Goal: Task Accomplishment & Management: Manage account settings

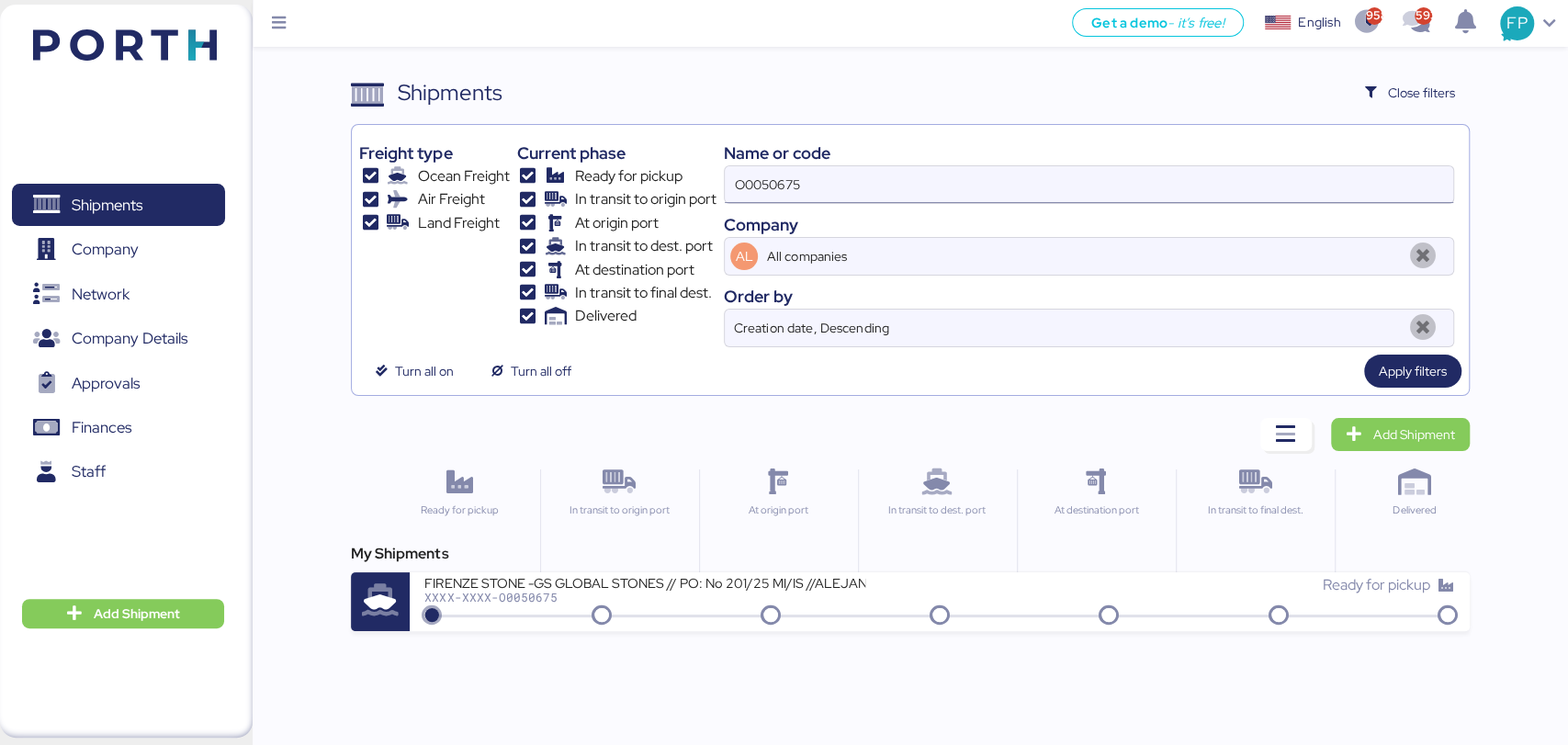
click at [786, 182] on input "O0050675" at bounding box center [1089, 184] width 728 height 36
paste input "1542"
type input "O0051542"
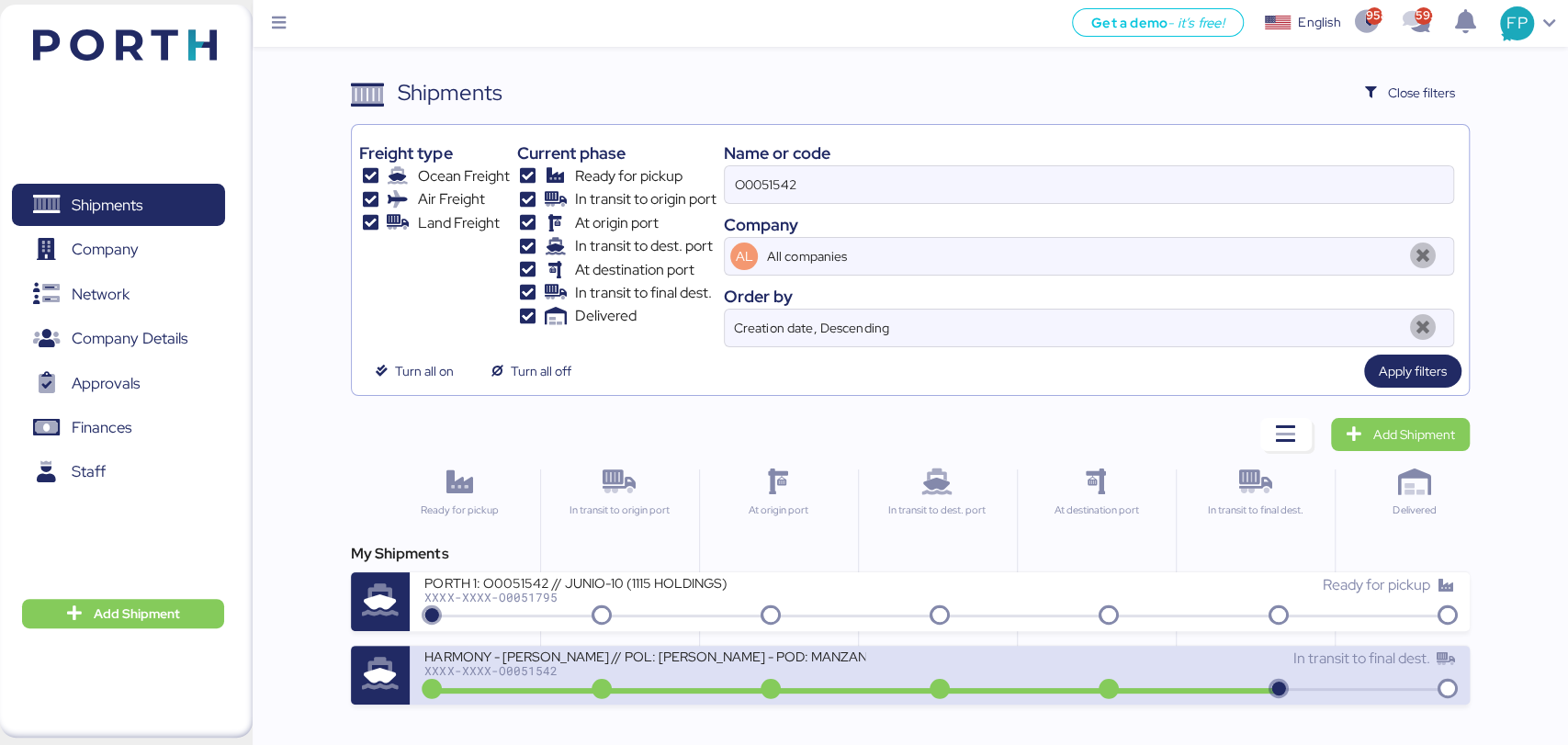
click at [656, 679] on div "HARMONY - BENTELER // POL: YANTIAN - POD: MANZANILLO // HBL: HSS1372 // MBL: MA…" at bounding box center [682, 667] width 516 height 39
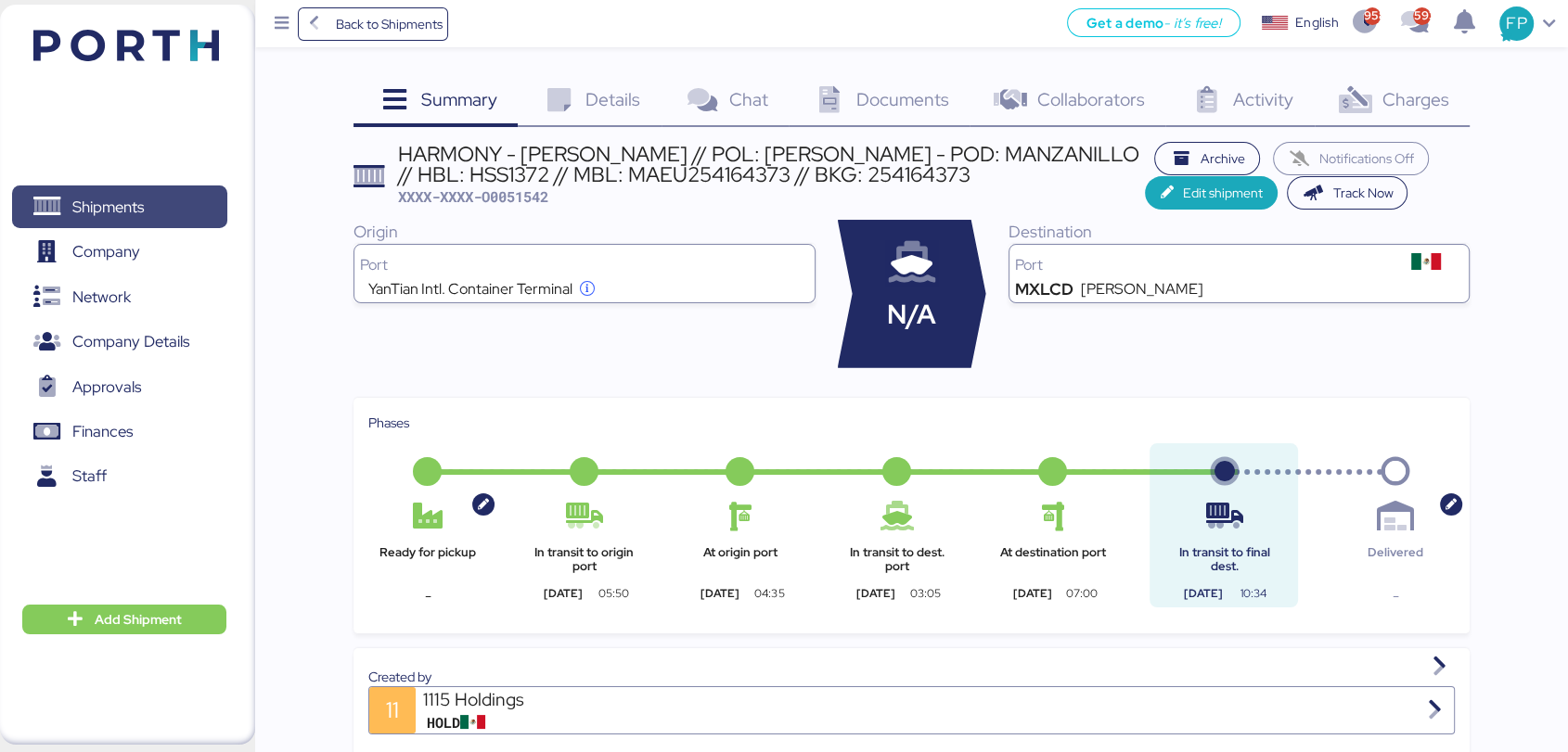
click at [130, 212] on span "Shipments" at bounding box center [108, 207] width 71 height 27
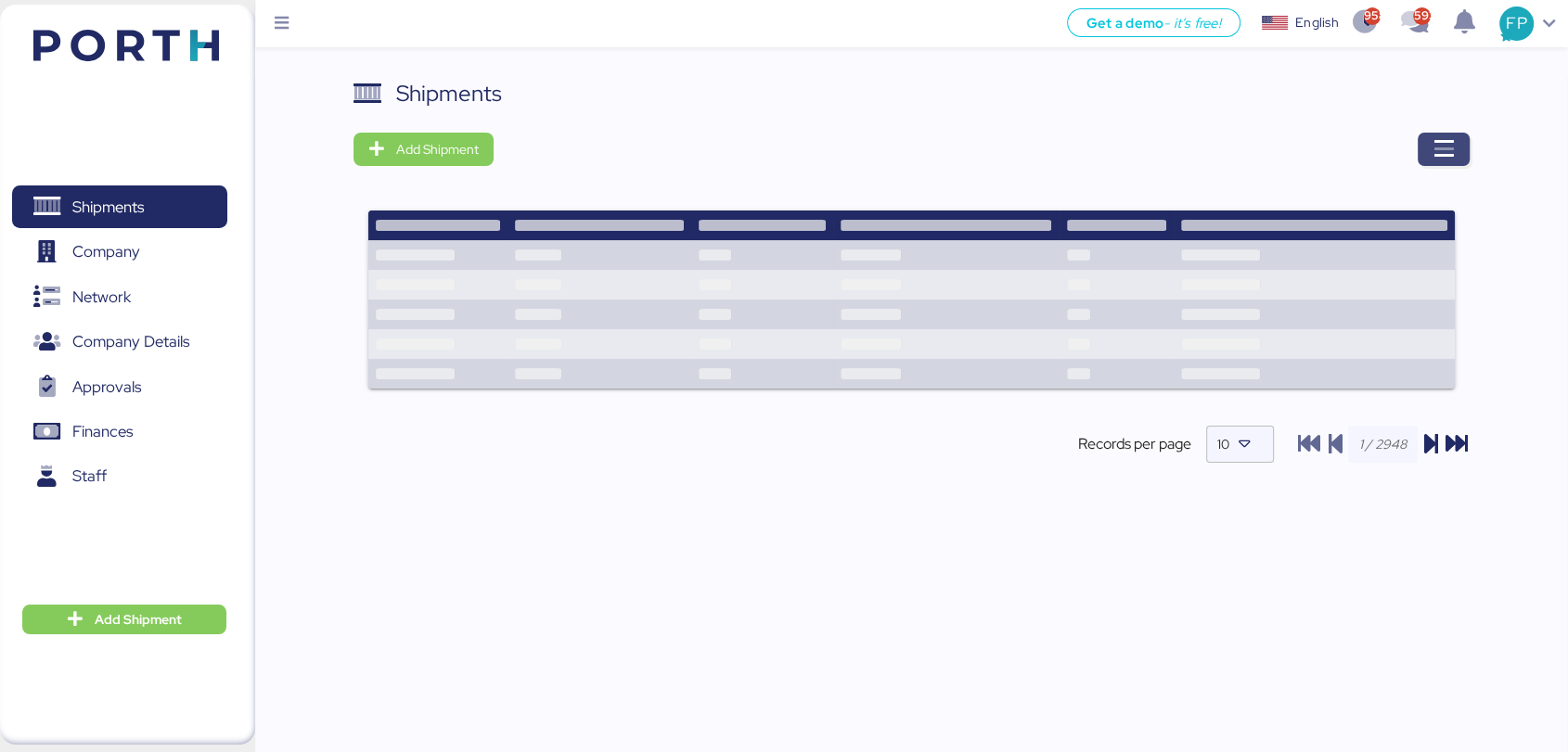
click at [1433, 153] on span "button" at bounding box center [1444, 149] width 52 height 34
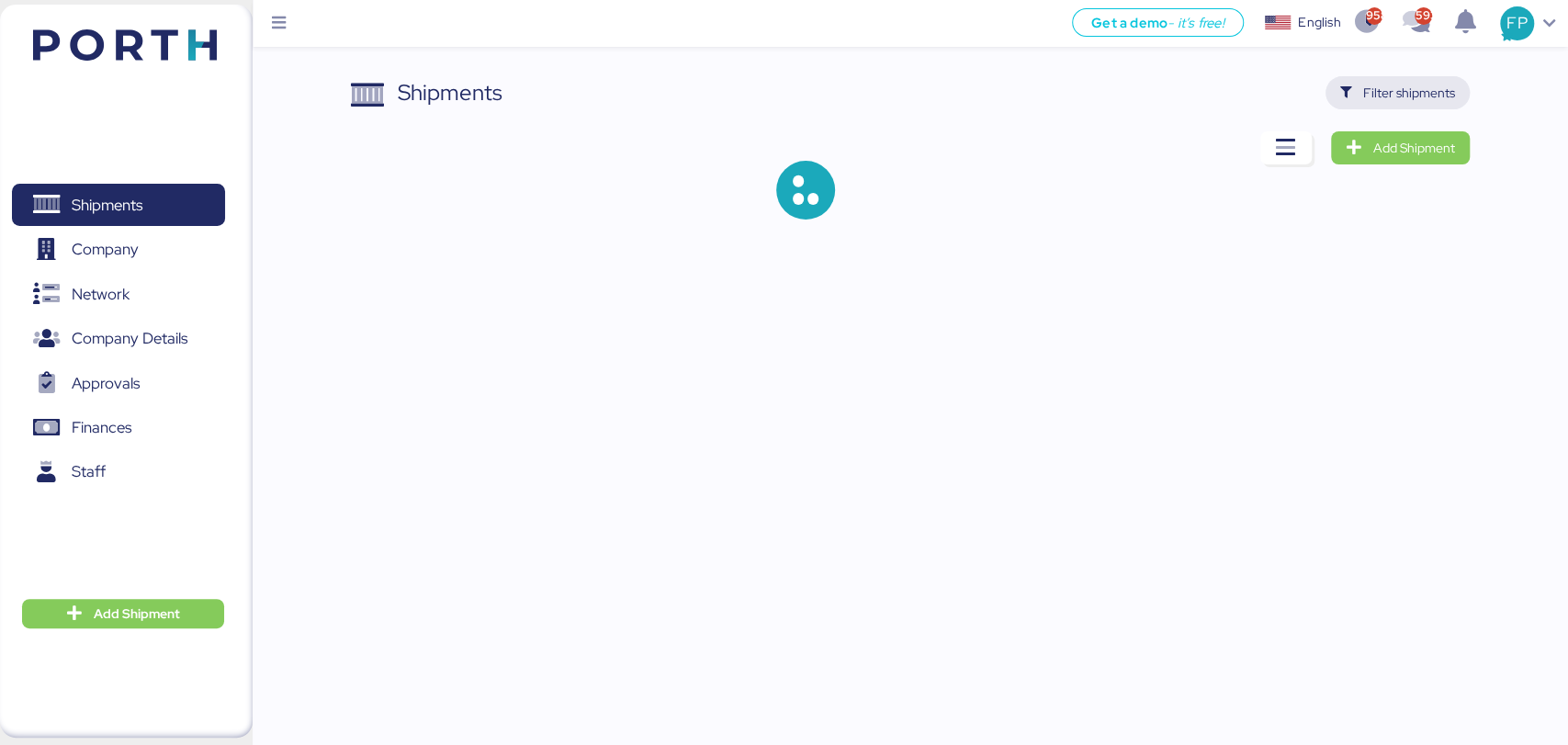
click at [1402, 100] on span "Filter shipments" at bounding box center [1409, 93] width 92 height 22
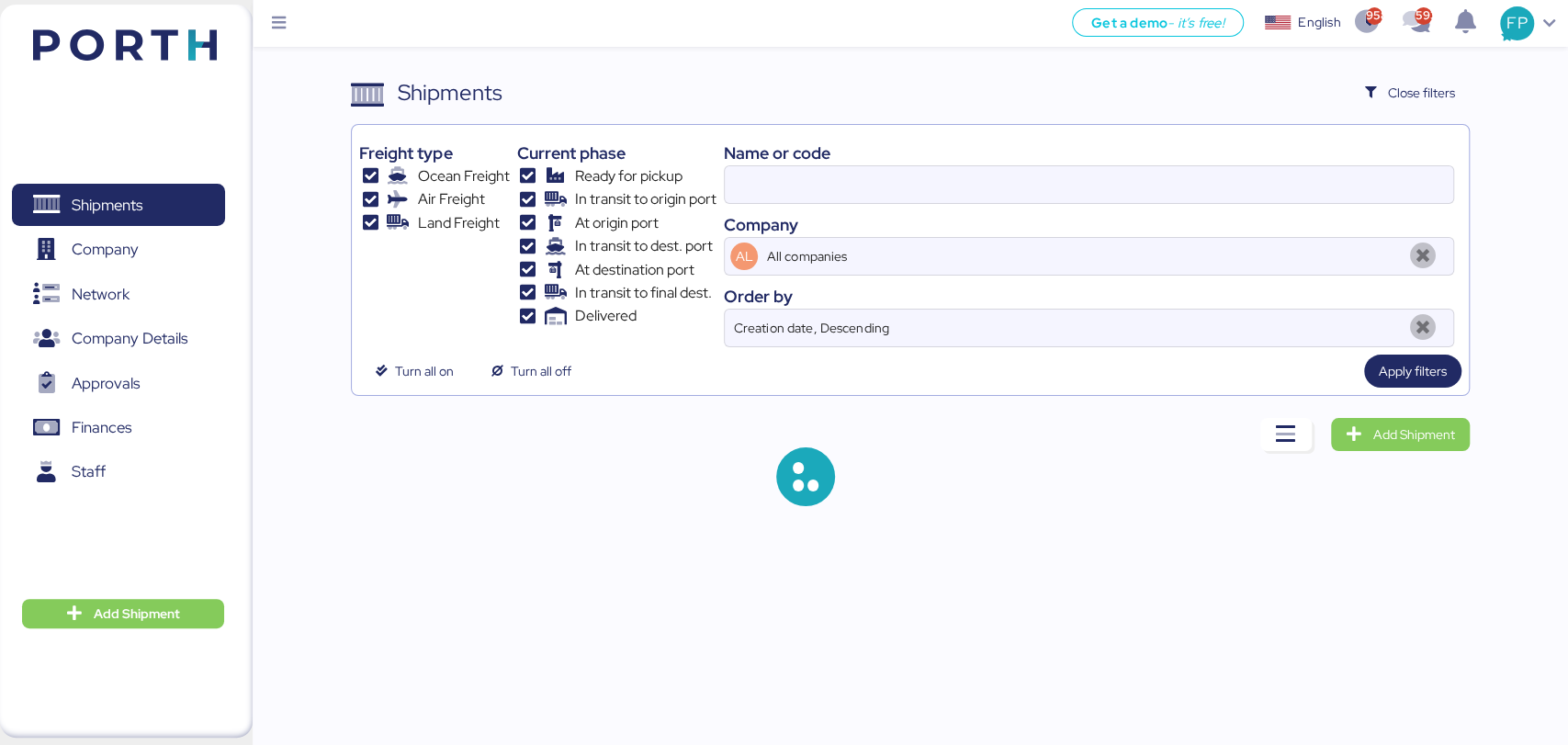
type input "O0051542"
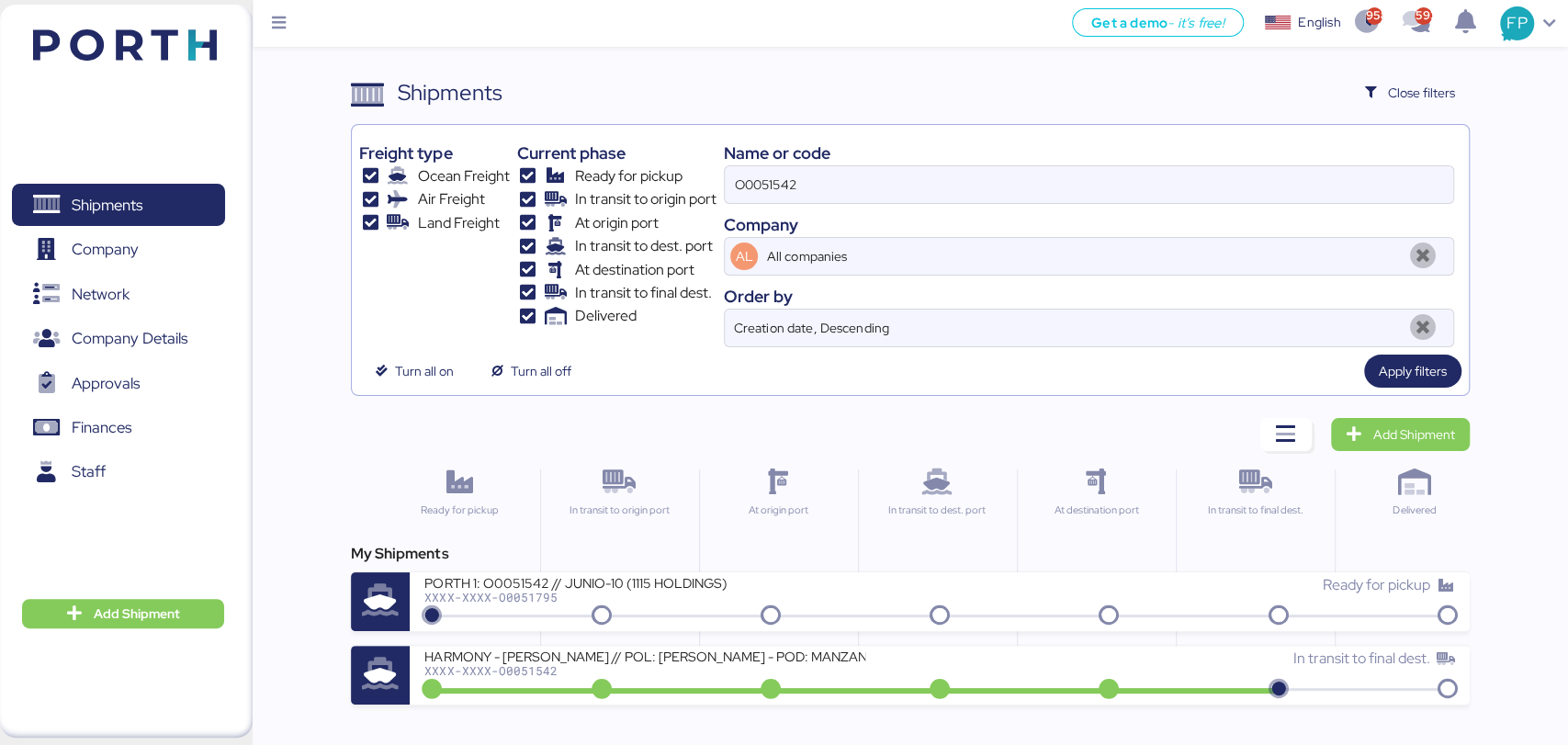
click at [801, 149] on div "Name or code" at bounding box center [1089, 153] width 730 height 25
click at [764, 171] on input "O0051542" at bounding box center [1089, 184] width 728 height 36
click at [708, 670] on div "XXXX-XXXX-O0051542" at bounding box center [645, 670] width 441 height 12
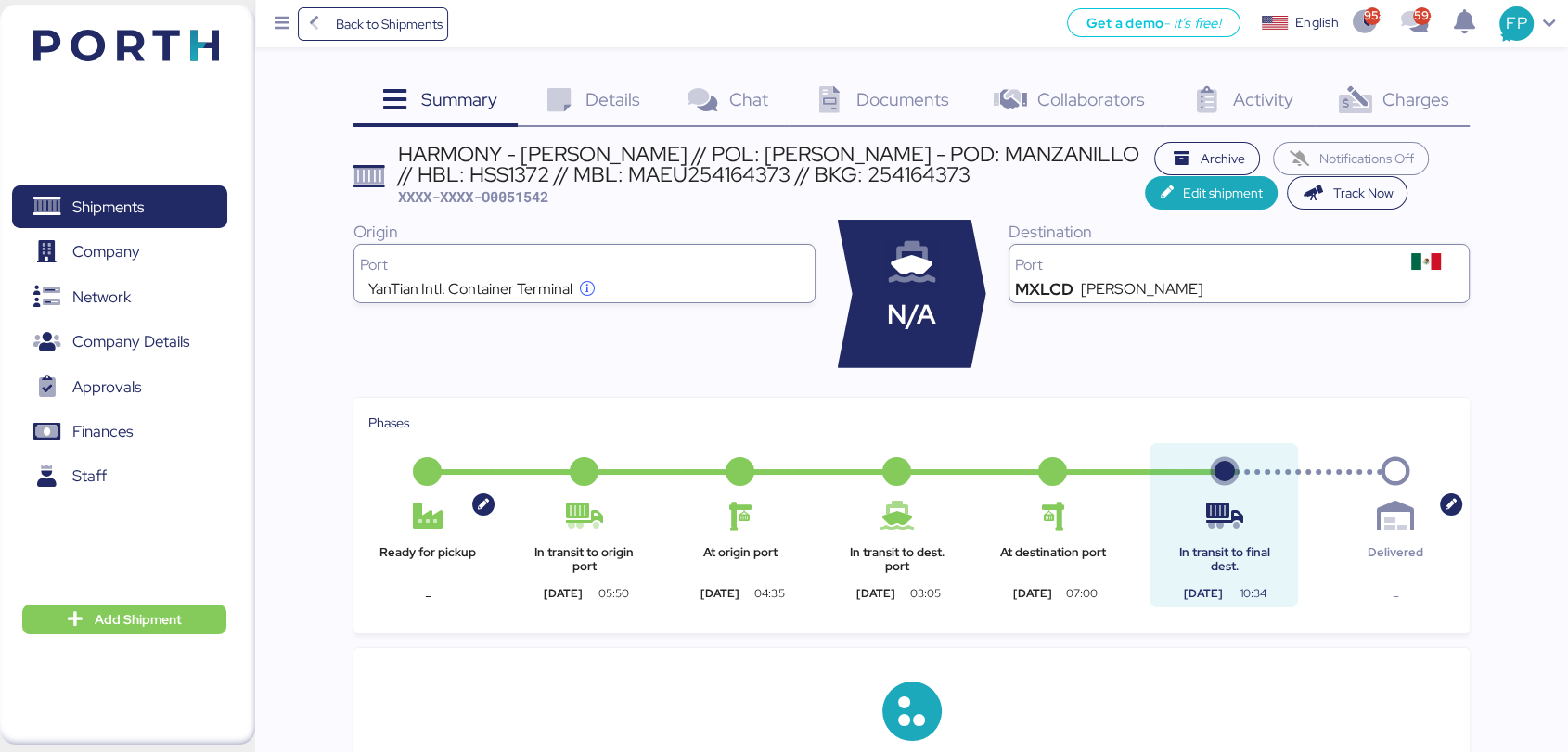
click at [1433, 101] on span "Charges" at bounding box center [1415, 98] width 67 height 24
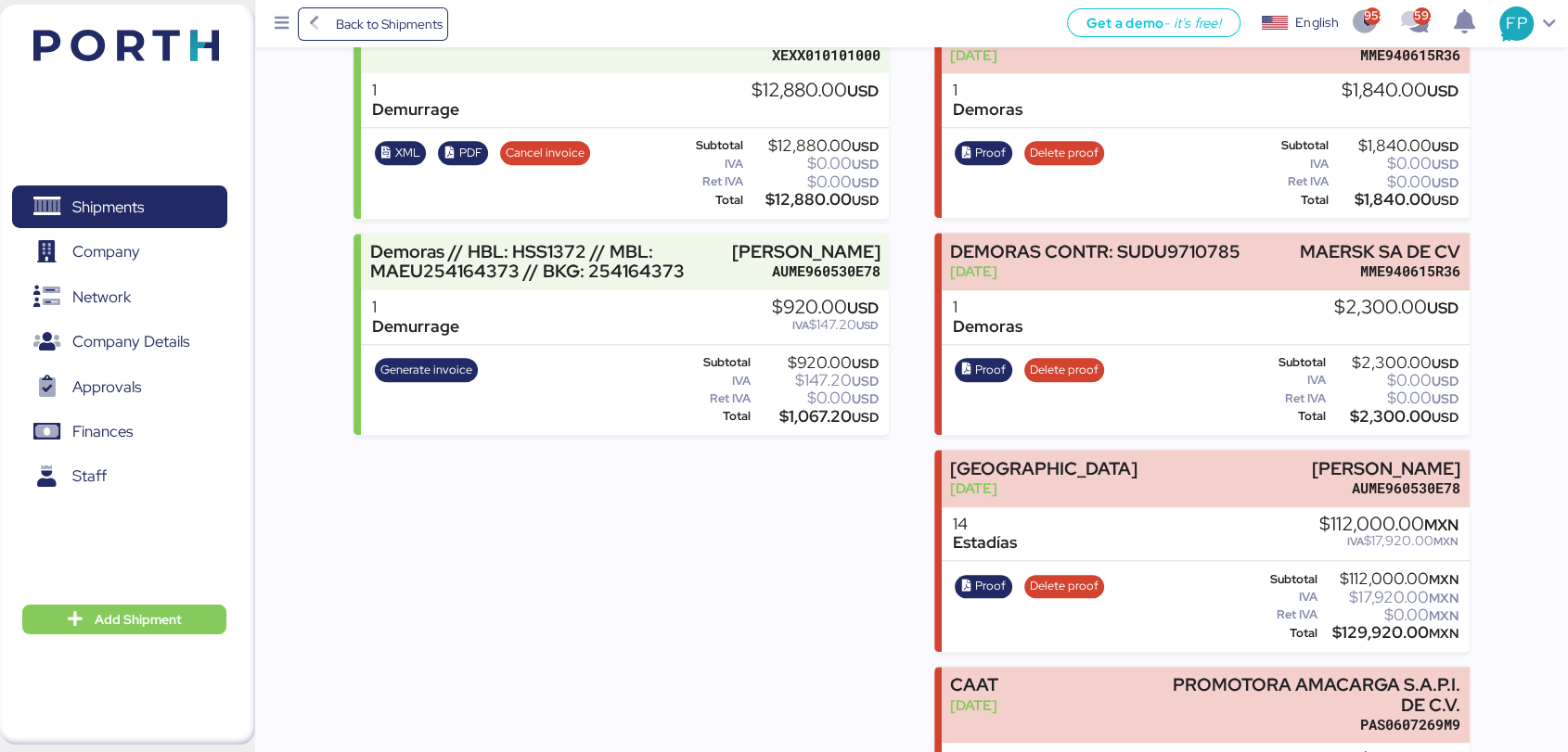
scroll to position [1425, 0]
drag, startPoint x: 1230, startPoint y: 481, endPoint x: 1484, endPoint y: 405, distance: 265.1
copy div "[PERSON_NAME]"
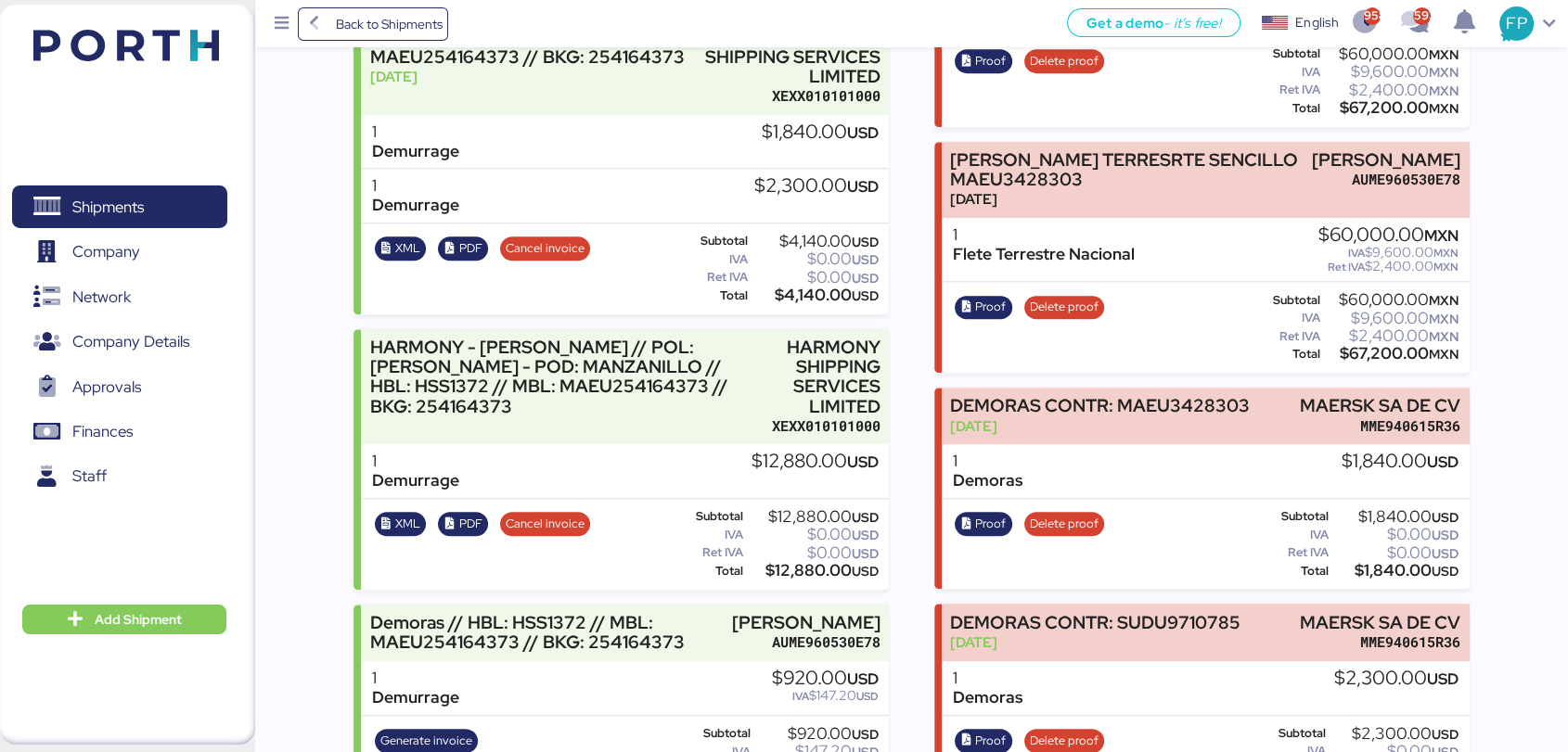
scroll to position [946, 0]
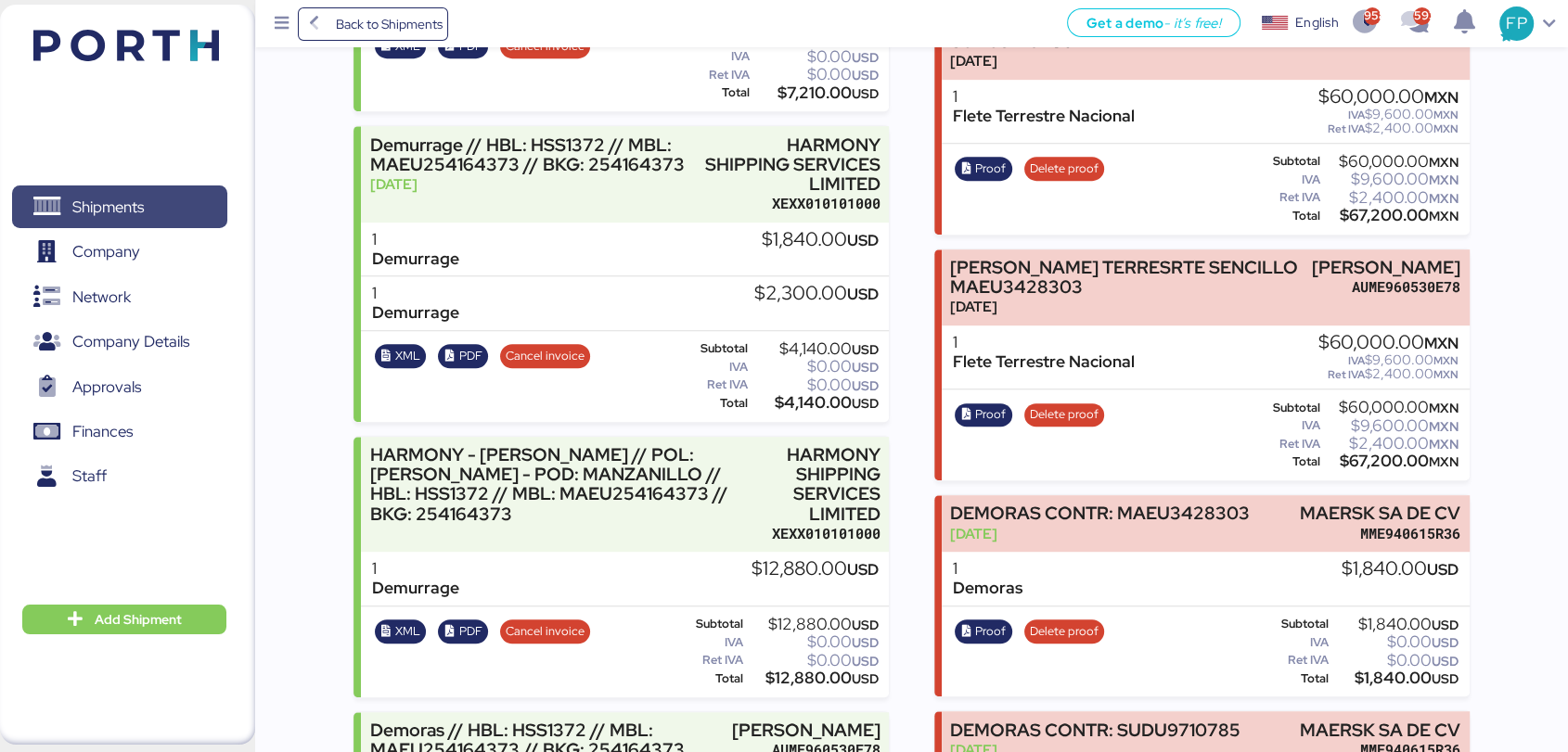
click at [160, 209] on span "Shipments" at bounding box center [119, 207] width 200 height 27
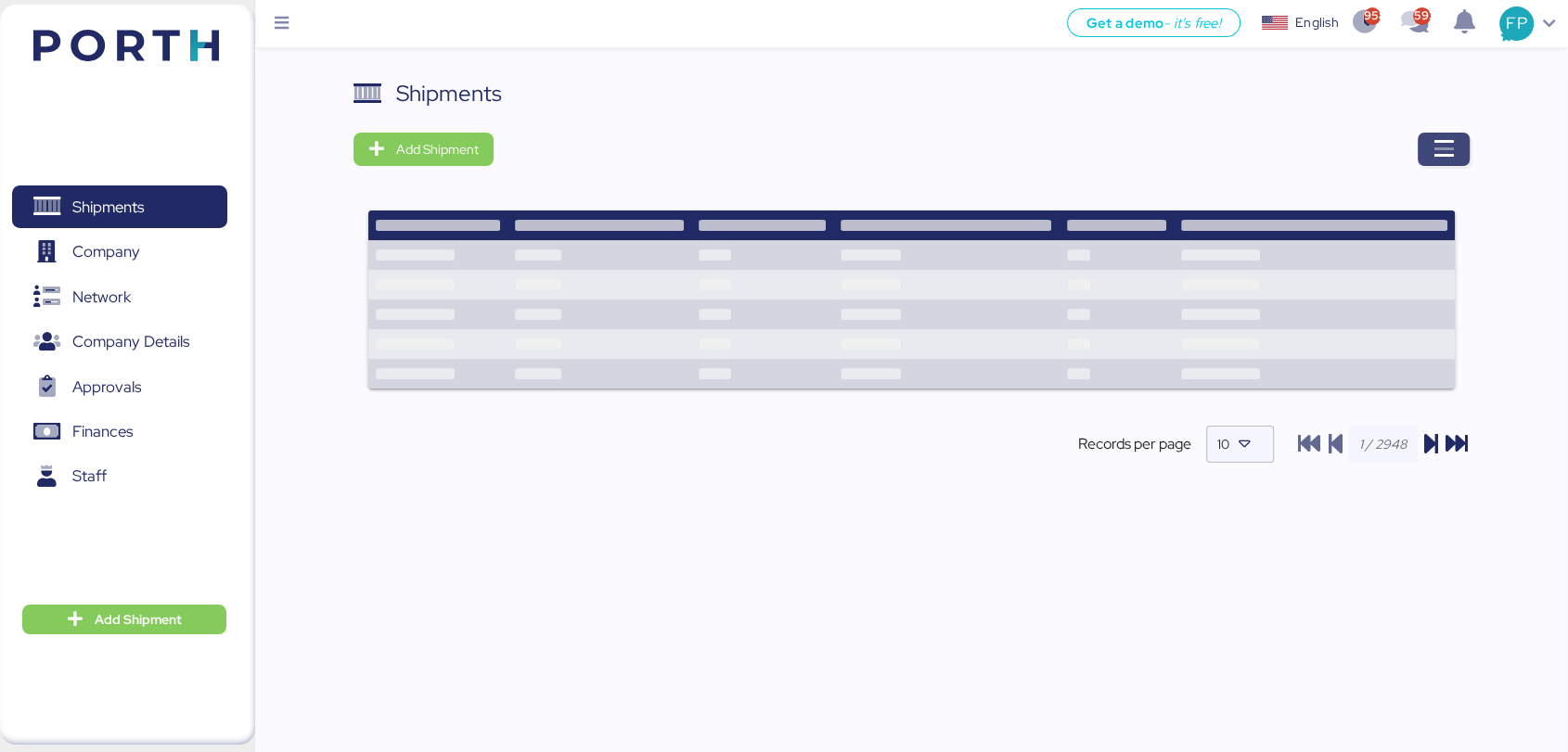
click at [1452, 143] on icon "button" at bounding box center [1444, 148] width 22 height 22
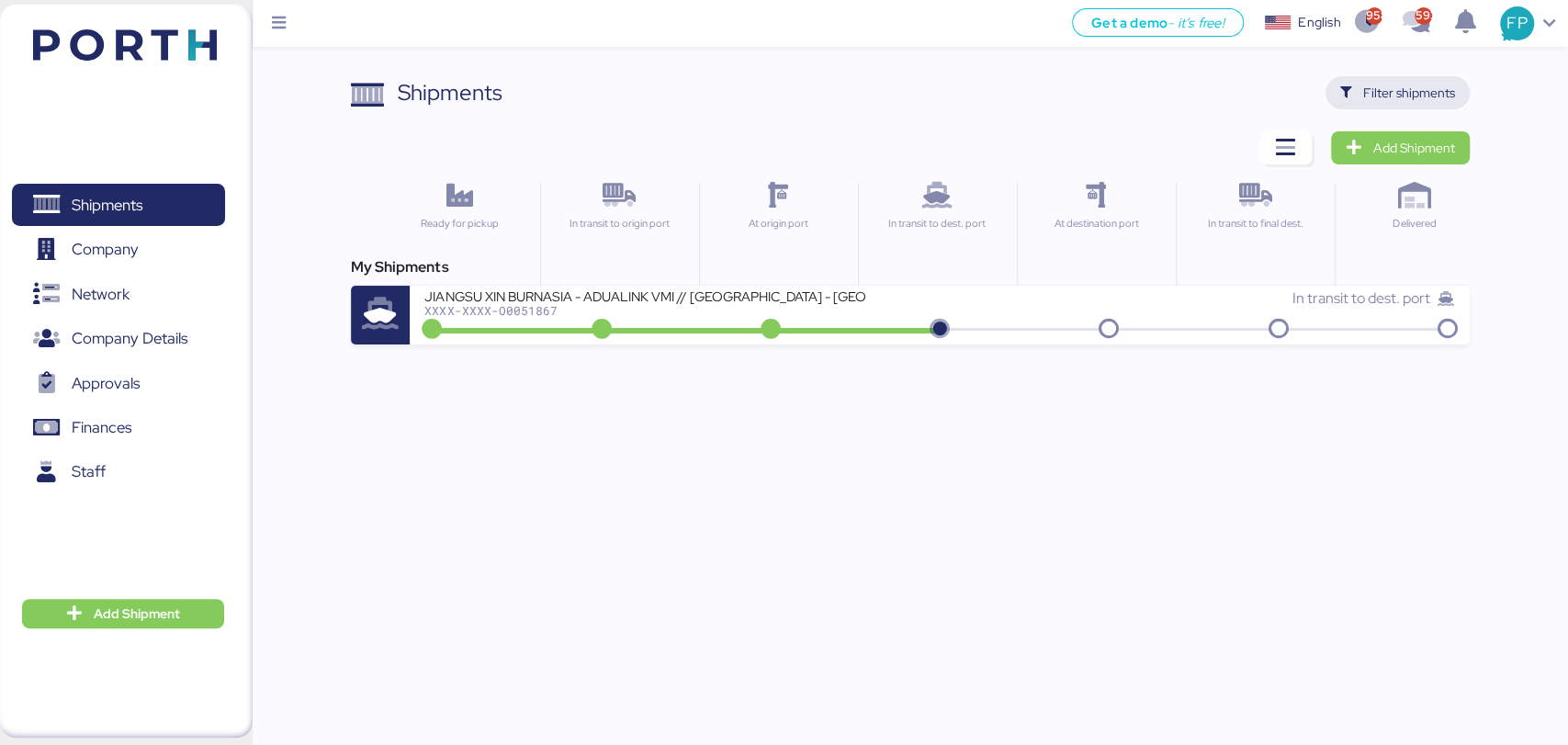
click at [1411, 82] on span "Filter shipments" at bounding box center [1409, 93] width 92 height 22
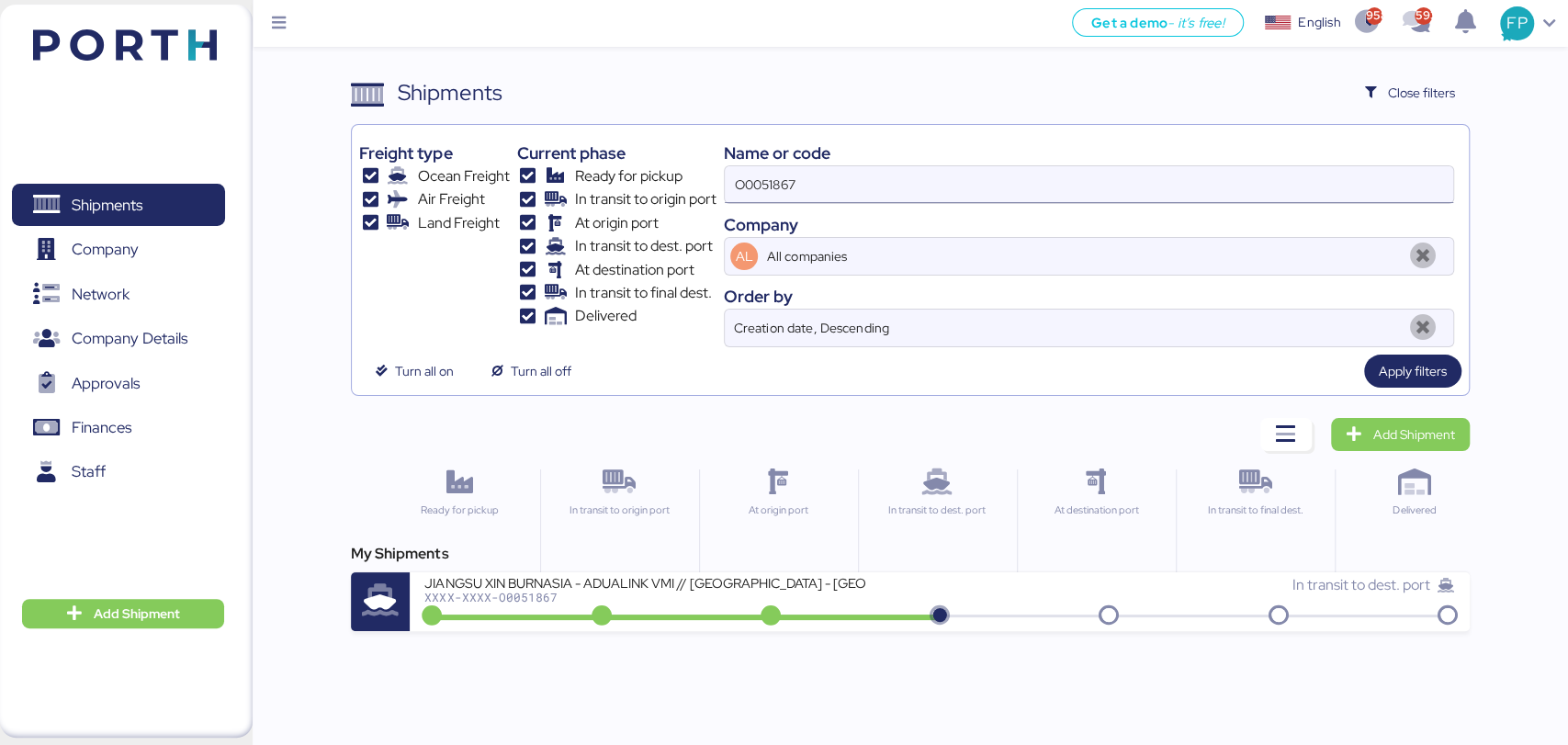
click at [771, 181] on input "O0051867" at bounding box center [1089, 184] width 728 height 36
paste input "A0050768"
type input "A0050768"
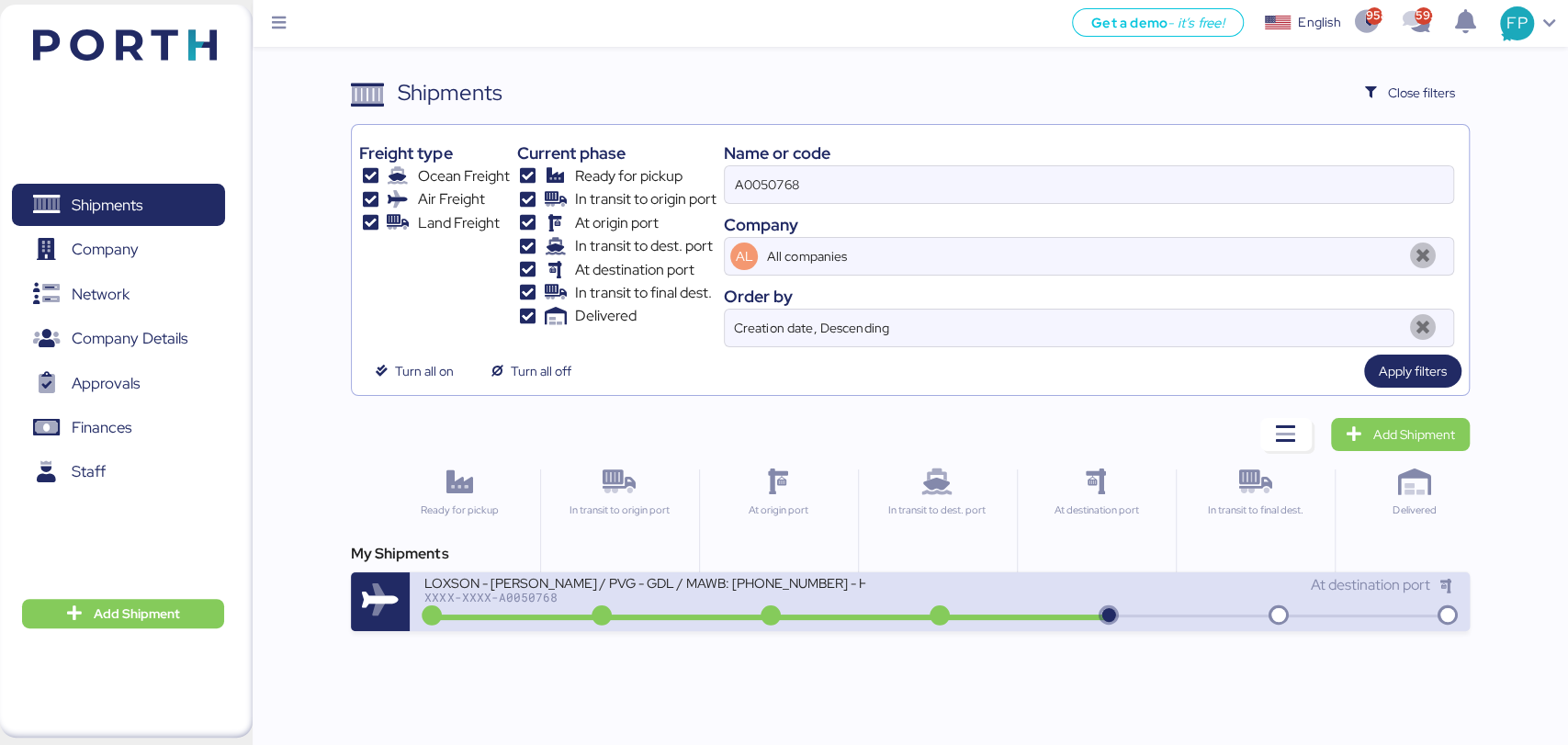
click at [712, 590] on div "LOXSON - HUANG YU / PVG - GDL / MAWB: 160-9308 4924 - HAWB: LXN25040249" at bounding box center [645, 582] width 441 height 15
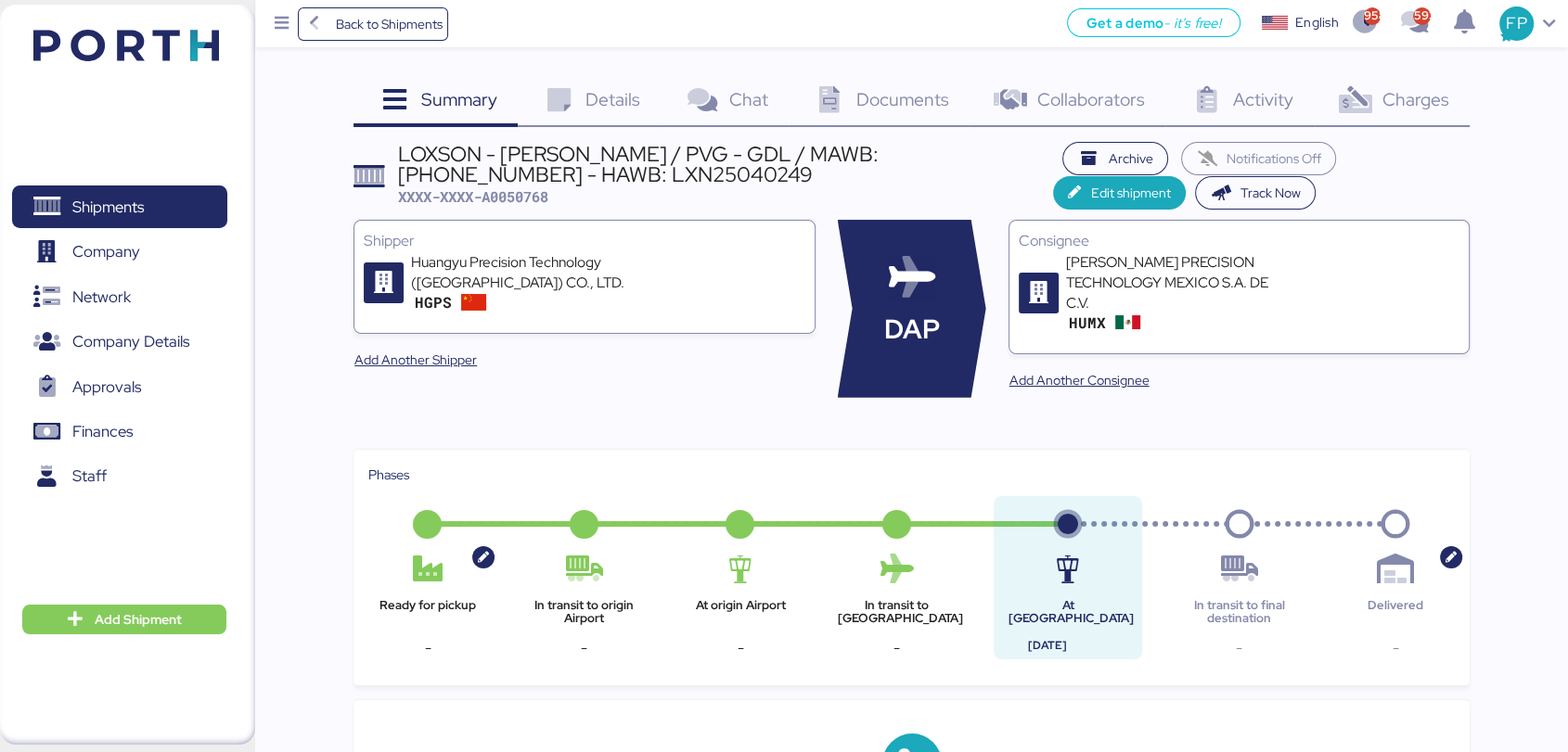
click at [1400, 84] on div "Charges 0" at bounding box center [1392, 102] width 155 height 50
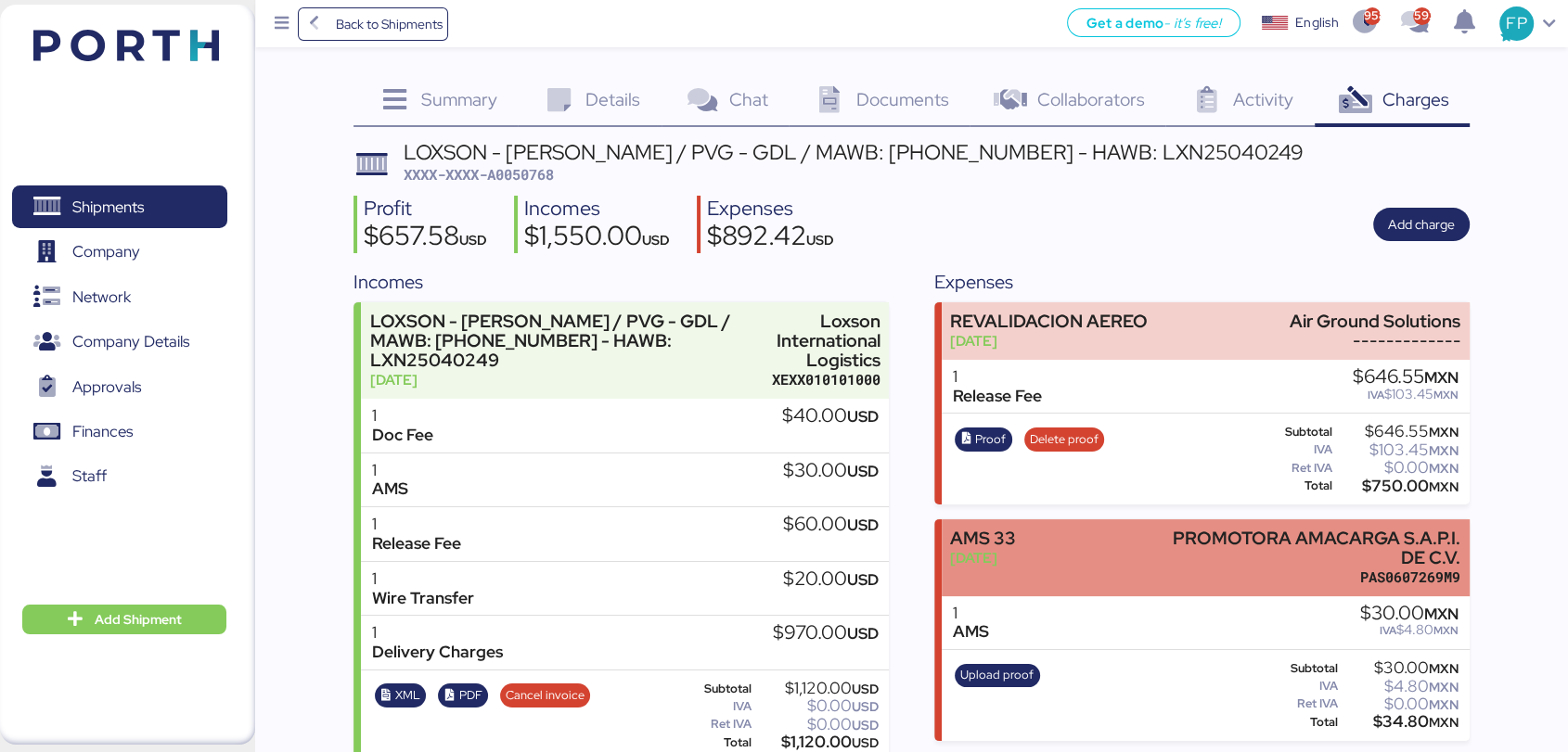
scroll to position [283, 0]
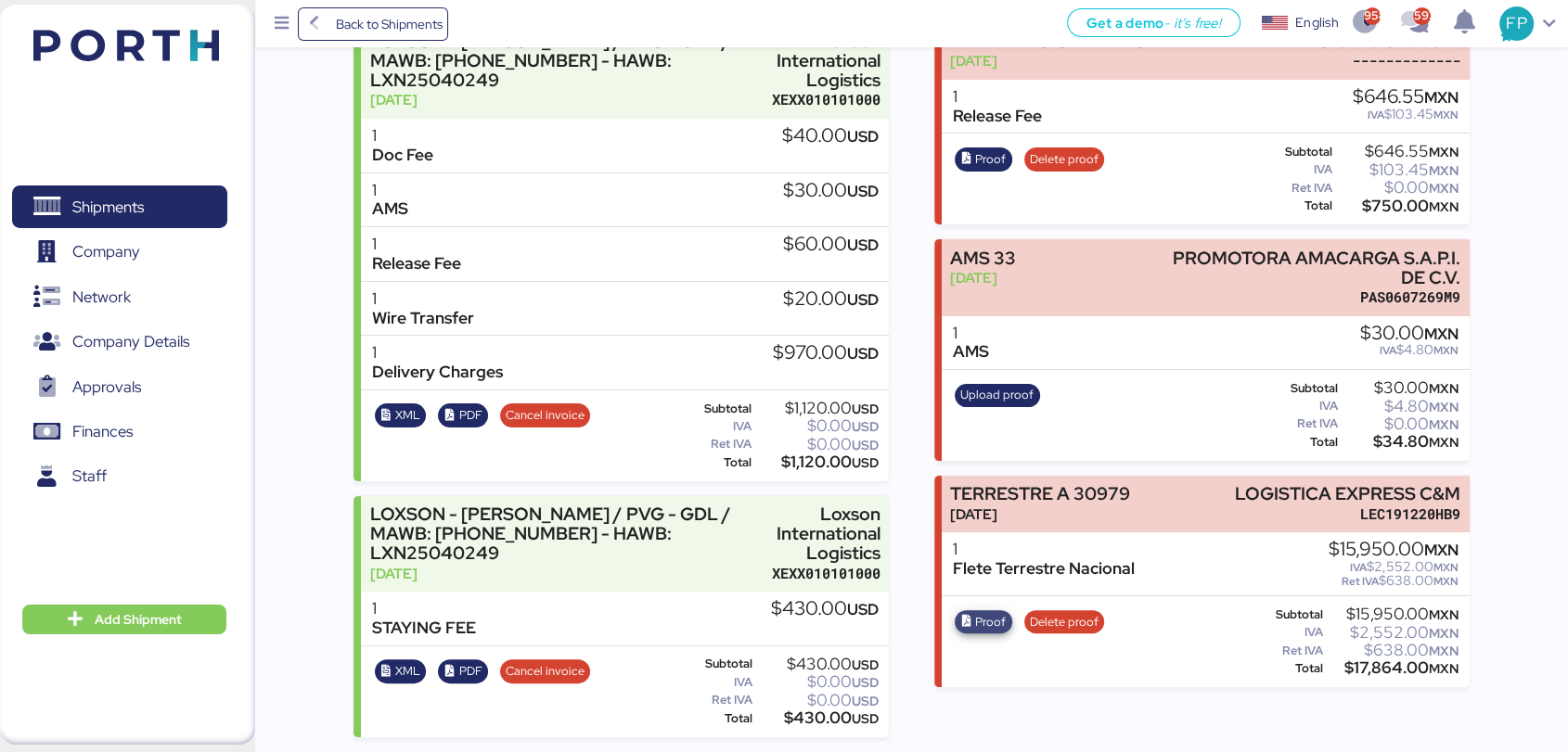
click at [992, 623] on span "Proof" at bounding box center [990, 622] width 31 height 20
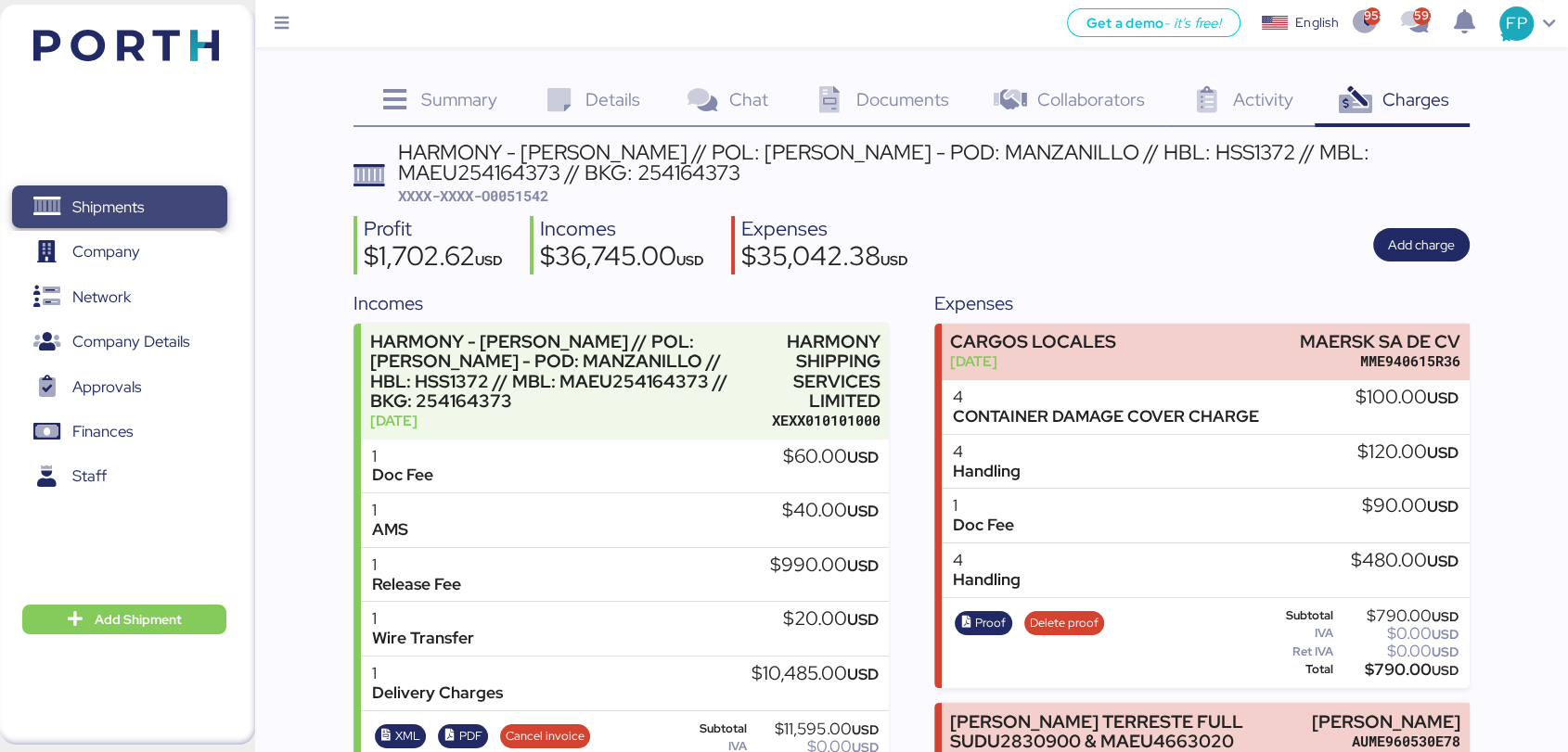
click at [124, 221] on span "Shipments" at bounding box center [119, 207] width 200 height 27
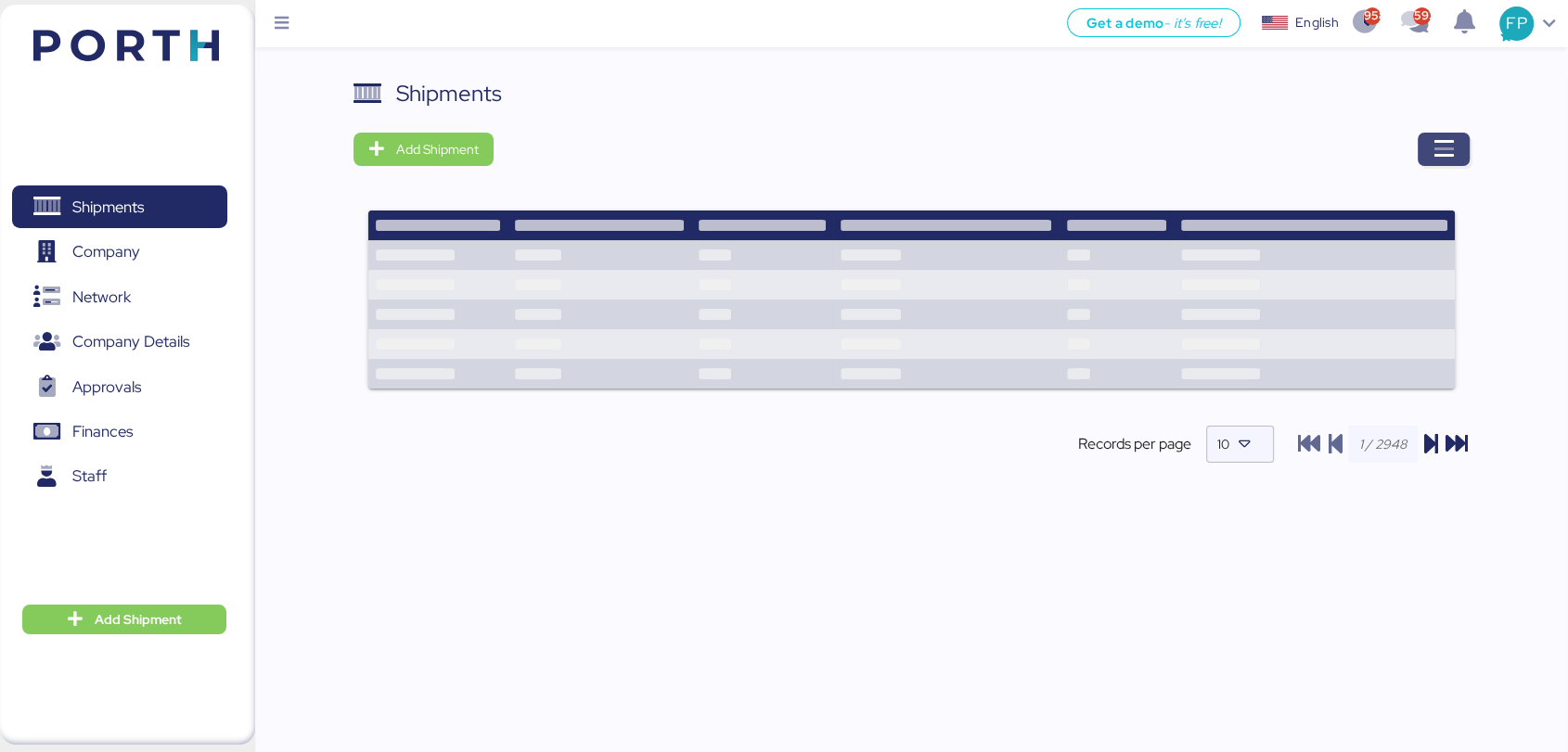
click at [1433, 153] on icon "button" at bounding box center [1444, 148] width 22 height 22
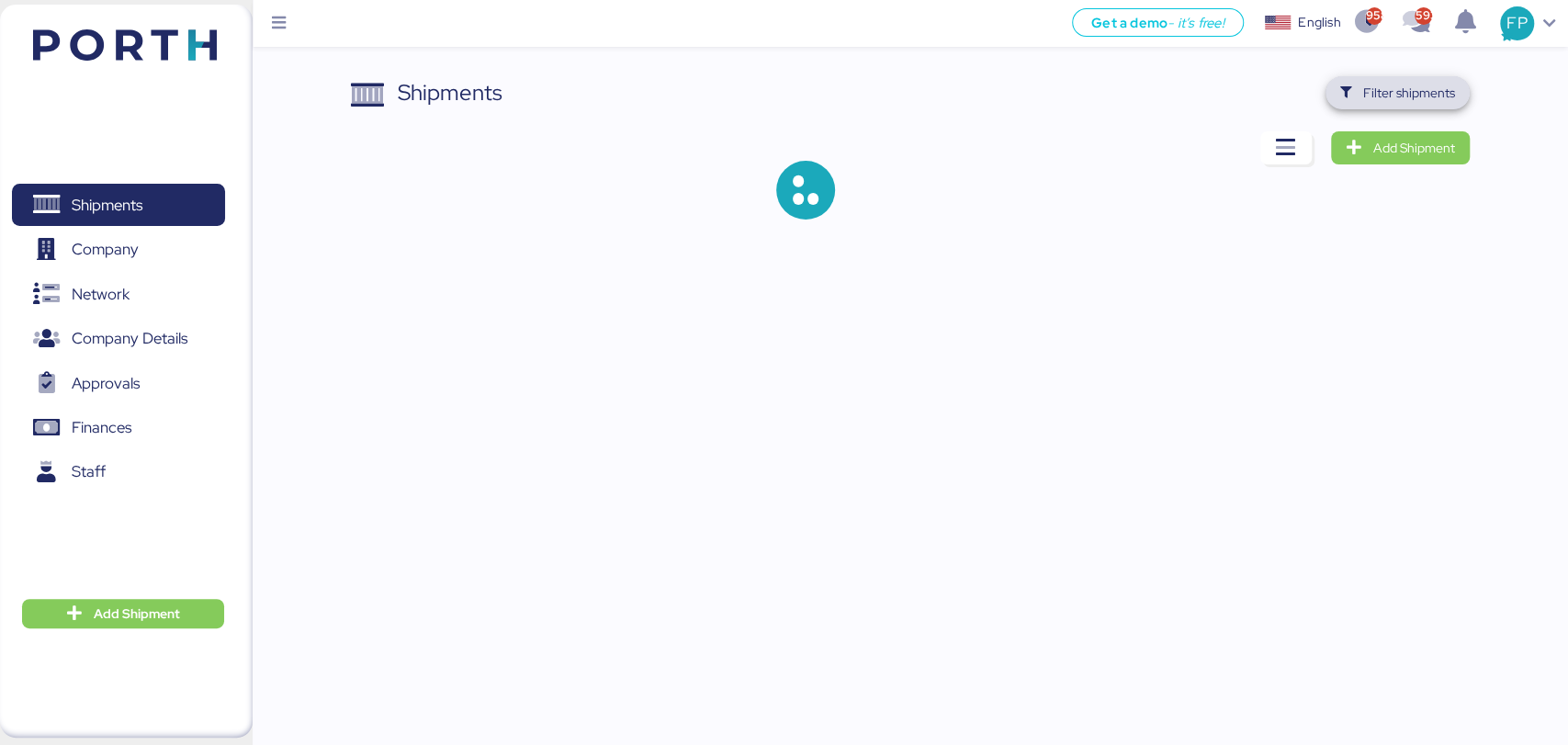
click at [1356, 93] on span "Filter shipments" at bounding box center [1398, 93] width 115 height 26
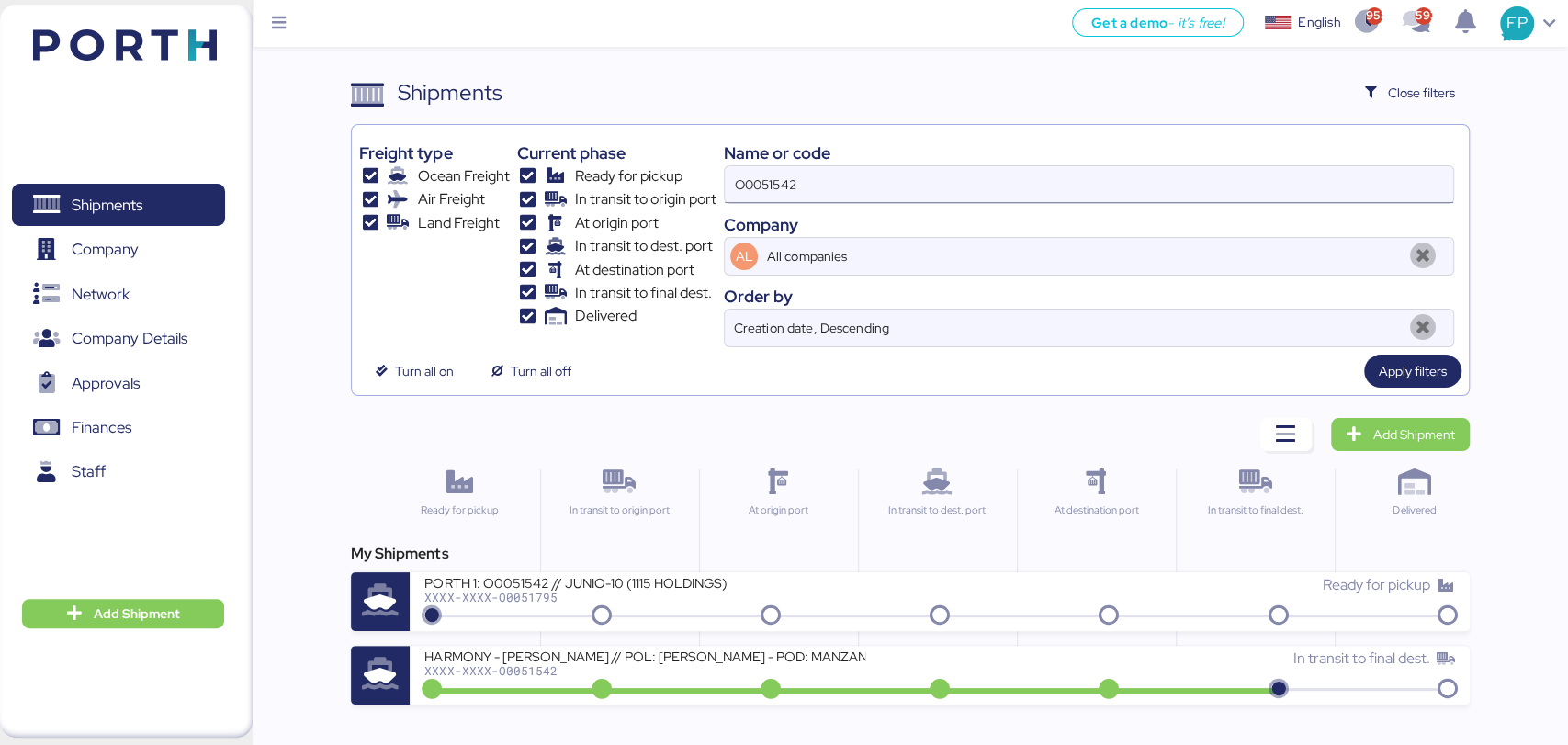
click at [768, 179] on input "O0051542" at bounding box center [1089, 184] width 728 height 36
paste input "867"
type input "O0051867"
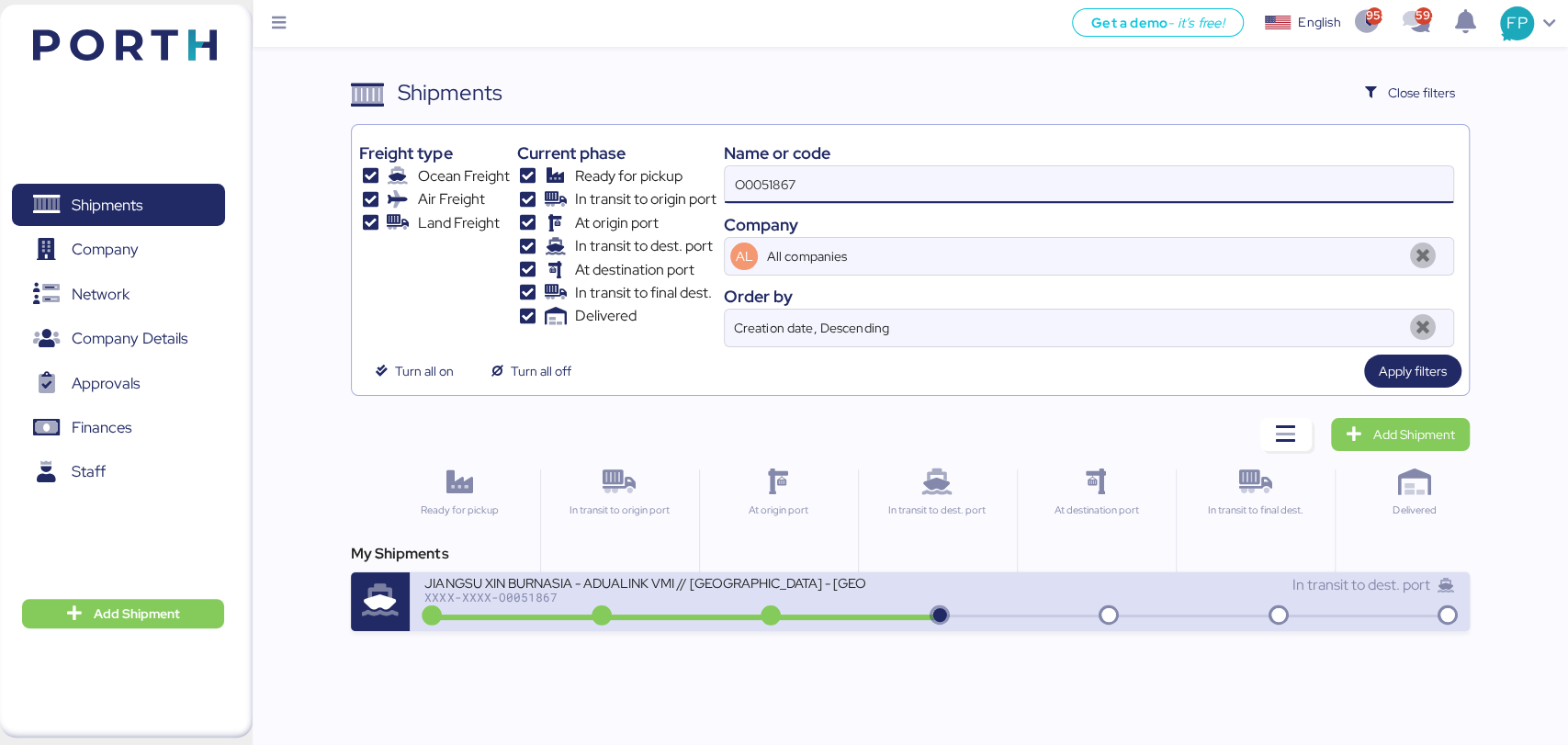
click at [690, 594] on div "XXXX-XXXX-O0051867" at bounding box center [645, 597] width 441 height 12
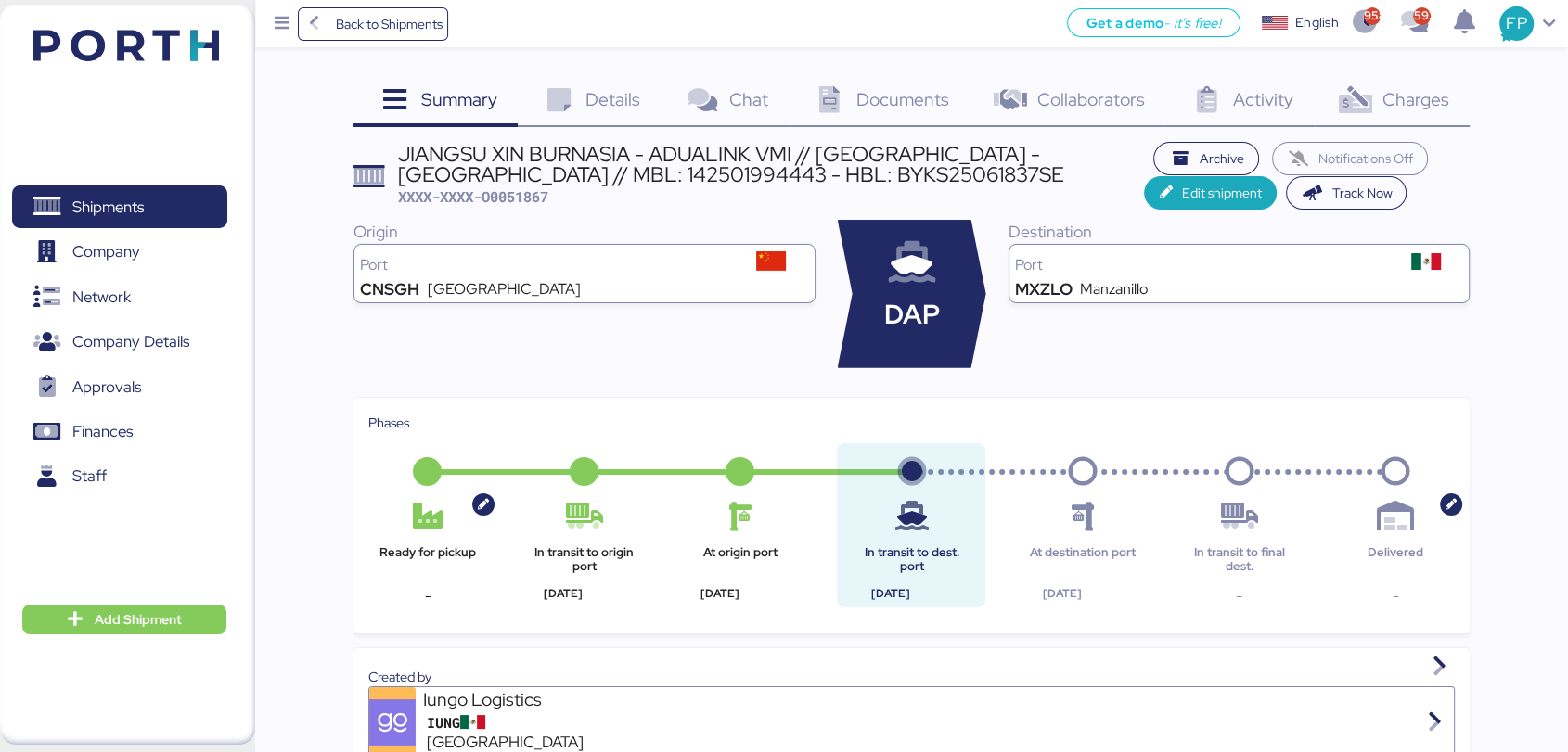
click at [1383, 105] on span "Charges" at bounding box center [1415, 98] width 67 height 24
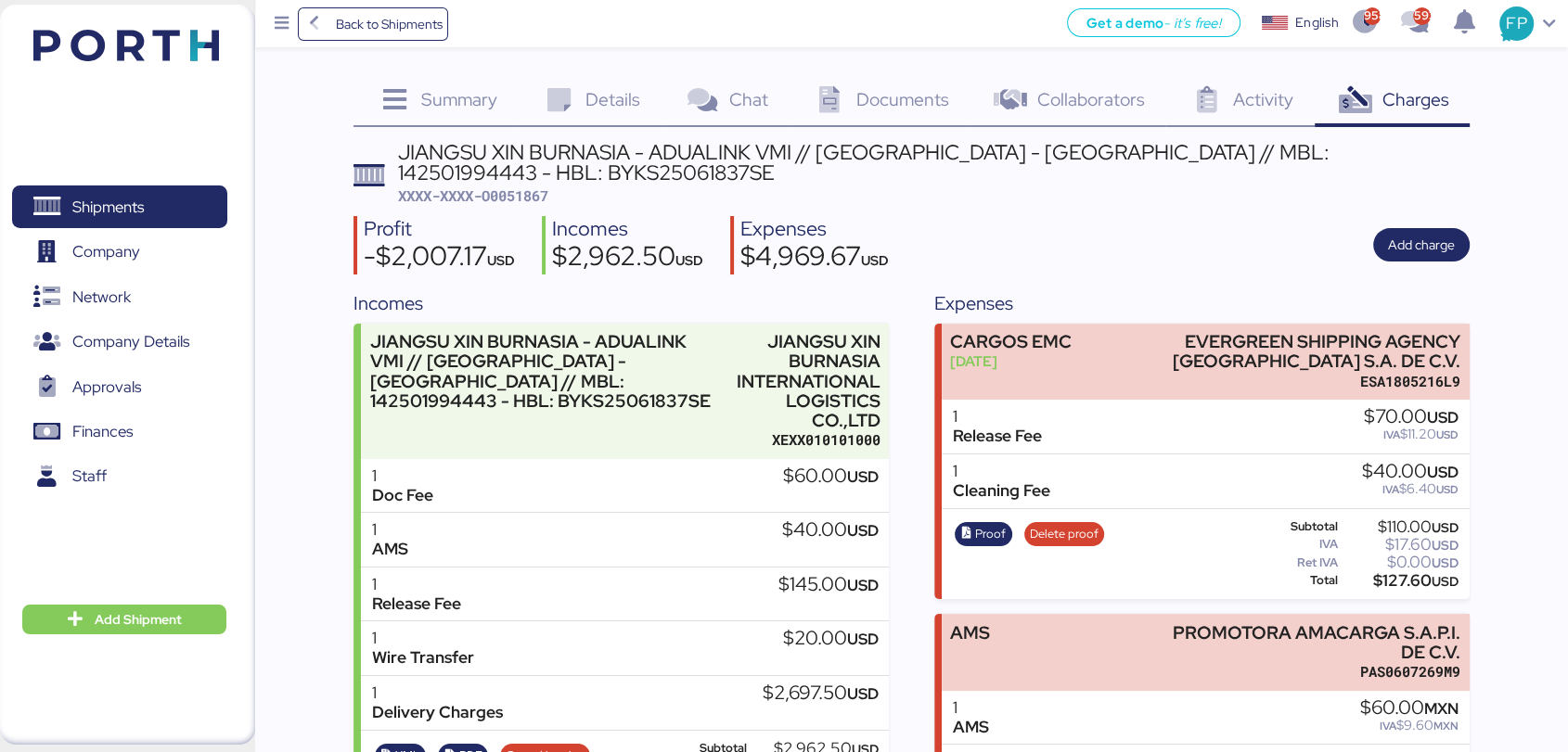
scroll to position [3, 0]
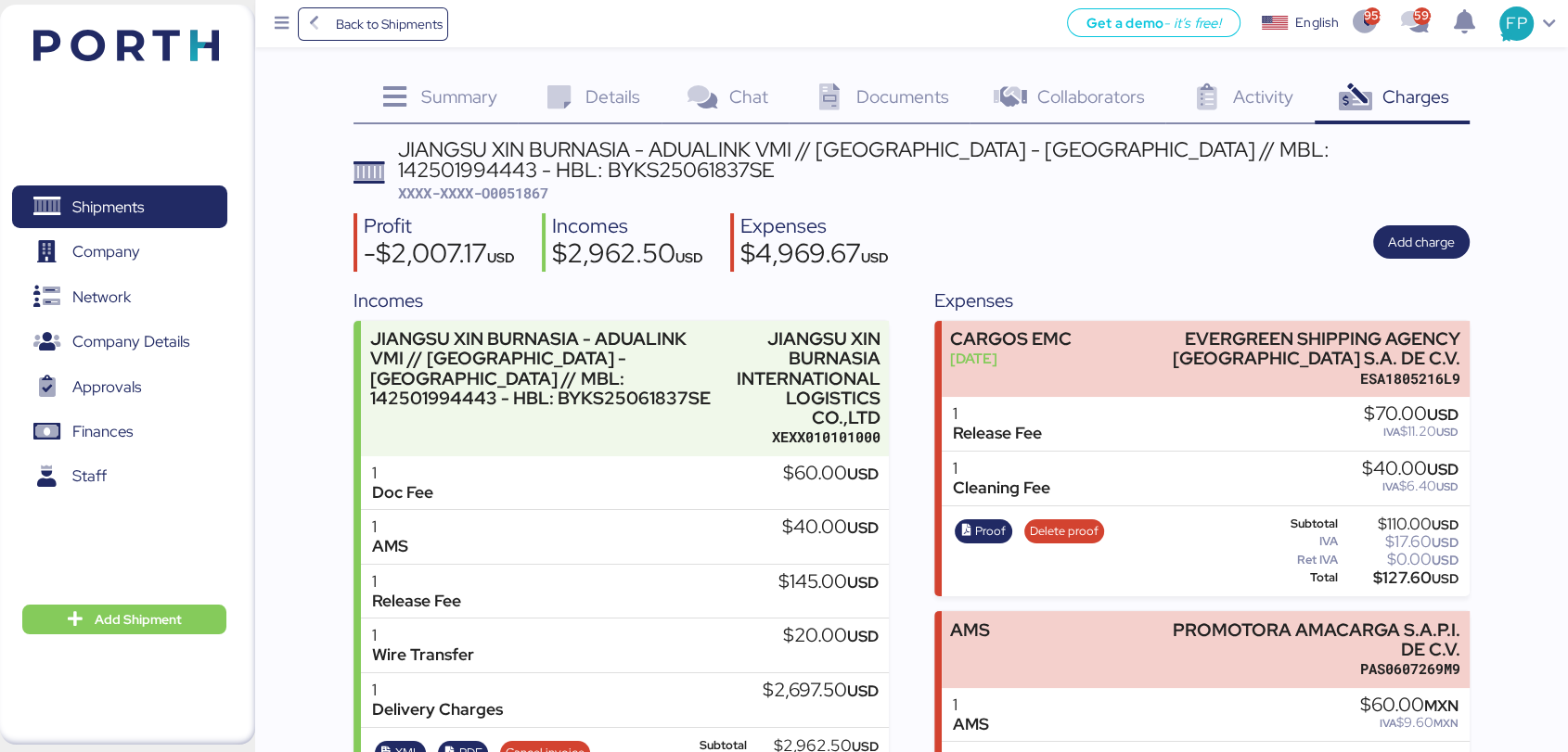
click at [519, 194] on span "XXXX-XXXX-O0051867" at bounding box center [473, 192] width 150 height 18
copy span "O0051867"
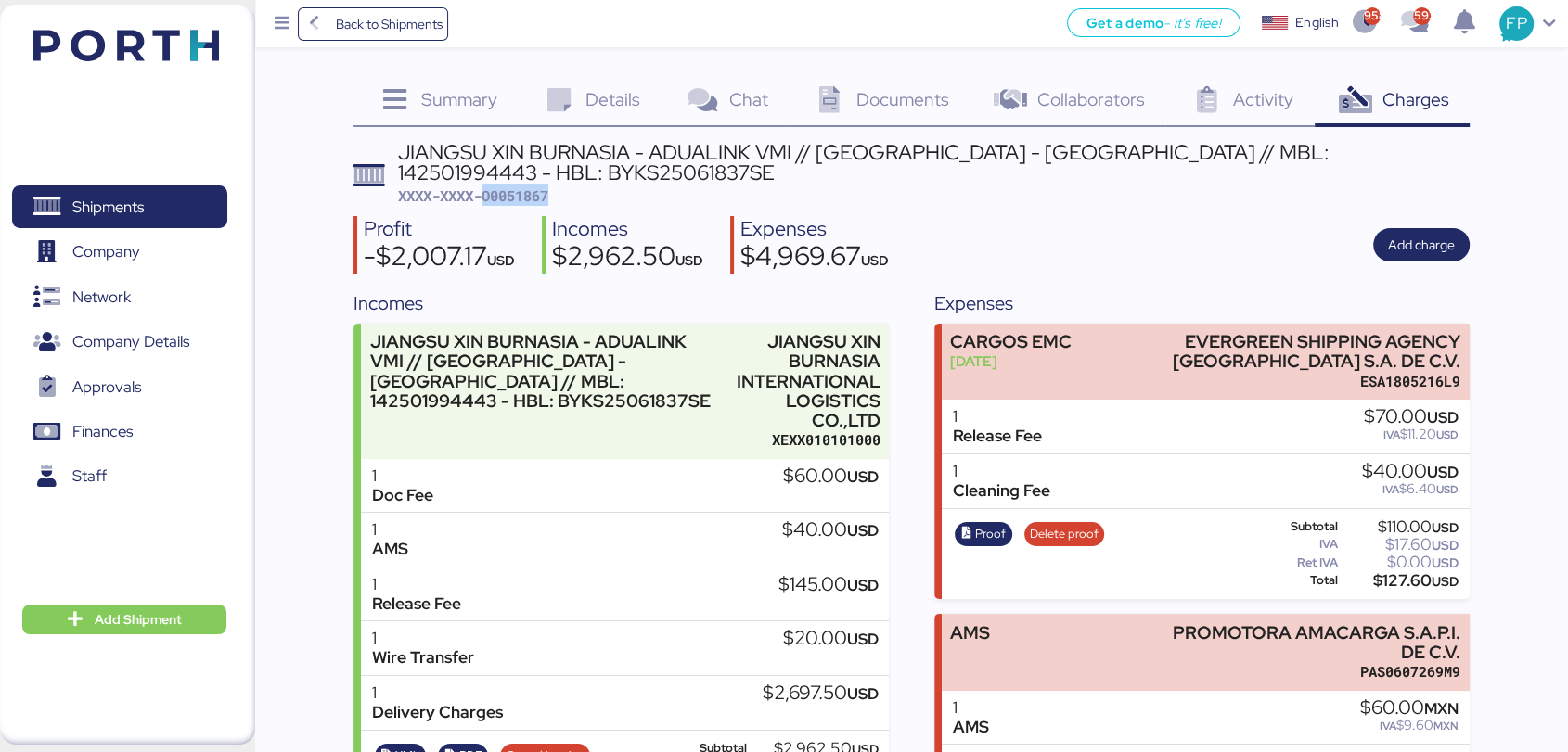
scroll to position [352, 0]
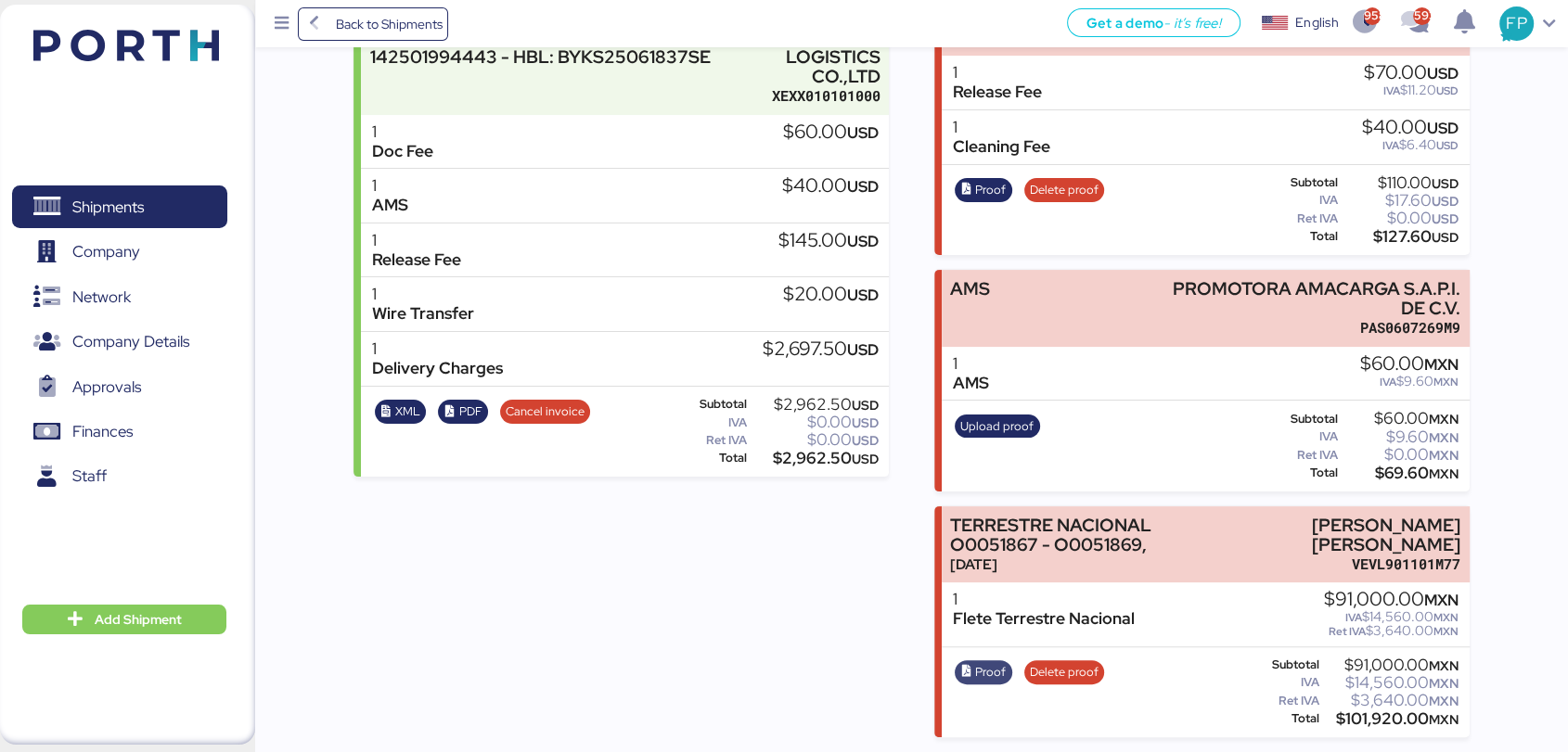
click at [978, 677] on span "Proof" at bounding box center [990, 672] width 31 height 20
click at [87, 208] on span "Shipments" at bounding box center [108, 207] width 71 height 27
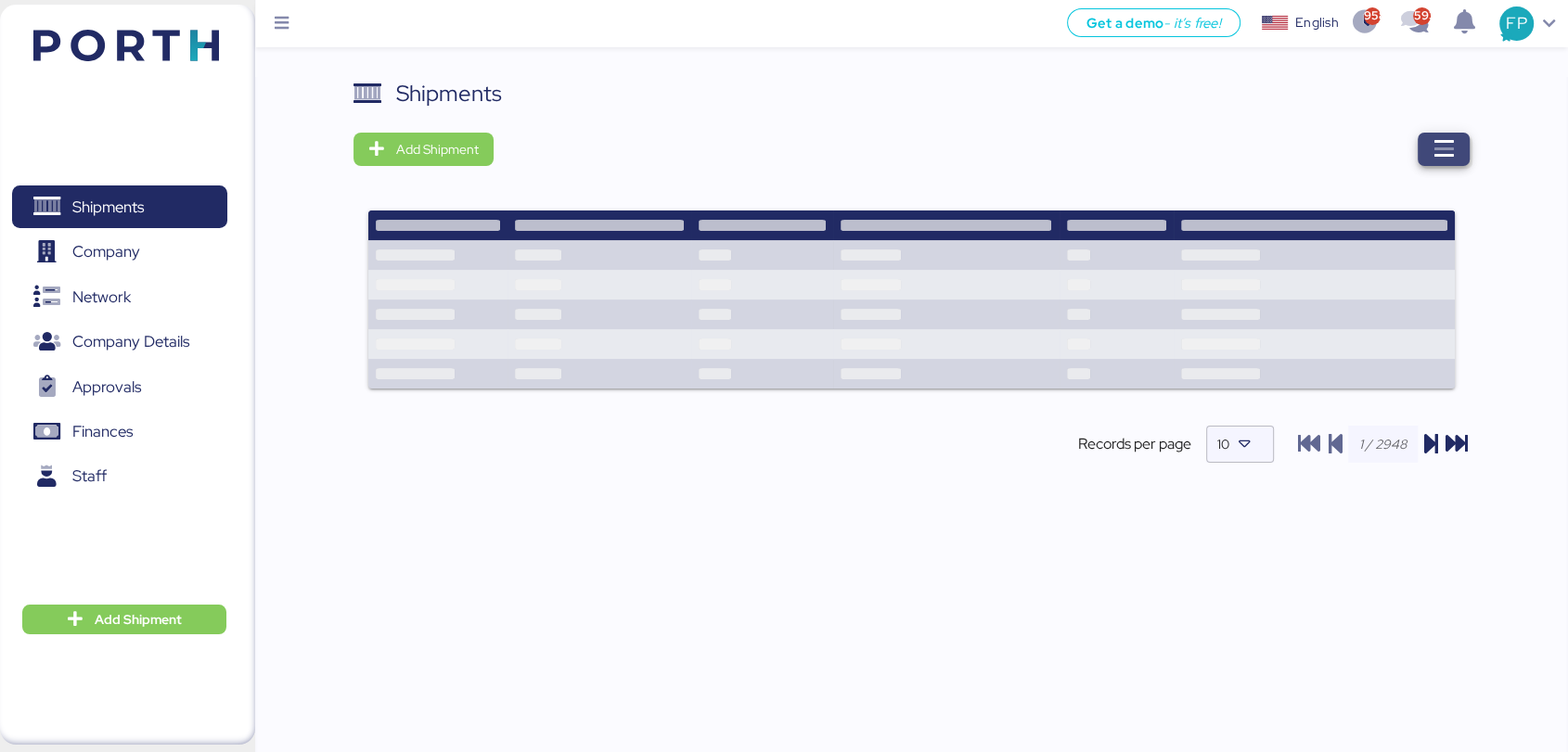
click at [1459, 139] on span "button" at bounding box center [1444, 149] width 52 height 34
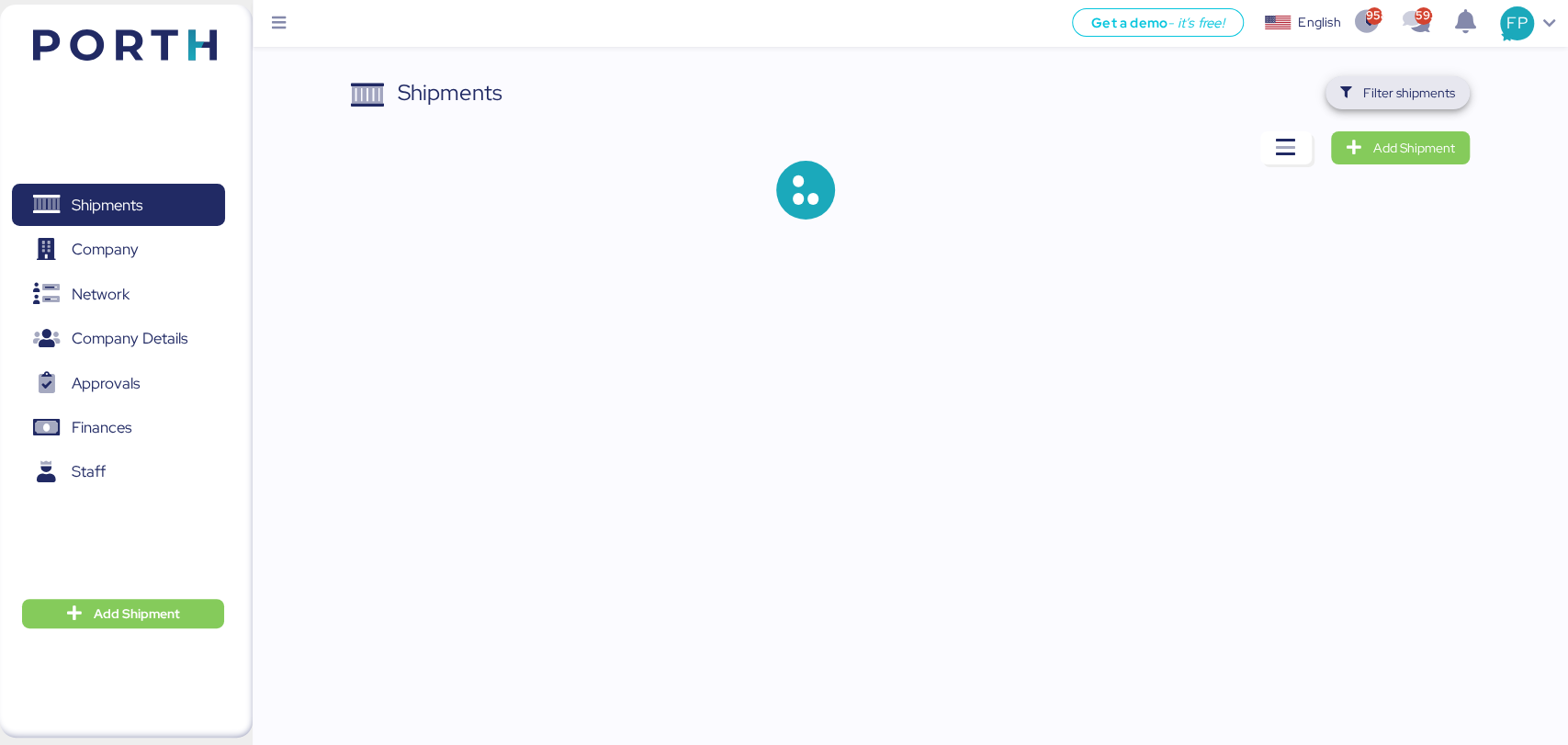
click at [1380, 84] on span "Filter shipments" at bounding box center [1409, 93] width 92 height 22
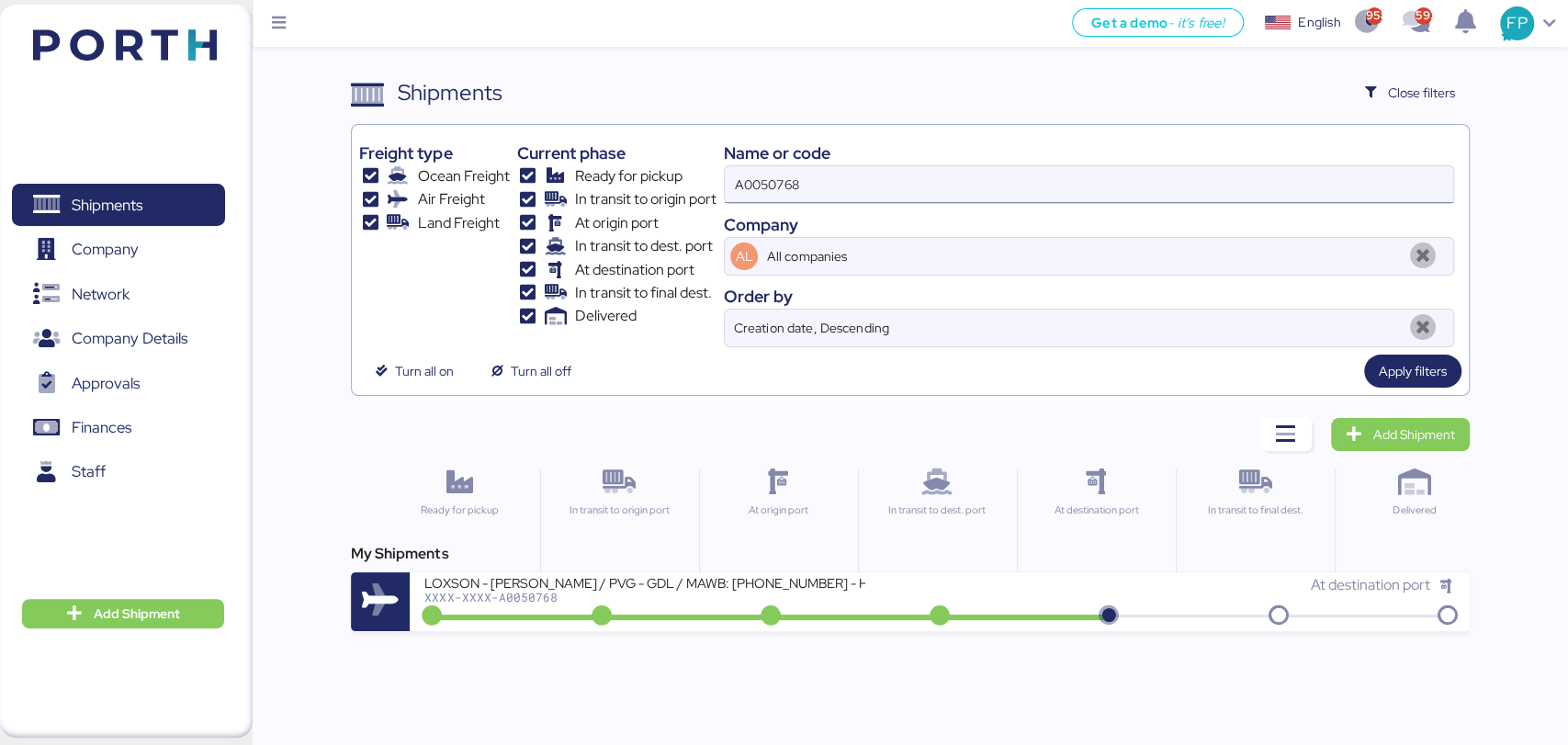
click at [784, 174] on input "A0050768" at bounding box center [1089, 184] width 728 height 36
paste input "1285"
type input "A0051285"
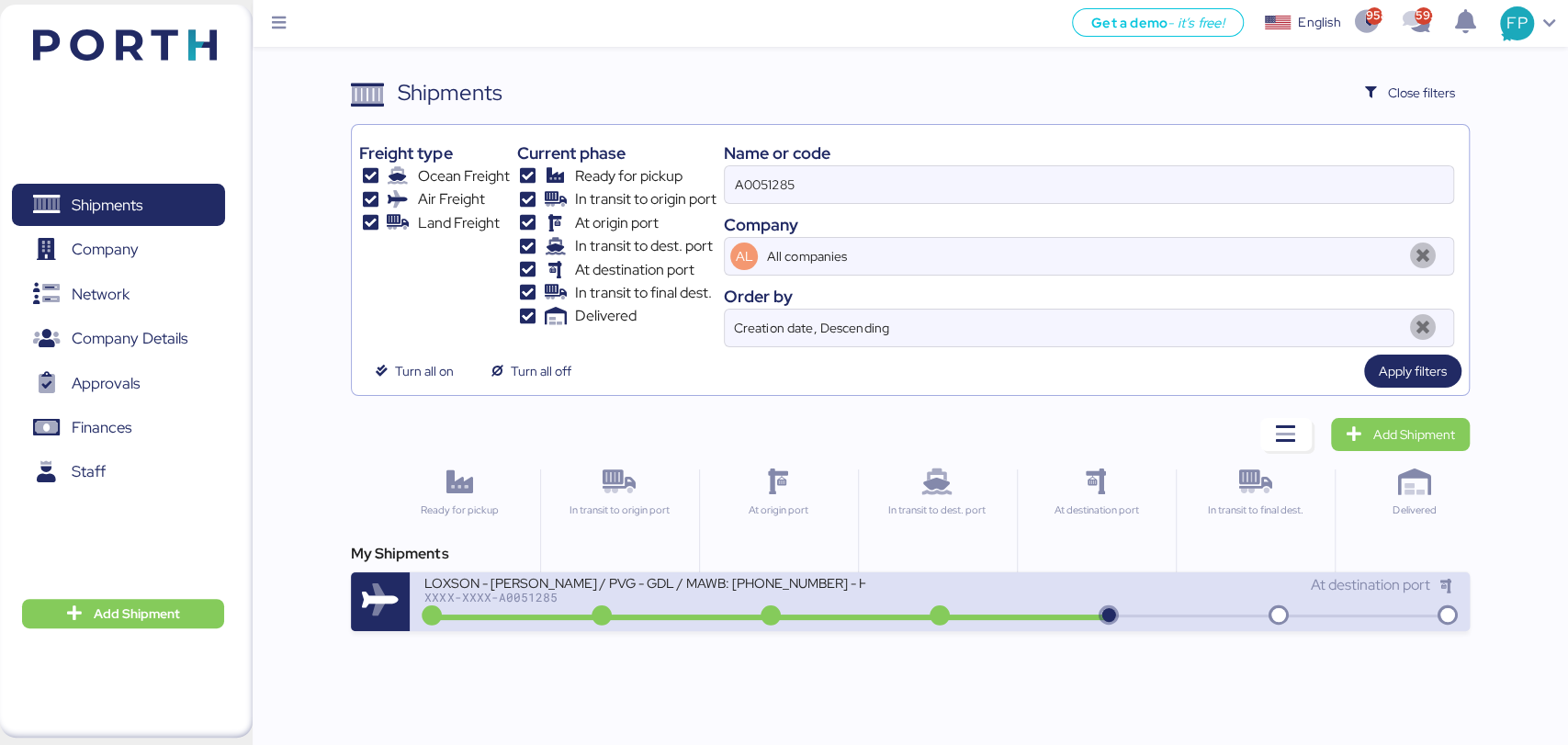
click at [712, 597] on div "XXXX-XXXX-A0051285" at bounding box center [645, 597] width 441 height 12
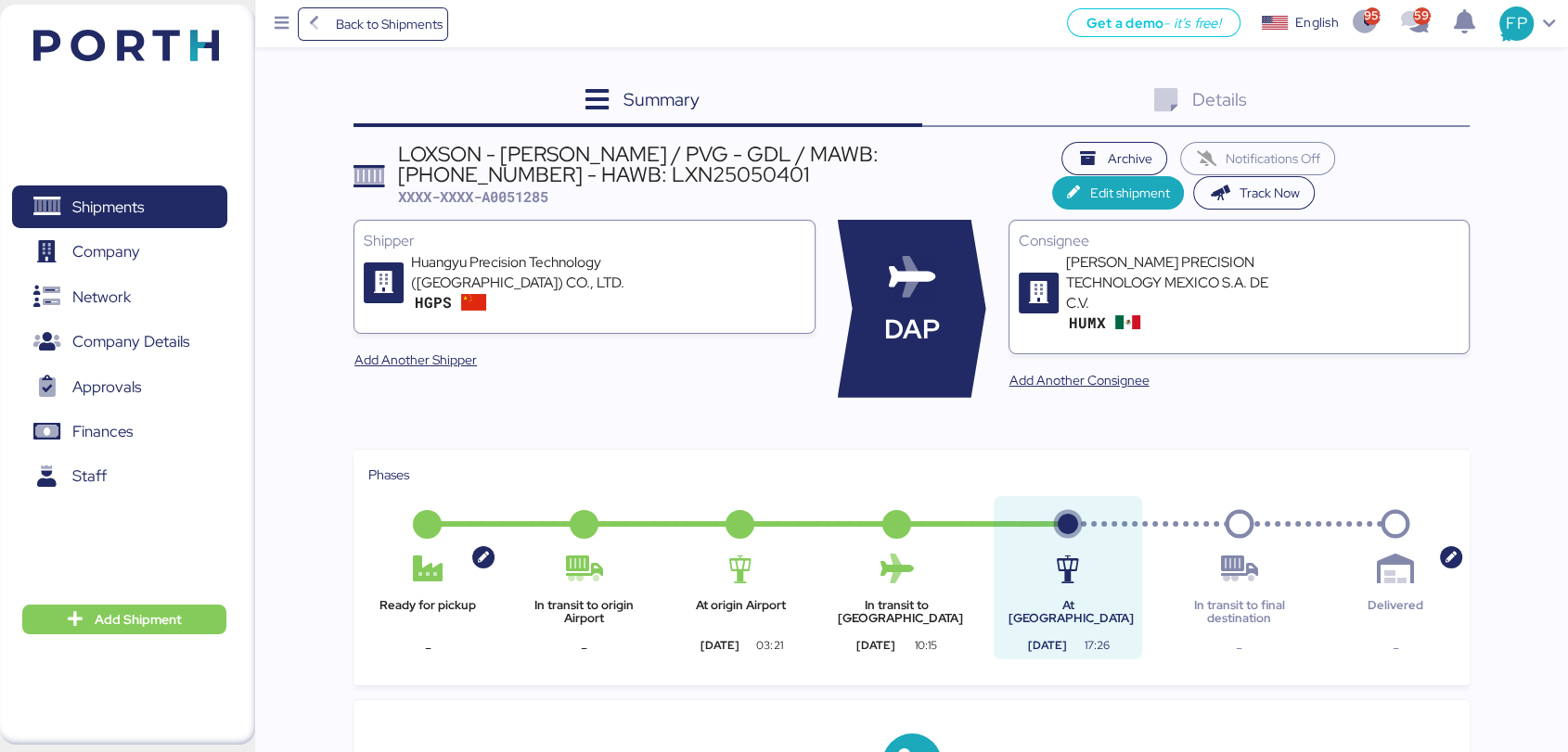
click at [1357, 84] on div "Summary 0 Details 0" at bounding box center [911, 102] width 1116 height 50
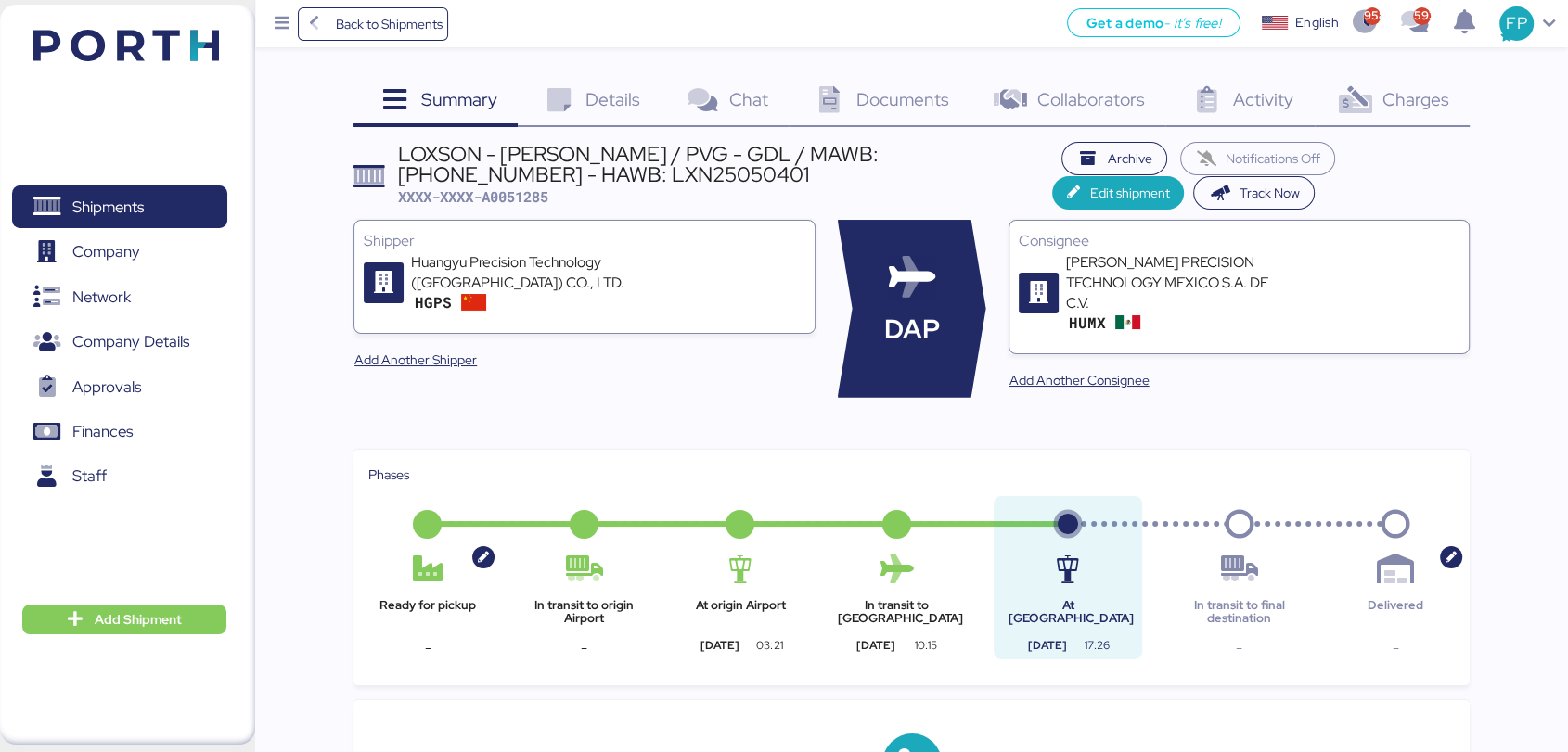
click at [1365, 87] on icon at bounding box center [1354, 100] width 40 height 27
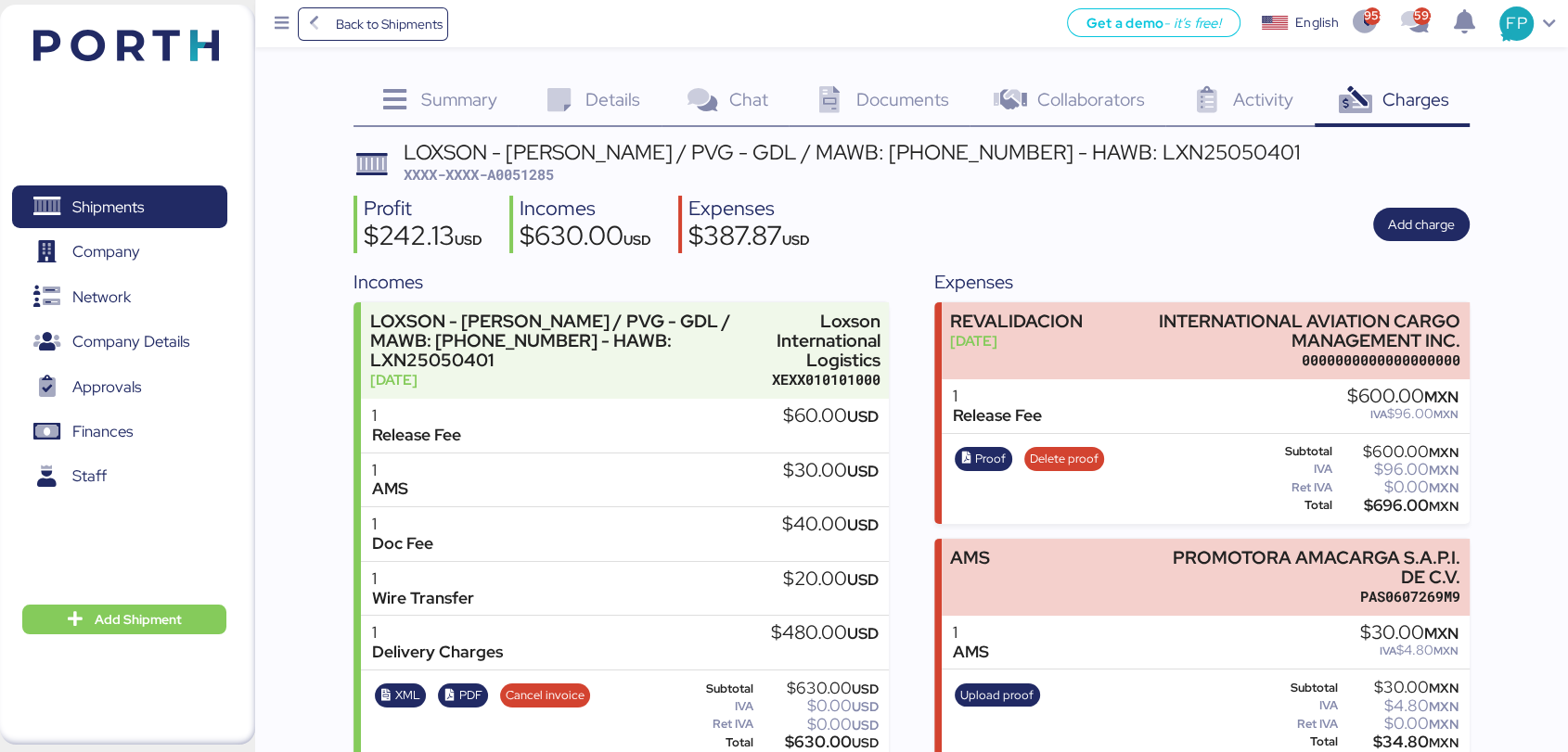
scroll to position [257, 0]
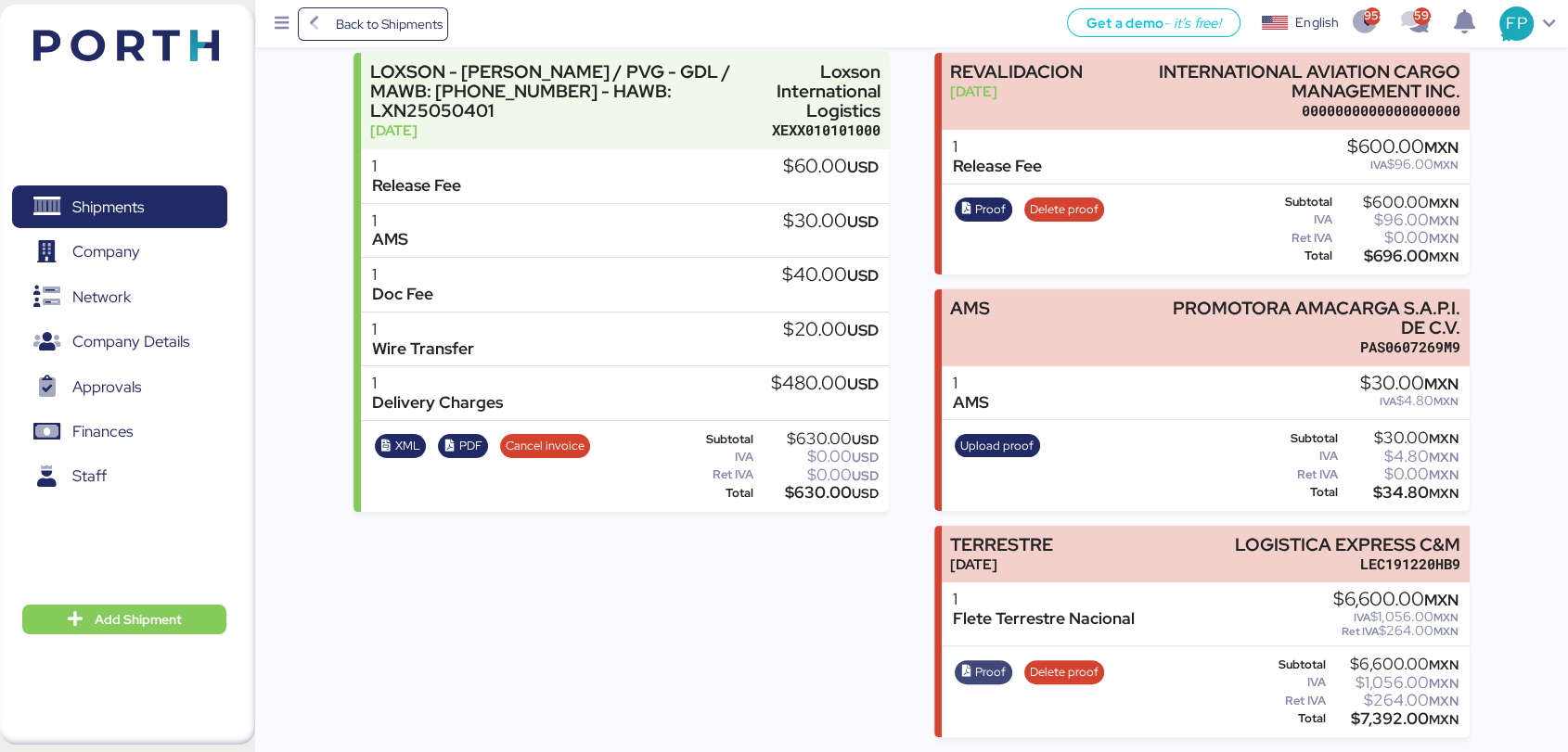
click at [967, 662] on span "Proof" at bounding box center [983, 672] width 45 height 20
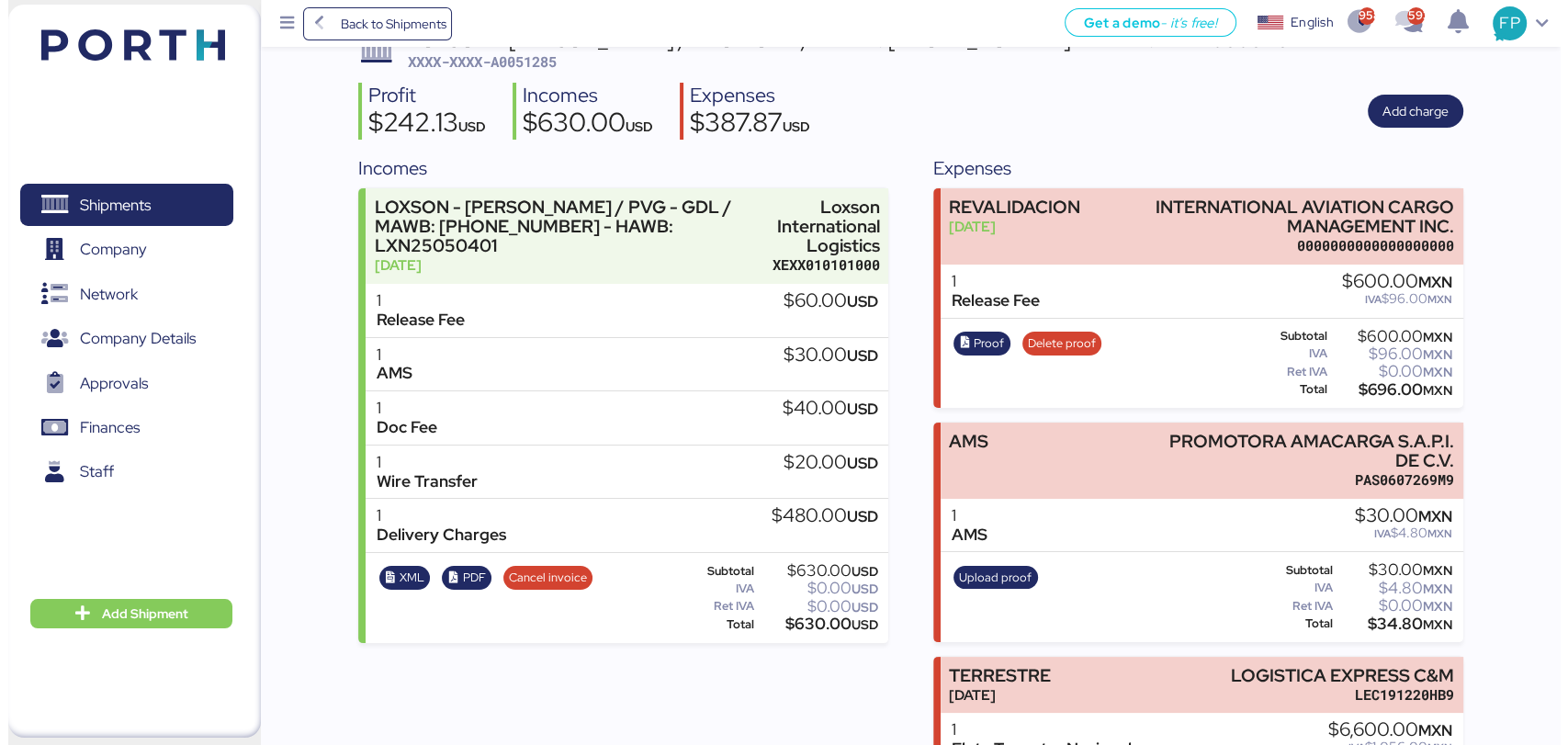
scroll to position [0, 0]
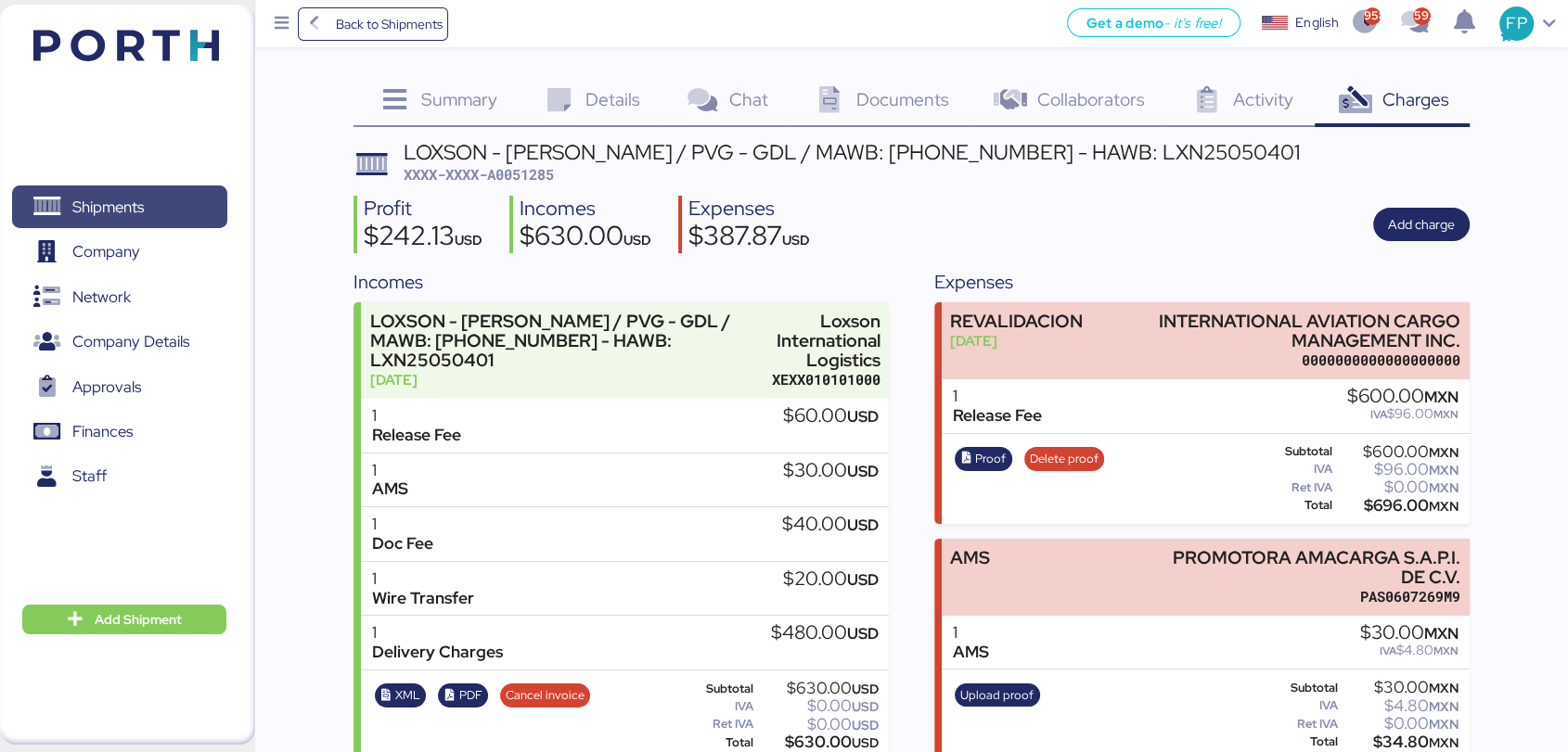
click at [191, 197] on span "Shipments" at bounding box center [119, 207] width 200 height 27
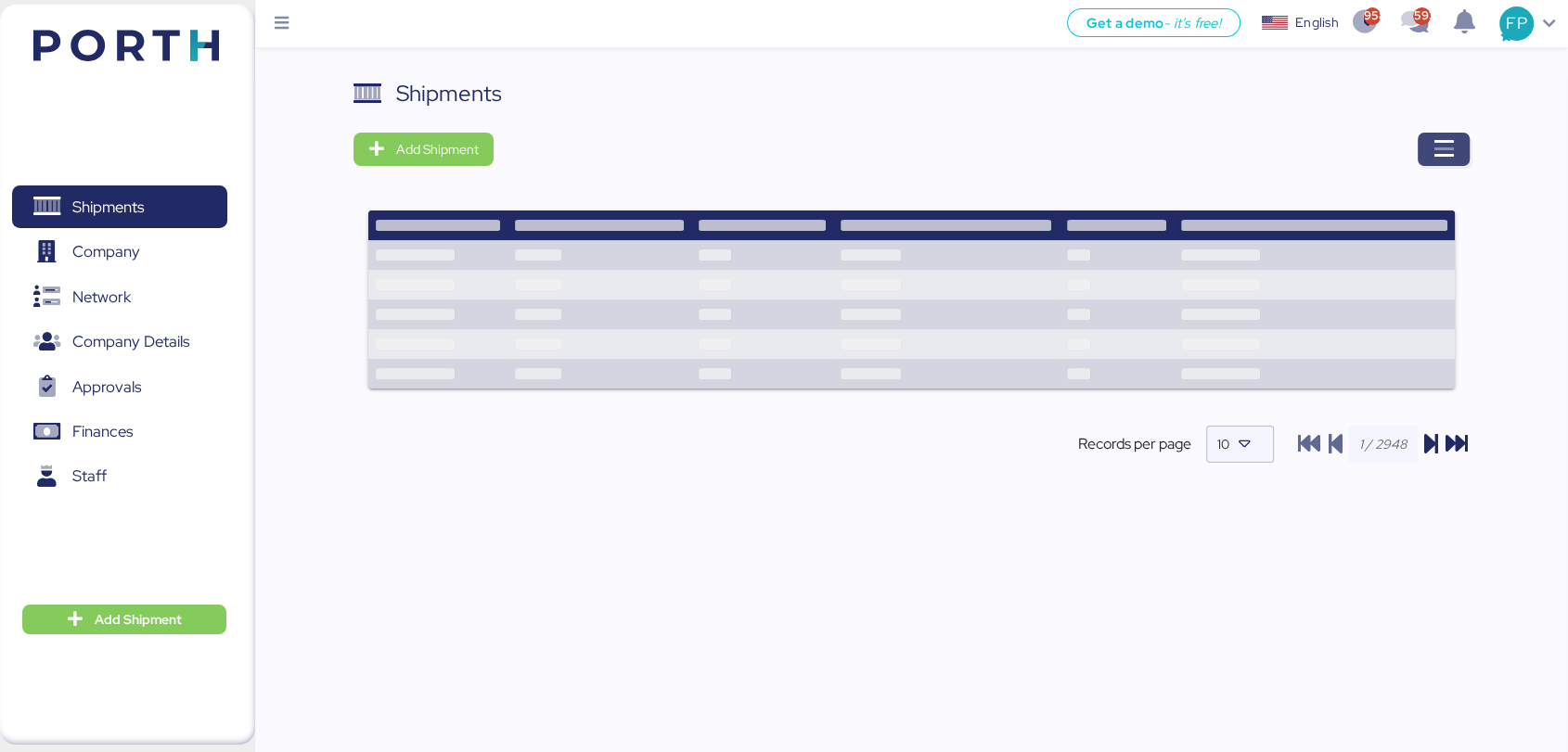
click at [1449, 144] on icon "button" at bounding box center [1444, 148] width 22 height 22
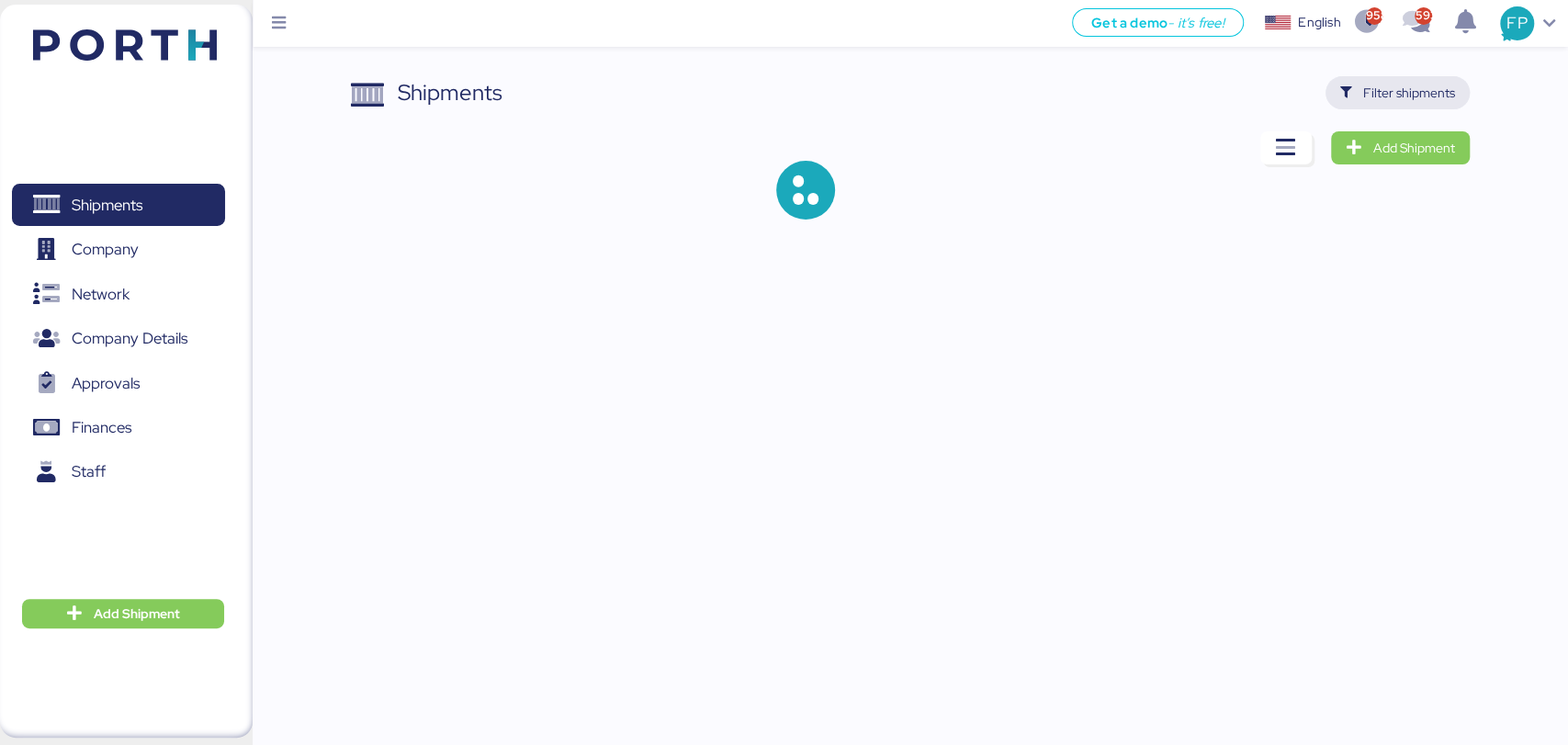
click at [1407, 105] on span "Filter shipments" at bounding box center [1398, 93] width 115 height 26
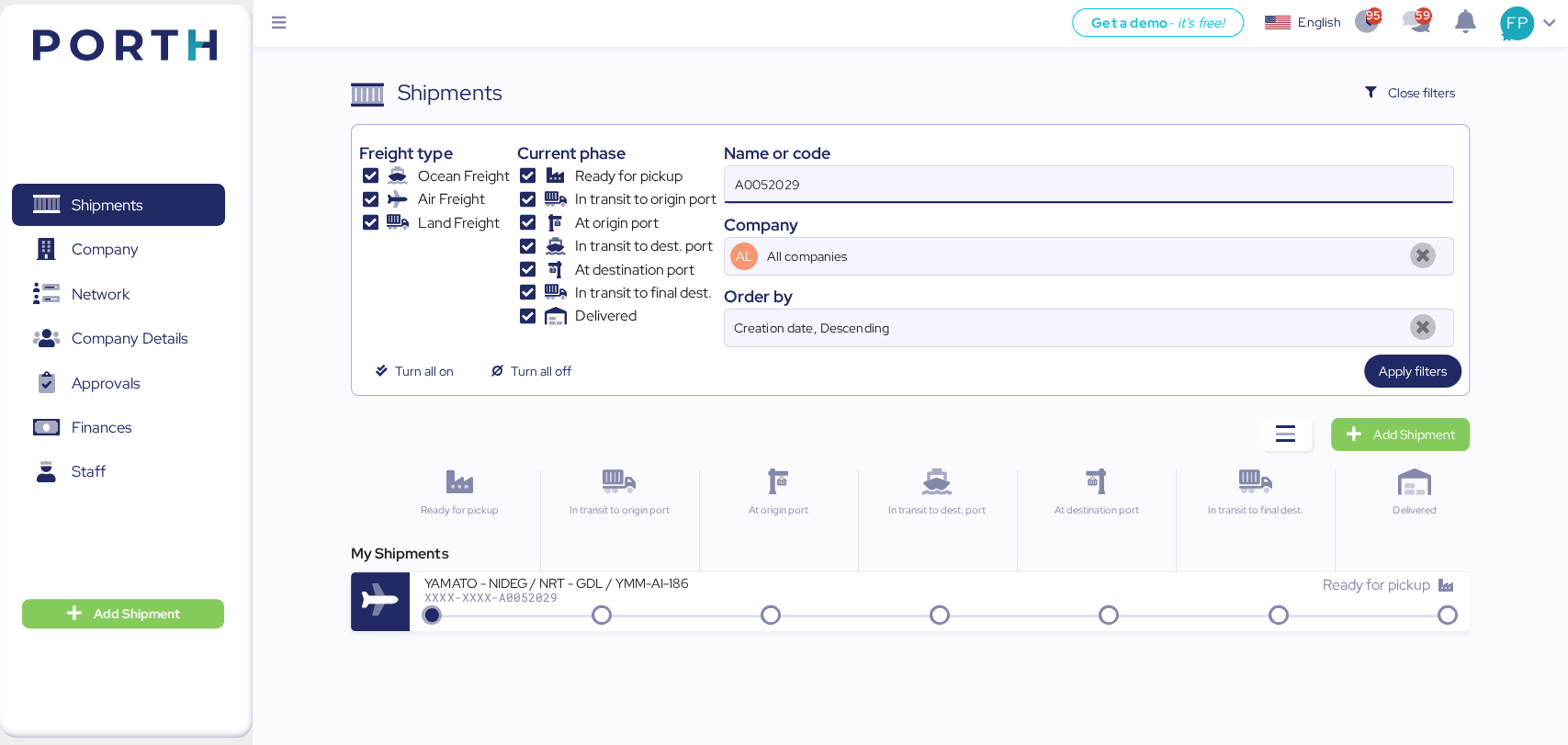
click at [763, 201] on input "A0052029" at bounding box center [1089, 184] width 728 height 36
paste input "O0051928"
type input "O0051928"
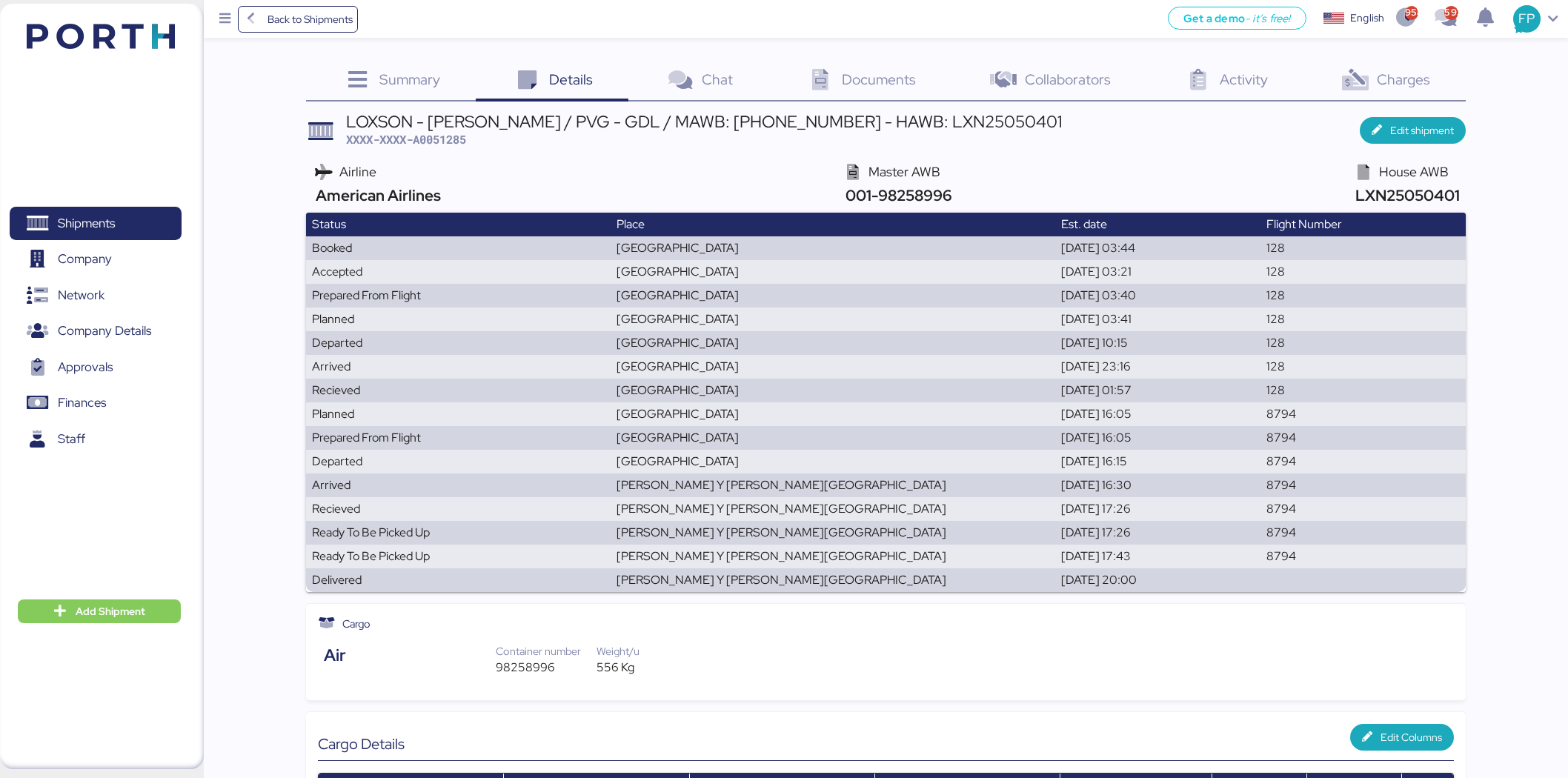
scroll to position [1021, 0]
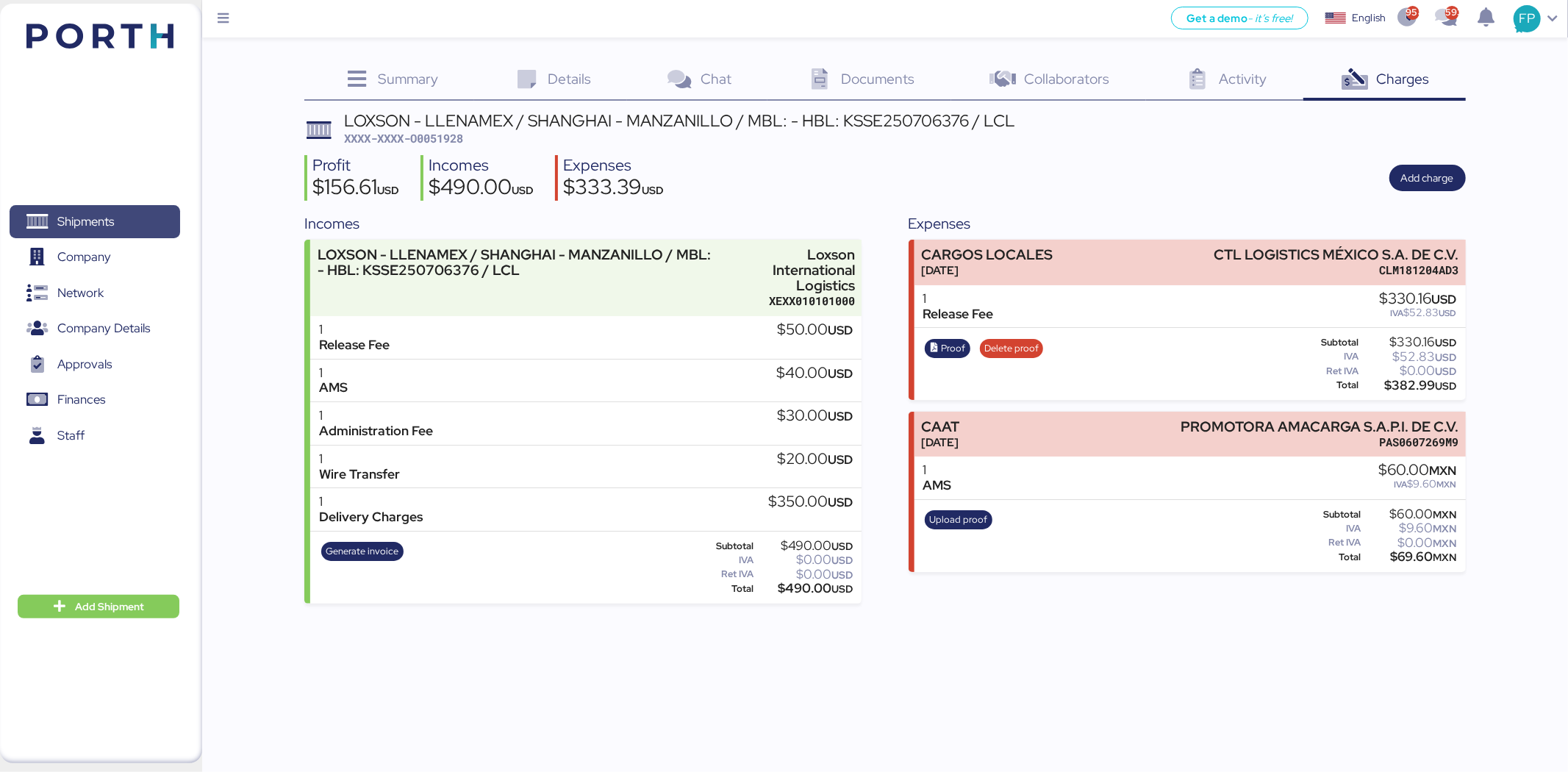
click at [118, 218] on span "Shipments" at bounding box center [94, 222] width 158 height 21
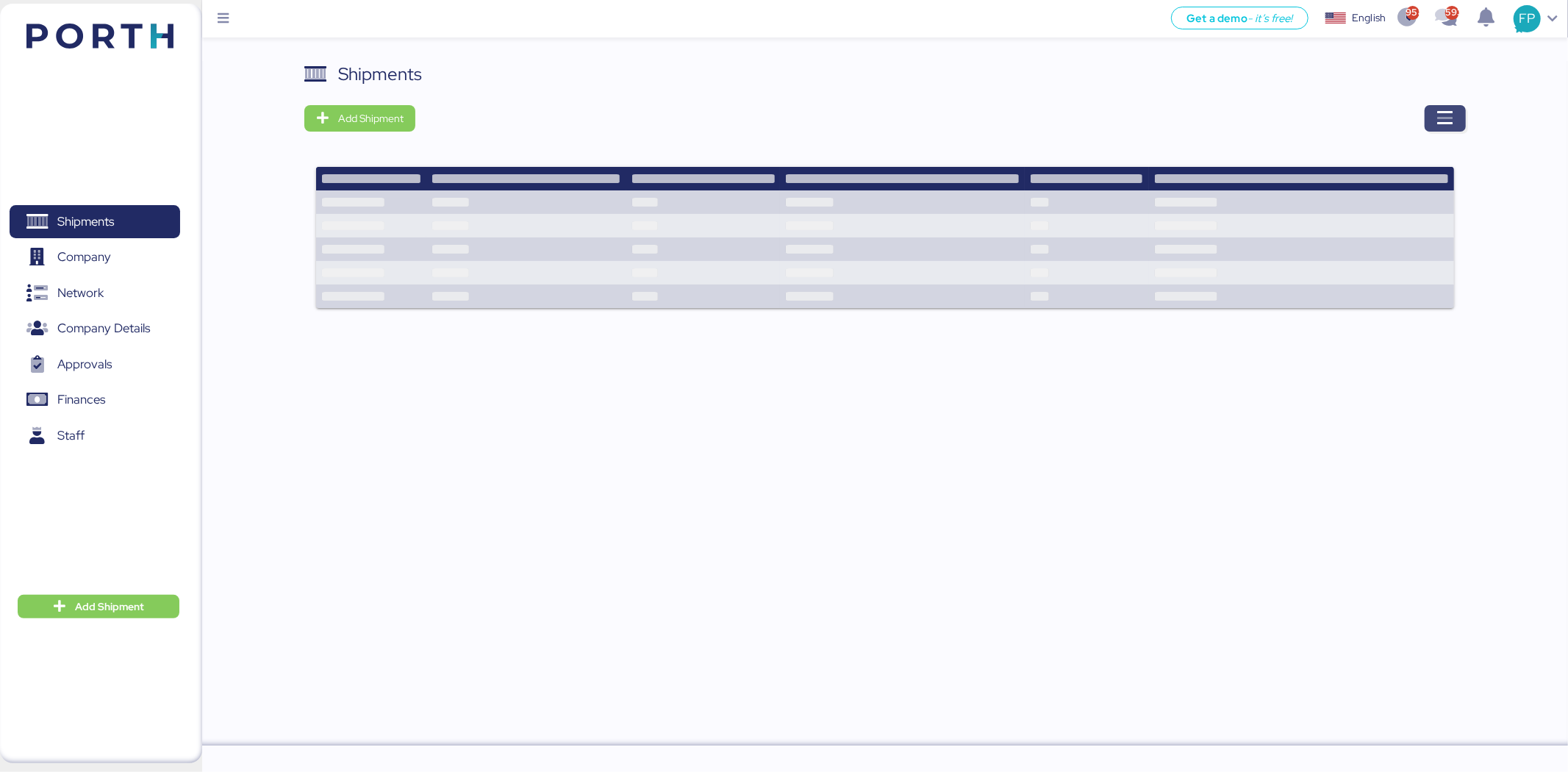
click at [1431, 122] on span "button" at bounding box center [1446, 118] width 41 height 27
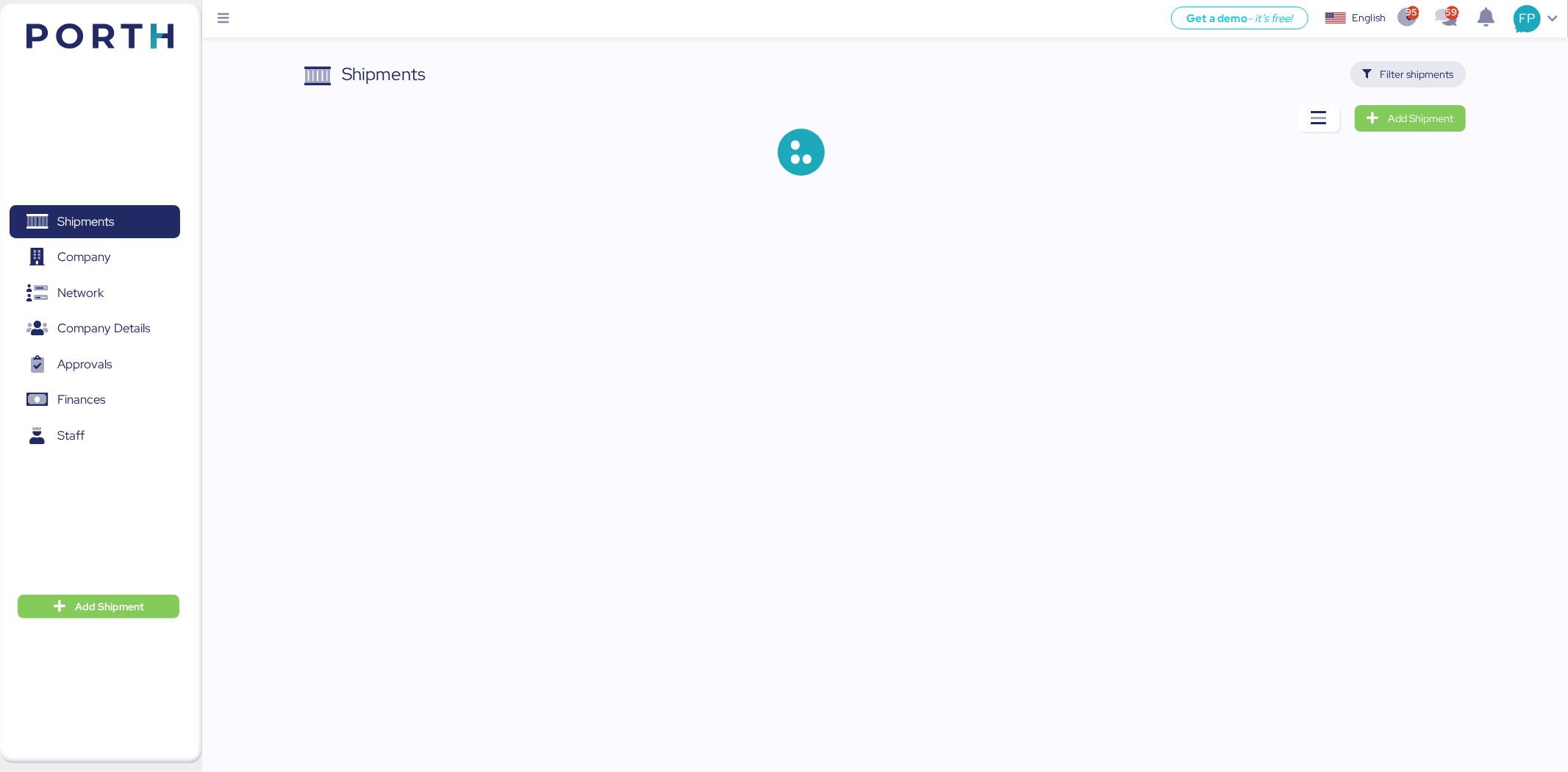
click at [1427, 78] on span "Filter shipments" at bounding box center [1417, 74] width 73 height 18
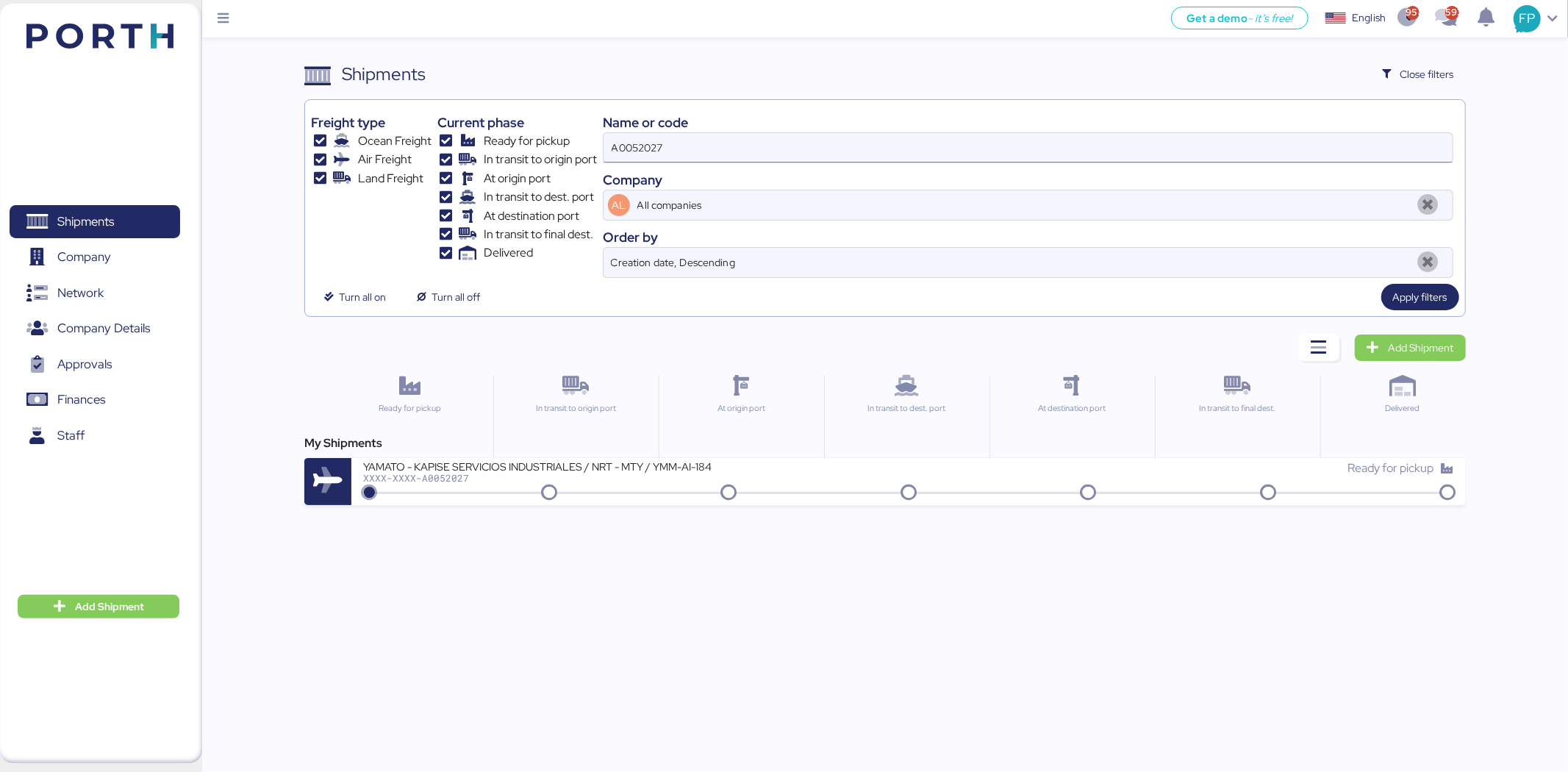
click at [640, 158] on input "A0052027" at bounding box center [1028, 148] width 849 height 29
paste input "8"
type input "A0052028"
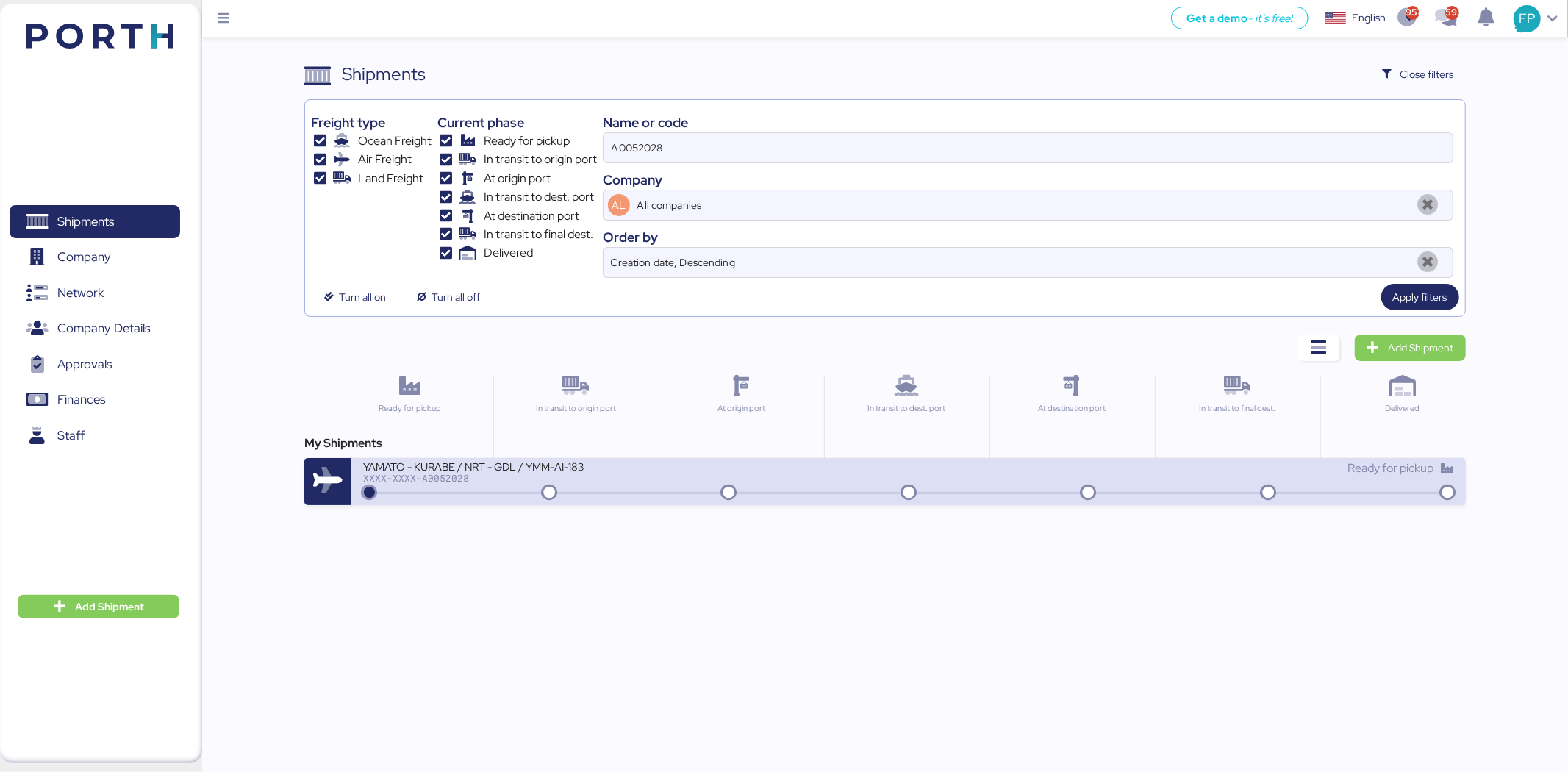
click at [692, 478] on div "XXXX-XXXX-A0052028" at bounding box center [539, 478] width 353 height 10
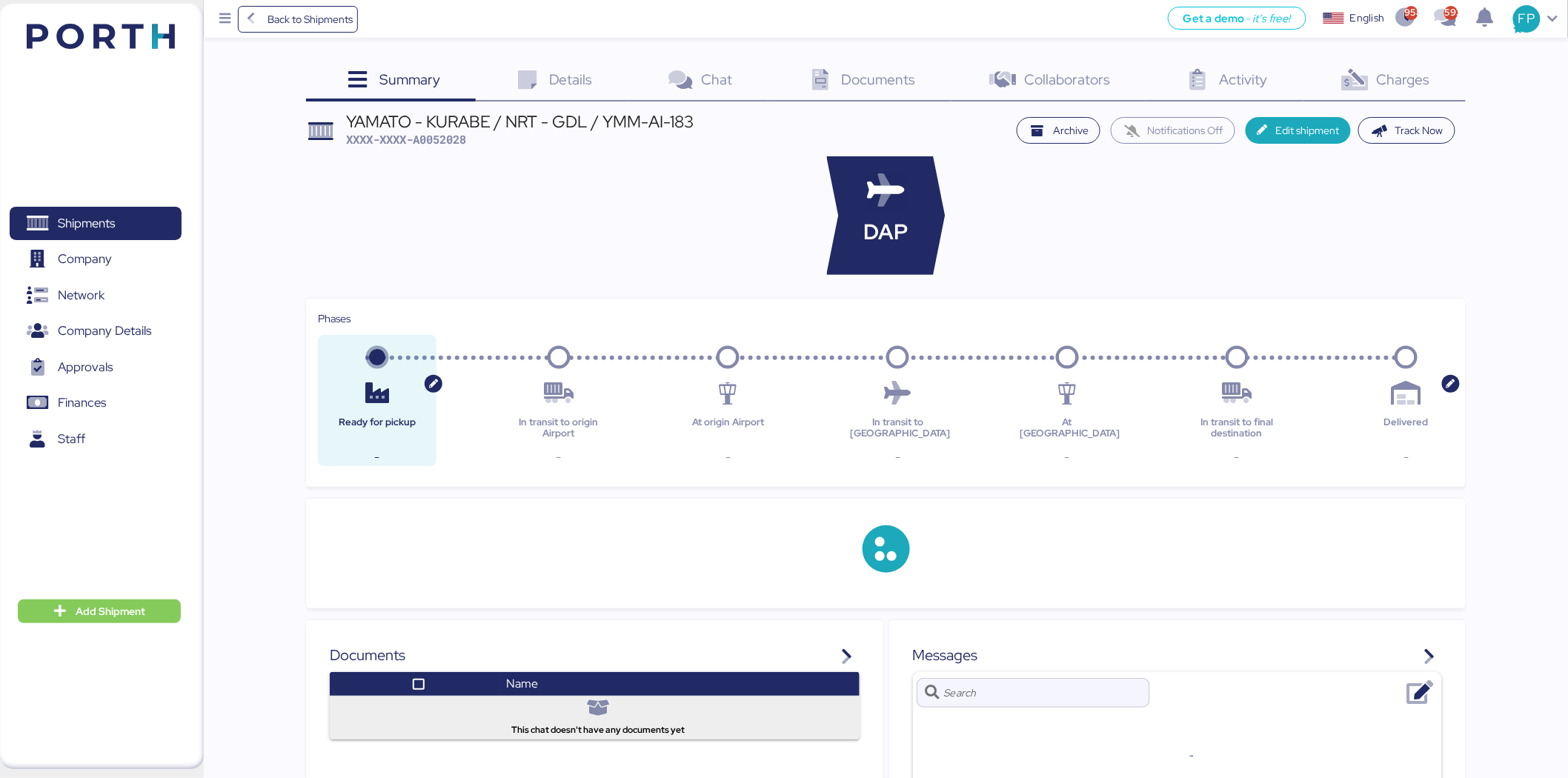
click at [1392, 84] on span "Charges" at bounding box center [1403, 79] width 53 height 19
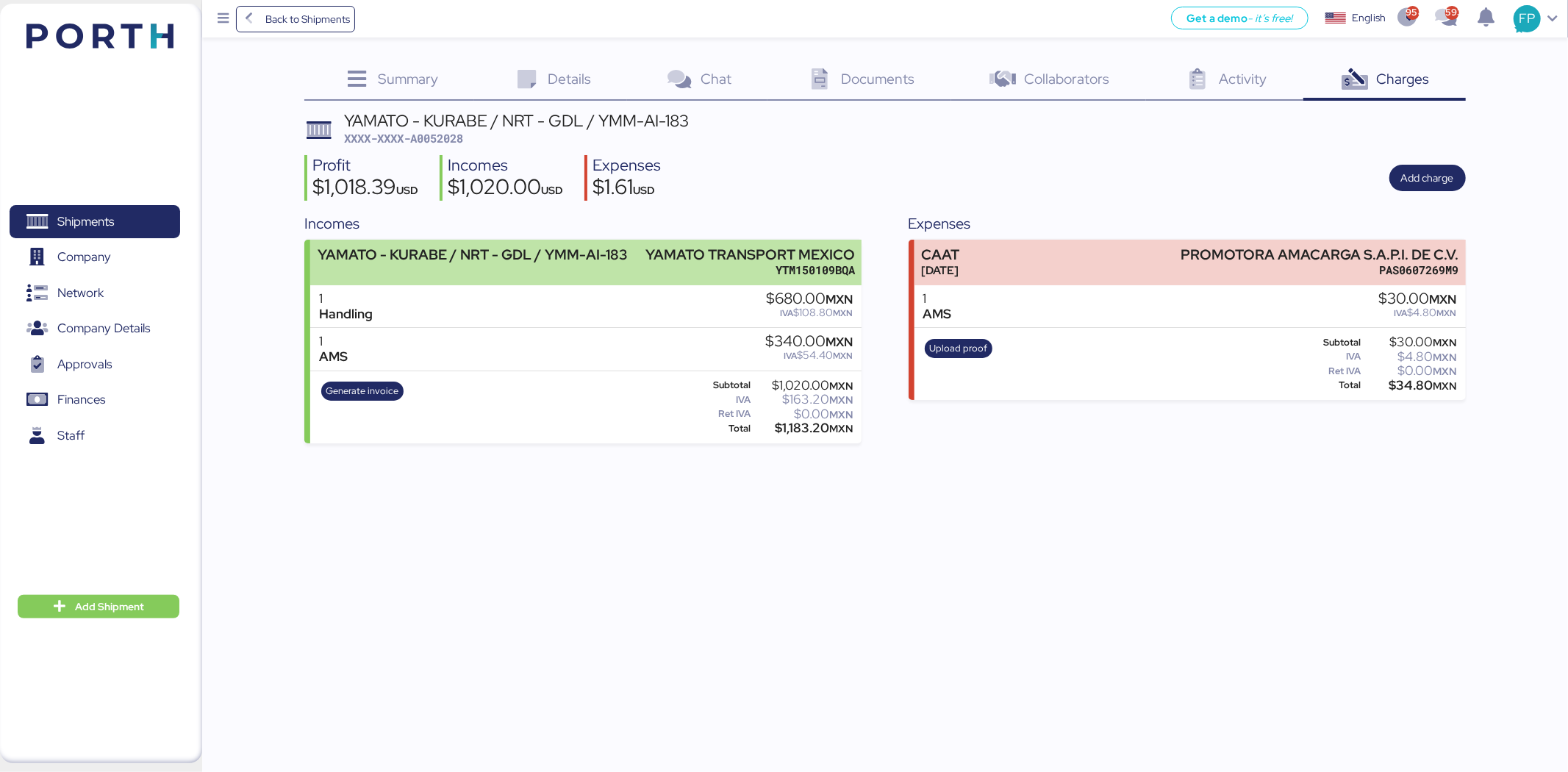
click at [645, 262] on div "YAMATO - KURABE / NRT - GDL / YMM-AI-183 YAMATO TRANSPORT MEXICO YTM150109BQA" at bounding box center [586, 262] width 552 height 45
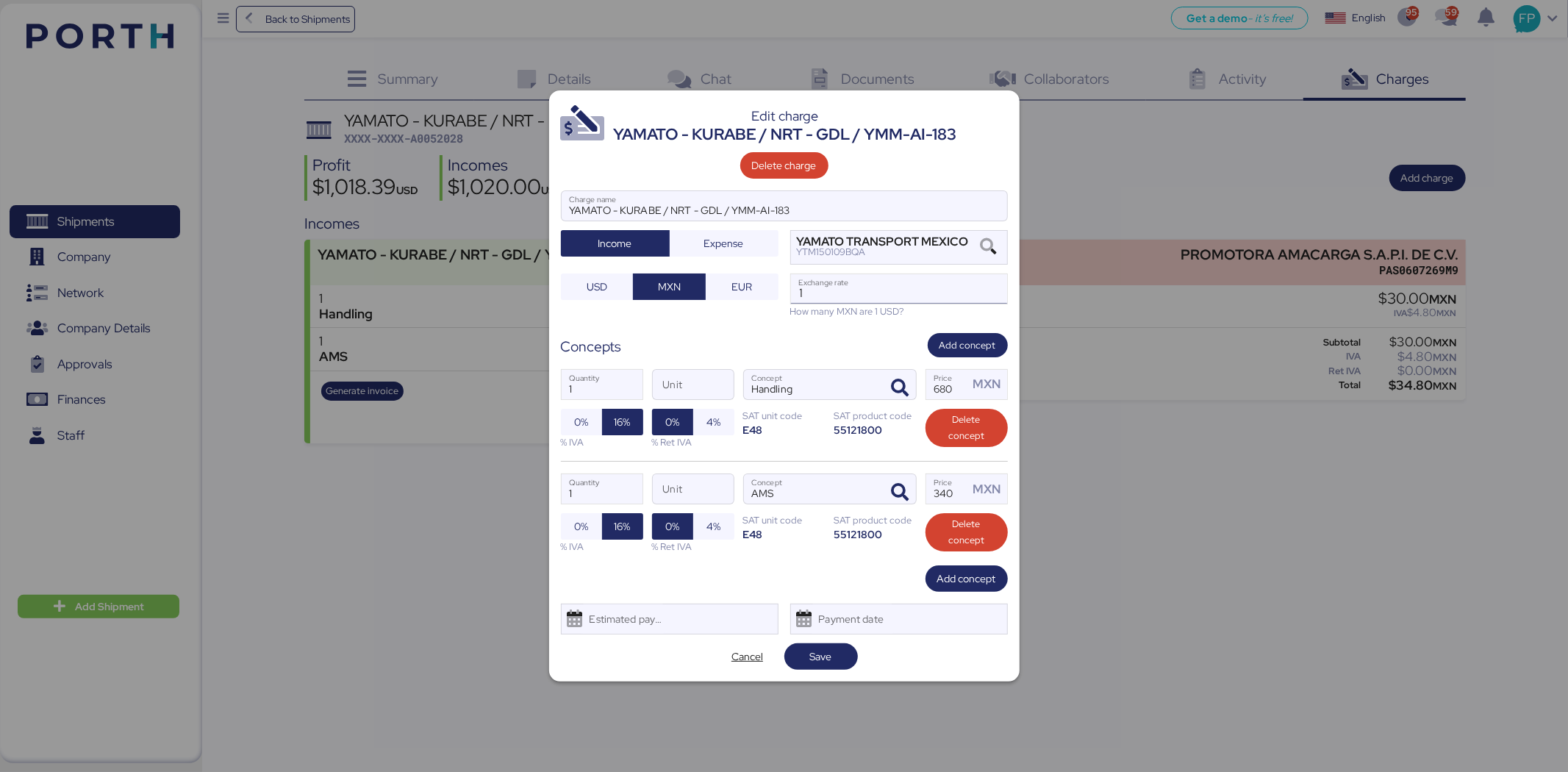
click at [849, 284] on input "1" at bounding box center [899, 289] width 216 height 29
drag, startPoint x: 843, startPoint y: 290, endPoint x: 789, endPoint y: 281, distance: 54.7
click at [789, 281] on div "YAMATO - KURABE / NRT - GDL / YMM-AI-183 Charge name Income Expense YAMATO TRAN…" at bounding box center [784, 254] width 447 height 128
paste input "8.5803"
type input "18.5803"
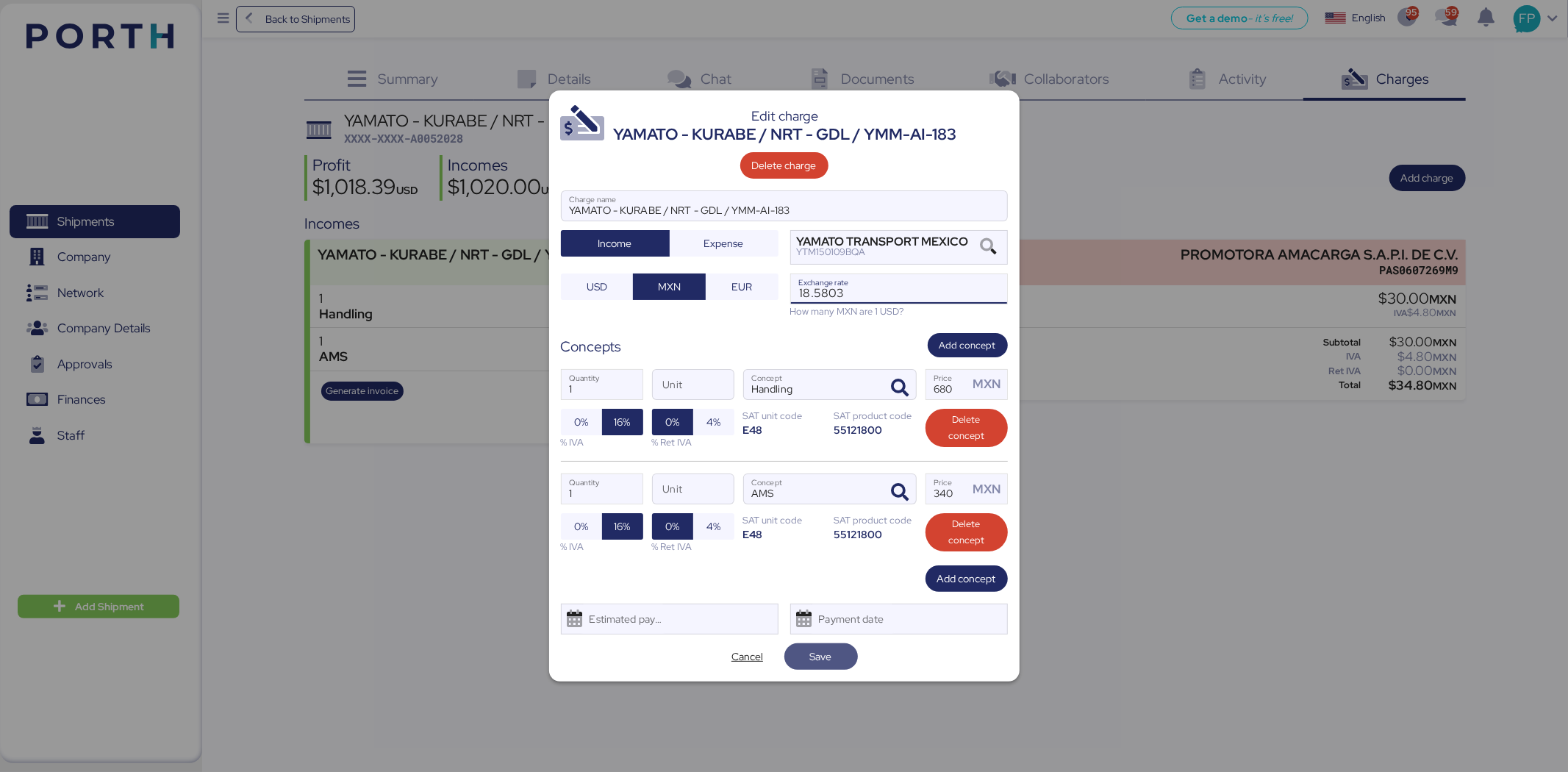
click at [816, 644] on span "Save" at bounding box center [821, 657] width 73 height 27
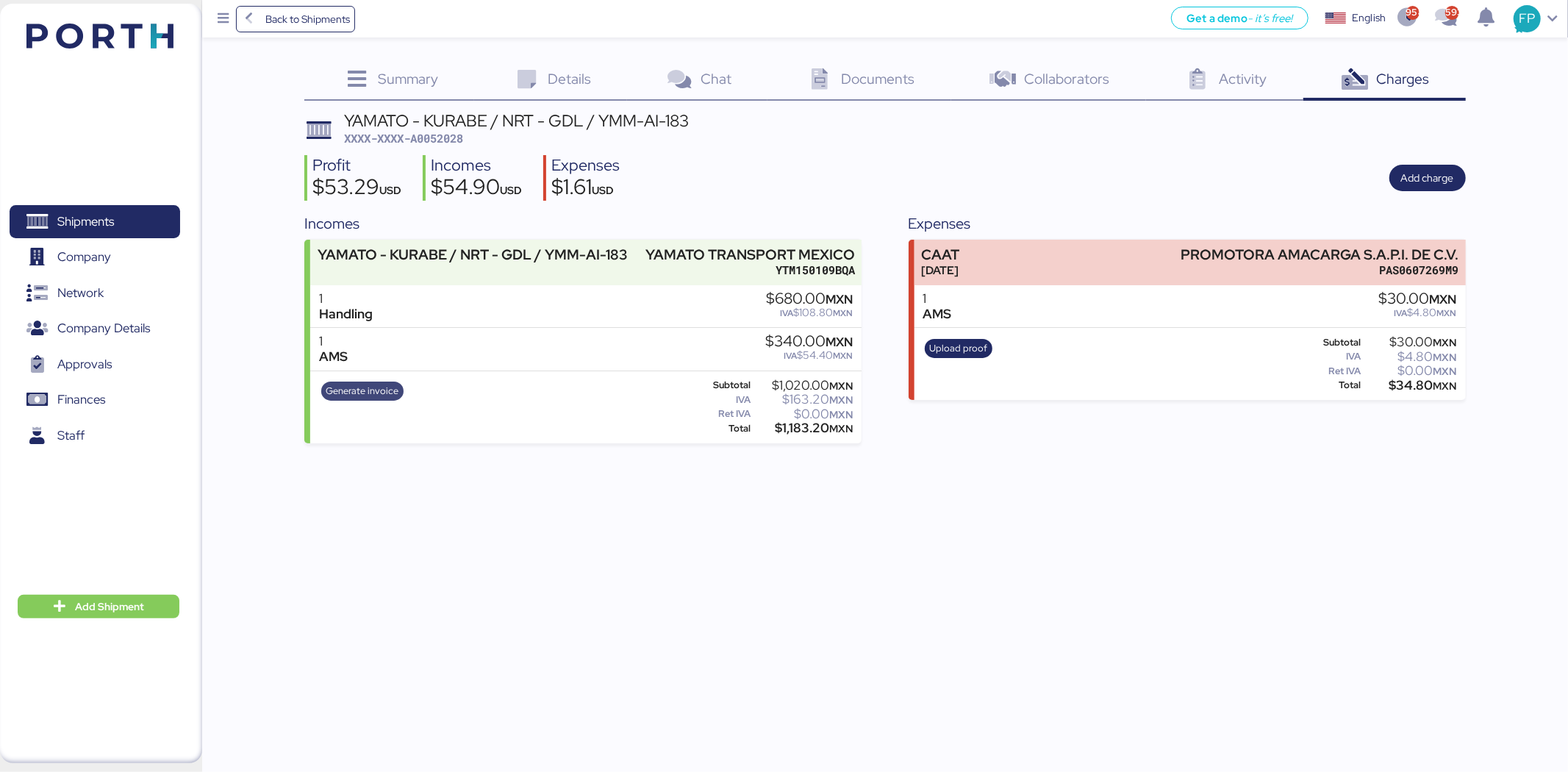
click at [379, 394] on span "Generate invoice" at bounding box center [361, 391] width 73 height 16
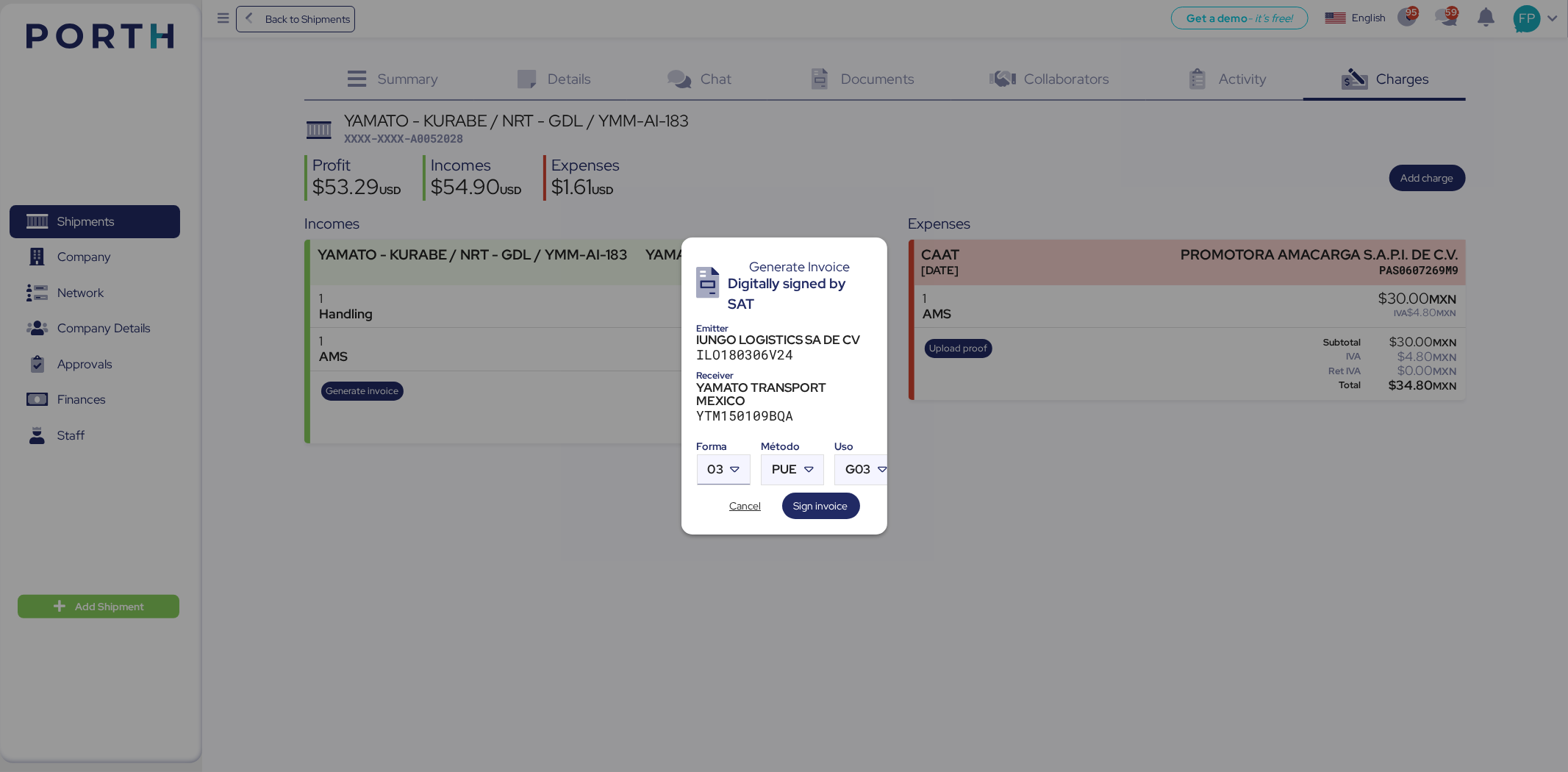
click at [721, 463] on span "03" at bounding box center [716, 469] width 15 height 12
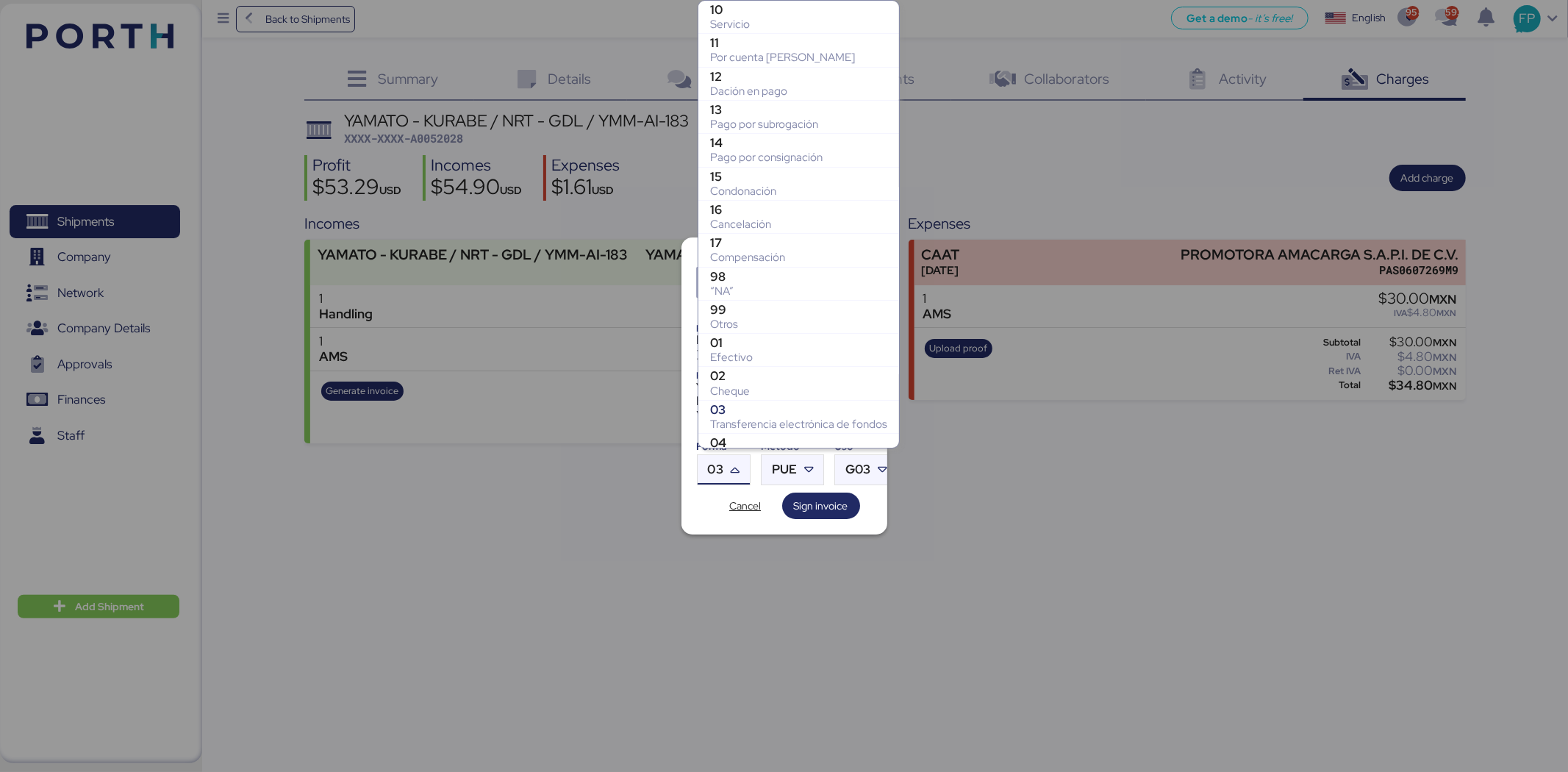
scroll to position [187, 0]
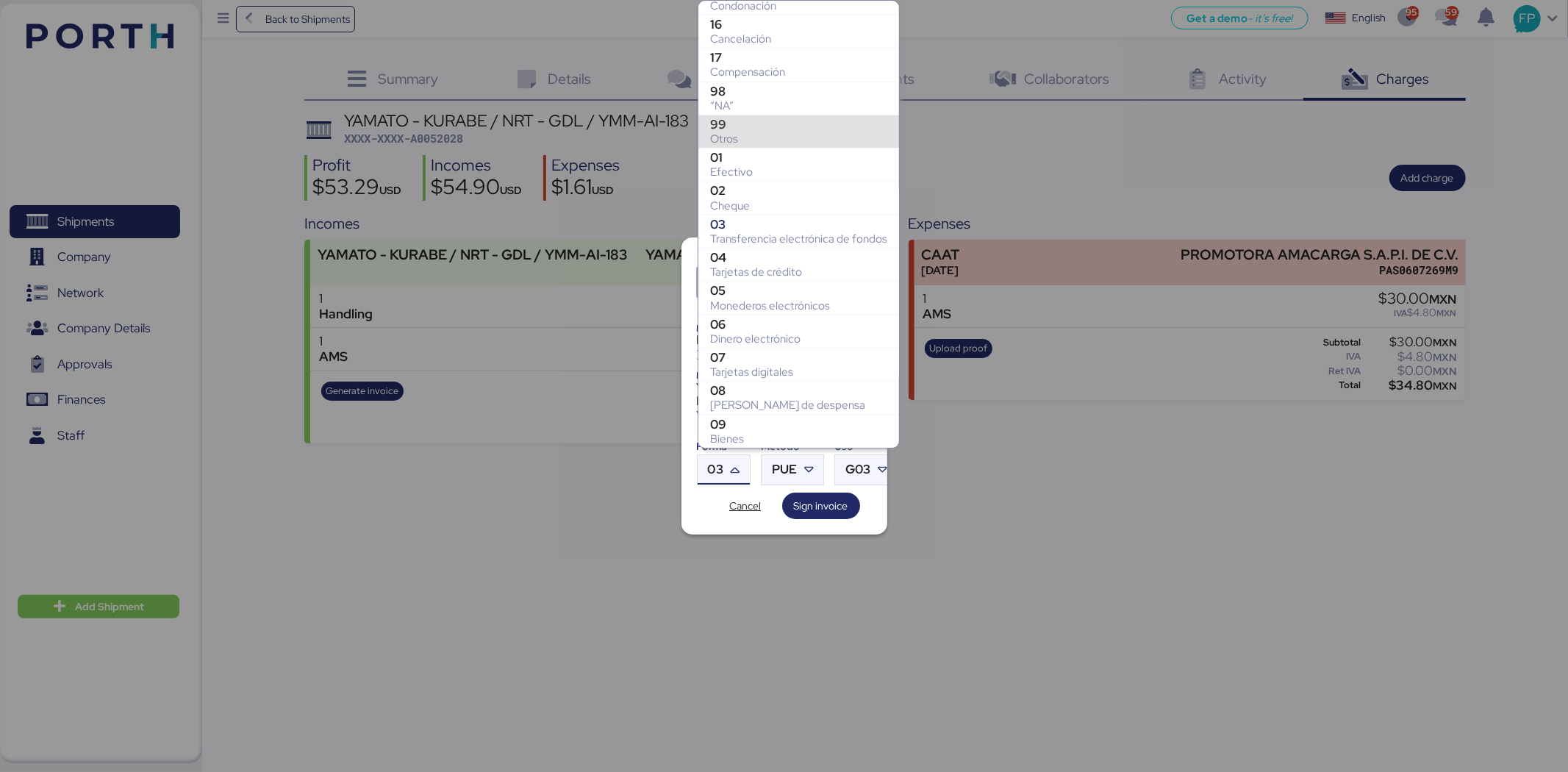
drag, startPoint x: 745, startPoint y: 134, endPoint x: 755, endPoint y: 185, distance: 52.0
click at [746, 134] on div "Otros" at bounding box center [799, 138] width 177 height 15
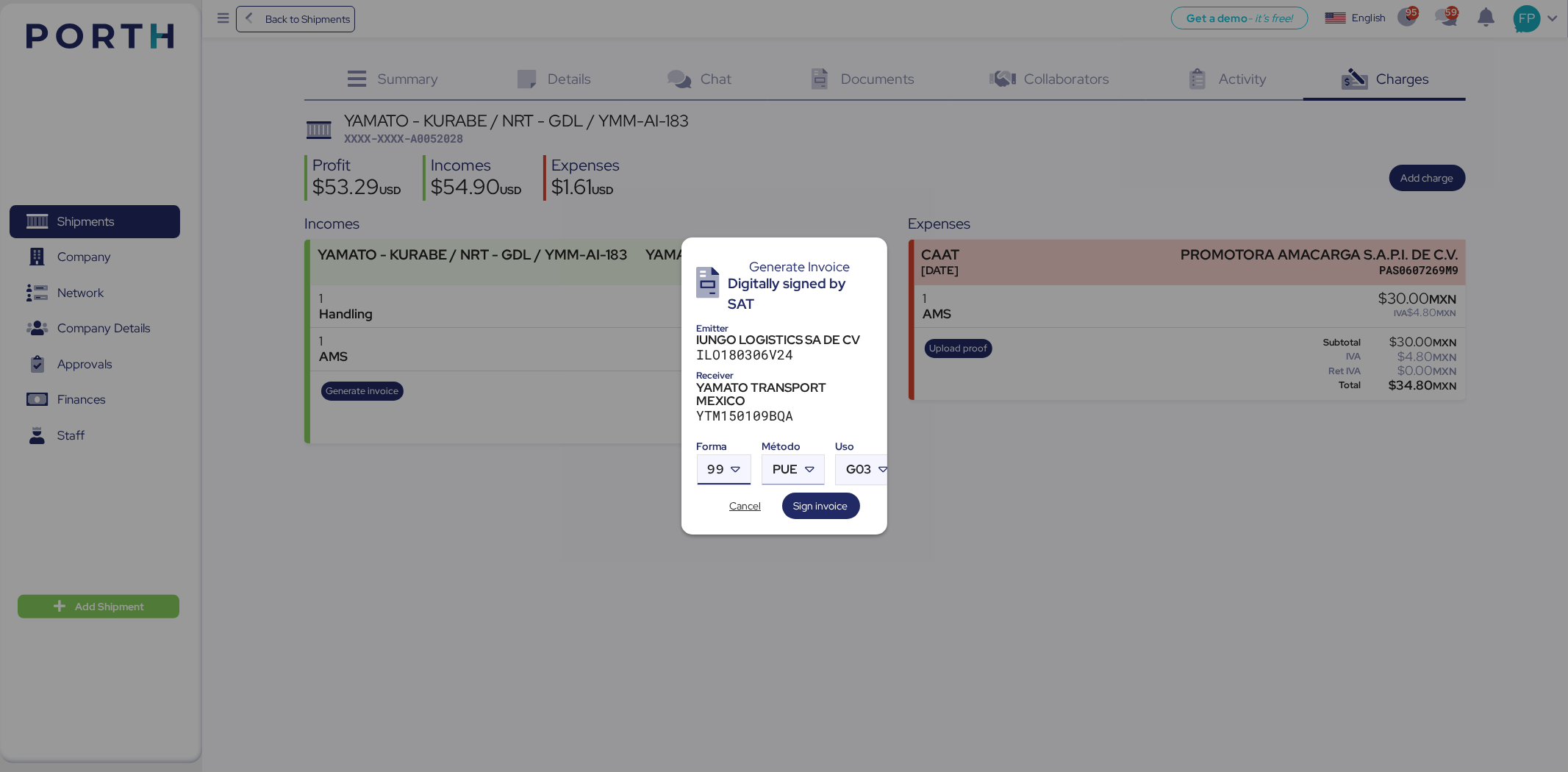
click at [798, 459] on div "PUE" at bounding box center [793, 470] width 62 height 29
click at [808, 522] on div "PPD" at bounding box center [853, 521] width 158 height 15
click at [827, 497] on span "Sign invoice" at bounding box center [821, 505] width 54 height 18
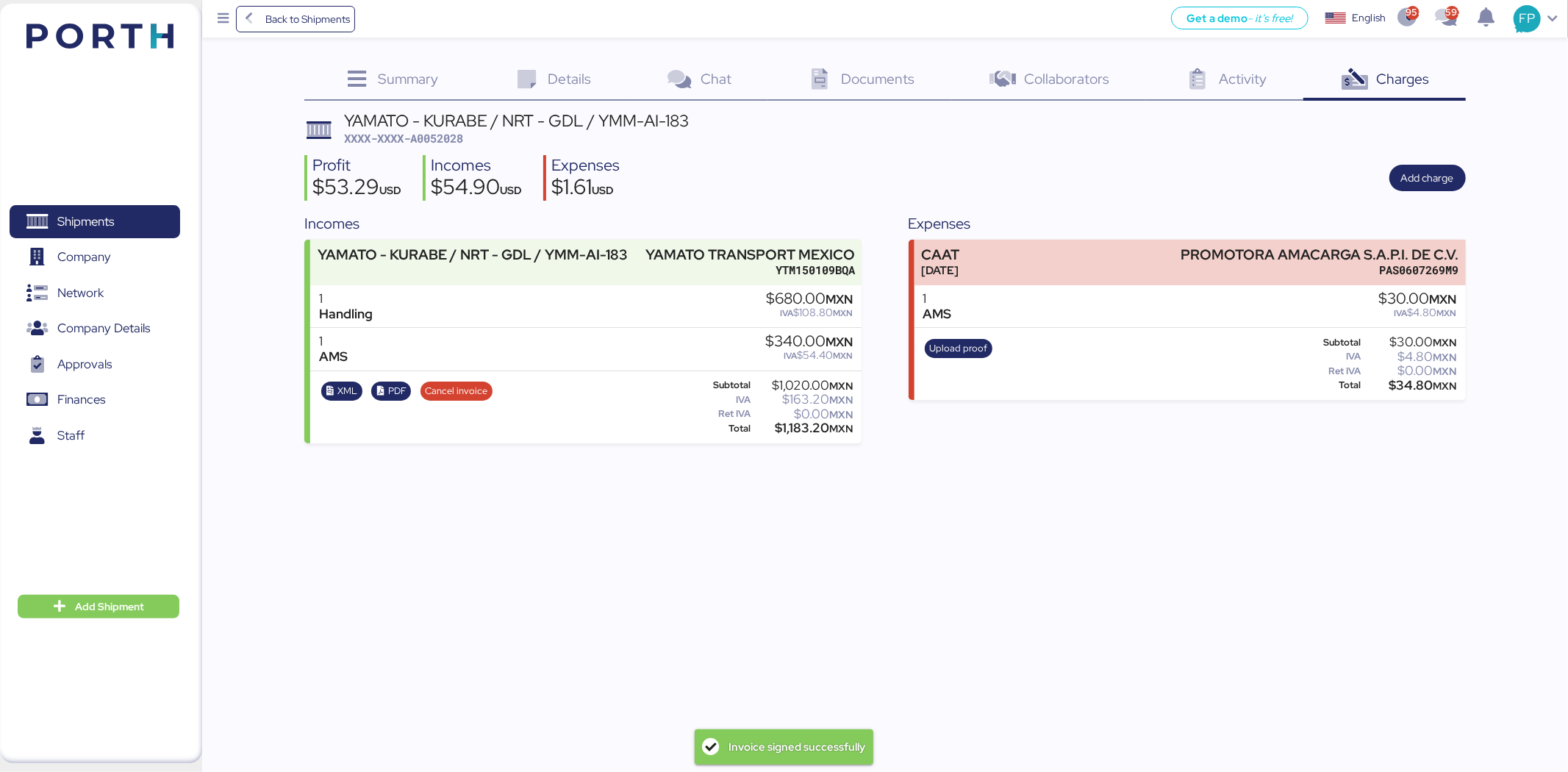
click at [439, 142] on span "XXXX-XXXX-A0052028" at bounding box center [403, 138] width 119 height 15
copy span "A0052028"
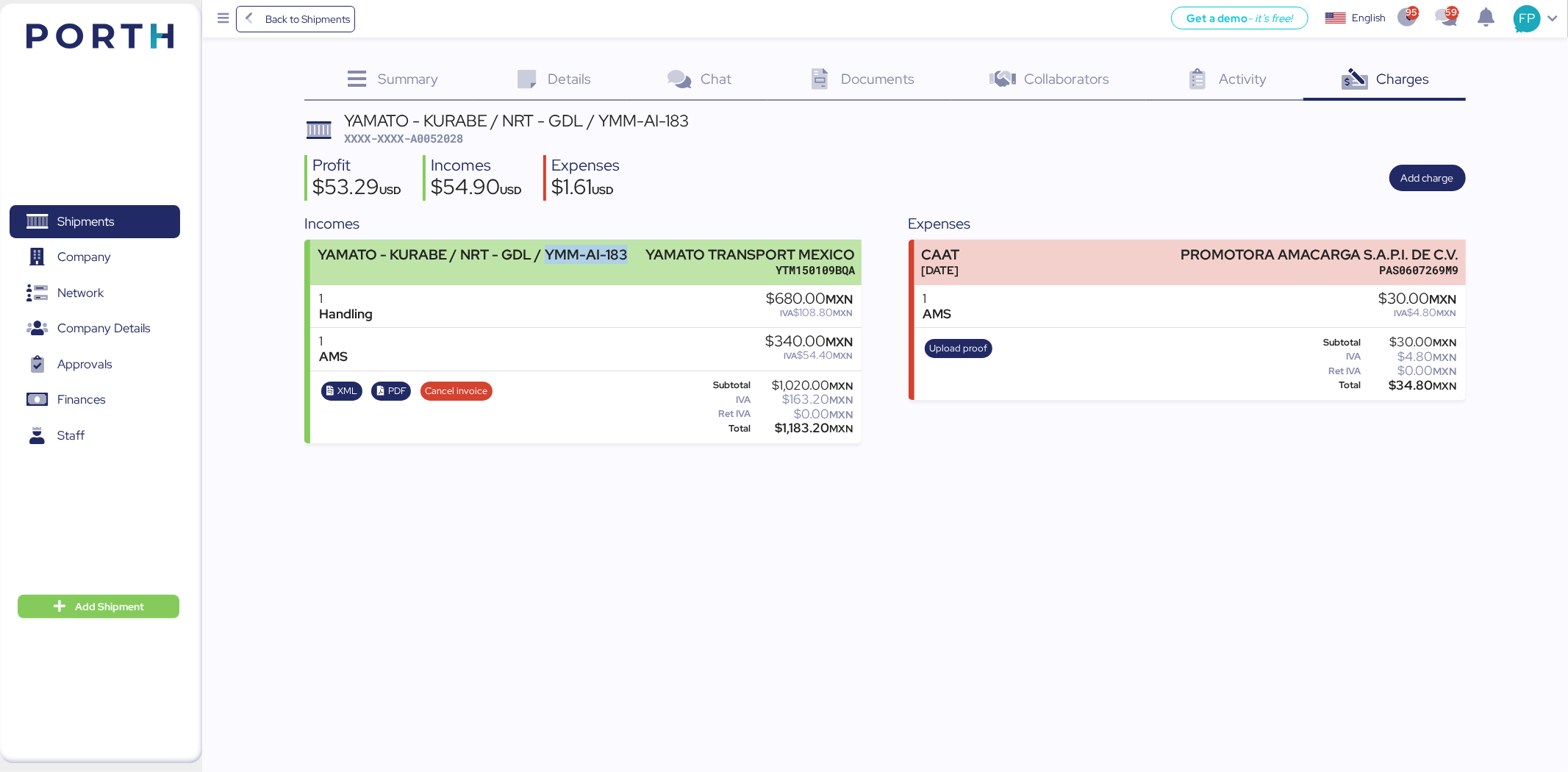
drag, startPoint x: 545, startPoint y: 254, endPoint x: 621, endPoint y: 256, distance: 76.0
click at [621, 256] on div "YAMATO - KURABE / NRT - GDL / YMM-AI-183" at bounding box center [473, 255] width 310 height 15
copy div "YMM-AI-183"
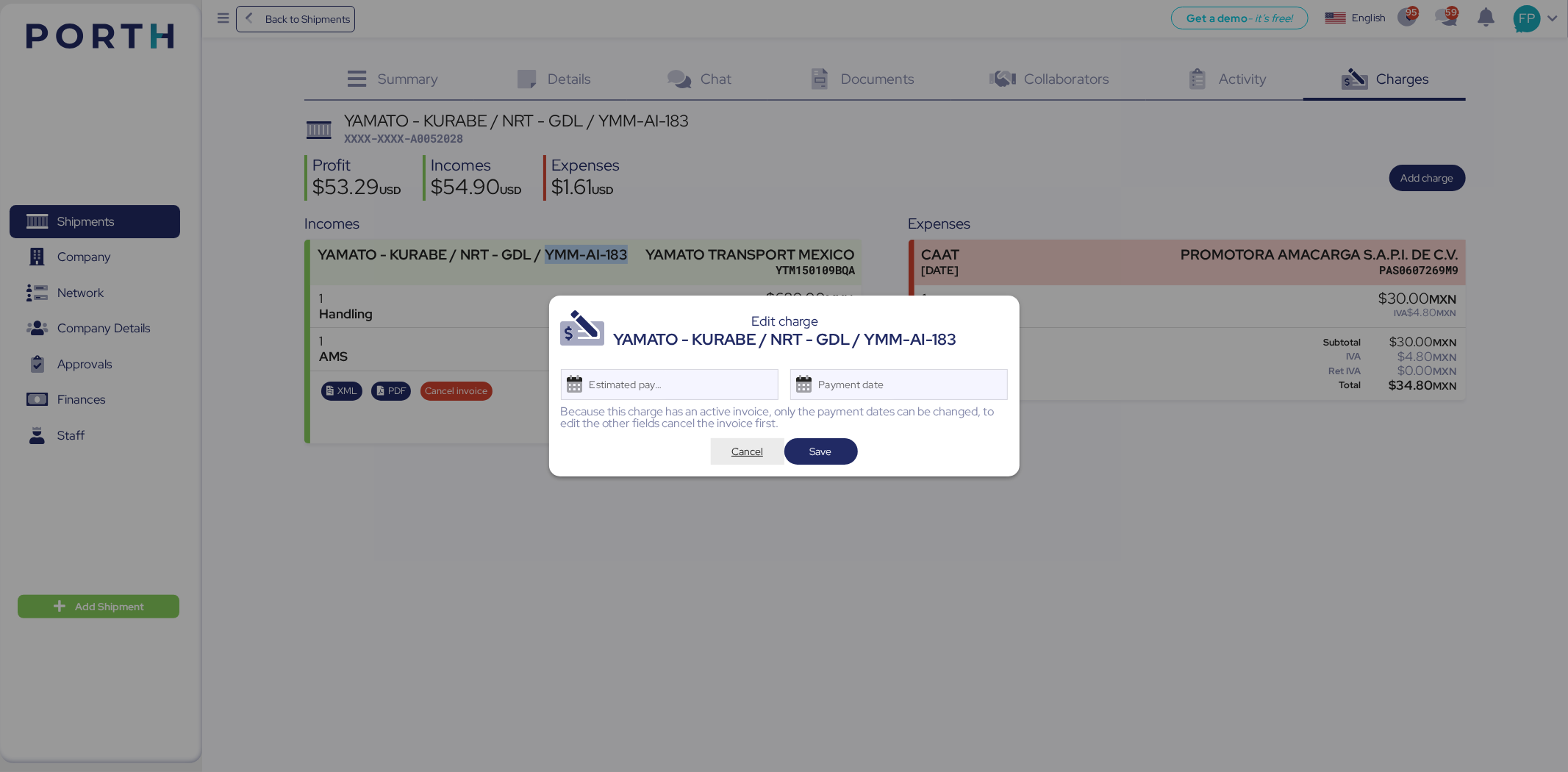
click at [751, 443] on span "Cancel" at bounding box center [747, 451] width 31 height 18
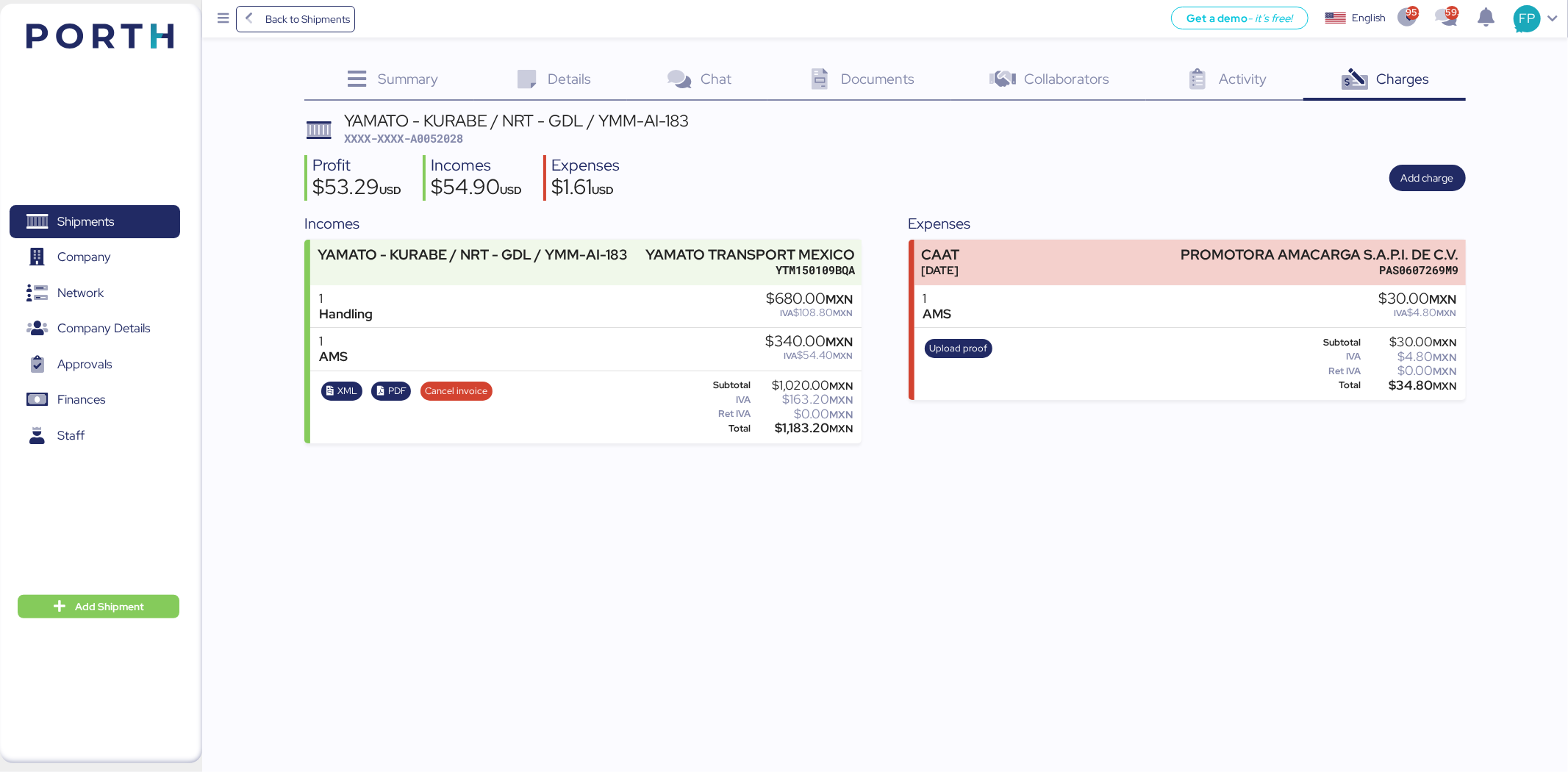
click at [798, 423] on div "$1,183.20 MXN" at bounding box center [803, 428] width 100 height 11
copy div "1,183.20"
click at [81, 214] on span "Shipments" at bounding box center [86, 222] width 57 height 21
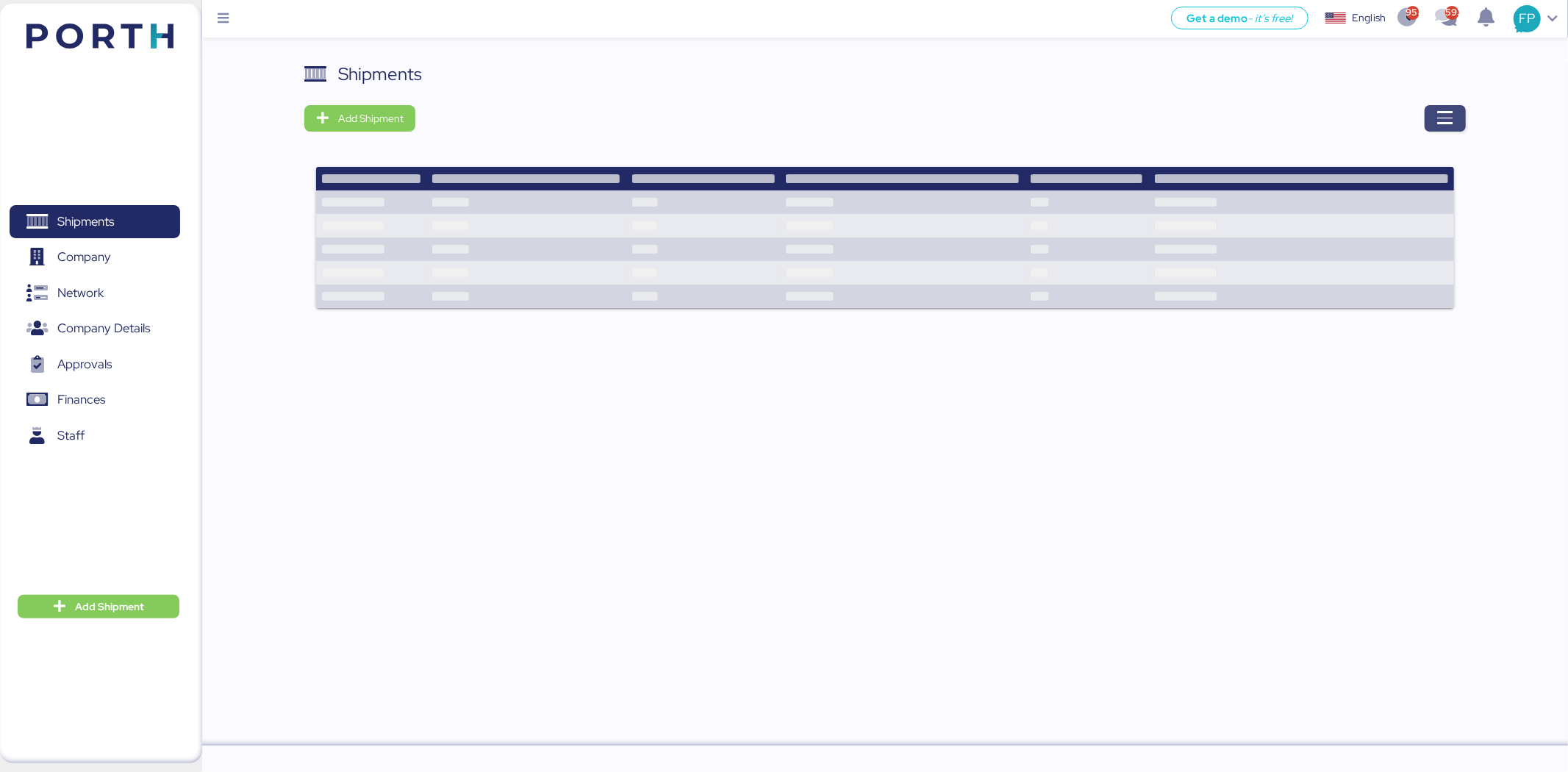
click at [1456, 115] on span "button" at bounding box center [1446, 118] width 41 height 27
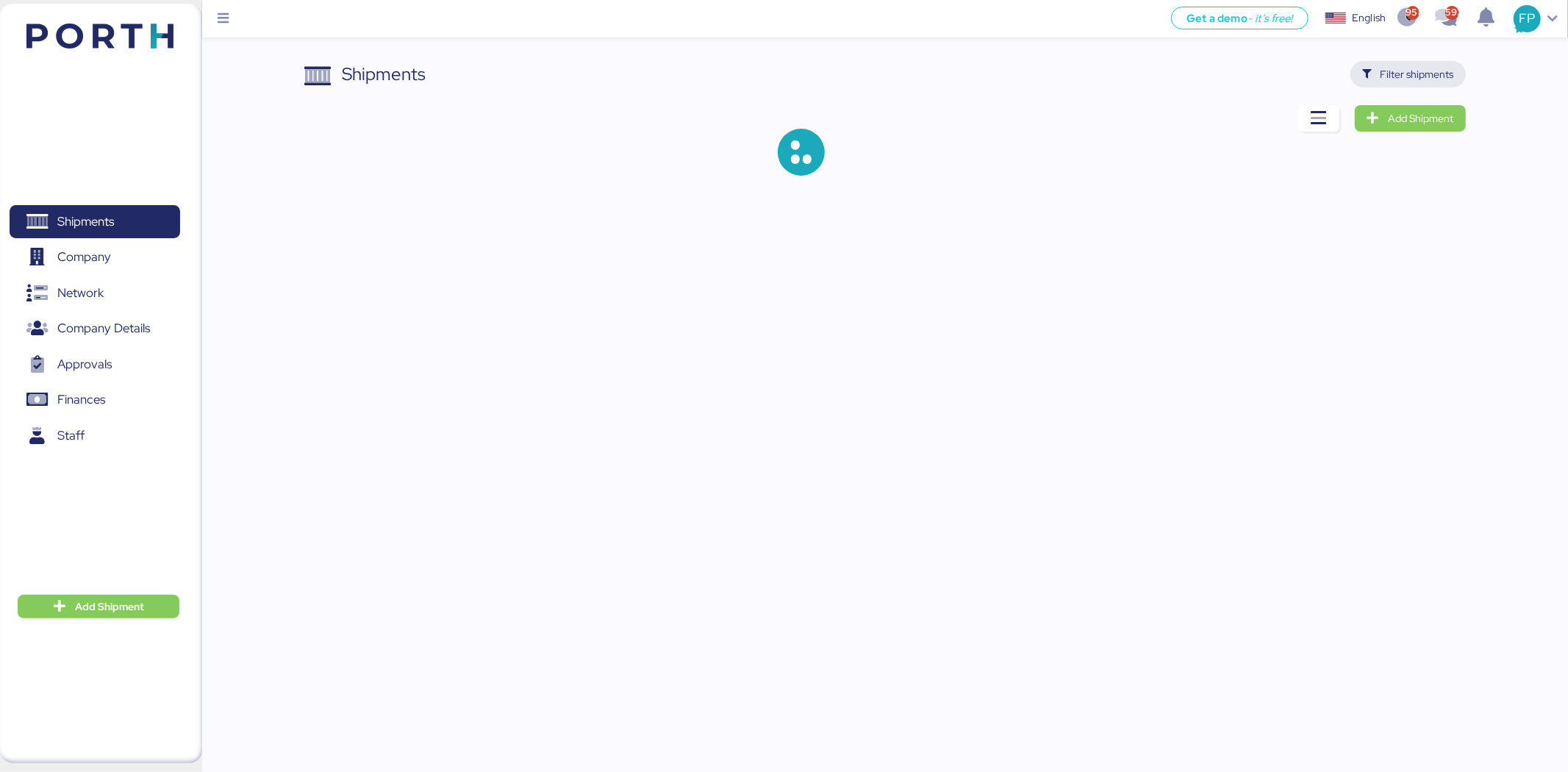
click at [1395, 79] on span "Filter shipments" at bounding box center [1417, 74] width 73 height 18
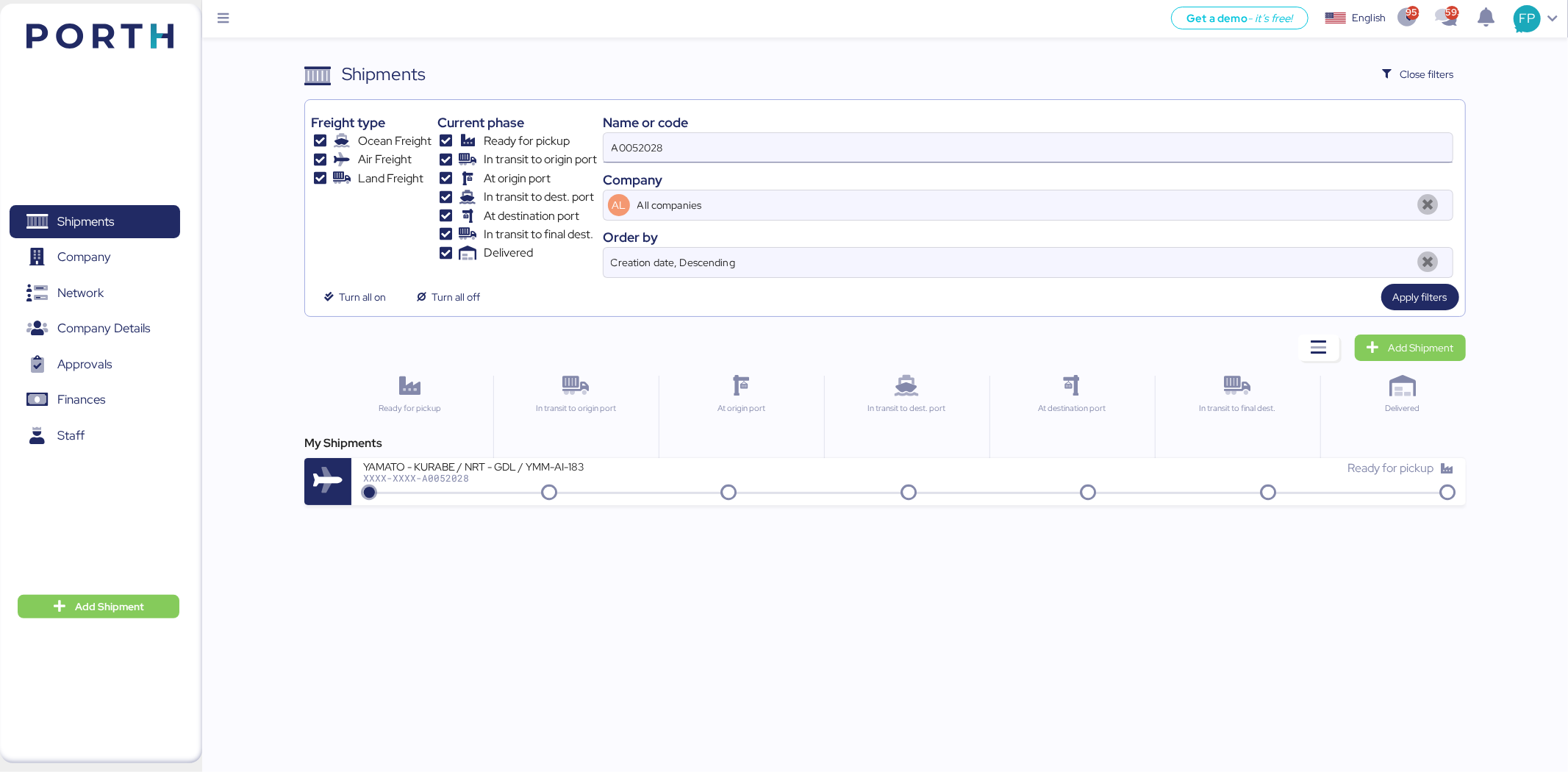
click at [706, 136] on input "A0052028" at bounding box center [1028, 148] width 849 height 29
type input "A0052029"
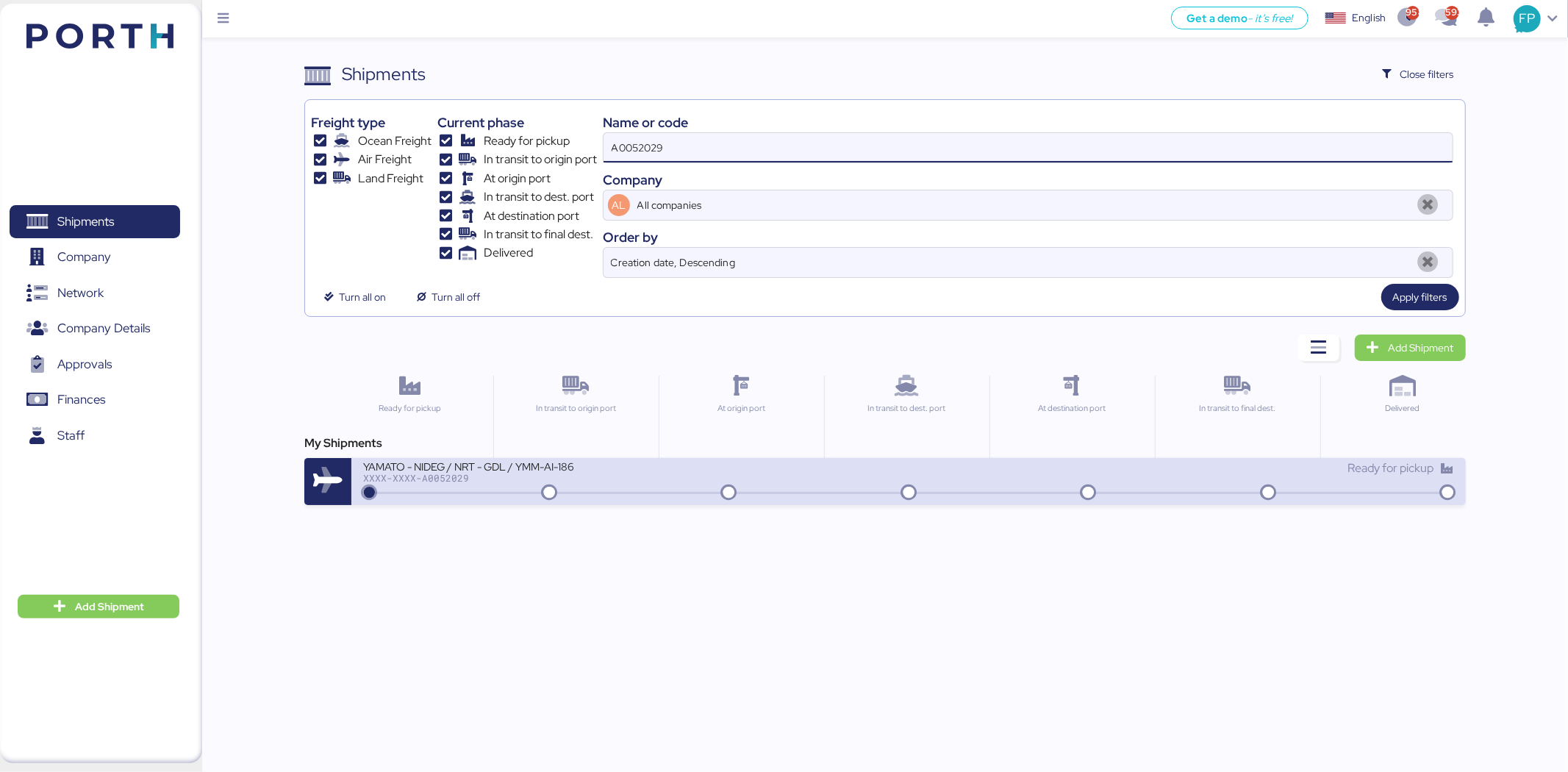
click at [669, 480] on div "XXXX-XXXX-A0052029" at bounding box center [539, 478] width 353 height 10
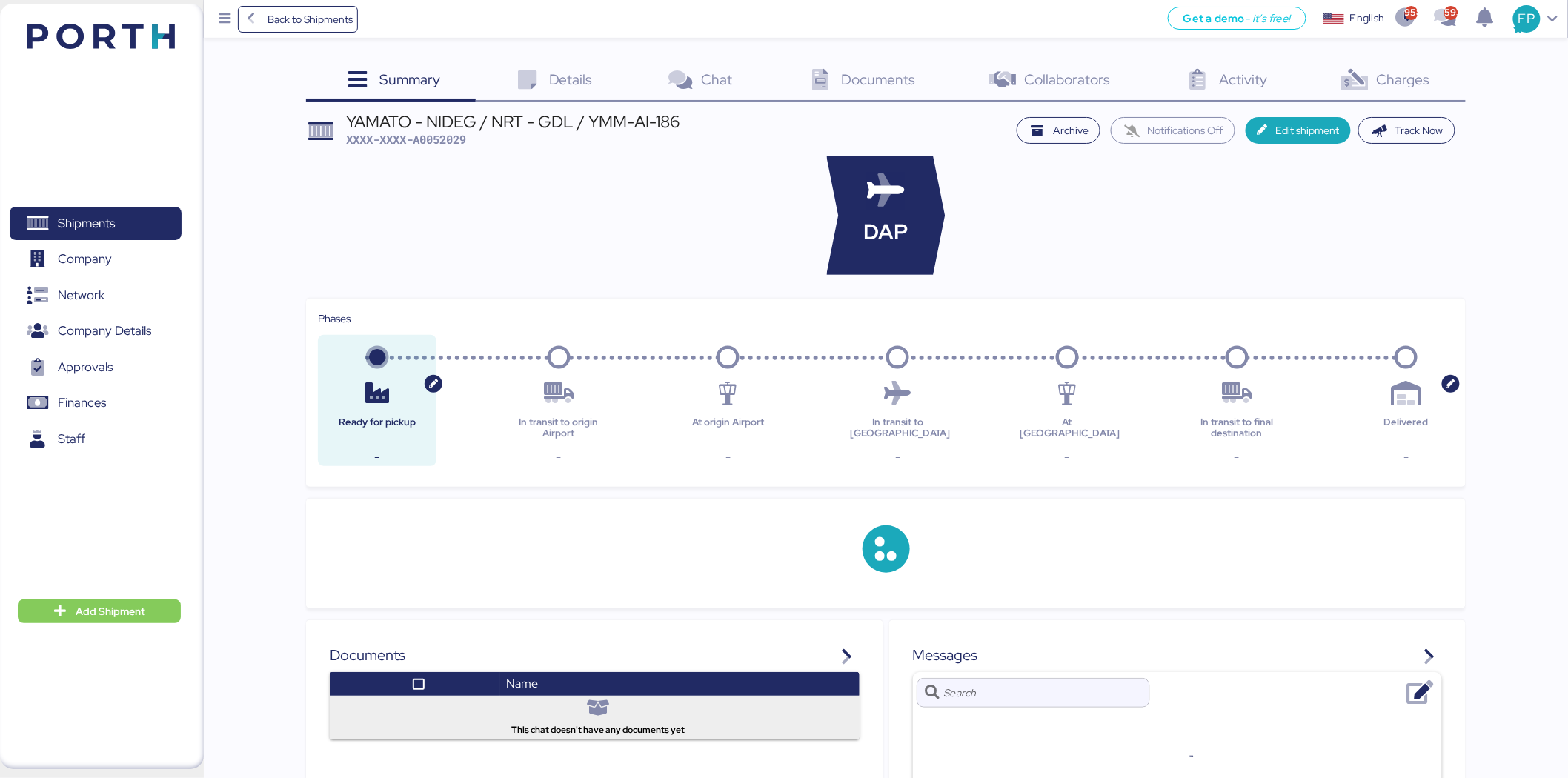
click at [1420, 86] on span "Charges" at bounding box center [1403, 79] width 53 height 19
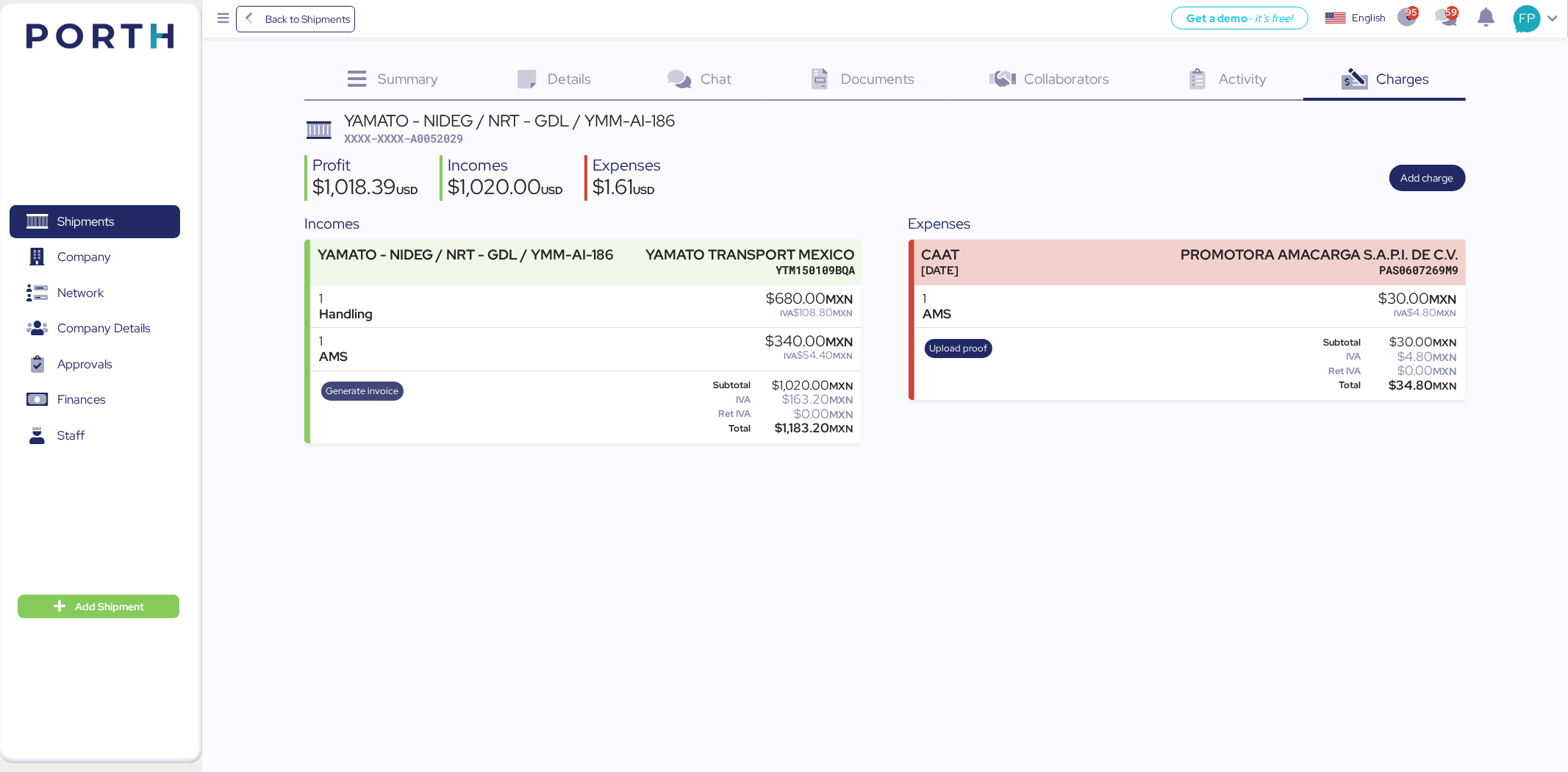
click at [381, 398] on span "Generate invoice" at bounding box center [361, 391] width 73 height 16
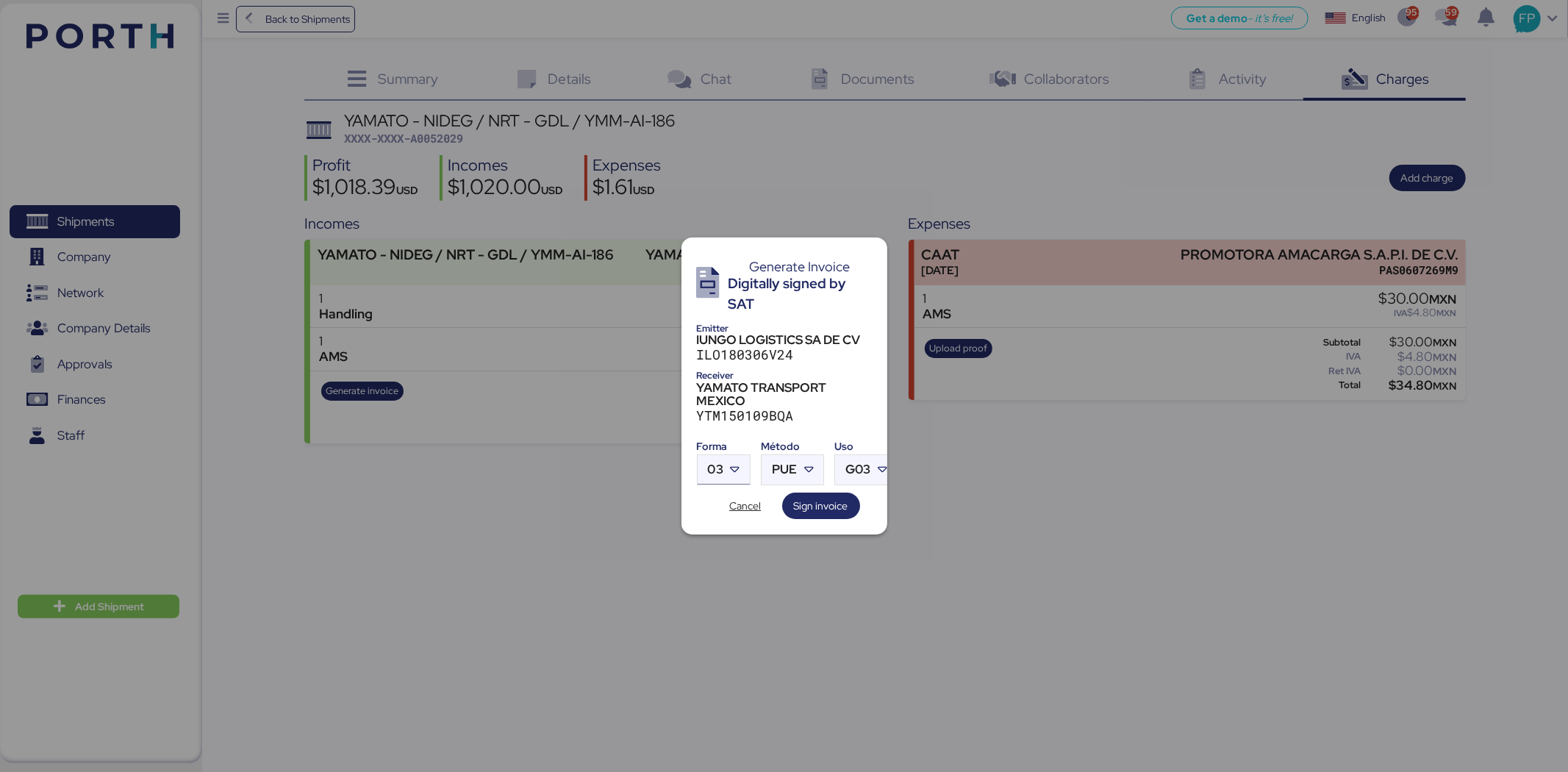
click at [721, 463] on span "03" at bounding box center [716, 469] width 15 height 12
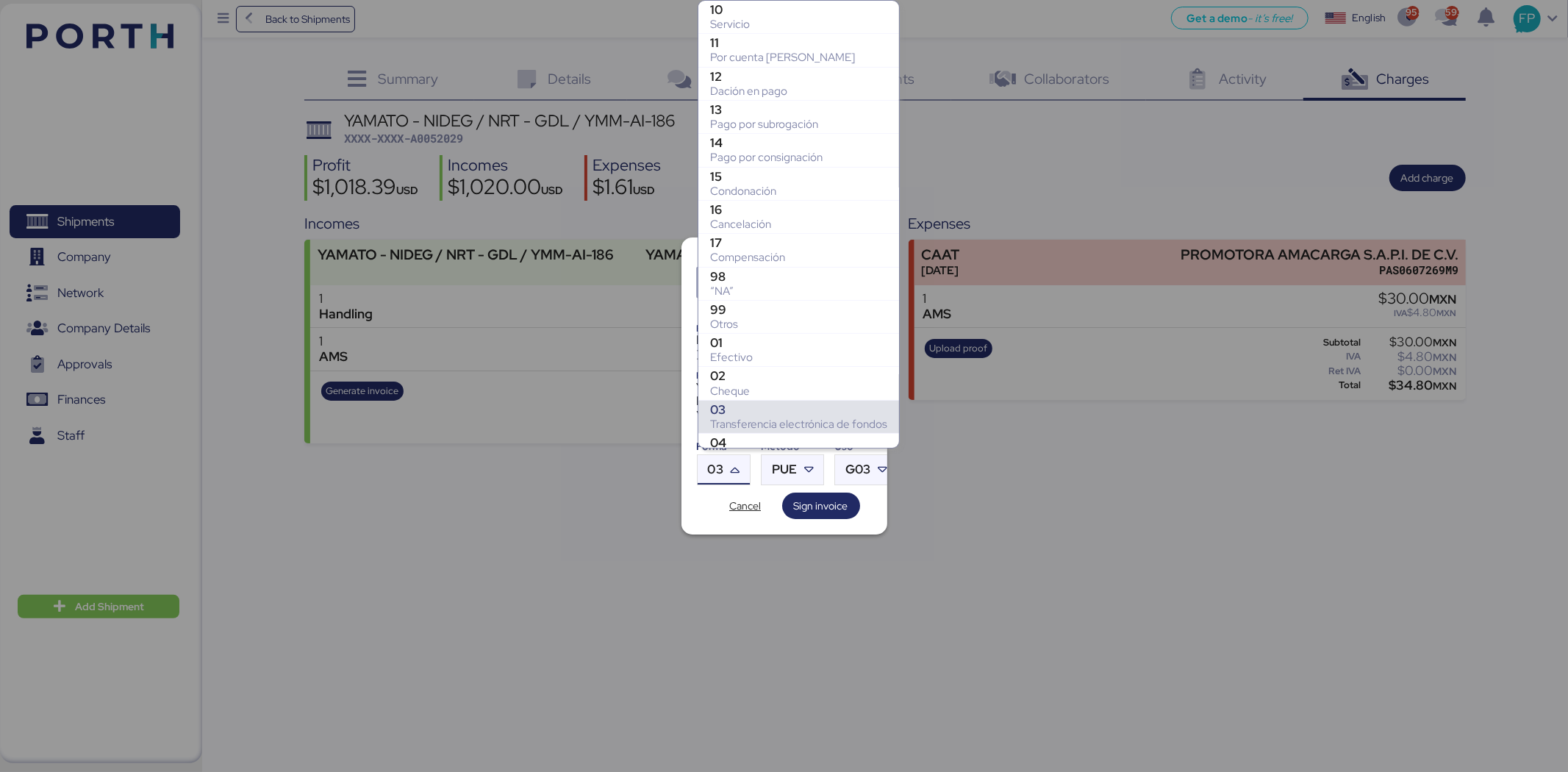
scroll to position [187, 0]
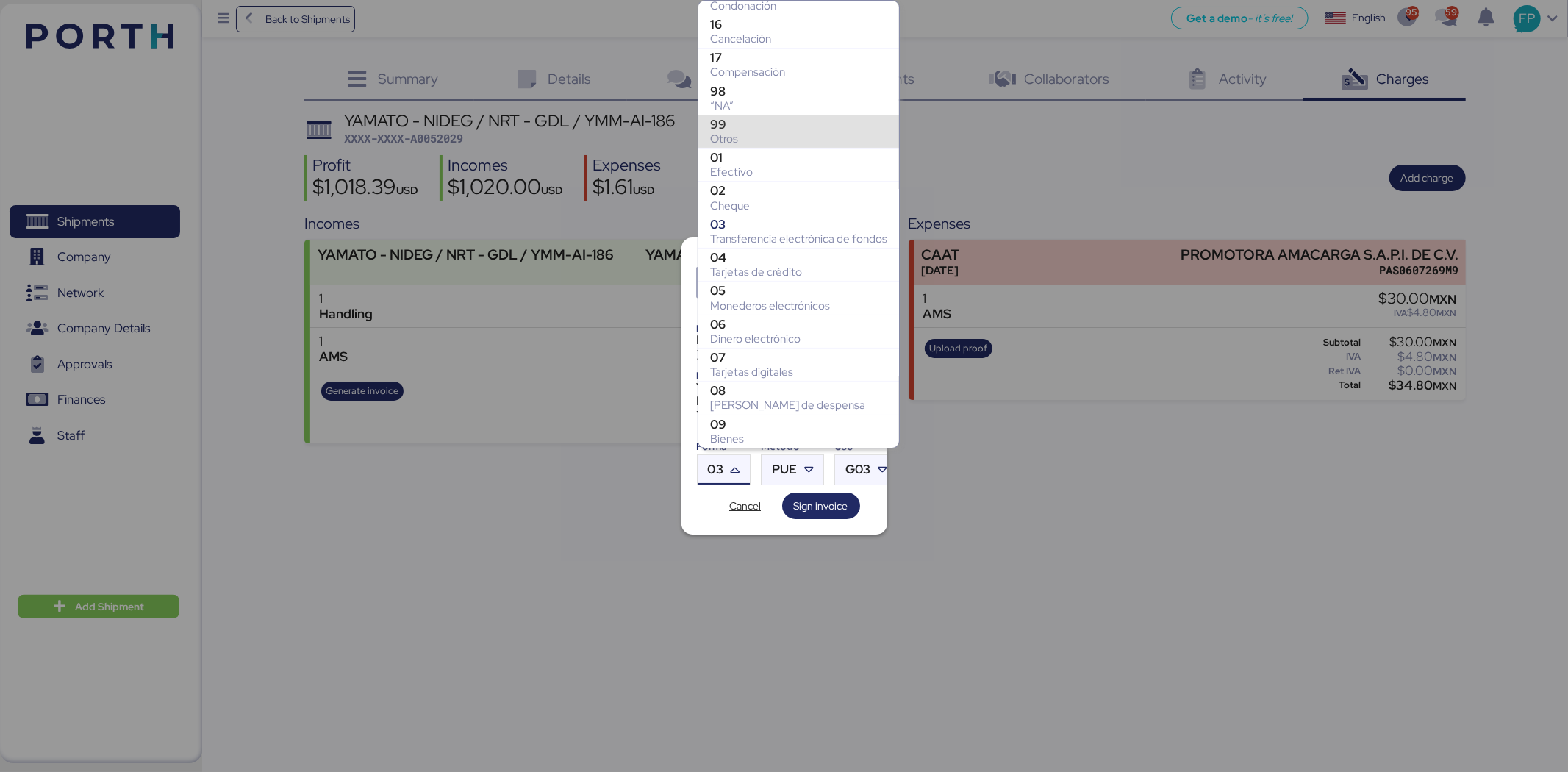
click at [754, 122] on div "99" at bounding box center [799, 124] width 177 height 15
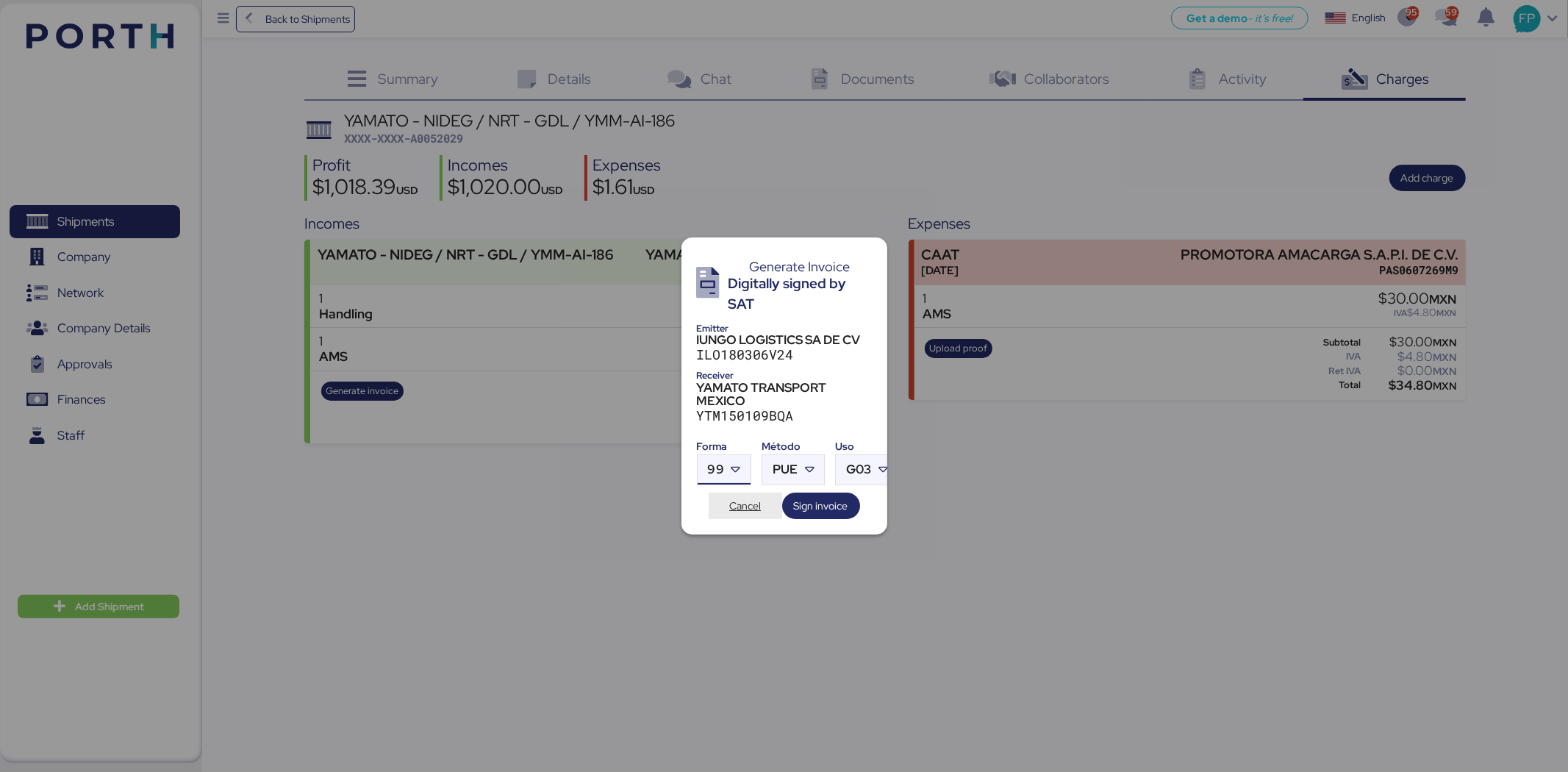
click at [763, 502] on span "Cancel" at bounding box center [745, 505] width 50 height 21
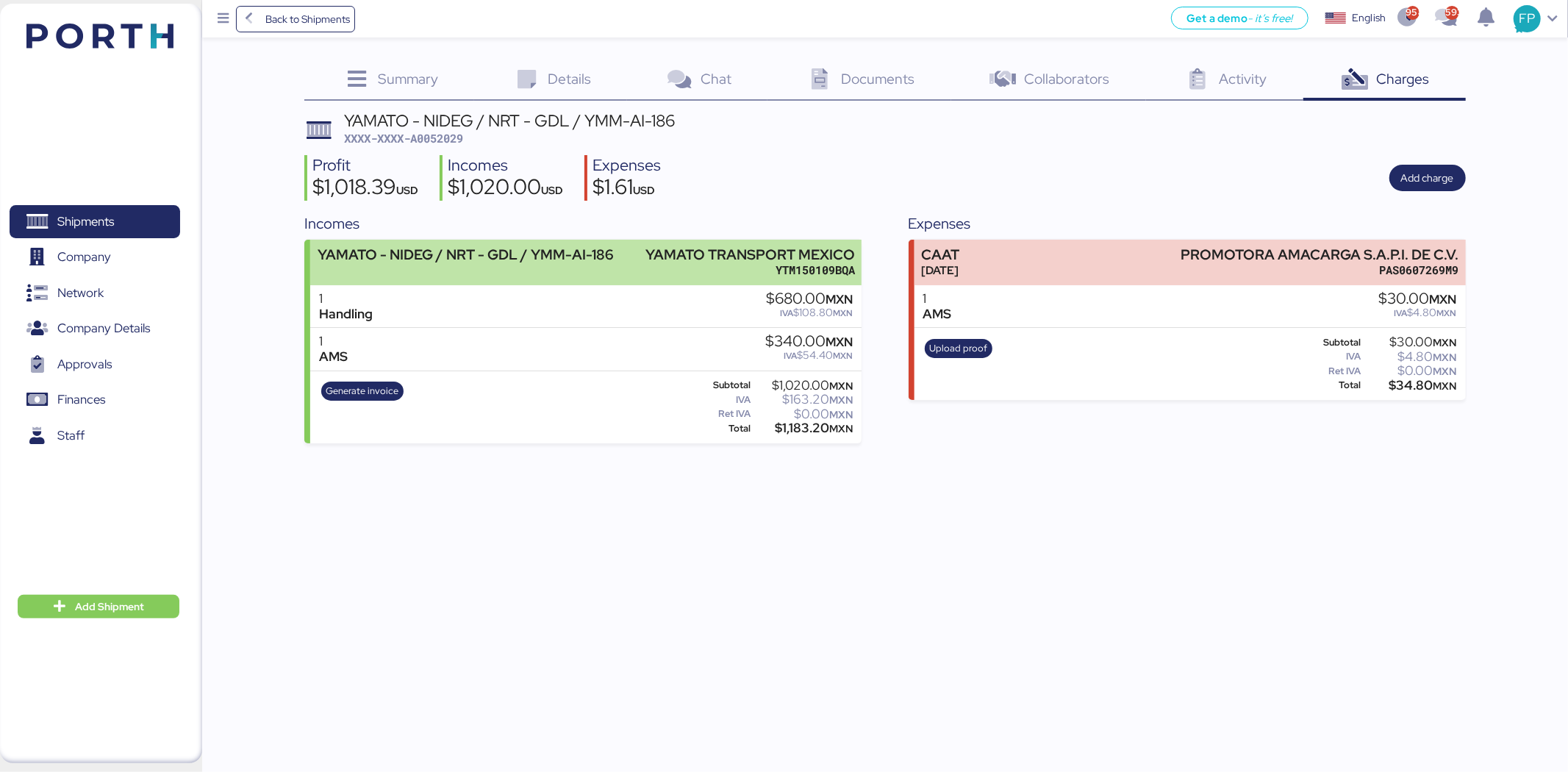
click at [745, 267] on div "YTM150109BQA" at bounding box center [750, 270] width 209 height 15
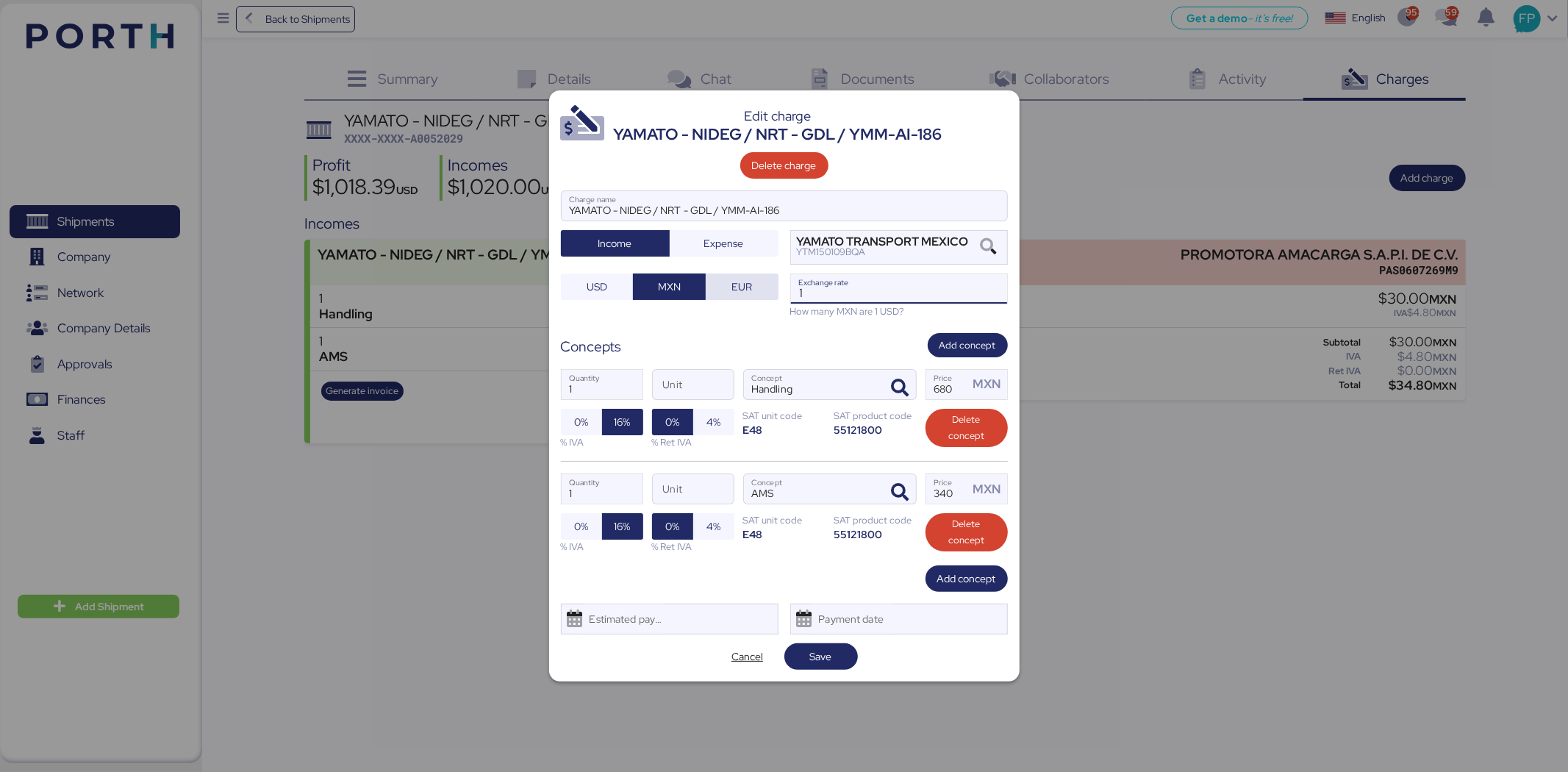
drag, startPoint x: 824, startPoint y: 285, endPoint x: 775, endPoint y: 285, distance: 49.0
click at [775, 285] on div "YAMATO - NIDEG / NRT - GDL / YMM-AI-186 Charge name Income Expense YAMATO TRANS…" at bounding box center [784, 254] width 447 height 128
paste input "8.5803"
type input "18.5803"
click at [839, 668] on span "Save" at bounding box center [821, 657] width 73 height 27
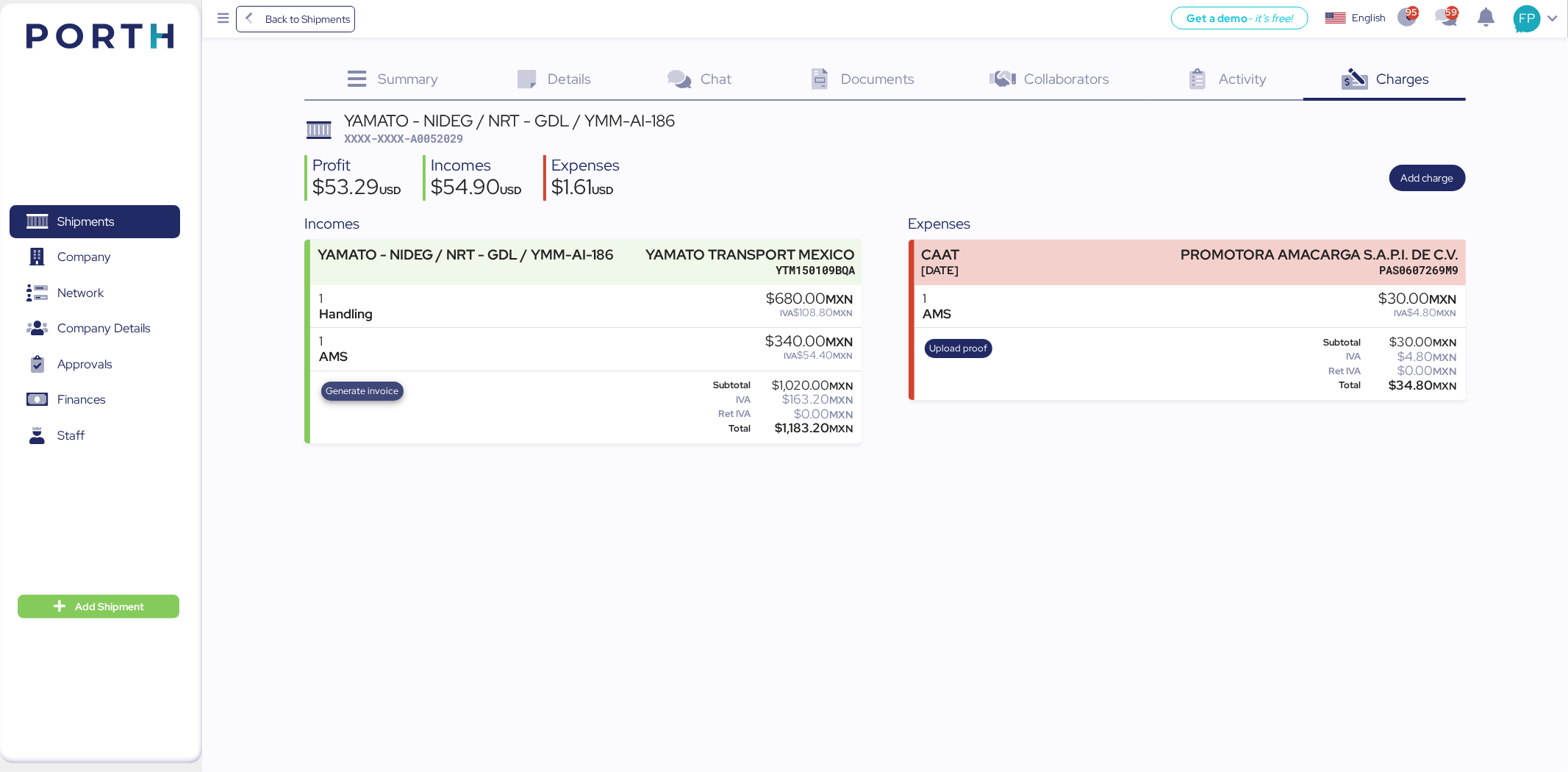
click at [366, 391] on span "Generate invoice" at bounding box center [361, 391] width 73 height 16
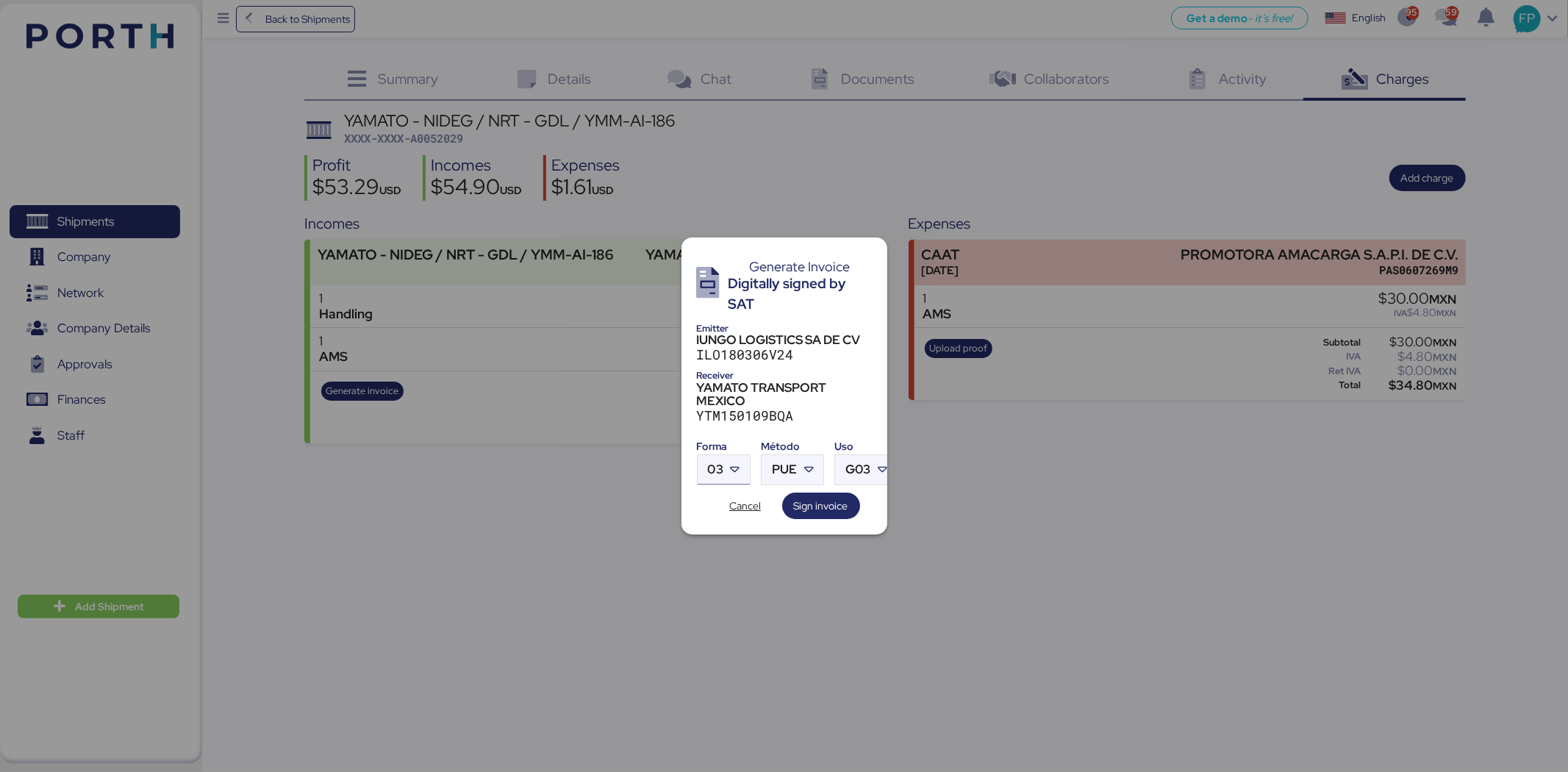
click at [715, 463] on span "03" at bounding box center [716, 469] width 15 height 12
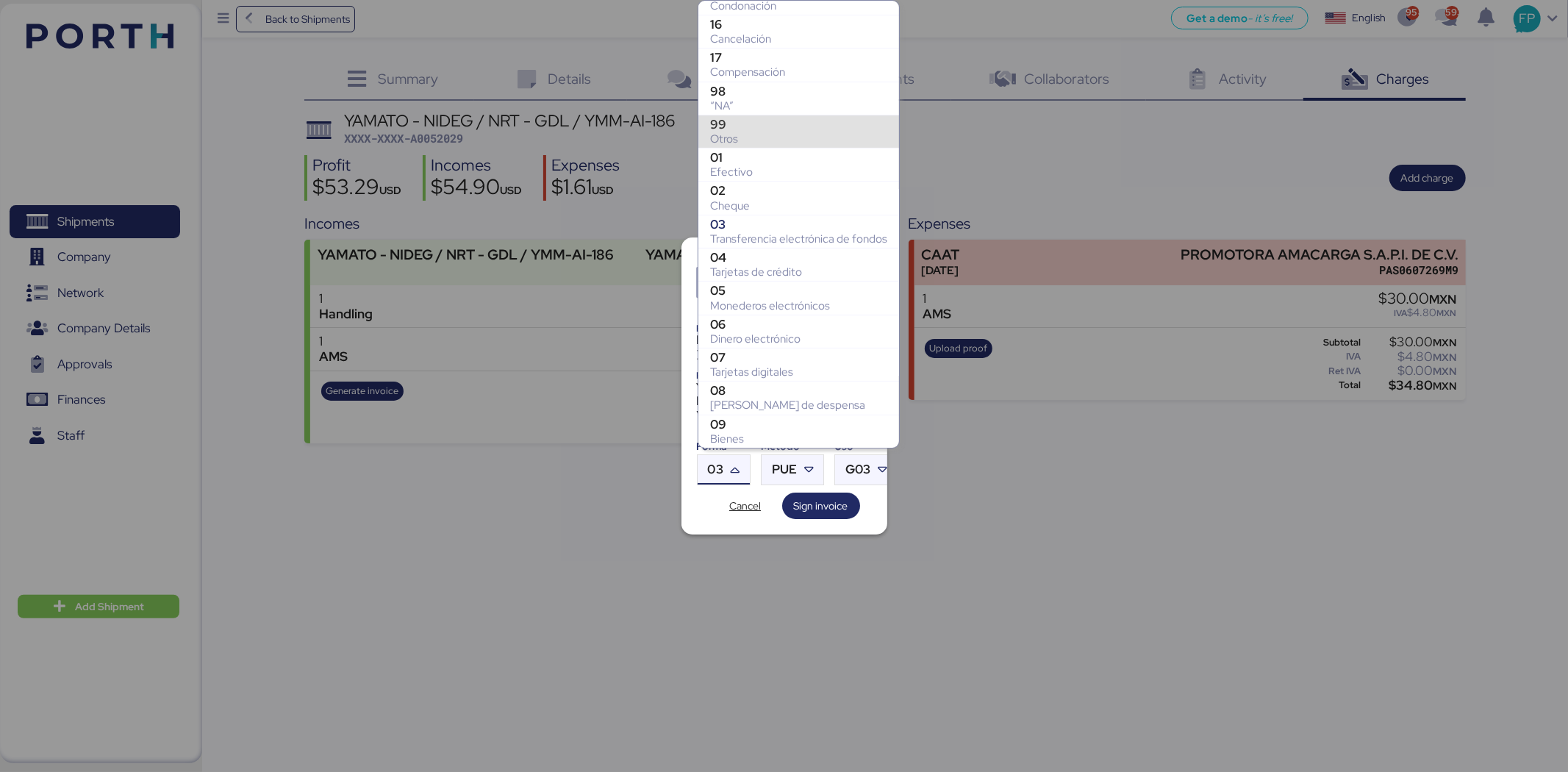
drag, startPoint x: 740, startPoint y: 132, endPoint x: 753, endPoint y: 145, distance: 18.4
click at [741, 132] on div "Otros" at bounding box center [799, 138] width 177 height 15
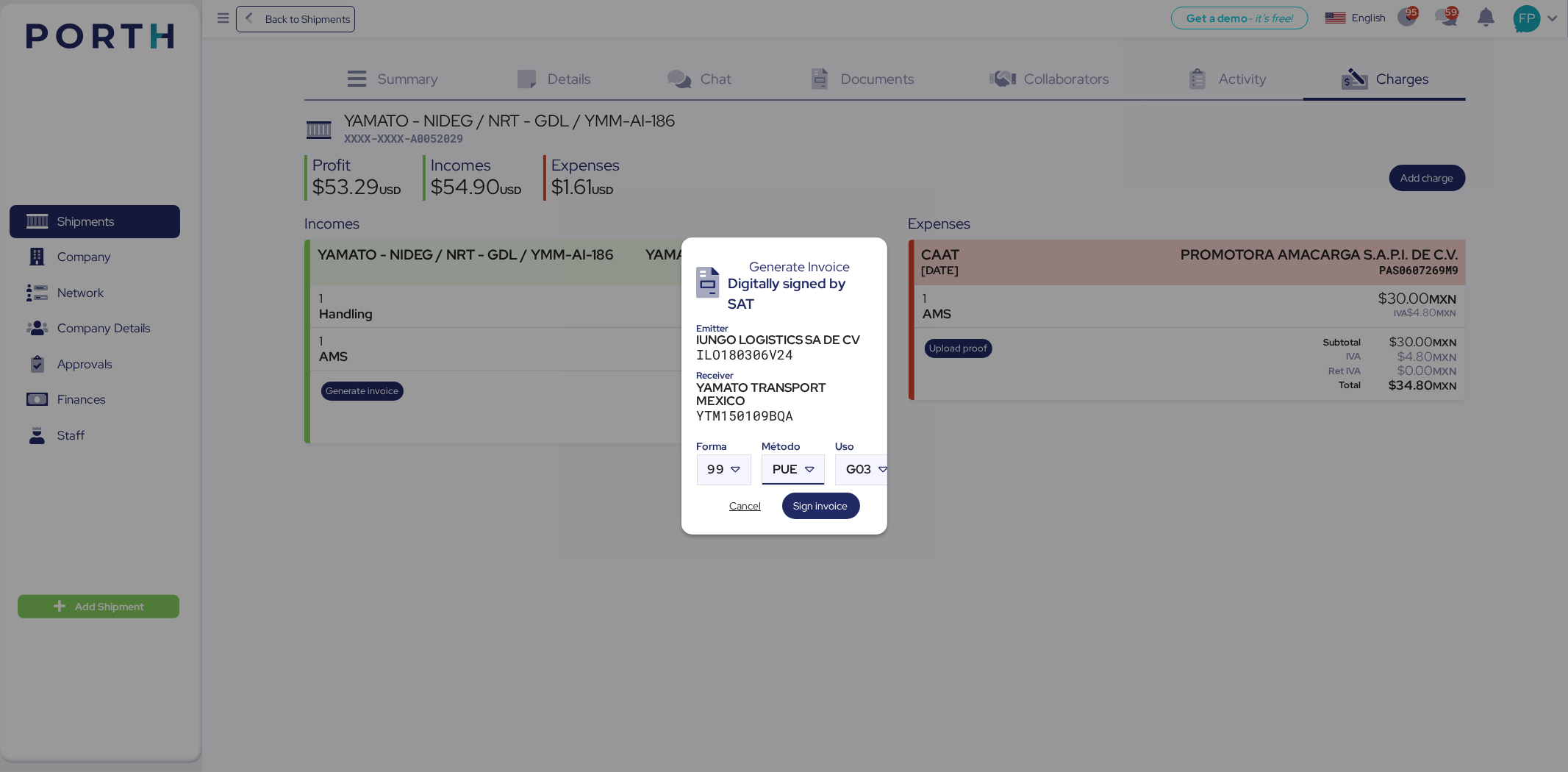
click at [788, 456] on div "PUE" at bounding box center [785, 470] width 25 height 29
click at [813, 519] on div "PPD" at bounding box center [853, 521] width 158 height 15
click at [834, 506] on span "Sign invoice" at bounding box center [821, 505] width 54 height 18
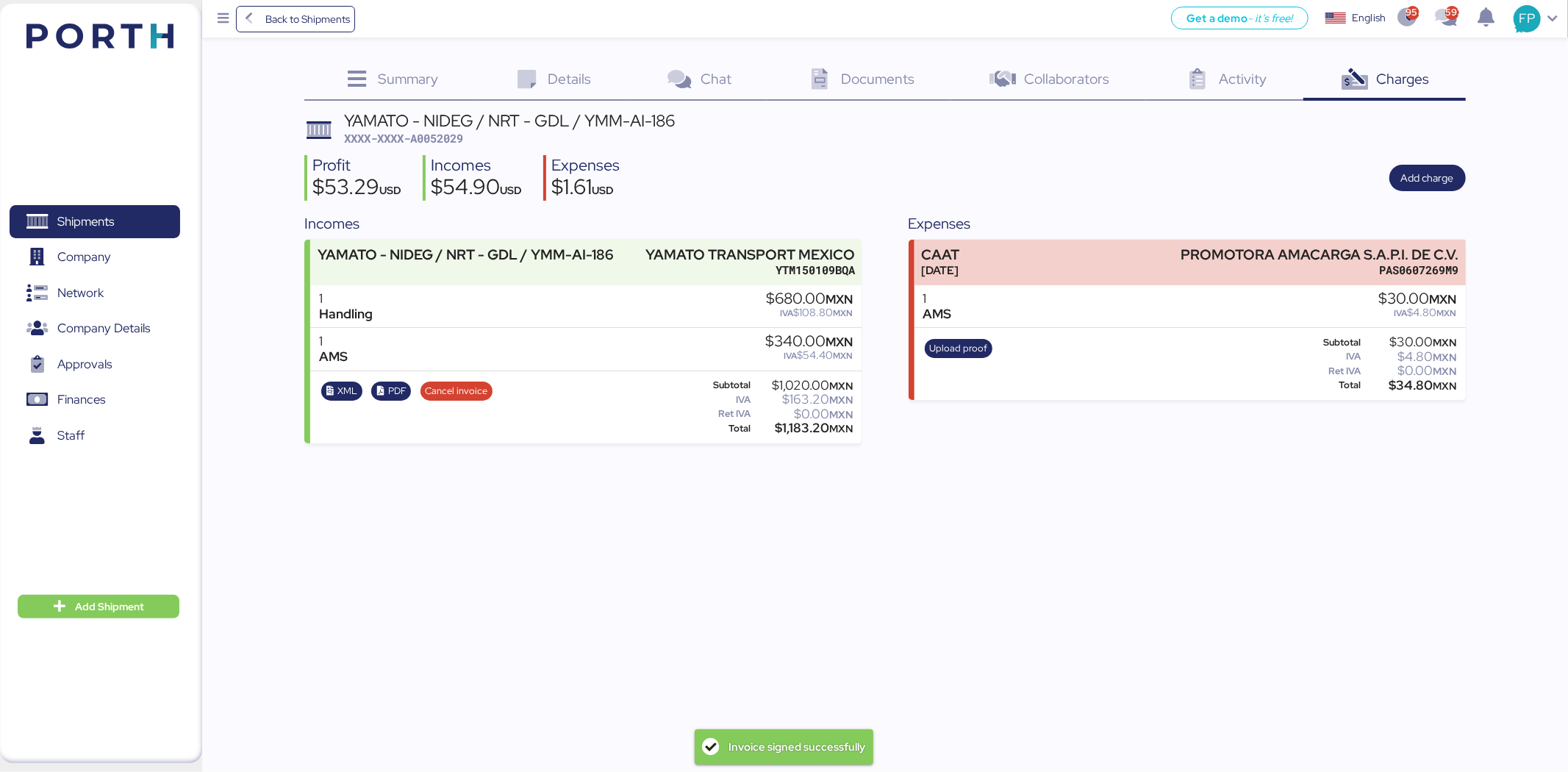
click at [443, 137] on span "XXXX-XXXX-A0052029" at bounding box center [403, 138] width 119 height 15
copy span "A0052029"
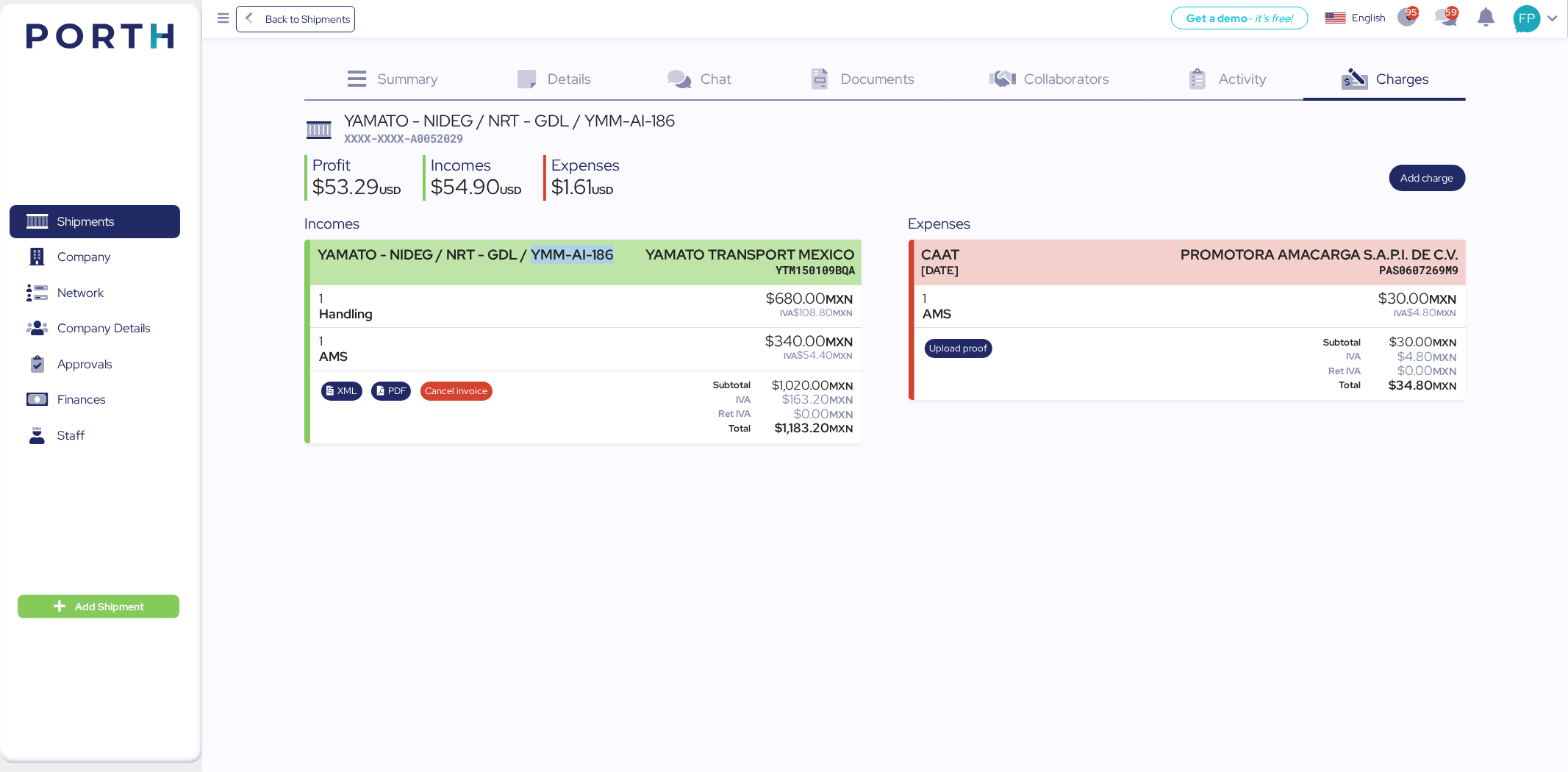
drag, startPoint x: 532, startPoint y: 245, endPoint x: 620, endPoint y: 255, distance: 88.6
click at [620, 255] on div "YAMATO - NIDEG / NRT - GDL / YMM-AI-186 YAMATO TRANSPORT MEXICO YTM150109BQA" at bounding box center [586, 262] width 552 height 45
copy div "YMM-AI-186"
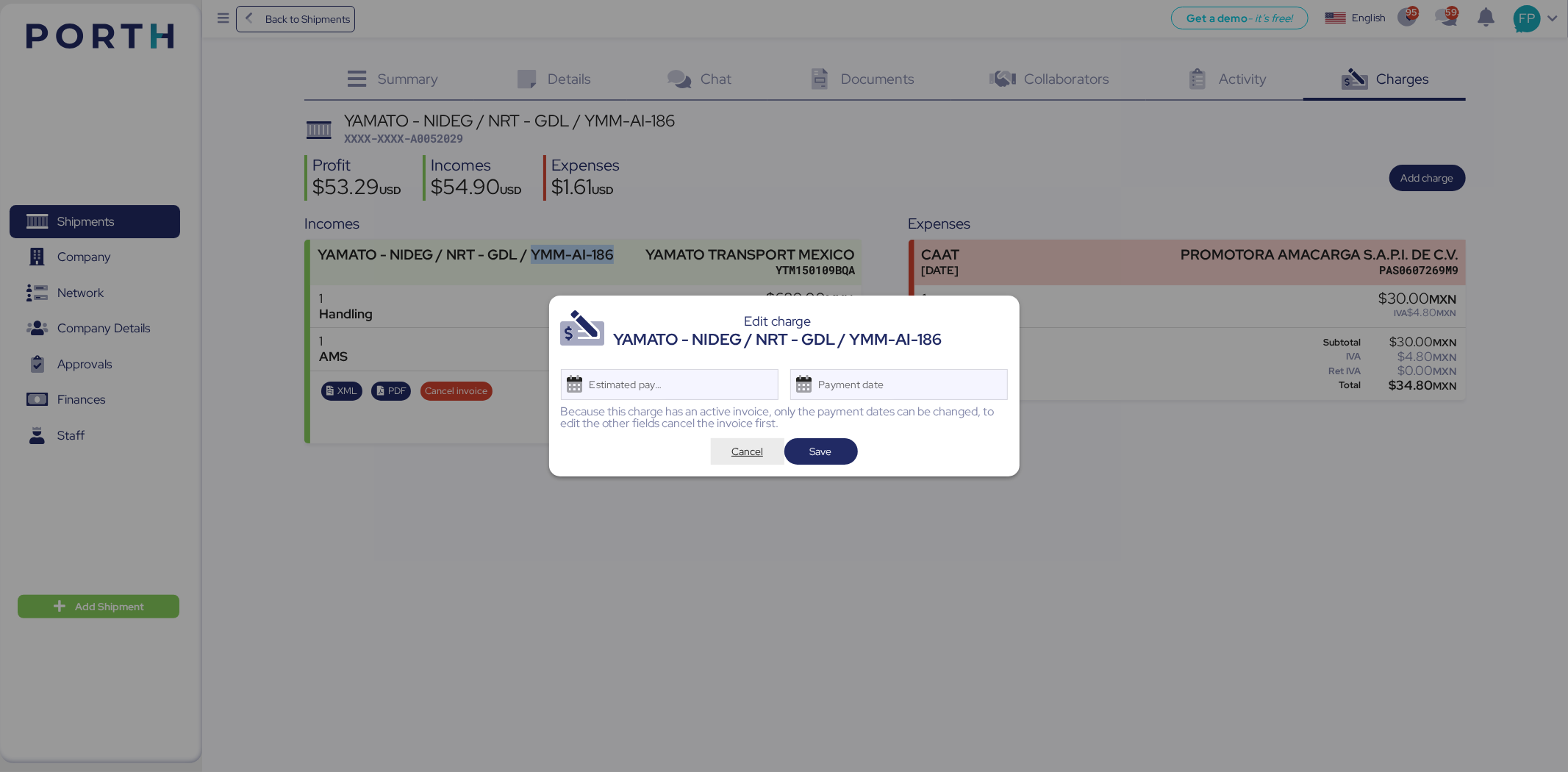
click at [747, 443] on span "Cancel" at bounding box center [747, 451] width 31 height 18
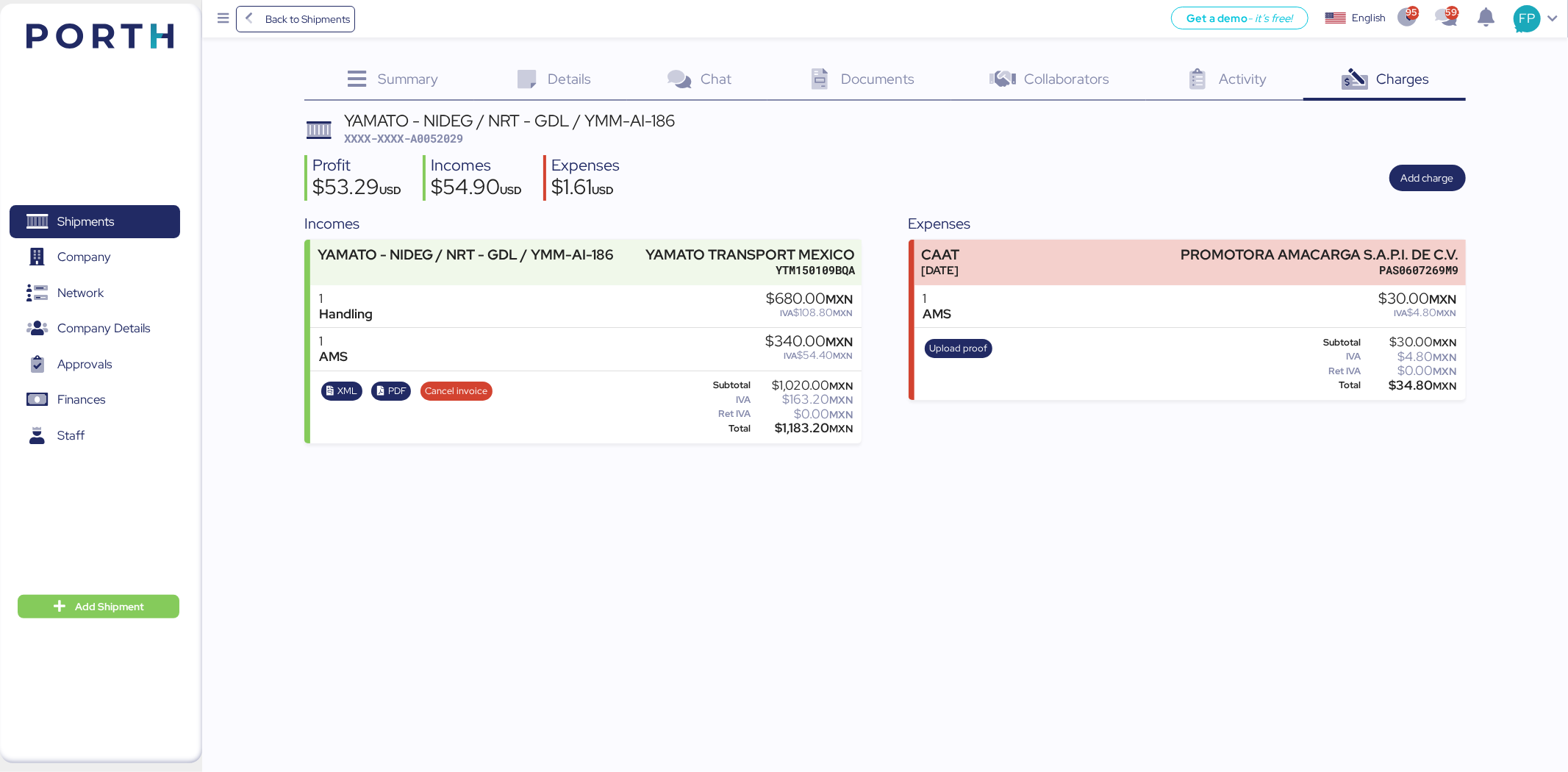
click at [802, 427] on div "$1,183.20 MXN" at bounding box center [803, 428] width 100 height 11
copy div "1,183.20"
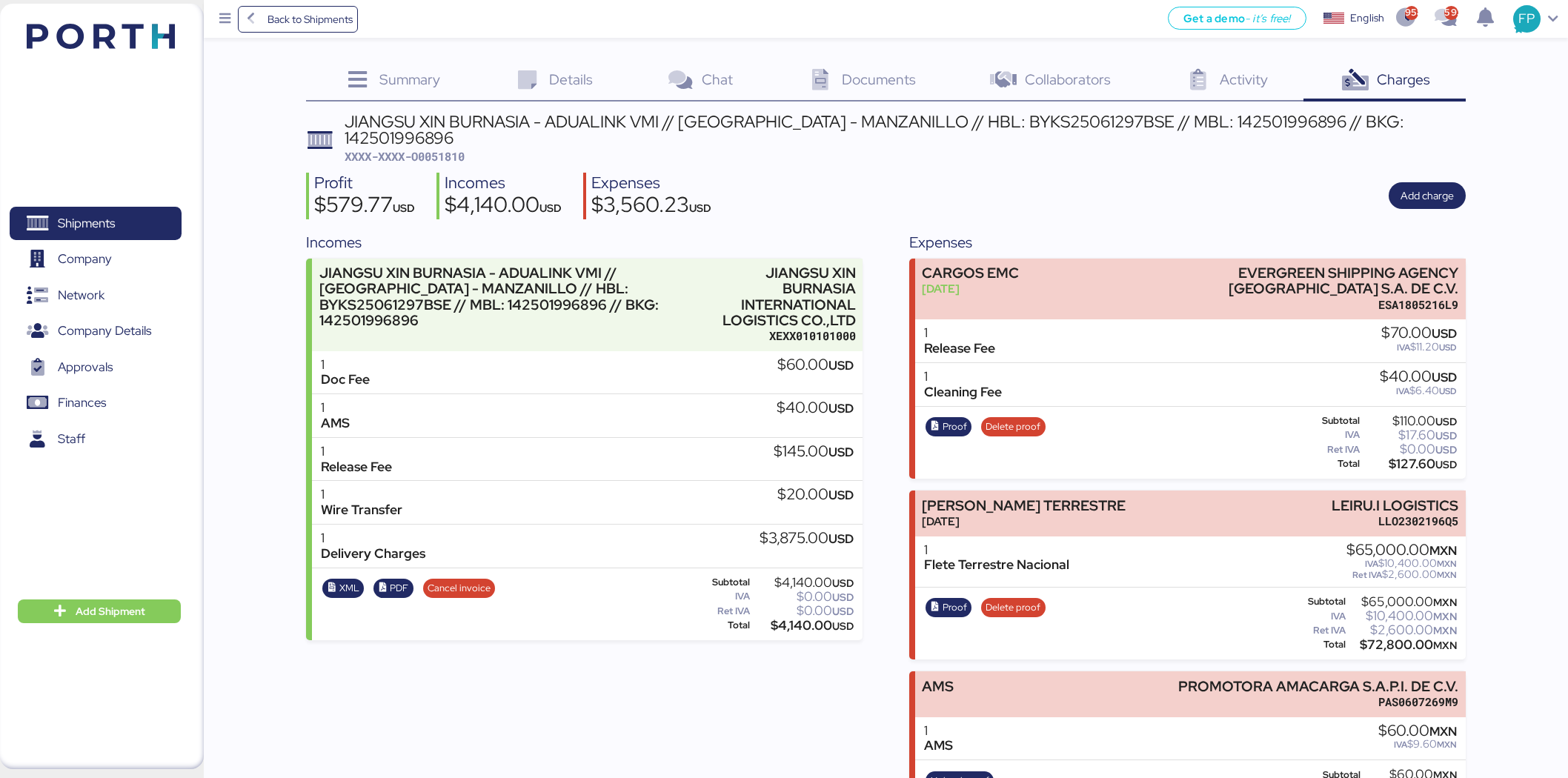
scroll to position [49, 0]
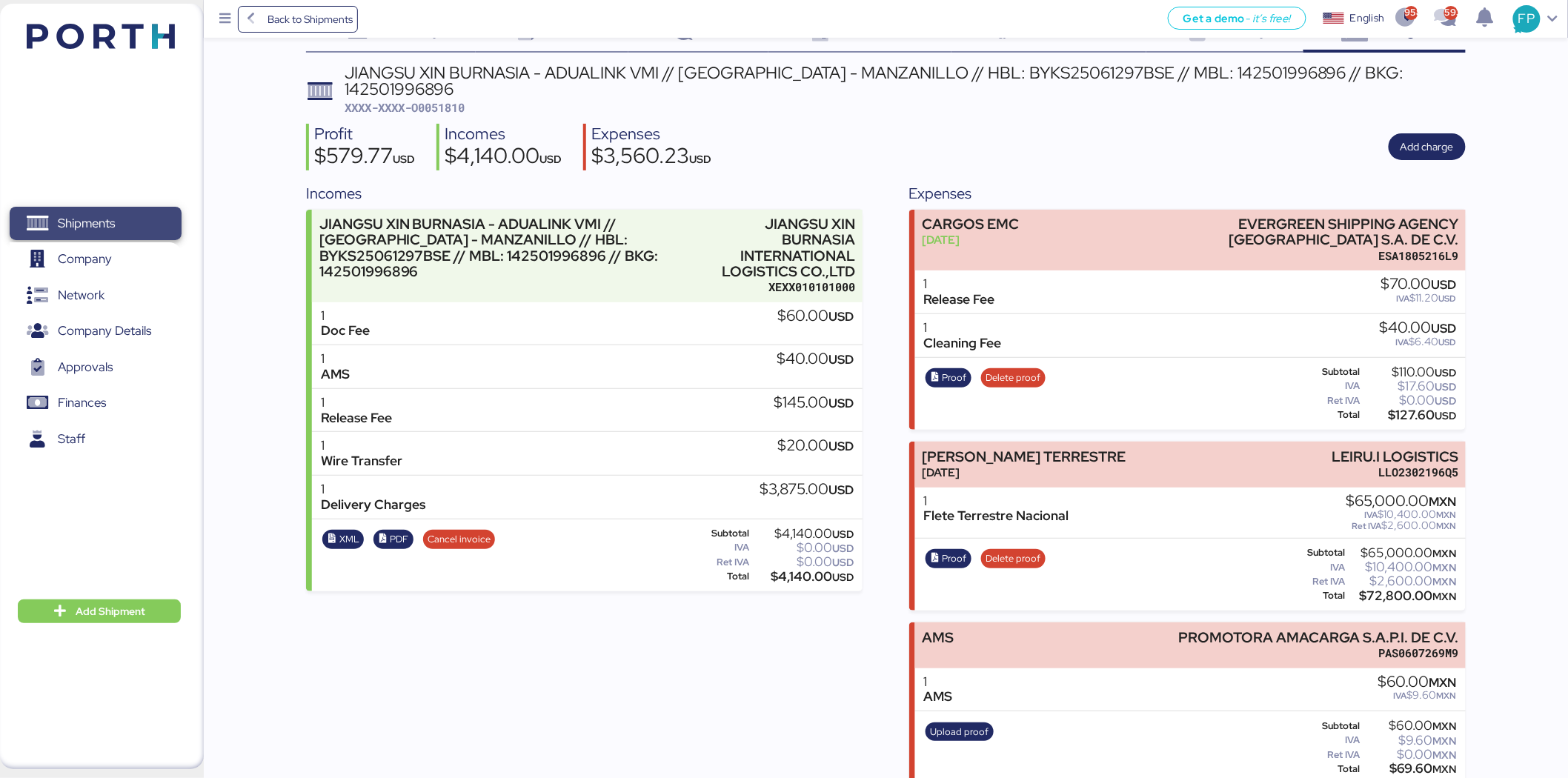
click at [100, 213] on span "Shipments" at bounding box center [95, 223] width 159 height 22
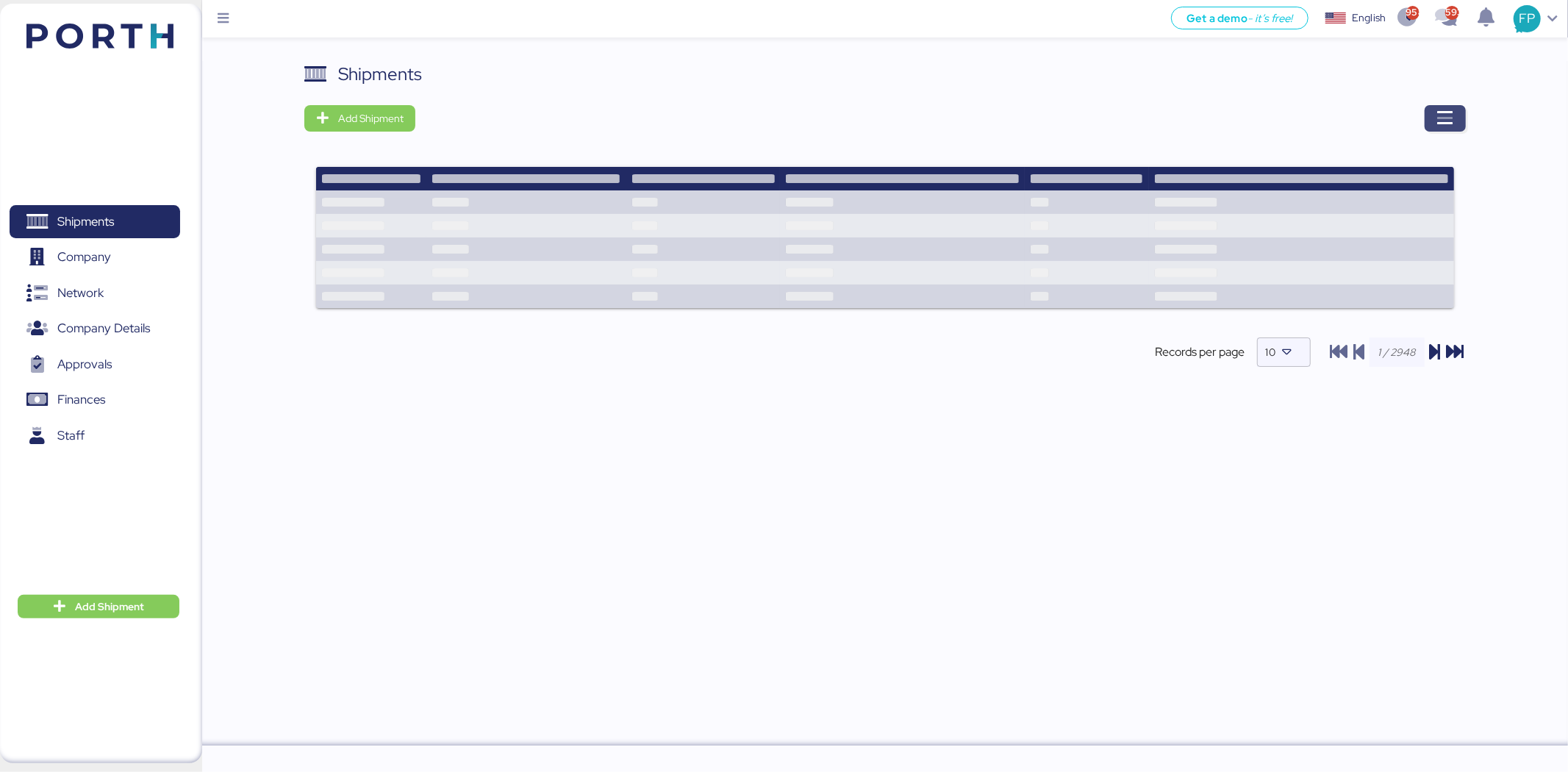
click at [1432, 121] on span "button" at bounding box center [1446, 118] width 41 height 27
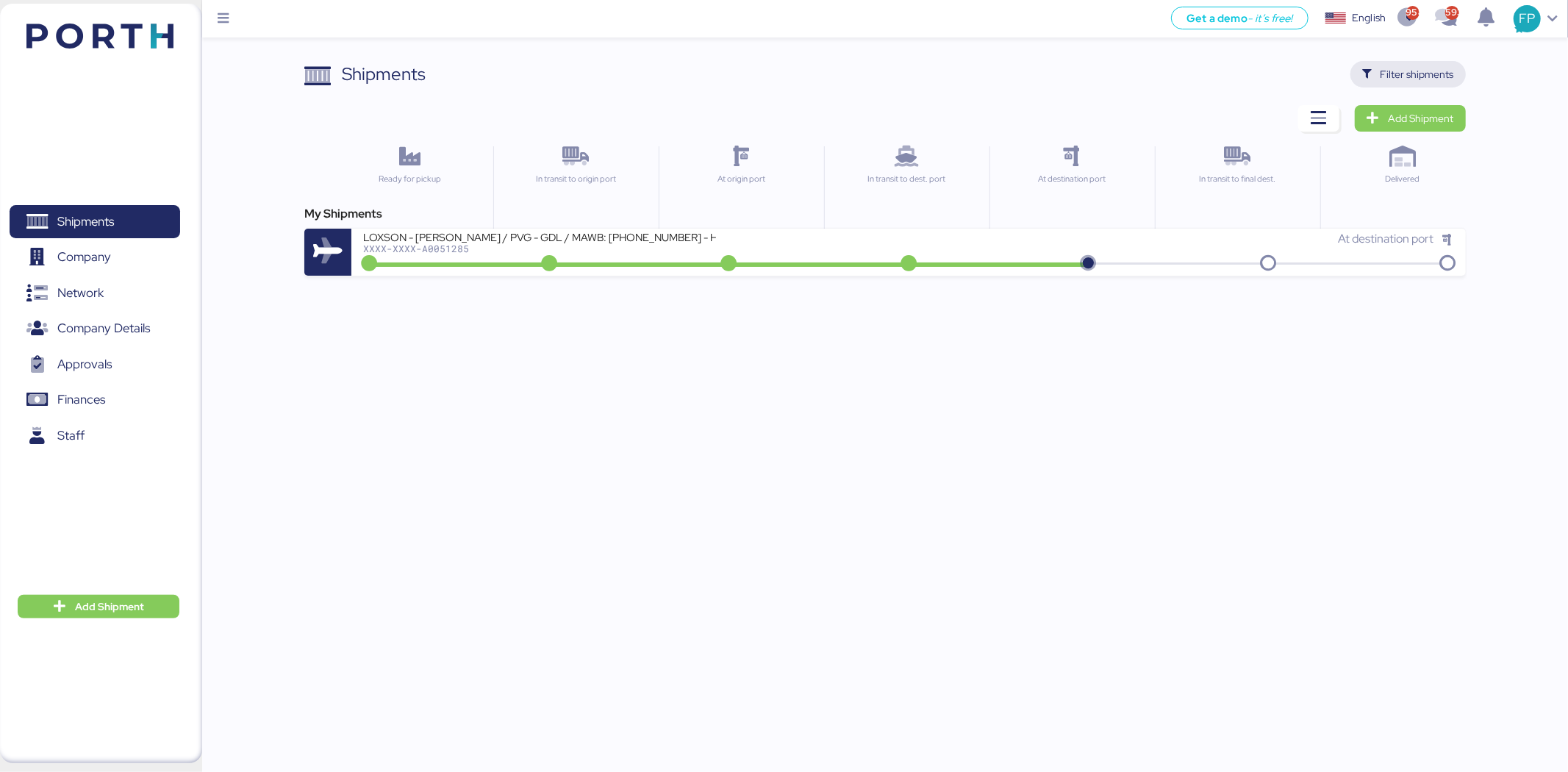
click at [1450, 75] on span "Filter shipments" at bounding box center [1417, 74] width 73 height 18
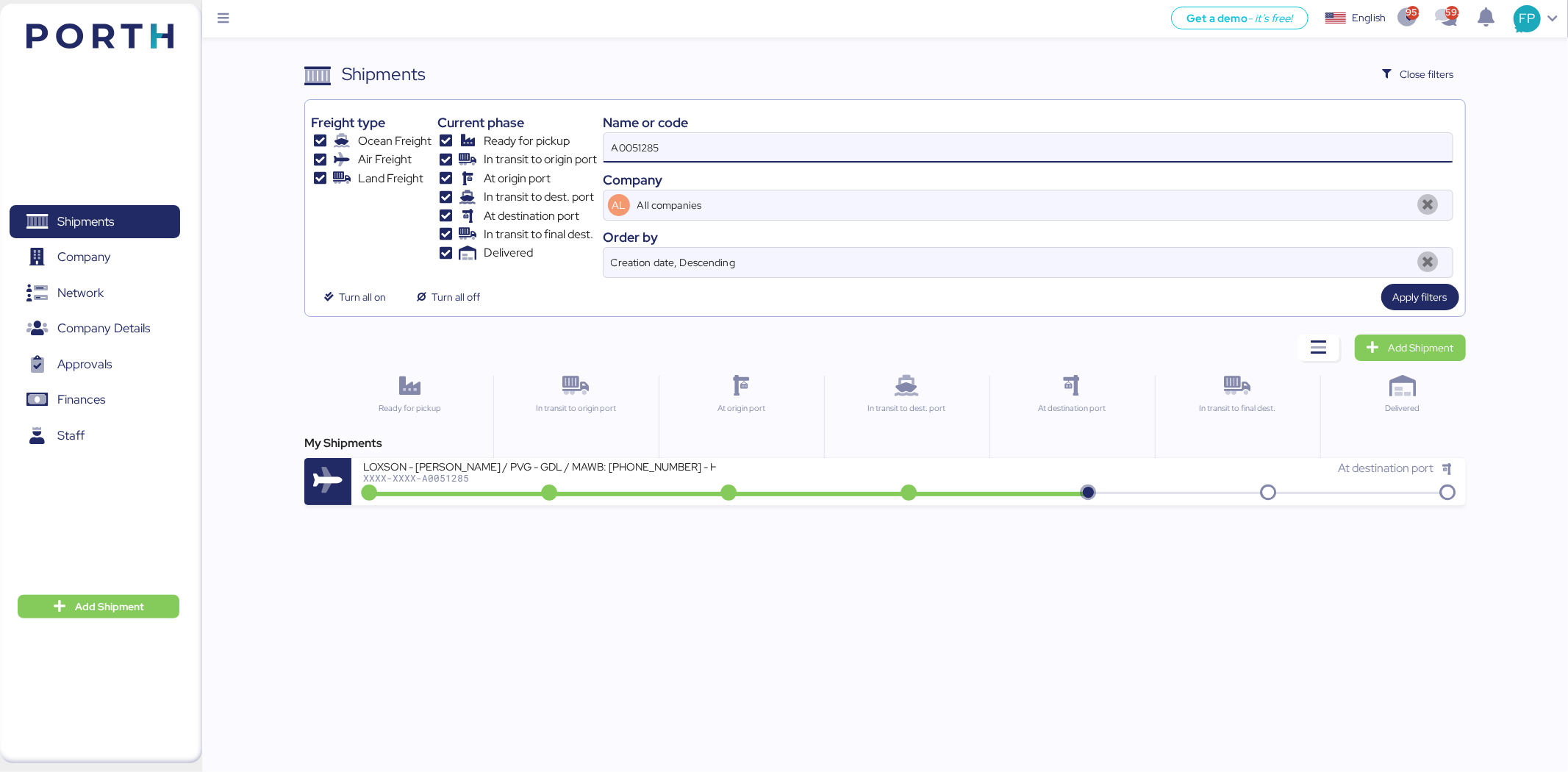
click at [640, 138] on input "A0051285" at bounding box center [1028, 148] width 849 height 29
paste input "2027"
type input "A0052027"
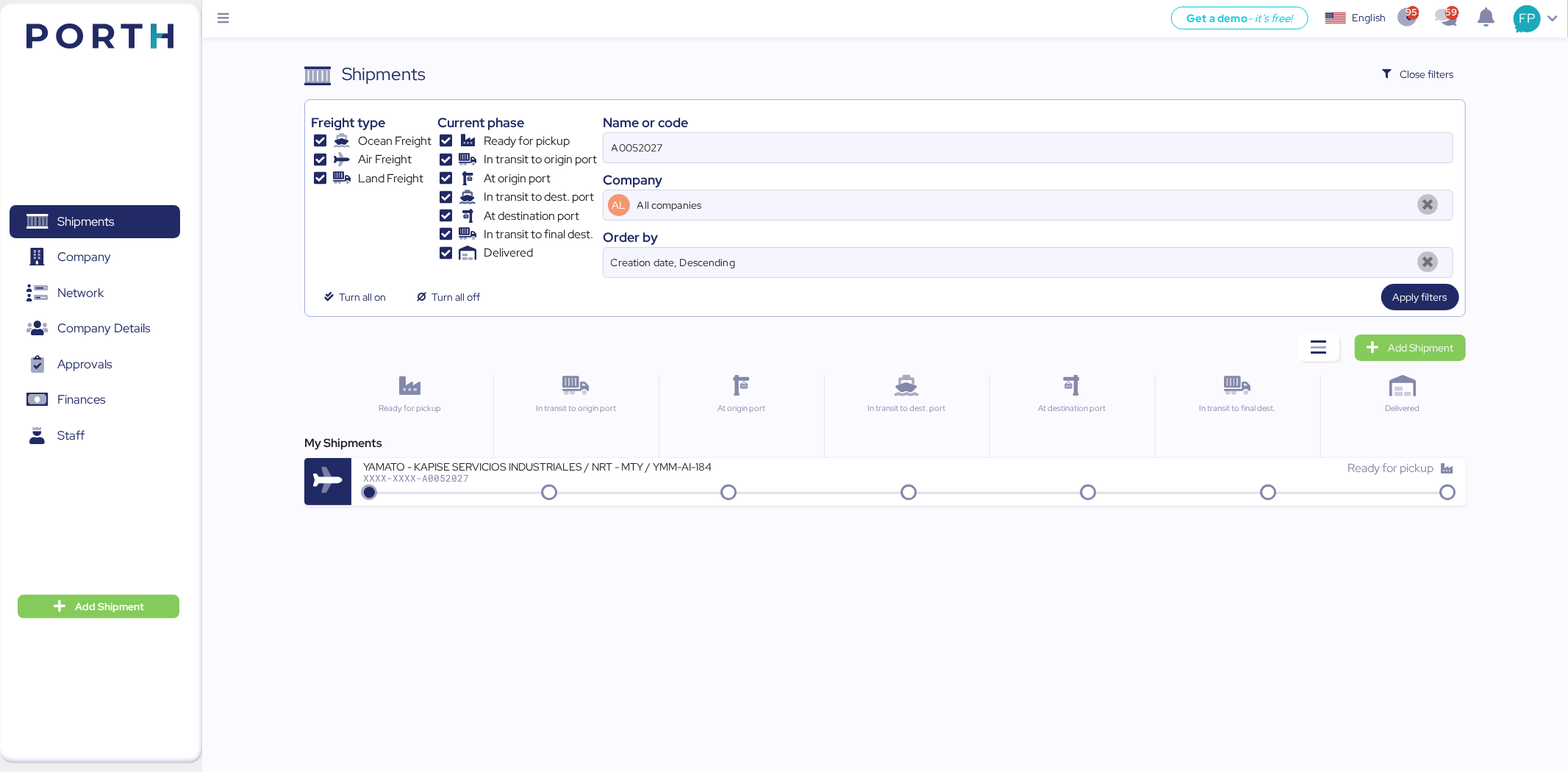
click at [643, 126] on div "Name or code" at bounding box center [1028, 122] width 850 height 20
click at [643, 136] on input "A0052027" at bounding box center [1028, 148] width 849 height 29
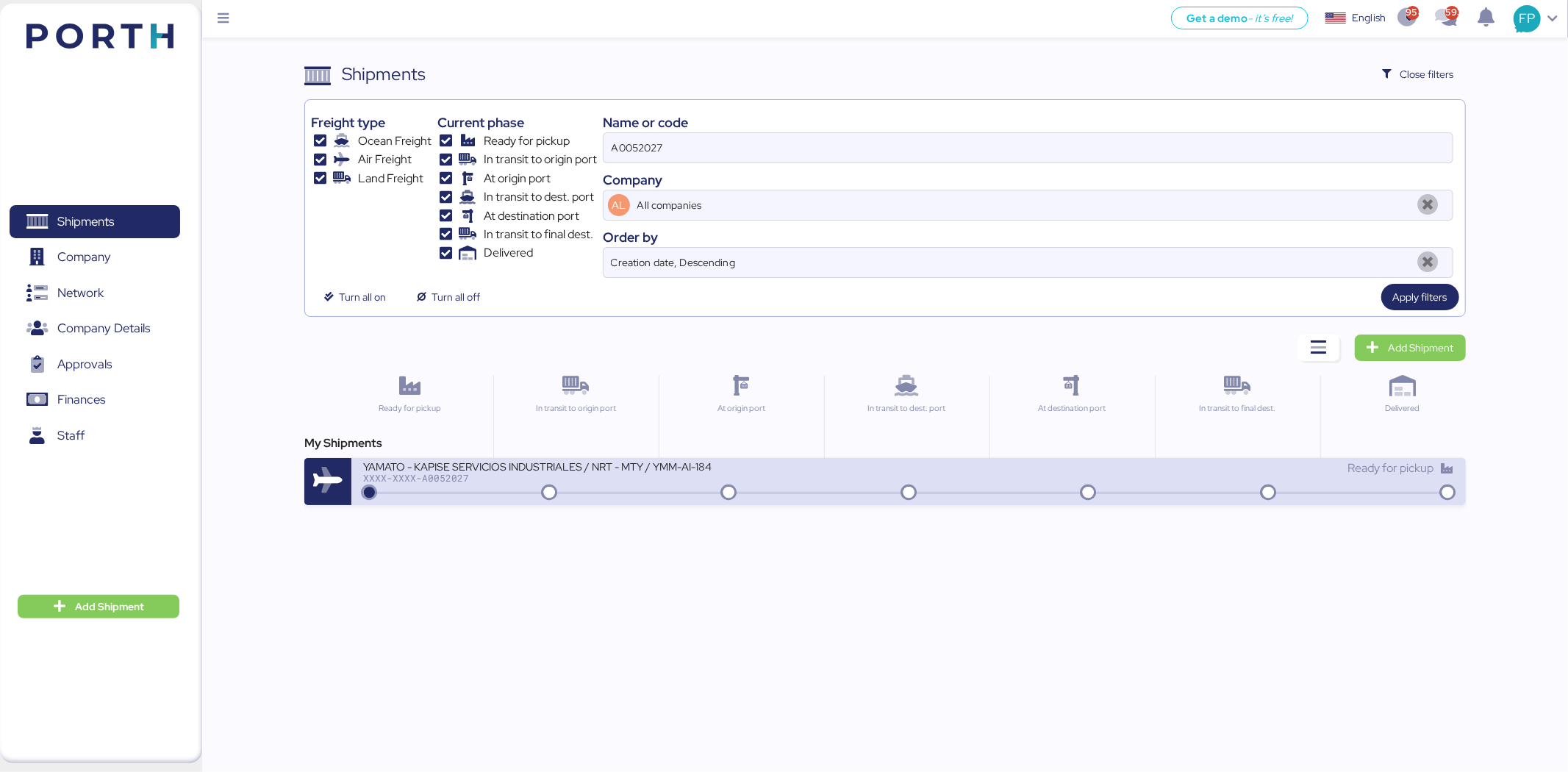
click at [479, 483] on div "XXXX-XXXX-A0052027" at bounding box center [539, 478] width 353 height 10
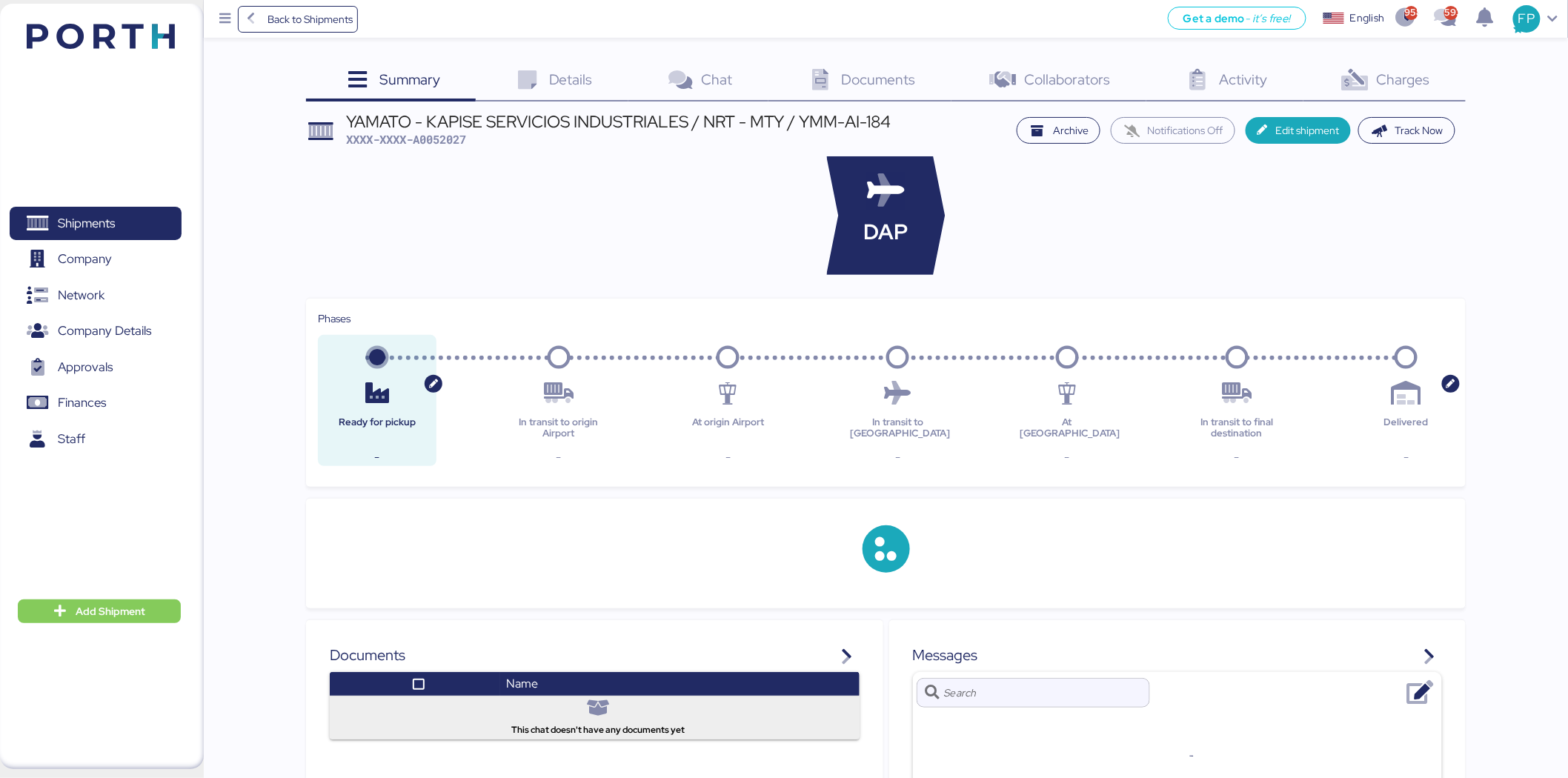
click at [1412, 68] on div "Charges 0" at bounding box center [1384, 82] width 162 height 40
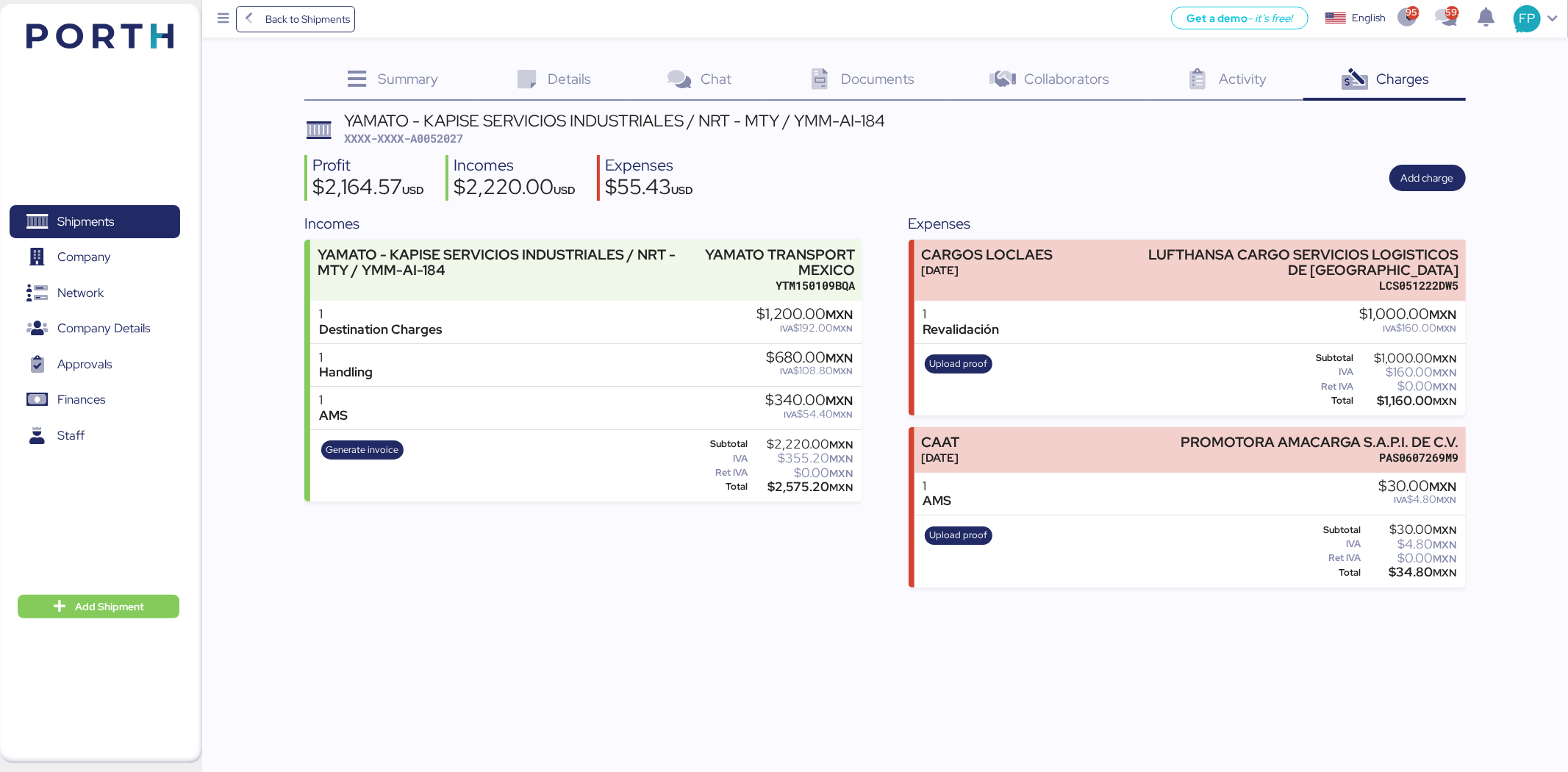
click at [442, 144] on span "XXXX-XXXX-A0052027" at bounding box center [403, 138] width 119 height 15
copy span "A0052027"
click at [444, 138] on span "XXXX-XXXX-A0052027" at bounding box center [403, 138] width 119 height 15
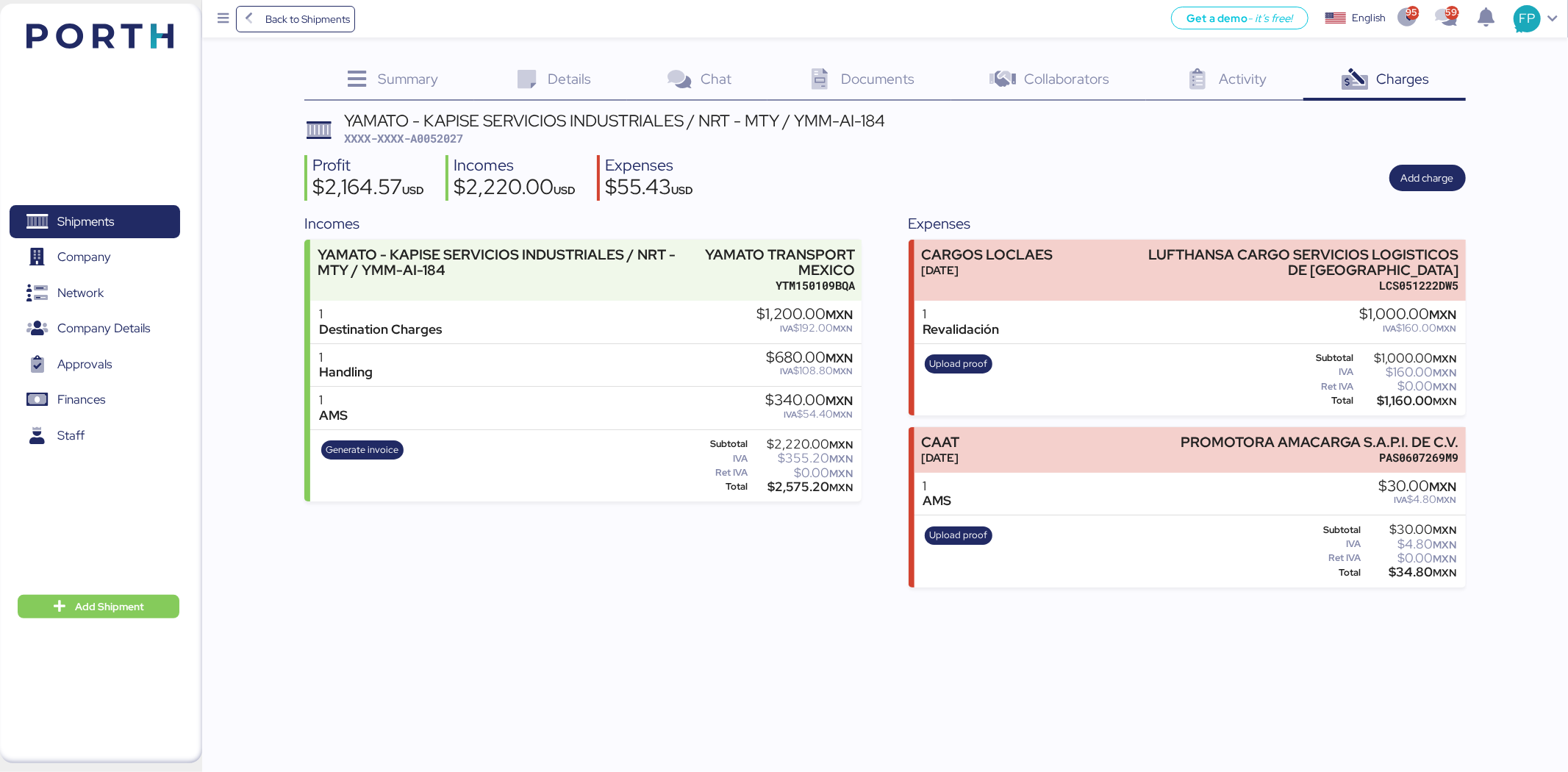
click at [1399, 396] on div "$1,160.00 MXN" at bounding box center [1407, 401] width 101 height 11
copy div "1,160.00"
click at [450, 142] on span "XXXX-XXXX-A0052027" at bounding box center [403, 138] width 119 height 15
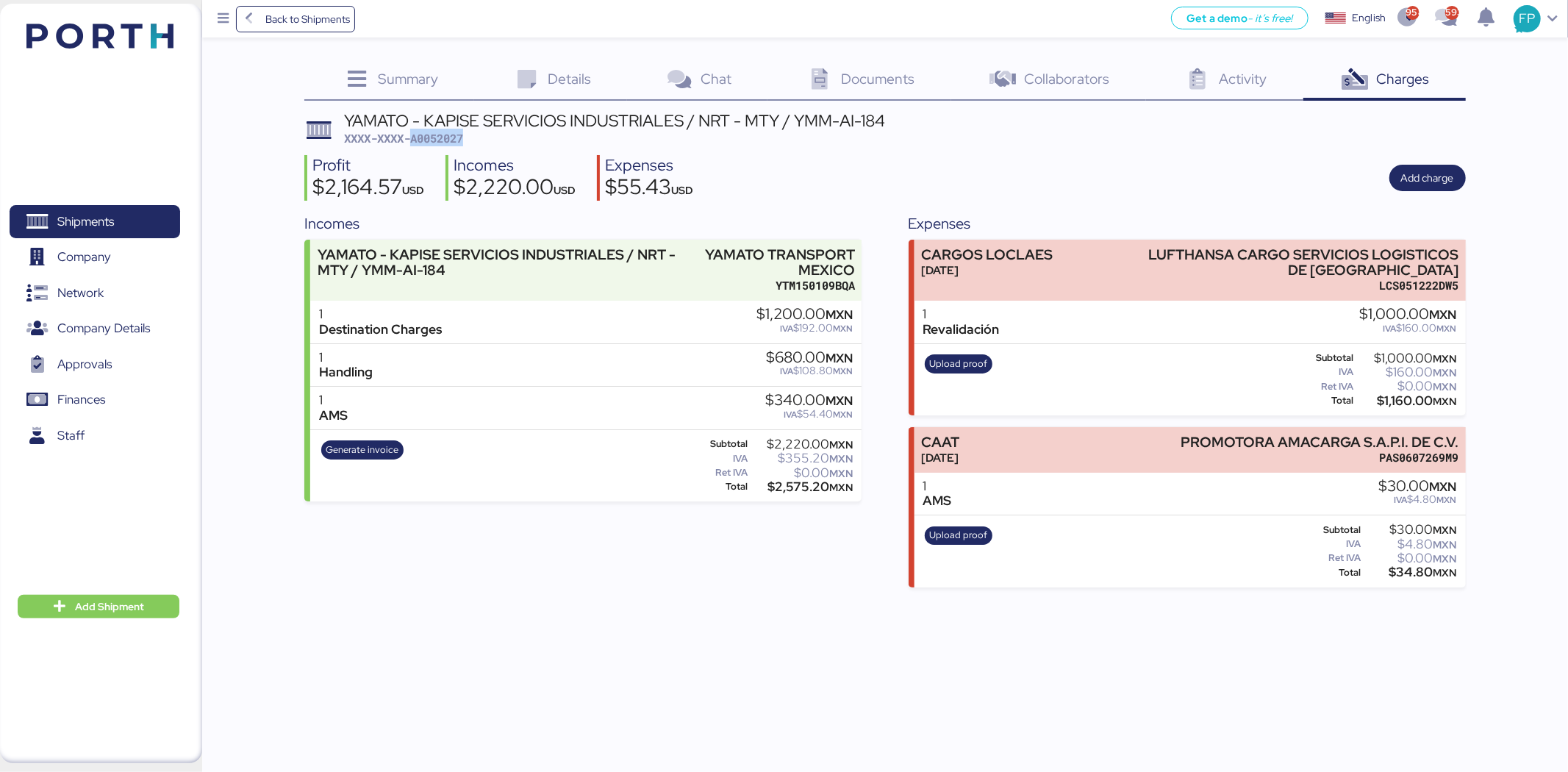
copy span "A0052027"
drag, startPoint x: 1149, startPoint y: 248, endPoint x: 1476, endPoint y: 253, distance: 327.0
click at [1473, 254] on div "Summary 0 Details 0 Chat 0 Documents 0 Collaborators 0 Activity 0 Charges 0 YAM…" at bounding box center [784, 294] width 1568 height 588
copy div "LUFTHANSA CARGO SERVICIOS LOGISTICOS"
click at [1411, 398] on div "$1,160.00 MXN" at bounding box center [1407, 401] width 101 height 11
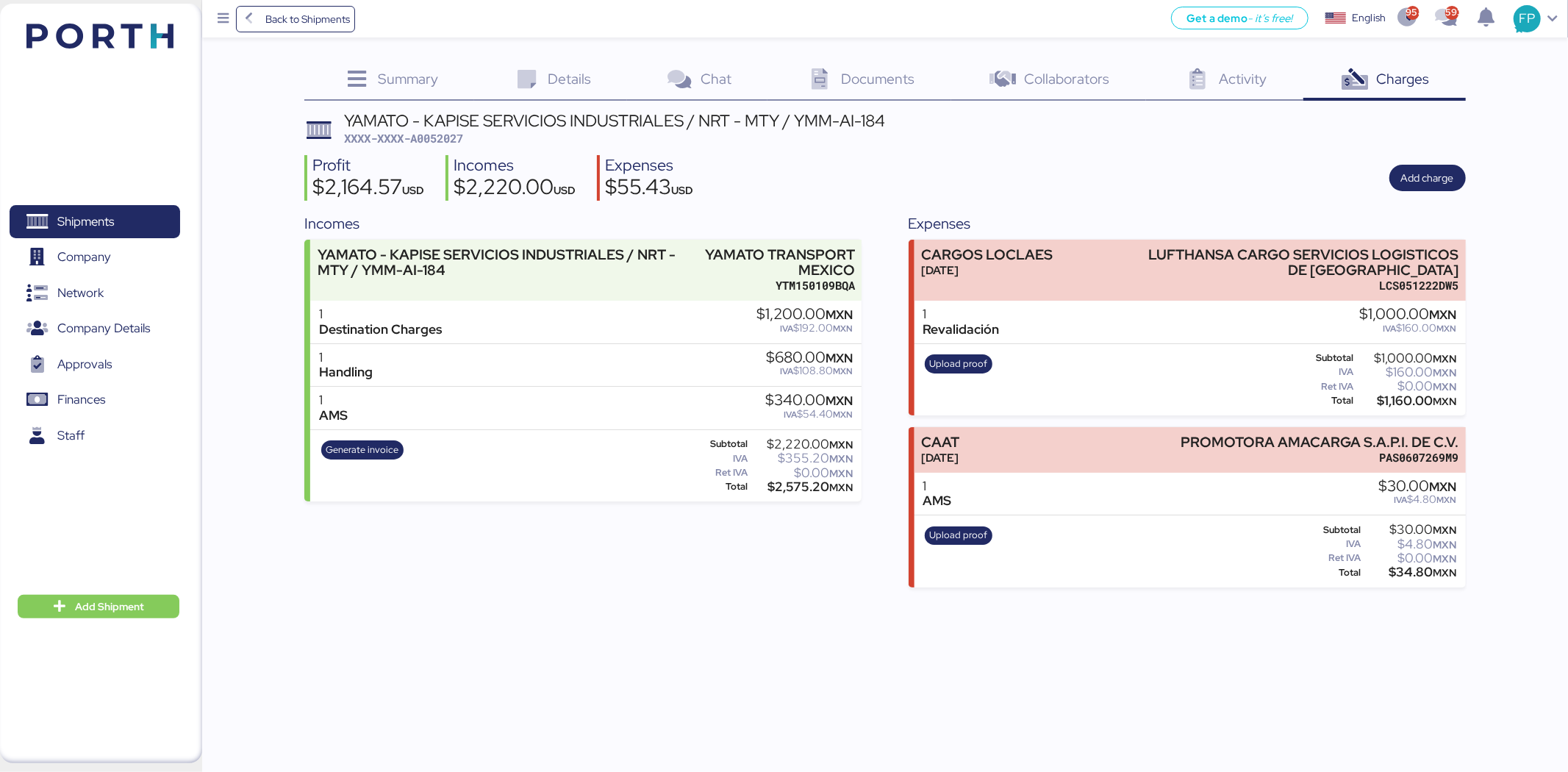
click at [1411, 398] on div "$1,160.00 MXN" at bounding box center [1407, 401] width 101 height 11
copy div "1,160.00"
click at [1408, 607] on div "Back to Shipments Get a demo - it’s free! Get a demo English Inglés English 958…" at bounding box center [784, 386] width 1568 height 772
click at [353, 456] on span "Generate invoice" at bounding box center [361, 449] width 73 height 16
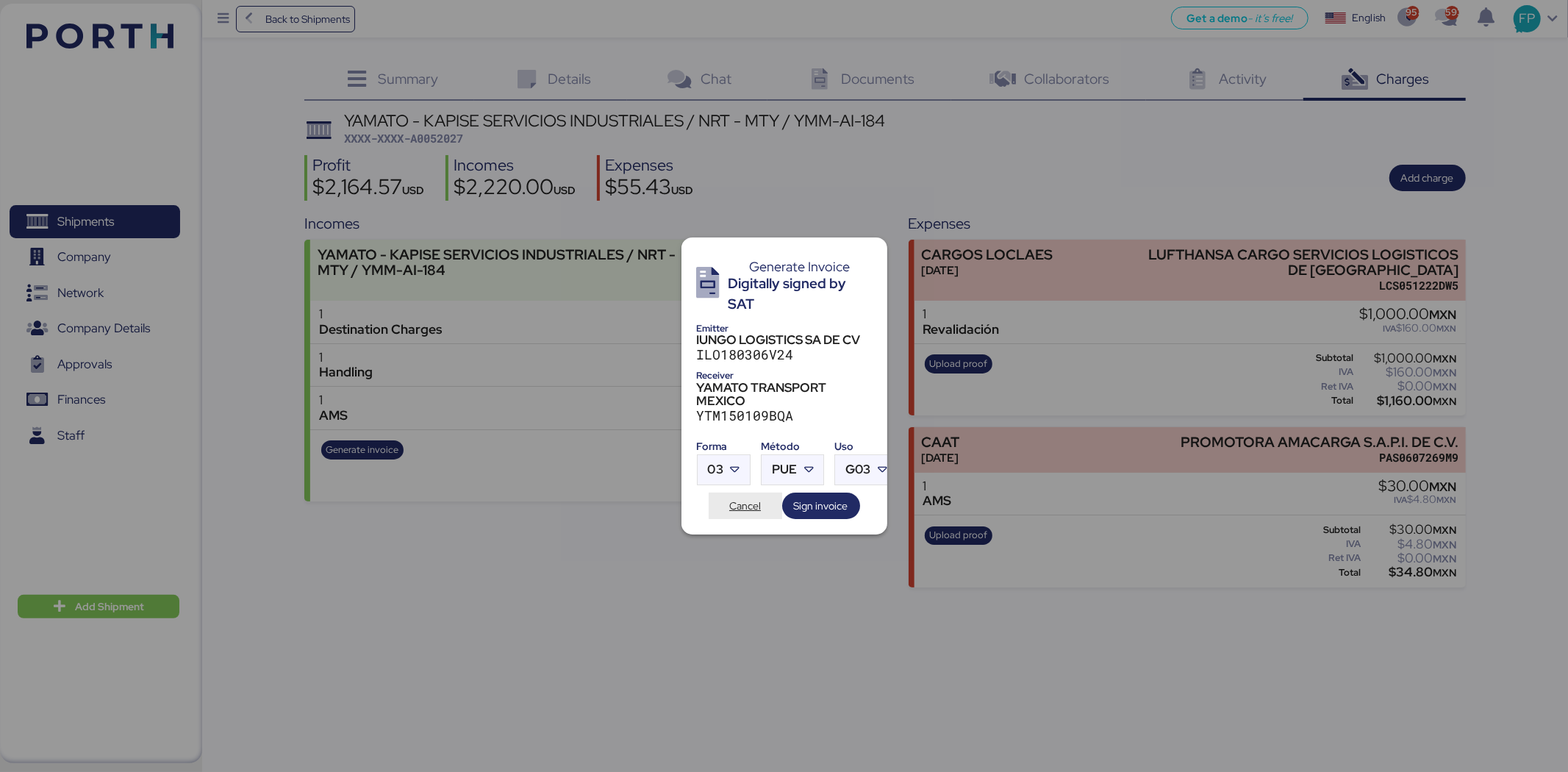
click at [754, 501] on span "Cancel" at bounding box center [744, 505] width 31 height 18
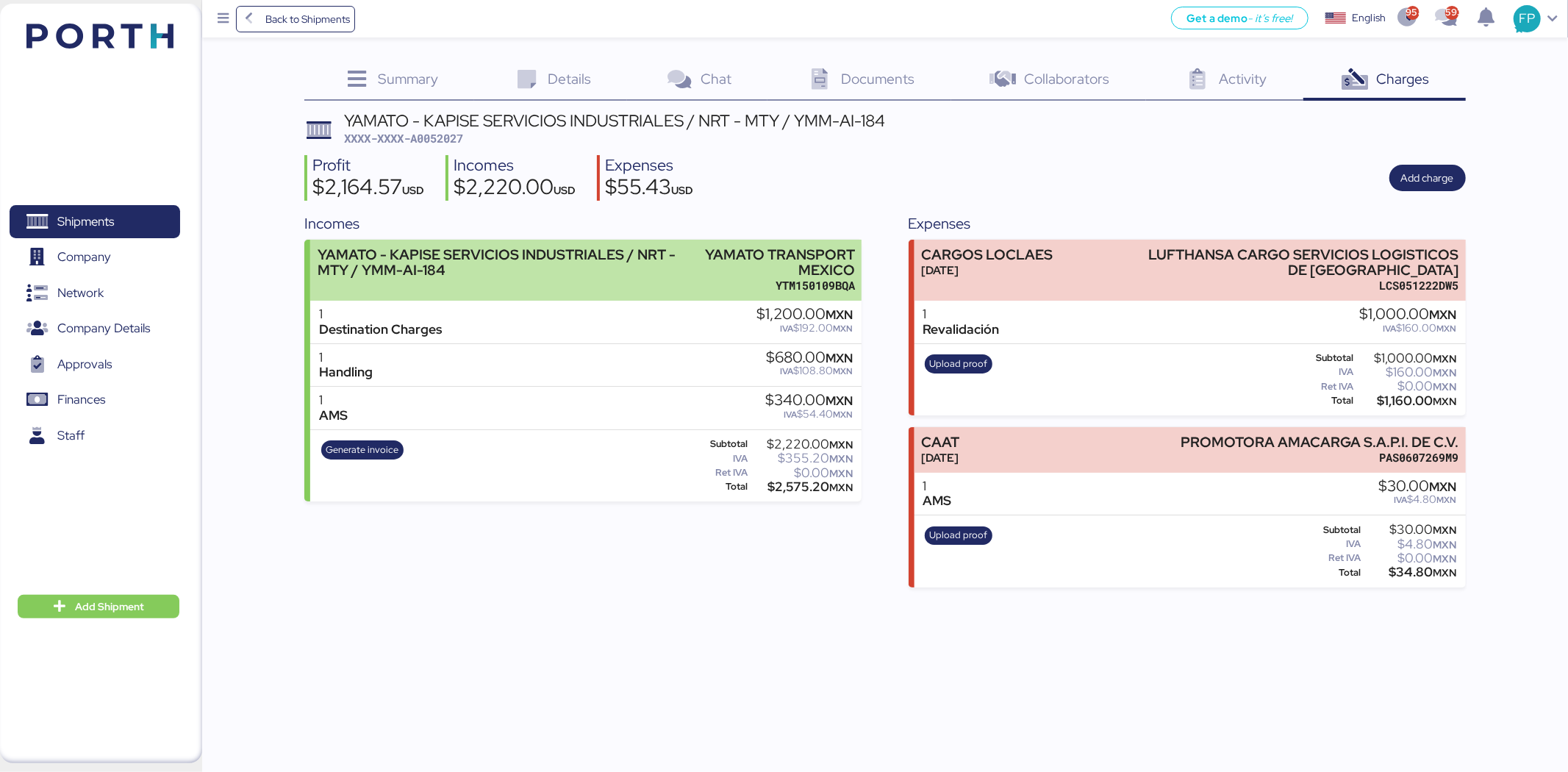
click at [692, 288] on div "YAMATO - KAPISE SERVICIOS INDUSTRIALES / NRT - MTY / YMM-AI-184 YAMATO TRANSPOR…" at bounding box center [586, 271] width 552 height 61
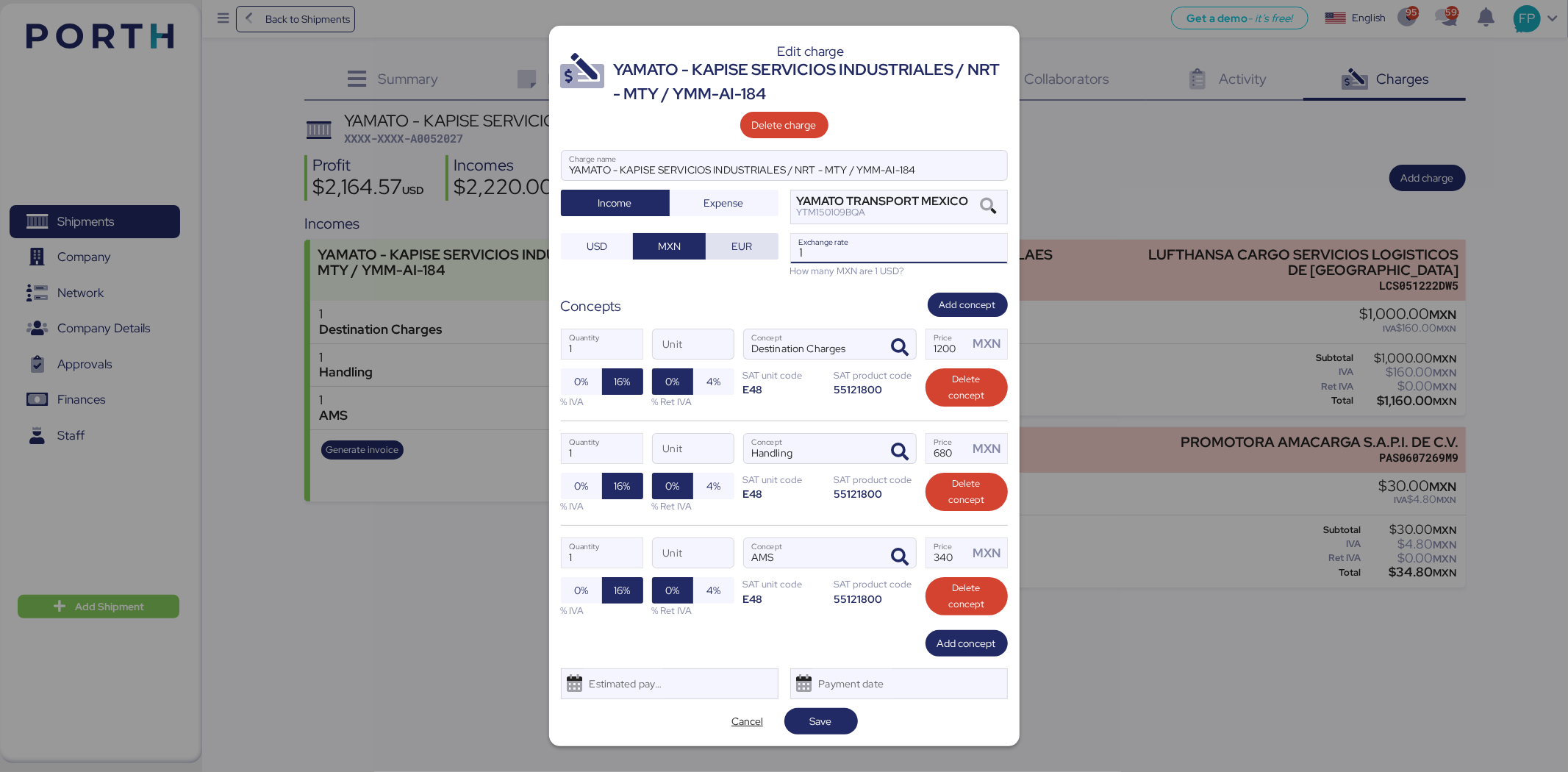
drag, startPoint x: 841, startPoint y: 254, endPoint x: 767, endPoint y: 254, distance: 74.0
click at [767, 254] on div "YAMATO - KAPISE SERVICIOS INDUSTRIALES / NRT - MTY / YMM-AI-184 Charge name Inc…" at bounding box center [784, 213] width 447 height 128
paste input "8.5803"
type input "18.5803"
click at [821, 730] on span "Save" at bounding box center [821, 721] width 22 height 18
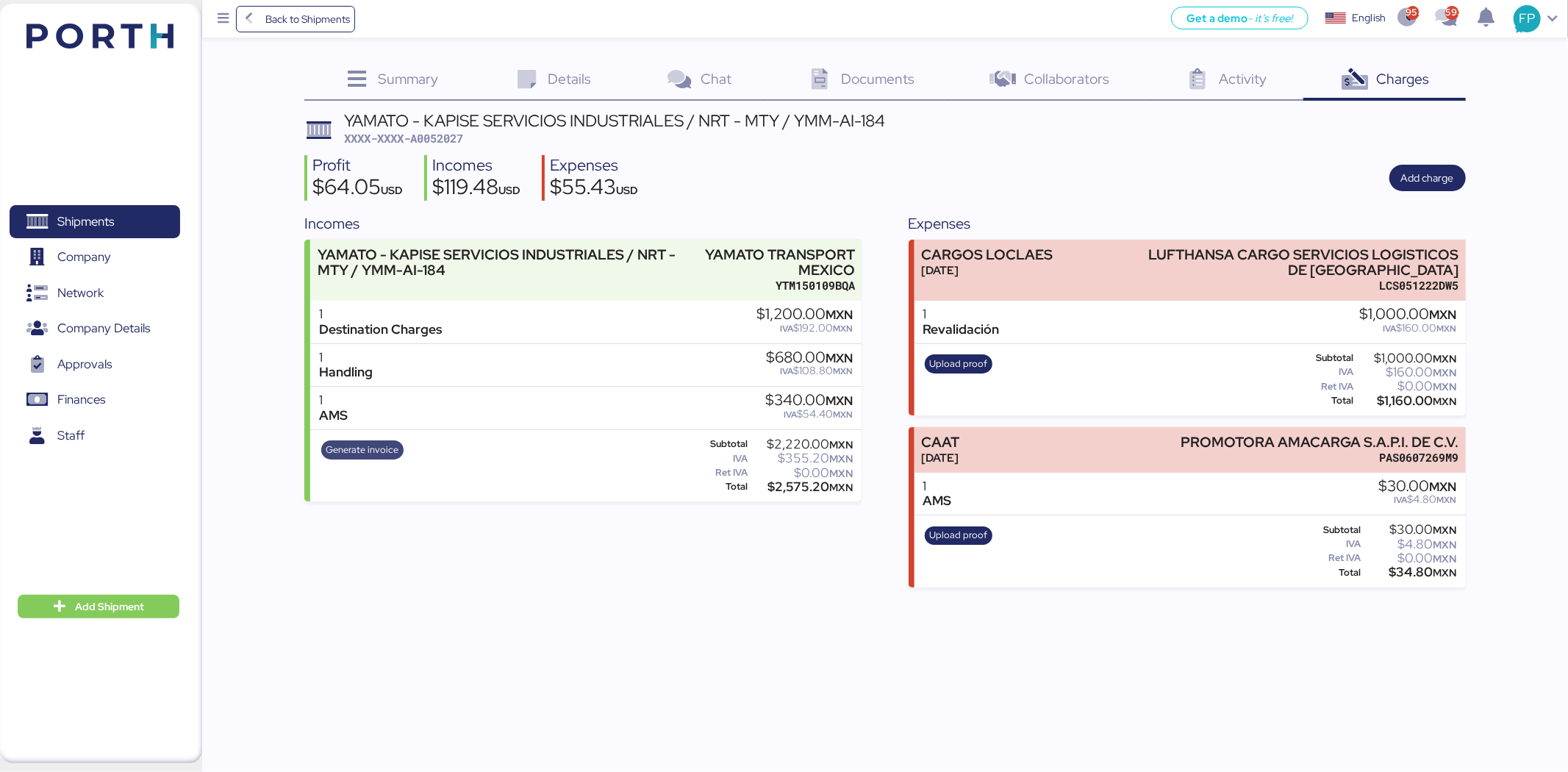
click at [387, 449] on span "Generate invoice" at bounding box center [361, 449] width 73 height 16
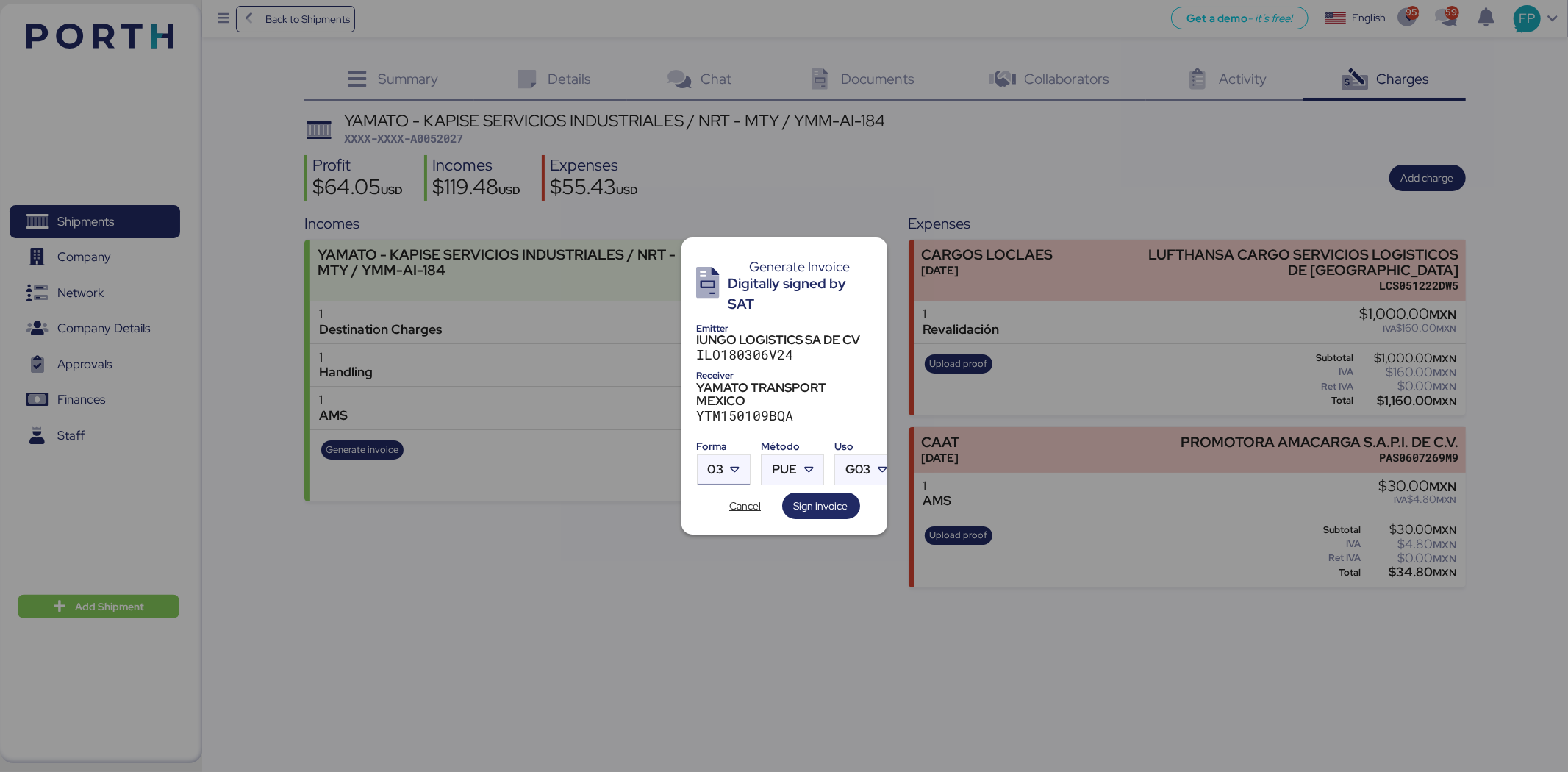
click at [729, 456] on div at bounding box center [737, 470] width 27 height 29
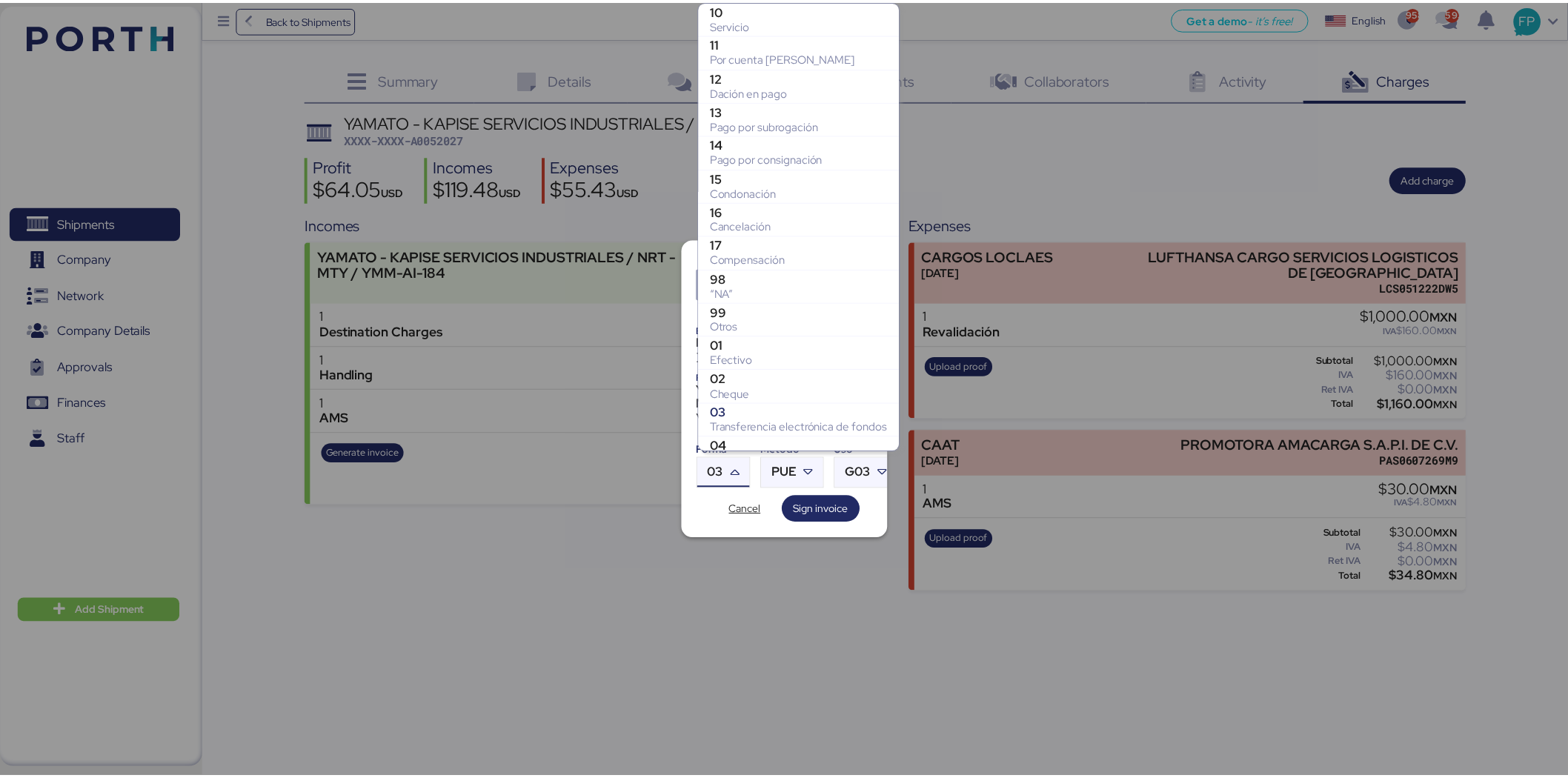
scroll to position [188, 0]
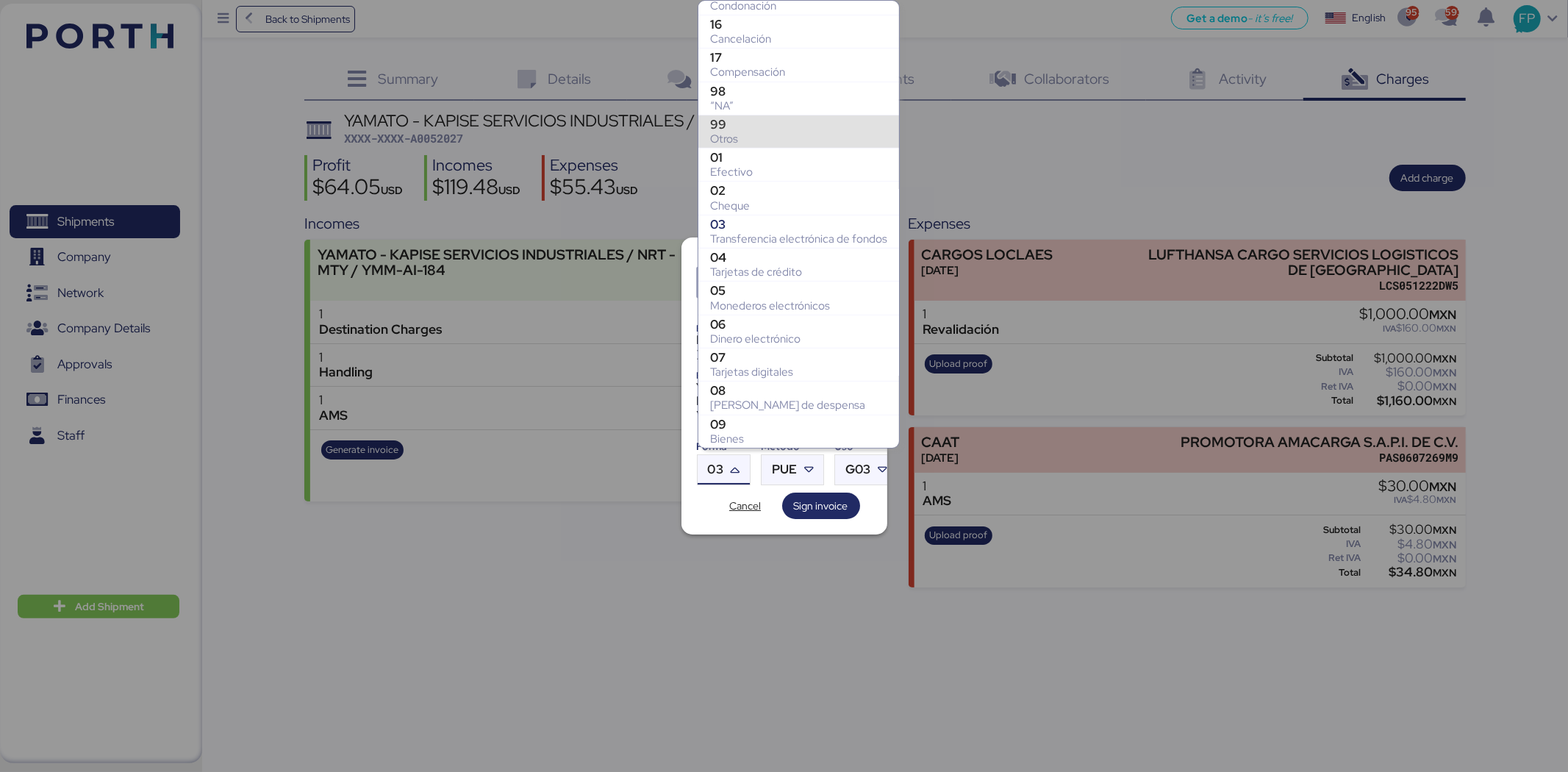
click at [743, 134] on div "Otros" at bounding box center [799, 138] width 177 height 15
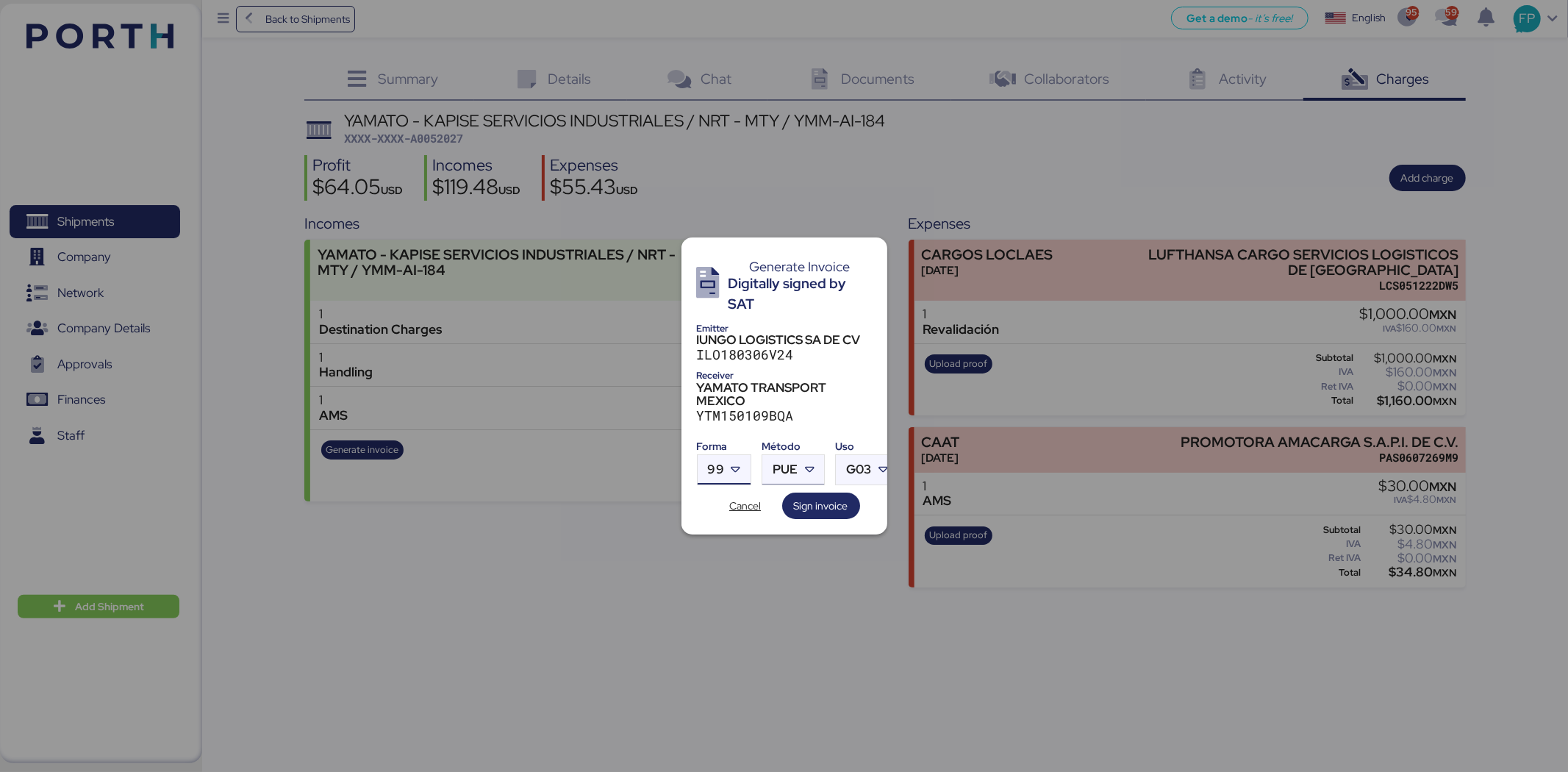
click at [777, 463] on span "PUE" at bounding box center [785, 469] width 25 height 12
click at [806, 514] on div "PPD" at bounding box center [853, 521] width 158 height 15
click at [803, 497] on span "Sign invoice" at bounding box center [821, 505] width 54 height 18
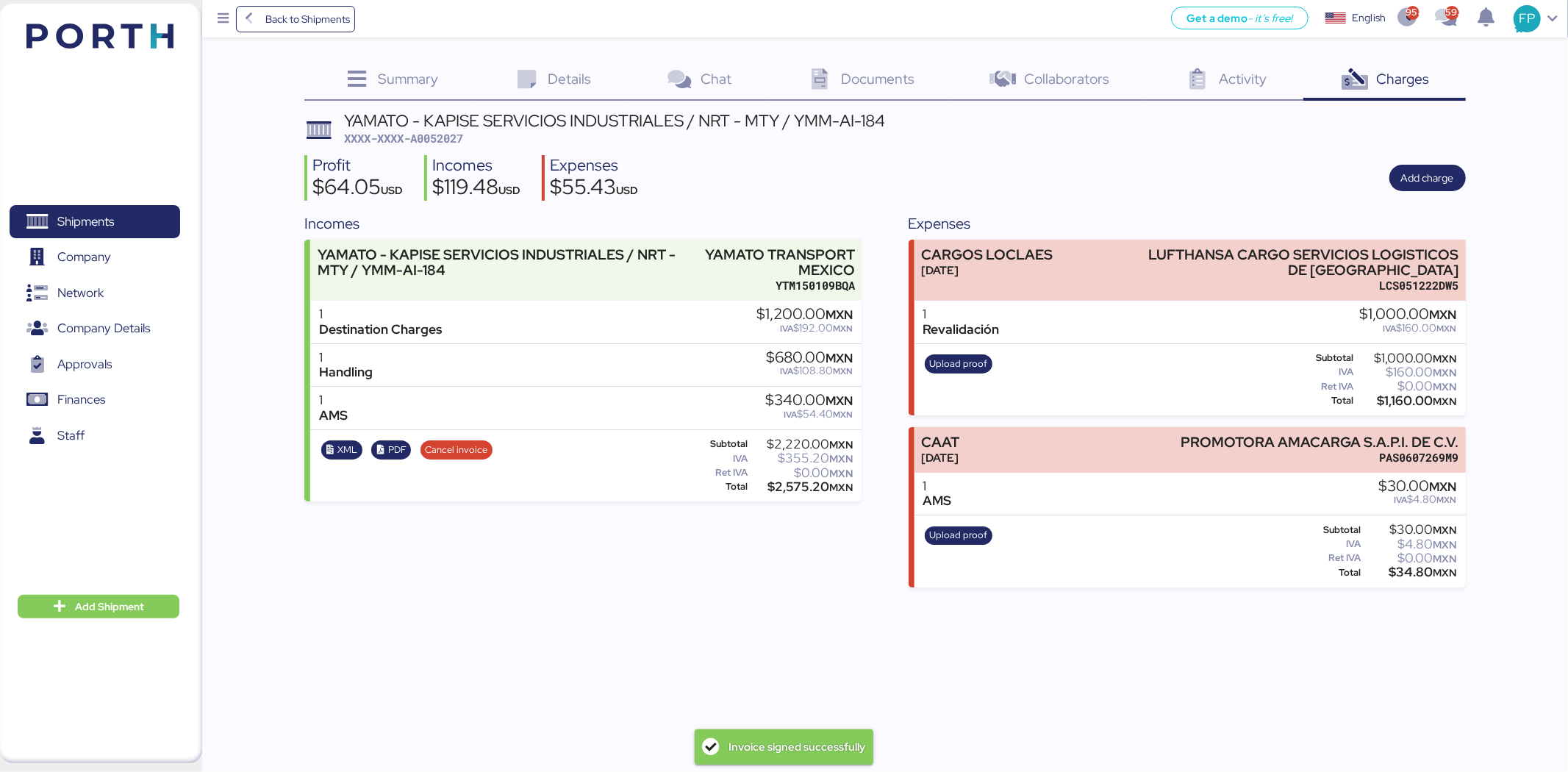
click at [458, 140] on span "XXXX-XXXX-A0052027" at bounding box center [403, 138] width 119 height 15
copy span "A0052027"
click at [786, 490] on div "$2,575.20 MXN" at bounding box center [802, 487] width 102 height 11
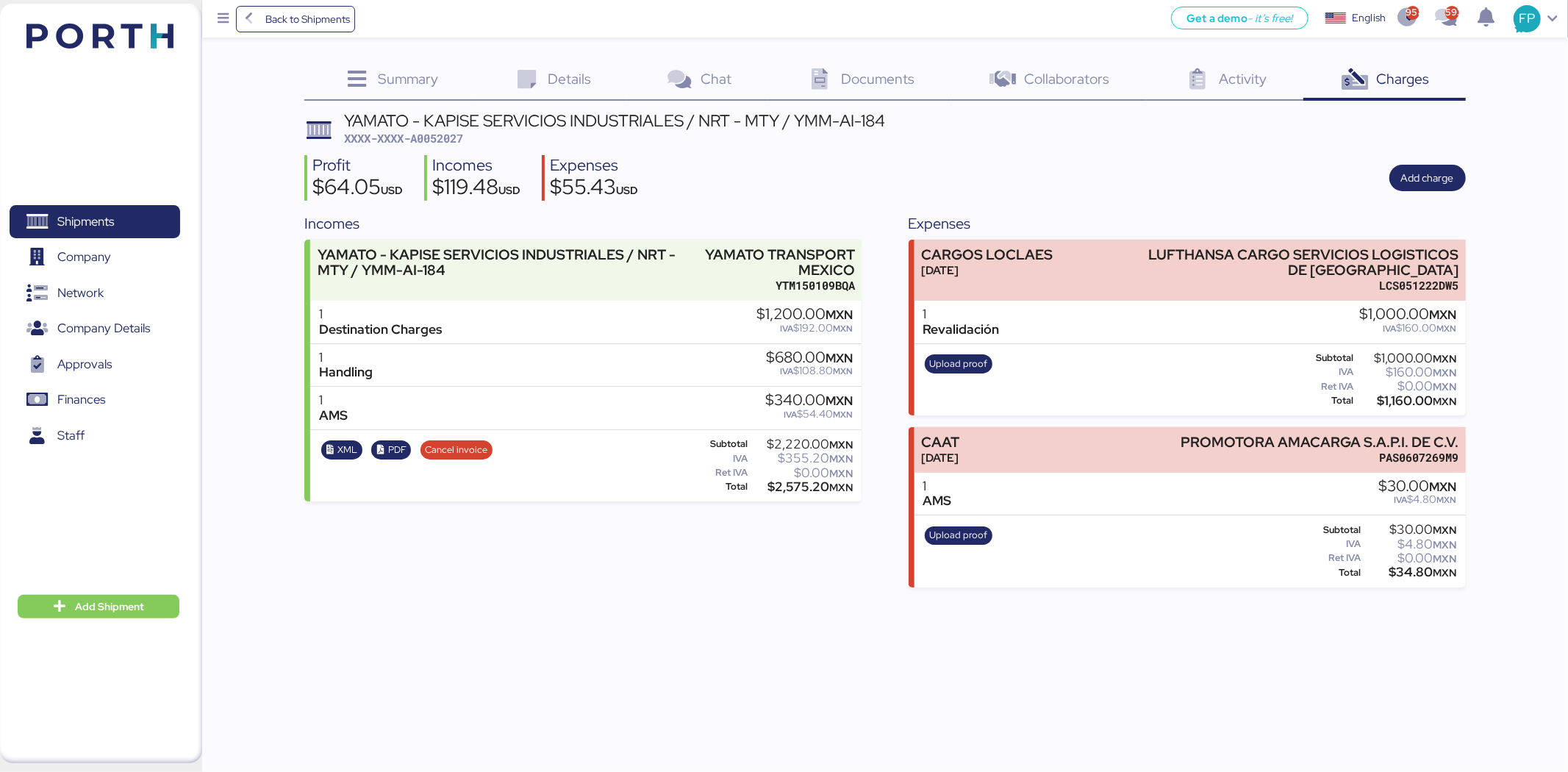
copy div "2,575.20"
drag, startPoint x: 798, startPoint y: 122, endPoint x: 895, endPoint y: 118, distance: 97.1
click at [893, 118] on header "YAMATO - KAPISE SERVICIOS INDUSTRIALES / NRT - MTY / YMM-AI-184 XXXX-XXXX-A0052…" at bounding box center [884, 129] width 1161 height 34
copy div "YMM-AI-184"
click at [96, 389] on span "Finances" at bounding box center [81, 400] width 48 height 21
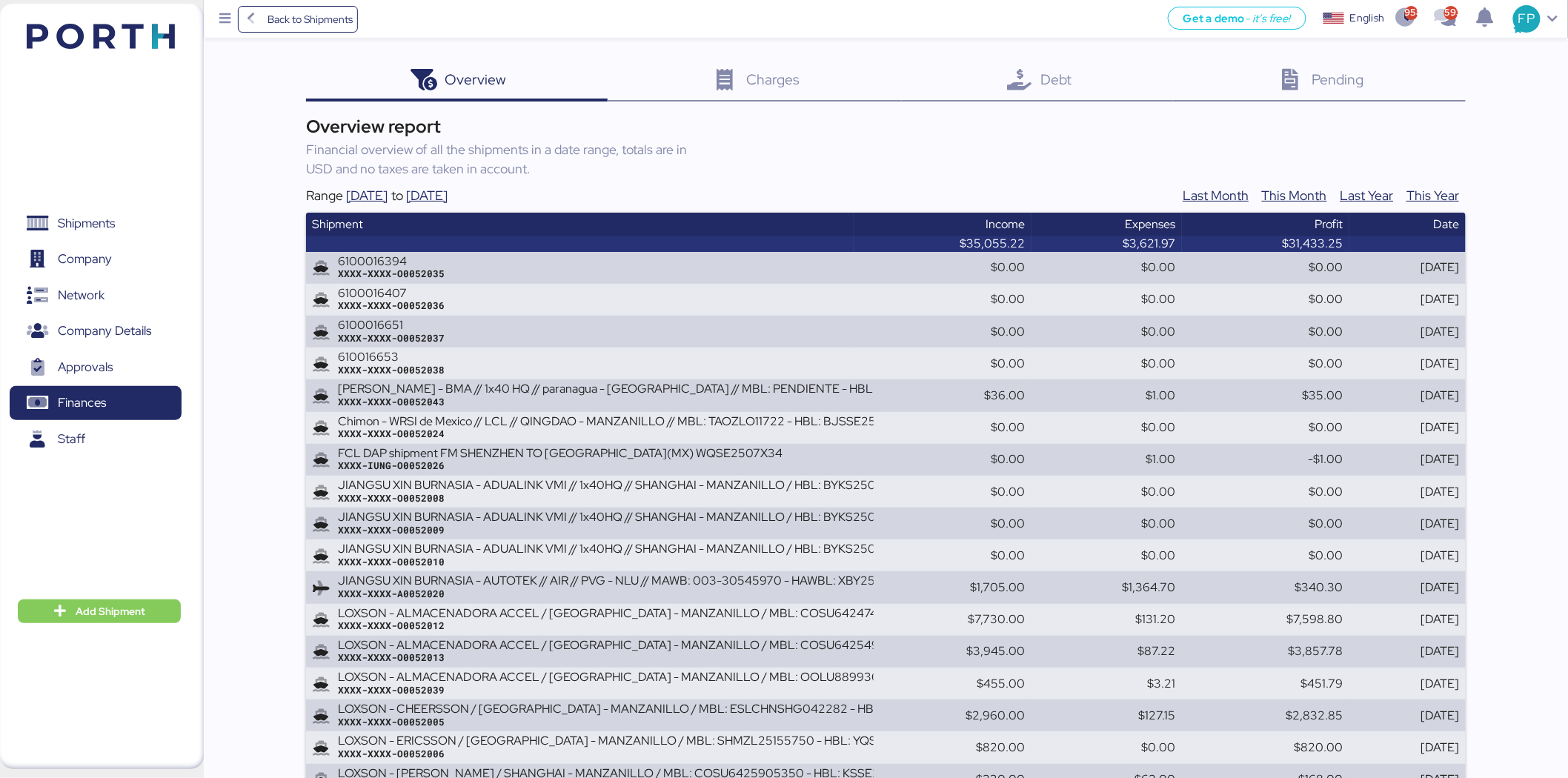
click at [1015, 88] on icon at bounding box center [1019, 80] width 32 height 22
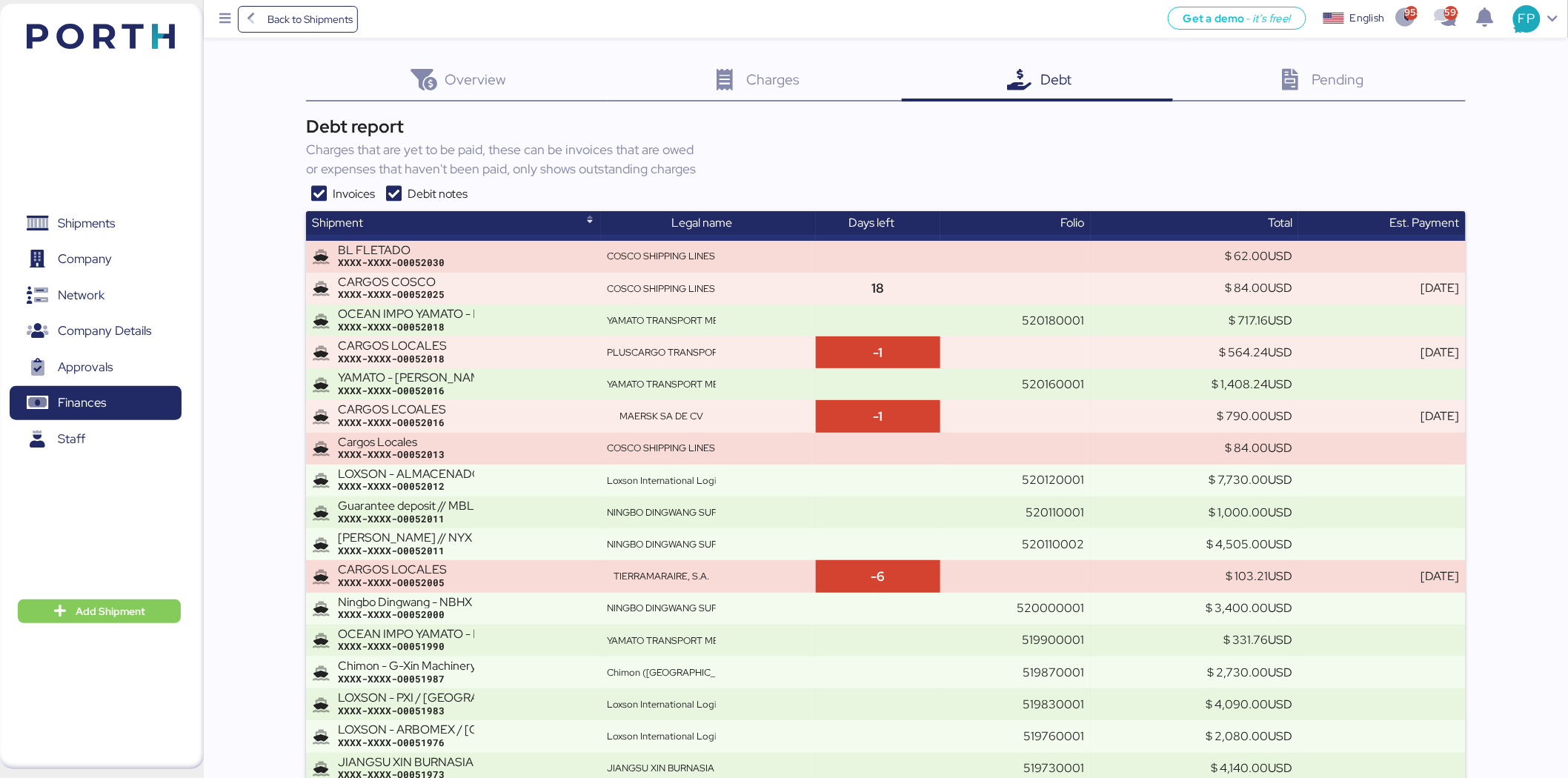
click at [323, 191] on icon at bounding box center [319, 194] width 27 height 18
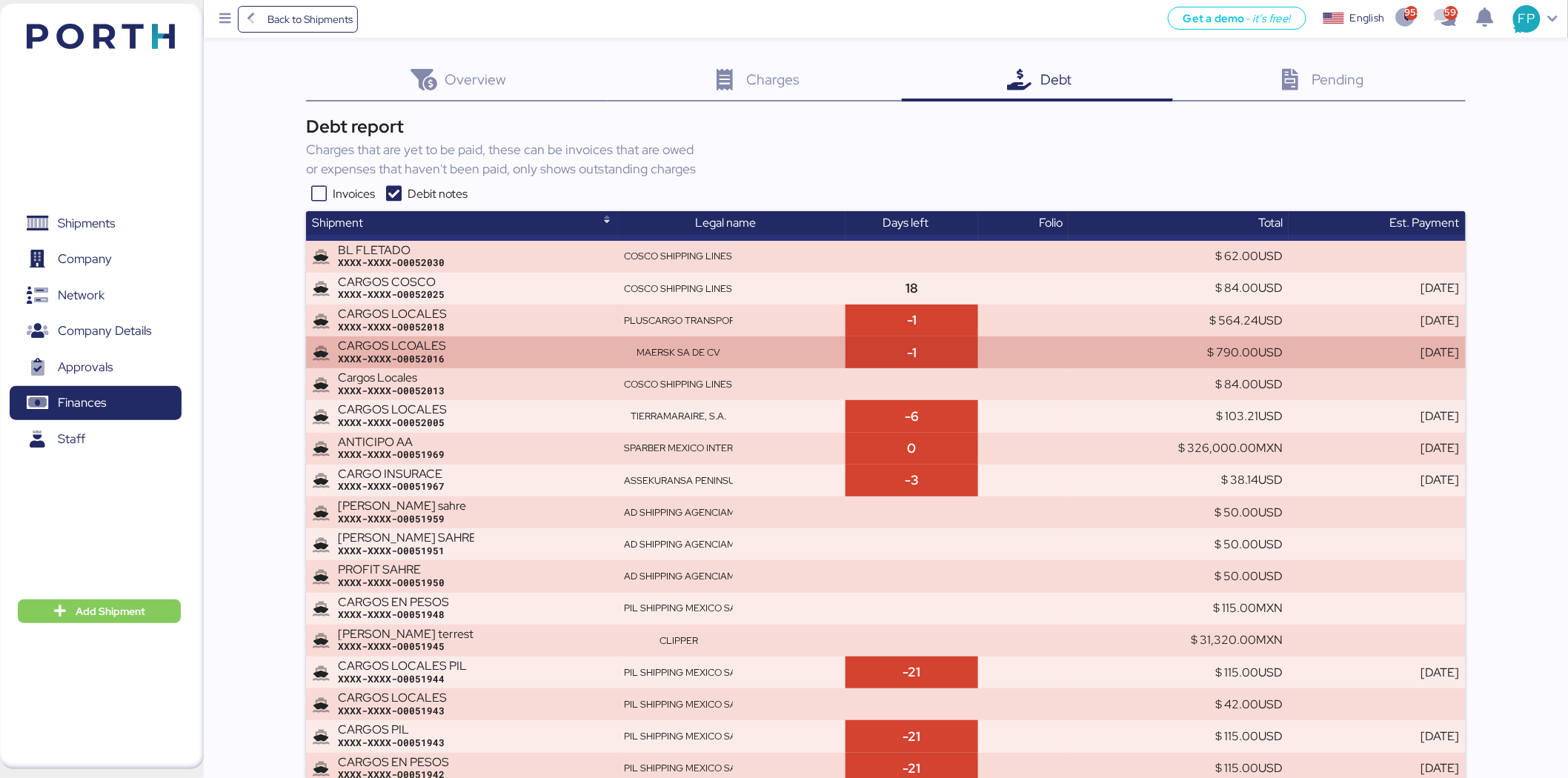
scroll to position [569, 0]
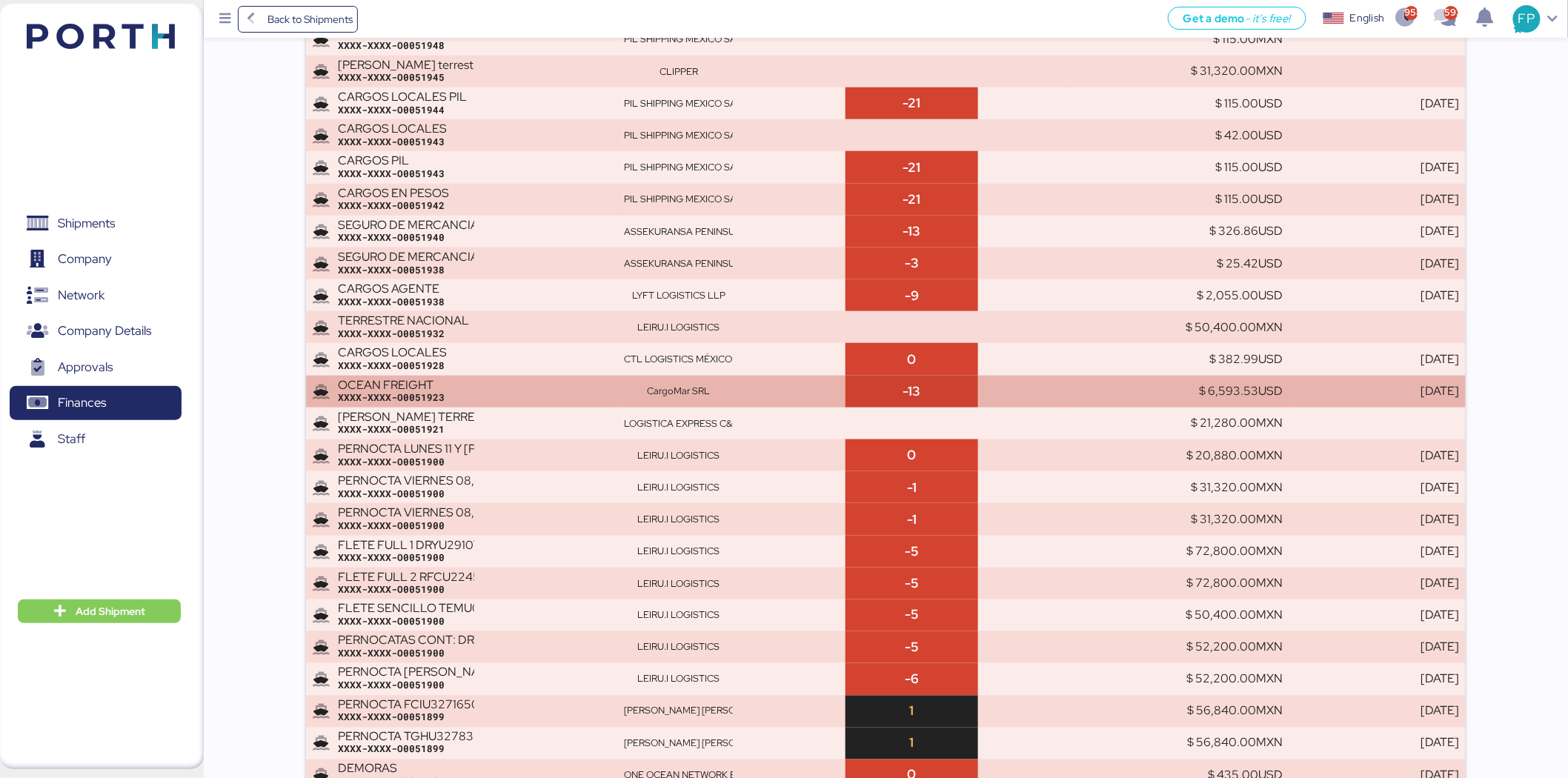
click at [781, 380] on td "CargoMar SRL" at bounding box center [731, 391] width 227 height 32
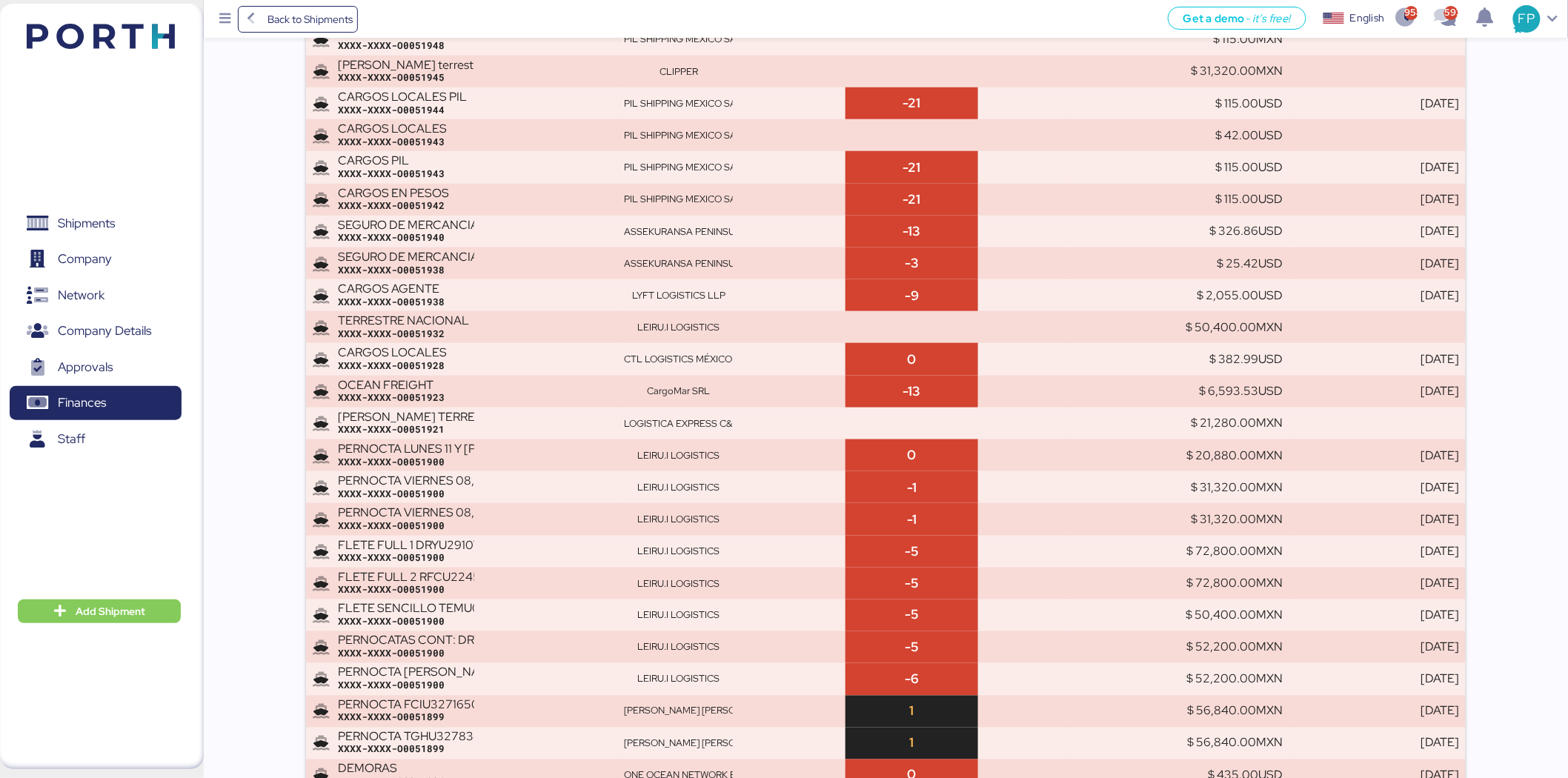
scroll to position [1210, 0]
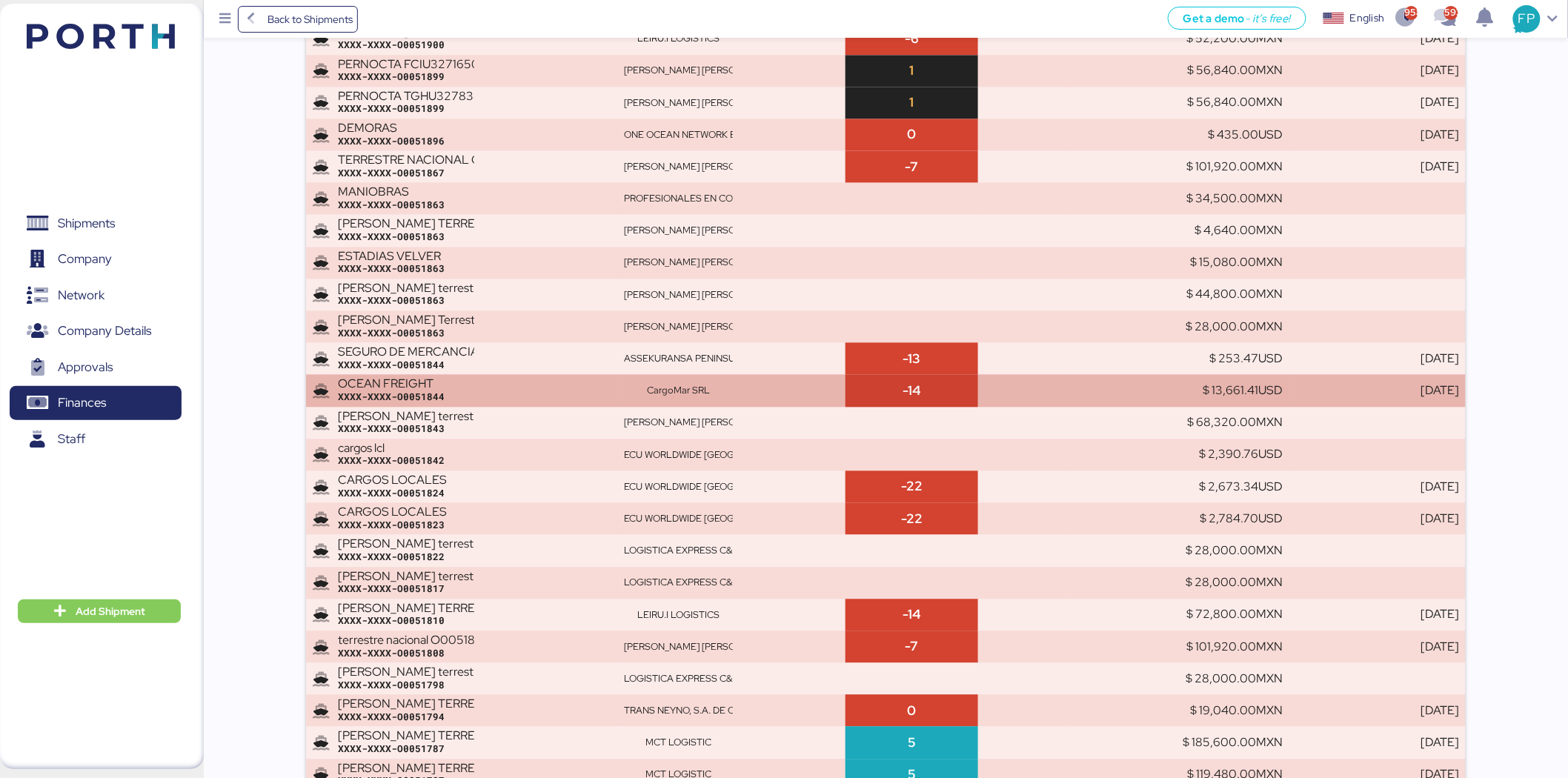
click at [816, 375] on td "CargoMar SRL" at bounding box center [731, 390] width 227 height 32
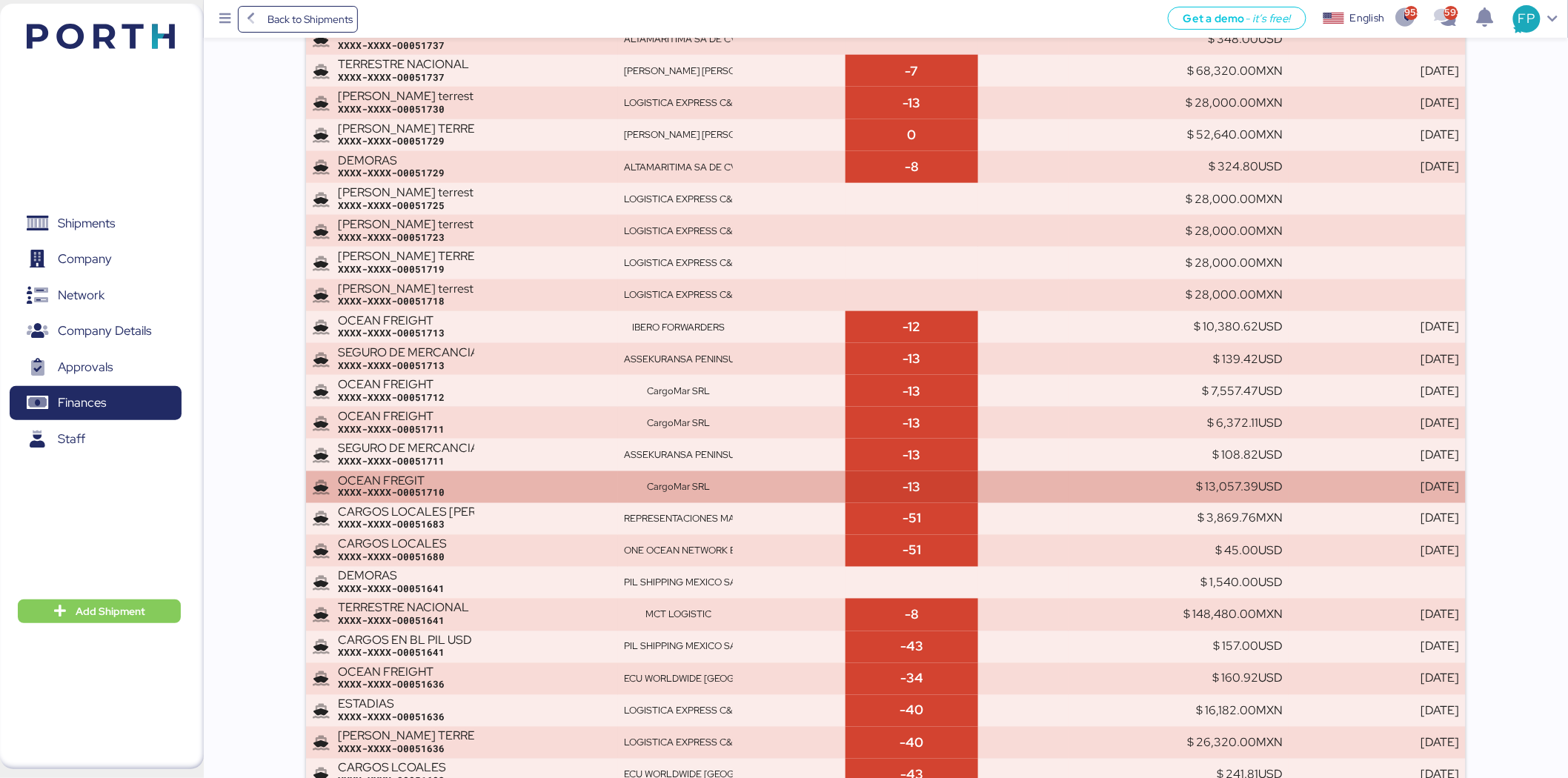
click at [800, 487] on div "CargoMar SRL" at bounding box center [732, 486] width 216 height 13
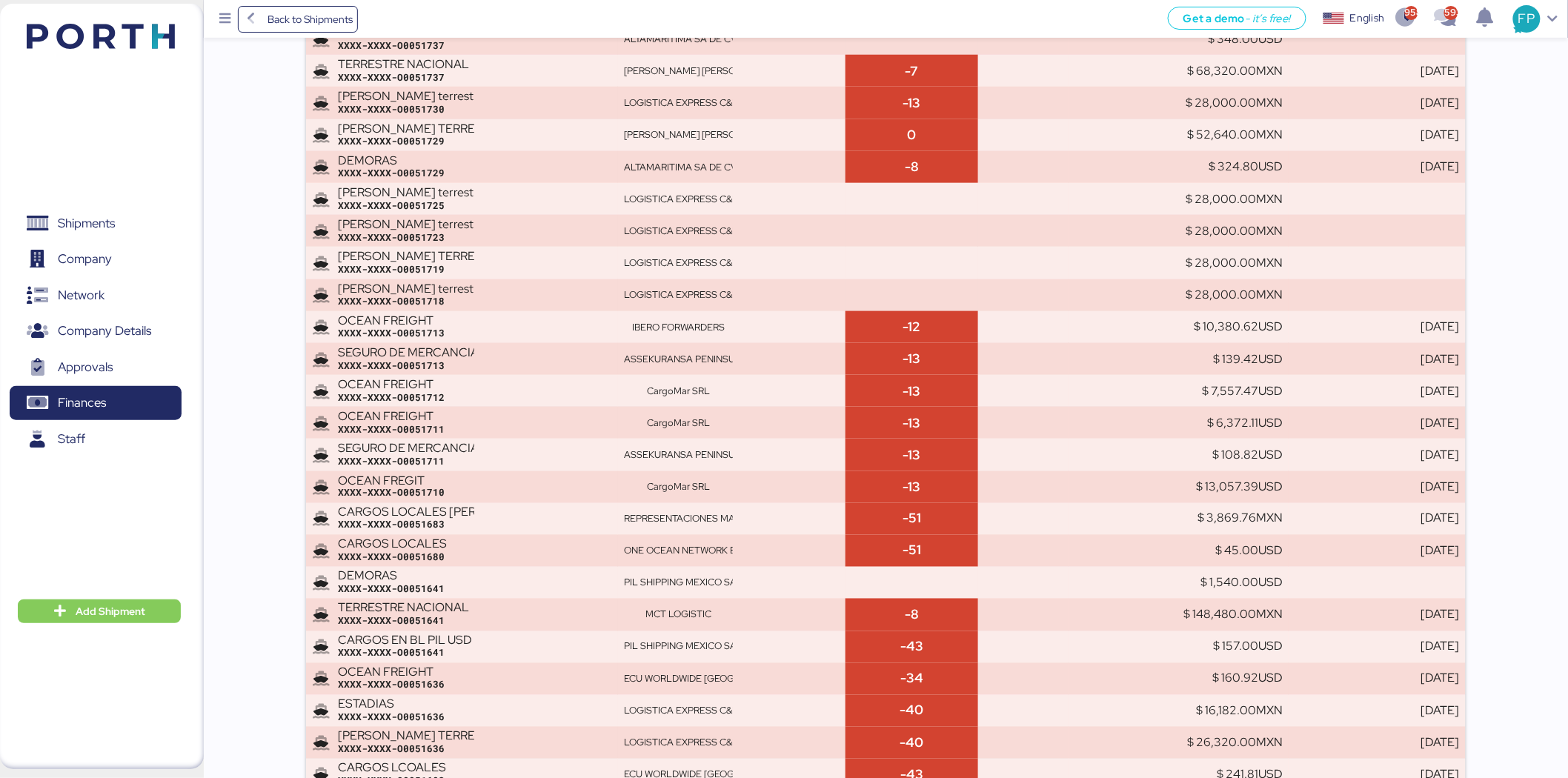
scroll to position [3899, 0]
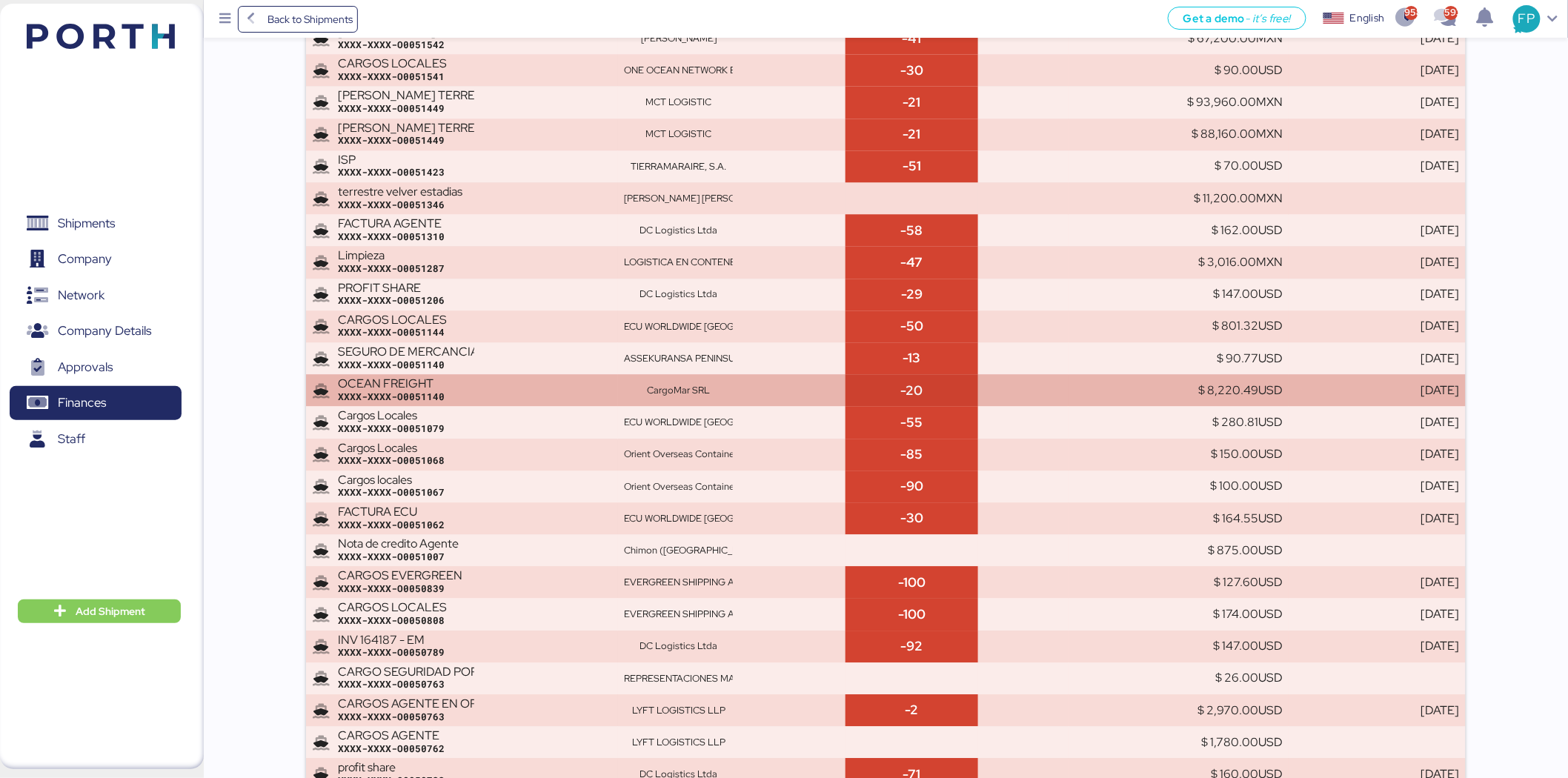
click at [761, 385] on div "CargoMar SRL" at bounding box center [732, 390] width 216 height 13
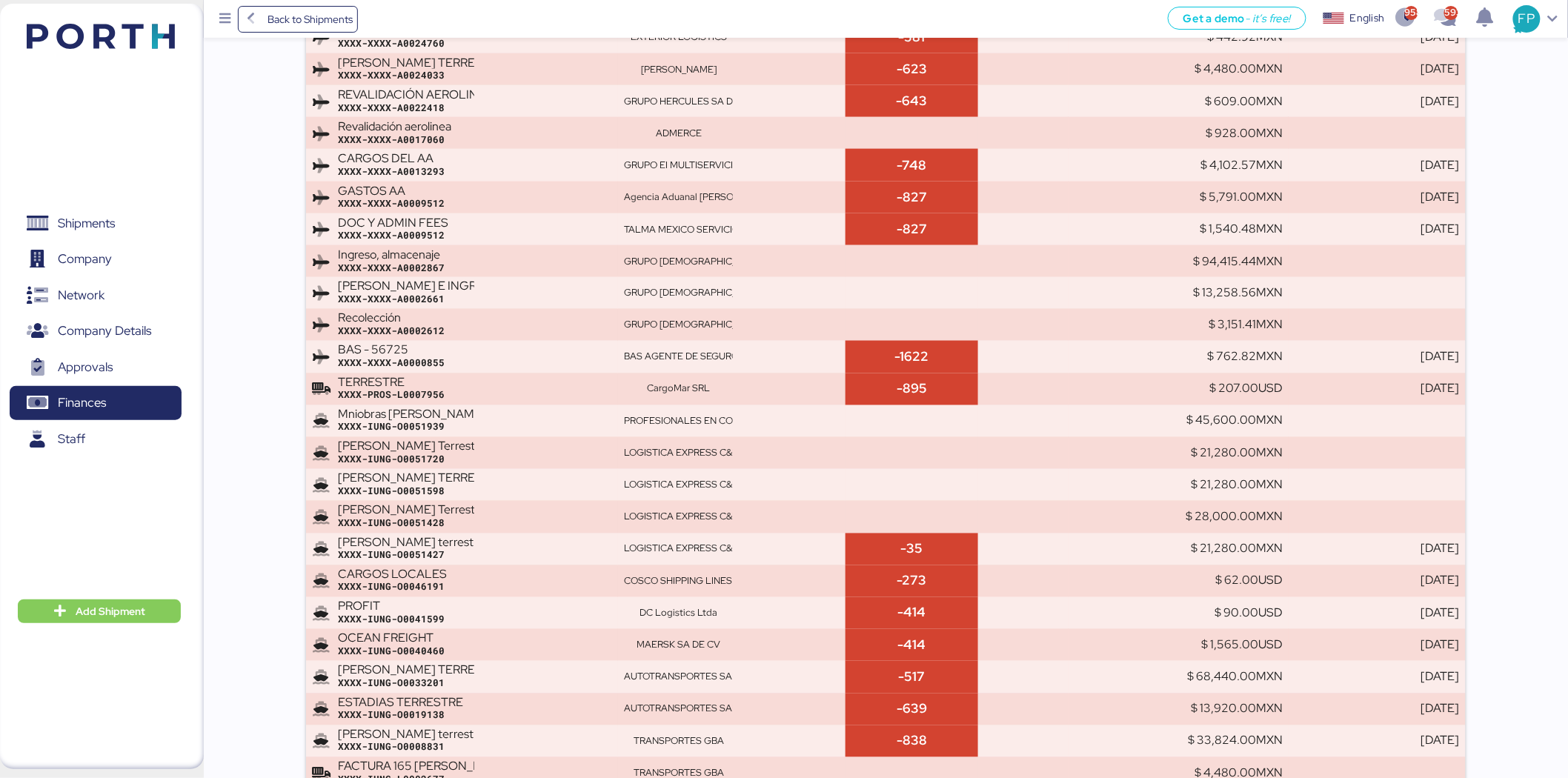
scroll to position [11005, 0]
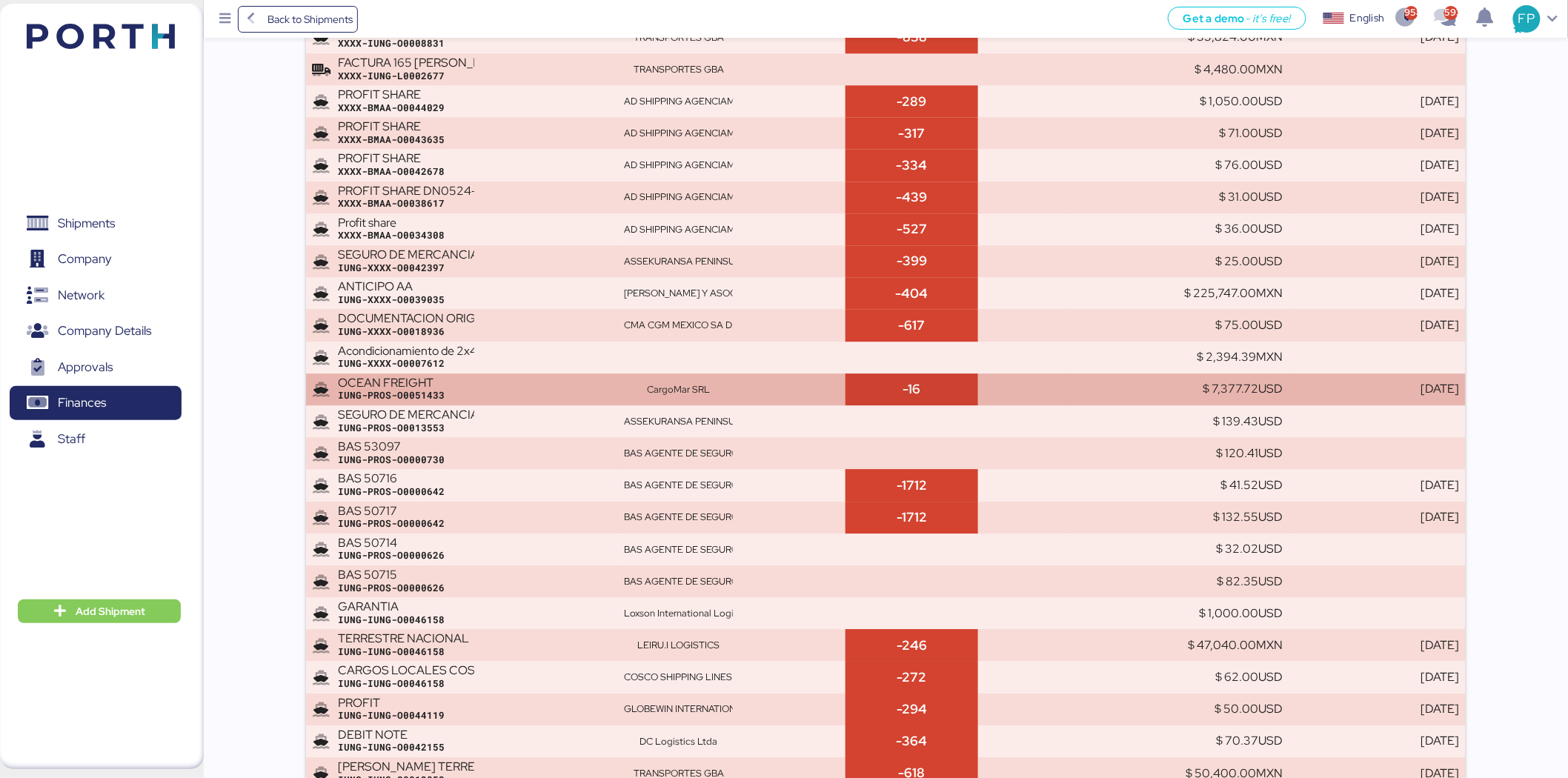
click at [767, 391] on div "CargoMar SRL" at bounding box center [732, 389] width 216 height 13
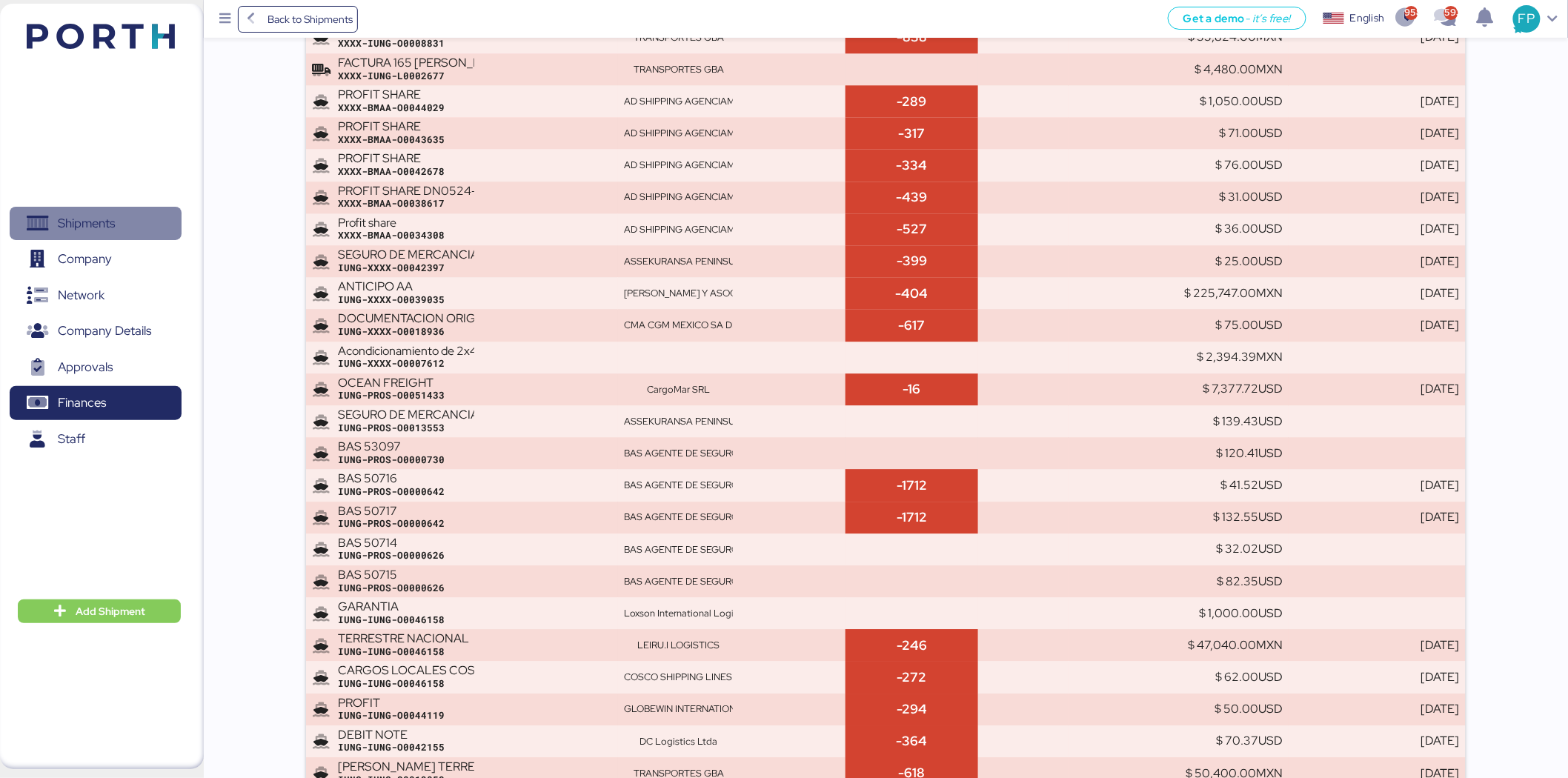
click at [55, 223] on span "Shipments" at bounding box center [95, 223] width 159 height 22
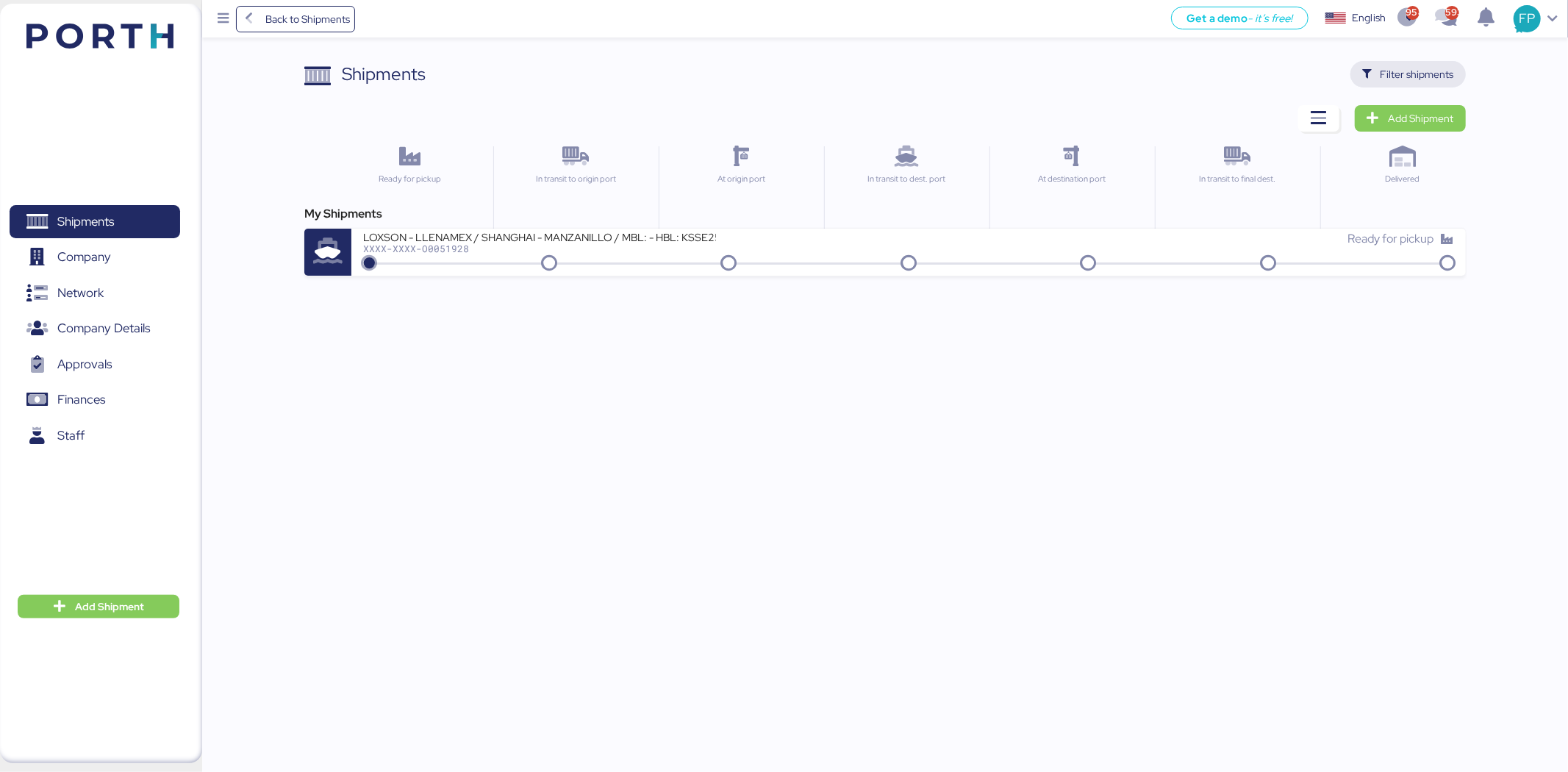
click at [1421, 74] on span "Filter shipments" at bounding box center [1417, 74] width 73 height 18
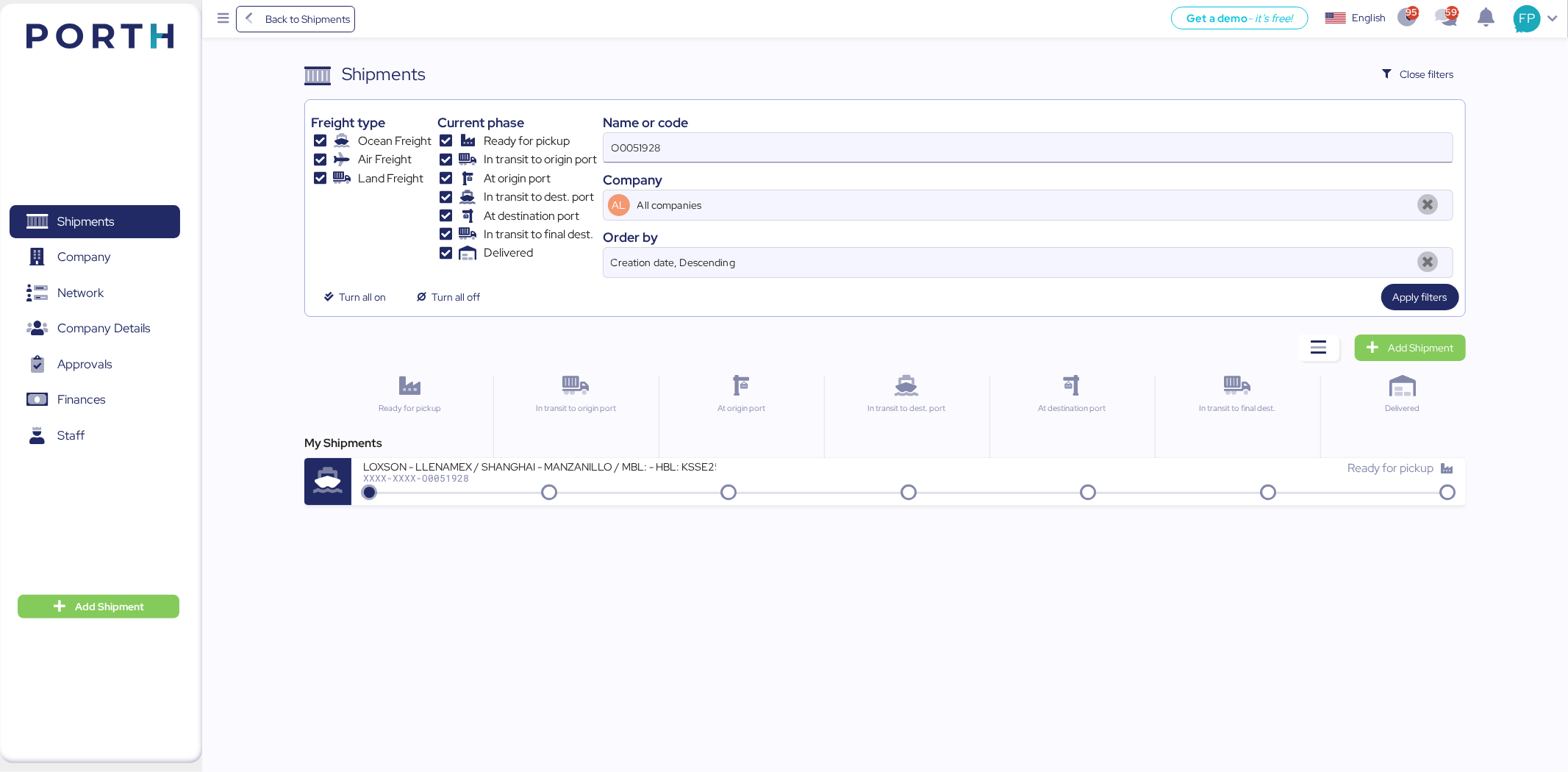
click at [652, 137] on input "O0051928" at bounding box center [1028, 148] width 849 height 29
type input "ç"
type input "51787"
click at [622, 475] on div "XXXX-XXXX-O0051787" at bounding box center [539, 478] width 353 height 10
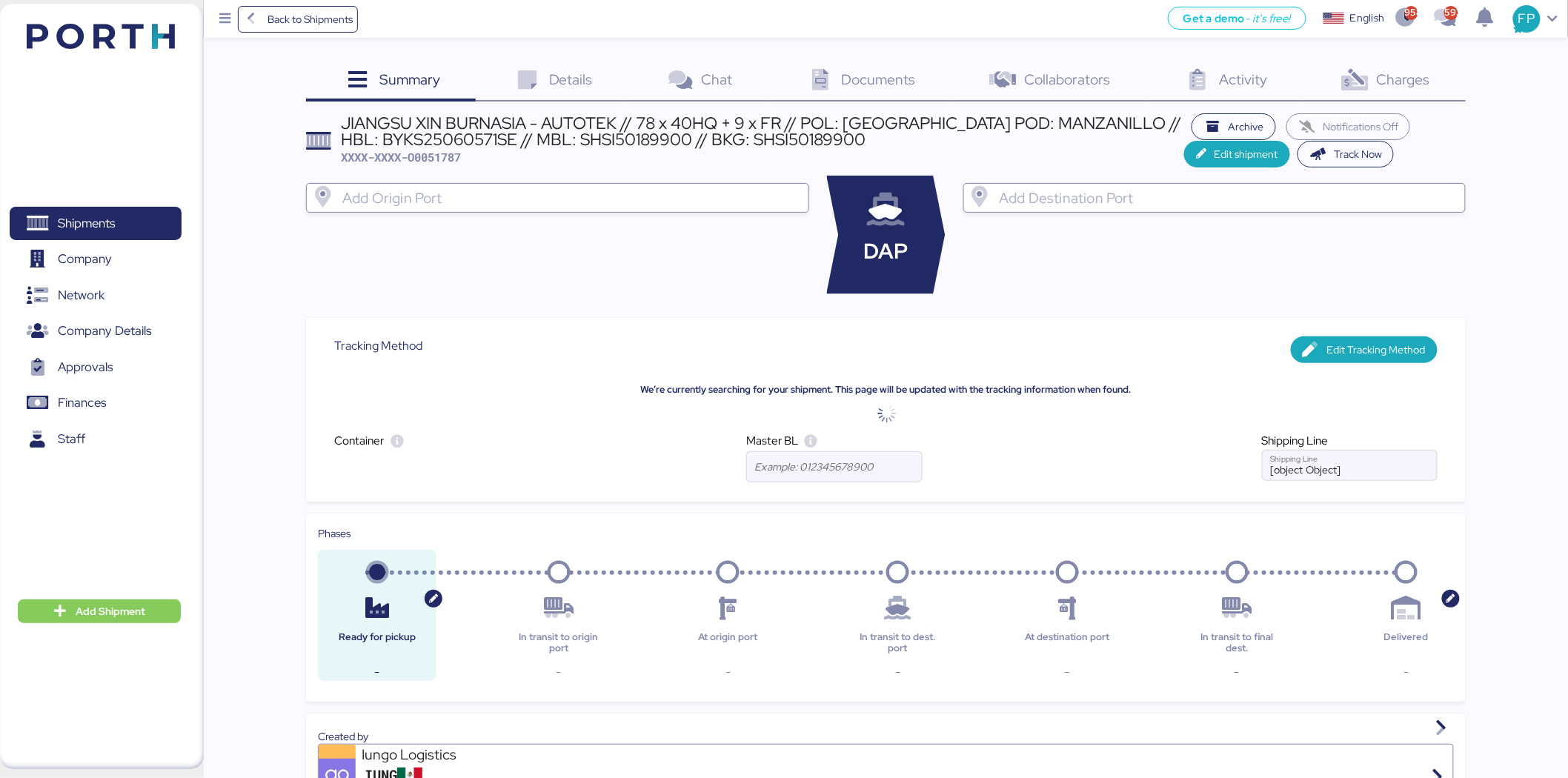
click at [1441, 92] on div "Charges 0" at bounding box center [1384, 82] width 162 height 40
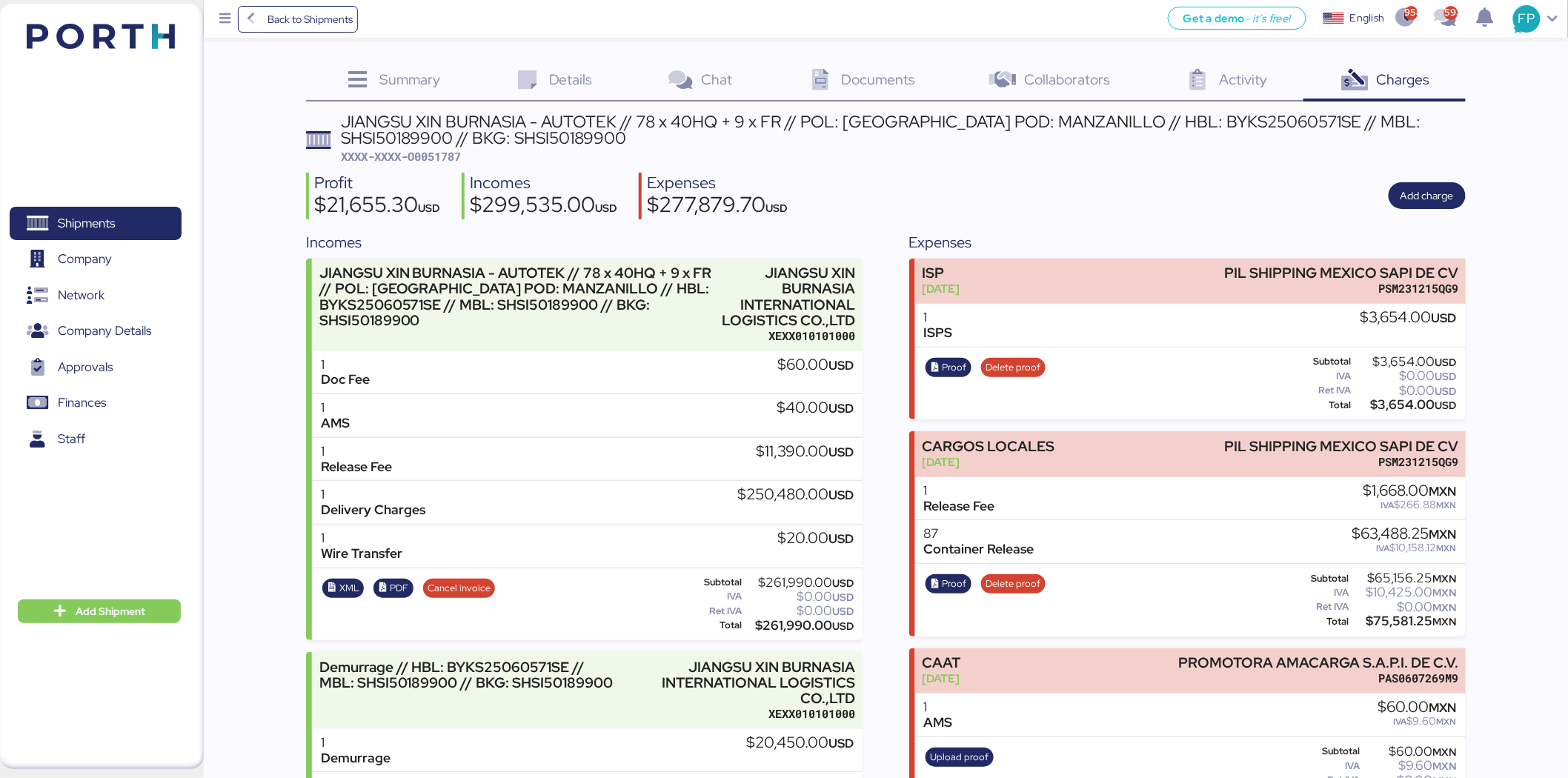
click at [449, 153] on span "XXXX-XXXX-O0051787" at bounding box center [402, 156] width 120 height 15
copy span "O0051787"
click at [451, 159] on span "XXXX-XXXX-O0051787" at bounding box center [402, 156] width 120 height 15
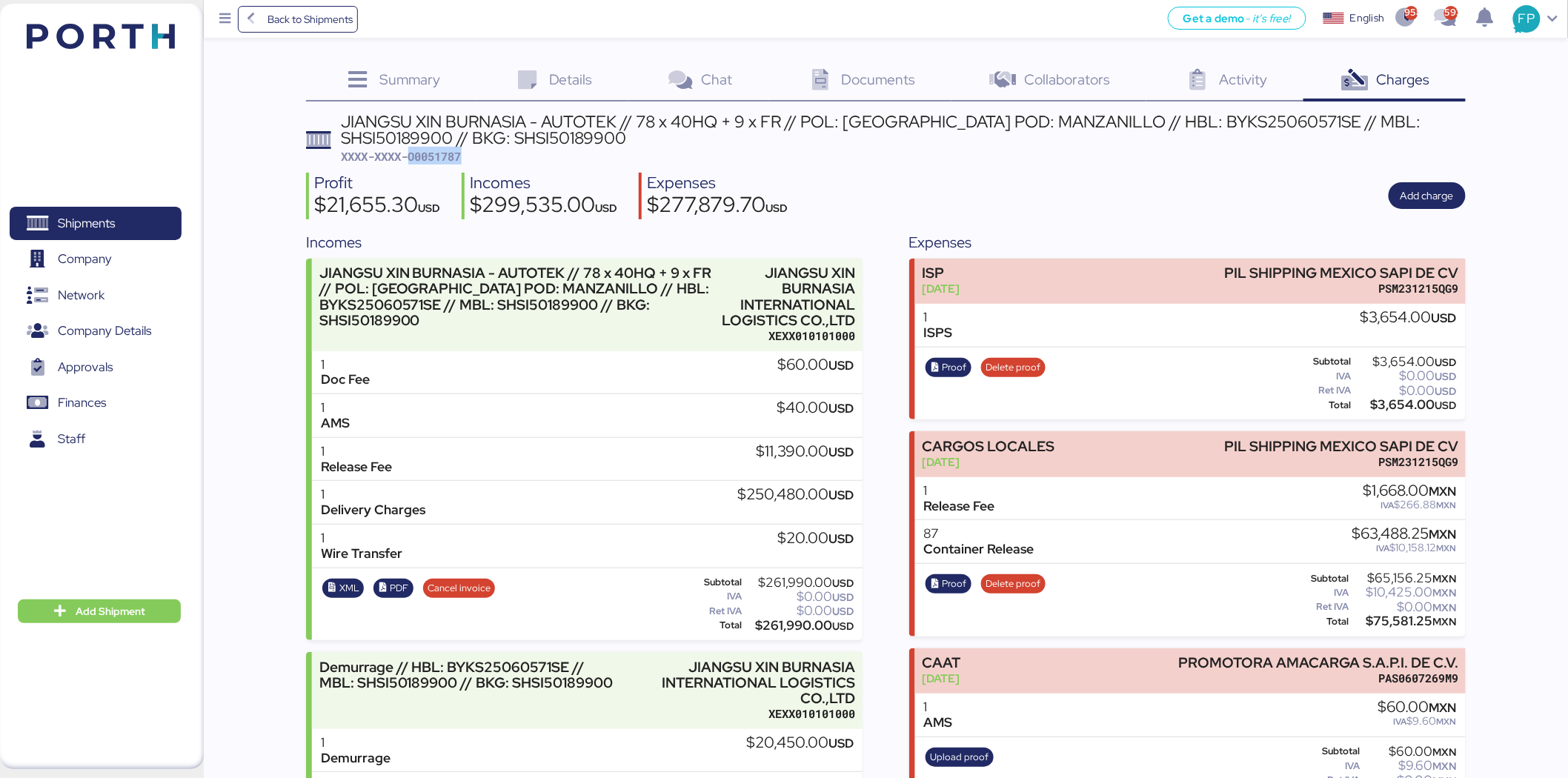
click at [460, 156] on span "XXXX-XXXX-O0051787" at bounding box center [402, 156] width 120 height 15
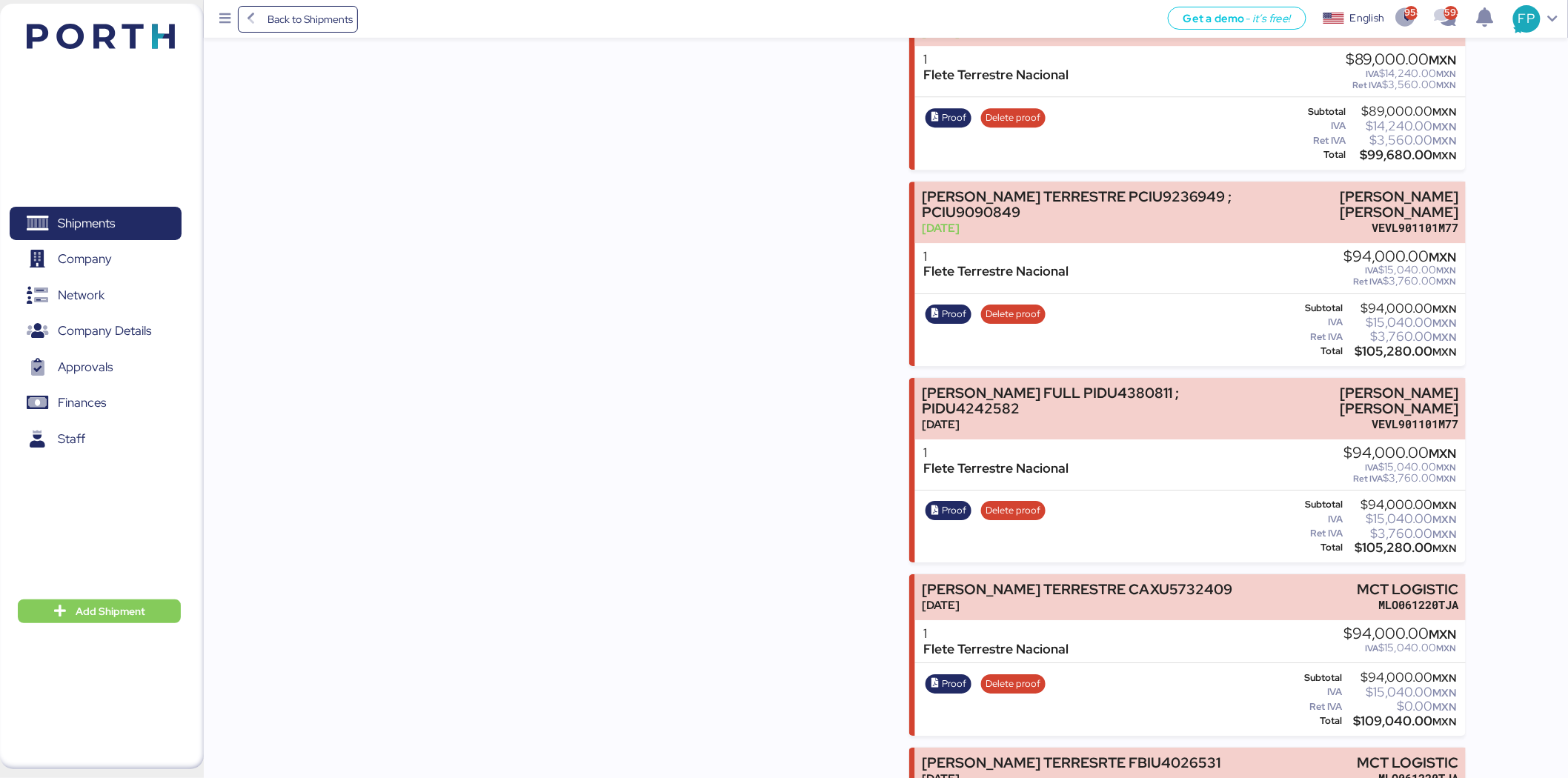
scroll to position [4281, 0]
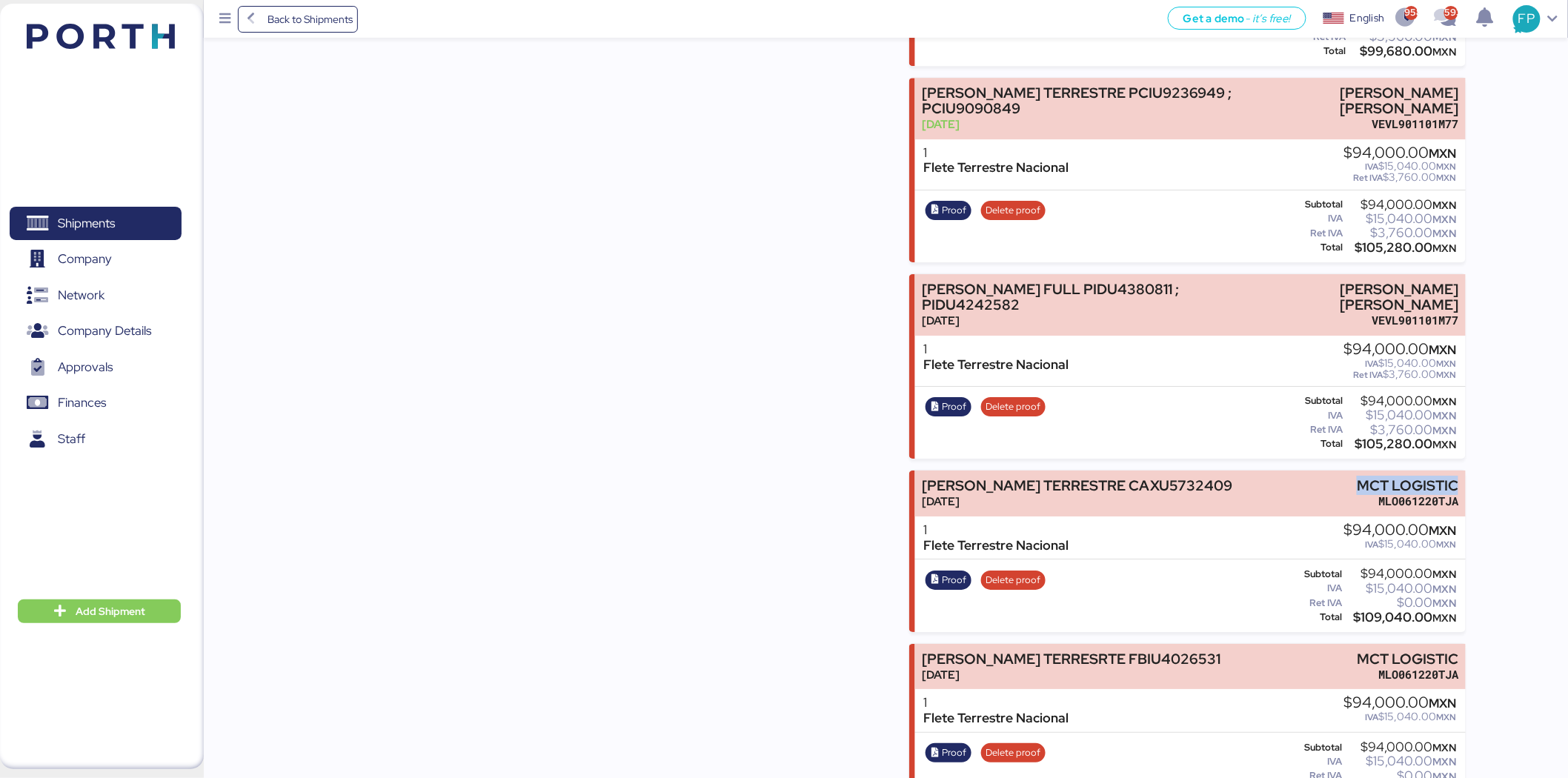
drag, startPoint x: 1347, startPoint y: 450, endPoint x: 1487, endPoint y: 448, distance: 140.0
copy div "MCT LOGISTIC"
click at [1385, 612] on div "$109,040.00 MXN" at bounding box center [1401, 618] width 111 height 11
click at [1384, 612] on div "$109,040.00 MXN" at bounding box center [1401, 618] width 111 height 11
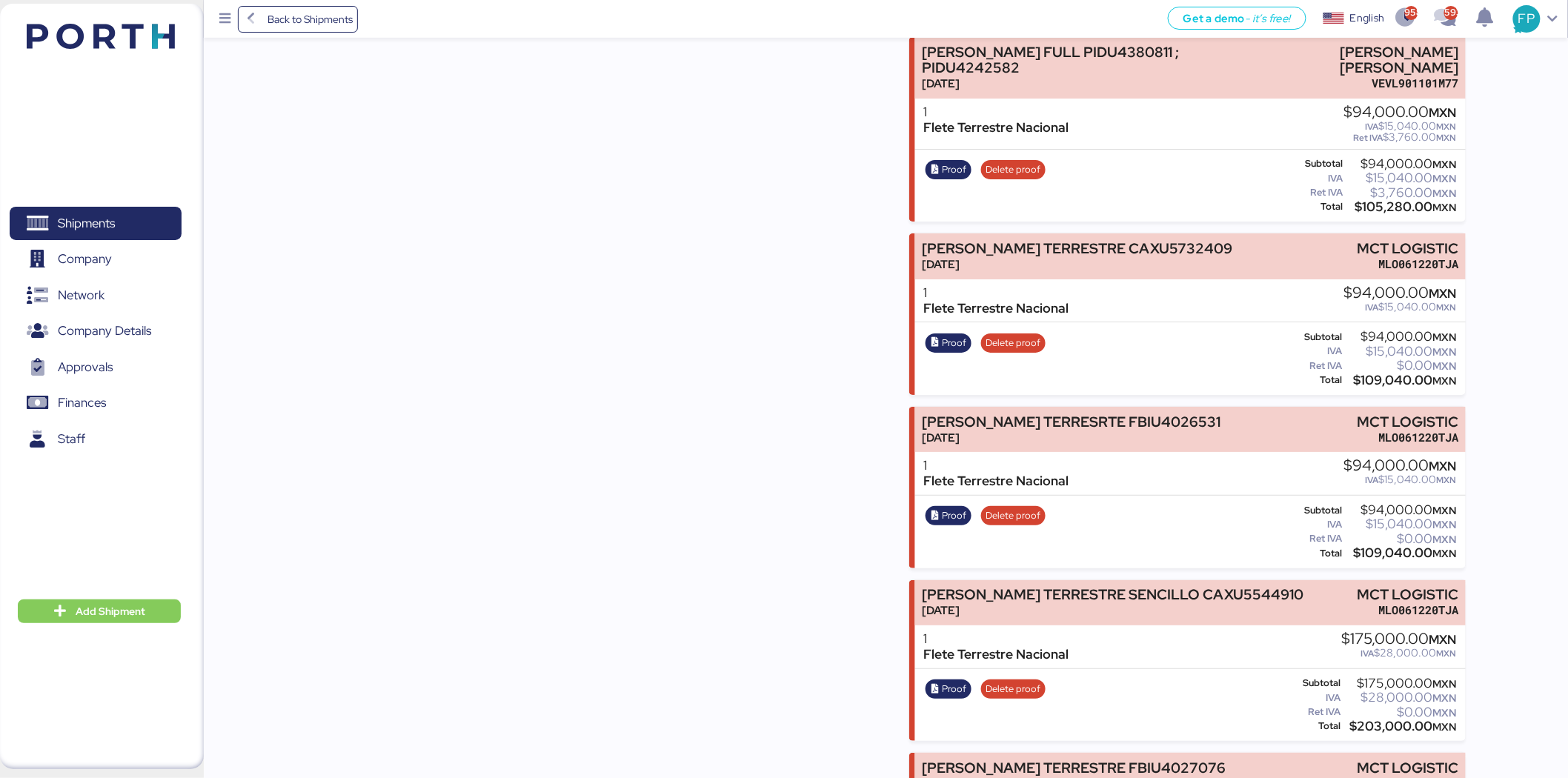
scroll to position [4611, 0]
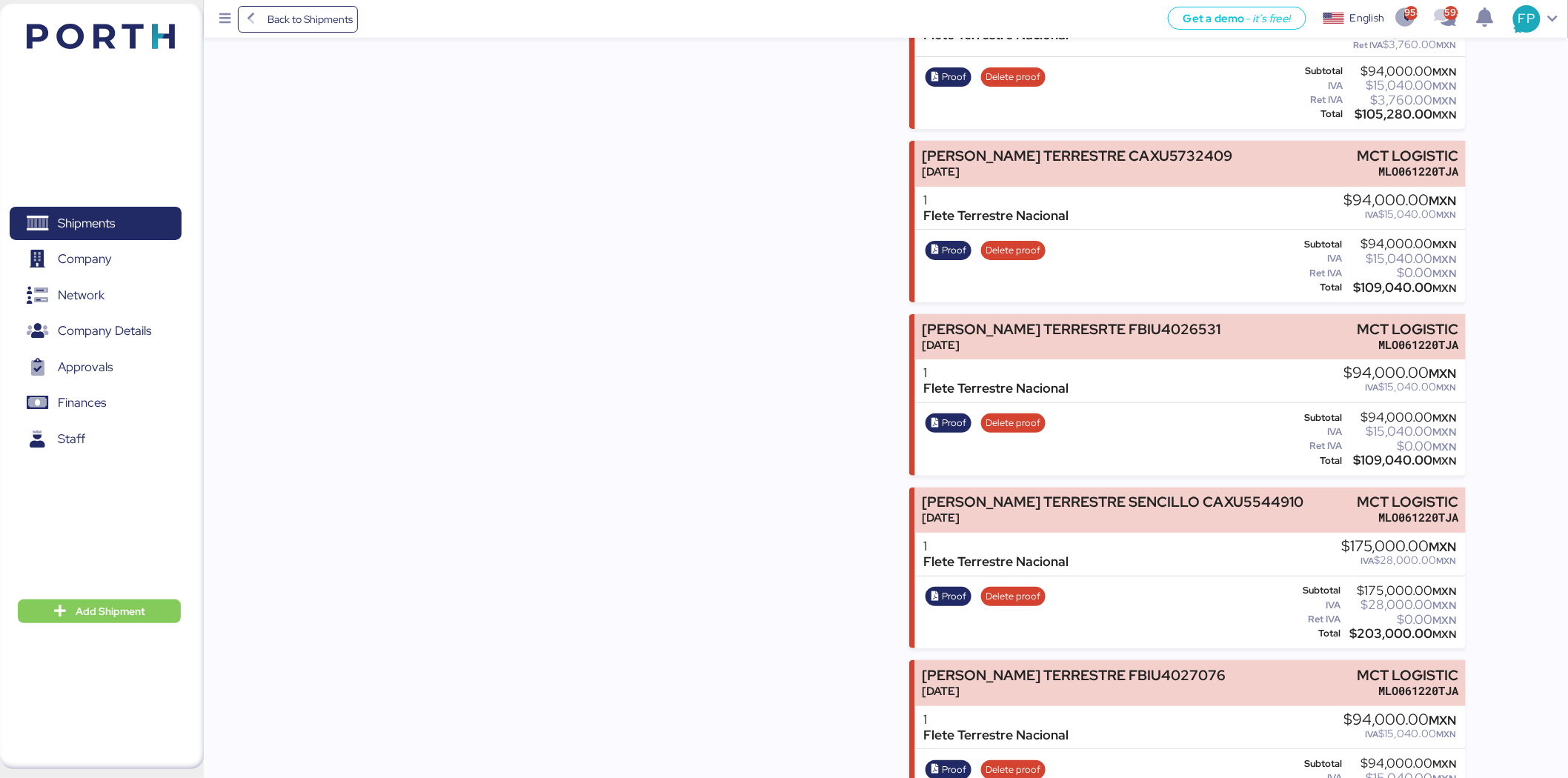
click at [1362, 629] on div "$203,000.00 MXN" at bounding box center [1399, 634] width 113 height 11
click at [1363, 629] on div "$203,000.00 MXN" at bounding box center [1399, 634] width 113 height 11
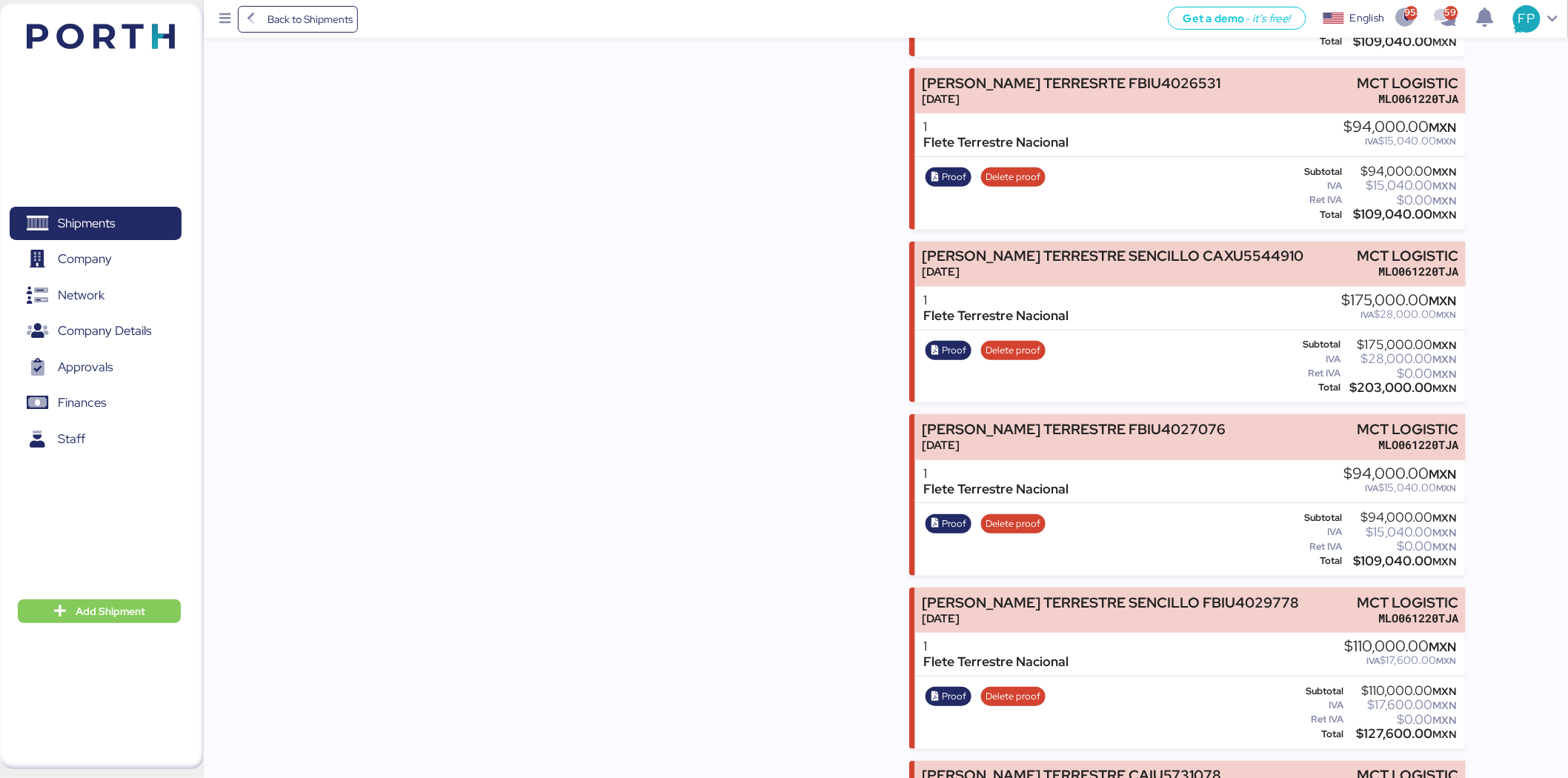
scroll to position [4858, 0]
click at [1388, 555] on div "$109,040.00 MXN" at bounding box center [1401, 561] width 111 height 11
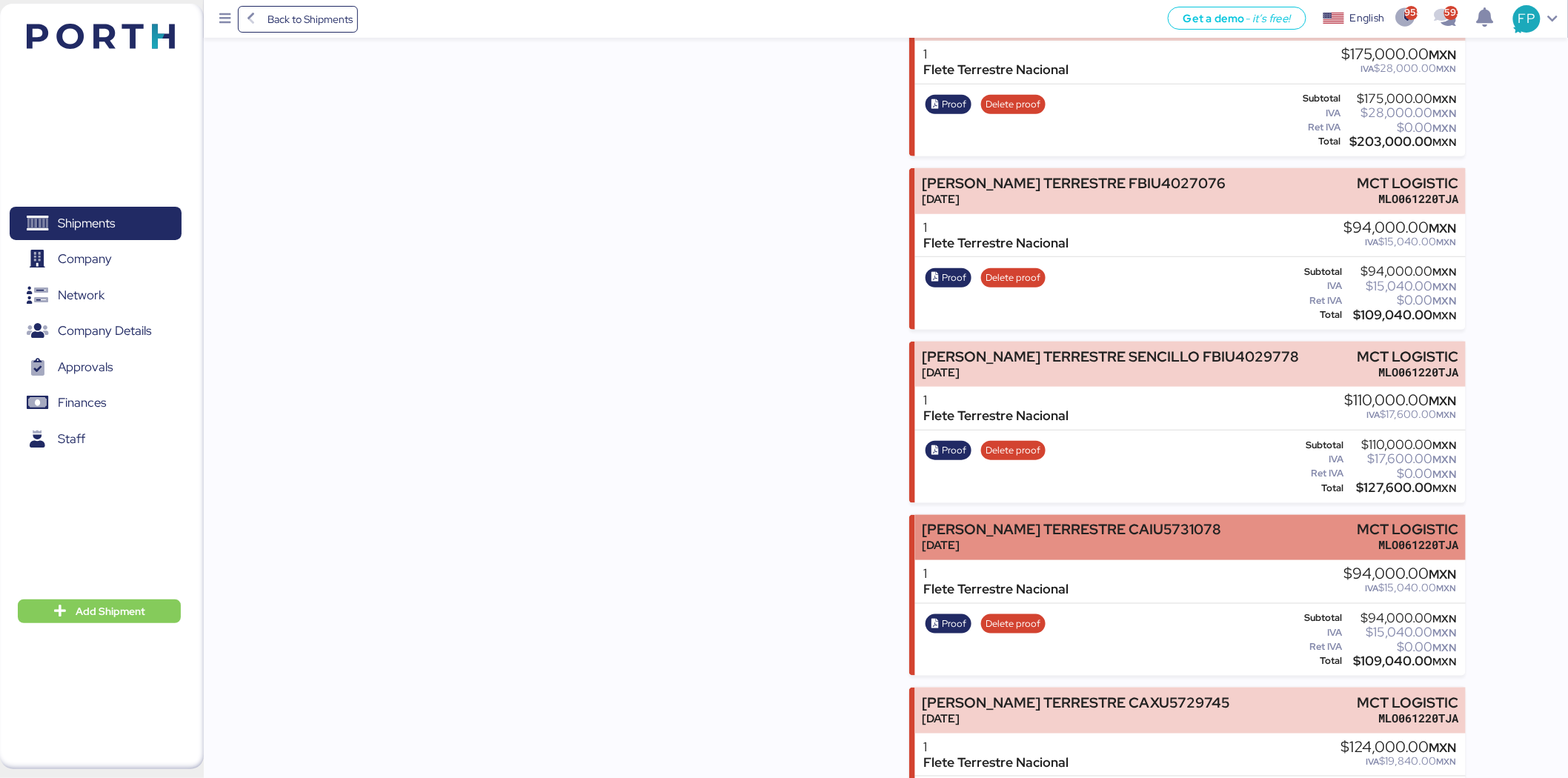
scroll to position [5105, 0]
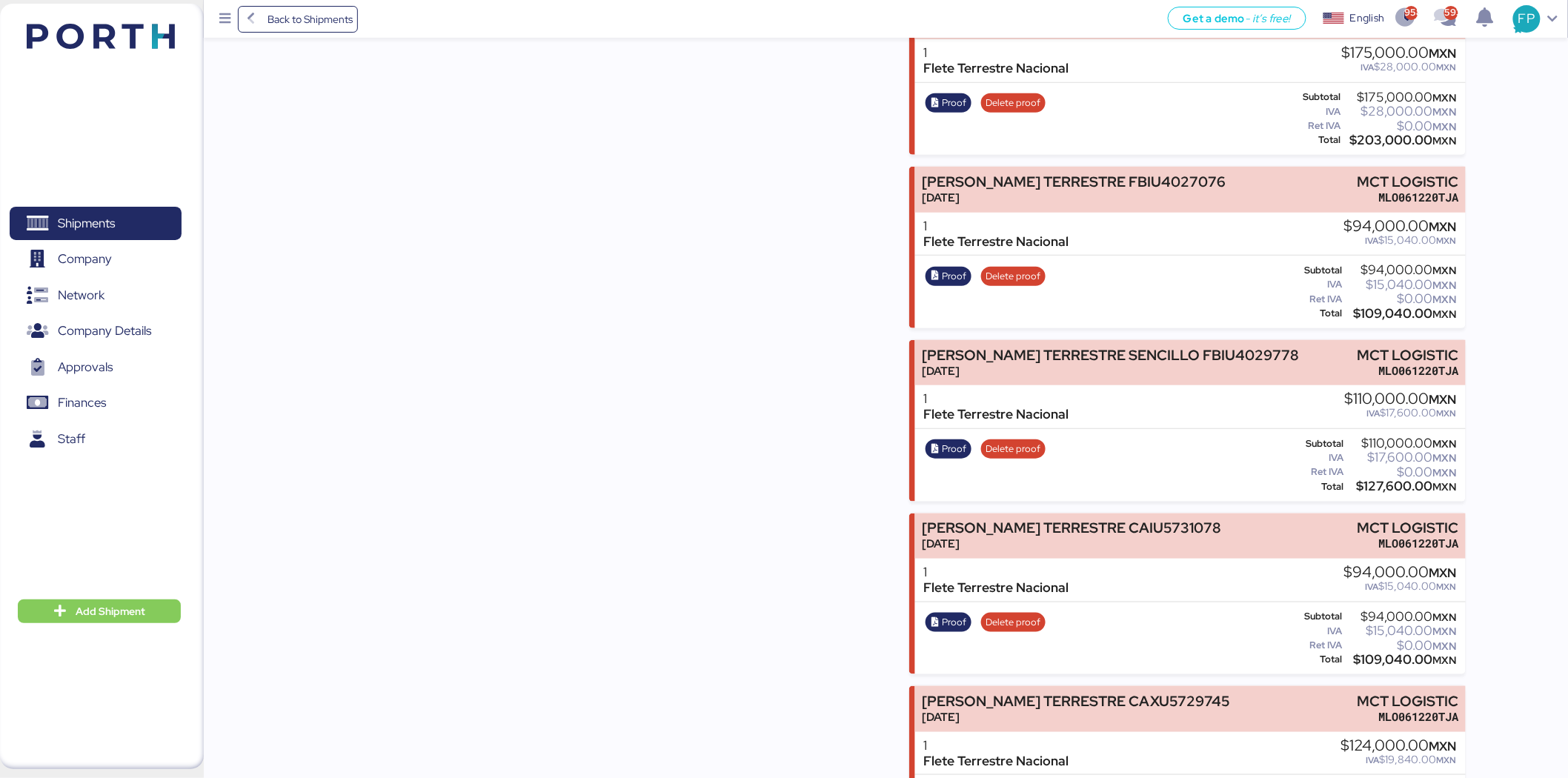
click at [1392, 481] on div "$127,600.00 MXN" at bounding box center [1402, 486] width 109 height 11
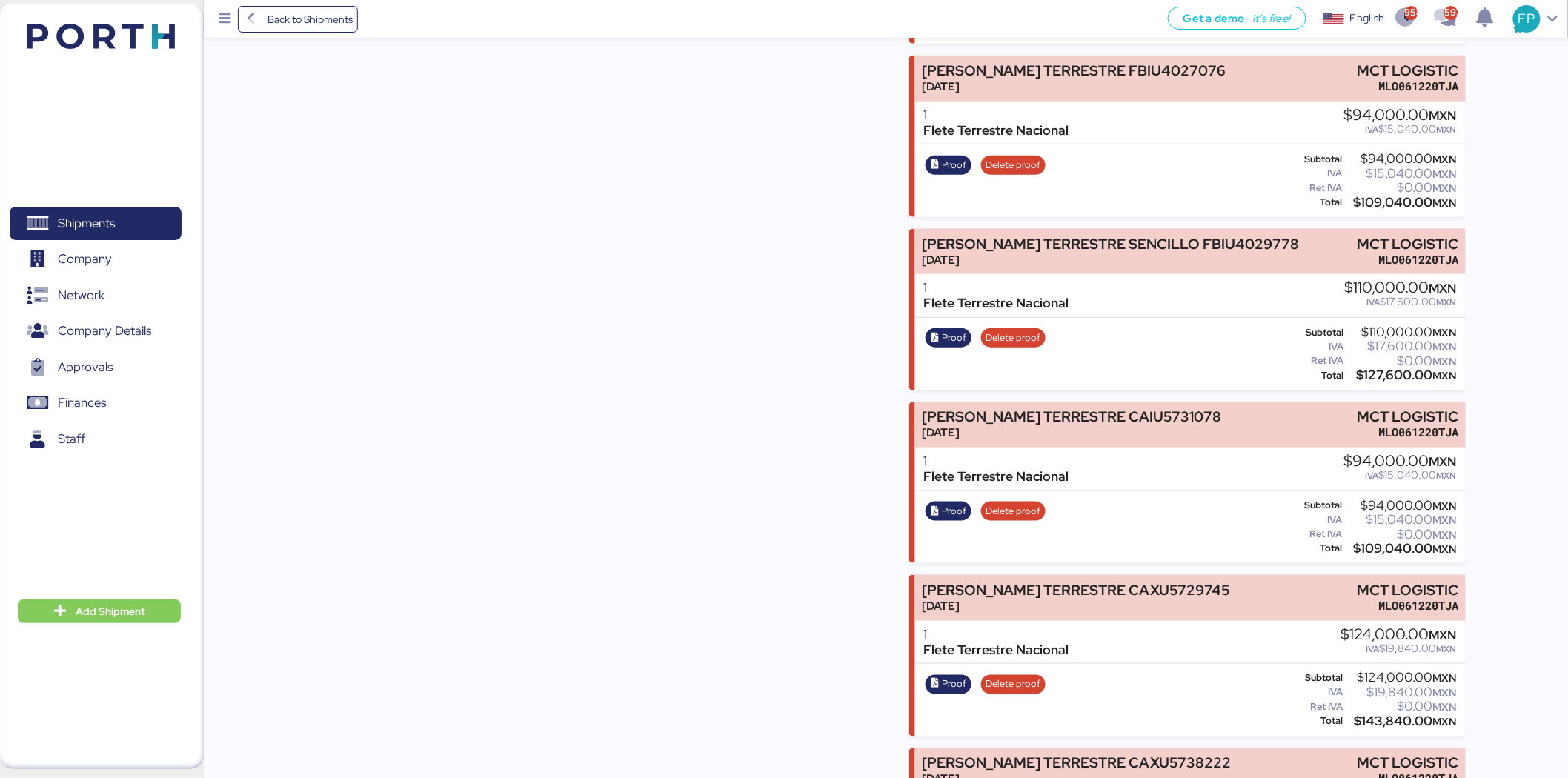
scroll to position [5352, 0]
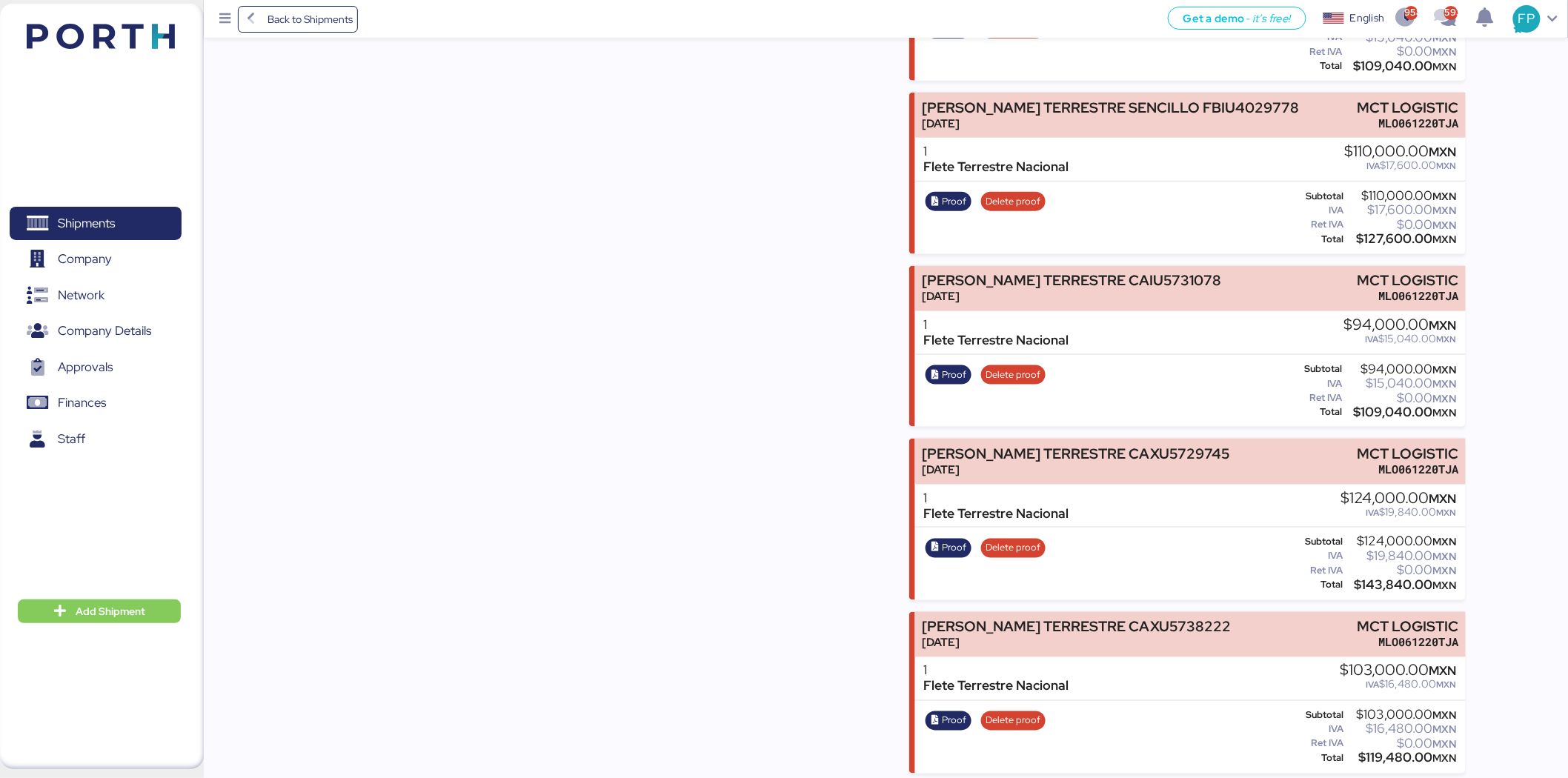
click at [1387, 407] on div "$109,040.00 MXN" at bounding box center [1401, 412] width 111 height 11
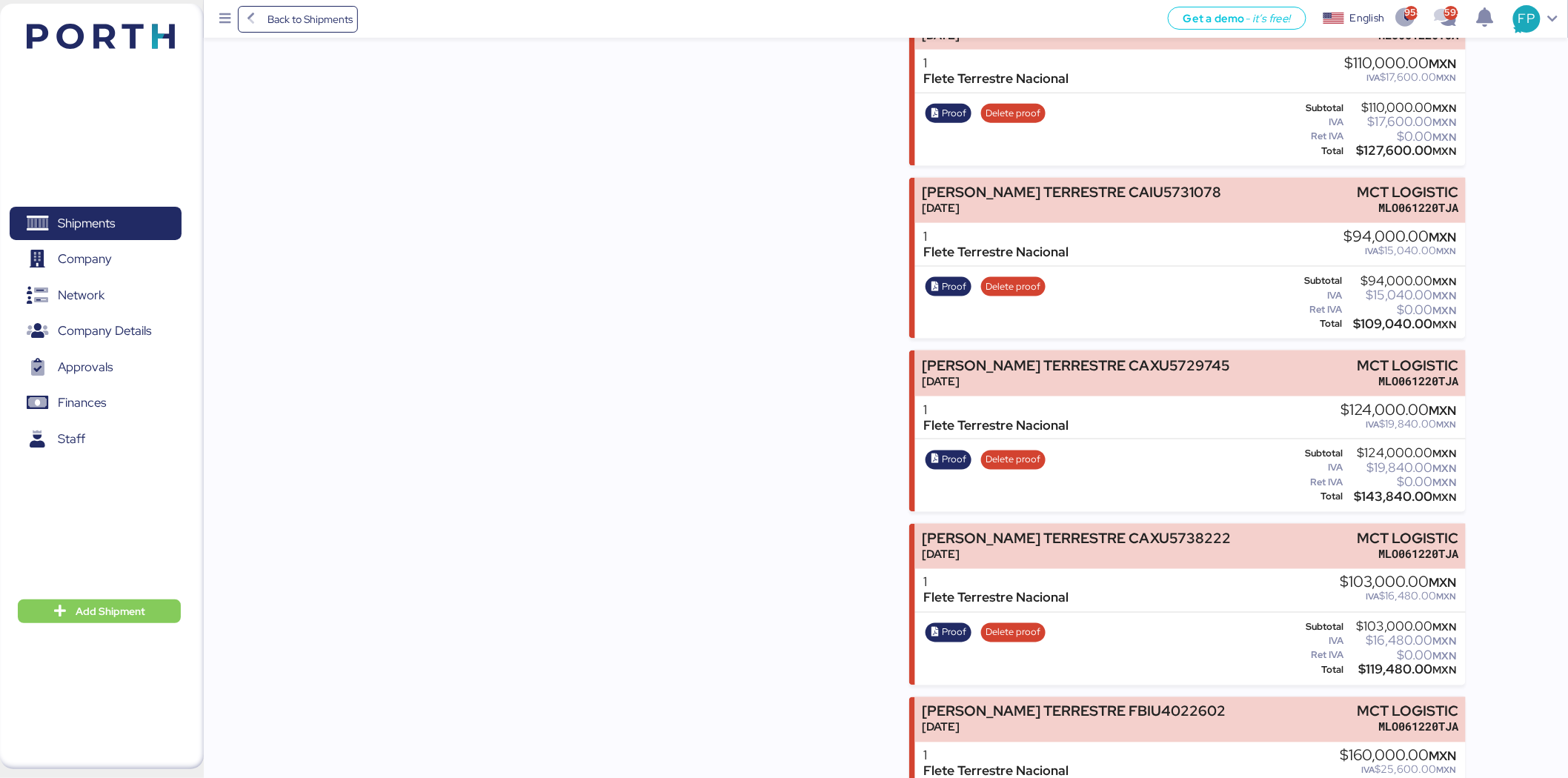
scroll to position [5442, 0]
click at [1382, 491] on div "$143,840.00 MXN" at bounding box center [1401, 496] width 111 height 11
click at [1389, 663] on div "$119,480.00 MXN" at bounding box center [1402, 669] width 109 height 11
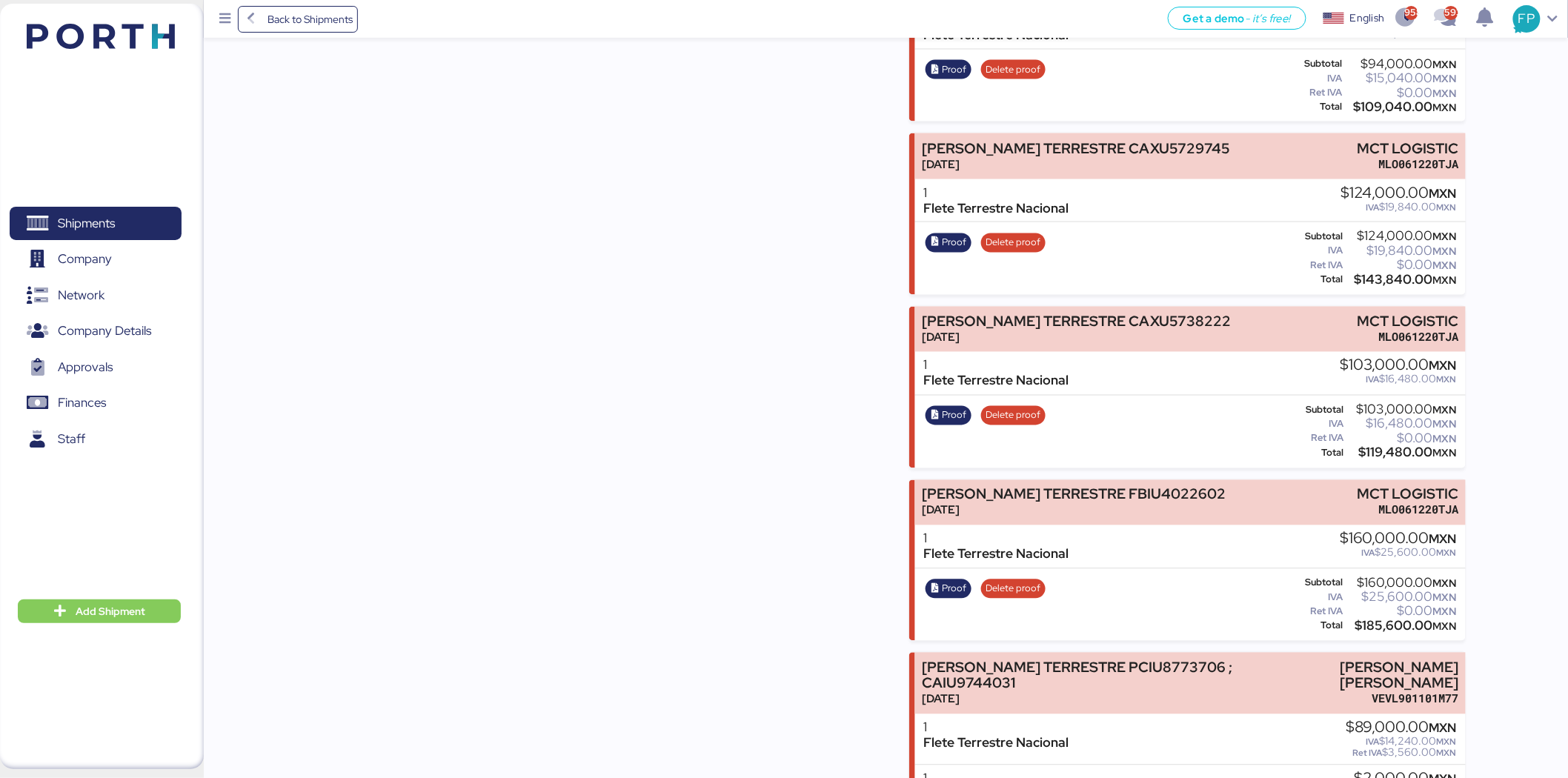
scroll to position [5659, 0]
click at [1386, 620] on div "$185,600.00 MXN" at bounding box center [1401, 625] width 110 height 11
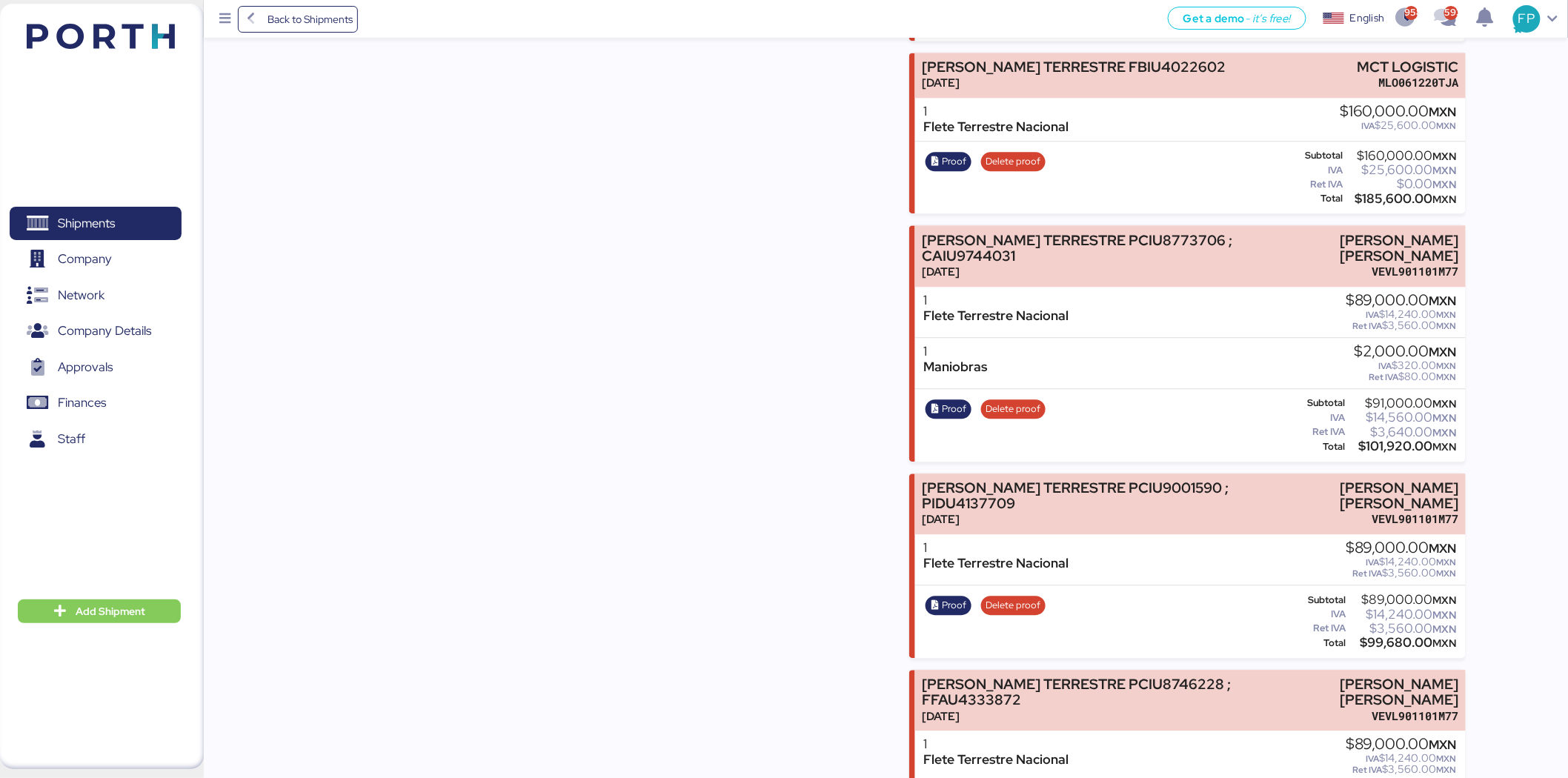
scroll to position [6085, 0]
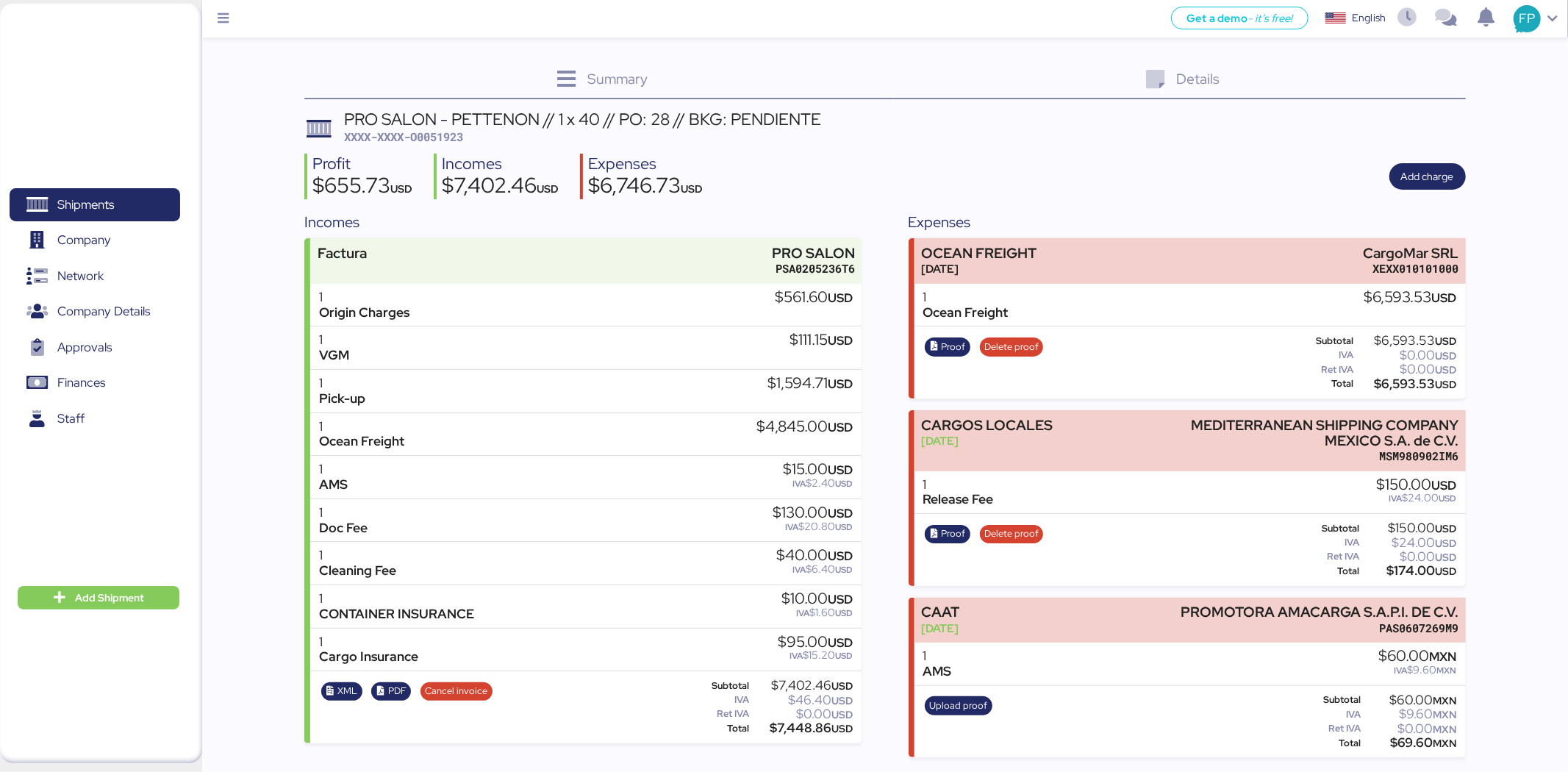
click at [454, 137] on span "XXXX-XXXX-O0051923" at bounding box center [403, 136] width 119 height 15
copy span "O0051923"
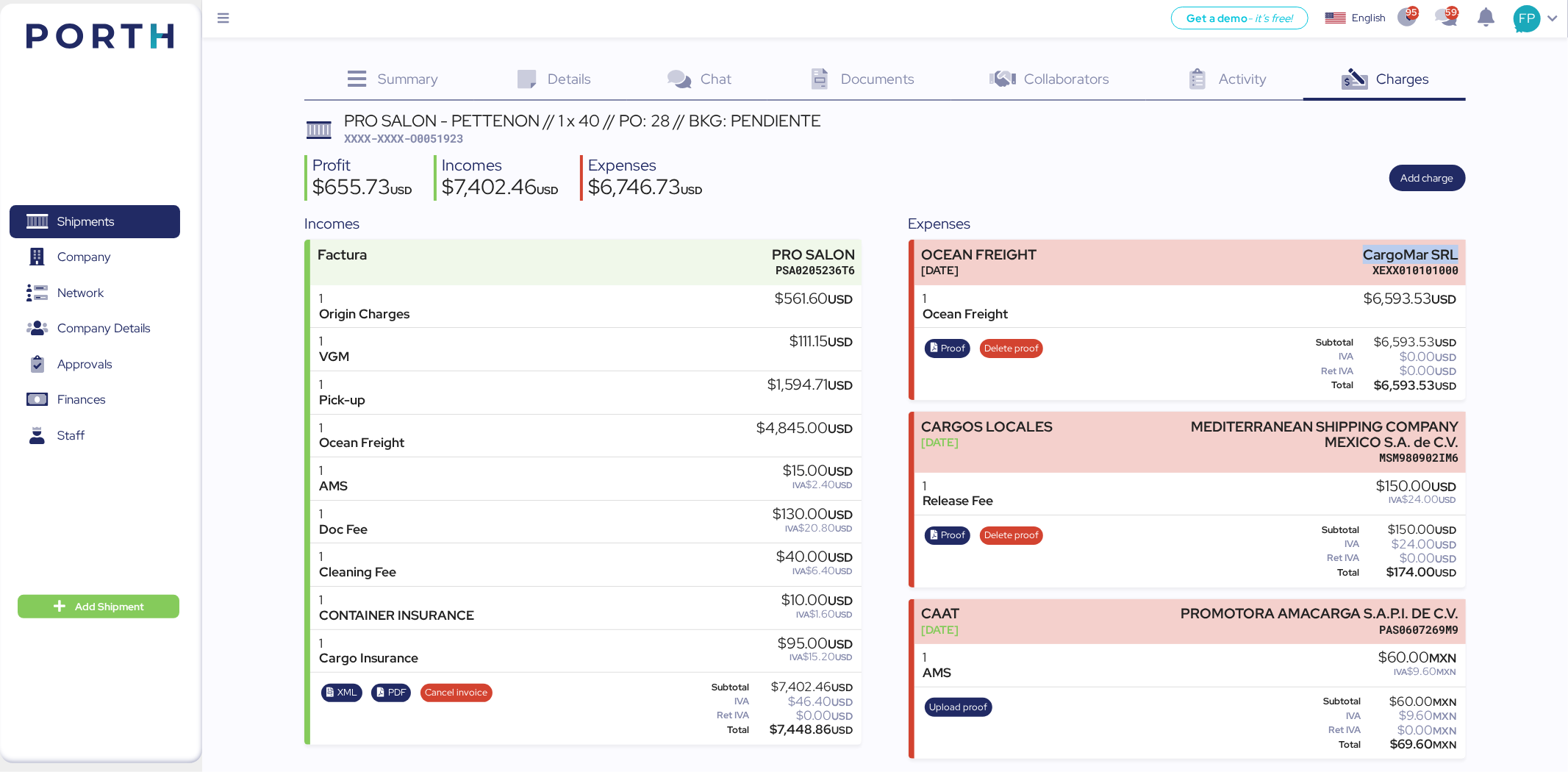
drag, startPoint x: 1375, startPoint y: 251, endPoint x: 1478, endPoint y: 251, distance: 103.0
click at [1478, 251] on div "Summary 0 Details 0 Chat 0 Documents 0 Collaborators 0 Activity 0 Charges 0 PRO…" at bounding box center [784, 379] width 1568 height 759
copy div "CargoMar SRL"
click at [1399, 384] on div "$6,593.53 USD" at bounding box center [1407, 385] width 101 height 11
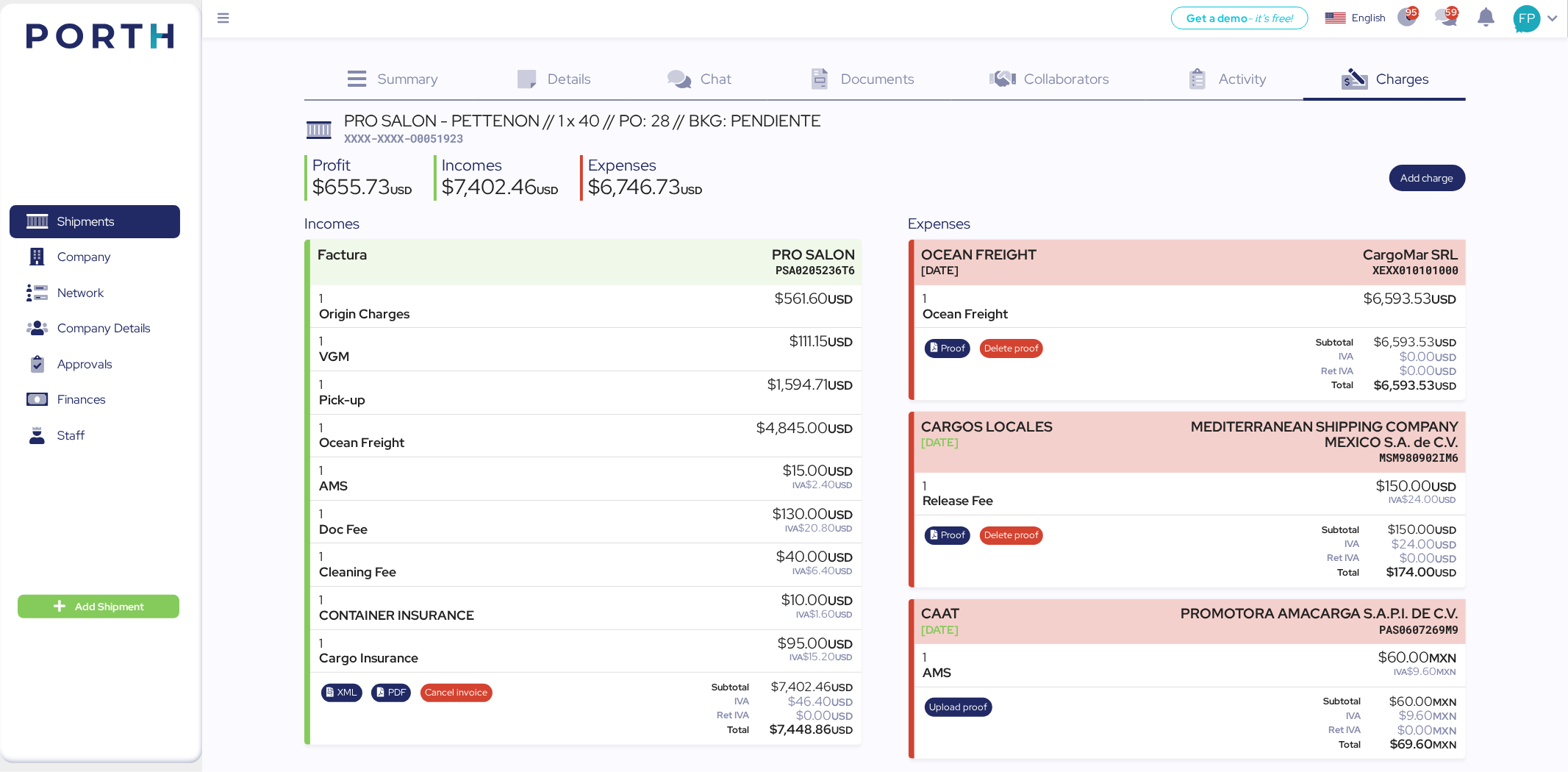
copy div "6,593.53"
click at [946, 349] on span "Proof" at bounding box center [954, 348] width 24 height 16
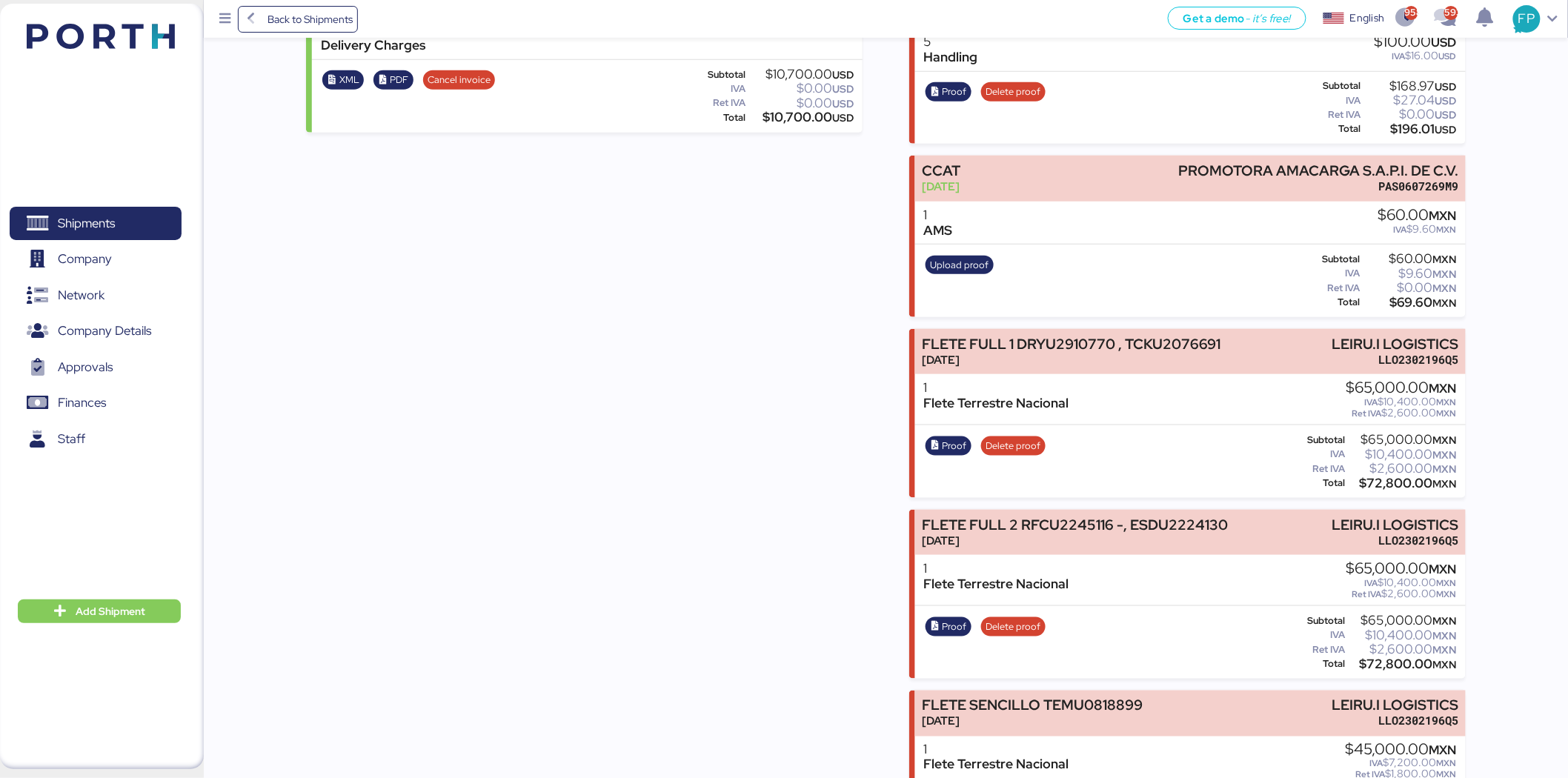
scroll to position [88, 0]
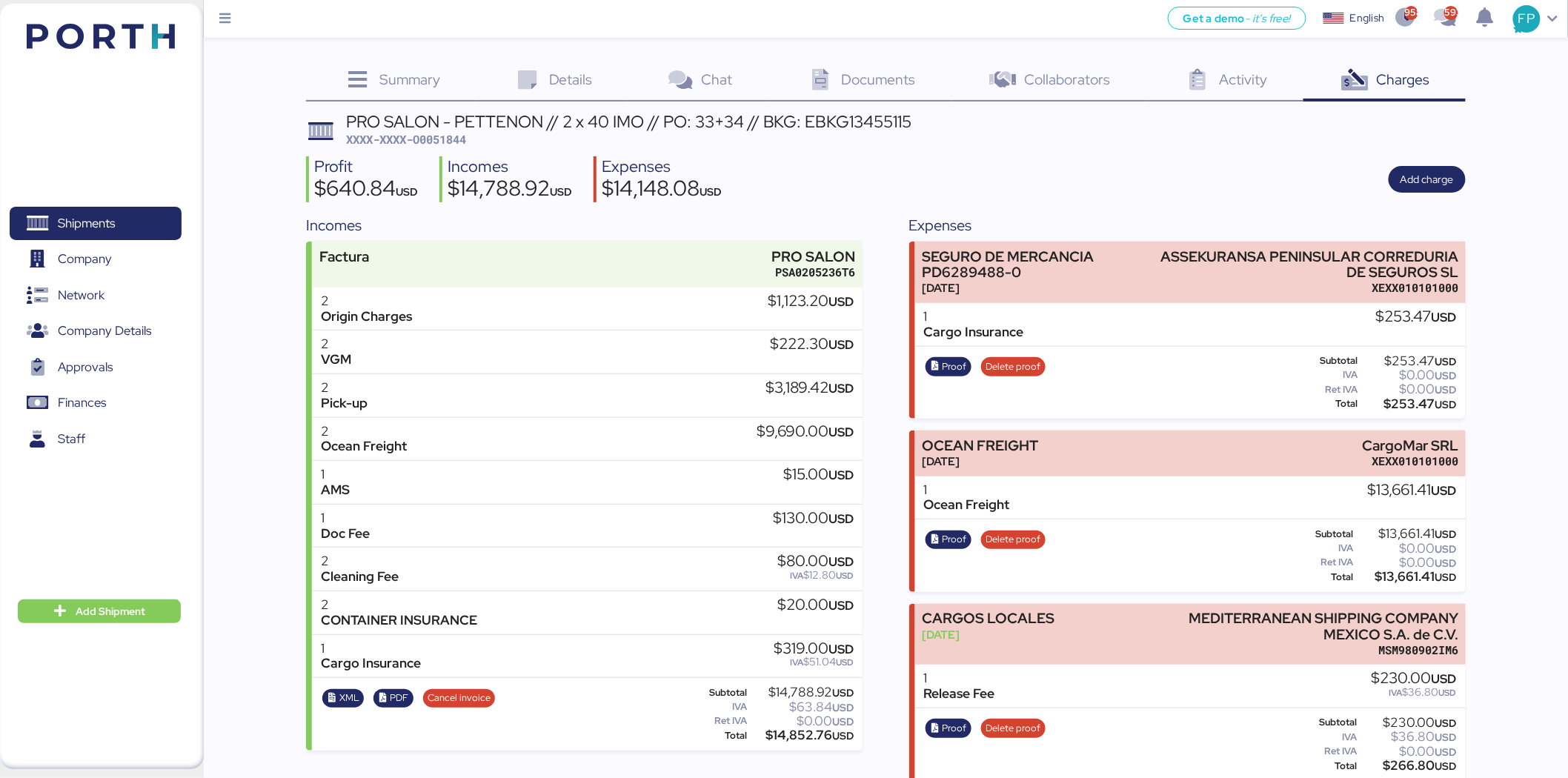
click at [449, 139] on span "XXXX-XXXX-O0051844" at bounding box center [406, 139] width 120 height 15
copy span "O0051844"
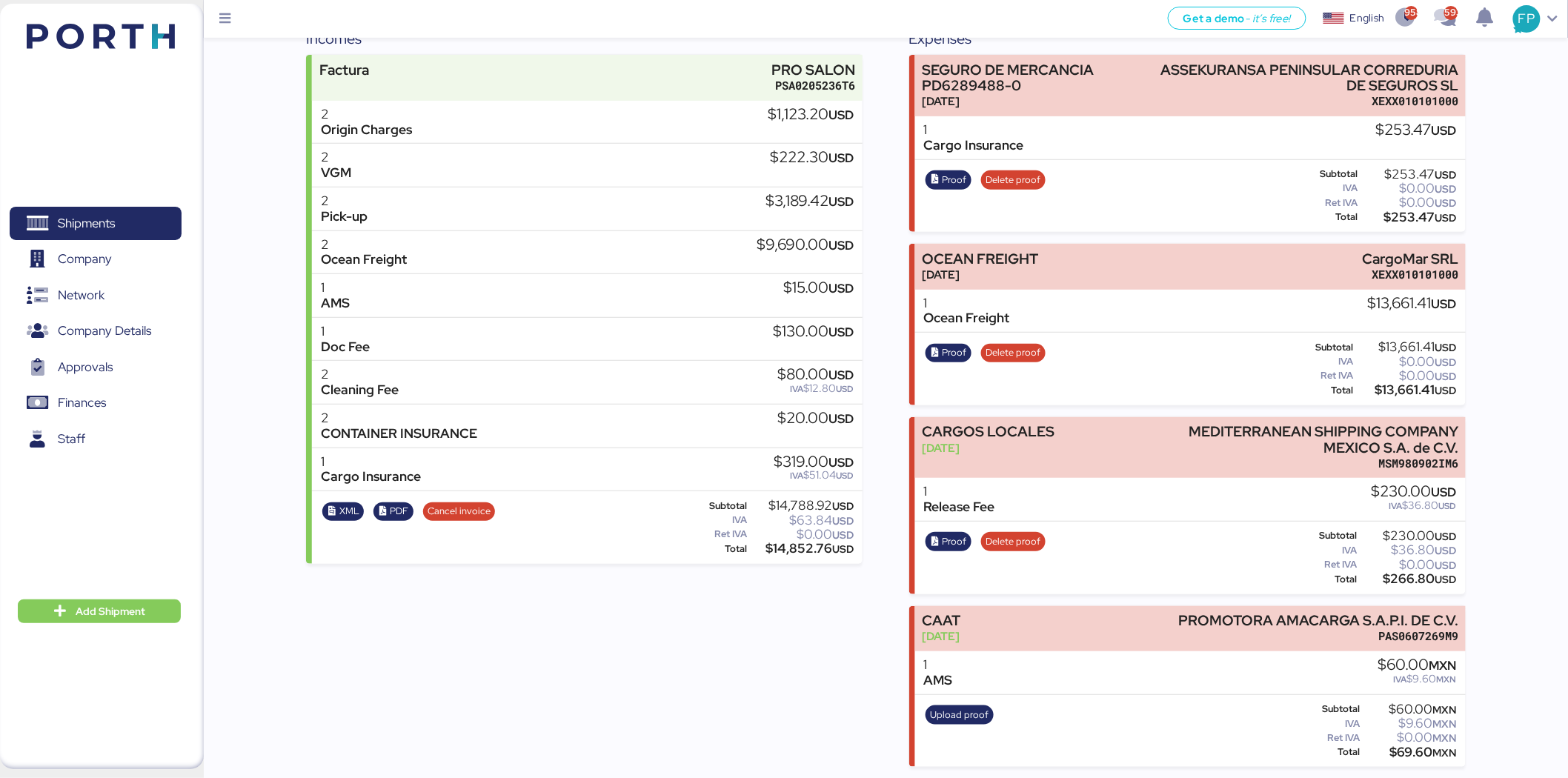
scroll to position [187, 0]
click at [1393, 384] on div "$13,661.41 USD" at bounding box center [1406, 389] width 101 height 11
copy div "13,661.41"
click at [954, 354] on span "Proof" at bounding box center [955, 351] width 25 height 16
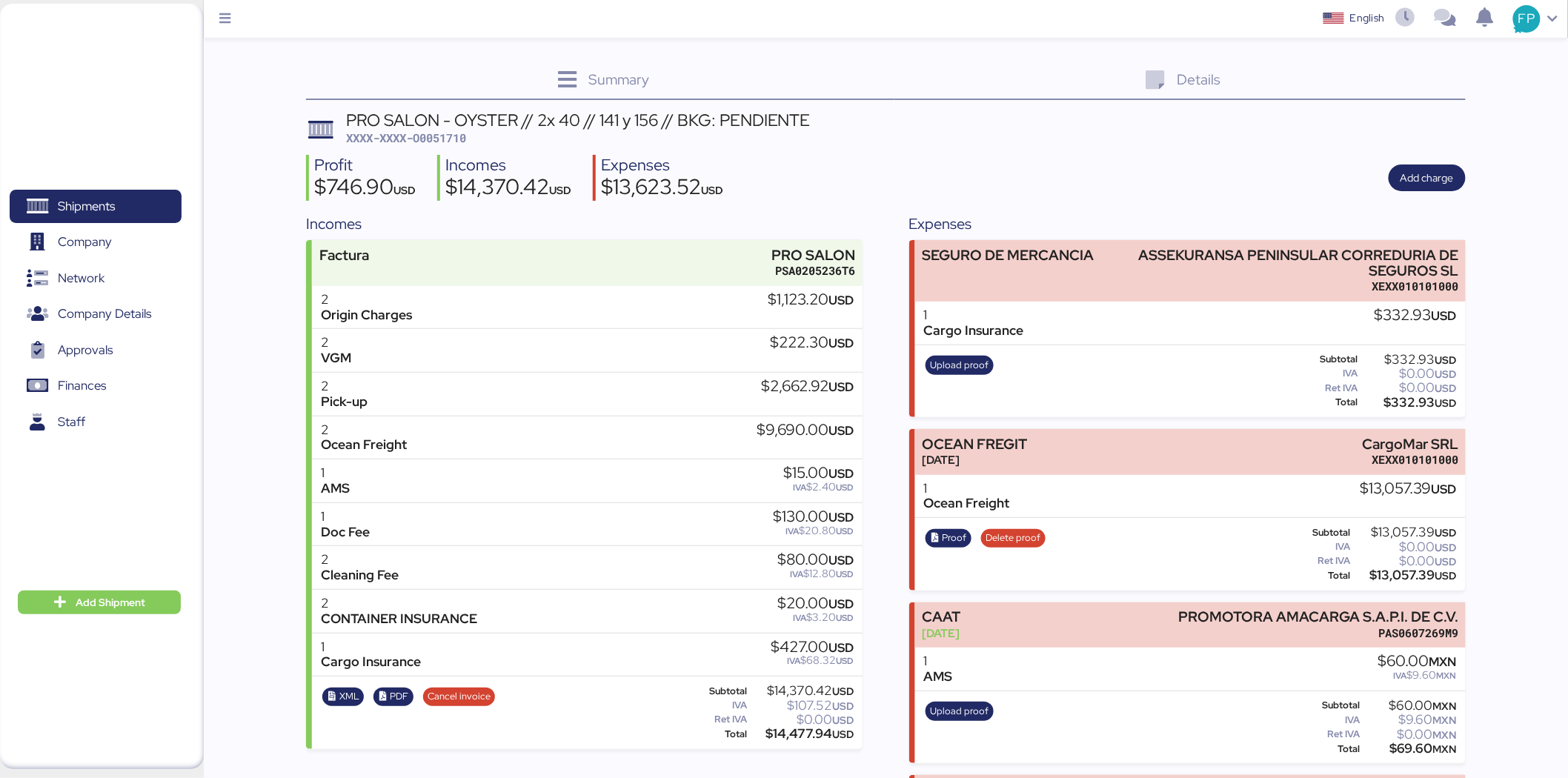
click at [440, 139] on span "XXXX-XXXX-O0051710" at bounding box center [406, 137] width 120 height 15
copy span "5"
click at [451, 141] on span "XXXX-XXXX-O0051710" at bounding box center [406, 137] width 120 height 15
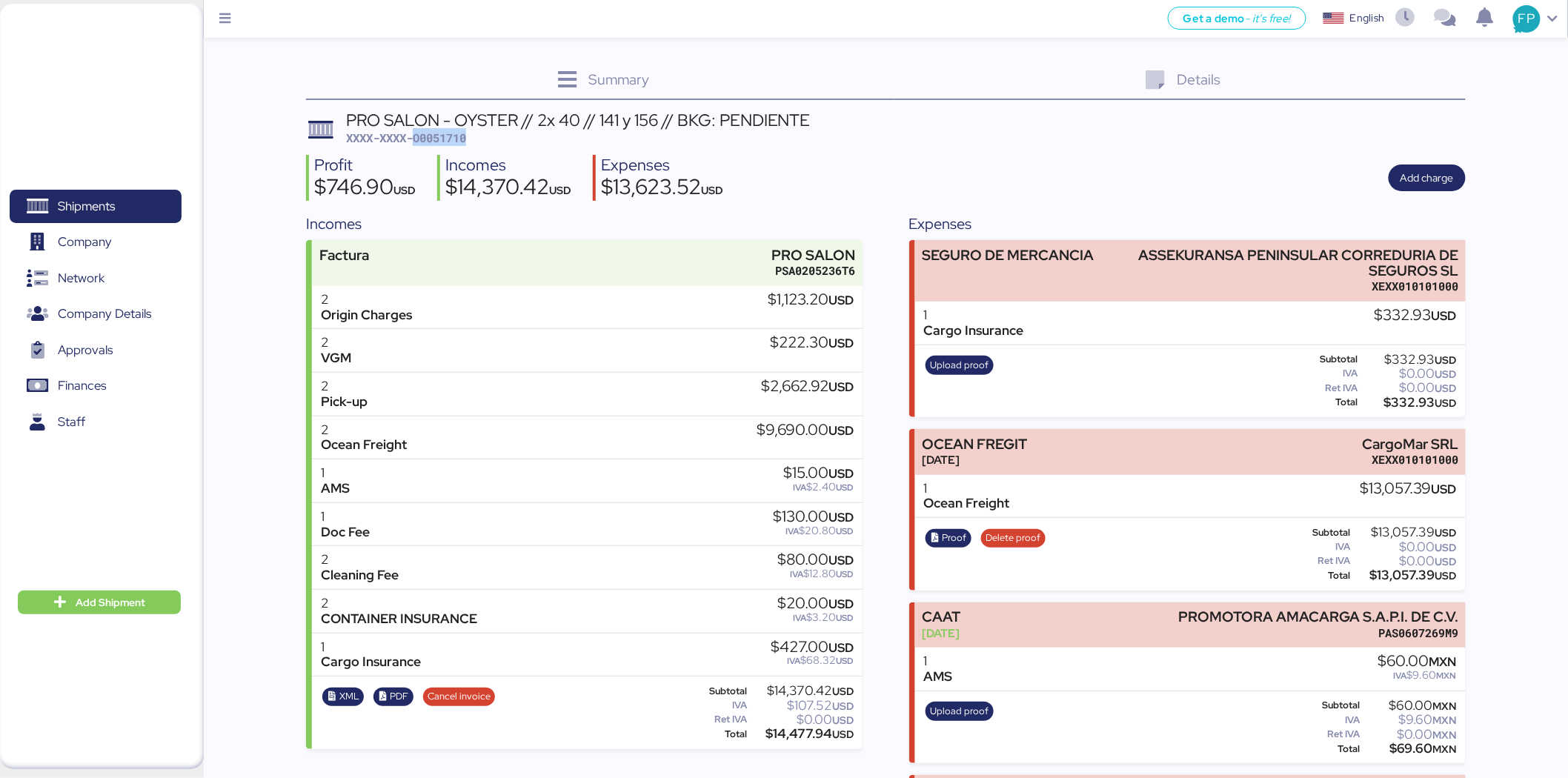
copy span "O0051710"
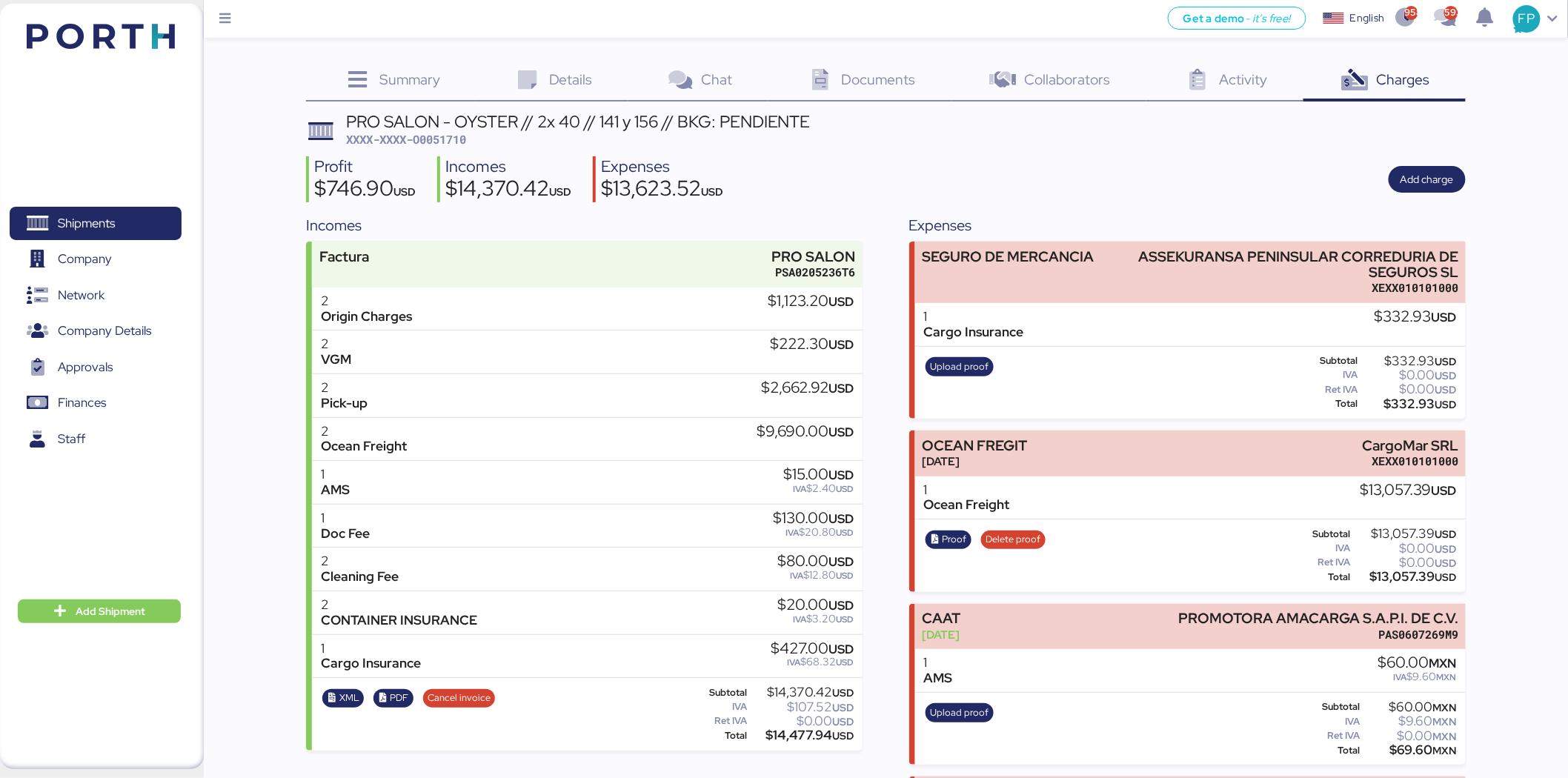
click at [1410, 572] on div "$13,057.39 USD" at bounding box center [1406, 577] width 103 height 11
copy div "13,057.39"
click at [949, 538] on span "Proof" at bounding box center [955, 539] width 25 height 16
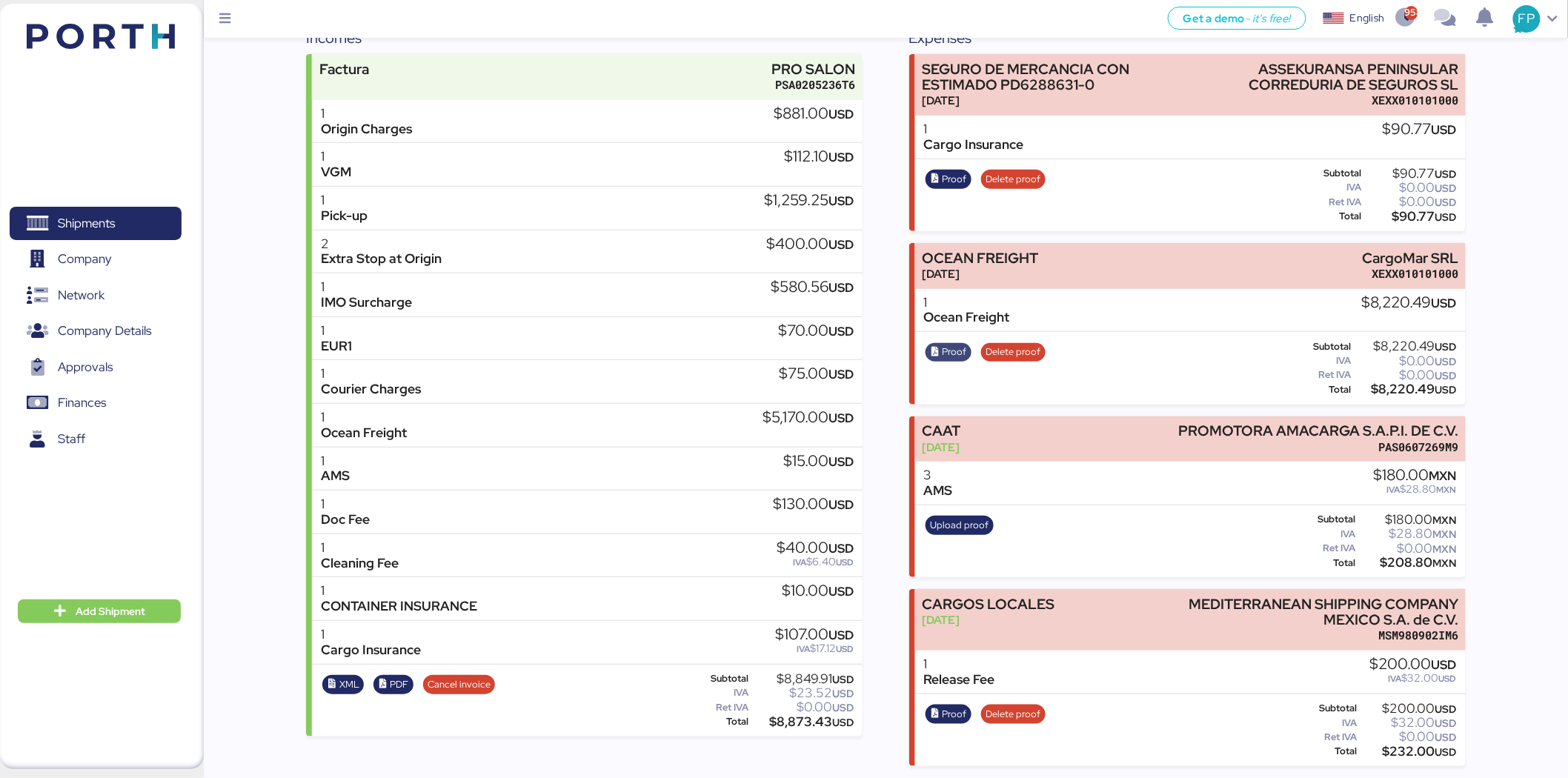
scroll to position [187, 0]
click at [959, 356] on span "Proof" at bounding box center [955, 351] width 25 height 16
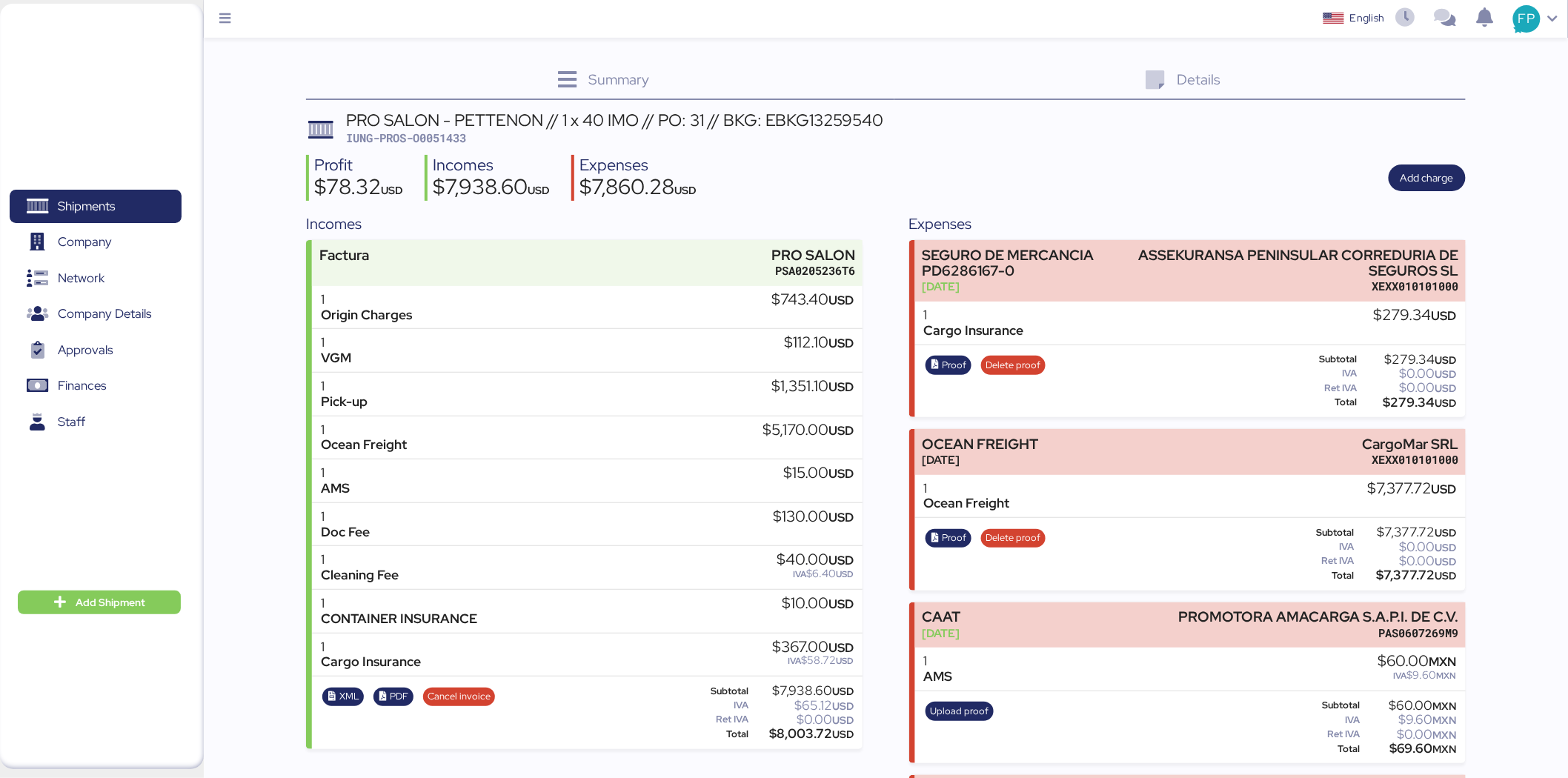
click at [445, 141] on span "IUNG-PROS-O0051433" at bounding box center [406, 137] width 120 height 15
copy span "O0051433"
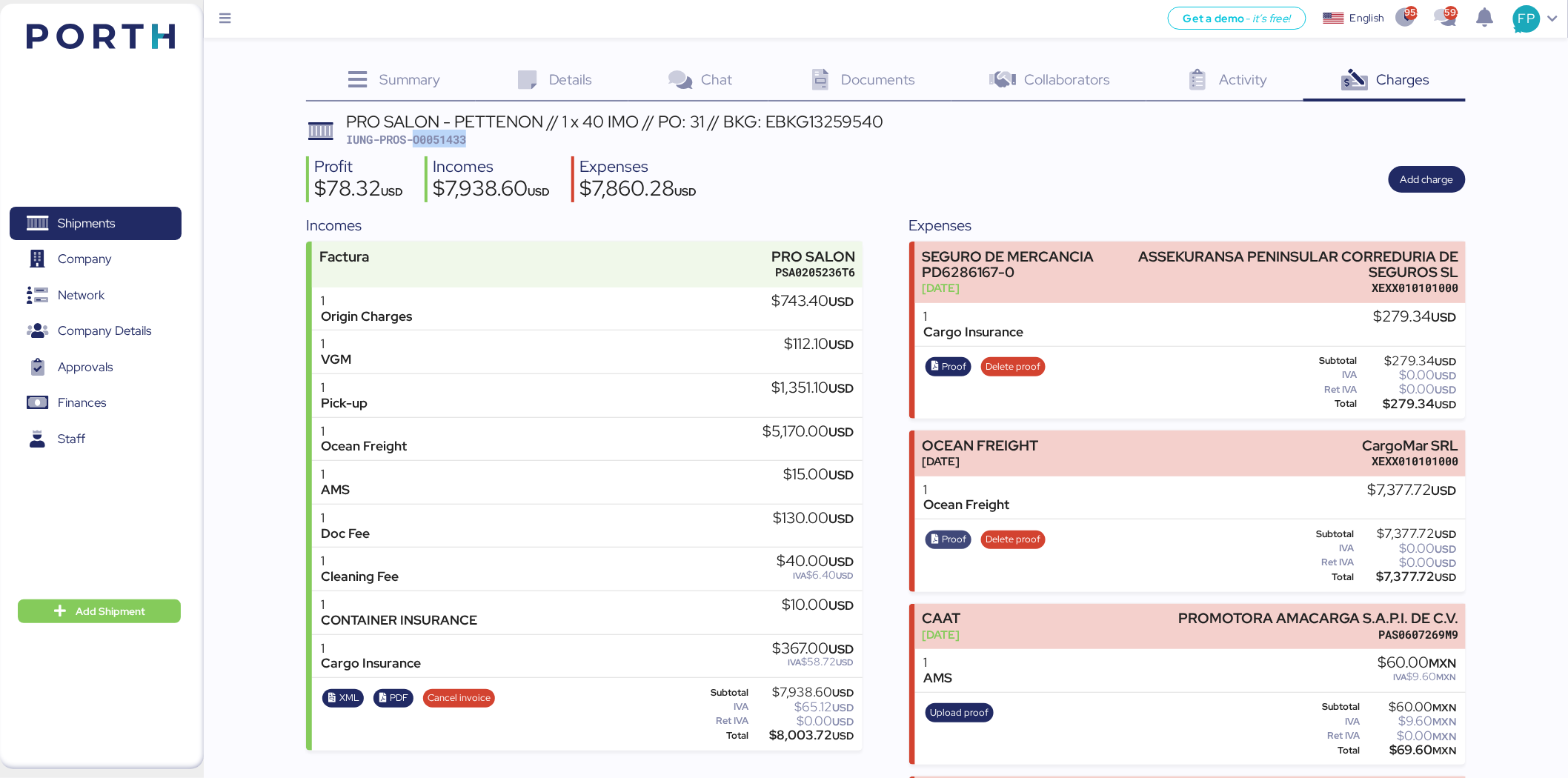
click at [947, 541] on span "Proof" at bounding box center [955, 539] width 25 height 16
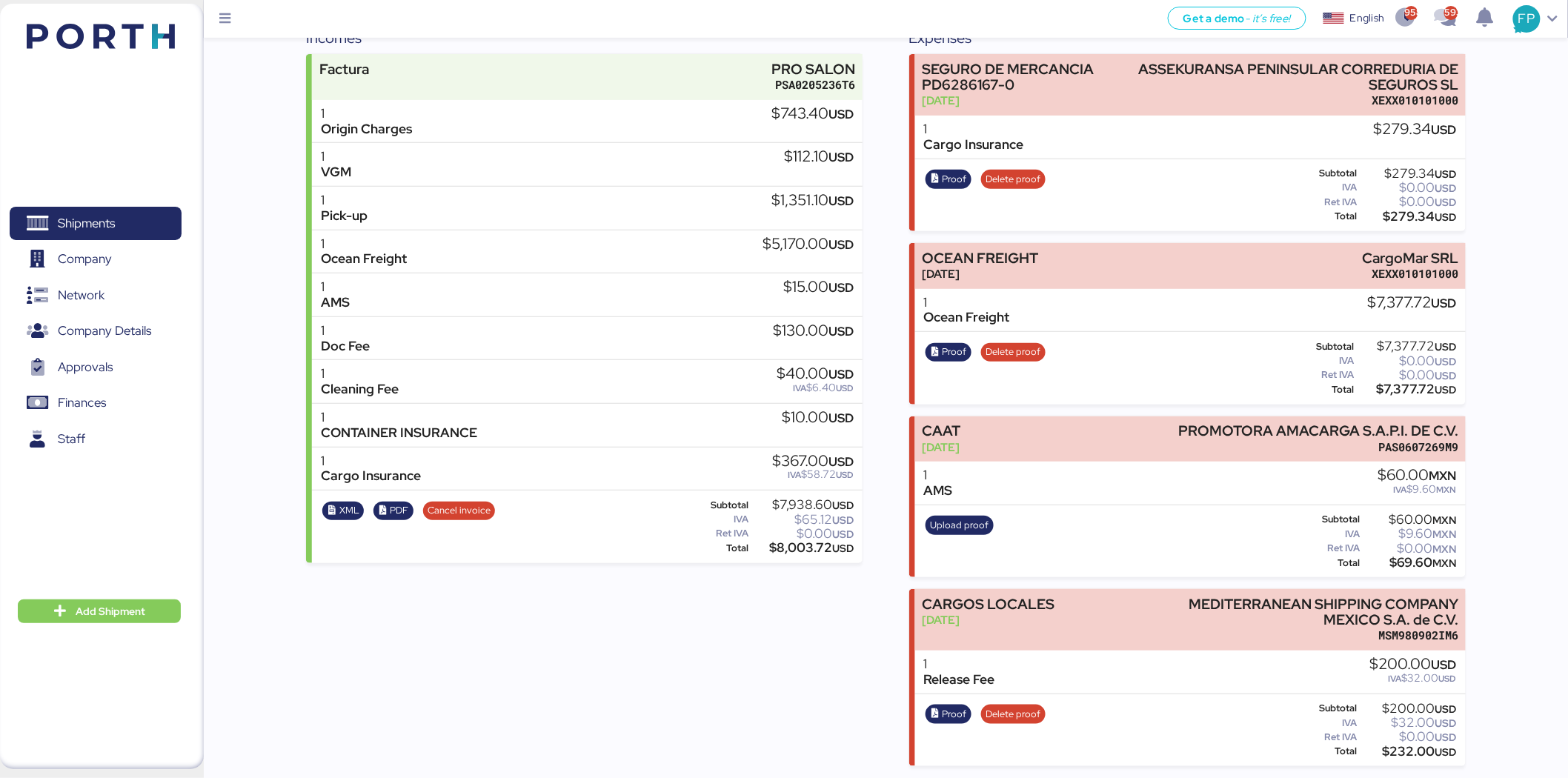
click at [1409, 384] on div "$7,377.72 USD" at bounding box center [1407, 389] width 100 height 11
copy div "7,377.72"
click at [122, 228] on span "Shipments" at bounding box center [95, 223] width 159 height 22
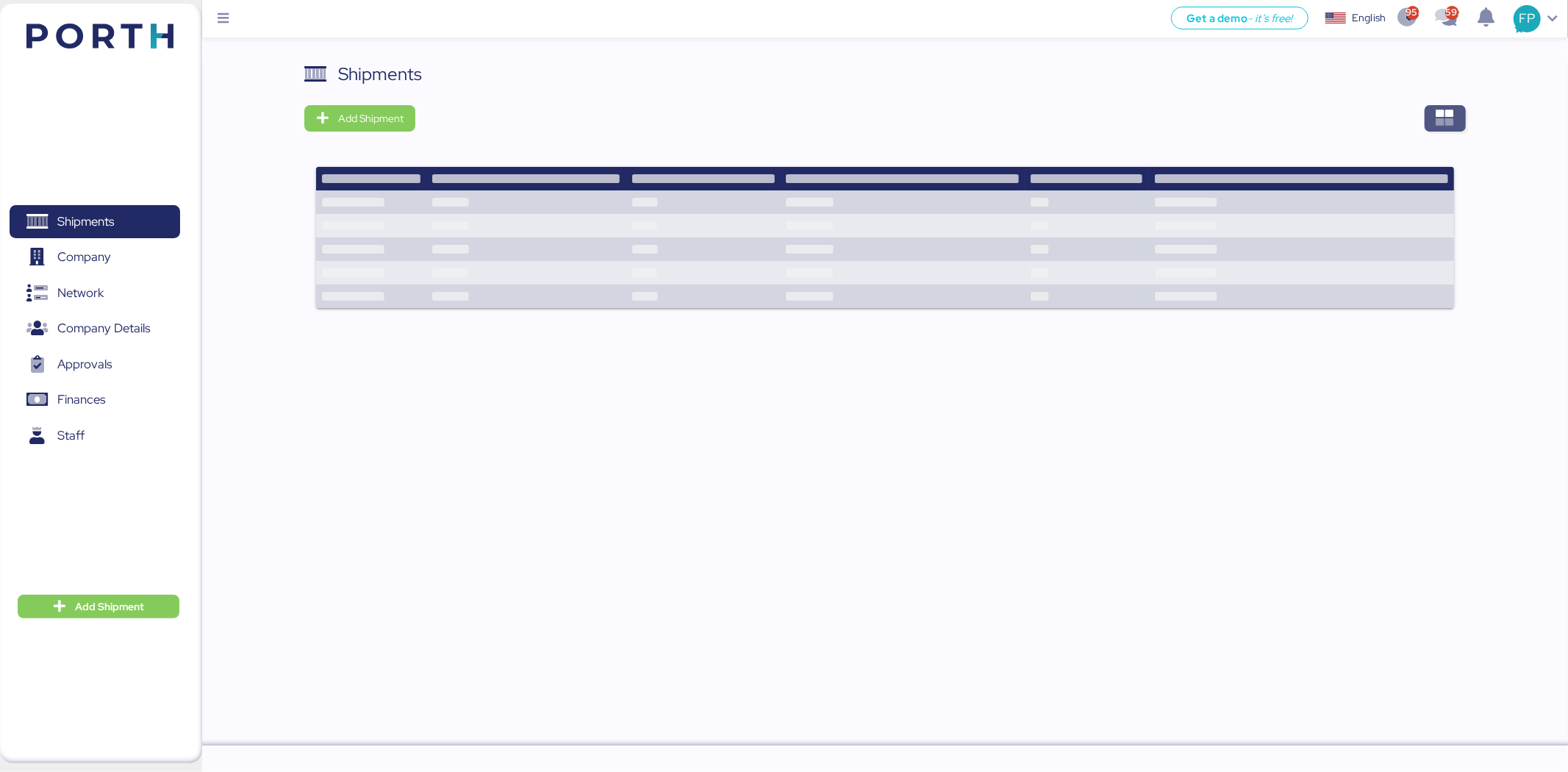
click at [1458, 120] on span "button" at bounding box center [1446, 118] width 41 height 27
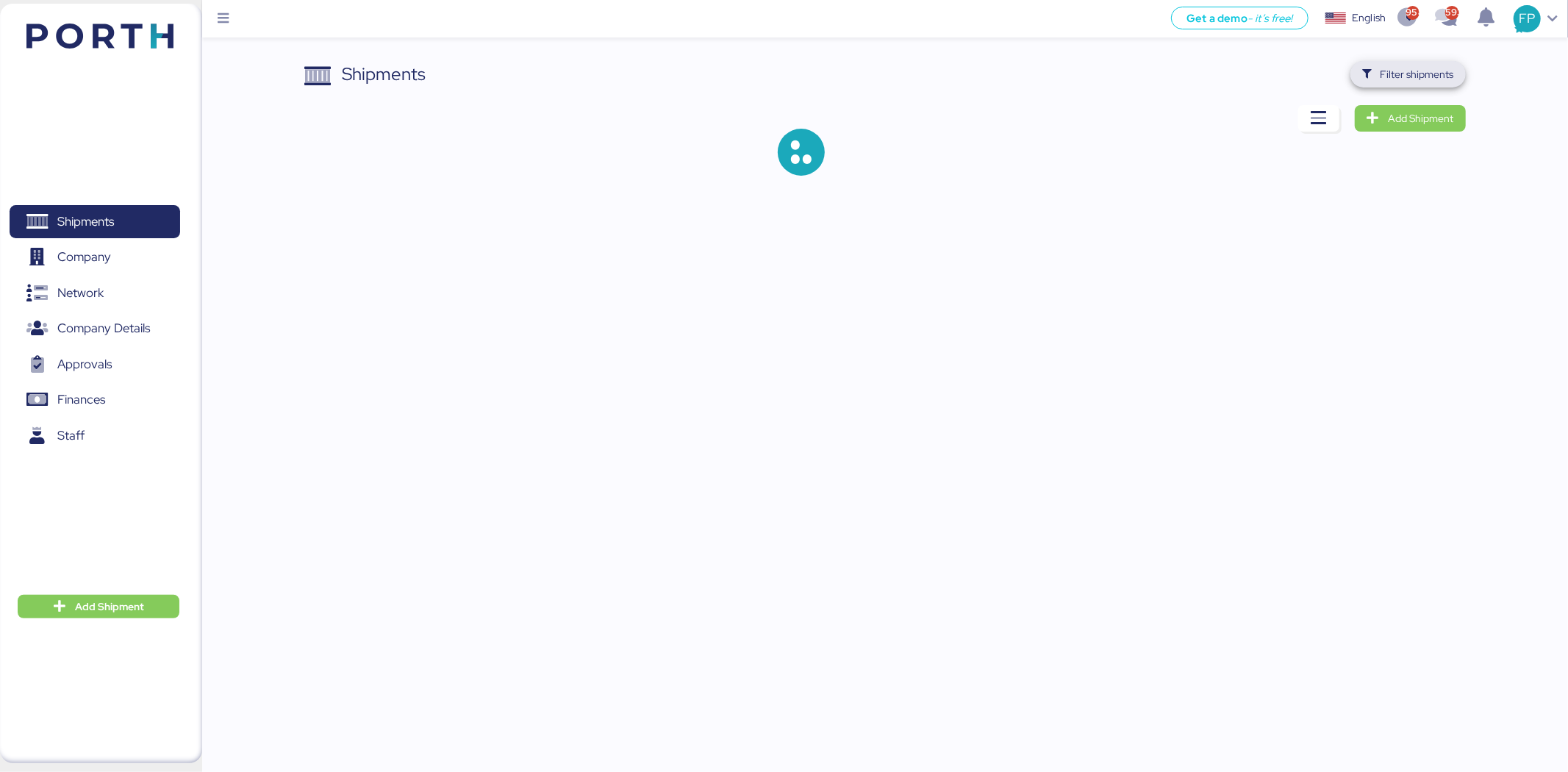
click at [1402, 81] on span "Filter shipments" at bounding box center [1417, 74] width 73 height 18
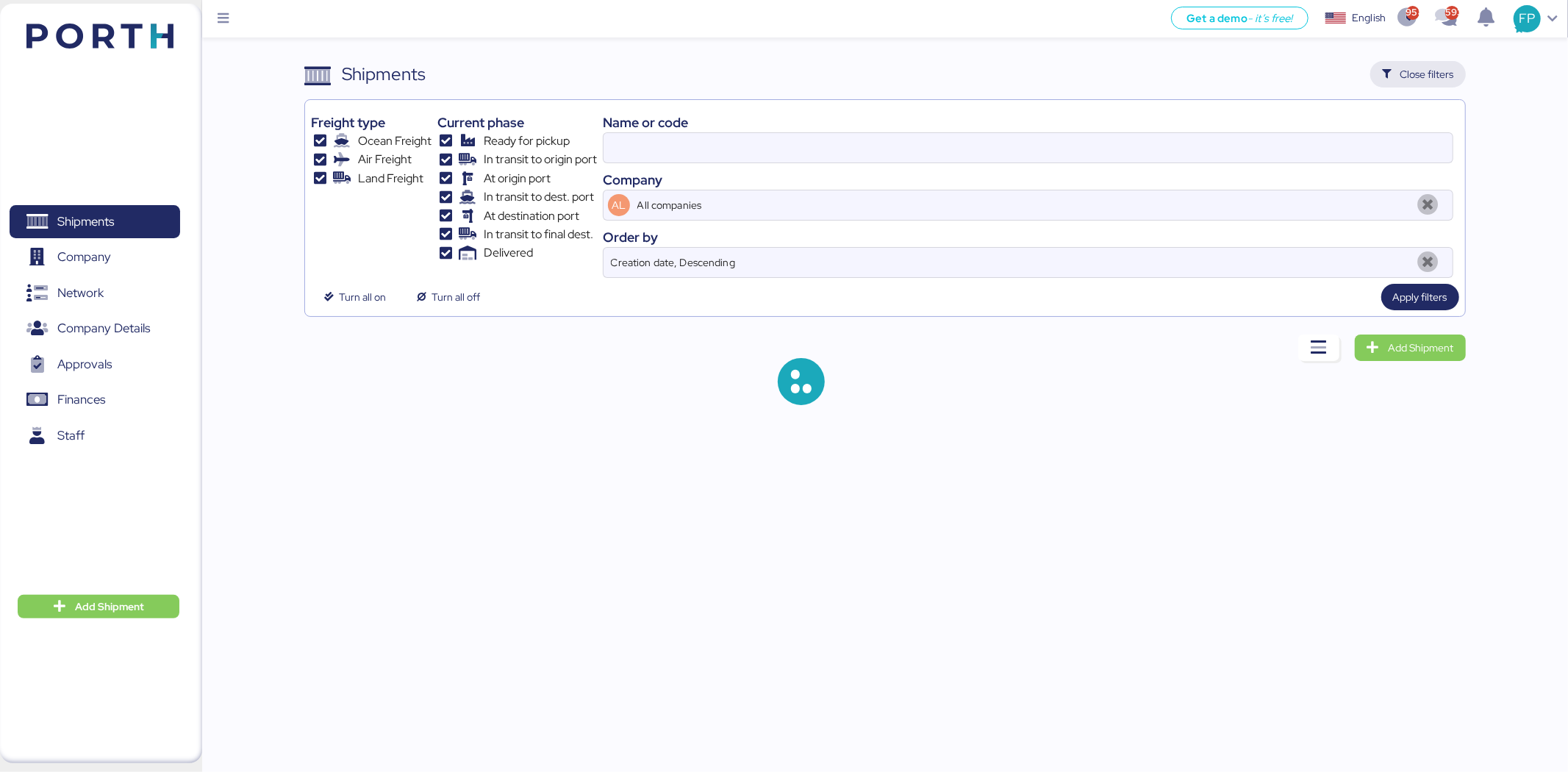
type input "51787"
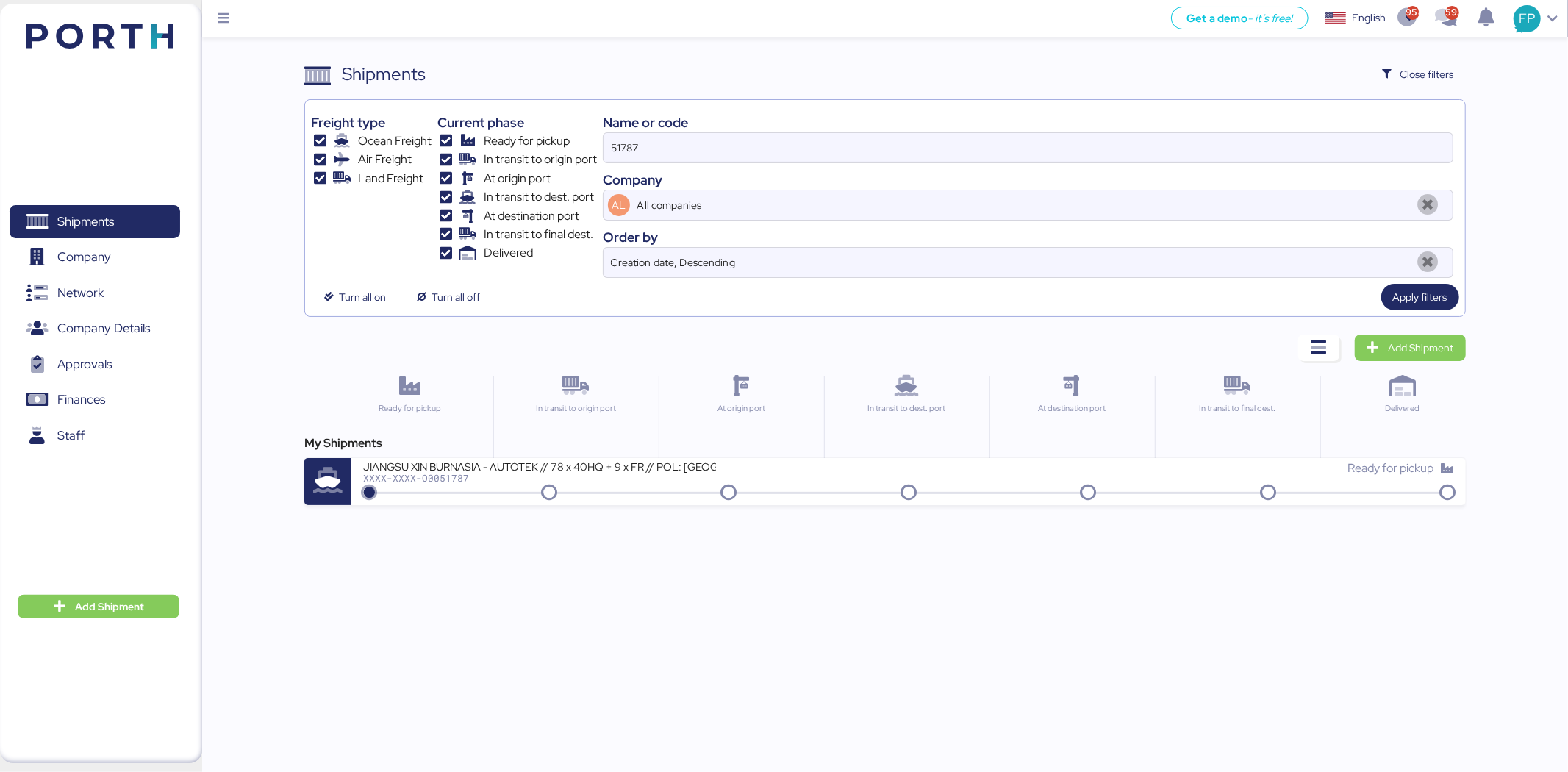
click at [629, 144] on input "51787" at bounding box center [1028, 148] width 849 height 29
type input "51449"
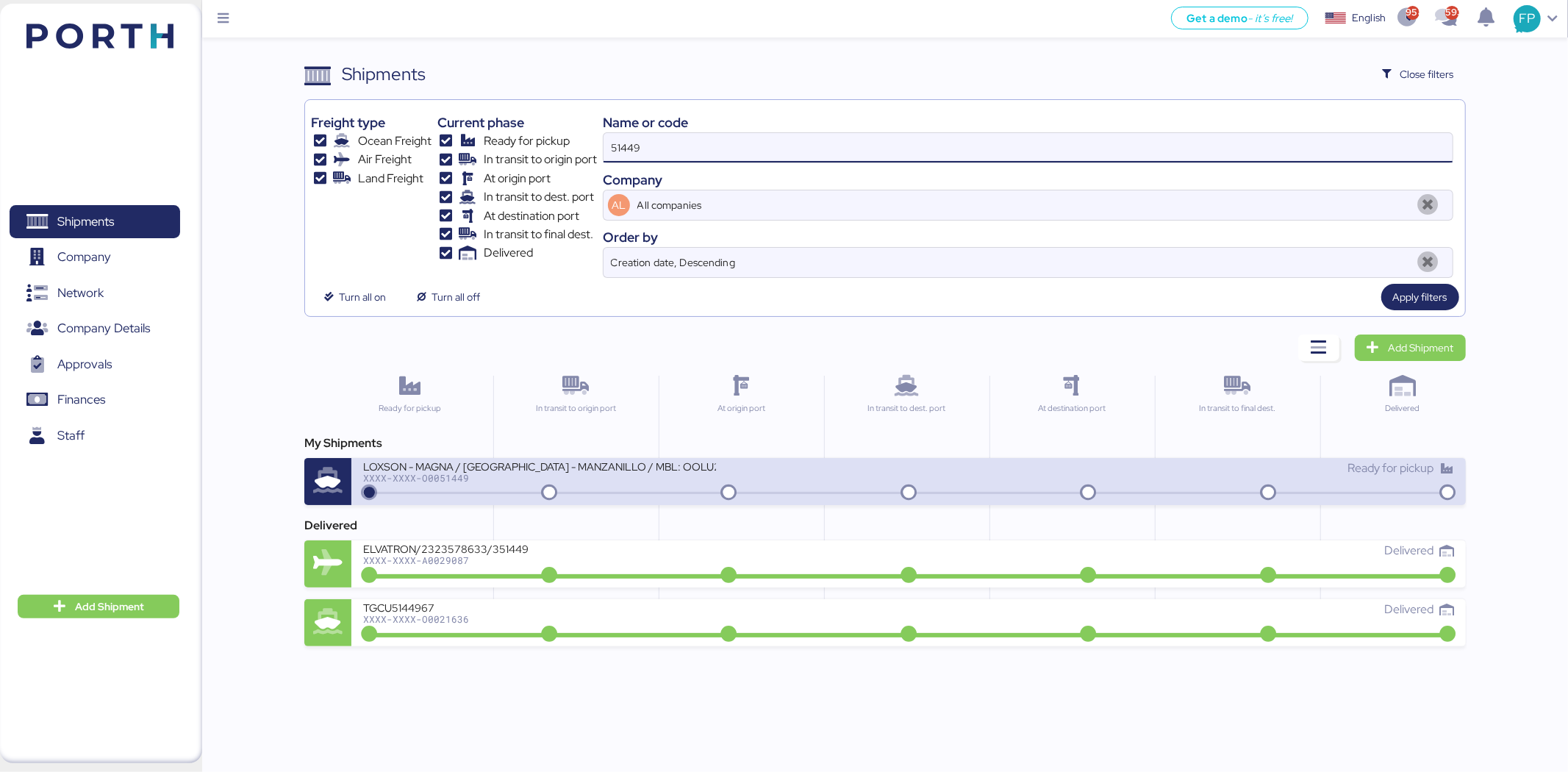
click at [624, 479] on div "XXXX-XXXX-O0051449" at bounding box center [539, 478] width 353 height 10
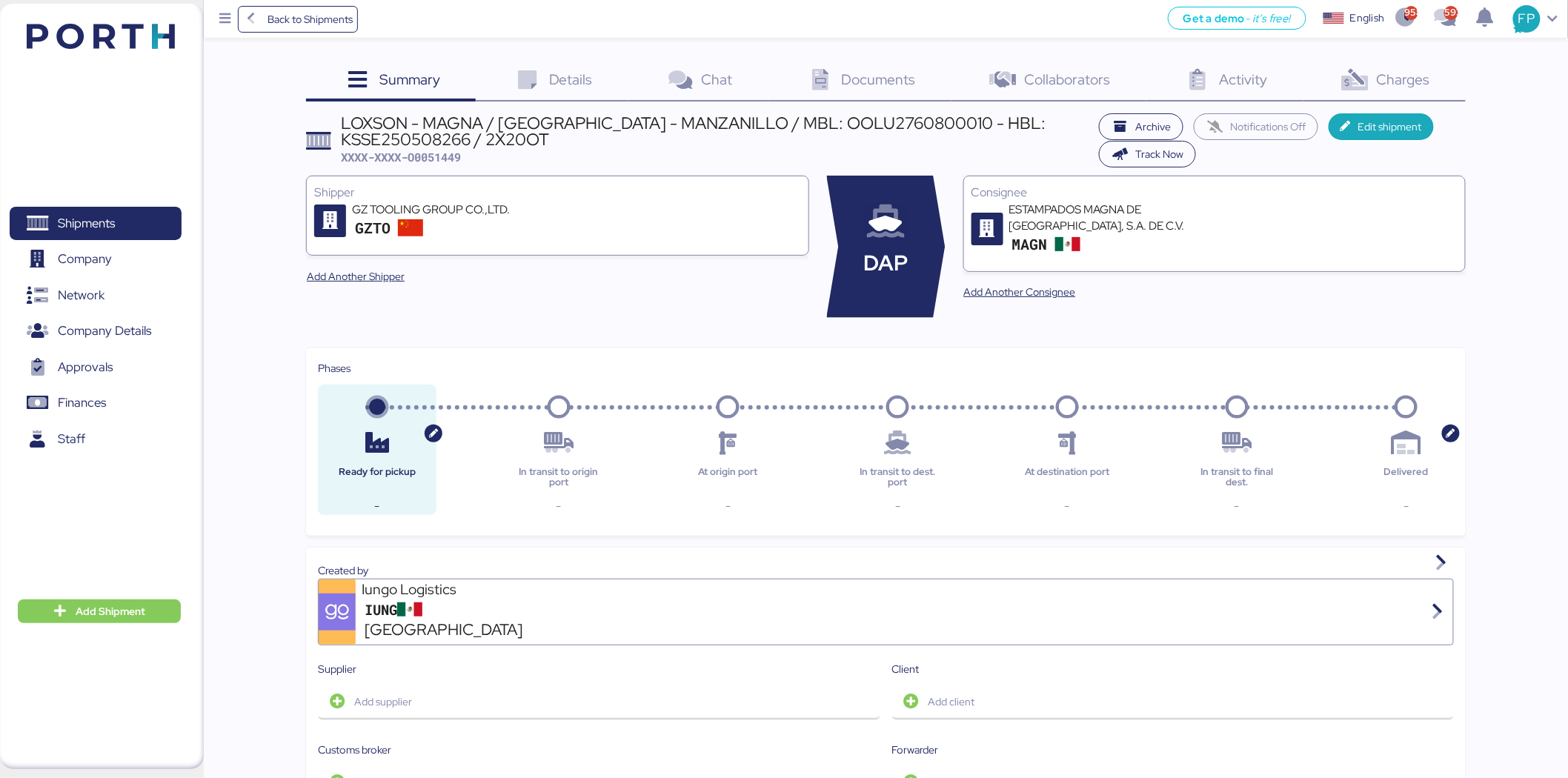
click at [1401, 76] on span "Charges" at bounding box center [1403, 79] width 53 height 19
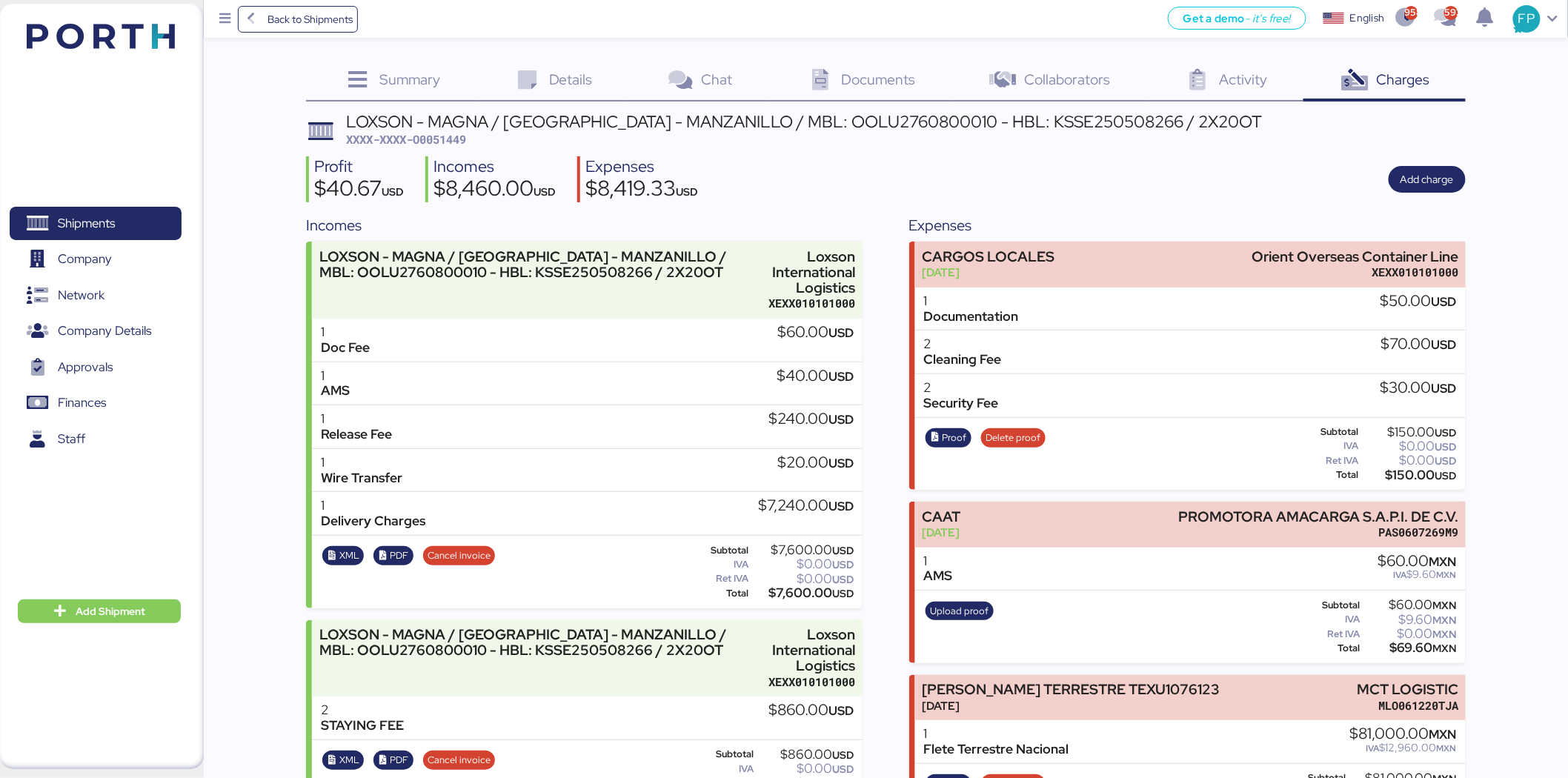
click at [460, 146] on span "XXXX-XXXX-O0051449" at bounding box center [406, 139] width 120 height 15
click at [458, 146] on span "XXXX-XXXX-O0051449" at bounding box center [406, 139] width 120 height 15
copy span "O0051449"
click at [444, 146] on span "XXXX-XXXX-O0051449" at bounding box center [406, 139] width 120 height 15
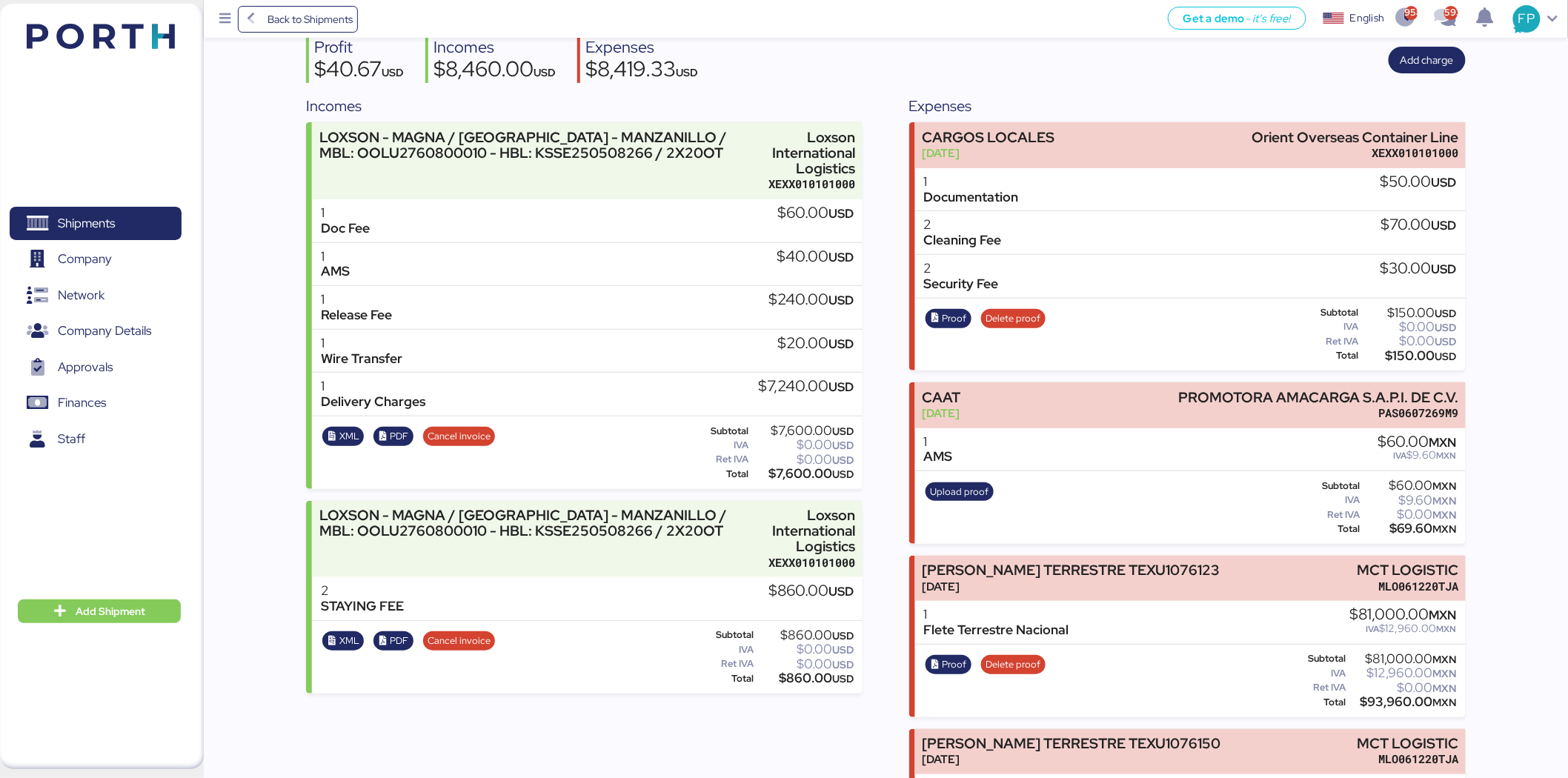
scroll to position [243, 0]
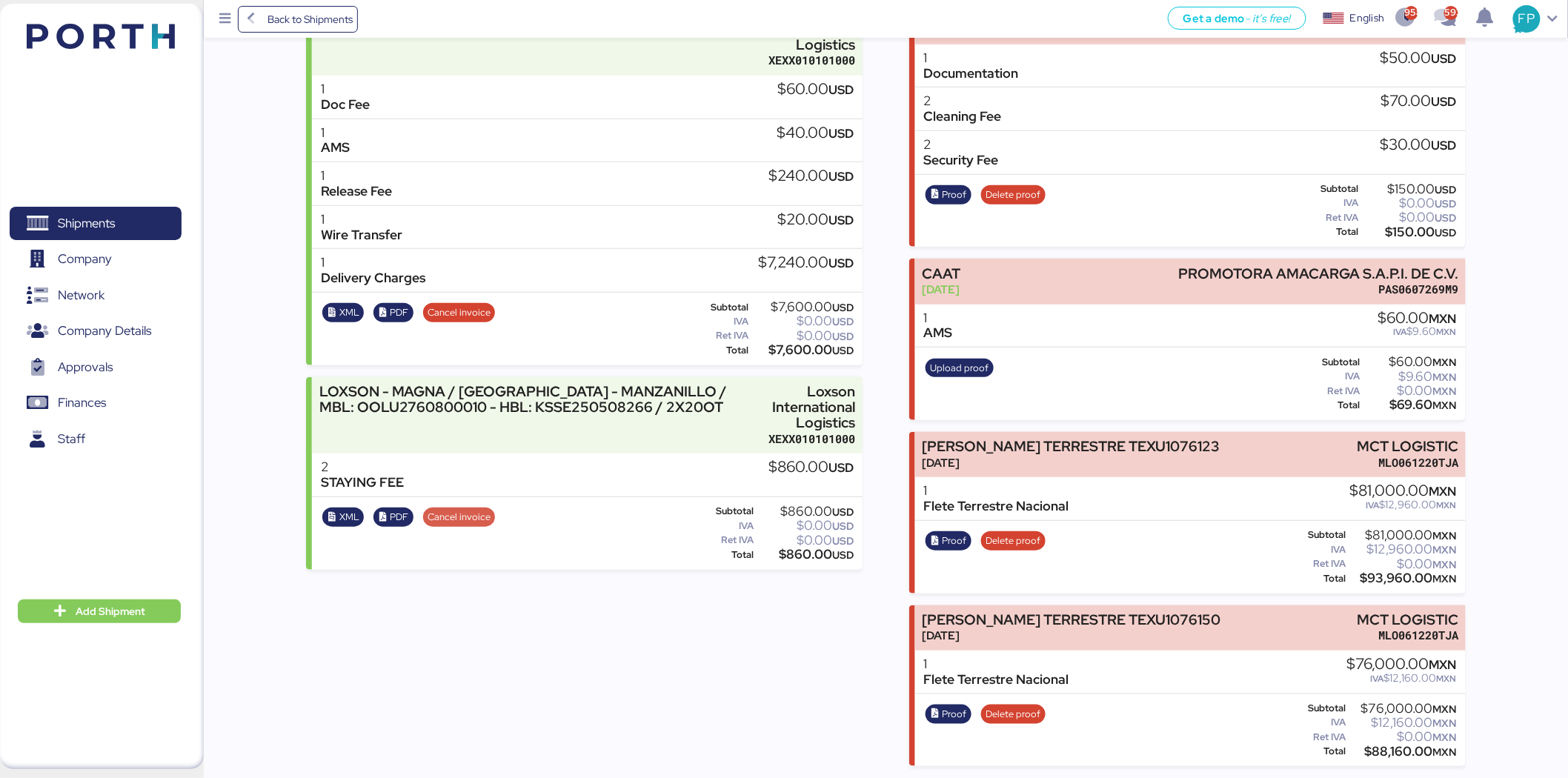
click at [471, 517] on span "Cancel invoice" at bounding box center [459, 517] width 63 height 16
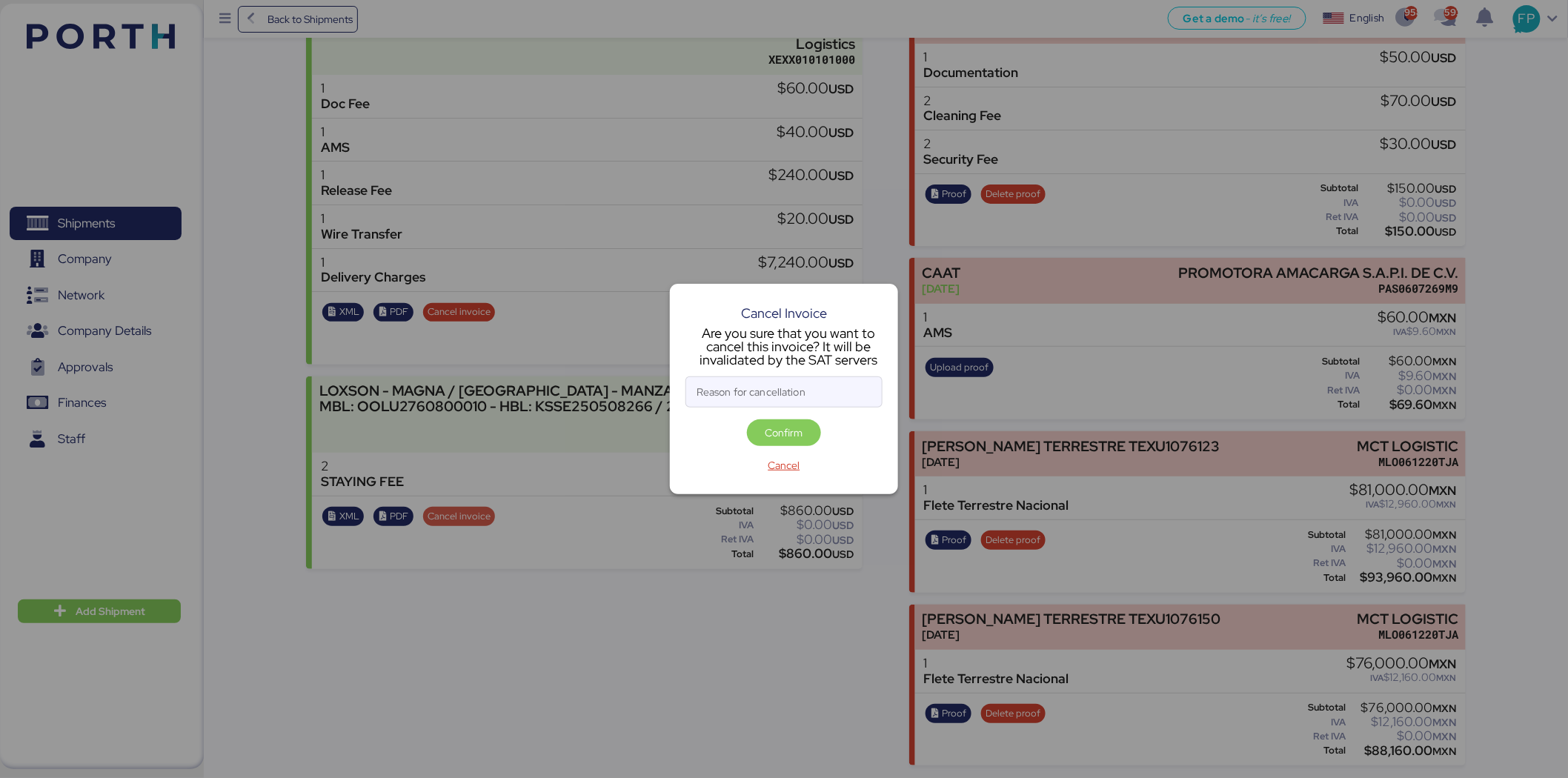
scroll to position [0, 0]
click at [805, 386] on input "Reason for cancellation" at bounding box center [784, 392] width 196 height 29
type input "monto incorrecto"
click at [789, 434] on span "Confirm" at bounding box center [784, 432] width 38 height 18
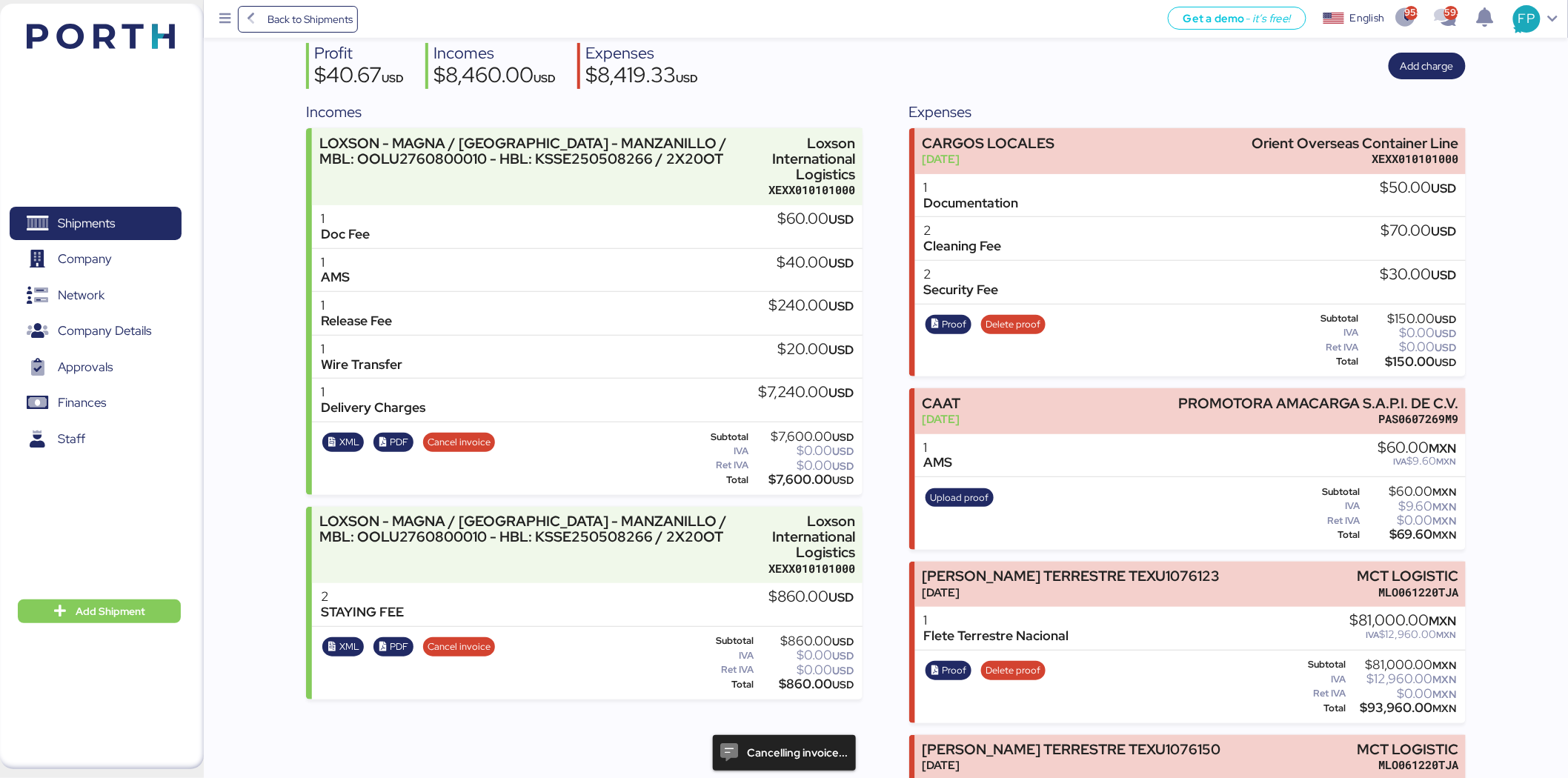
scroll to position [114, 0]
click at [471, 639] on span "Cancel invoice" at bounding box center [459, 646] width 63 height 16
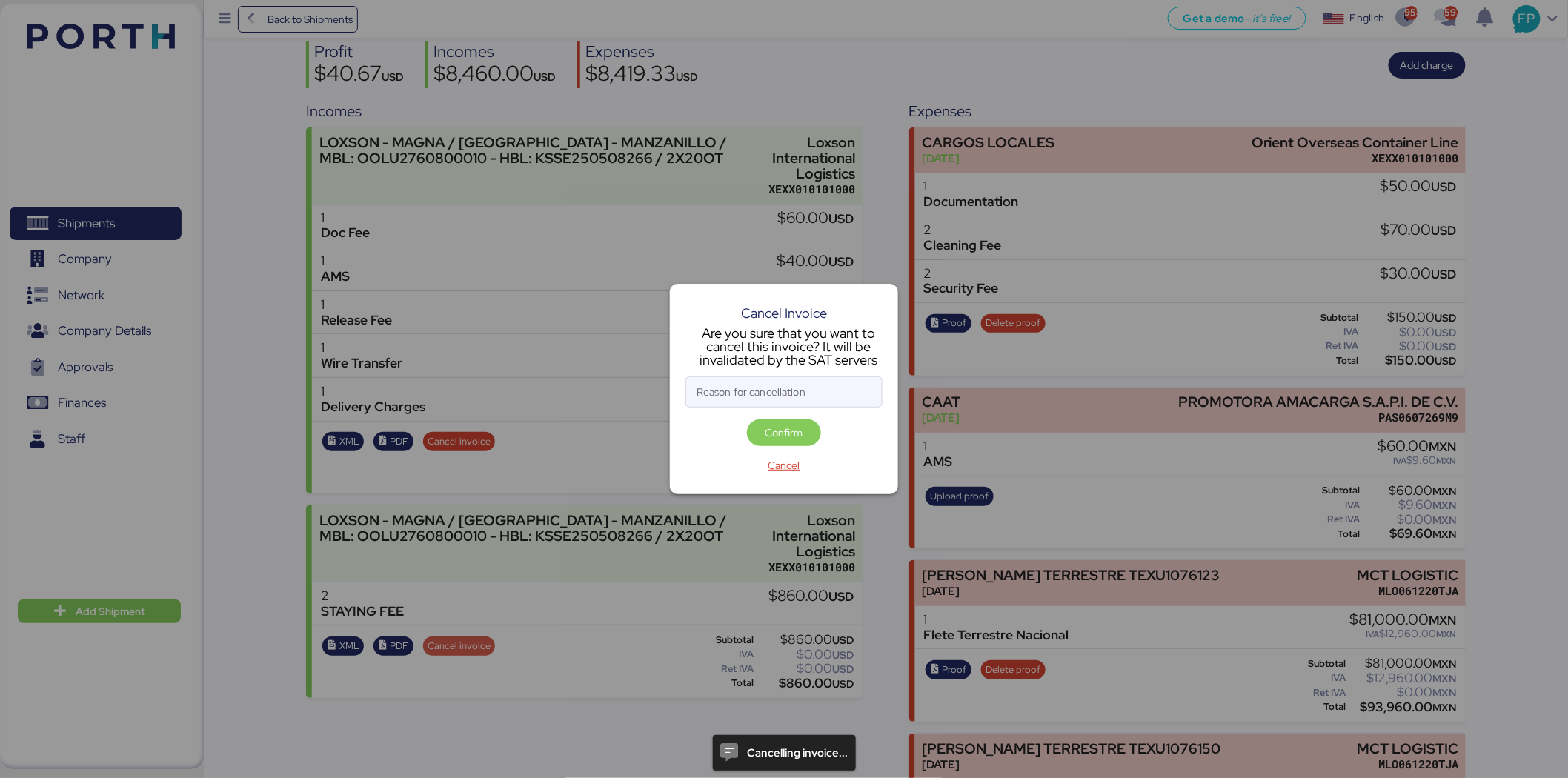
scroll to position [0, 0]
click at [795, 396] on input "Reason for cancellation" at bounding box center [784, 392] width 196 height 29
type input "monto incorrecto"
click at [781, 439] on span "Confirm" at bounding box center [784, 432] width 38 height 18
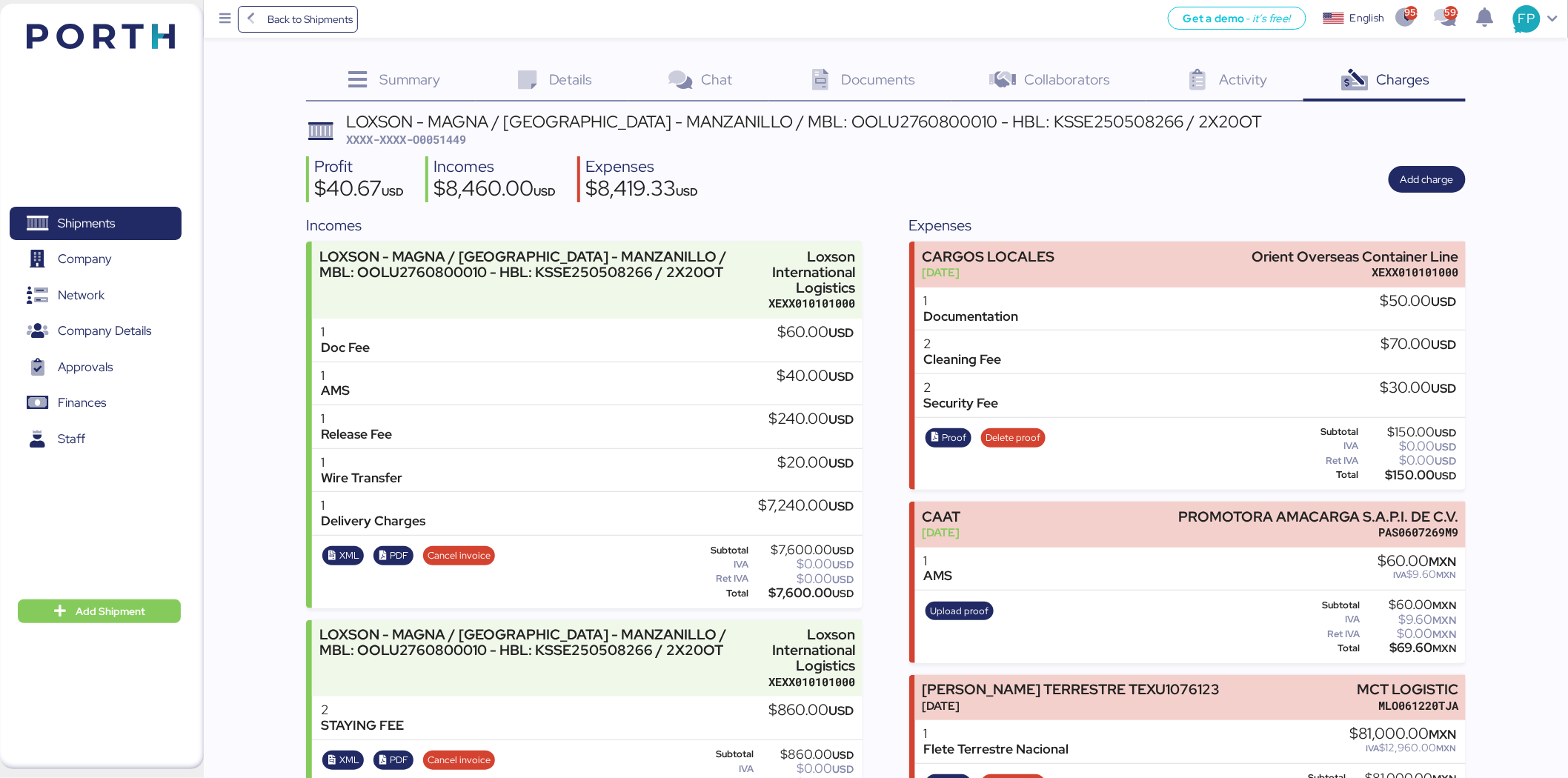
click at [466, 132] on span "XXXX-XXXX-O0051449" at bounding box center [406, 139] width 120 height 15
click at [466, 136] on span "XXXX-XXXX-O0051449" at bounding box center [406, 139] width 120 height 15
click at [440, 137] on span "XXXX-XXXX-O0051449" at bounding box center [406, 139] width 120 height 15
copy span "O0051449"
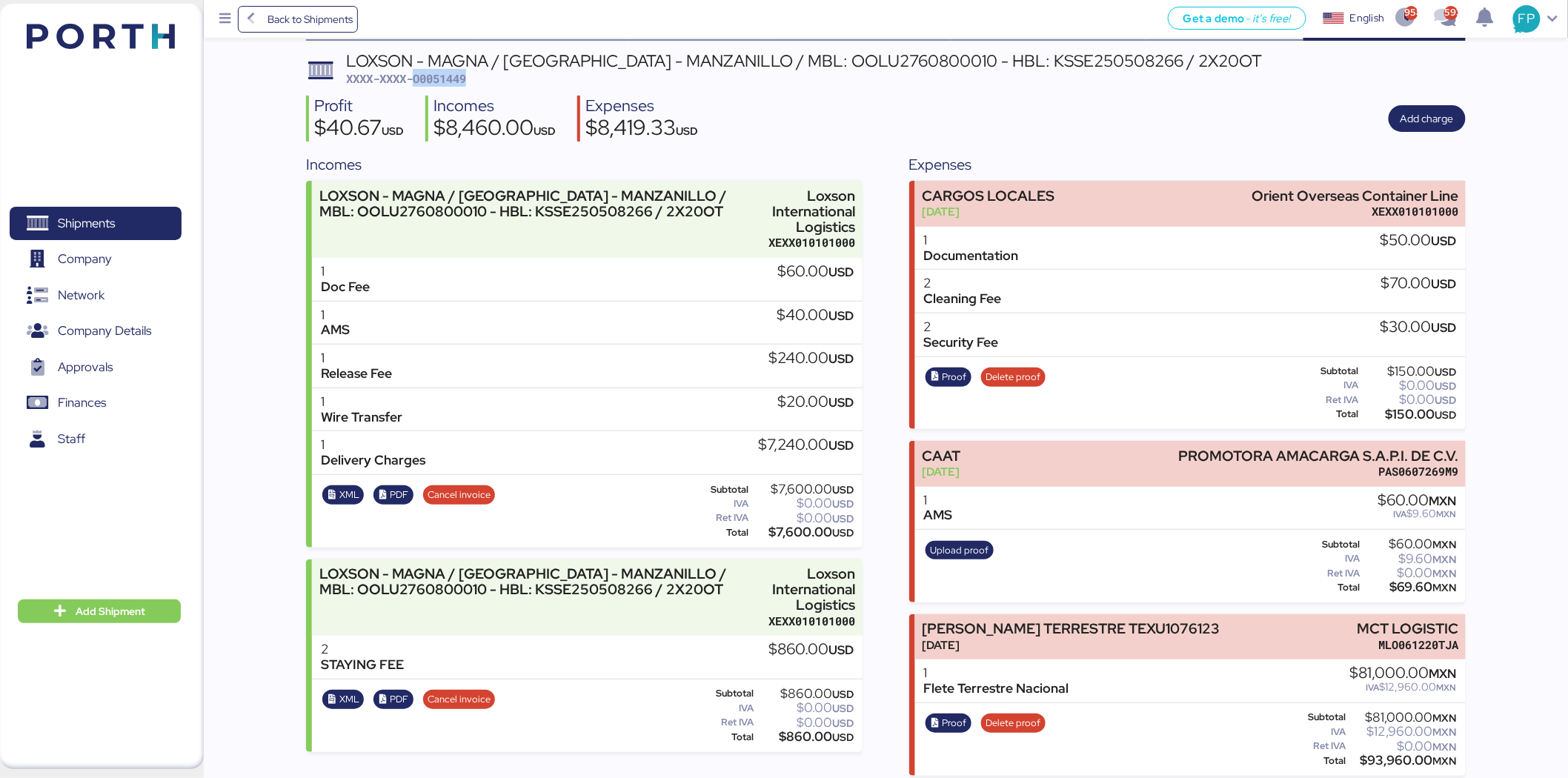
scroll to position [243, 0]
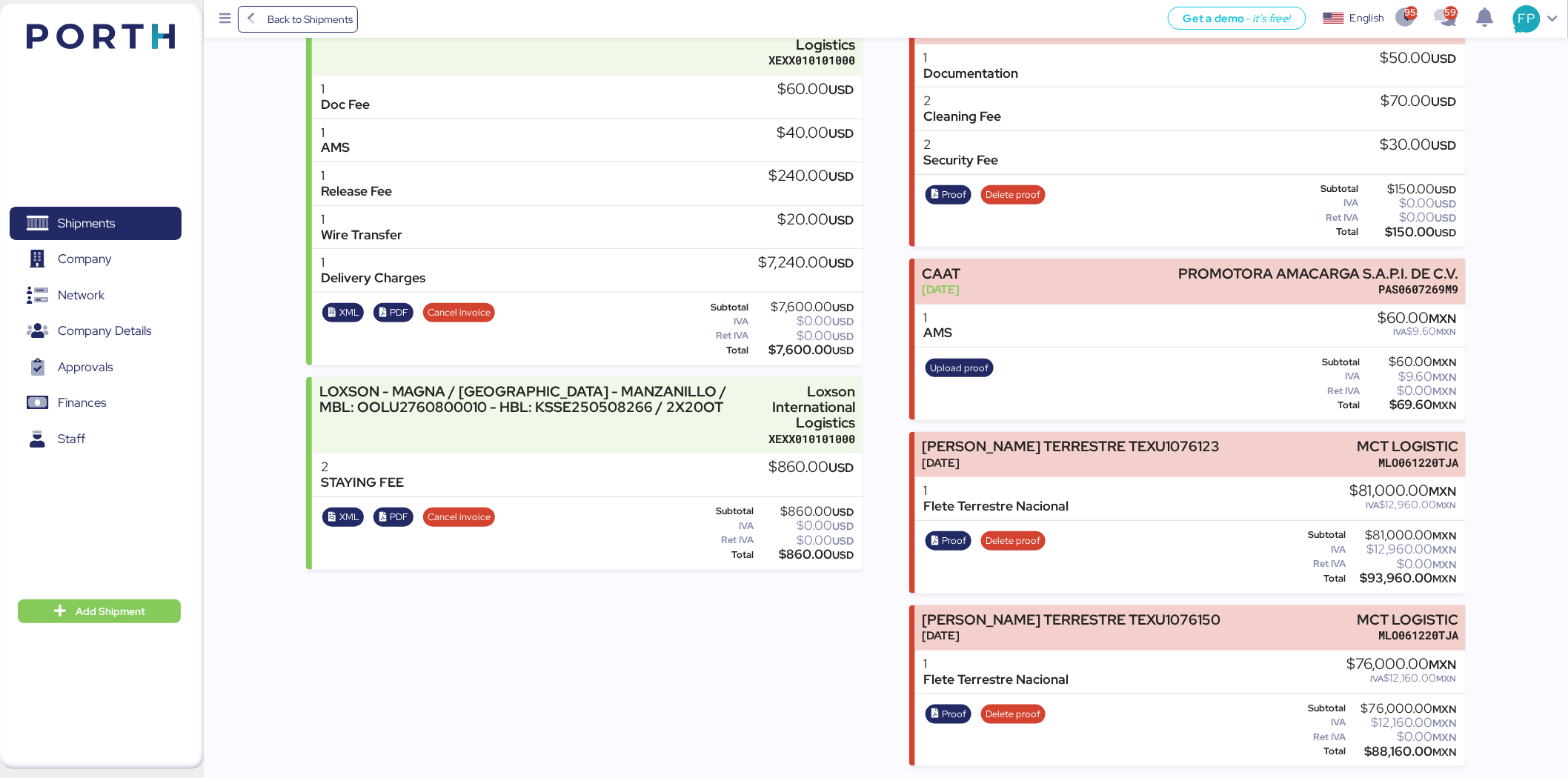
click at [1387, 573] on div "$93,960.00 MXN" at bounding box center [1402, 578] width 108 height 11
copy div "93,960.00"
click at [1392, 738] on div "$0.00 MXN" at bounding box center [1403, 737] width 108 height 11
click at [1395, 749] on div "$88,160.00 MXN" at bounding box center [1403, 752] width 108 height 11
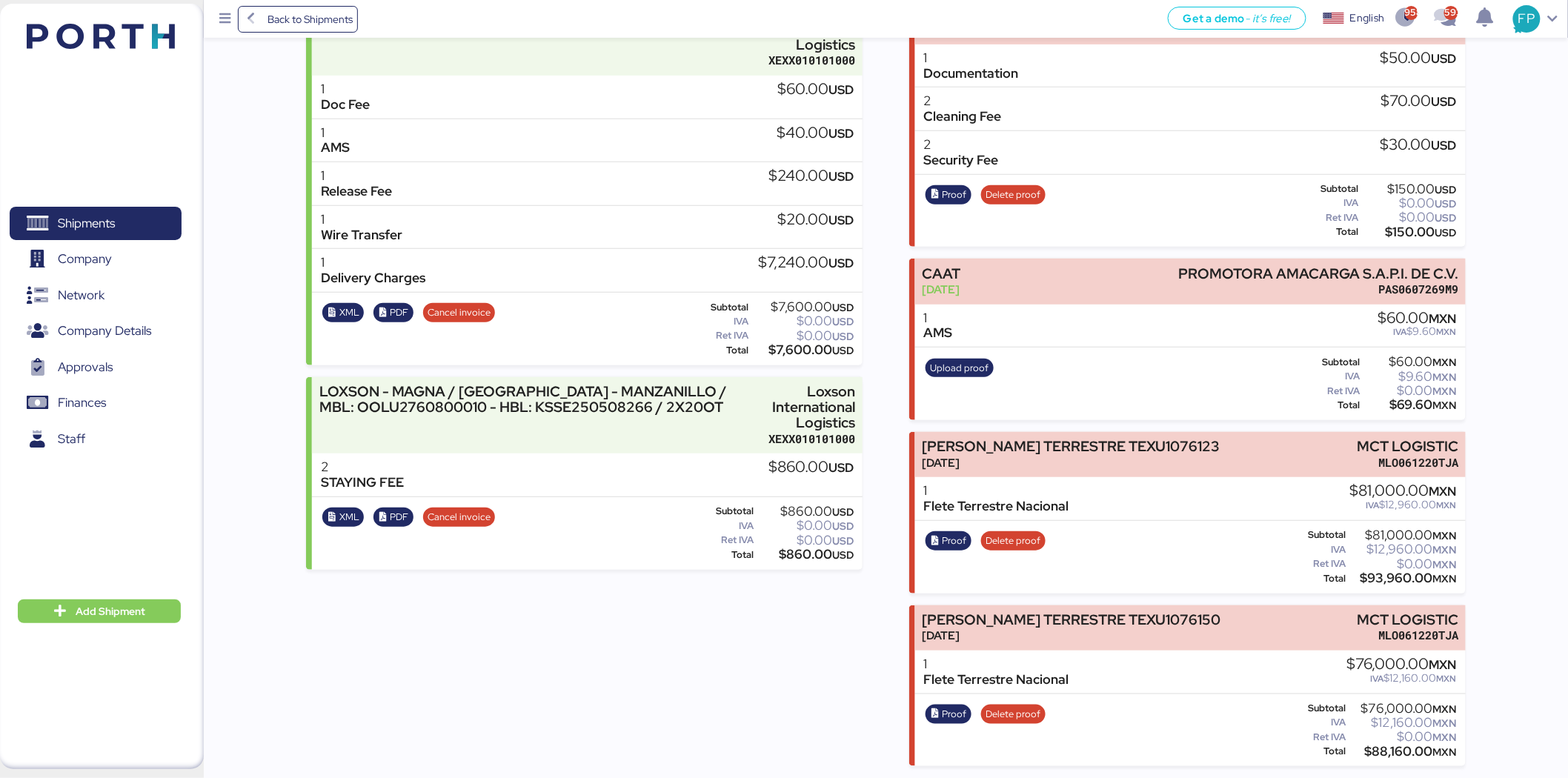
click at [1395, 749] on div "$88,160.00 MXN" at bounding box center [1403, 752] width 108 height 11
copy div "88,160.00"
click at [473, 512] on span "Cancel invoice" at bounding box center [459, 517] width 63 height 16
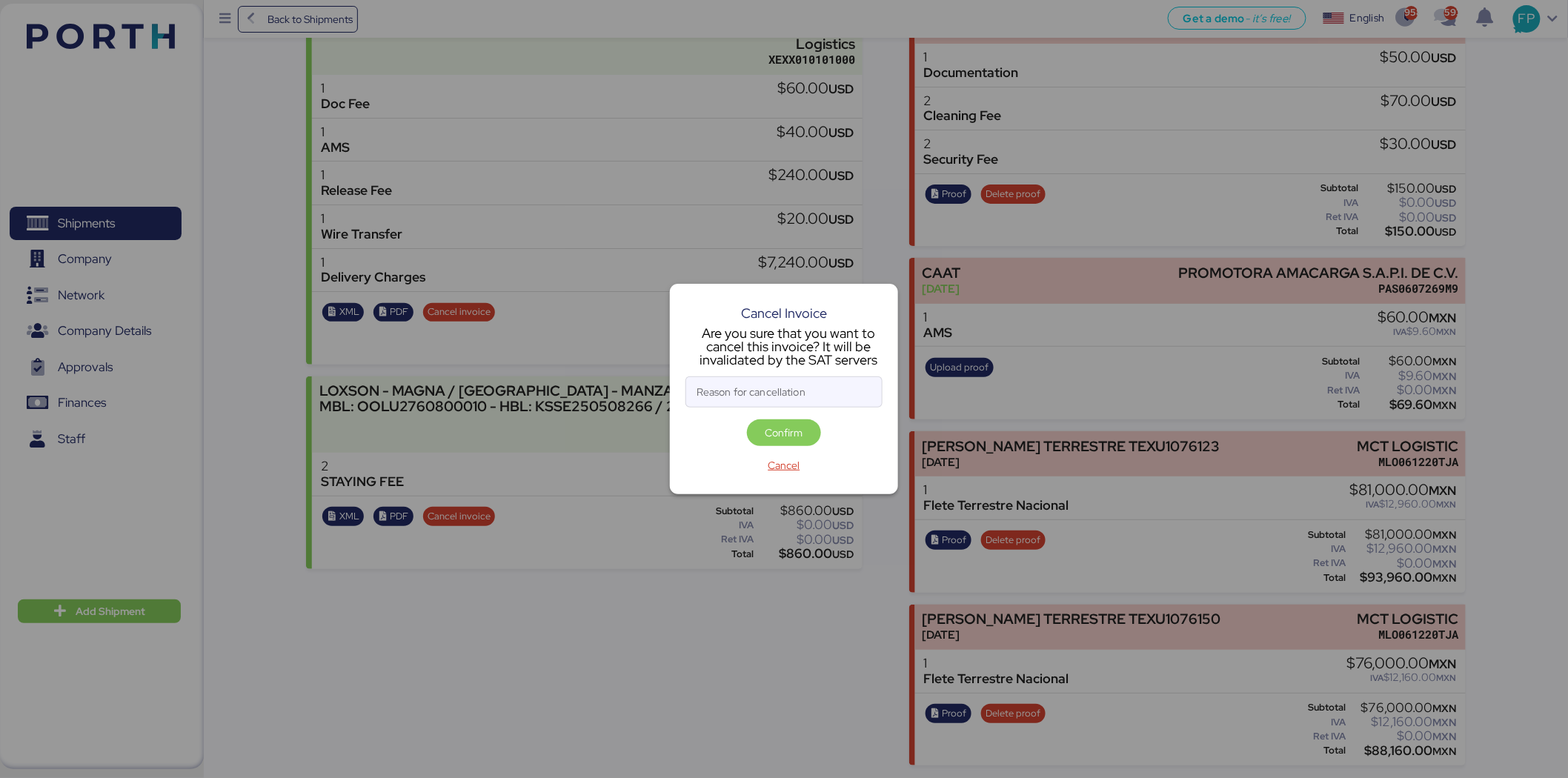
click at [808, 377] on div "Reason for cancellation" at bounding box center [784, 392] width 197 height 31
click at [808, 377] on input "Reason for cancellation" at bounding box center [784, 392] width 196 height 29
click at [775, 387] on input "Reason for cancellation" at bounding box center [784, 392] width 196 height 29
type input "monto incorrecto"
click at [816, 426] on span "Confirm" at bounding box center [784, 433] width 74 height 27
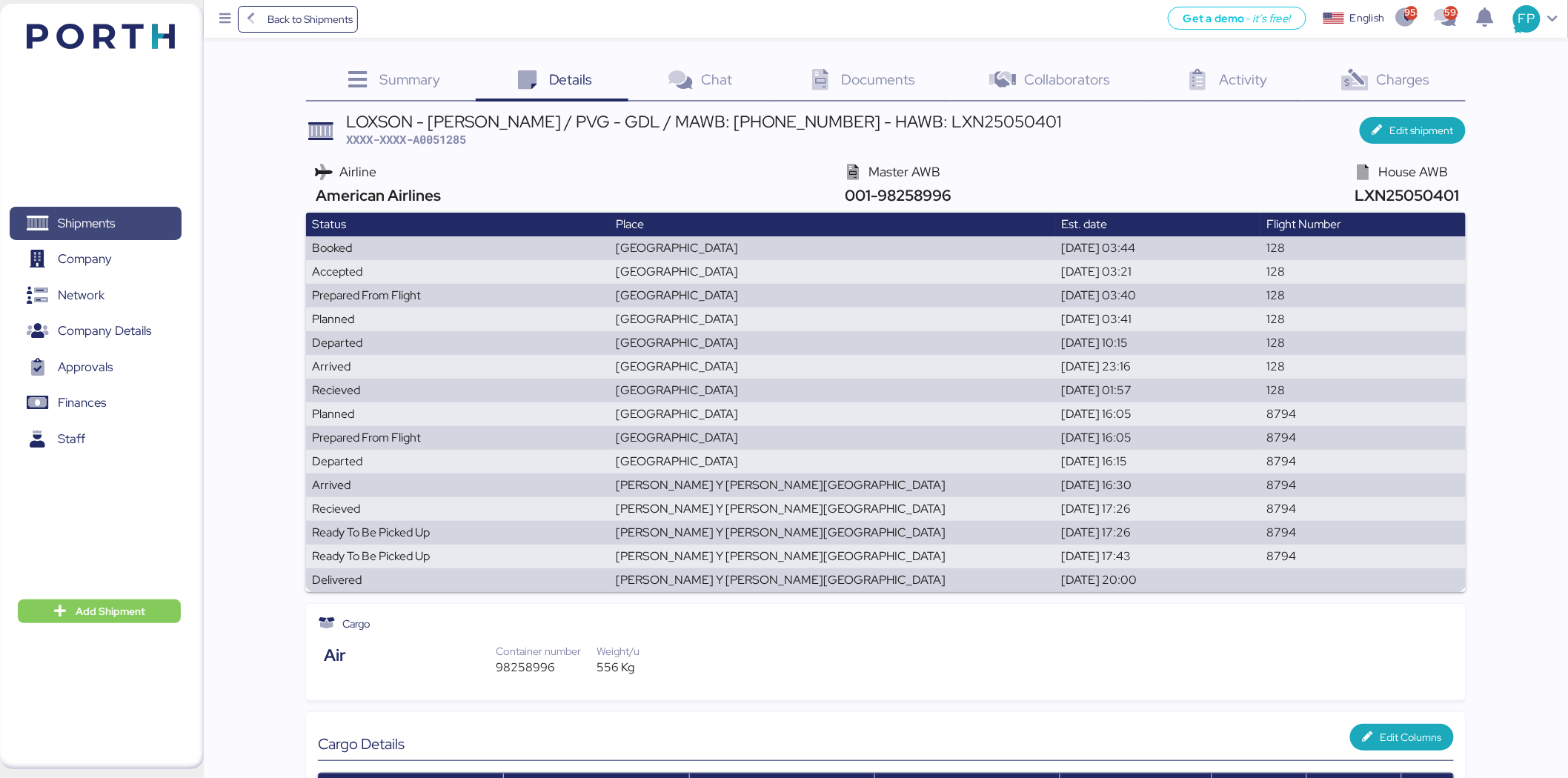
click at [55, 232] on span "Shipments" at bounding box center [95, 223] width 159 height 22
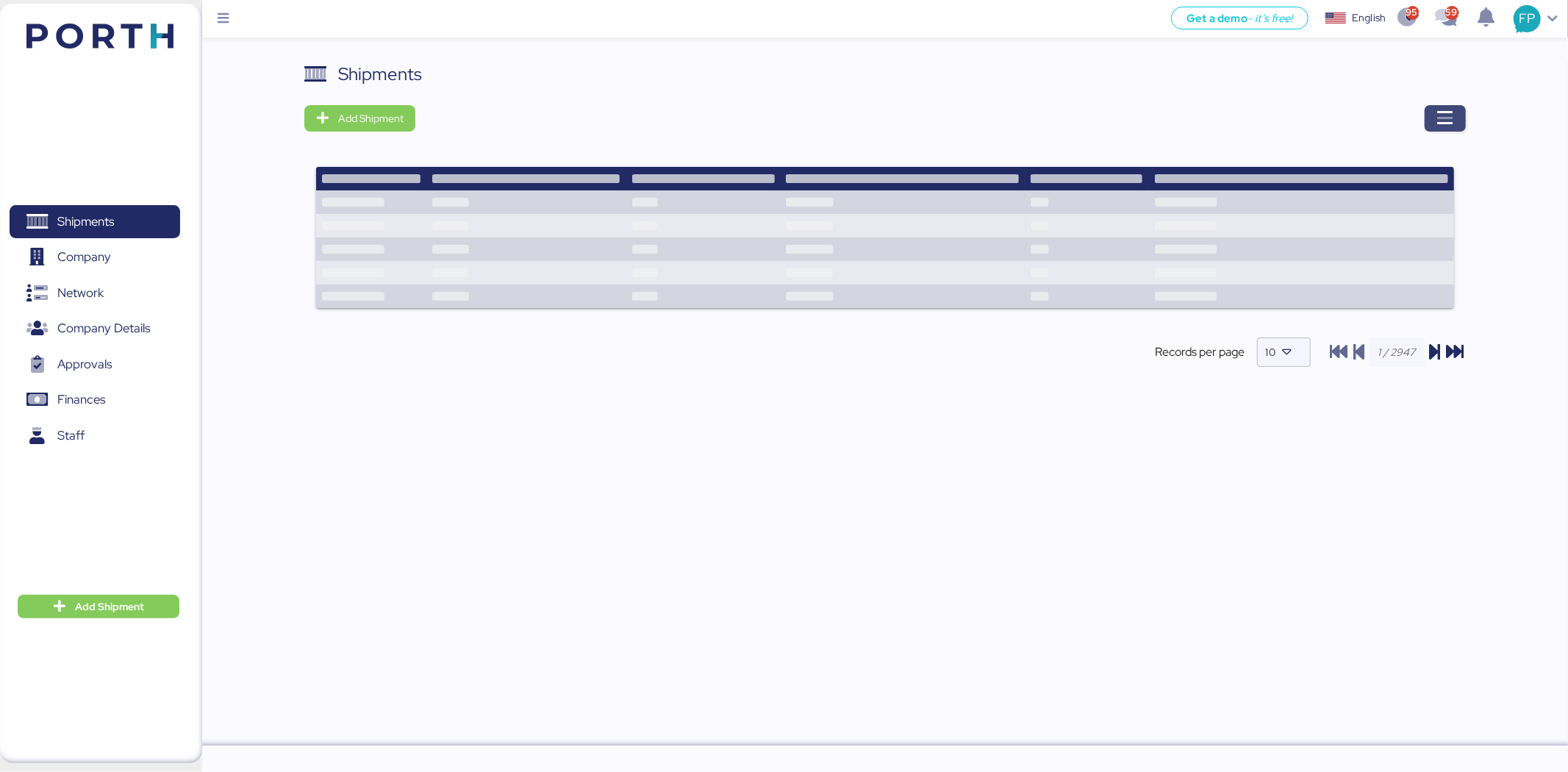
click at [1435, 121] on span "button" at bounding box center [1446, 118] width 41 height 27
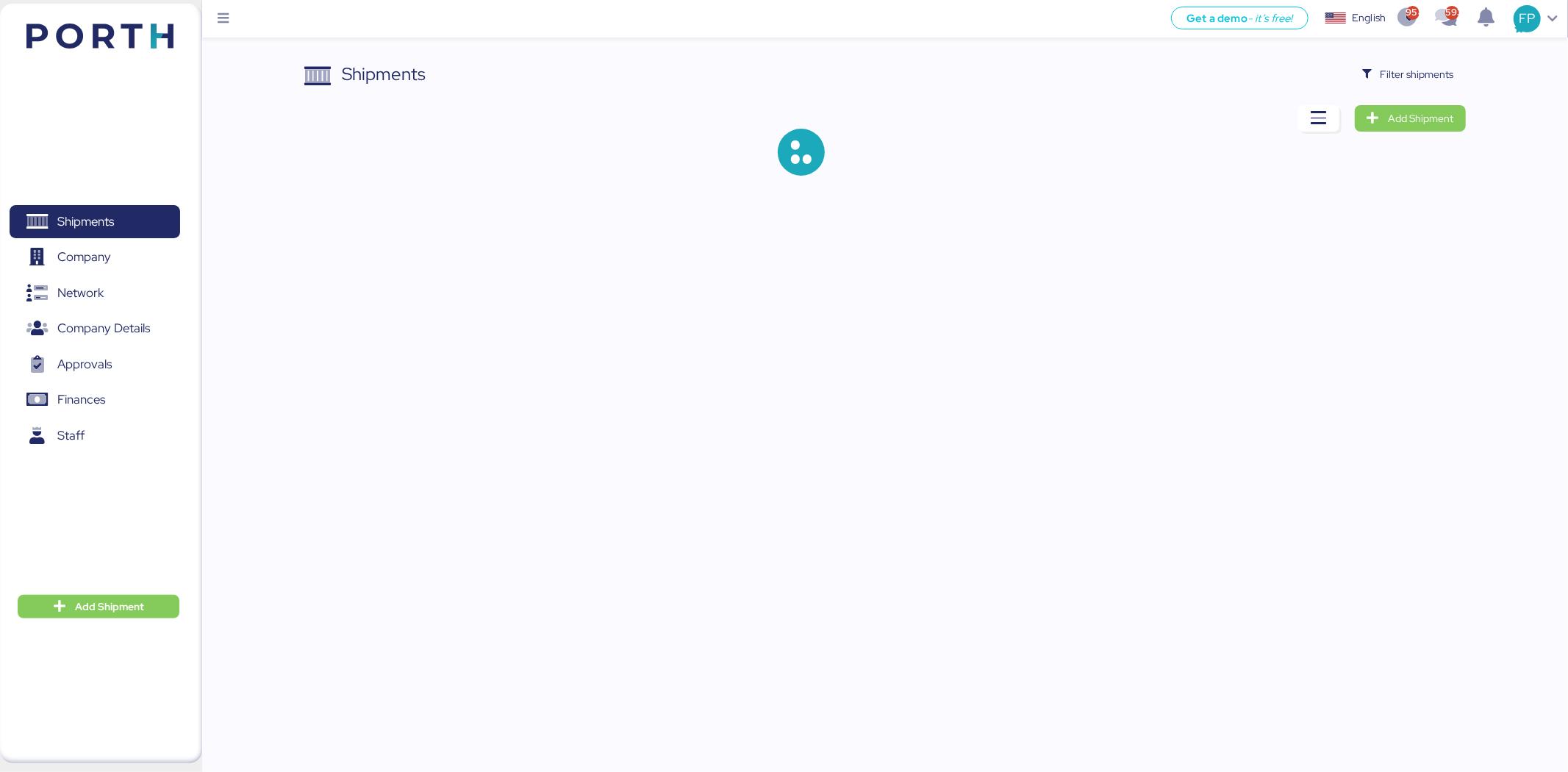
click at [1377, 34] on div "English Inglés English" at bounding box center [1346, 18] width 83 height 33
click at [1408, 72] on span "Filter shipments" at bounding box center [1417, 74] width 73 height 18
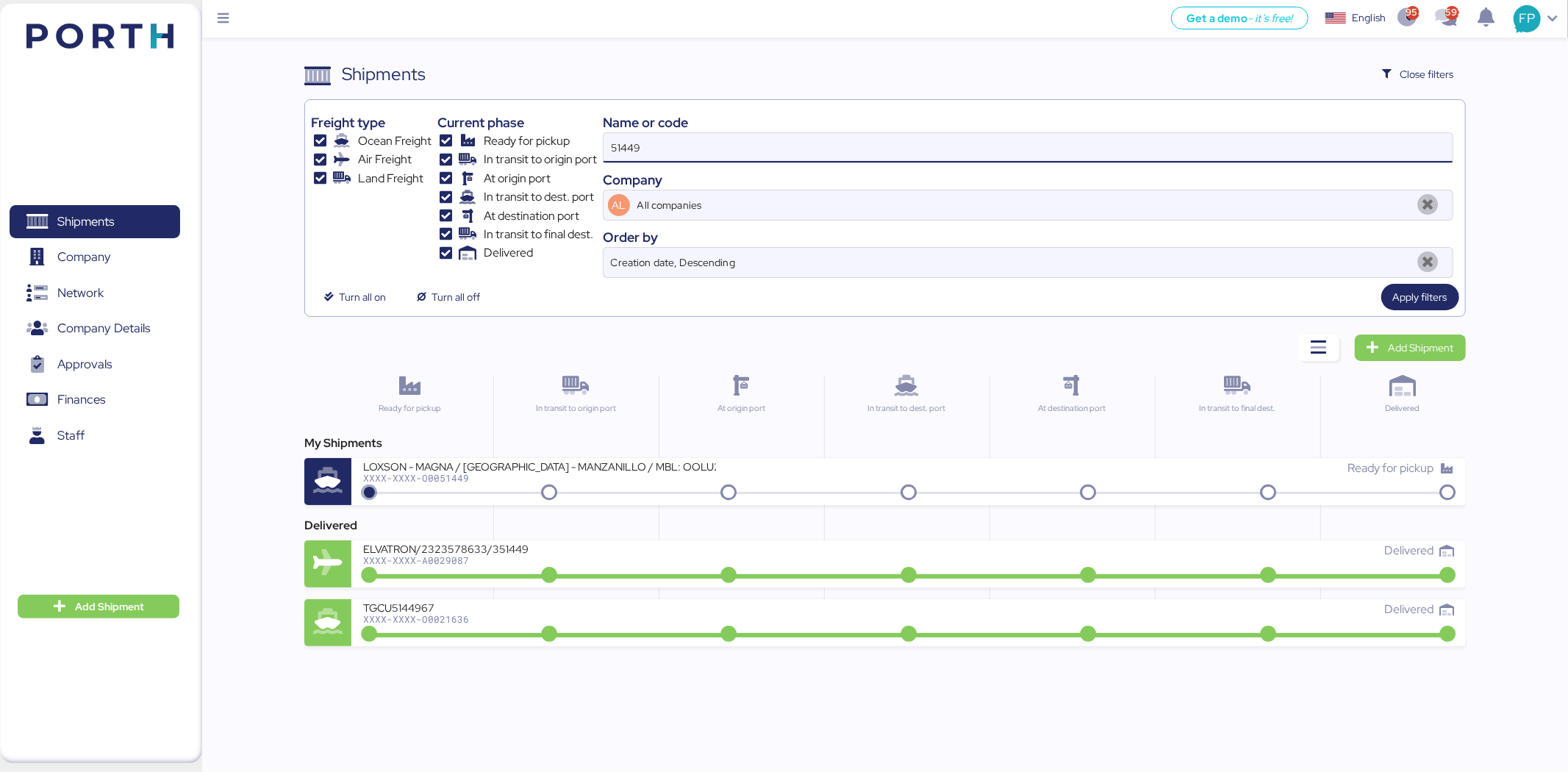
click at [646, 135] on input "51449" at bounding box center [1028, 148] width 849 height 29
paste input "O0051542"
type input "O0051542"
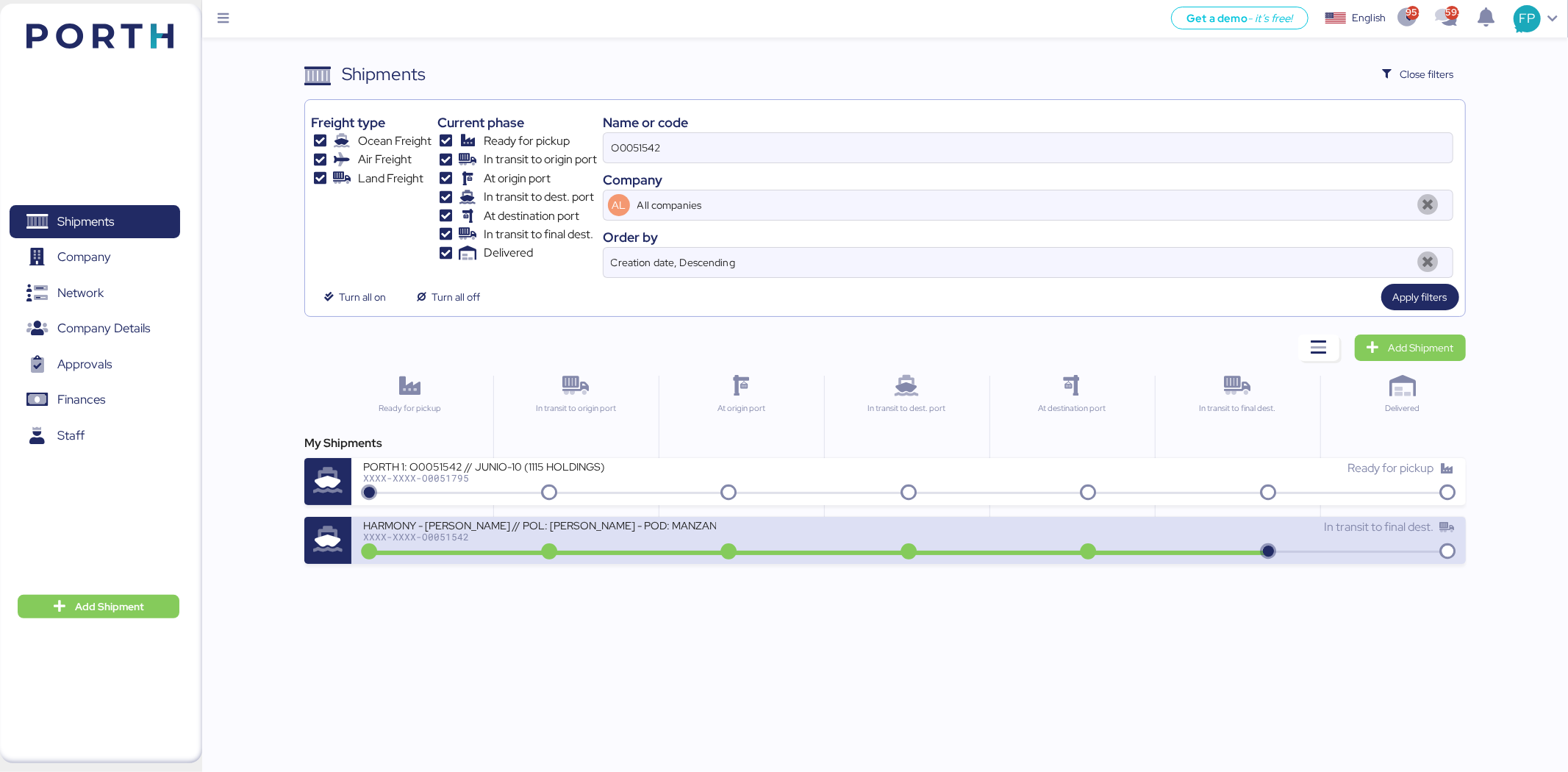
click at [601, 545] on div "HARMONY - [PERSON_NAME] // POL: [PERSON_NAME] - POD: MANZANILLO // HBL: HSS1372…" at bounding box center [636, 534] width 546 height 31
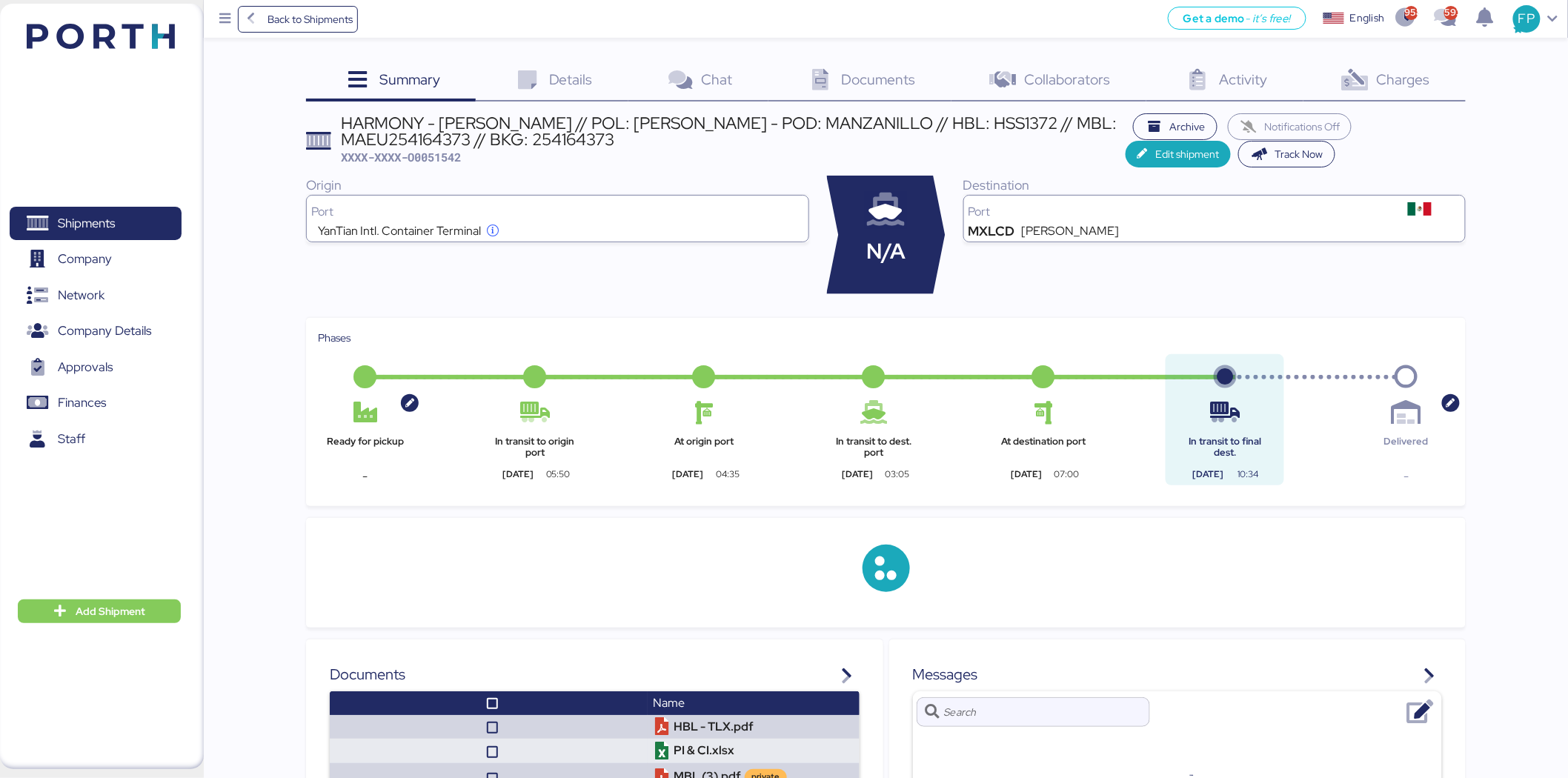
click at [1369, 93] on div "Charges 0" at bounding box center [1384, 82] width 162 height 40
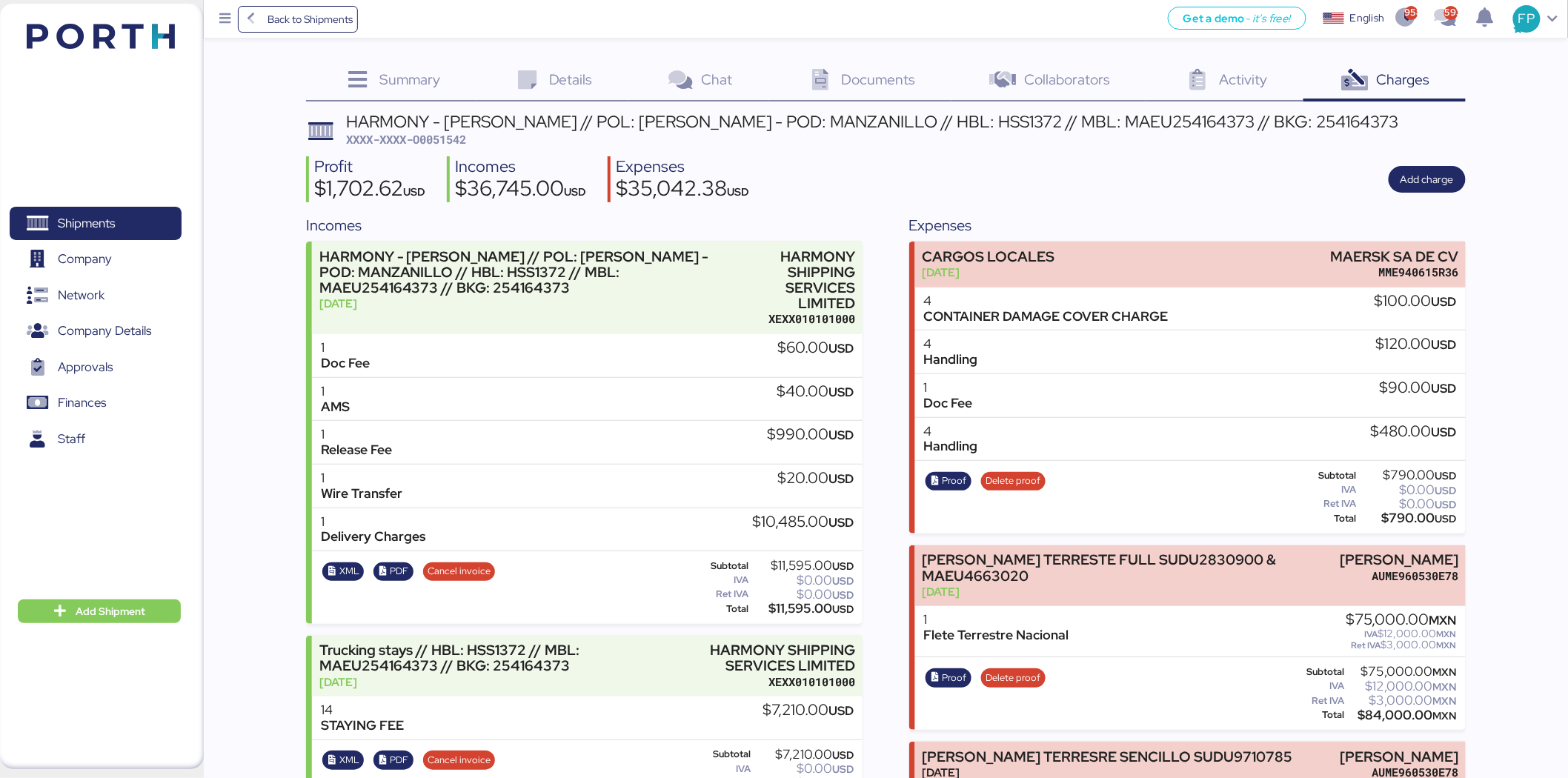
click at [466, 132] on span "XXXX-XXXX-O0051542" at bounding box center [406, 139] width 120 height 15
click at [457, 137] on span "XXXX-XXXX-O0051542" at bounding box center [406, 139] width 120 height 15
copy span "O0051542"
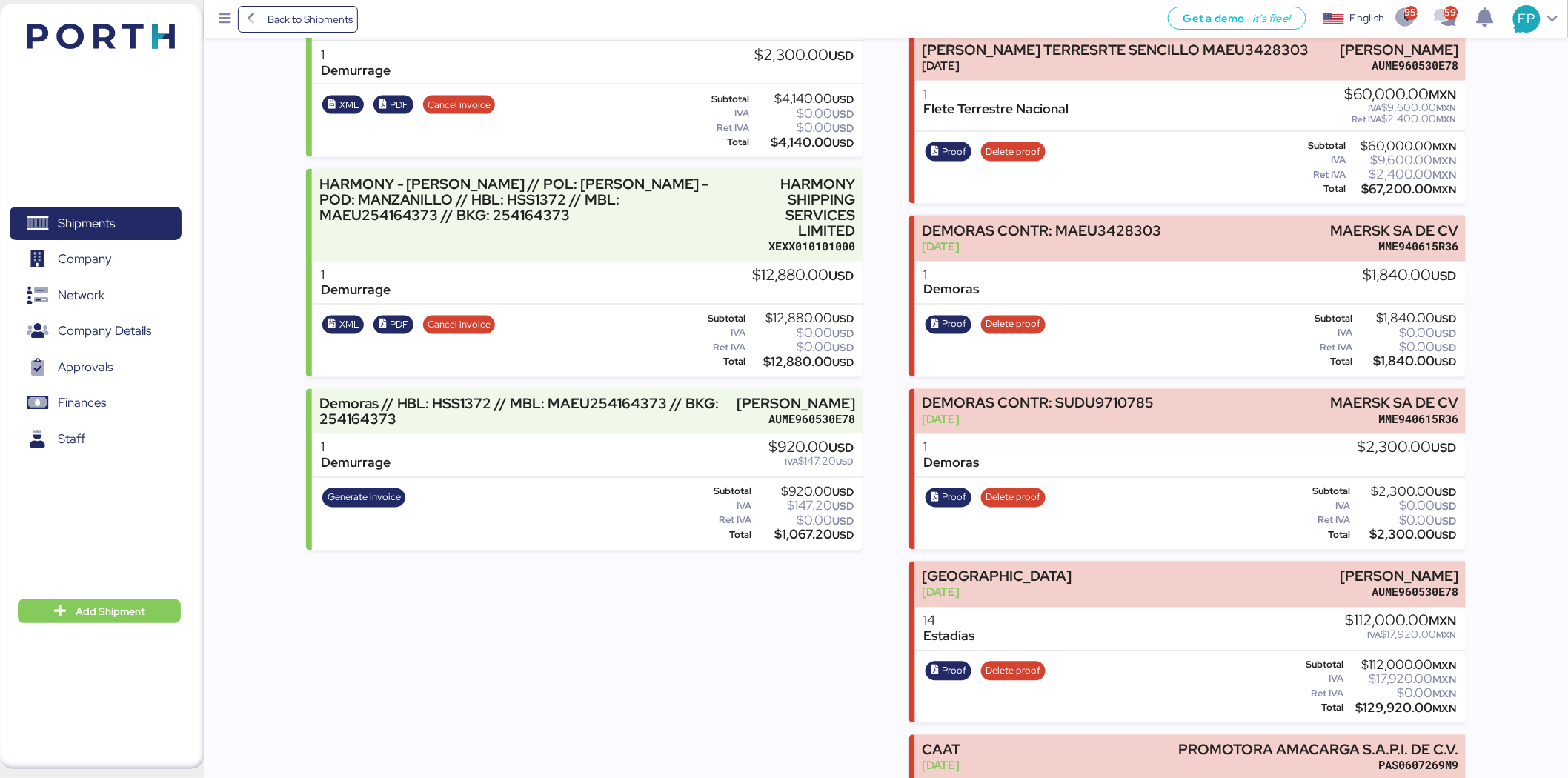
scroll to position [860, 0]
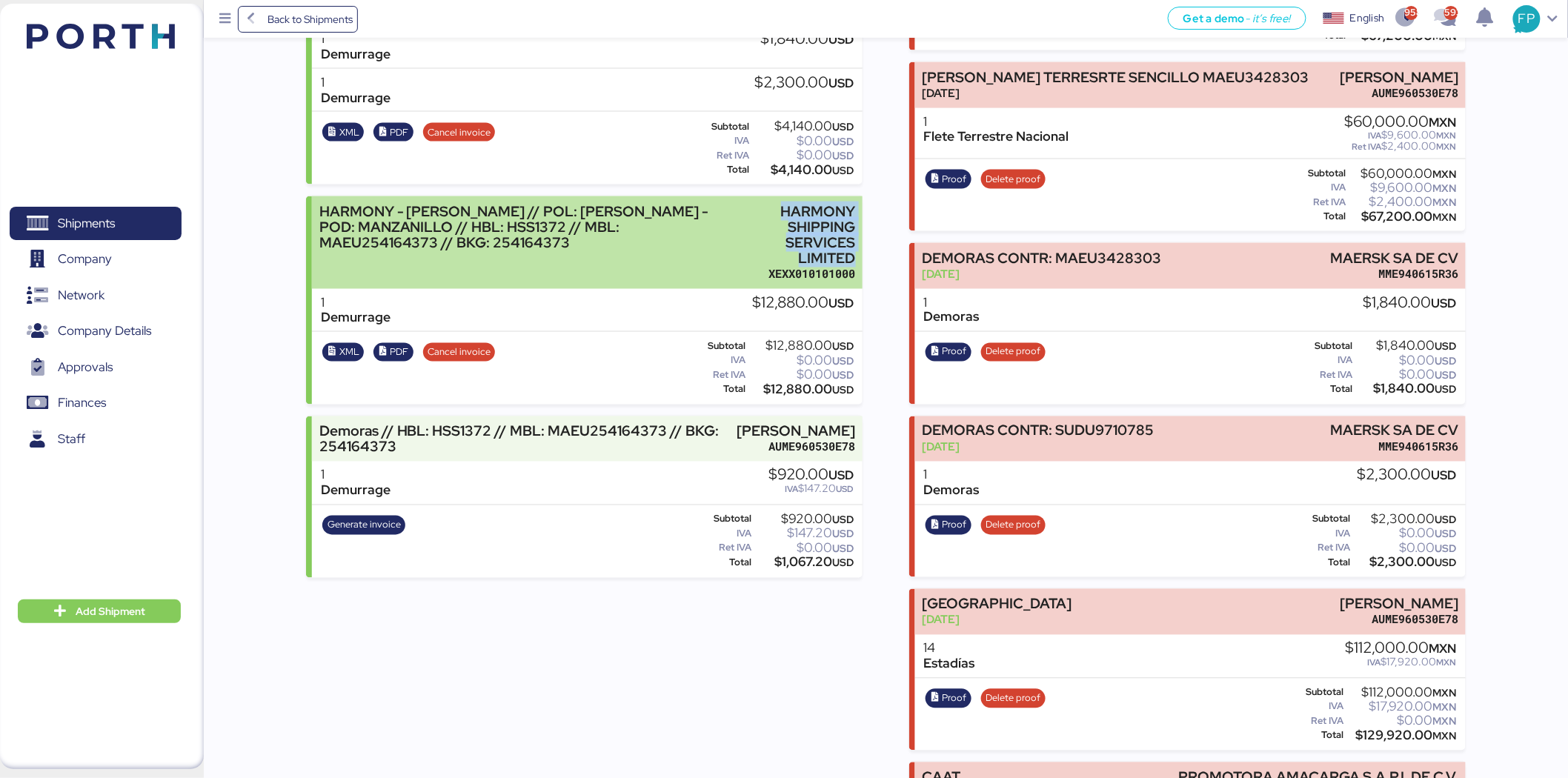
drag, startPoint x: 780, startPoint y: 188, endPoint x: 862, endPoint y: 230, distance: 92.1
click at [862, 230] on div "HARMONY - [PERSON_NAME] // POL: [PERSON_NAME] - POD: MANZANILLO // HBL: HSS1372…" at bounding box center [587, 243] width 551 height 92
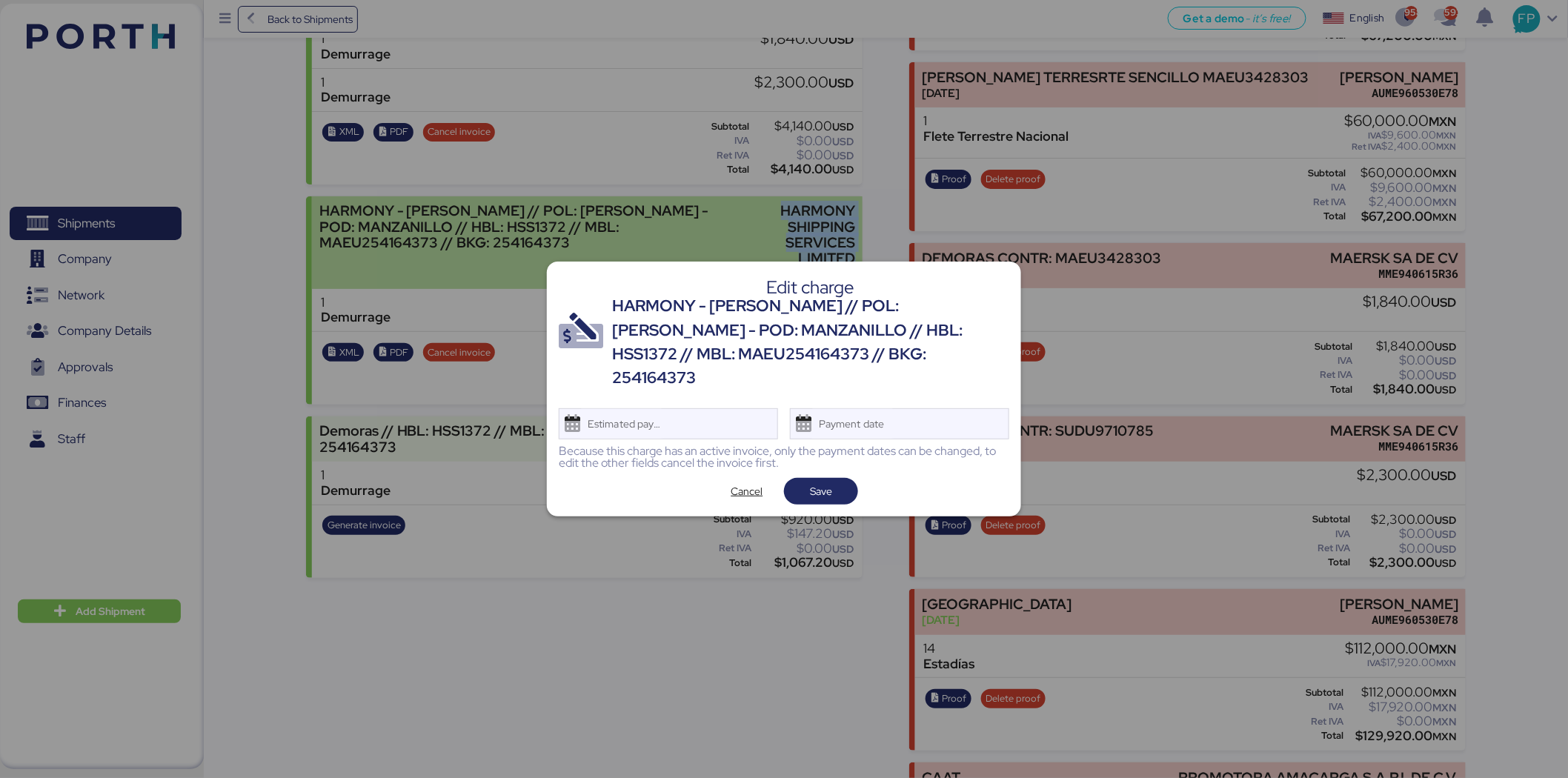
copy div "HARMONY SHIPPING SERVICES LIMITED"
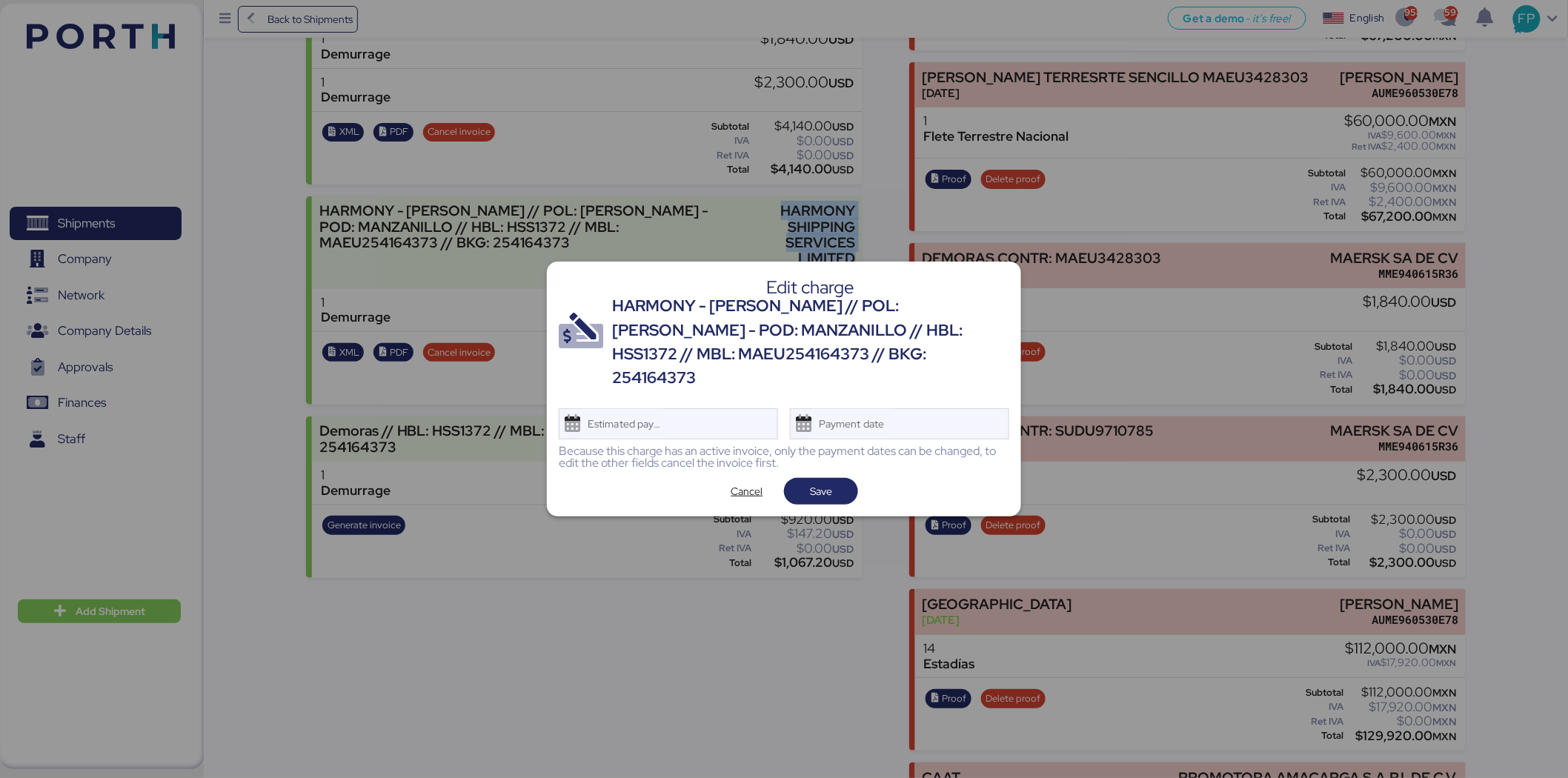
scroll to position [0, 0]
click at [734, 482] on span "Cancel" at bounding box center [747, 491] width 32 height 18
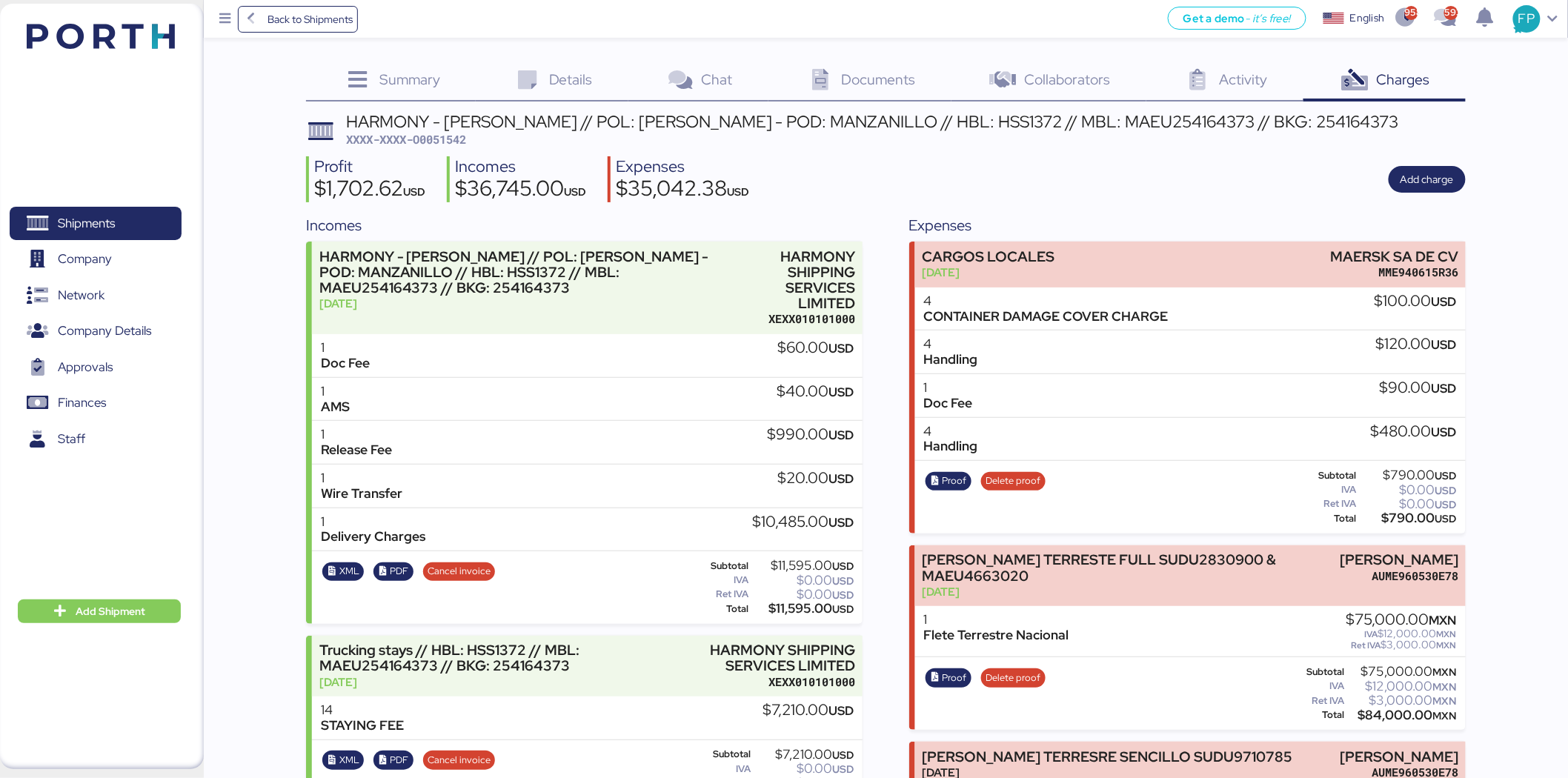
scroll to position [860, 0]
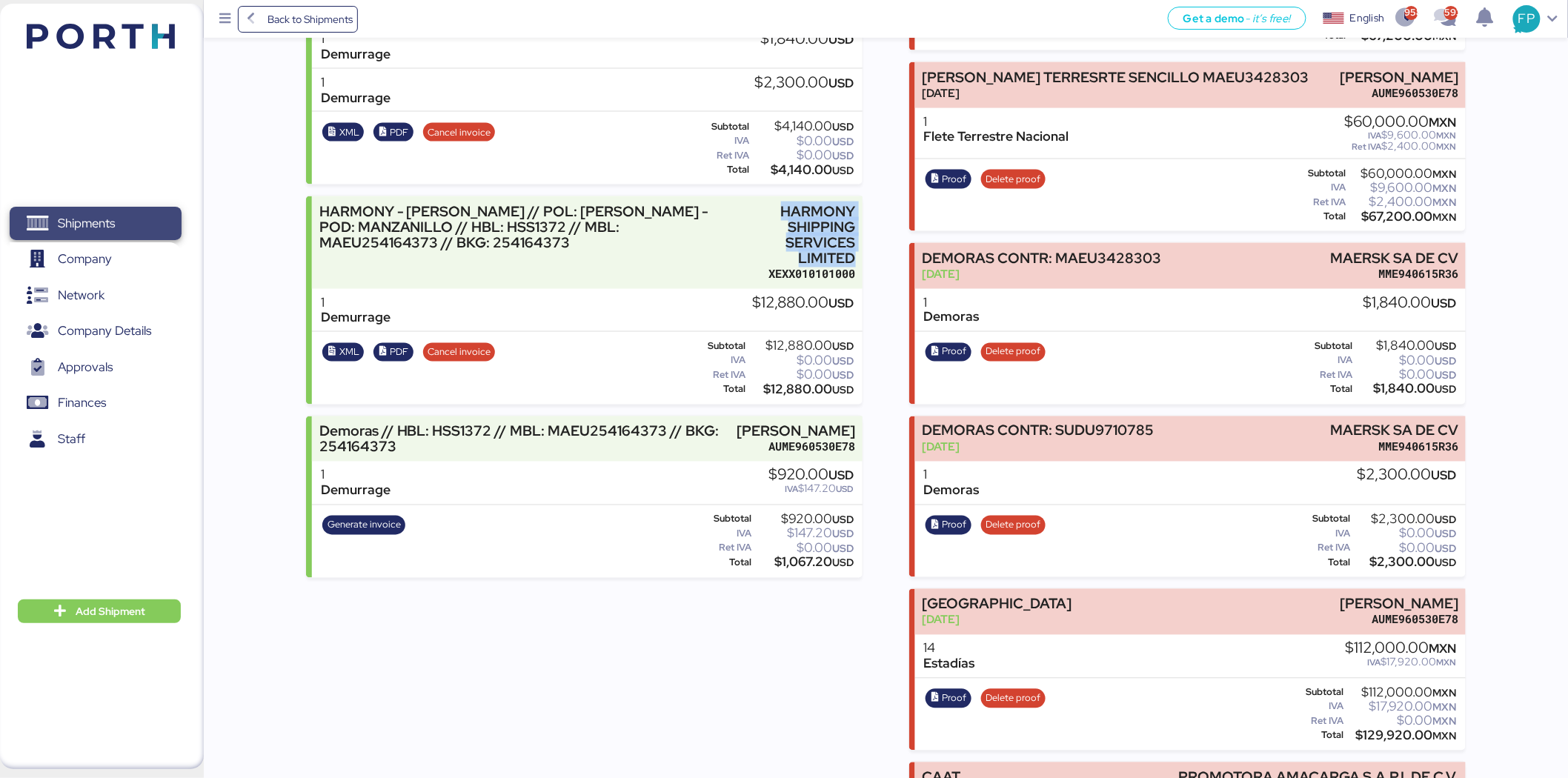
click at [127, 218] on span "Shipments" at bounding box center [95, 223] width 159 height 22
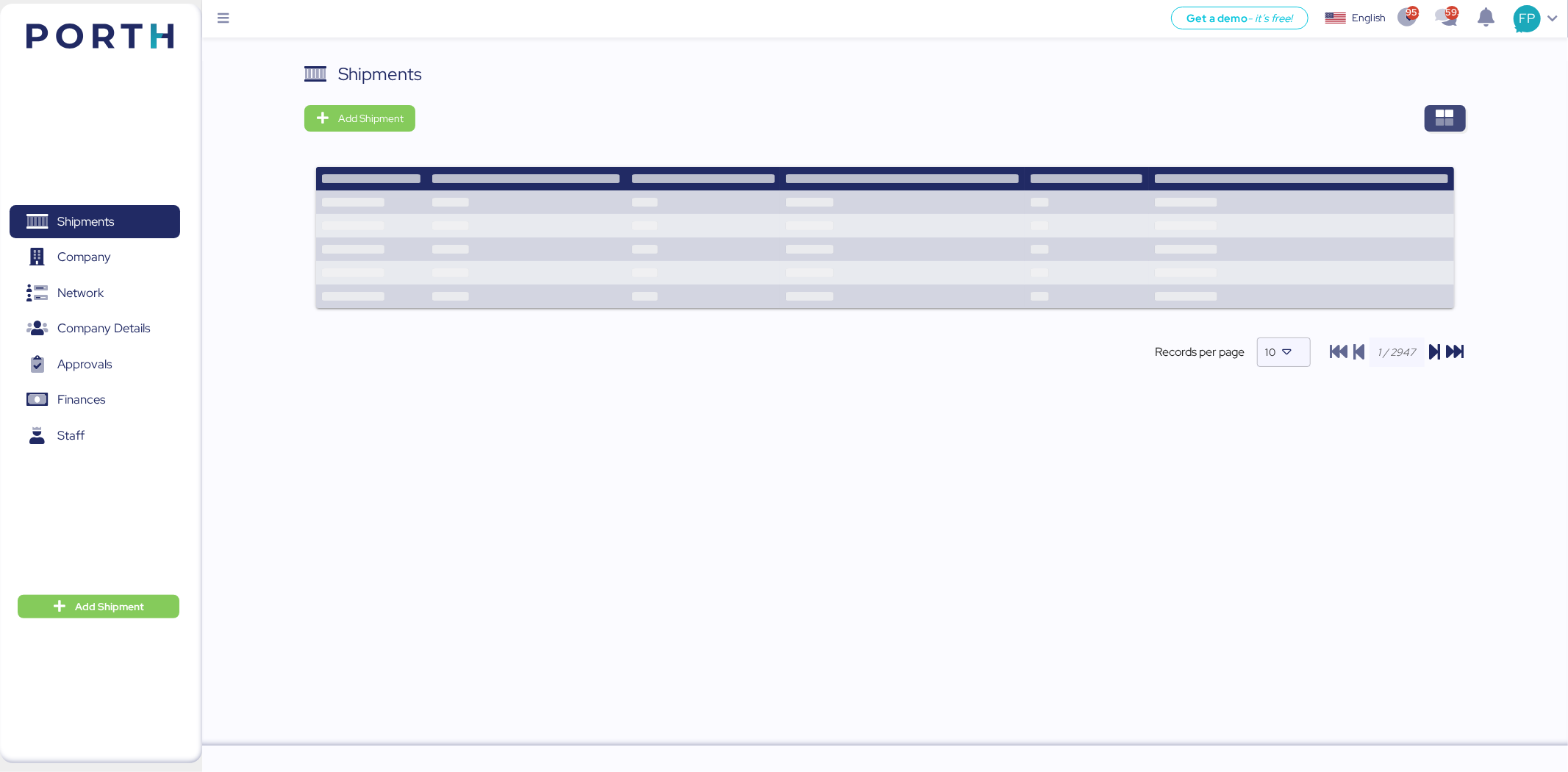
click at [1452, 128] on span "button" at bounding box center [1445, 118] width 18 height 21
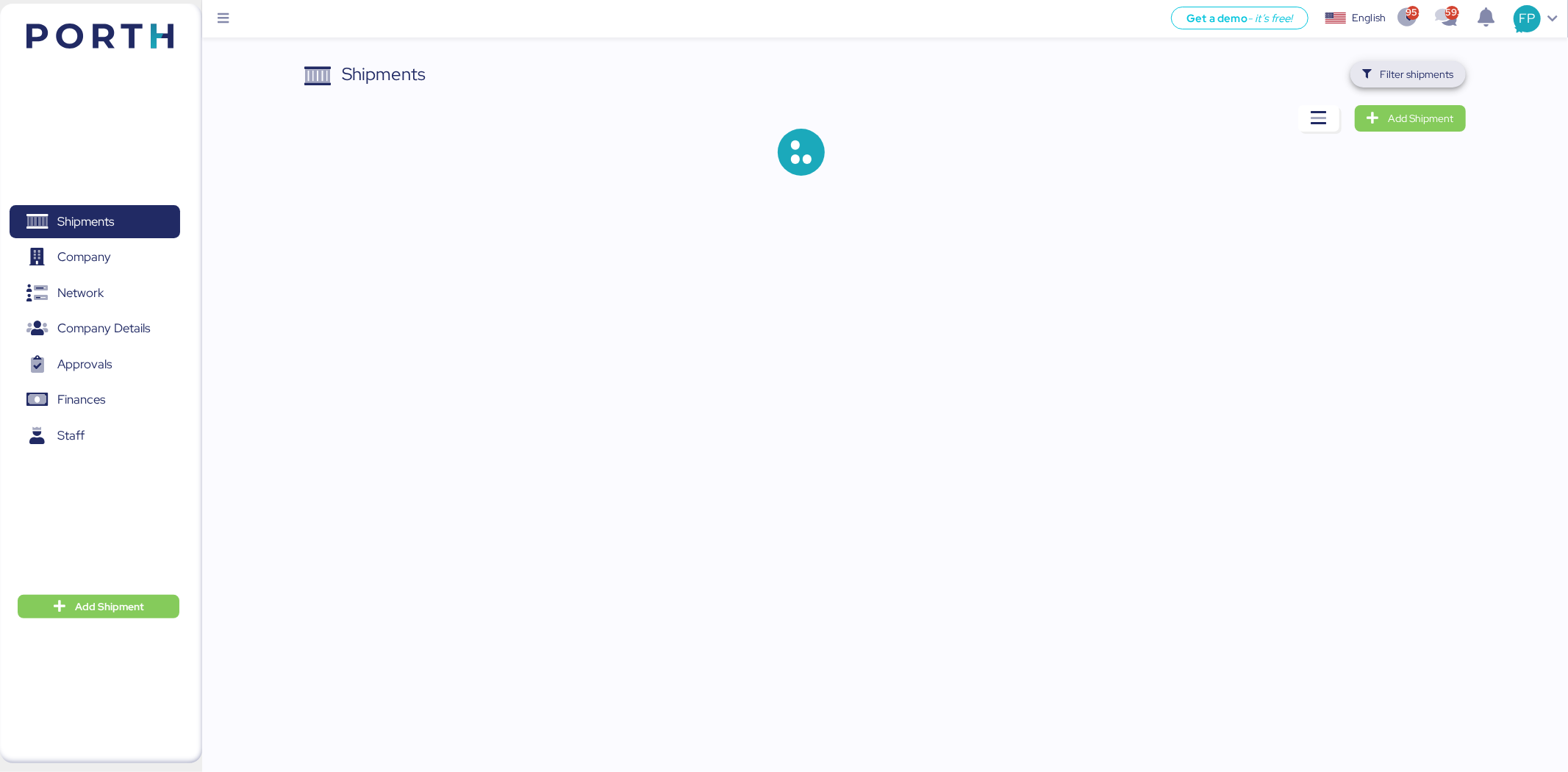
click at [1389, 63] on span "Filter shipments" at bounding box center [1408, 74] width 115 height 27
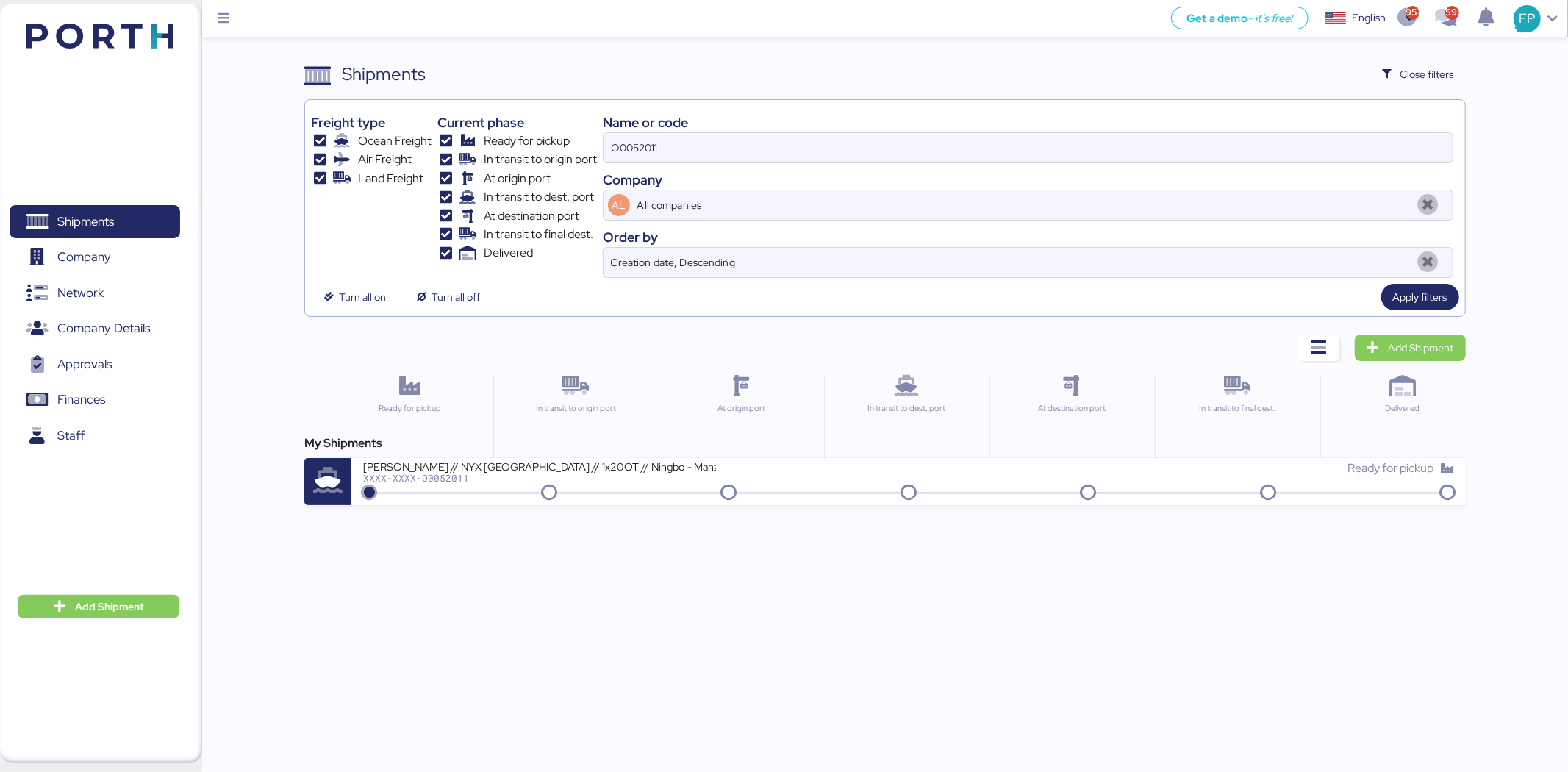
click at [650, 149] on input "O0052011" at bounding box center [1028, 148] width 849 height 29
paste input
type input "O"
type input "51585"
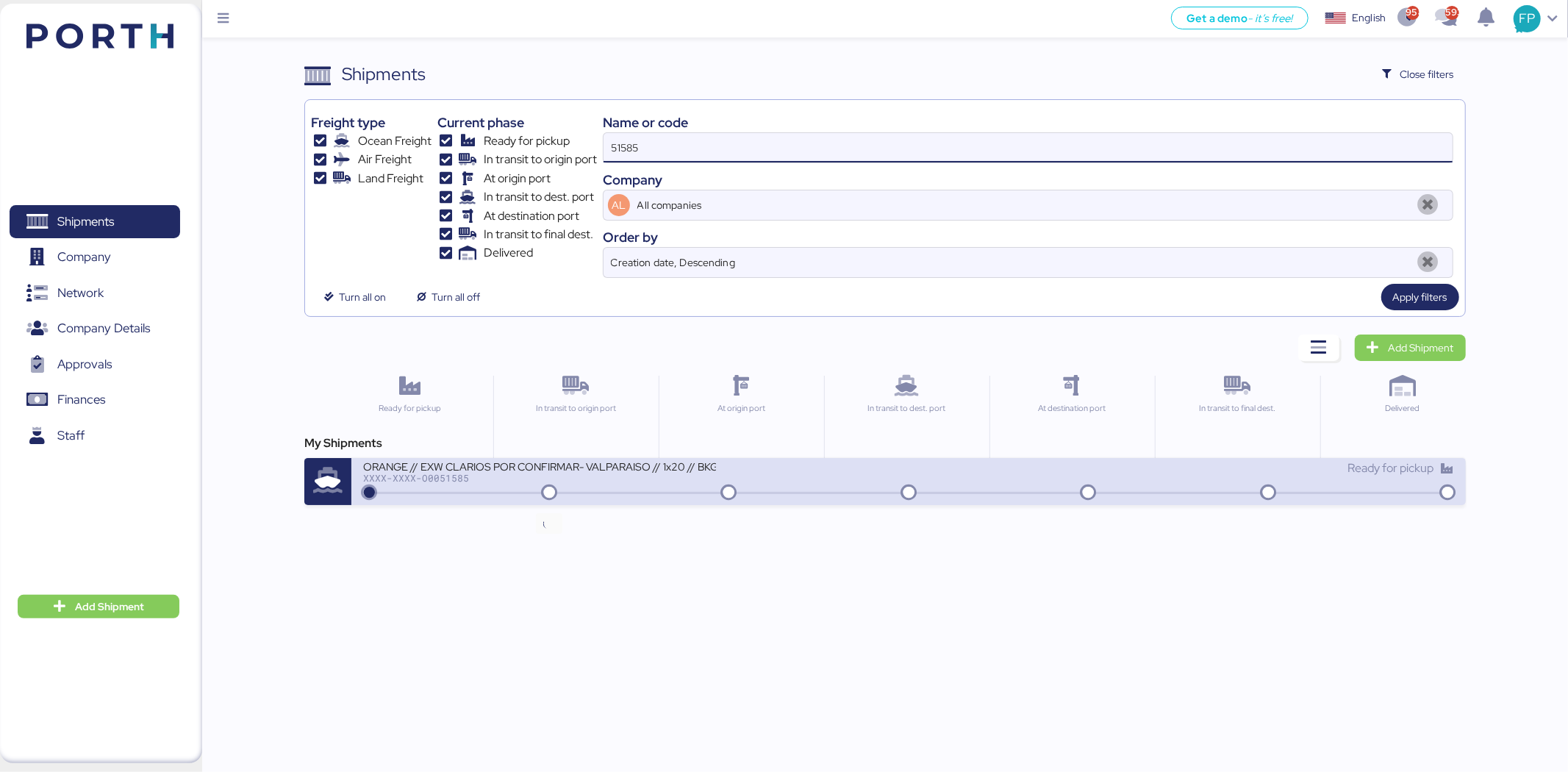
click at [617, 458] on div "ORANGE // EXW CLARIOS POR CONFIRMAR- VALPARAISO // 1x20 // BKG HAPAG 32894753 -…" at bounding box center [909, 482] width 1114 height 47
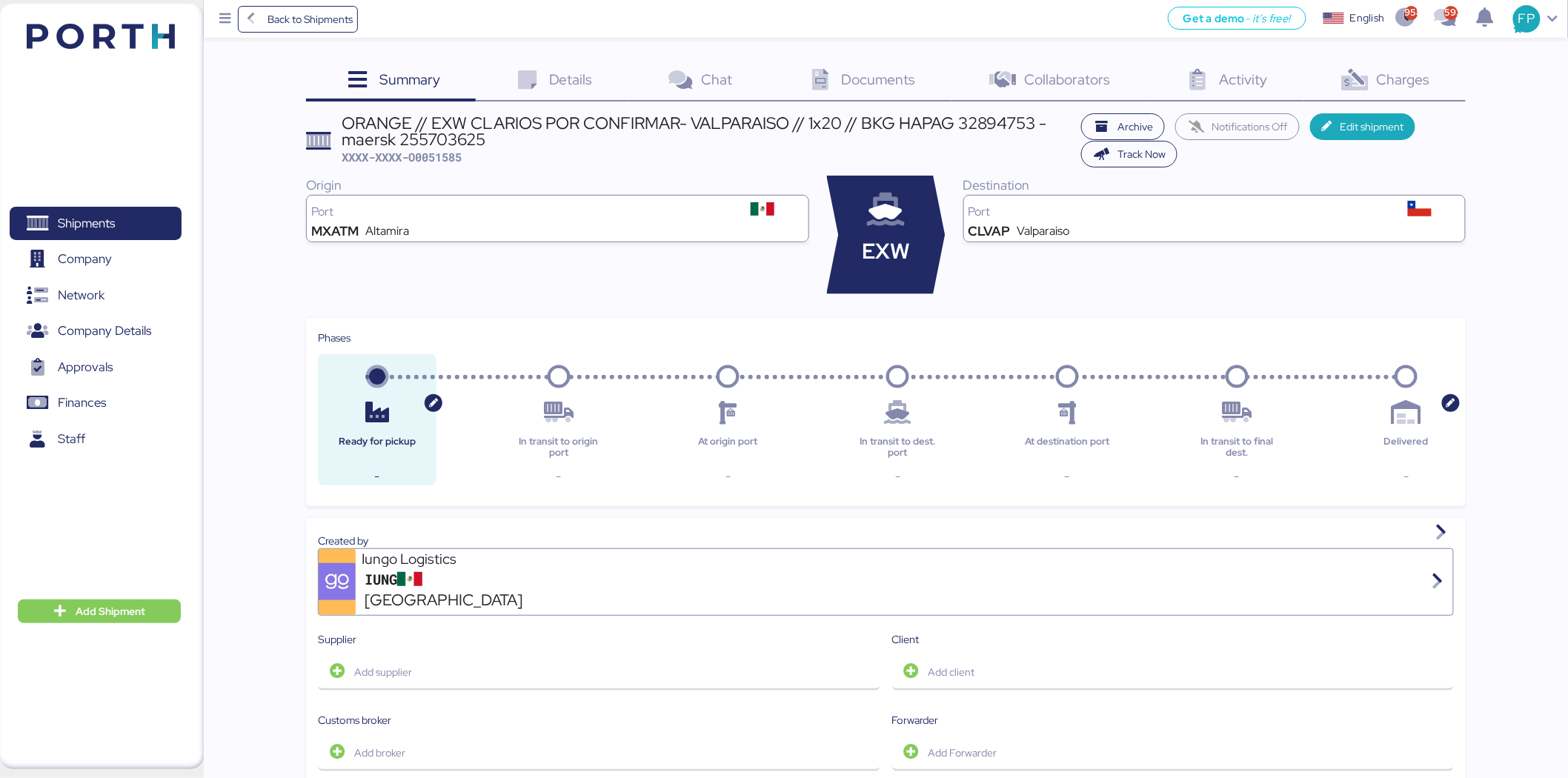
click at [1408, 58] on div "Summary 0 Details 0 Chat 0 Documents 0 Collaborators 0 Activity 0 Charges 0 ORA…" at bounding box center [784, 715] width 1568 height 1430
click at [1372, 90] on div "Charges 0" at bounding box center [1384, 82] width 162 height 40
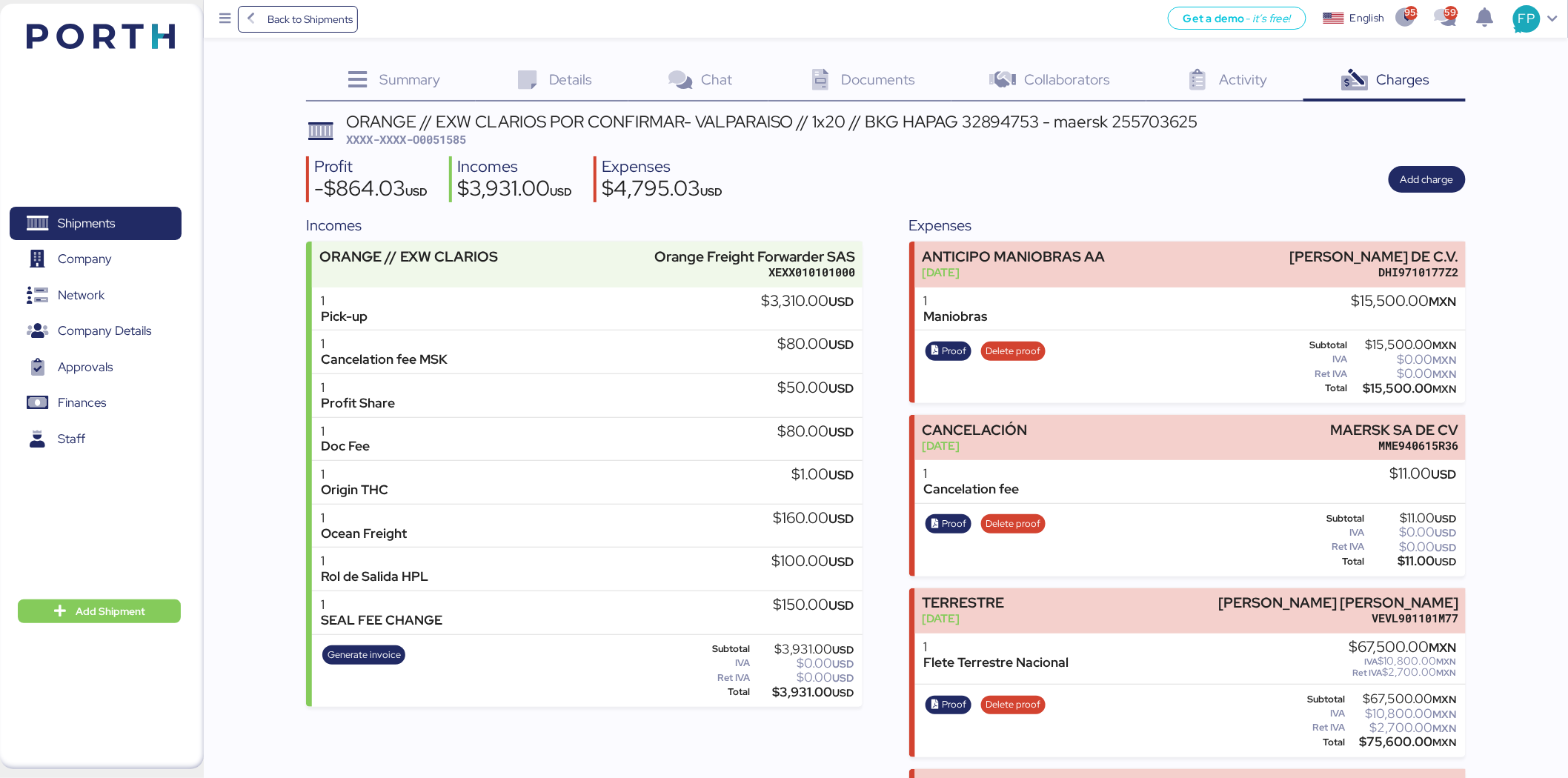
click at [452, 141] on span "XXXX-XXXX-O0051585" at bounding box center [406, 139] width 120 height 15
click at [451, 141] on span "XXXX-XXXX-O0051585" at bounding box center [406, 139] width 120 height 15
copy span "O0051585"
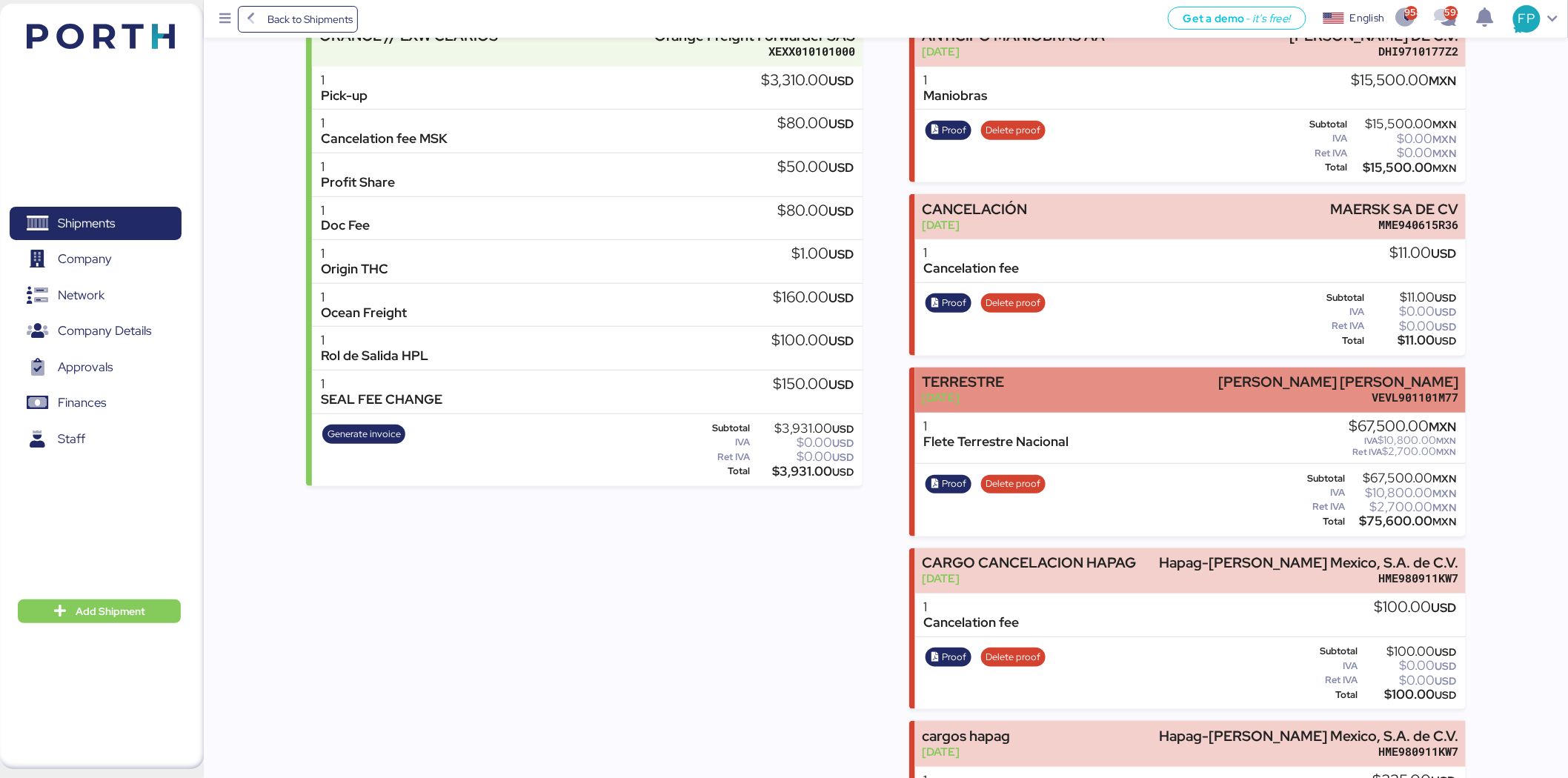
scroll to position [337, 0]
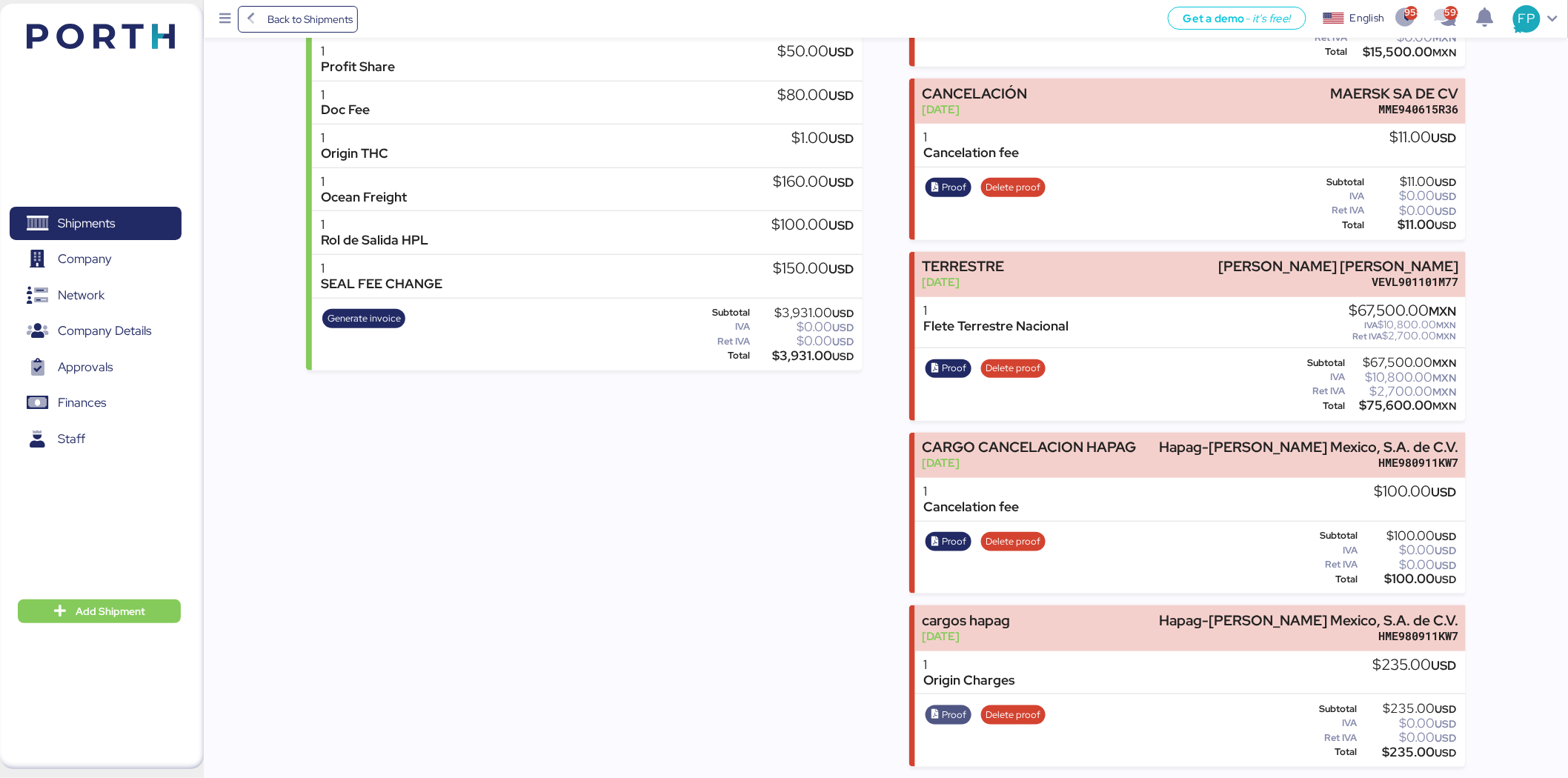
click at [957, 713] on span "Proof" at bounding box center [955, 715] width 25 height 16
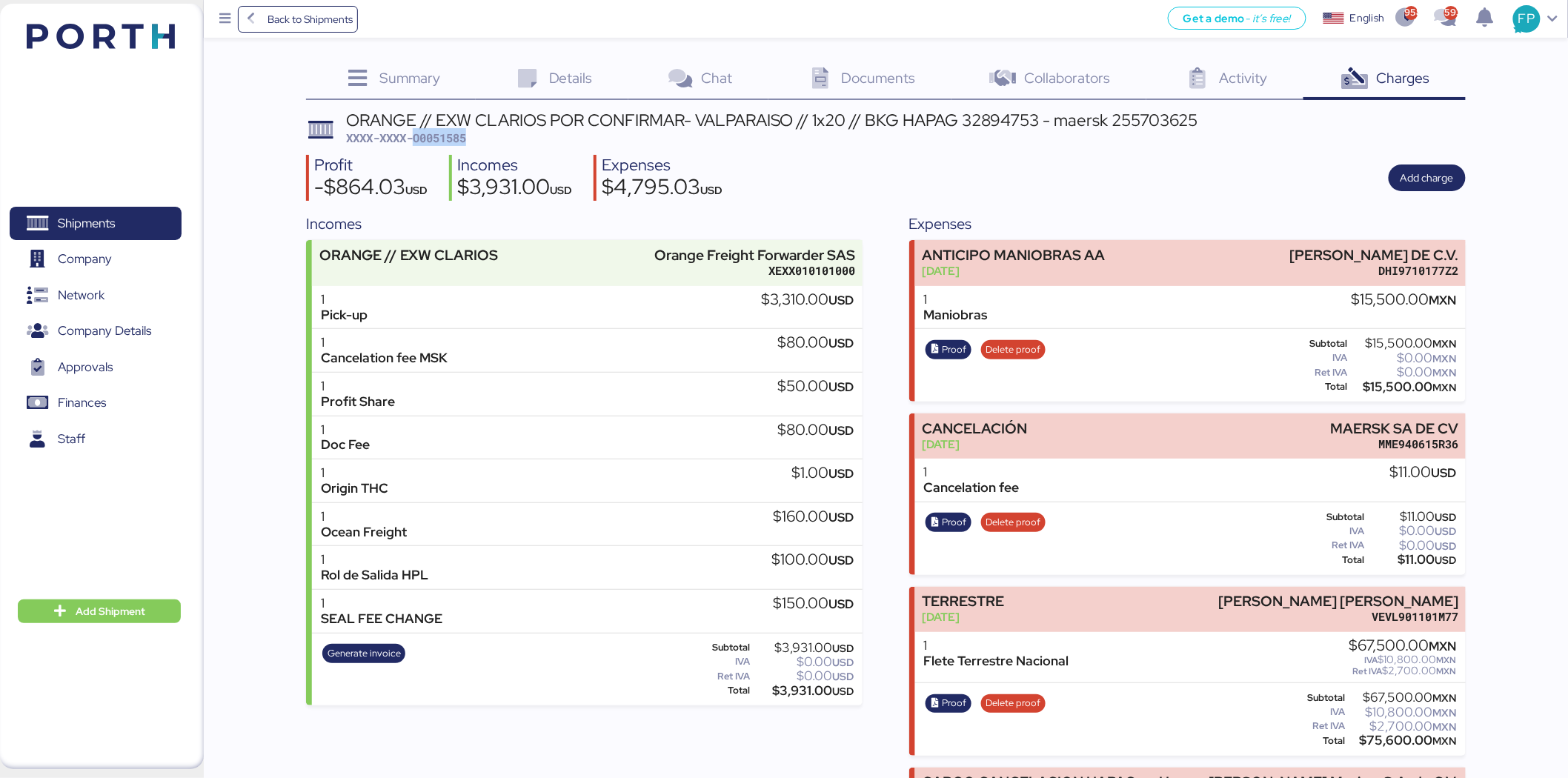
scroll to position [0, 0]
click at [794, 695] on div "$3,931.00 USD" at bounding box center [803, 692] width 101 height 11
copy div "3,931.00"
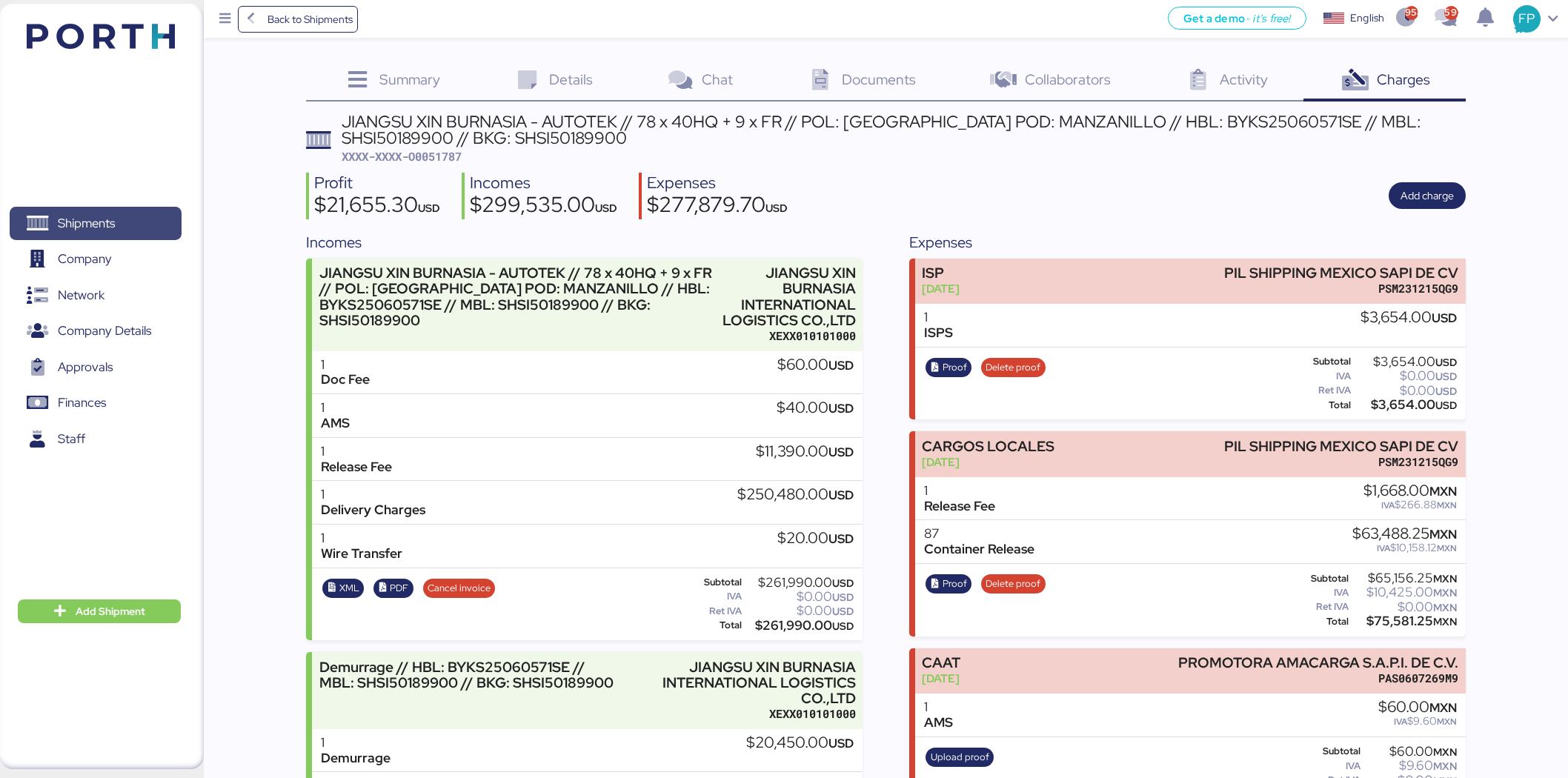
scroll to position [6085, 0]
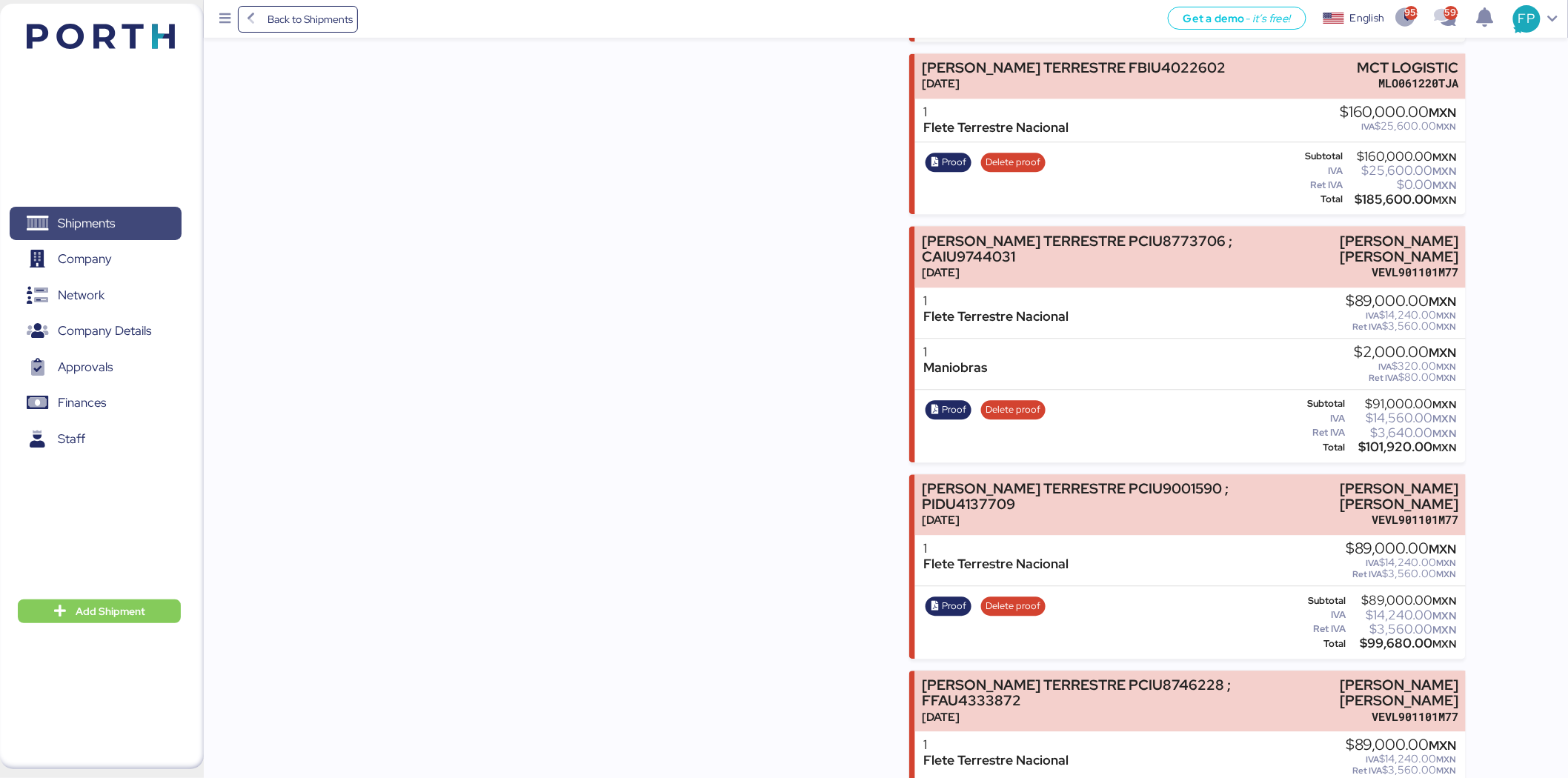
click at [114, 221] on span "Shipments" at bounding box center [86, 223] width 57 height 22
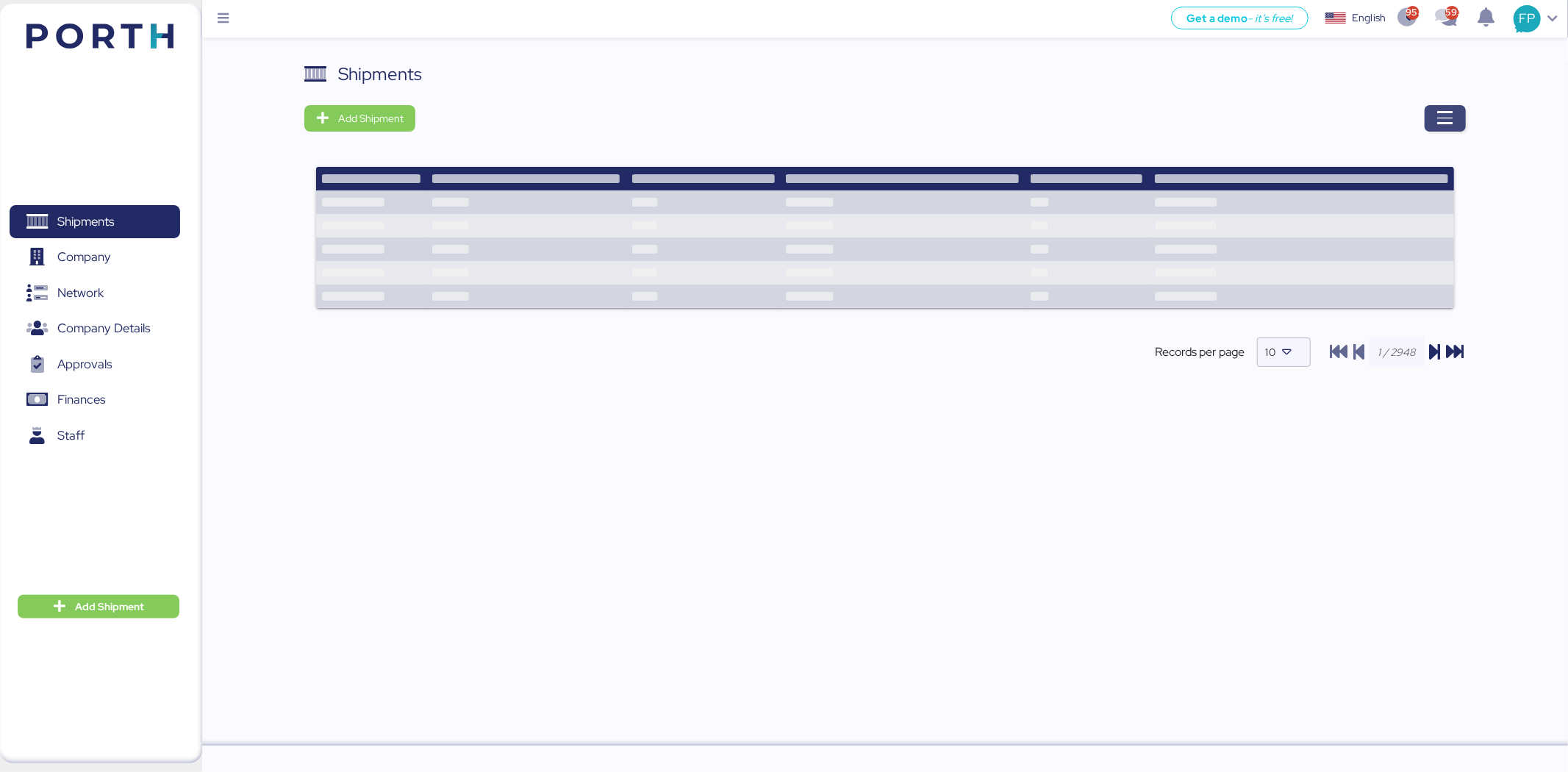
click at [1449, 119] on icon "button" at bounding box center [1445, 118] width 18 height 18
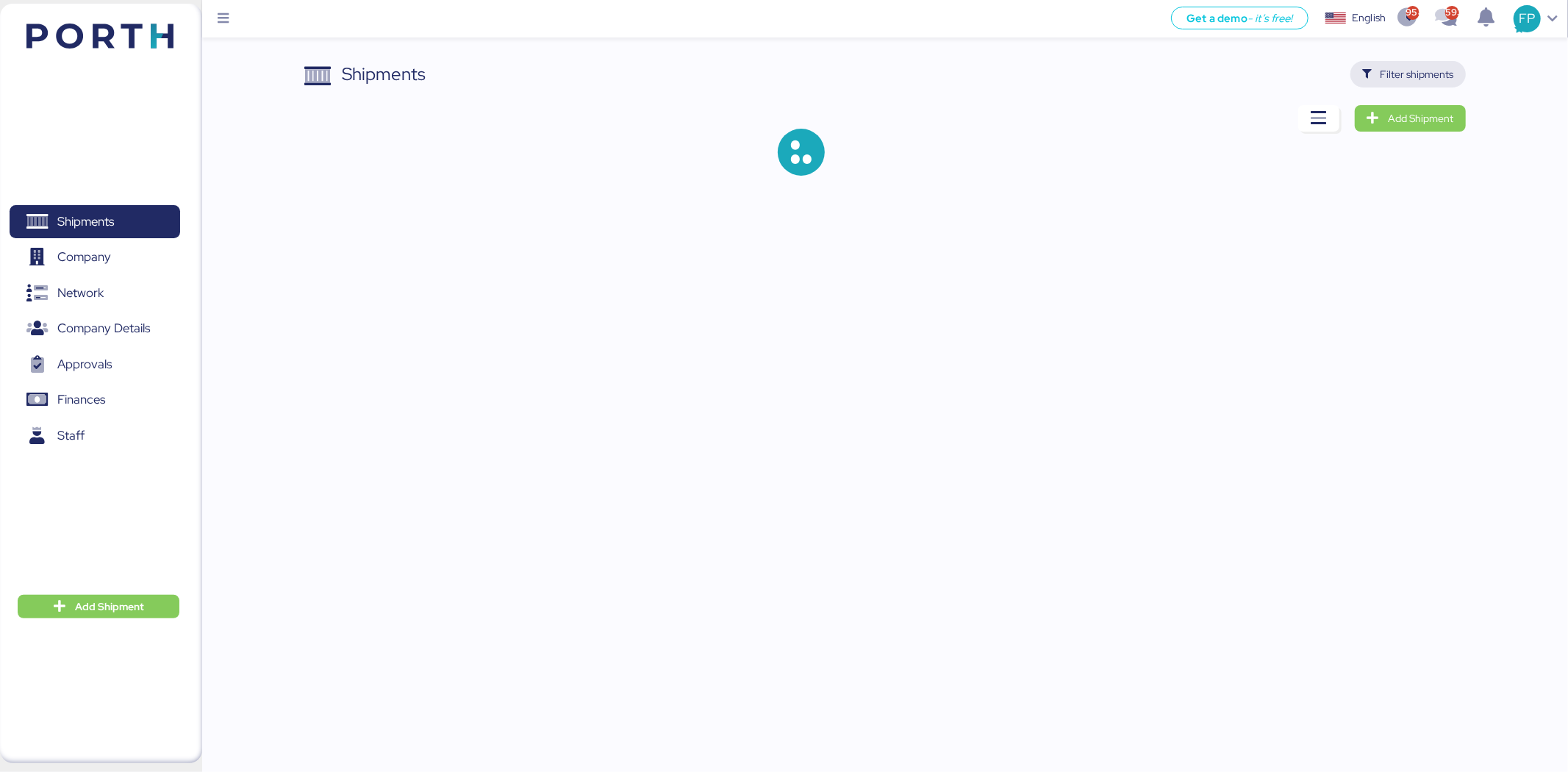
click at [1444, 76] on span "Filter shipments" at bounding box center [1417, 74] width 73 height 18
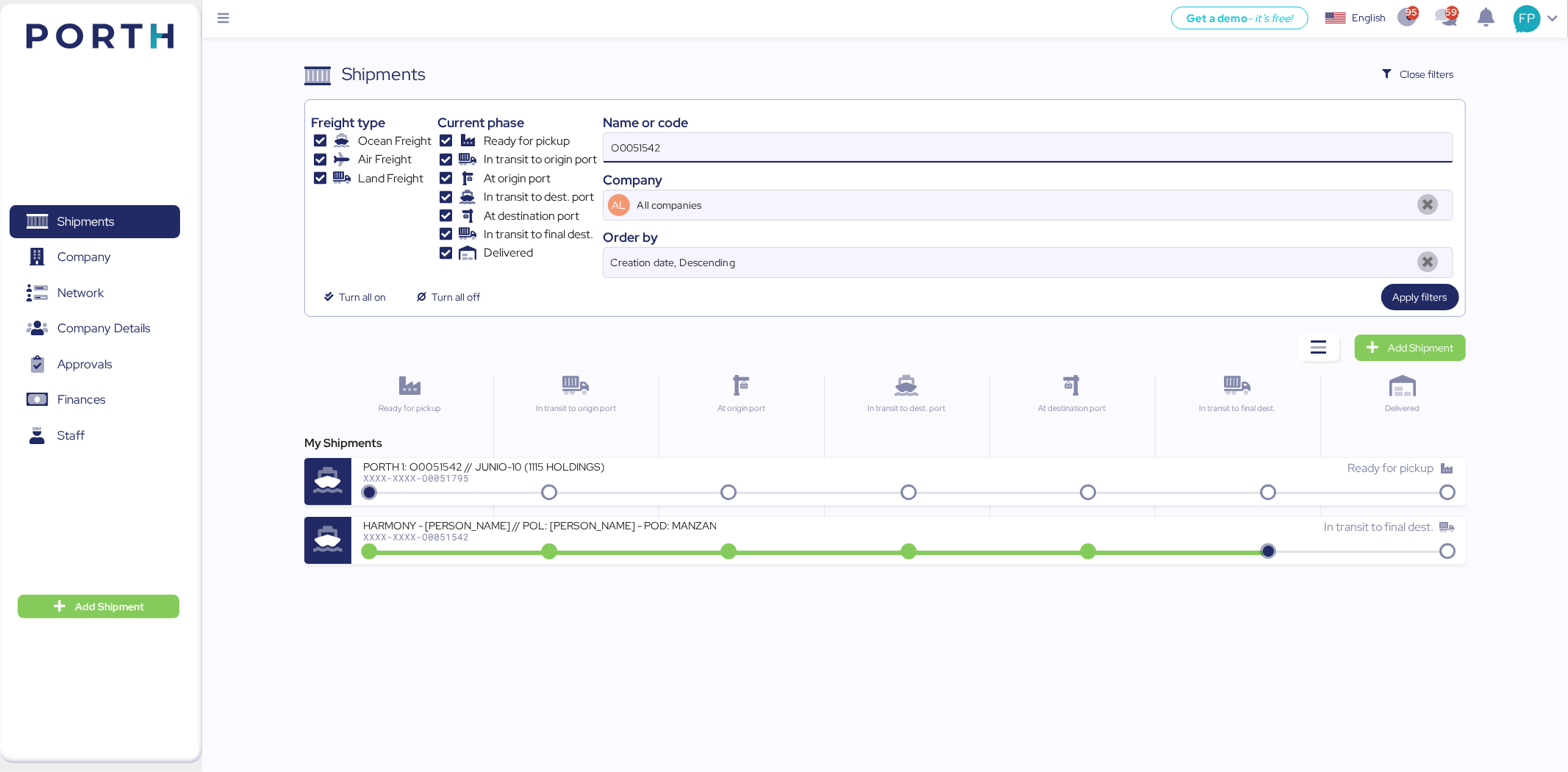
click at [625, 138] on input "O0051542" at bounding box center [1028, 148] width 849 height 29
paste input "2011"
type input "O0052011"
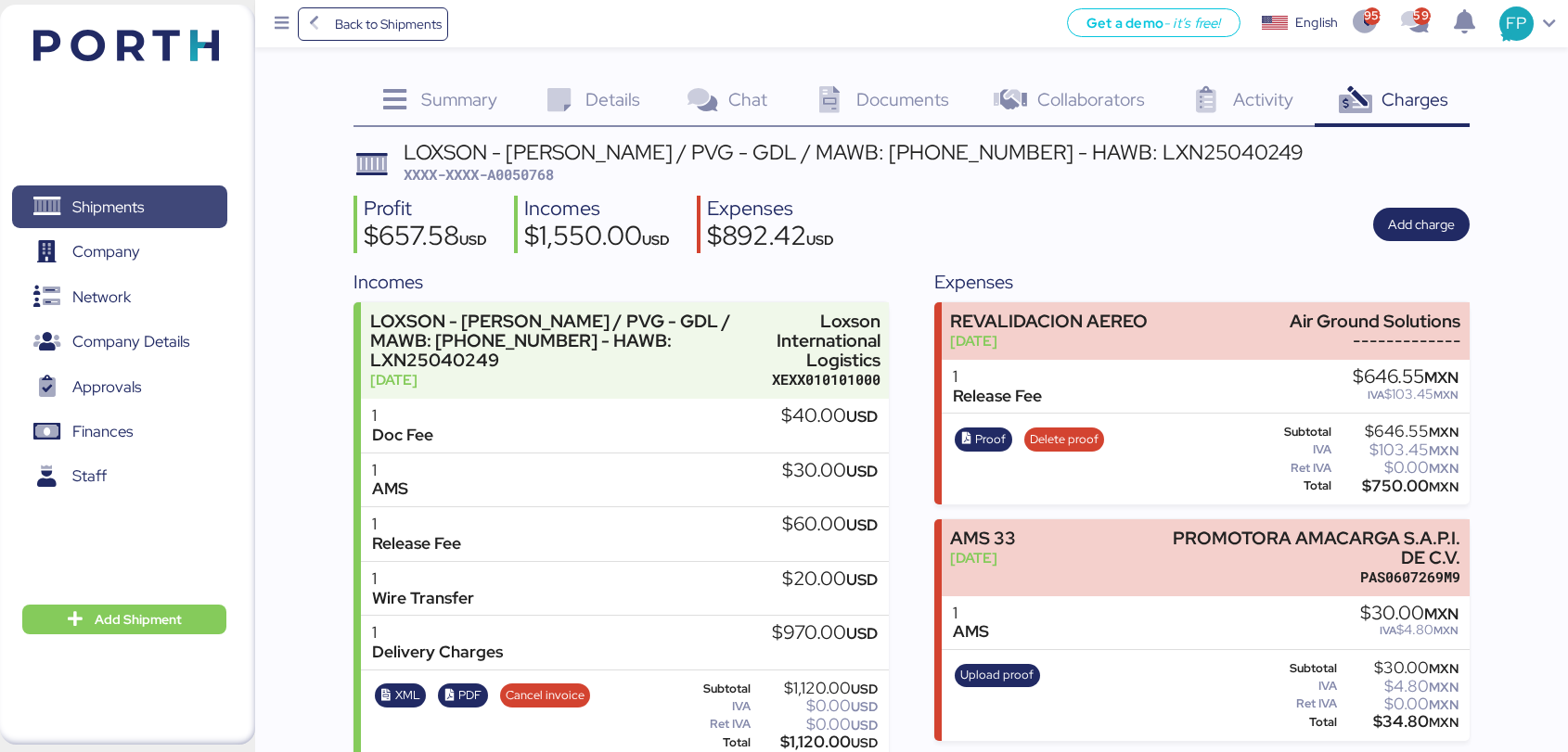
scroll to position [283, 0]
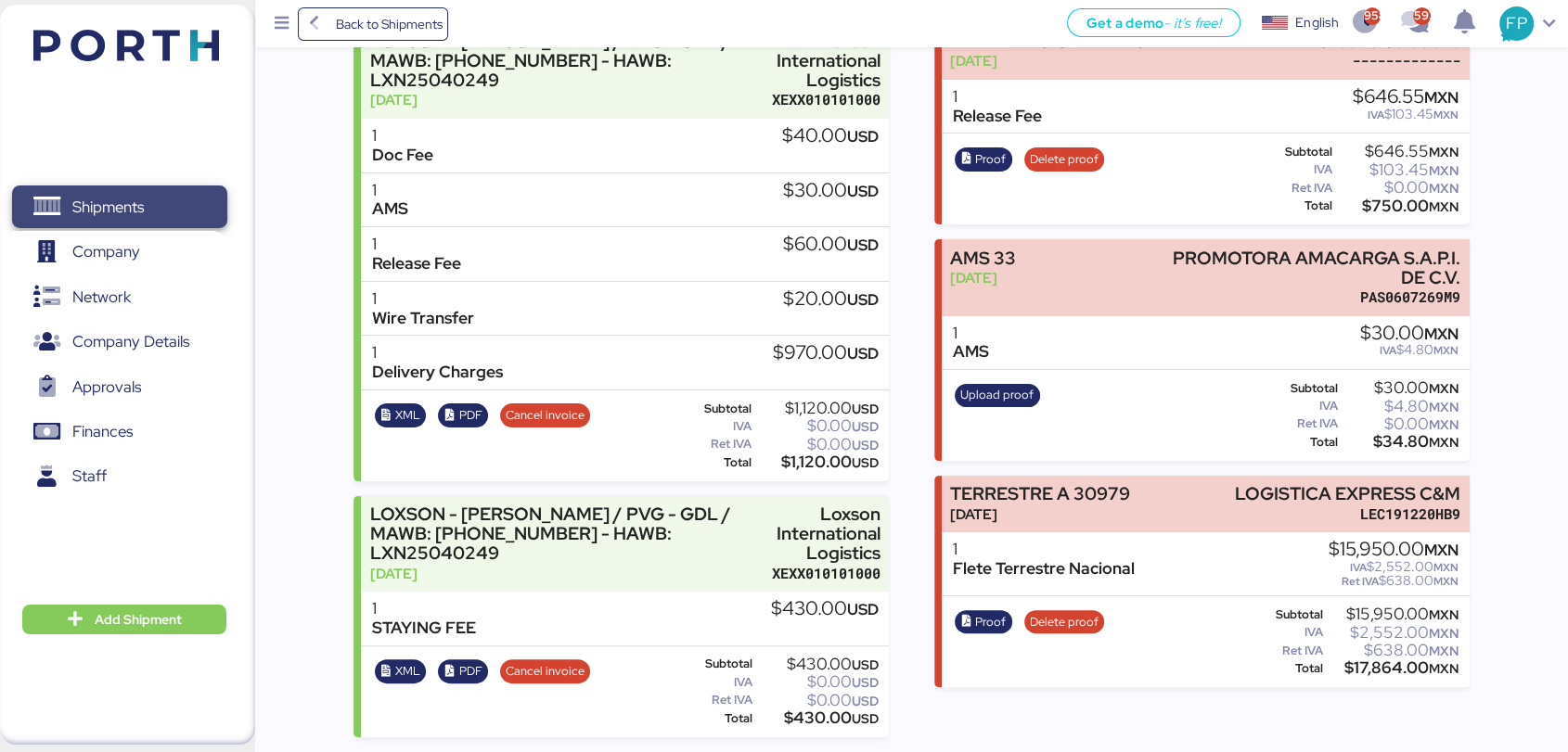
click at [163, 205] on span "Shipments" at bounding box center [119, 207] width 200 height 27
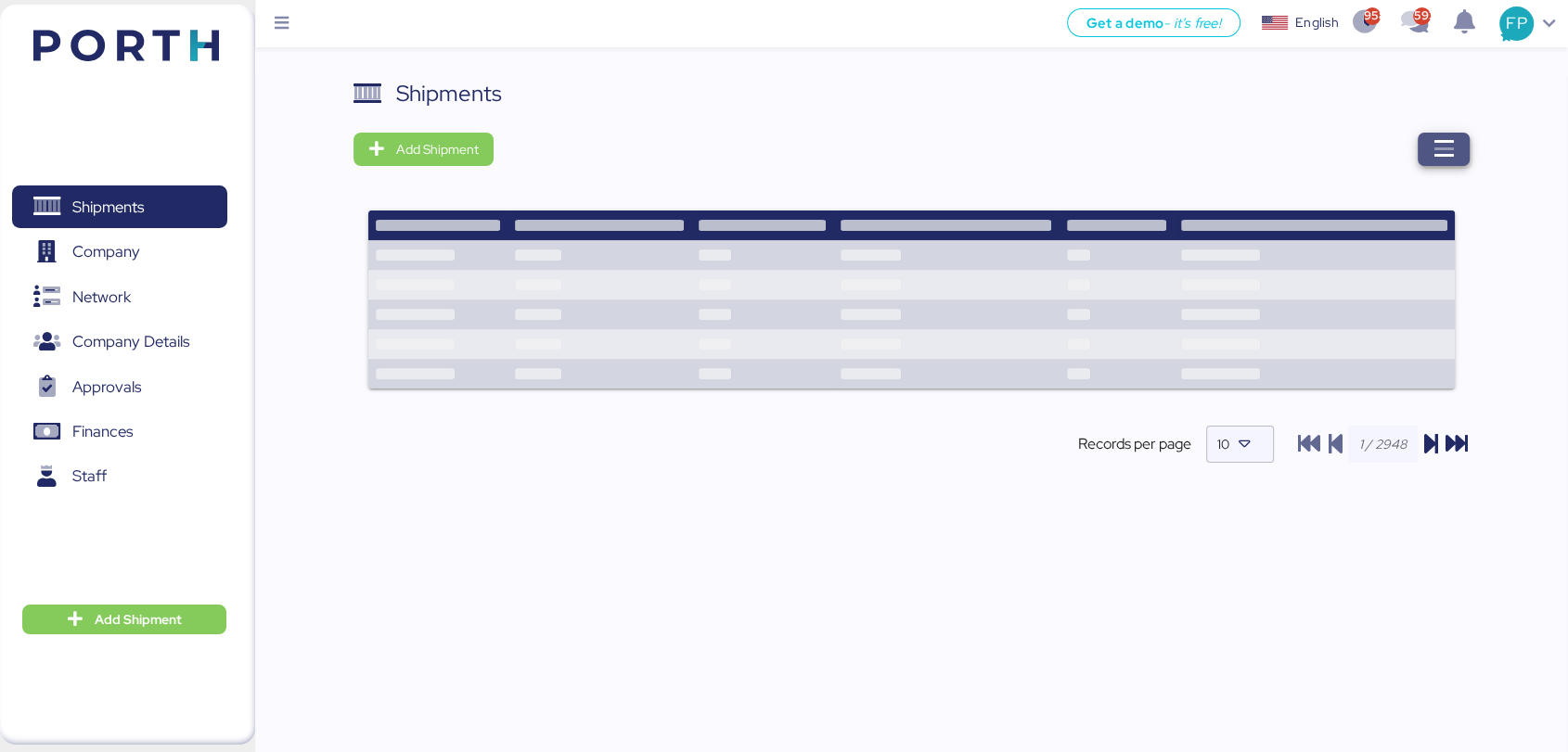
click at [1460, 143] on span "button" at bounding box center [1444, 149] width 52 height 34
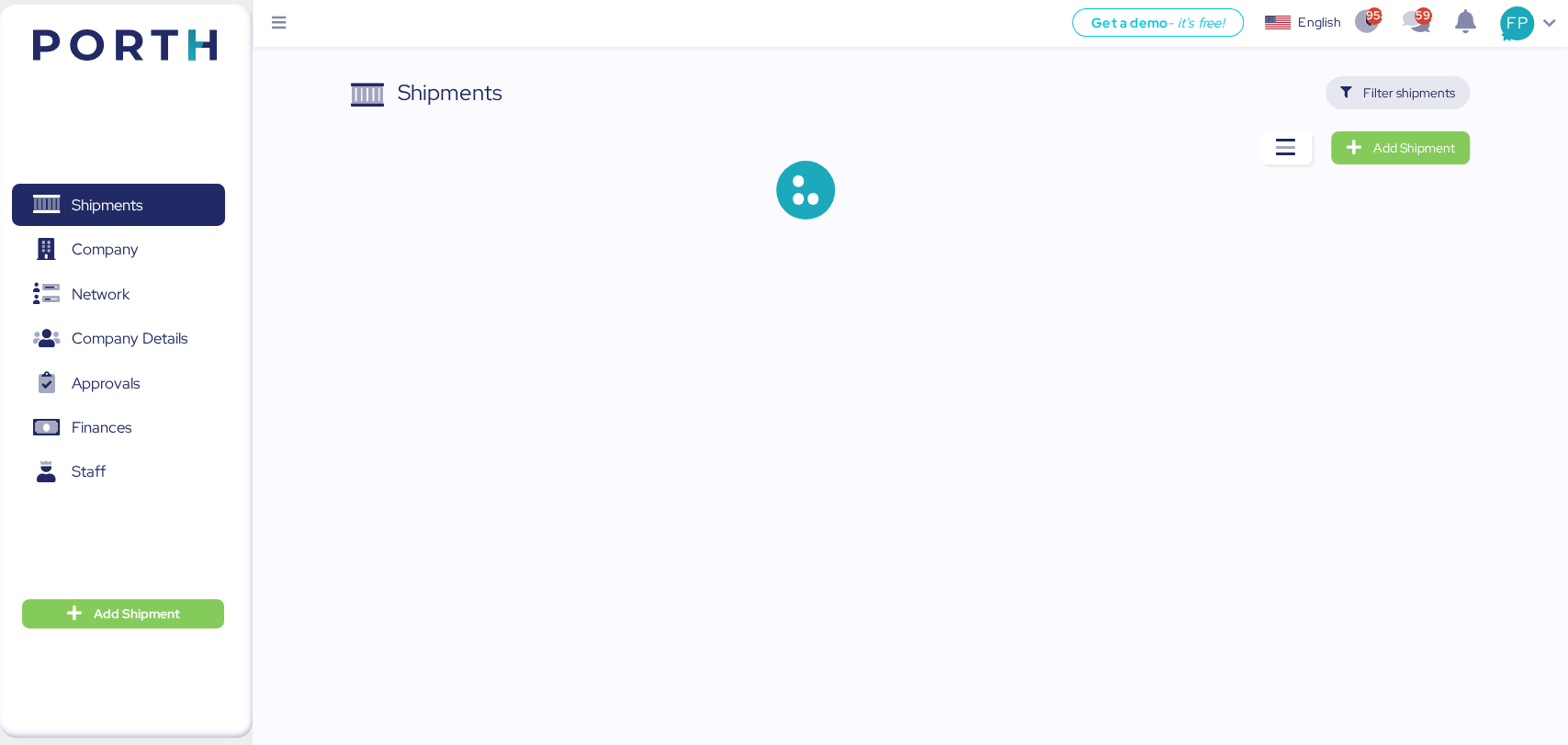
click at [1422, 97] on span "Filter shipments" at bounding box center [1409, 93] width 92 height 22
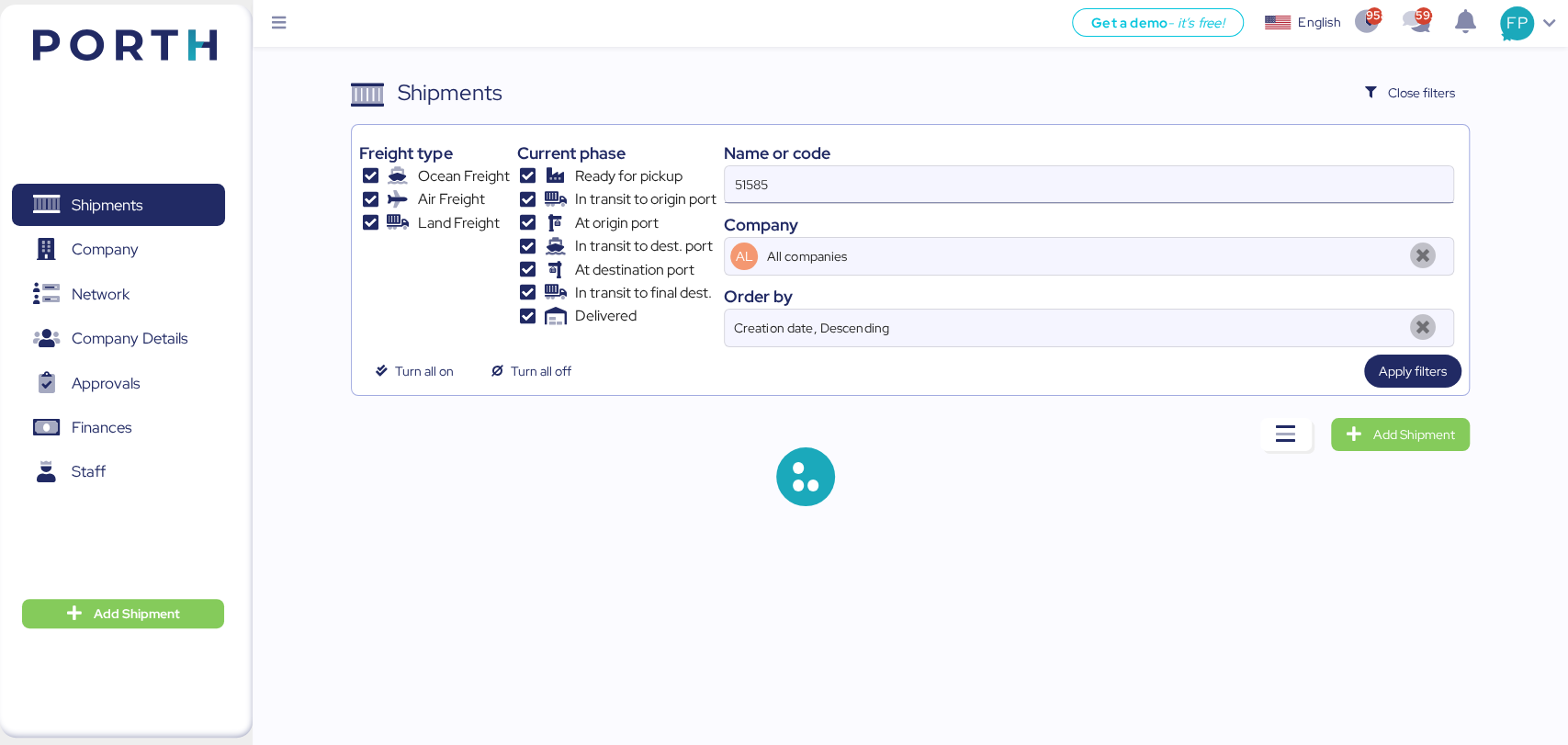
click at [737, 181] on input "51585" at bounding box center [1089, 184] width 728 height 36
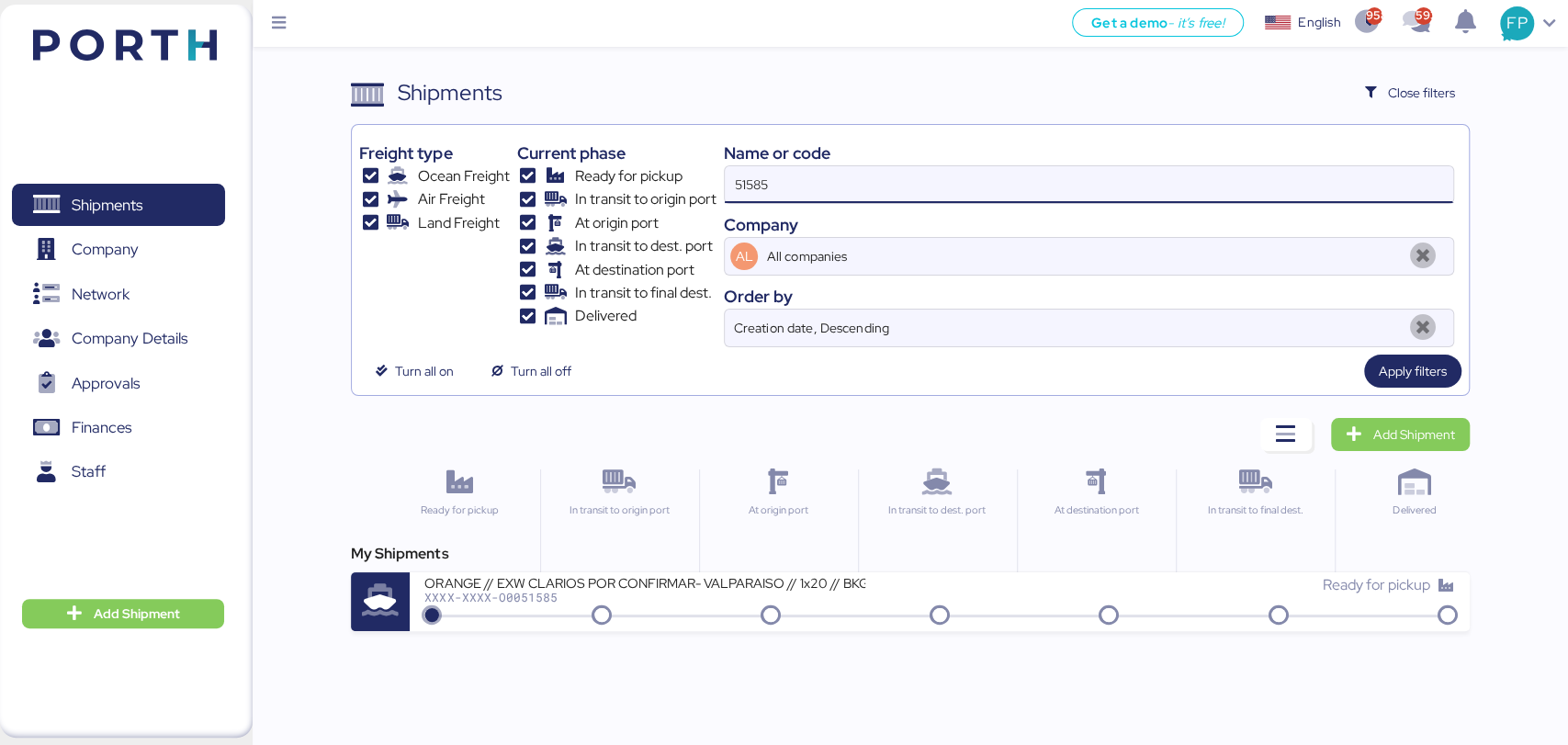
click at [737, 181] on input "51585" at bounding box center [1089, 184] width 728 height 36
paste input "O0051863"
type input "O0051863"
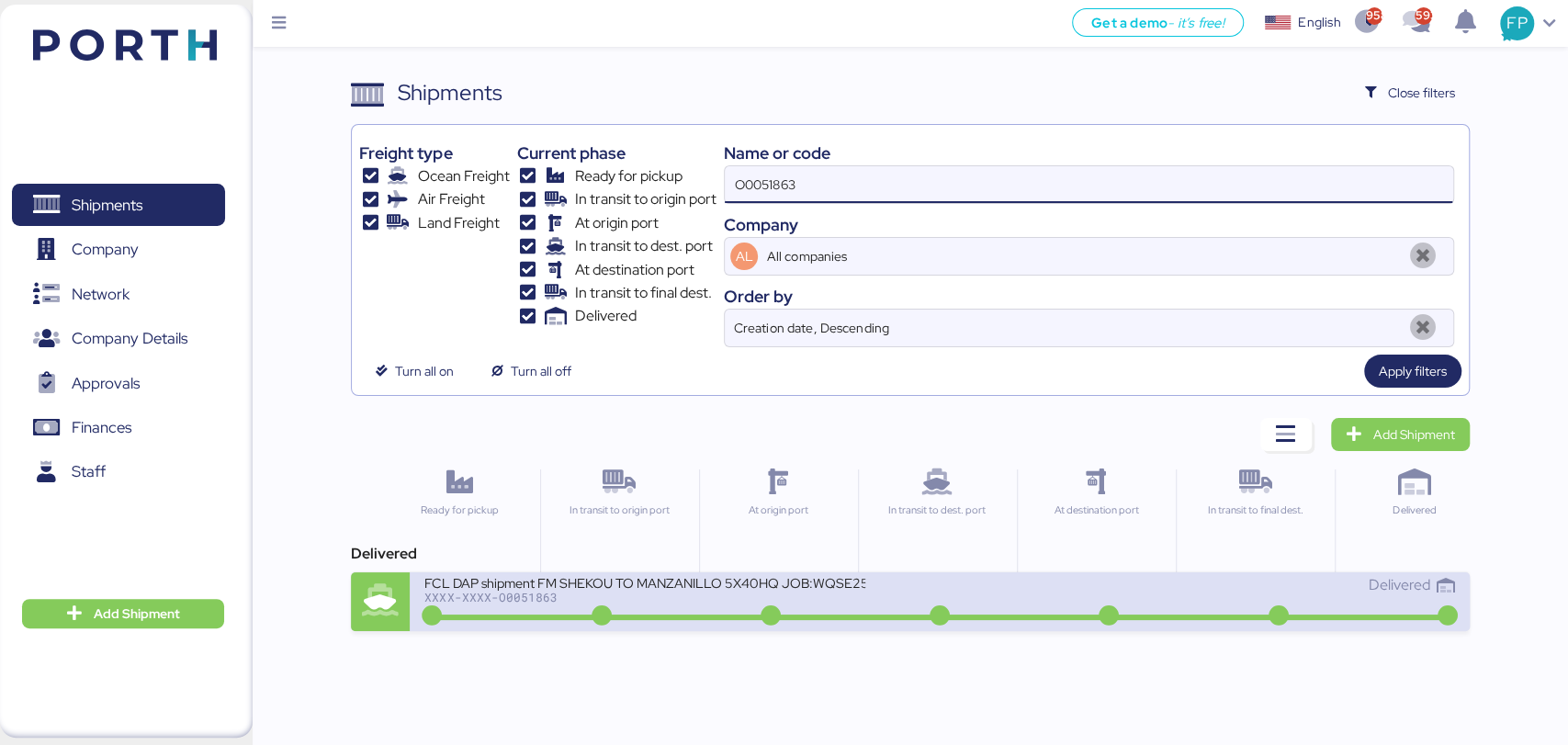
click at [675, 580] on div "FCL DAP shipment FM SHEKOU TO MANZANILLO 5X40HQ JOB:WQSE2506X35" at bounding box center [645, 582] width 441 height 15
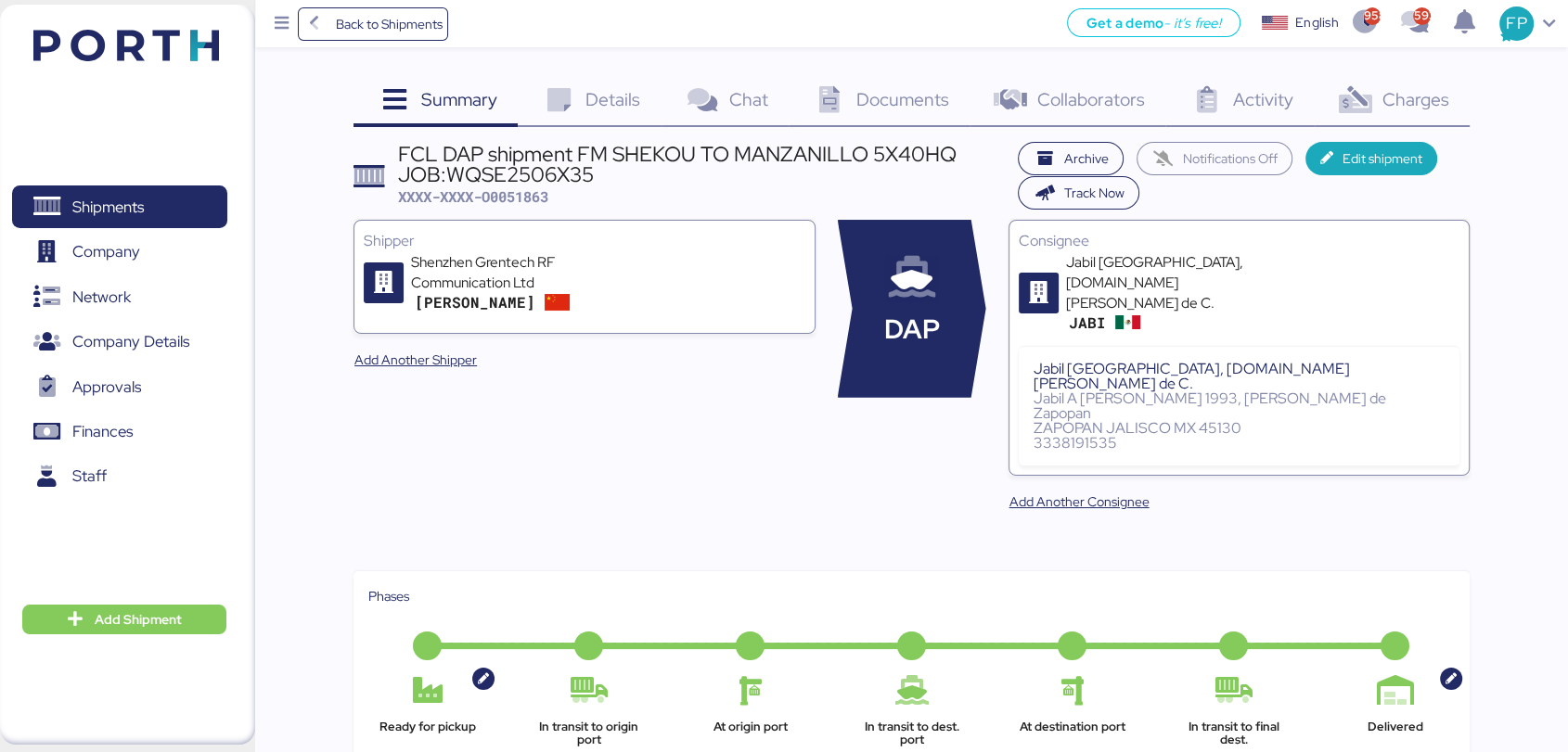
click at [1395, 100] on span "Charges" at bounding box center [1415, 98] width 67 height 24
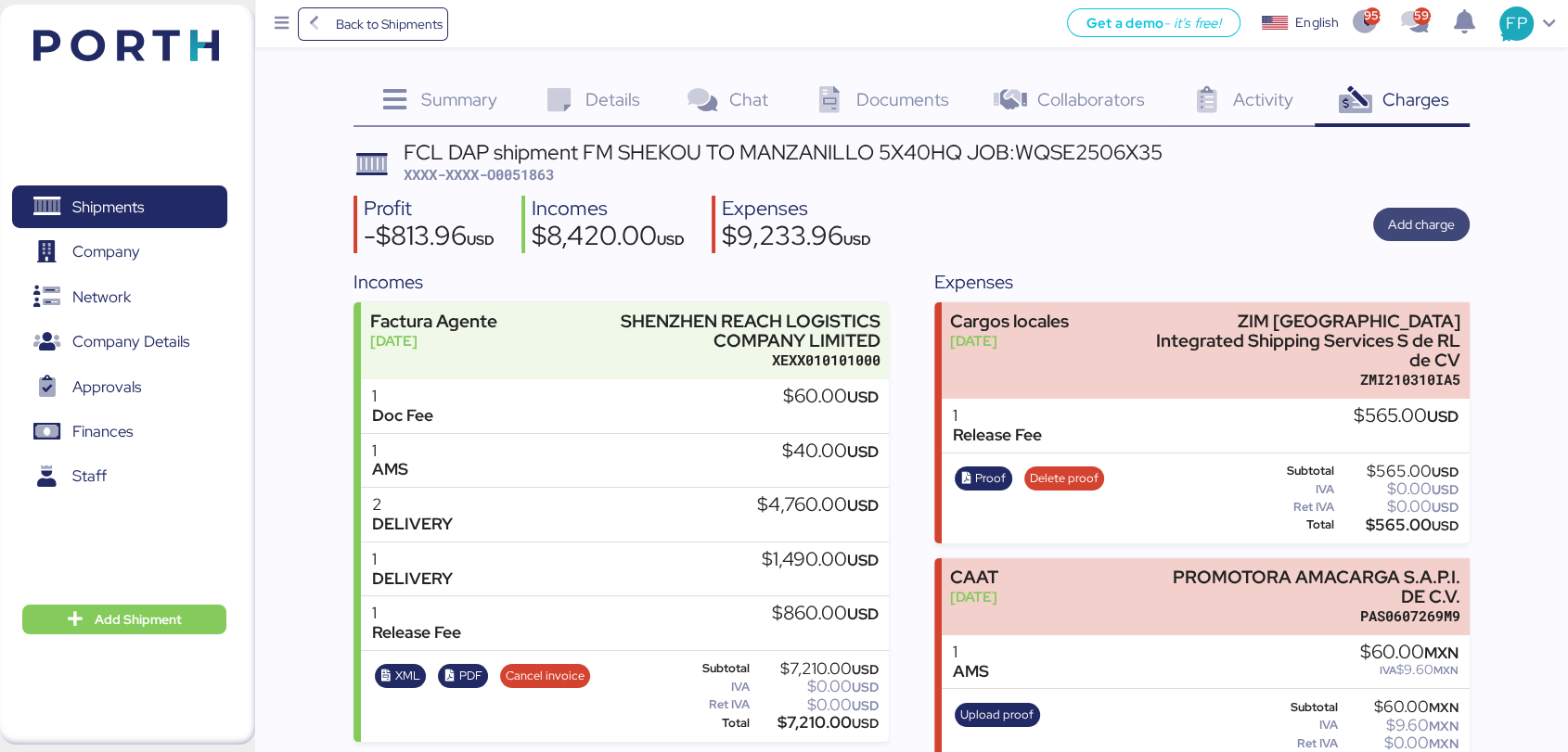
click at [1440, 214] on span "Add charge" at bounding box center [1420, 224] width 67 height 22
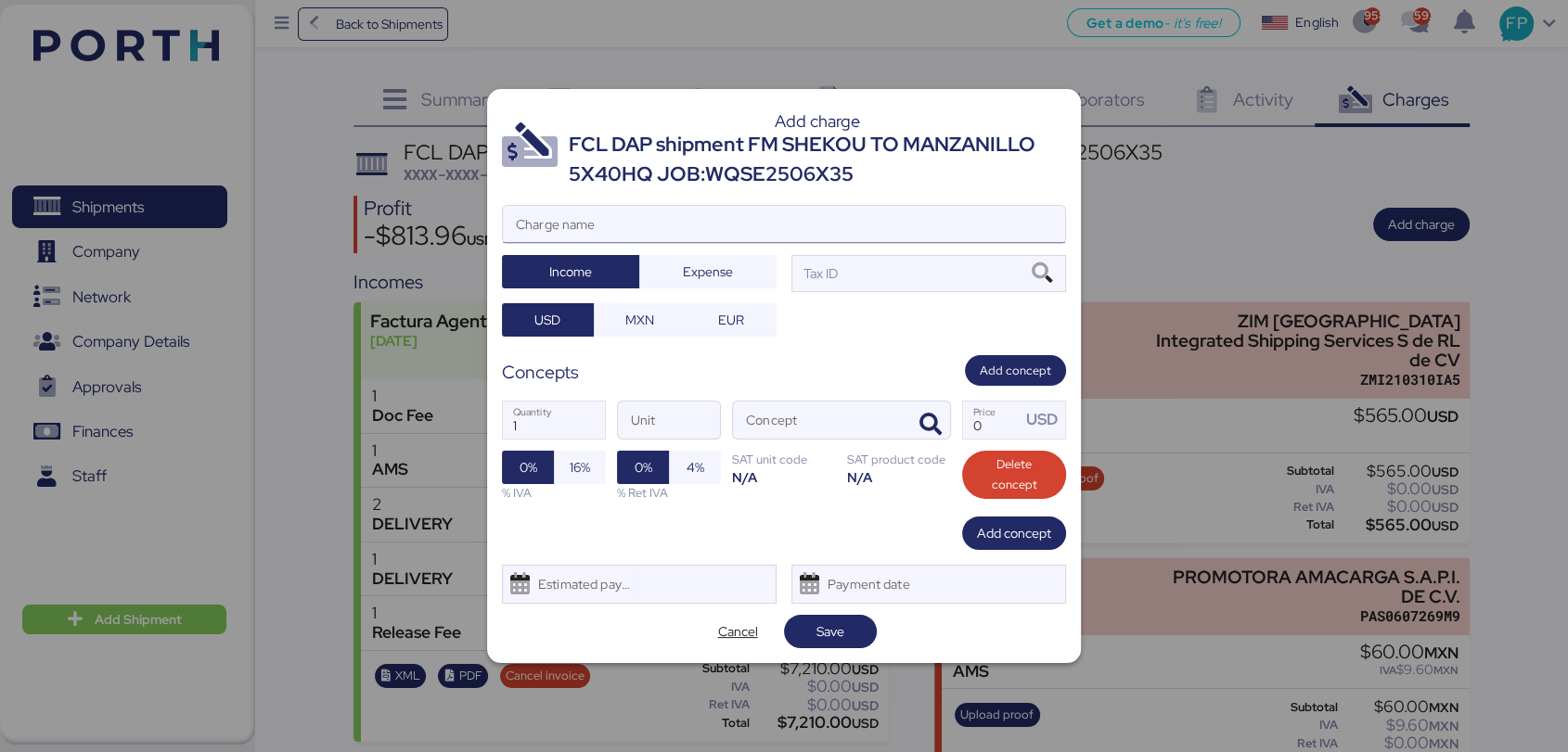
click at [744, 219] on input "Charge name" at bounding box center [783, 225] width 562 height 37
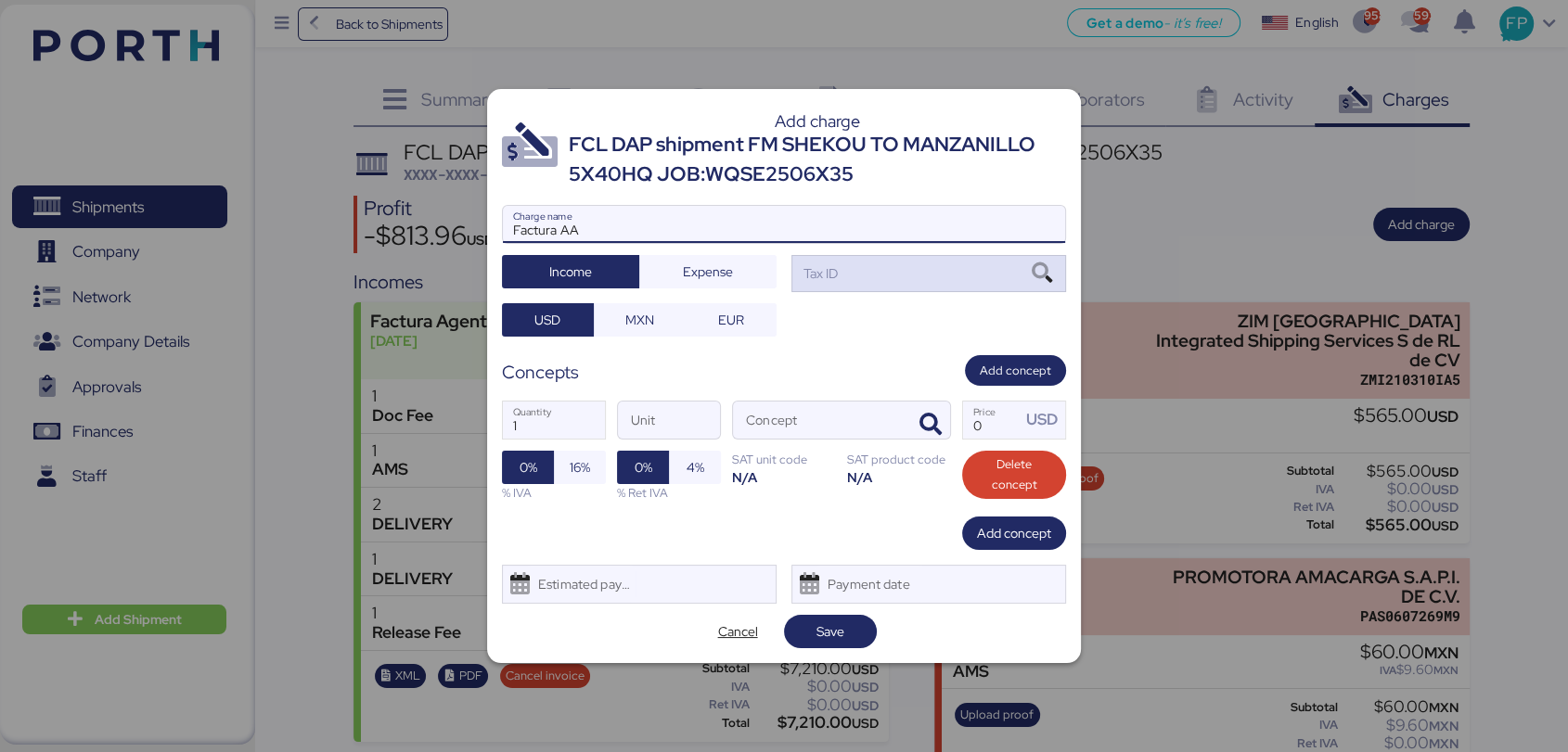
type input "Factura AA"
click at [914, 273] on div "Tax ID" at bounding box center [929, 274] width 275 height 37
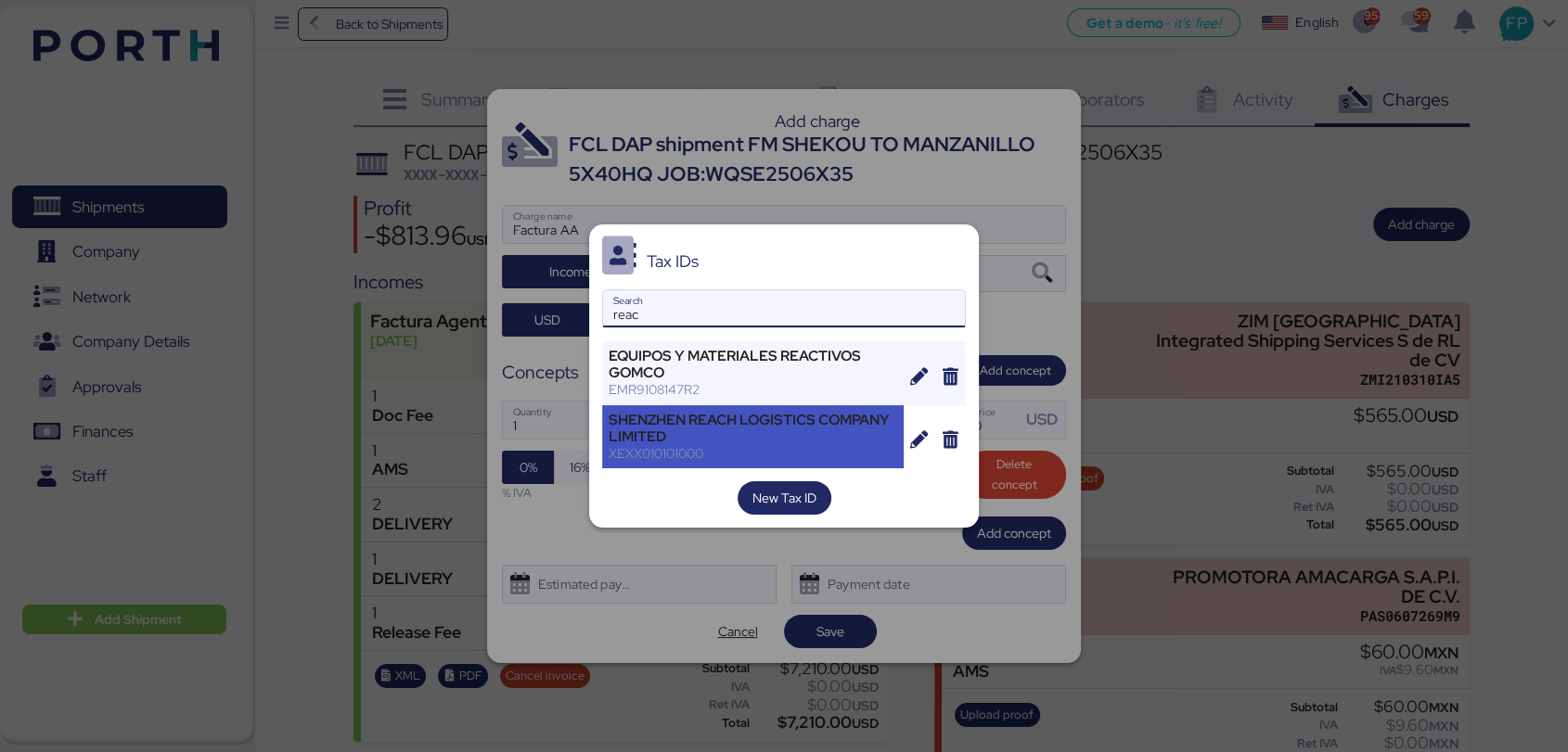
type input "reac"
click at [656, 429] on div "SHENZHEN REACH LOGISTICS COMPANY LIMITED" at bounding box center [752, 428] width 288 height 34
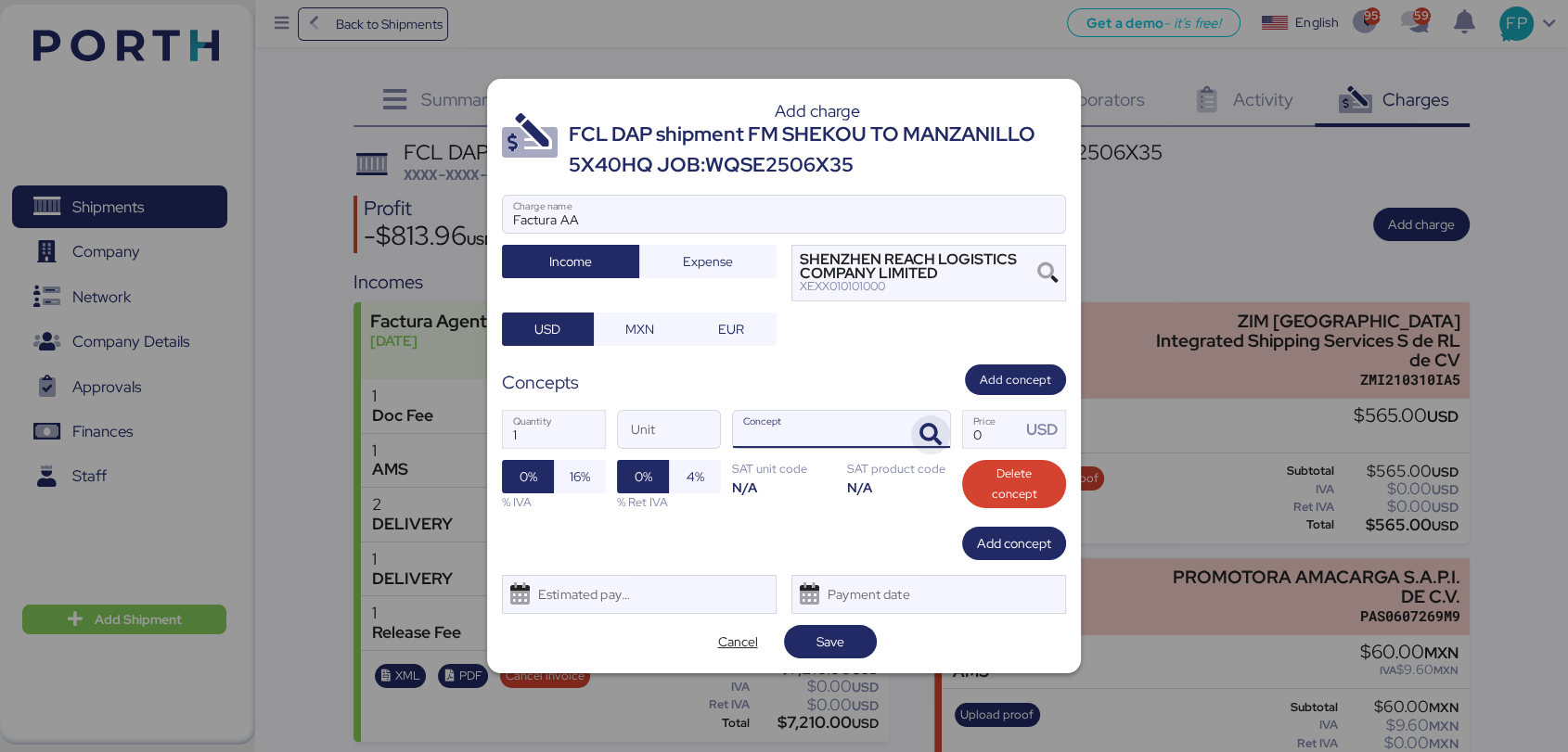
click at [929, 433] on icon "button" at bounding box center [930, 435] width 22 height 22
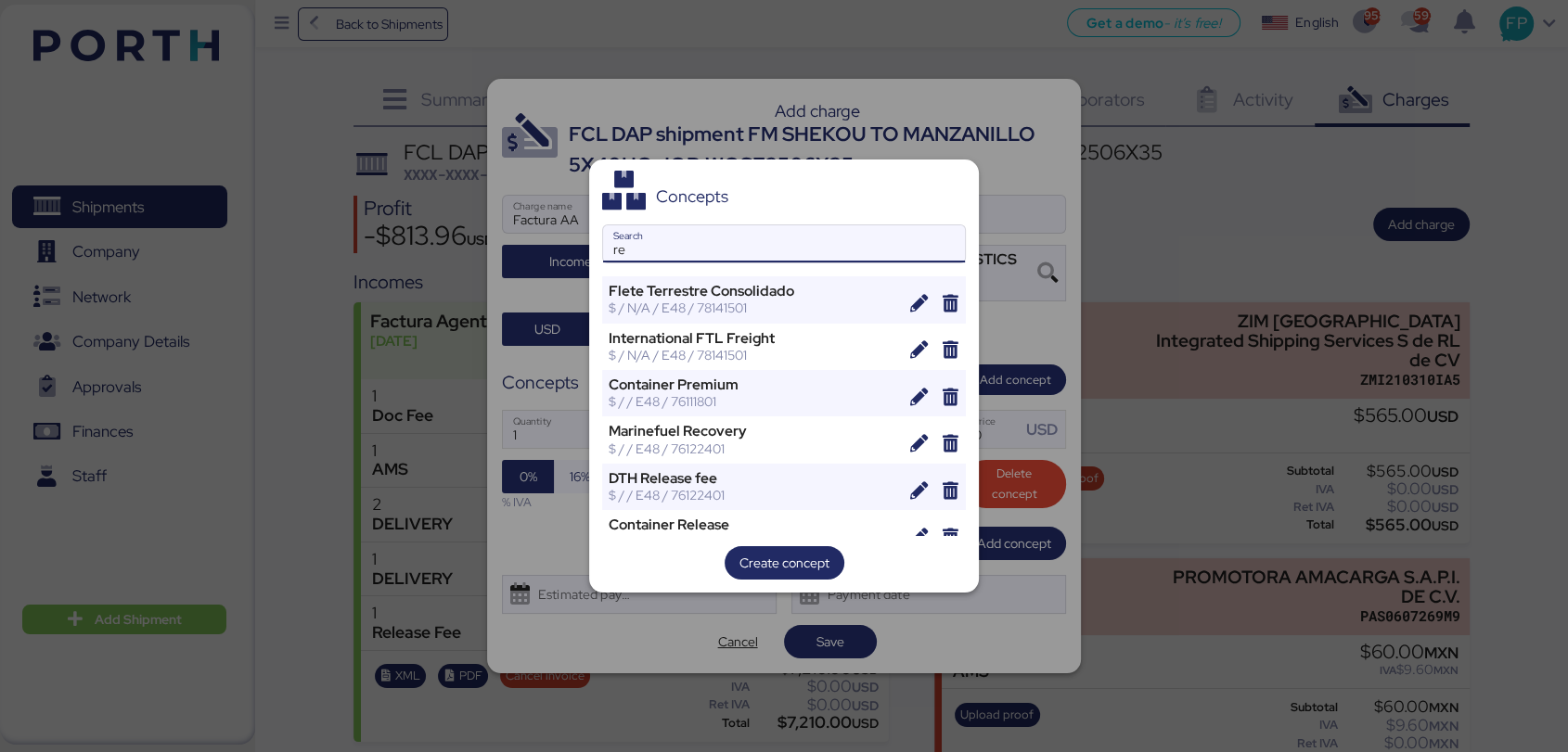
type input "r"
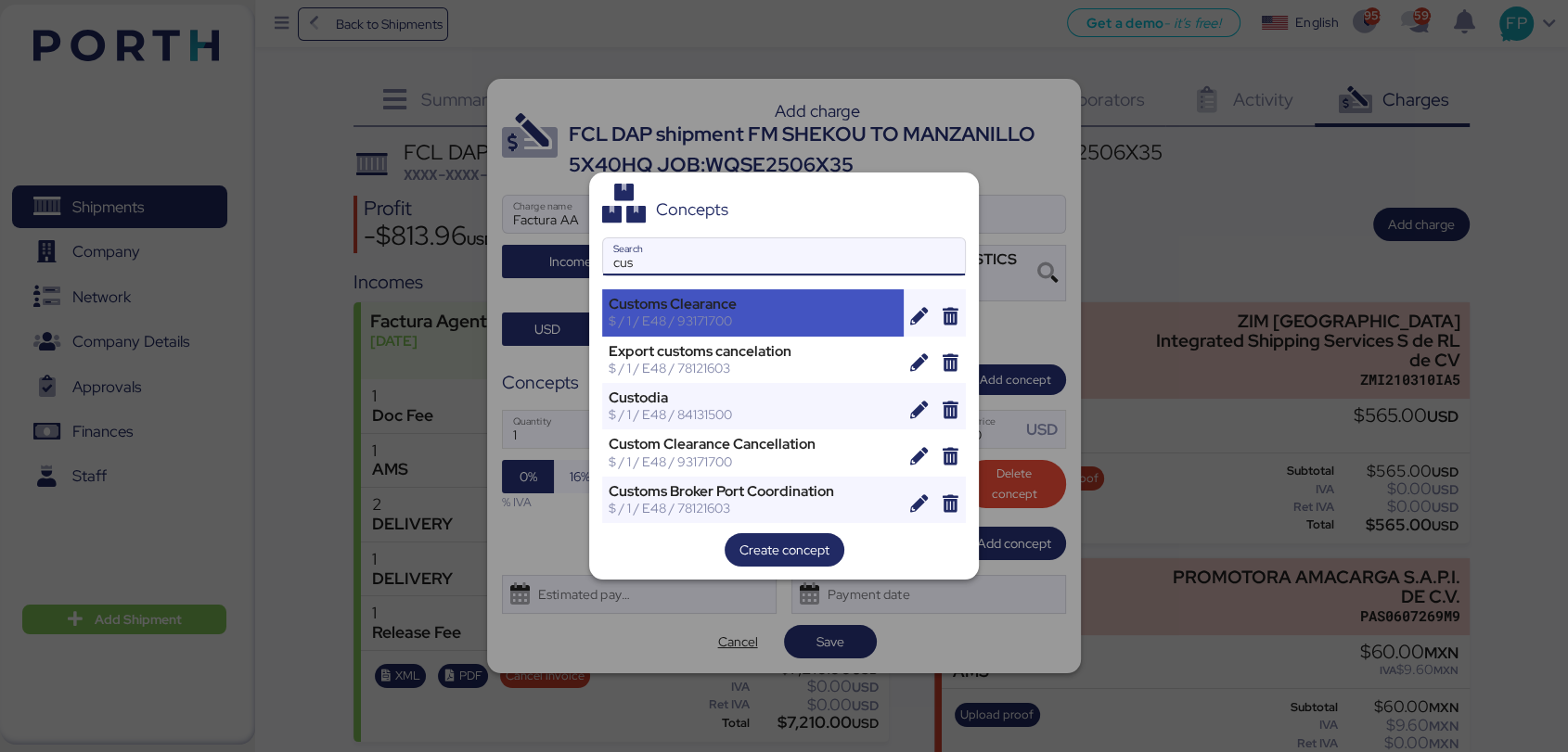
type input "cus"
click at [702, 310] on div "Customs Clearance" at bounding box center [752, 304] width 288 height 16
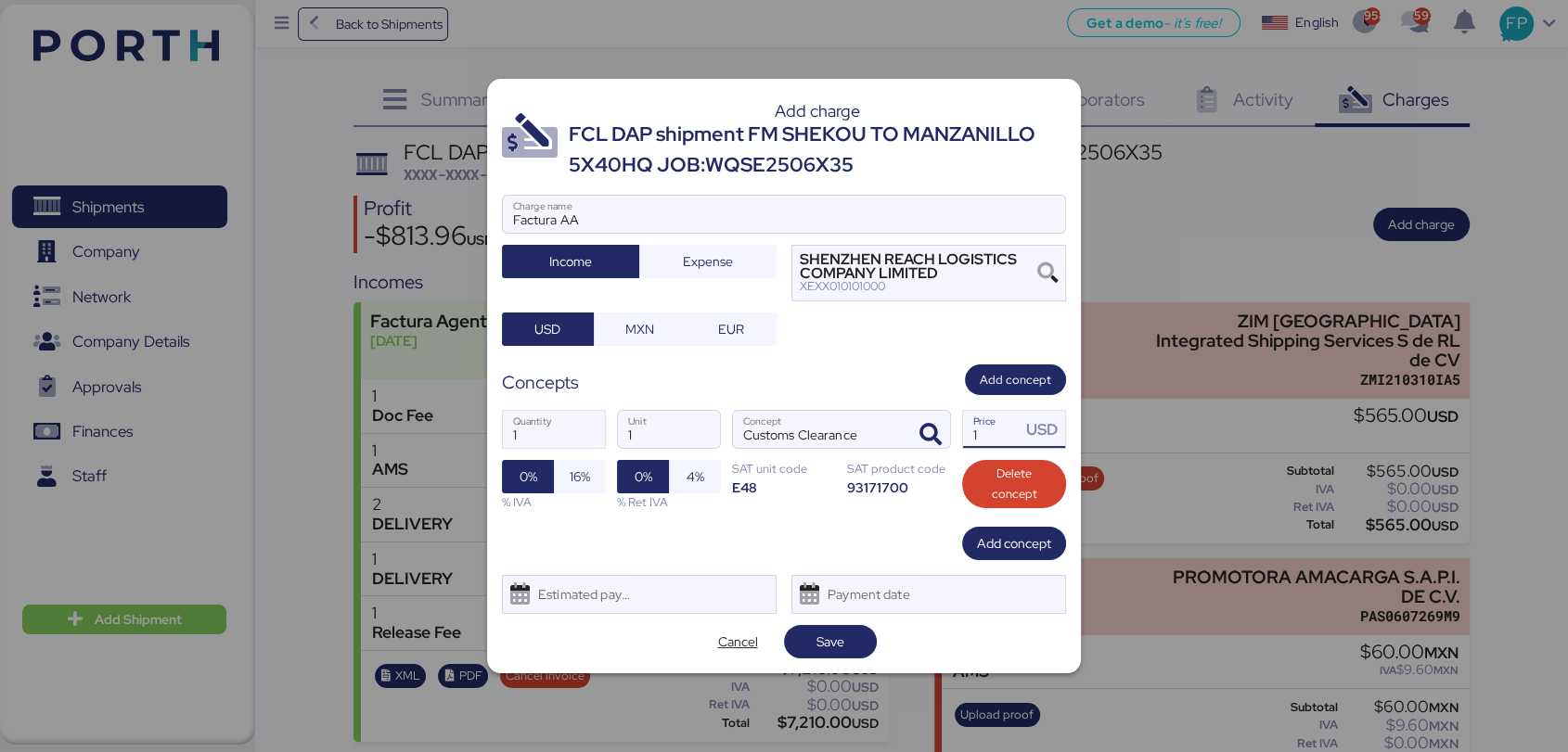
click at [1017, 447] on div "1 Price" at bounding box center [992, 429] width 58 height 37
click at [1017, 447] on input "1" at bounding box center [992, 429] width 58 height 37
click at [1009, 440] on input "1" at bounding box center [992, 429] width 58 height 37
type input "1762"
click at [1024, 536] on span "Add concept" at bounding box center [1014, 543] width 74 height 22
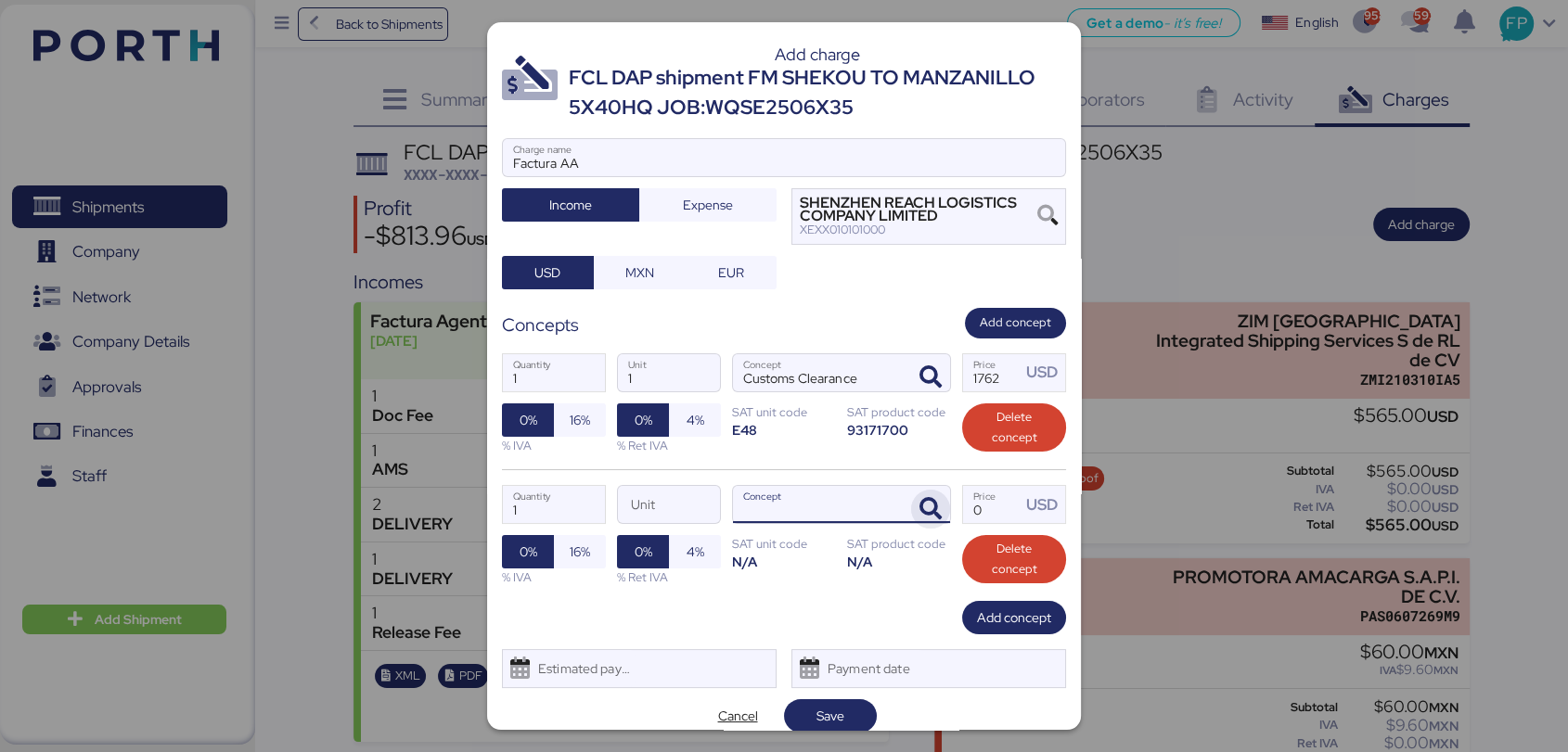
click at [919, 502] on icon "button" at bounding box center [930, 509] width 22 height 22
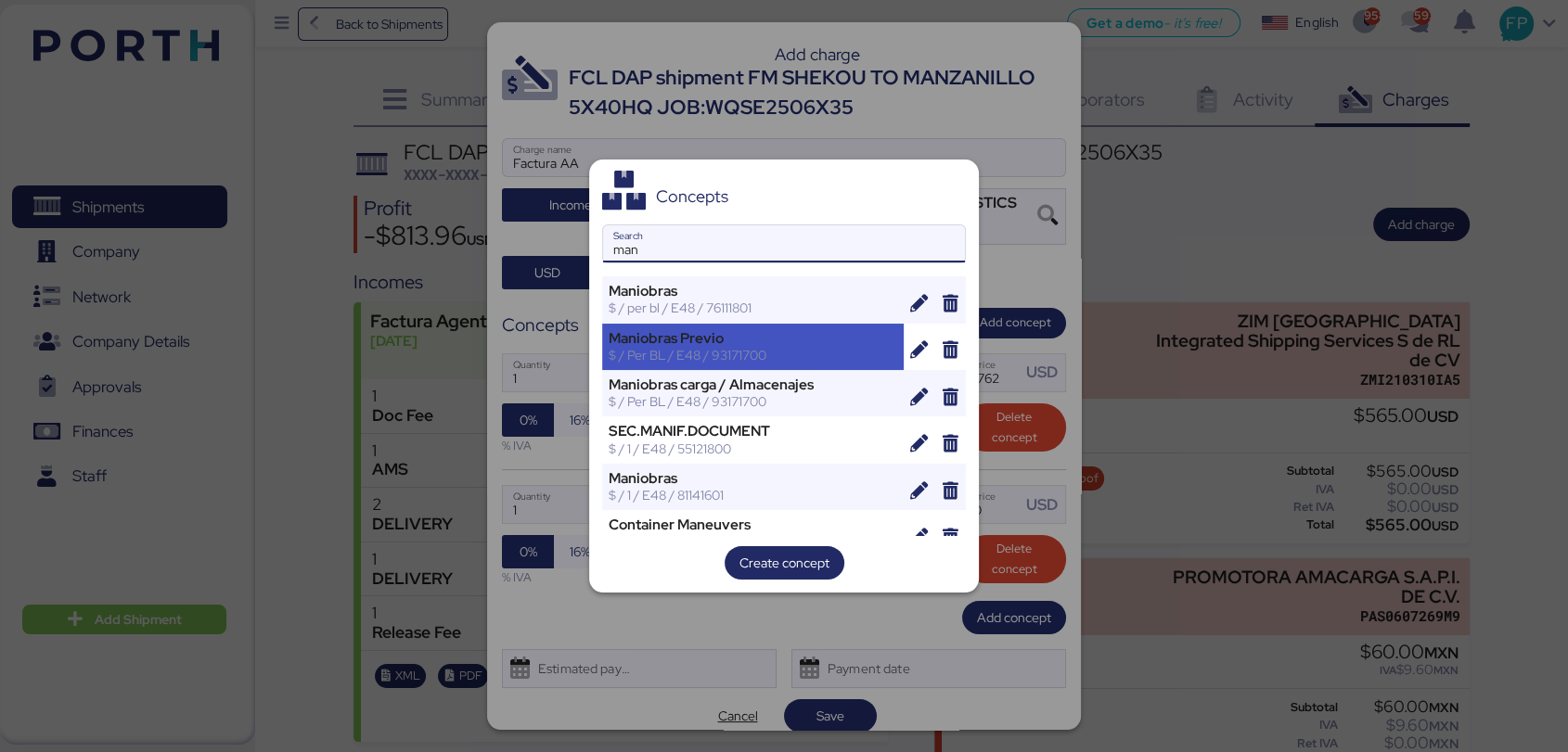
scroll to position [20, 0]
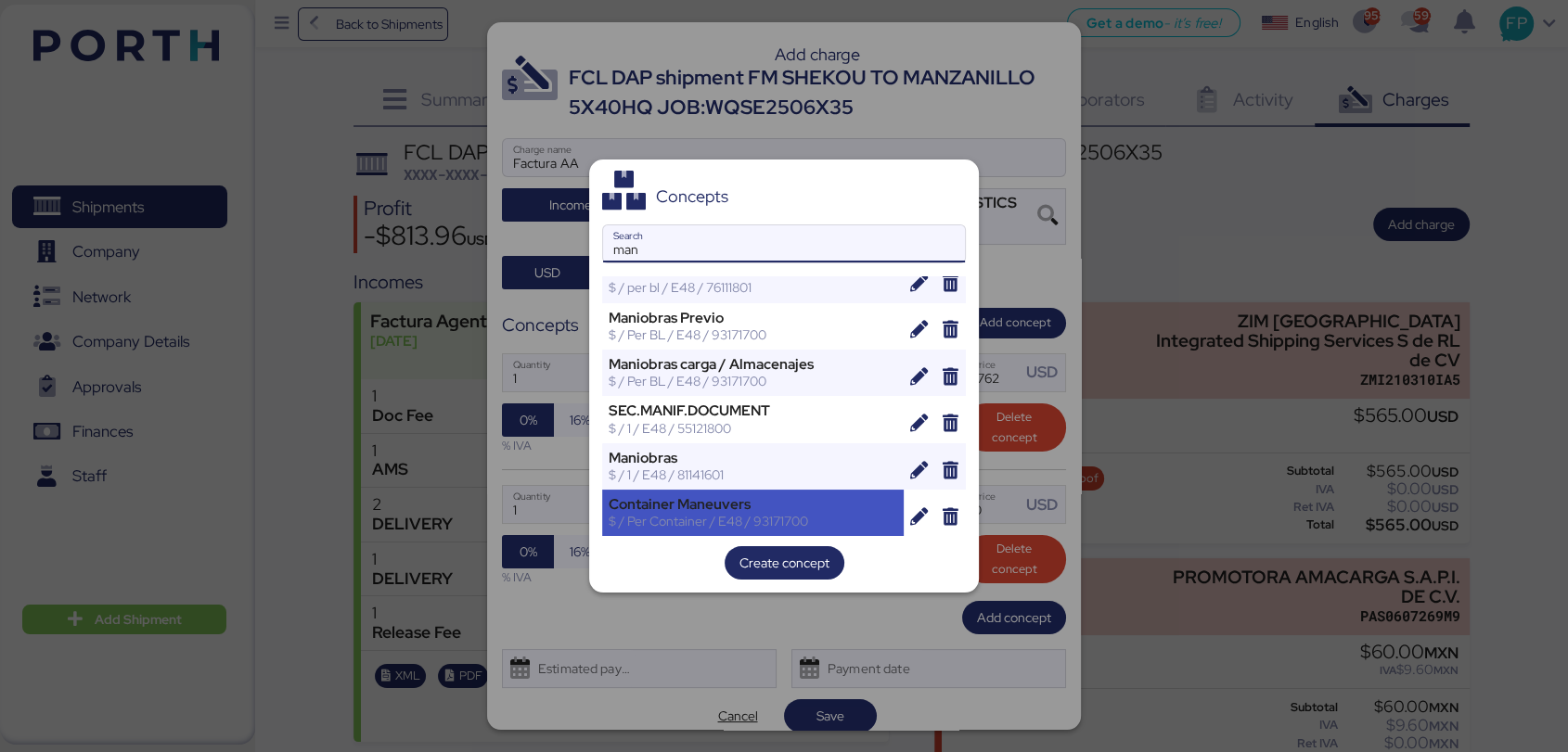
type input "man"
click at [754, 504] on div "Container Maneuvers" at bounding box center [752, 504] width 288 height 16
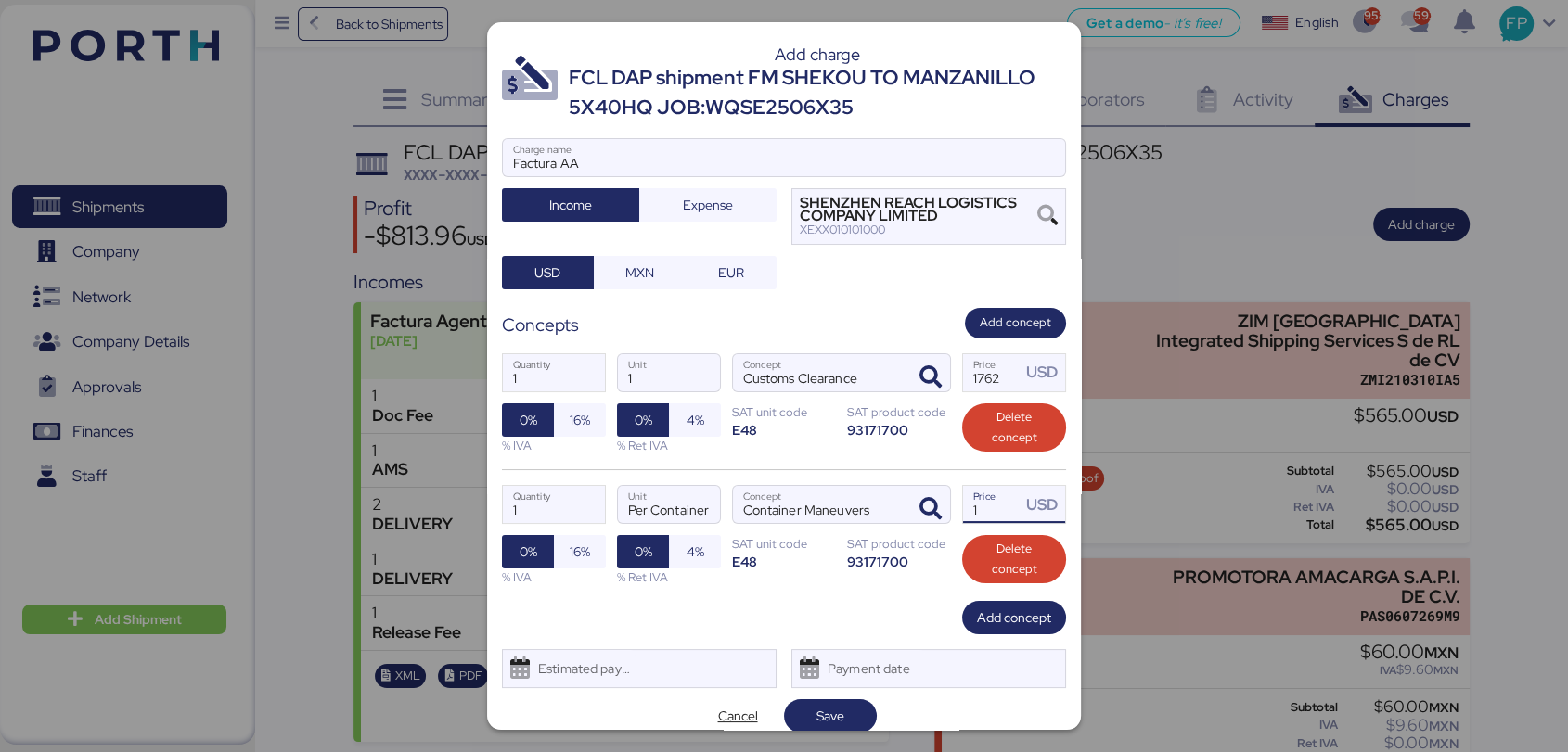
click at [994, 506] on input "1" at bounding box center [992, 504] width 58 height 37
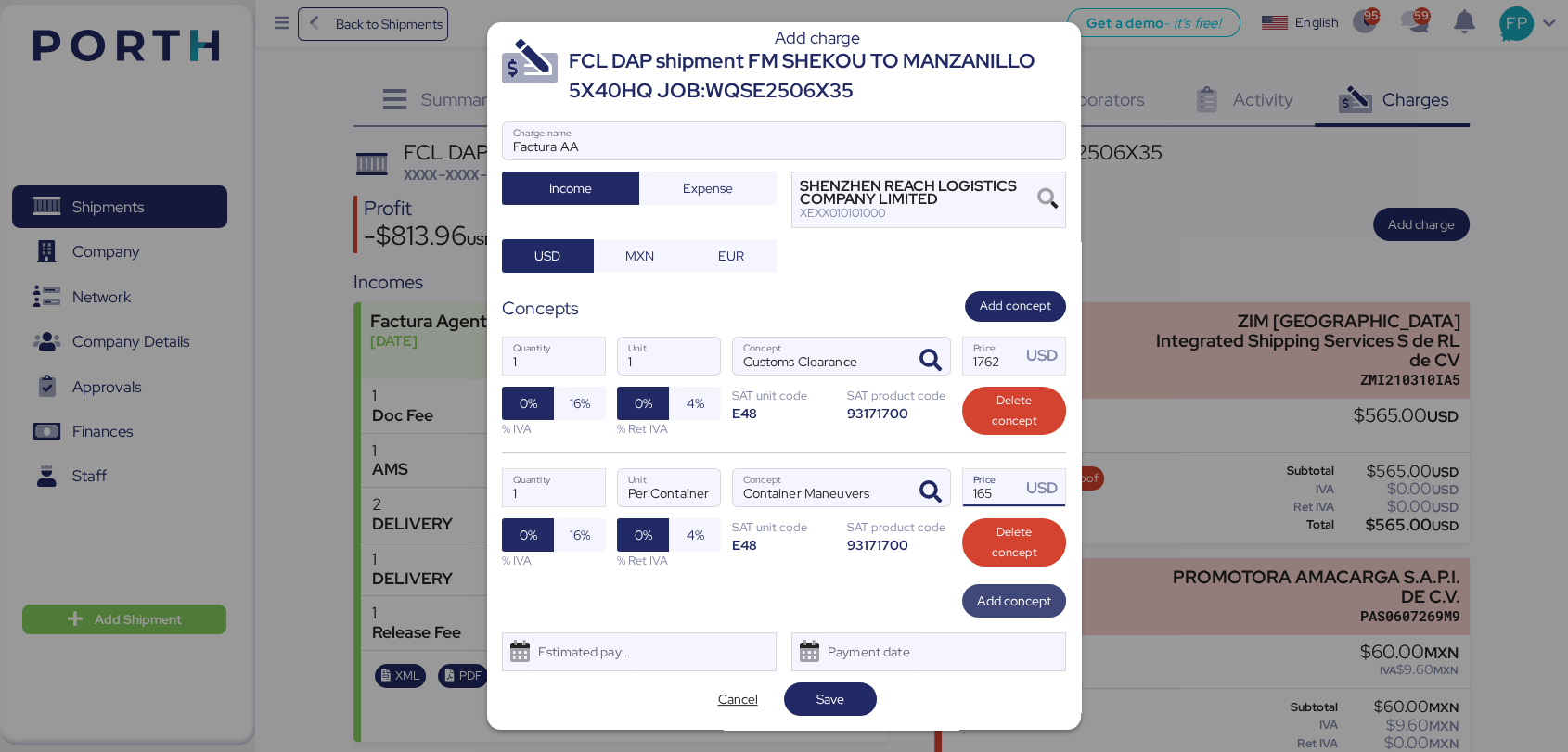
type input "165"
click at [1015, 592] on span "Add concept" at bounding box center [1014, 601] width 74 height 22
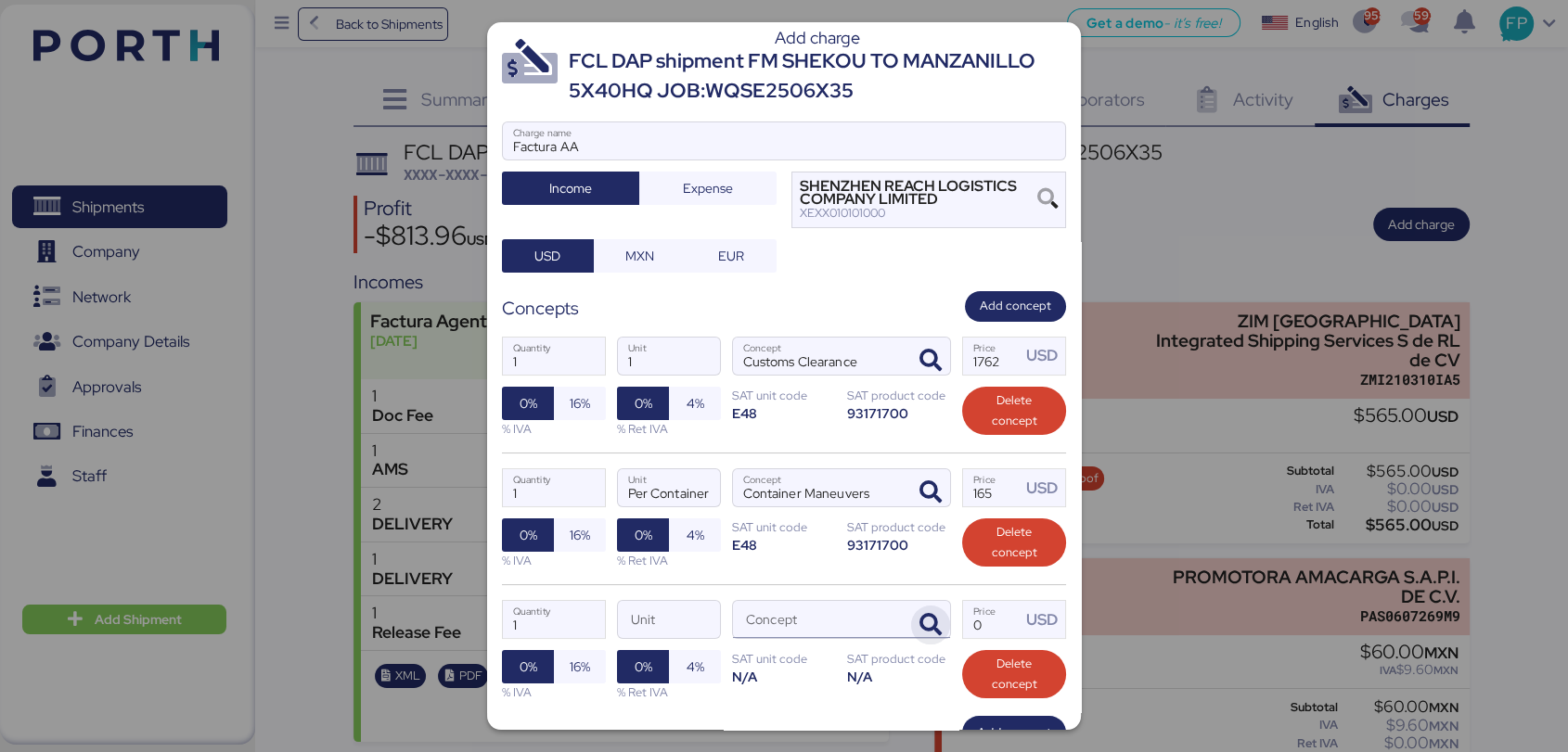
click at [921, 614] on icon "button" at bounding box center [930, 625] width 22 height 22
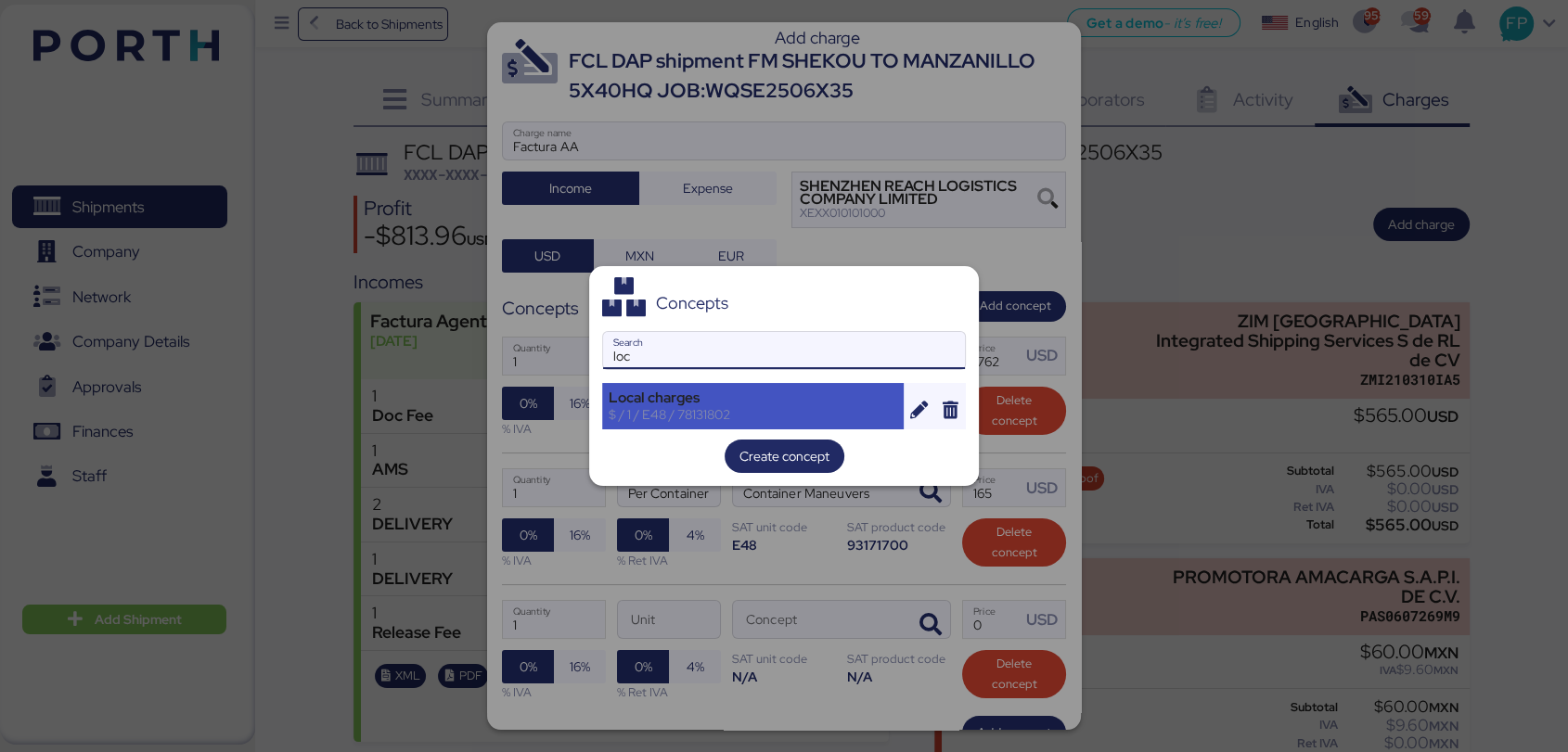
type input "loc"
click at [714, 391] on div "Local charges" at bounding box center [752, 397] width 288 height 16
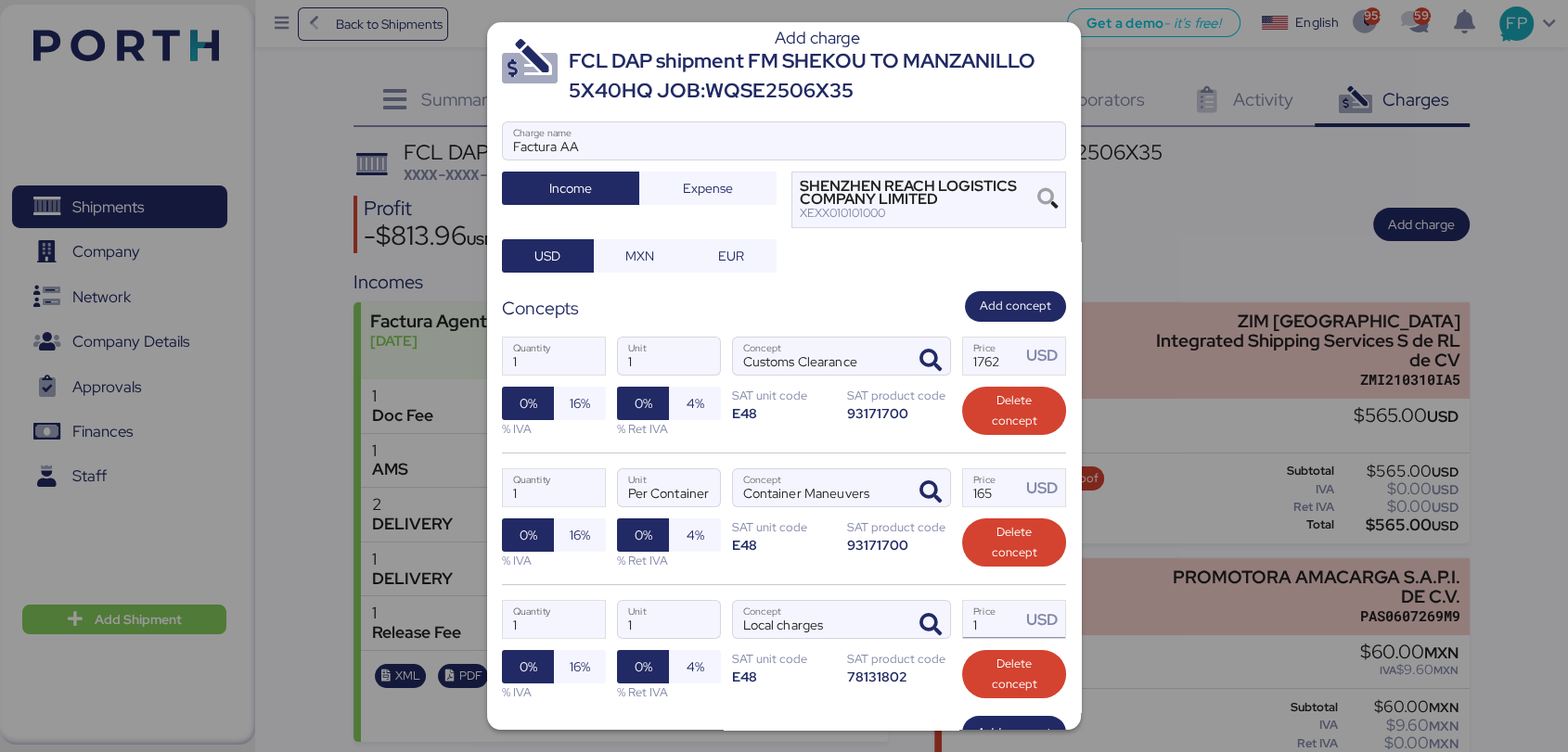
click at [984, 616] on input "1" at bounding box center [992, 619] width 58 height 37
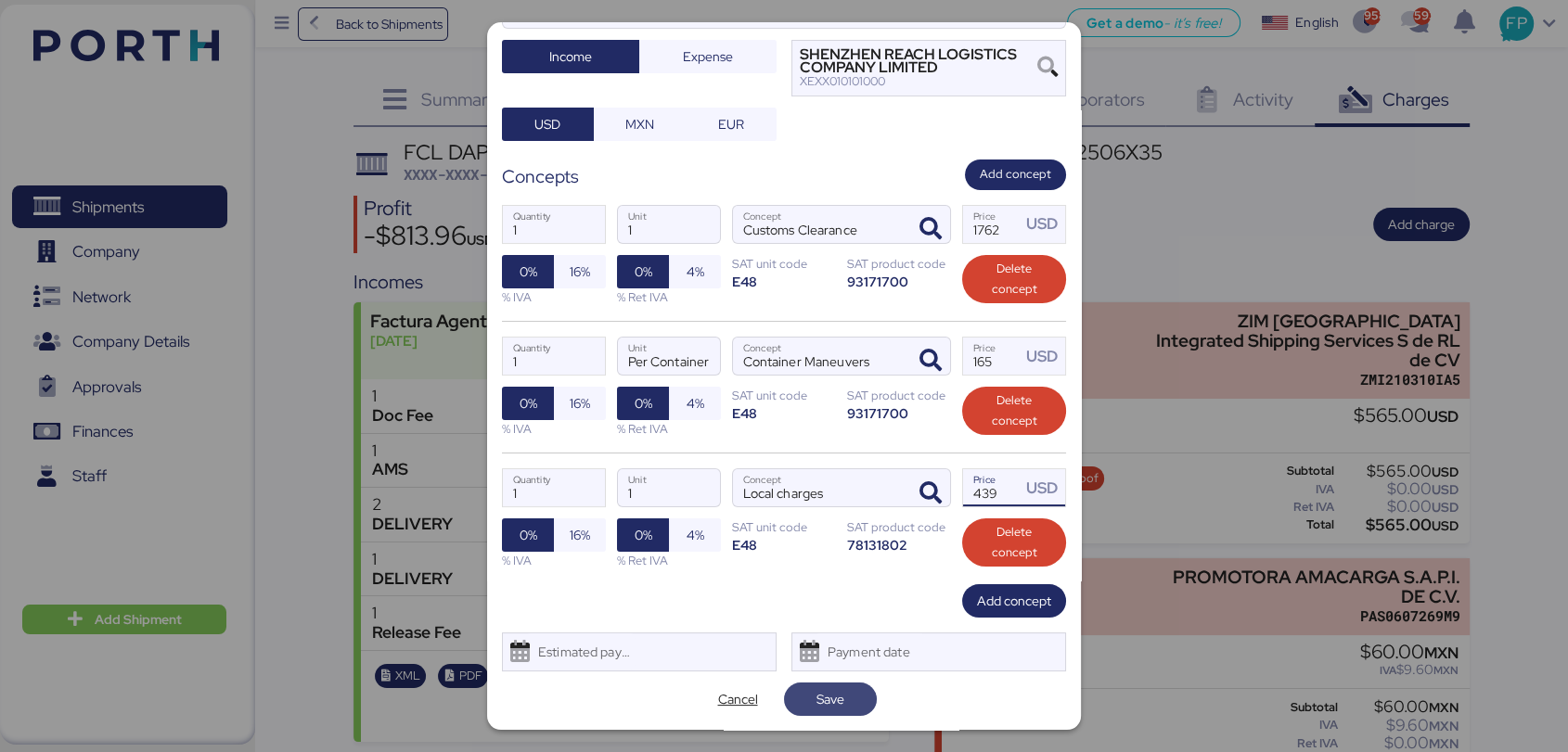
type input "439"
click at [834, 698] on span "Save" at bounding box center [830, 699] width 28 height 22
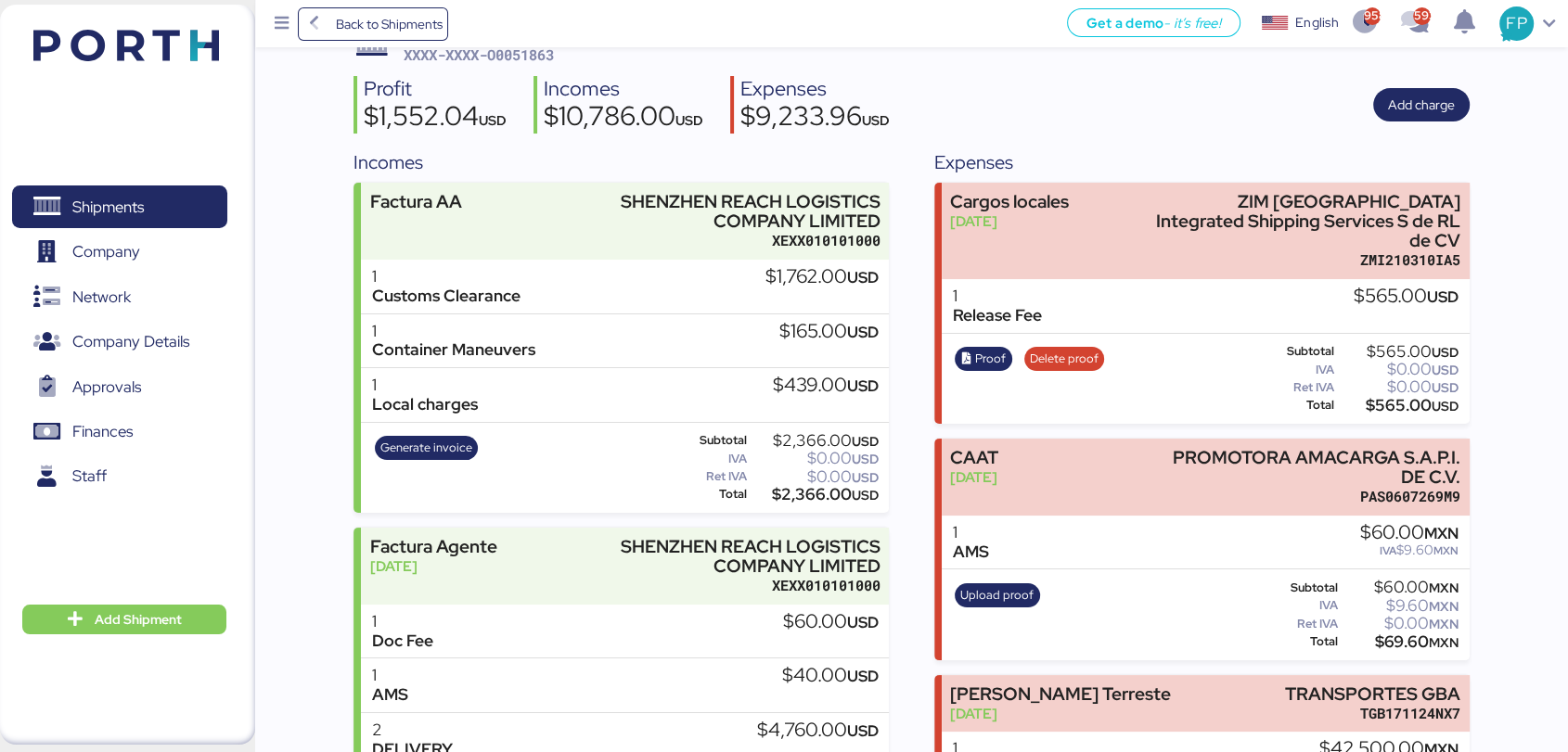
scroll to position [0, 0]
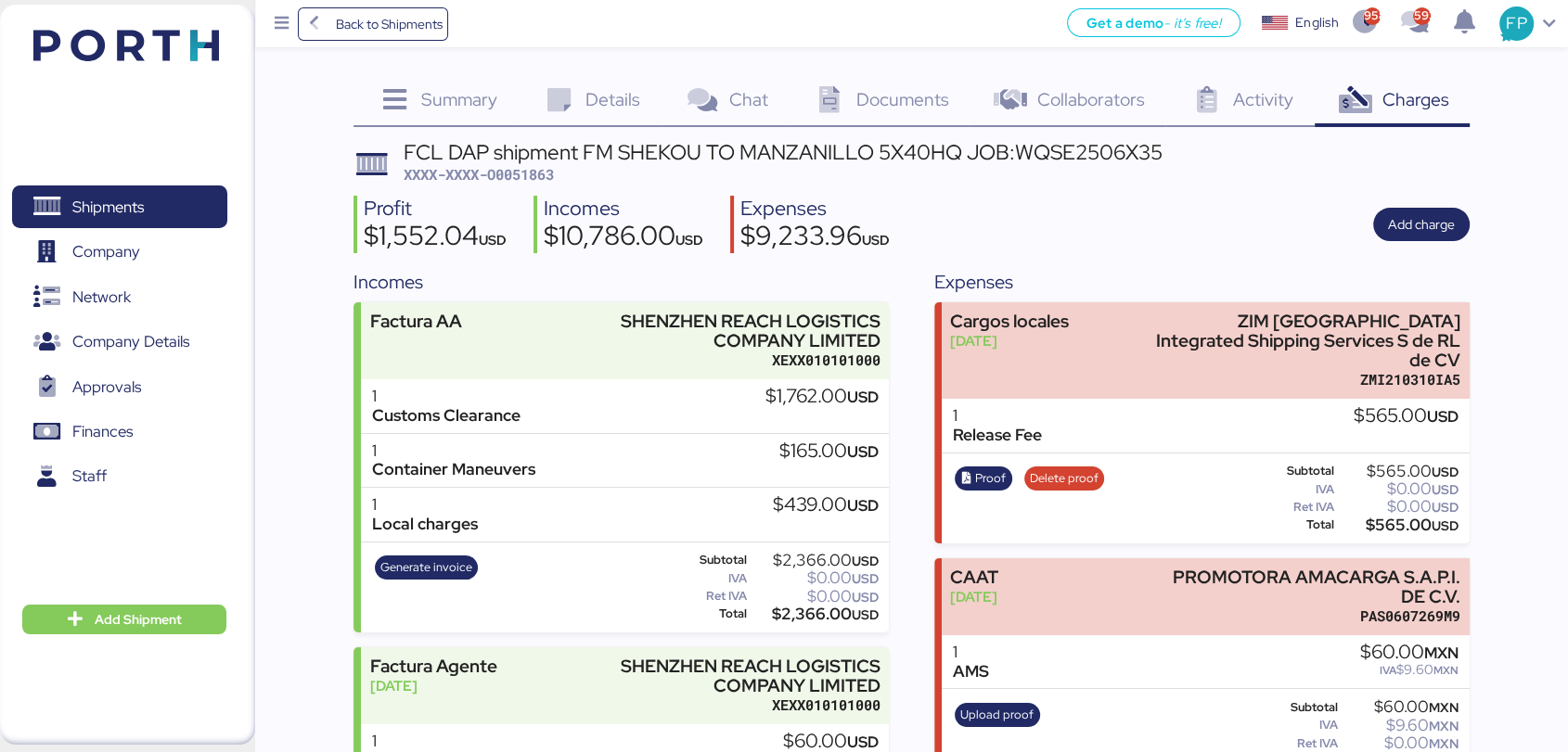
click at [541, 176] on span "XXXX-XXXX-O0051863" at bounding box center [479, 174] width 150 height 18
click at [540, 176] on span "XXXX-XXXX-O0051863" at bounding box center [479, 174] width 150 height 18
copy span "O0051863"
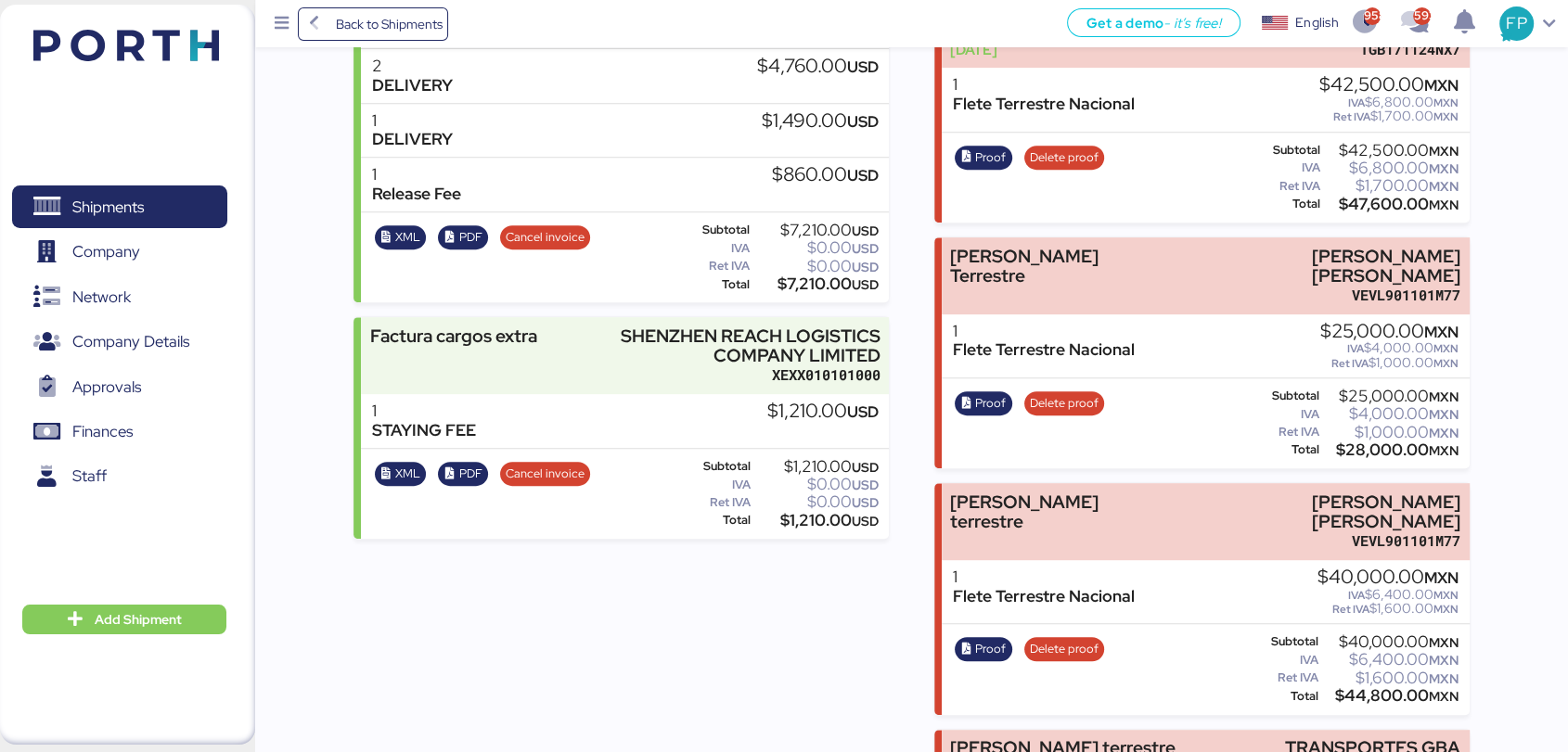
scroll to position [638, 0]
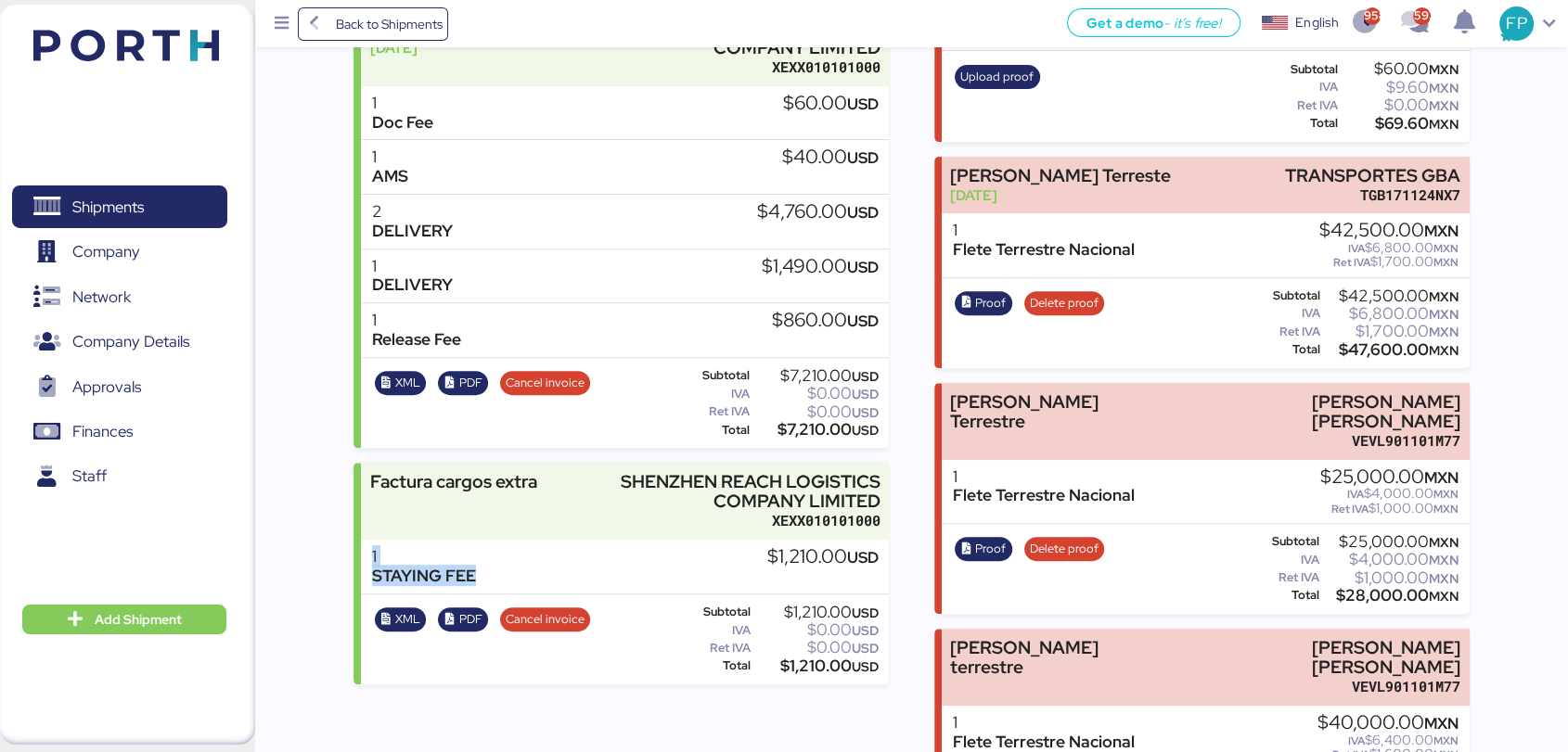
drag, startPoint x: 482, startPoint y: 585, endPoint x: 335, endPoint y: 566, distance: 148.2
click at [335, 566] on div "Summary 0 Details 0 Chat 0 Documents 0 Collaborators 0 Activity 0 Charges 0 FCL…" at bounding box center [784, 564] width 1568 height 2404
copy div "1 STAYING FEE"
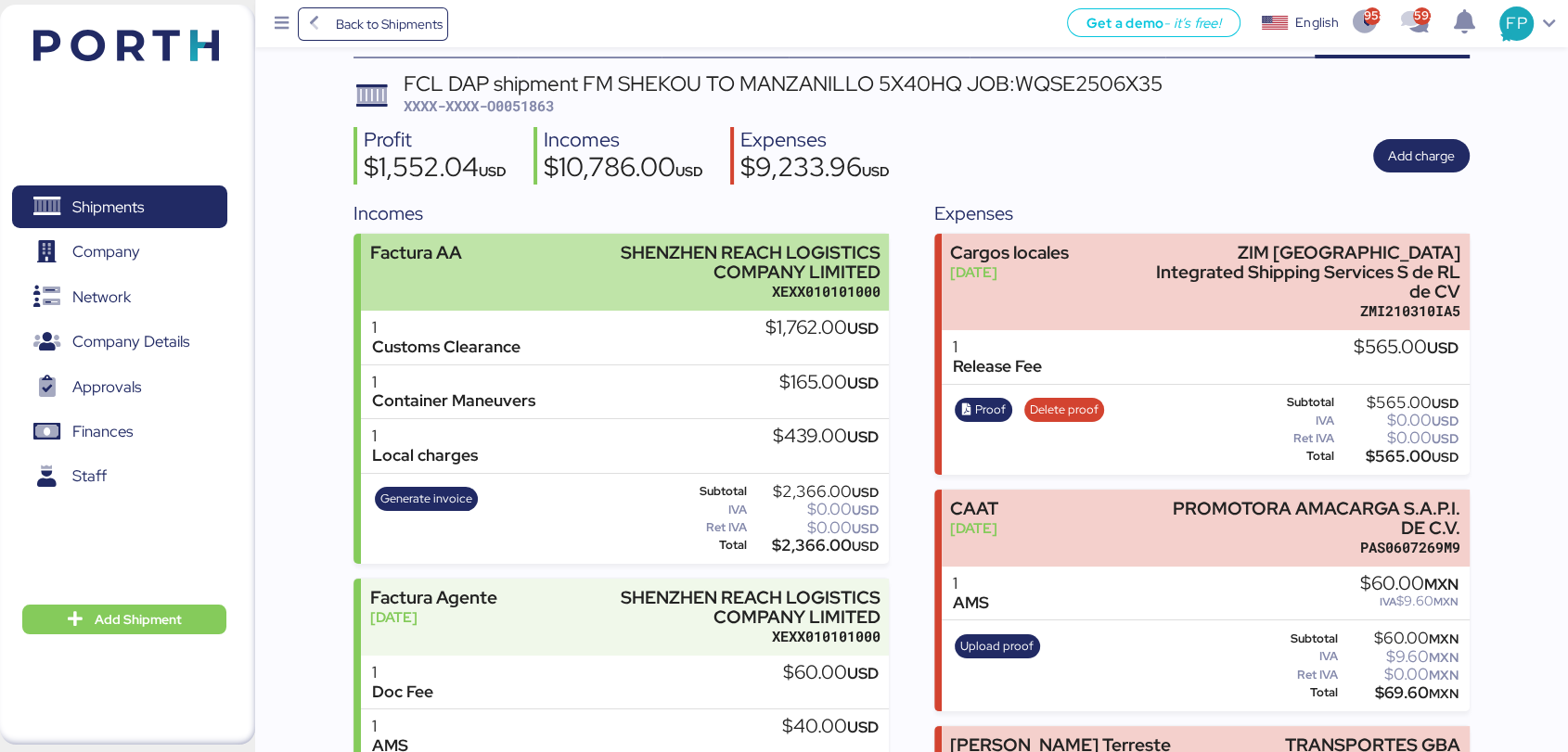
scroll to position [19, 0]
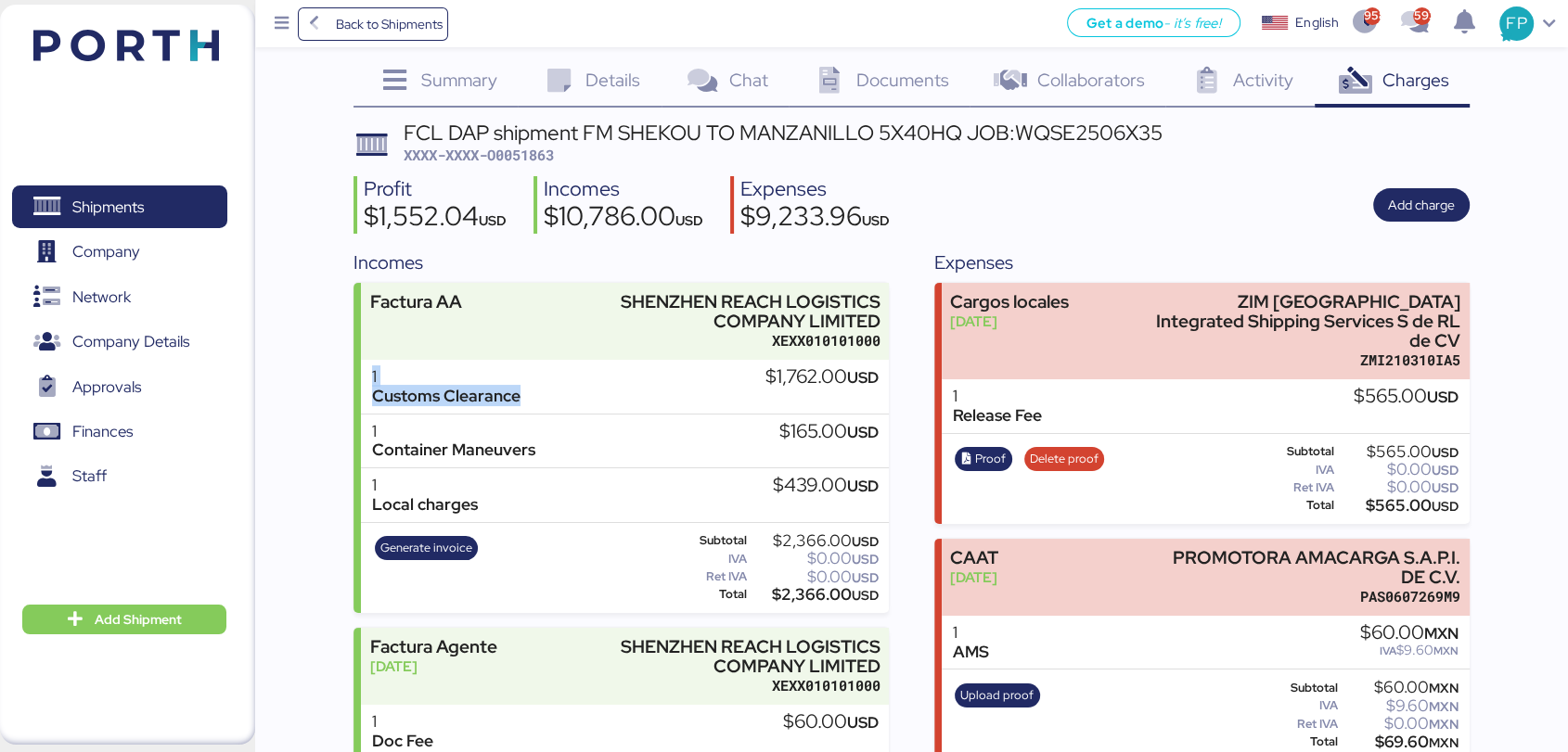
drag, startPoint x: 566, startPoint y: 394, endPoint x: 360, endPoint y: 378, distance: 206.6
click at [361, 378] on div "1 Customs Clearance $1,762.00 USD" at bounding box center [624, 387] width 527 height 55
copy div "1 Customs Clearance"
drag, startPoint x: 561, startPoint y: 447, endPoint x: 356, endPoint y: 440, distance: 205.1
click at [356, 440] on div "Factura AA SHENZHEN REACH LOGISTICS COMPANY LIMITED XEXX010101000 1 Customs Cle…" at bounding box center [621, 447] width 535 height 331
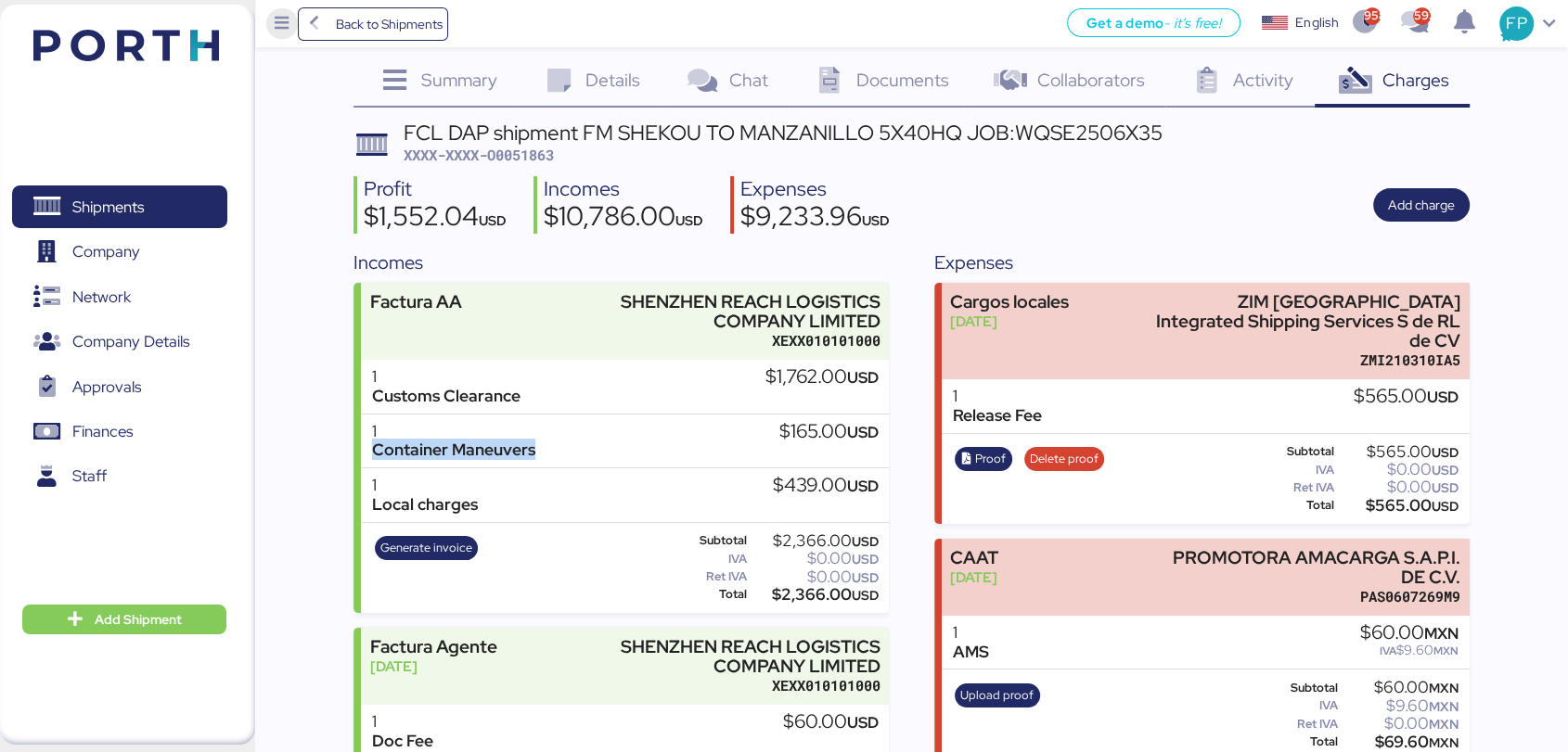
copy div "Container Maneuvers"
drag, startPoint x: 491, startPoint y: 497, endPoint x: 366, endPoint y: 502, distance: 125.1
click at [366, 502] on div "1 Local charges $439.00 USD" at bounding box center [624, 496] width 527 height 55
copy div "Local charges"
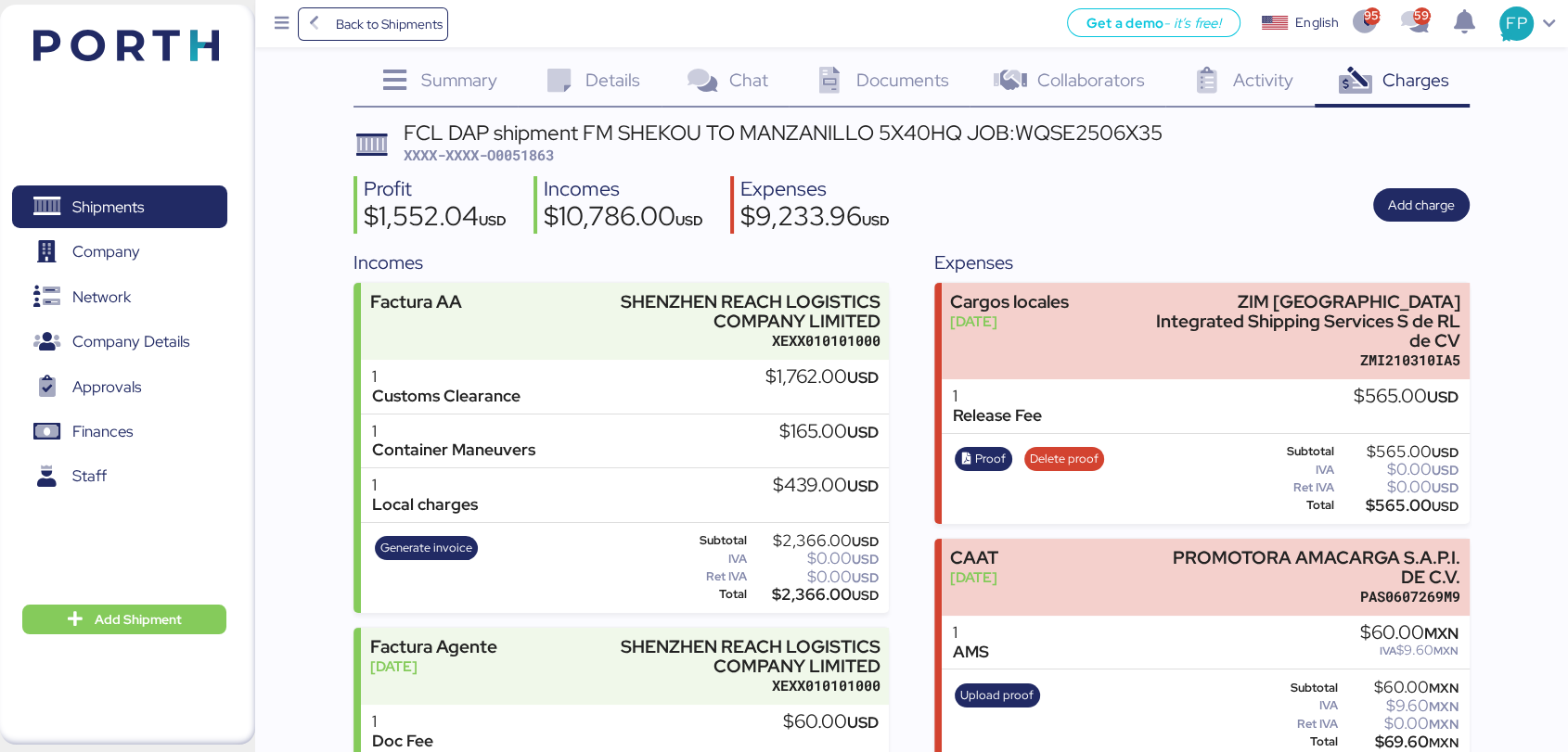
click at [529, 148] on span "XXXX-XXXX-O0051863" at bounding box center [479, 154] width 150 height 18
copy span "O0051863"
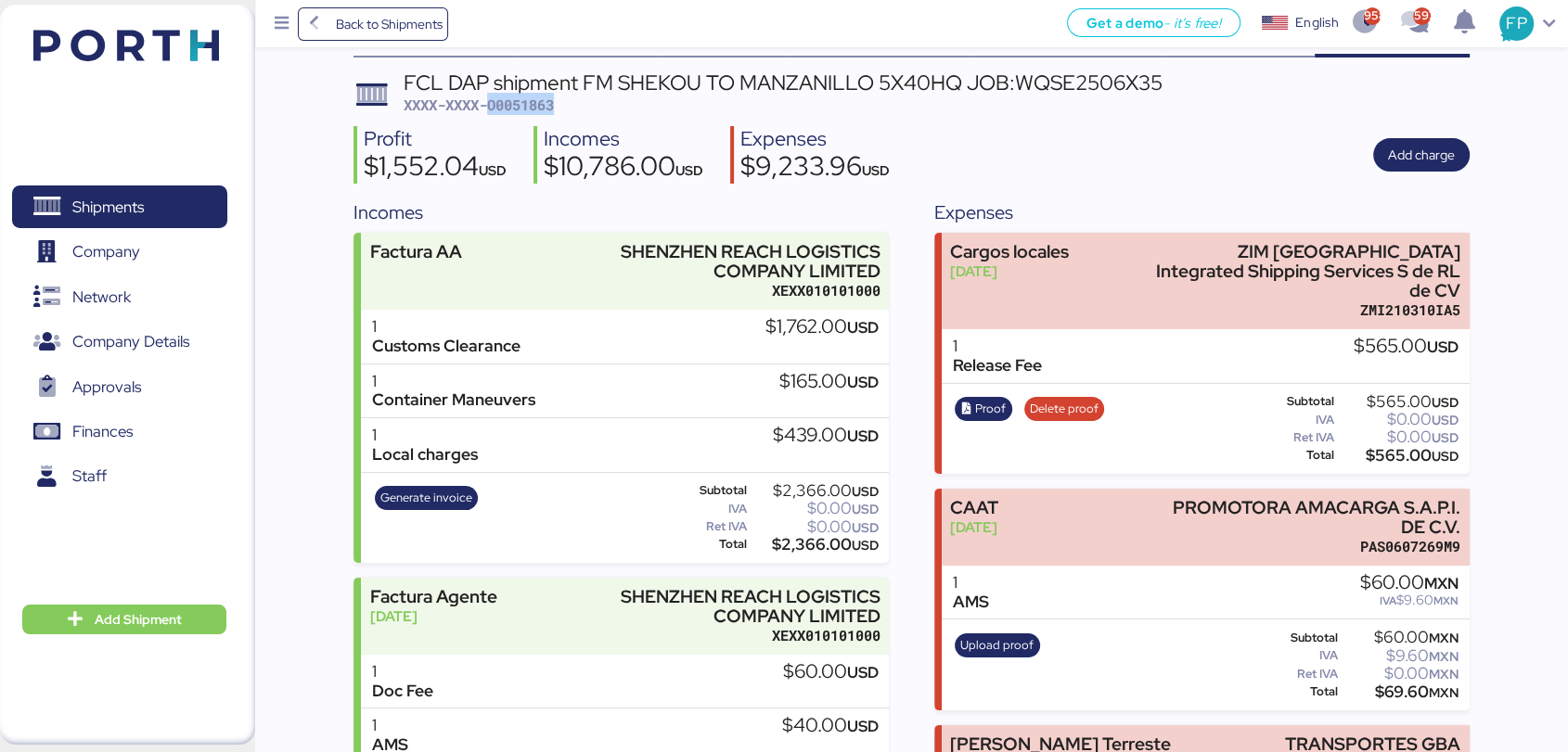
scroll to position [0, 0]
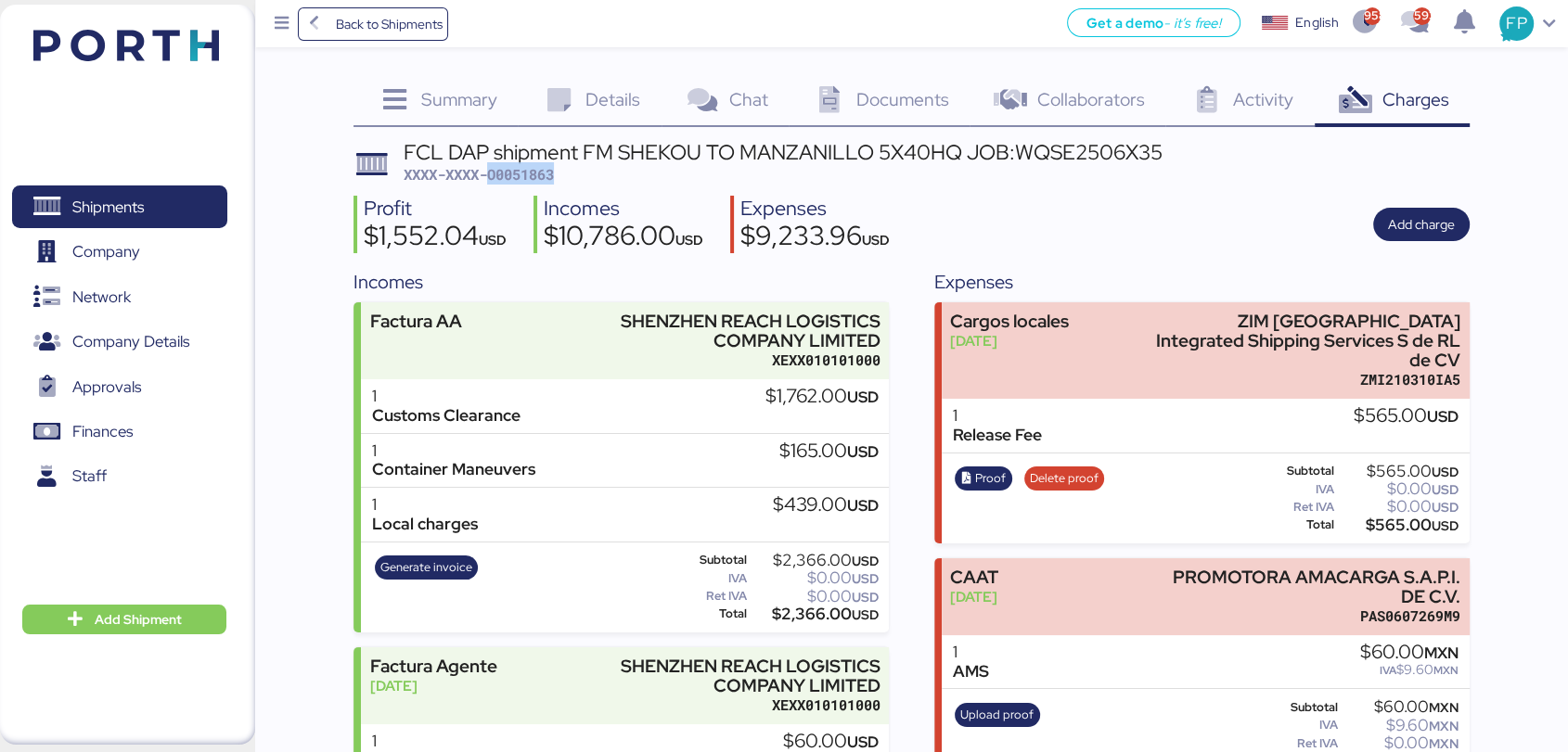
copy span "O0051863"
click at [944, 232] on div "Profit $1,552.04 USD Incomes $10,786.00 USD Expenses $9,233.96 USD Add charge" at bounding box center [911, 225] width 1116 height 59
click at [473, 566] on span "Generate invoice" at bounding box center [427, 567] width 104 height 24
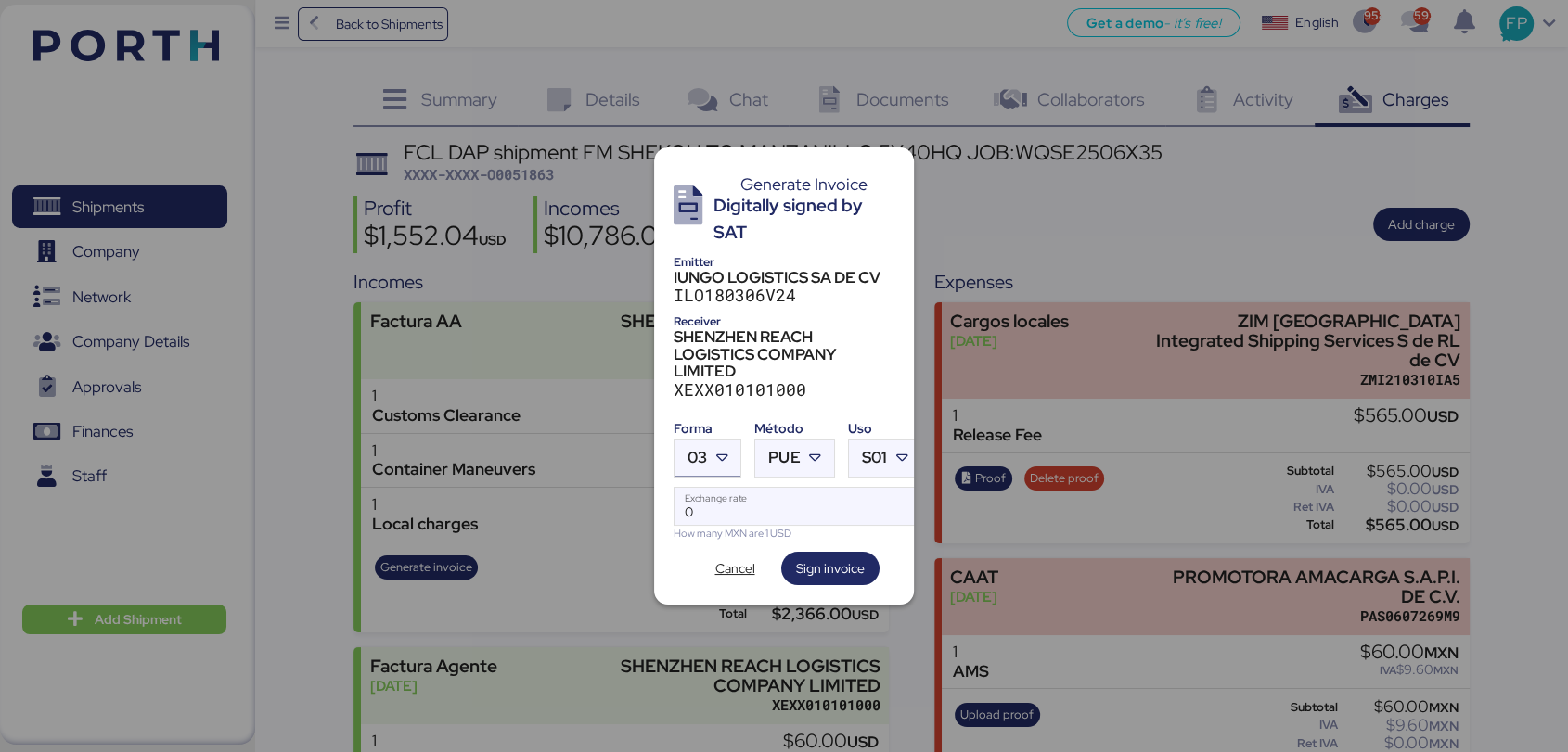
click at [692, 450] on span "03" at bounding box center [697, 458] width 19 height 15
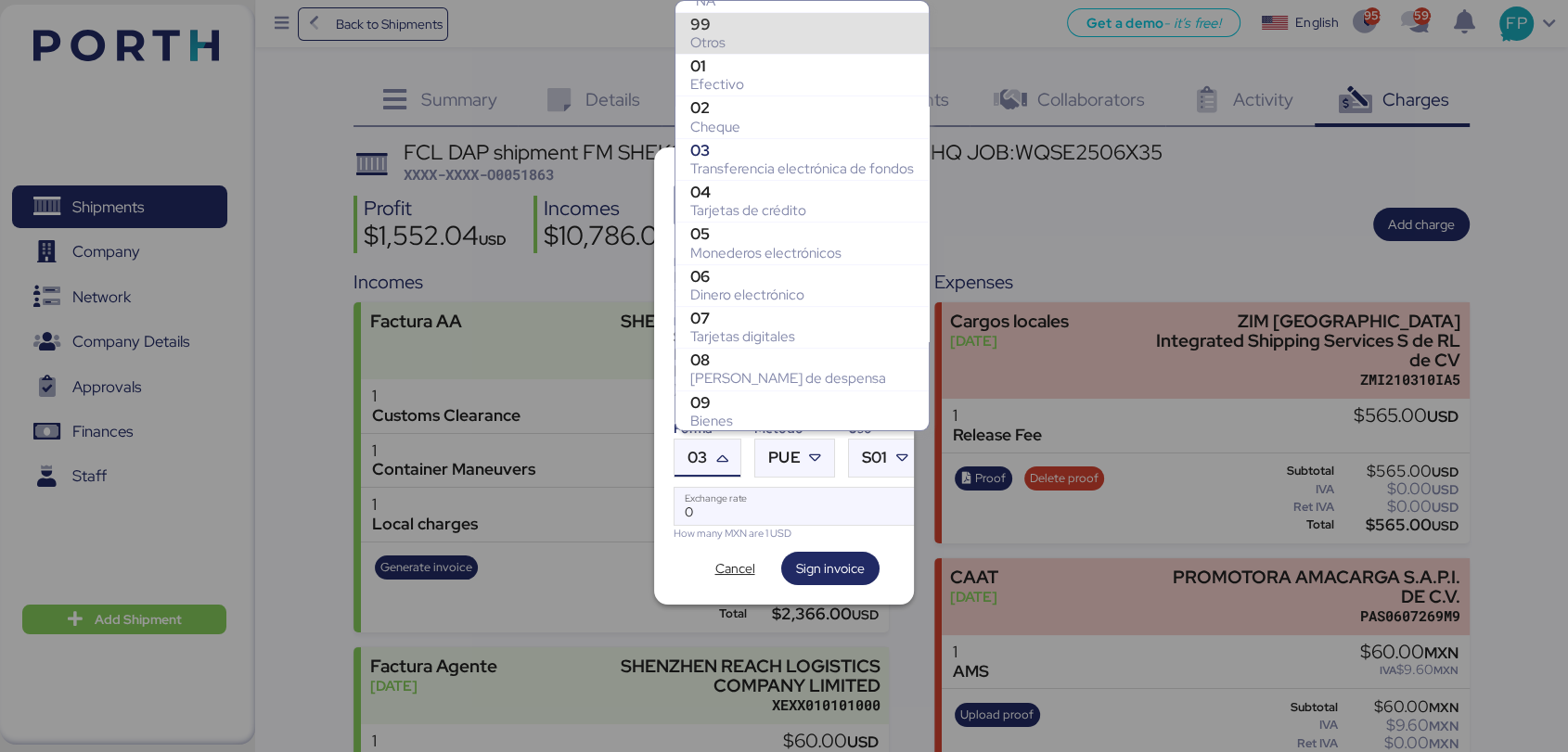
click at [722, 46] on div "Otros" at bounding box center [802, 42] width 224 height 18
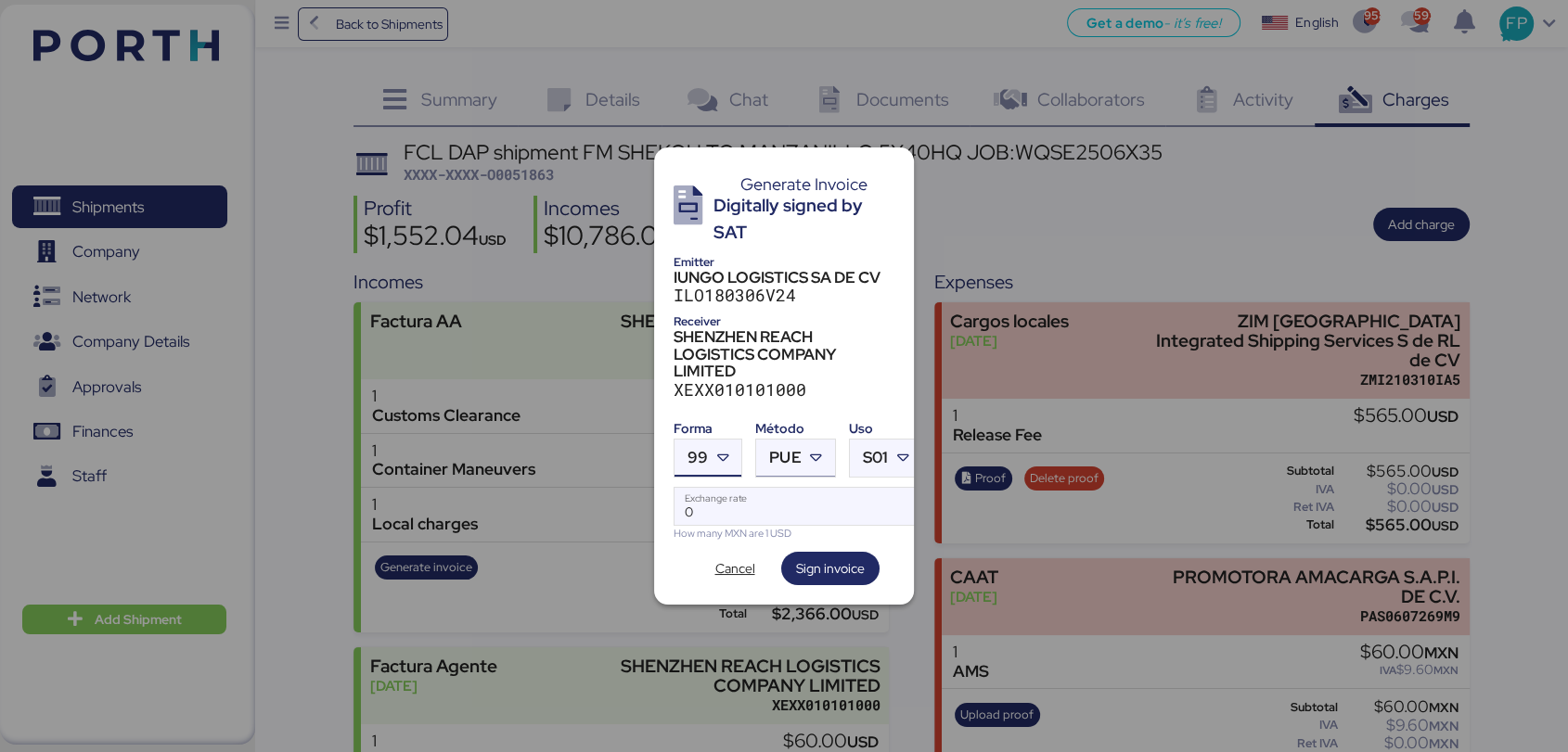
click at [792, 440] on div "PUE" at bounding box center [785, 458] width 32 height 37
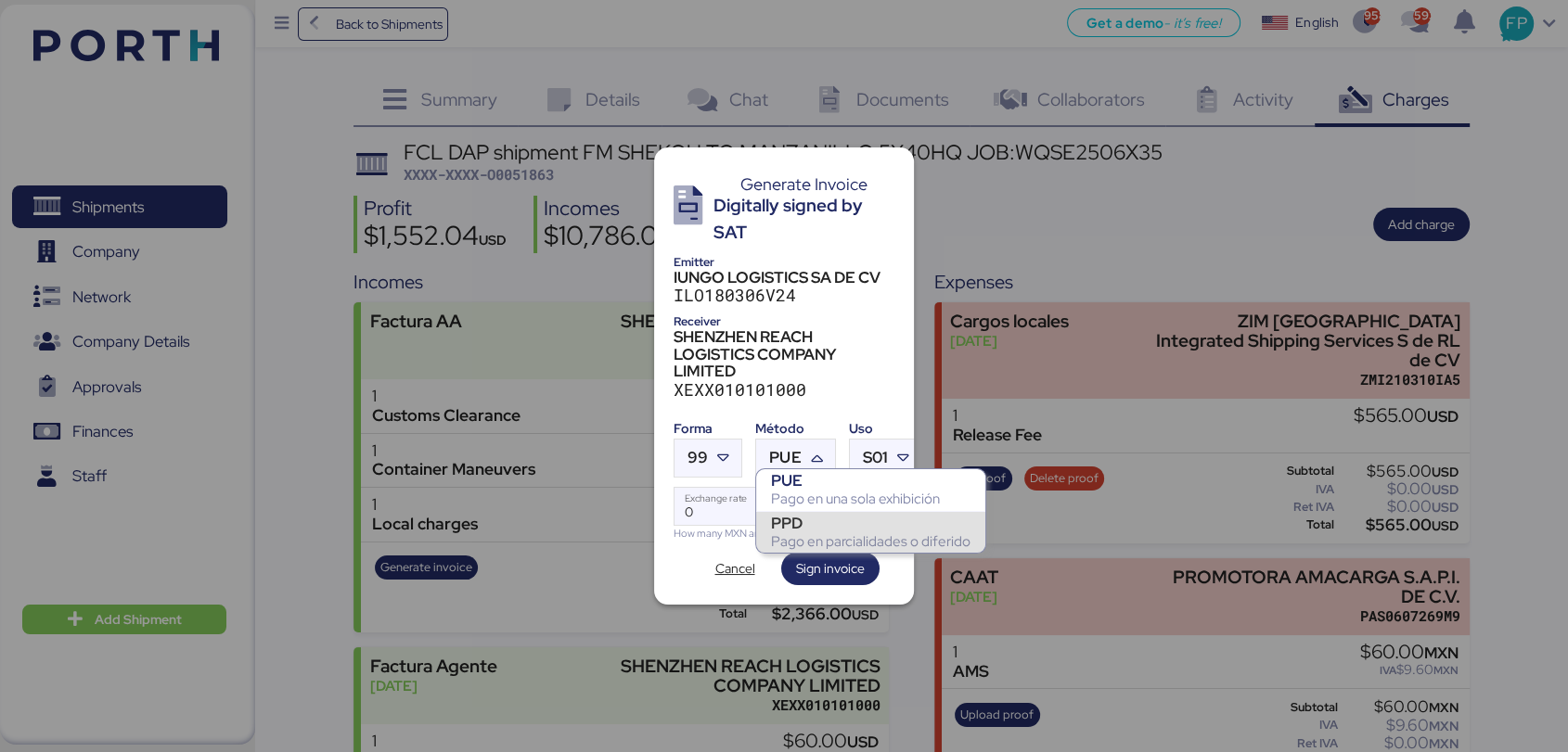
click at [787, 543] on div "Pago en parcialidades o diferido" at bounding box center [871, 541] width 200 height 18
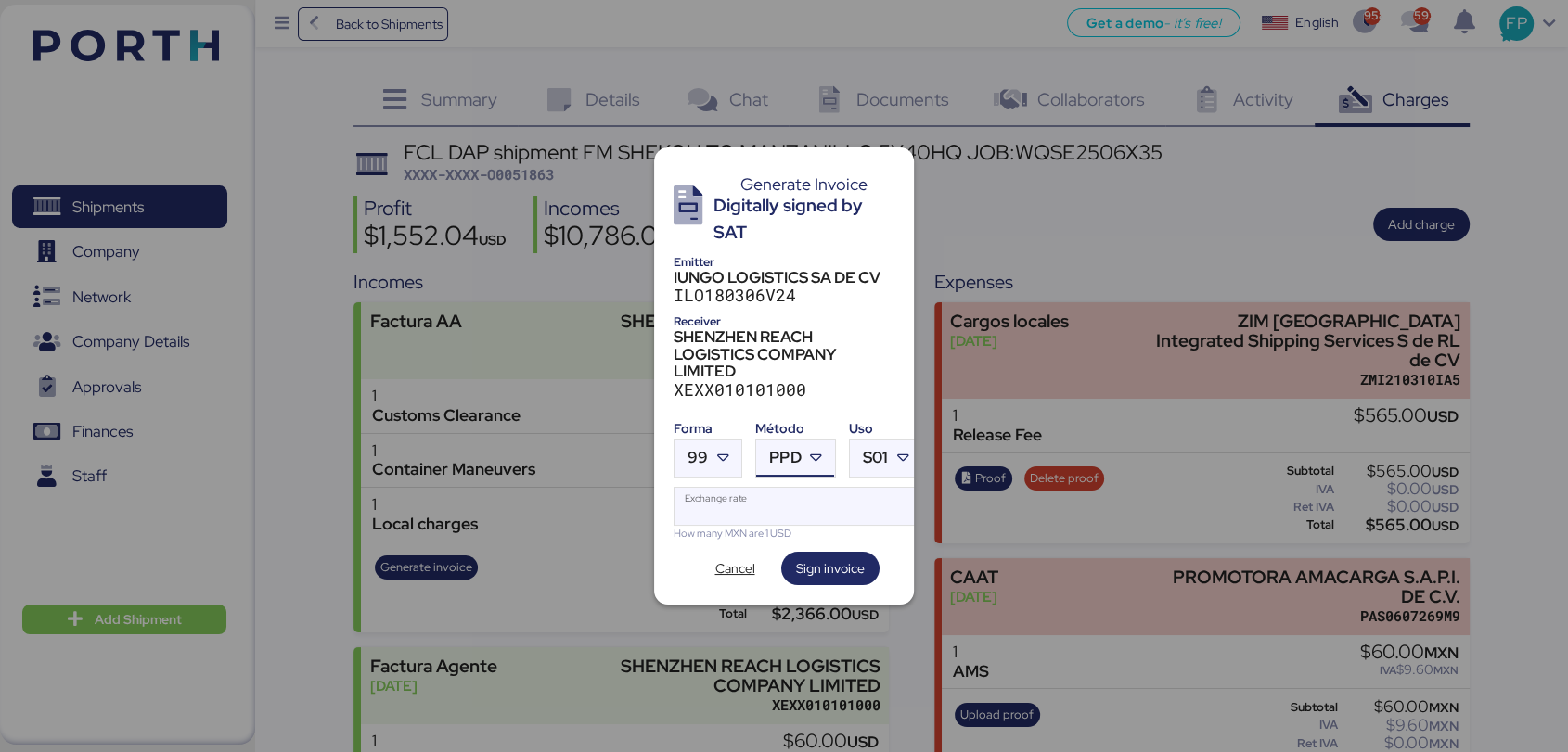
click at [754, 503] on input "Exchange rate" at bounding box center [798, 506] width 247 height 37
type input "0"
paste input "18.5803"
type input "18.5803"
click at [828, 564] on span "Sign invoice" at bounding box center [829, 568] width 68 height 22
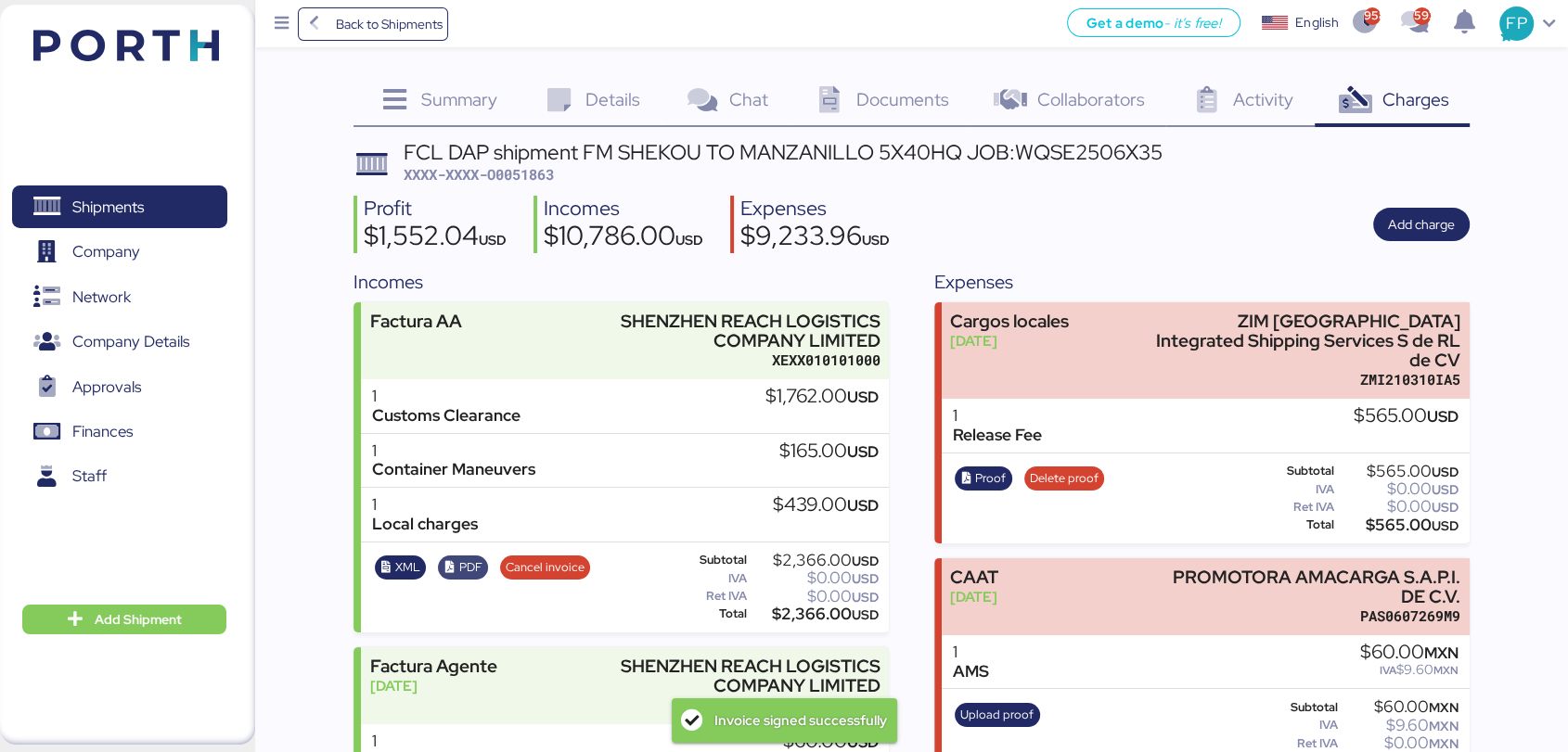
click at [473, 561] on span "PDF" at bounding box center [470, 567] width 23 height 20
click at [549, 174] on span "XXXX-XXXX-O0051863" at bounding box center [479, 174] width 150 height 18
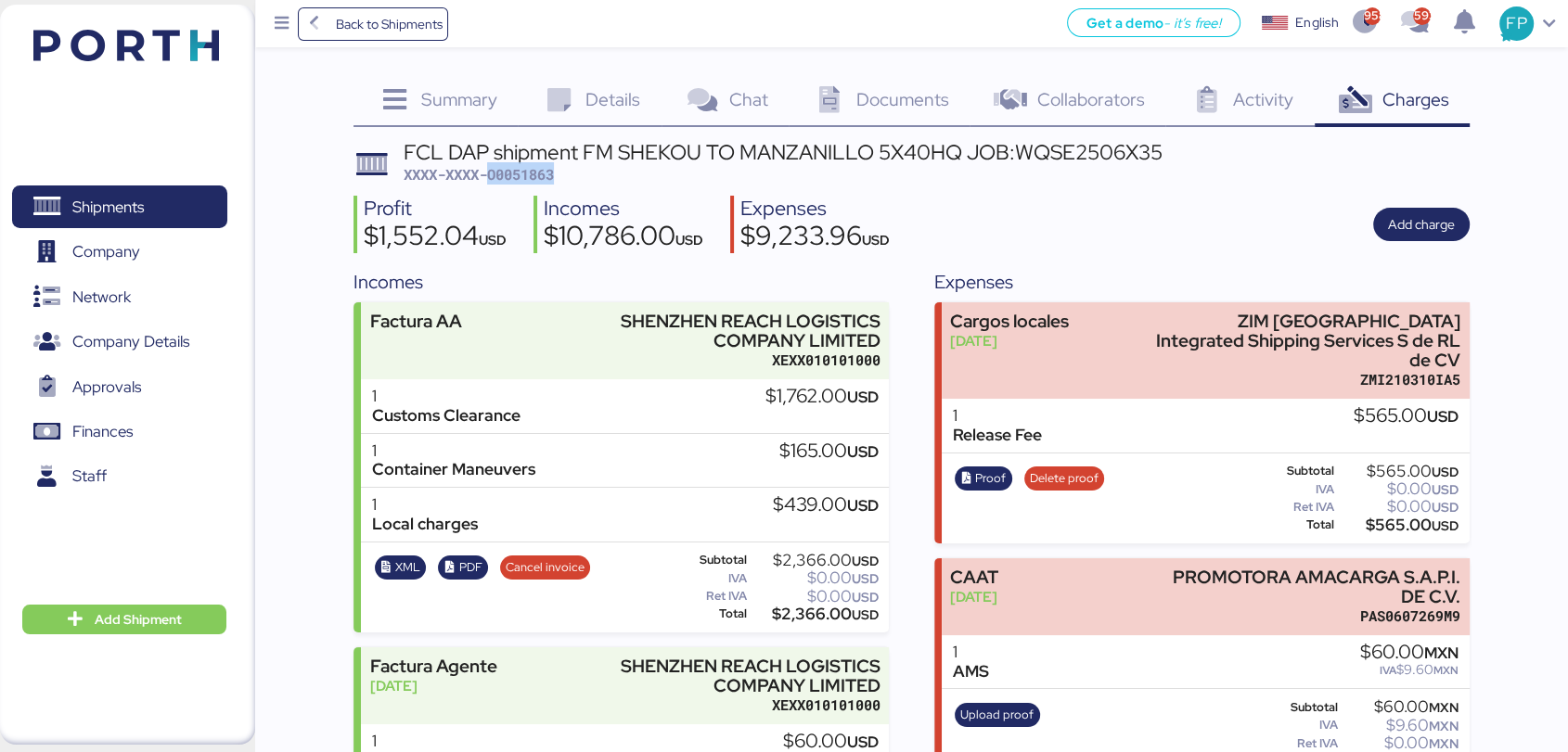
click at [549, 174] on span "XXXX-XXXX-O0051863" at bounding box center [479, 174] width 150 height 18
copy span "O0051863"
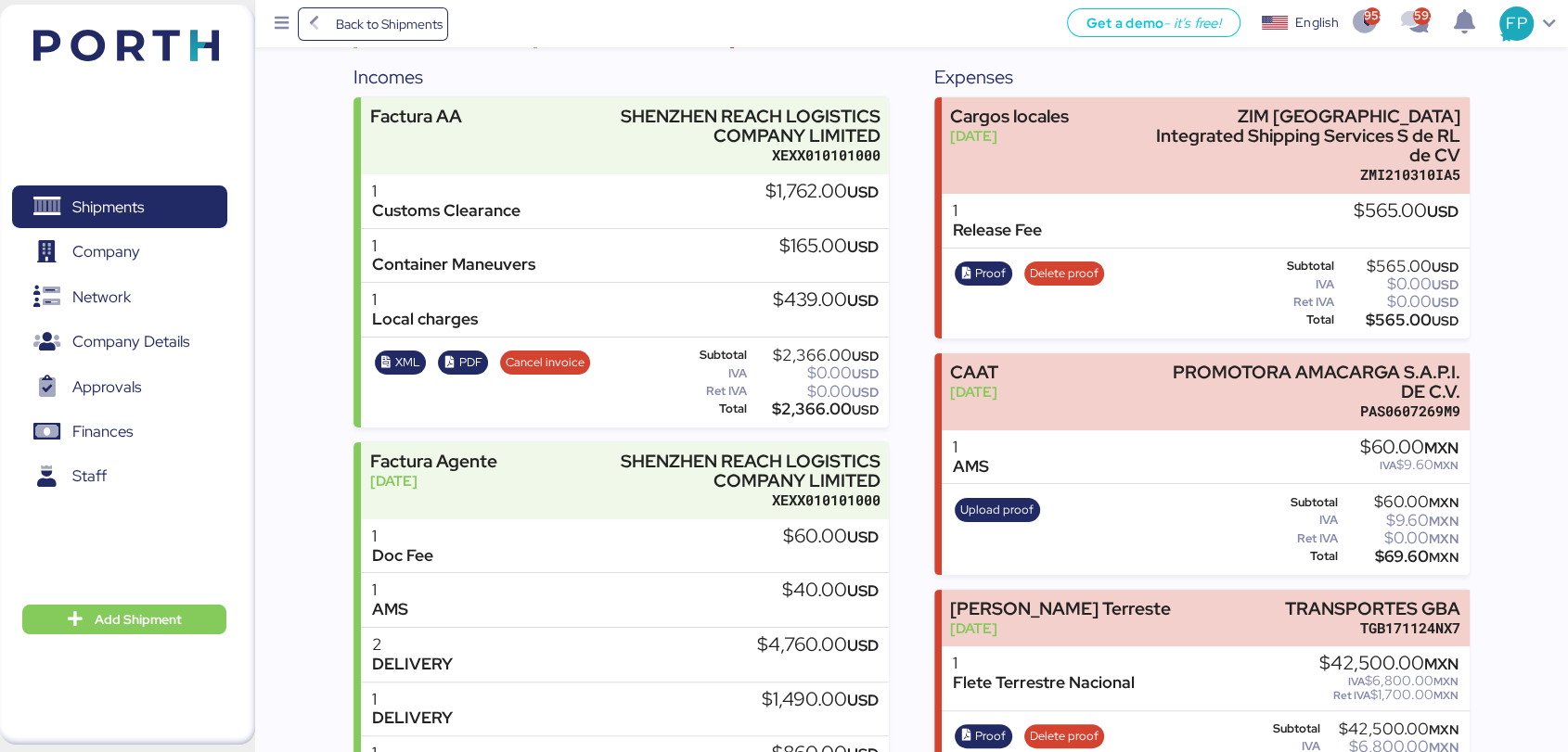
scroll to position [206, 0]
click at [796, 416] on div "$2,366.00 USD" at bounding box center [813, 409] width 128 height 13
copy div "2,366.00"
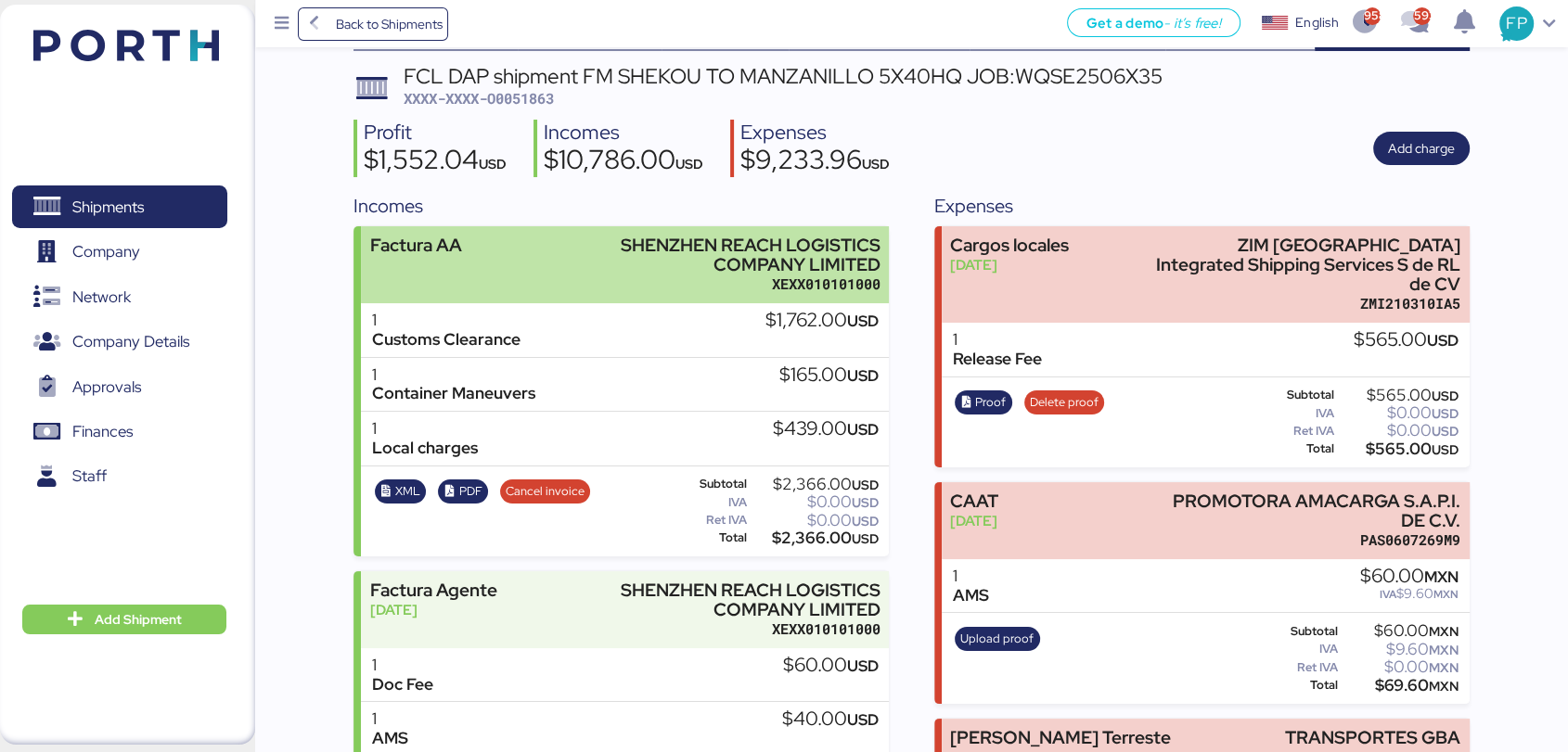
scroll to position [0, 0]
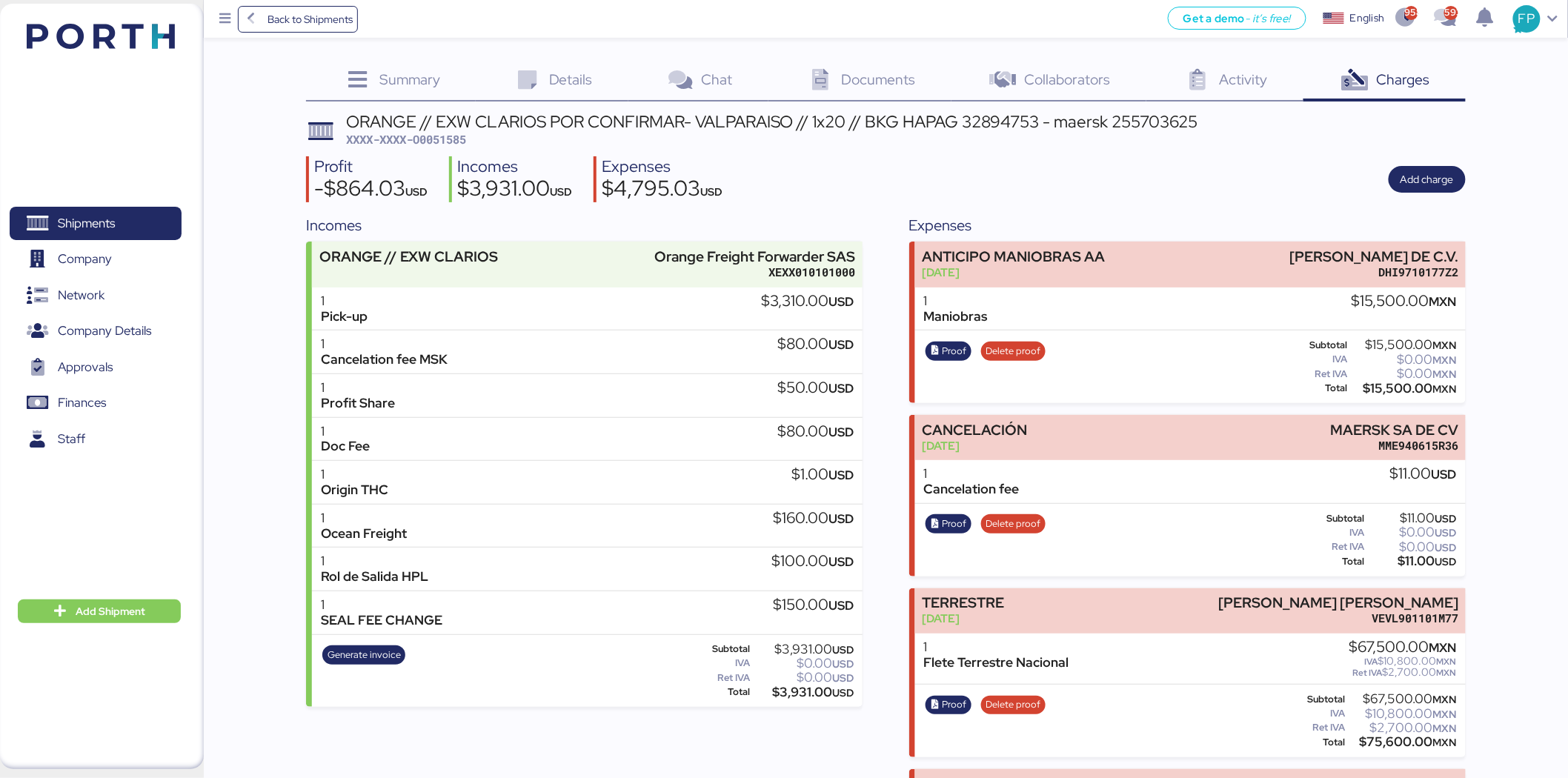
click at [112, 224] on span "Shipments" at bounding box center [86, 223] width 57 height 22
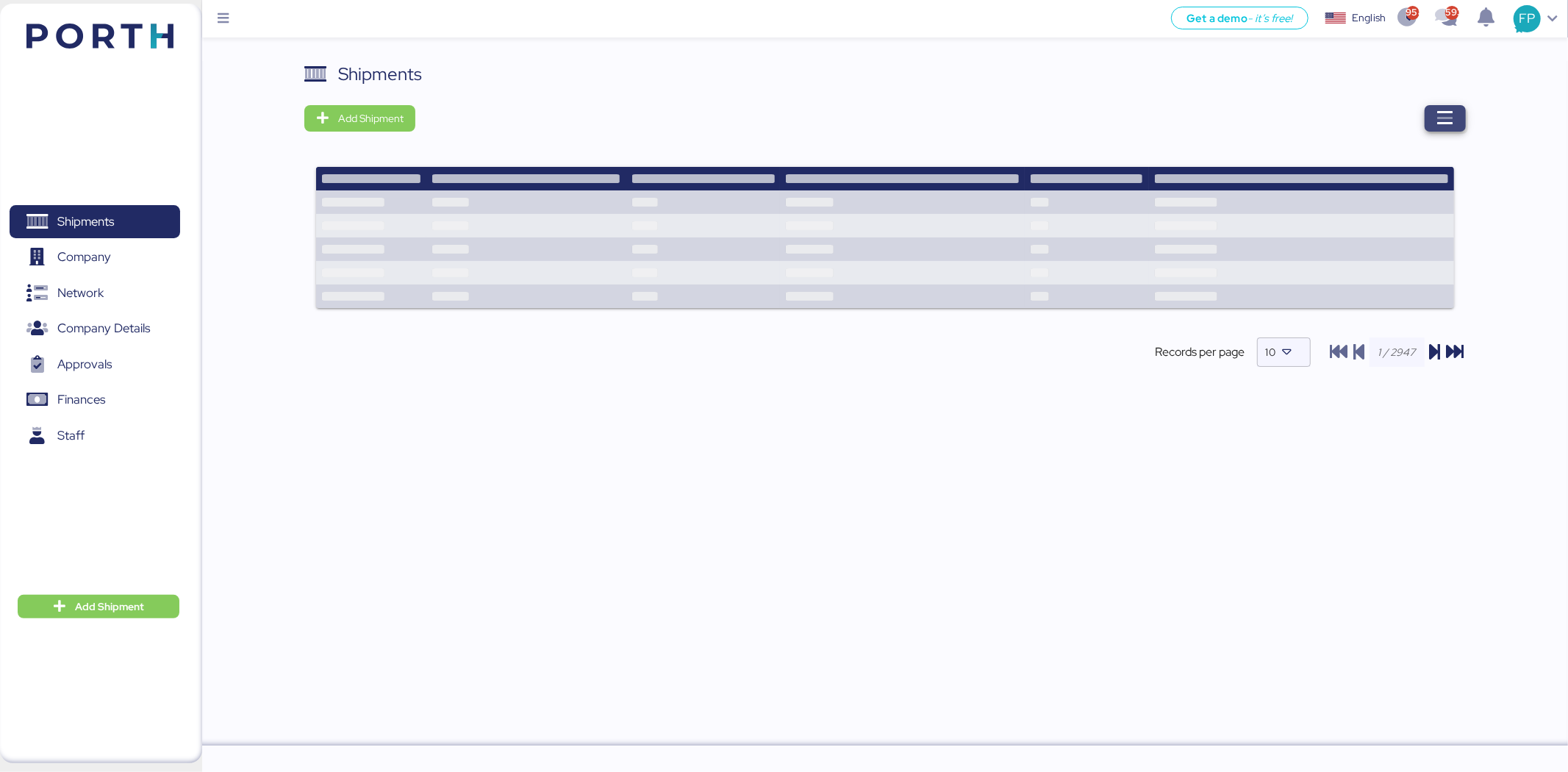
click at [1437, 115] on icon "button" at bounding box center [1445, 118] width 18 height 18
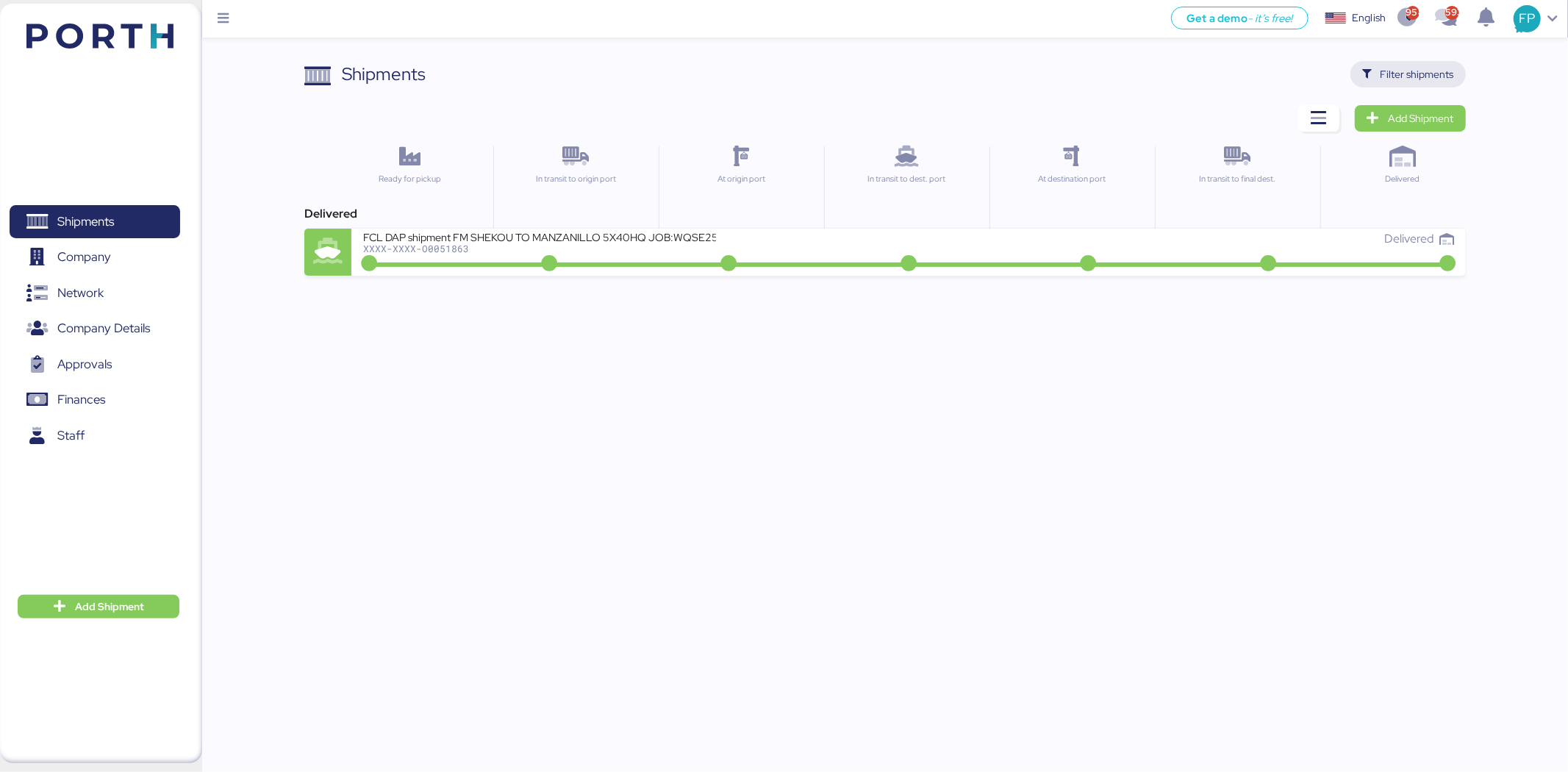
click at [1409, 79] on span "Filter shipments" at bounding box center [1417, 74] width 73 height 18
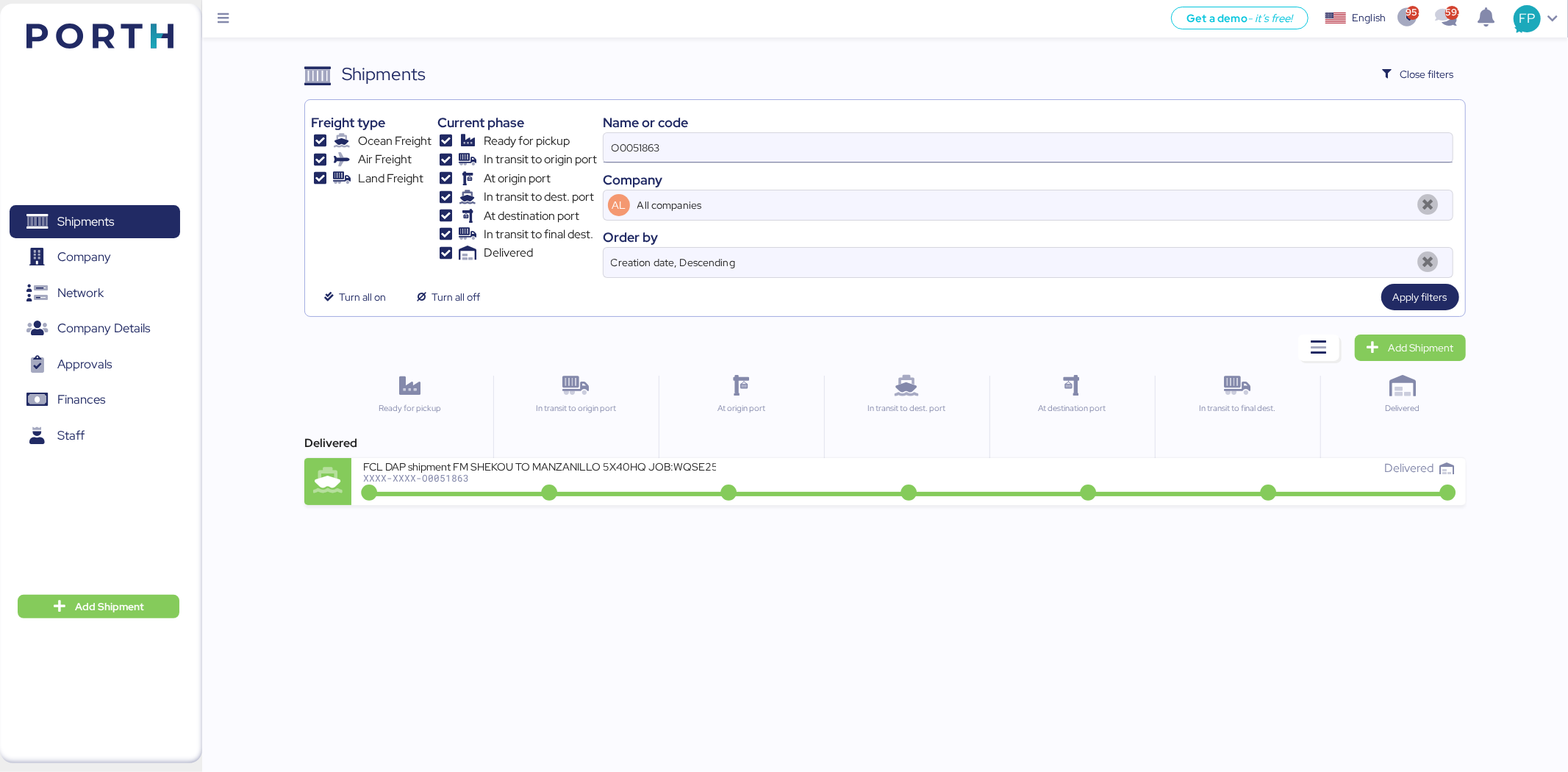
click at [627, 142] on input "O0051863" at bounding box center [1028, 148] width 849 height 29
paste input "953"
type input "O0051953"
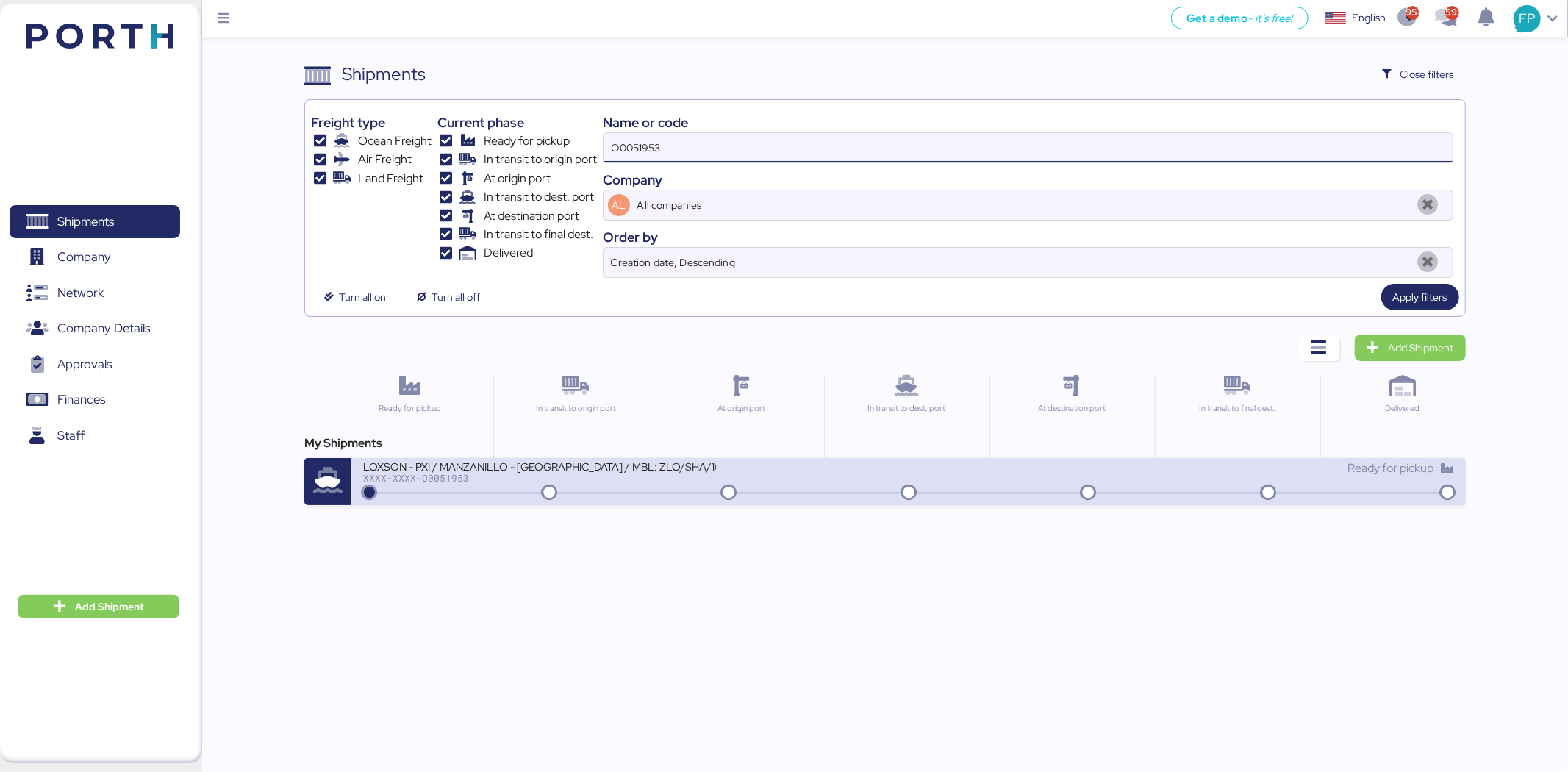
click at [648, 482] on div "XXXX-XXXX-O0051953" at bounding box center [539, 478] width 353 height 10
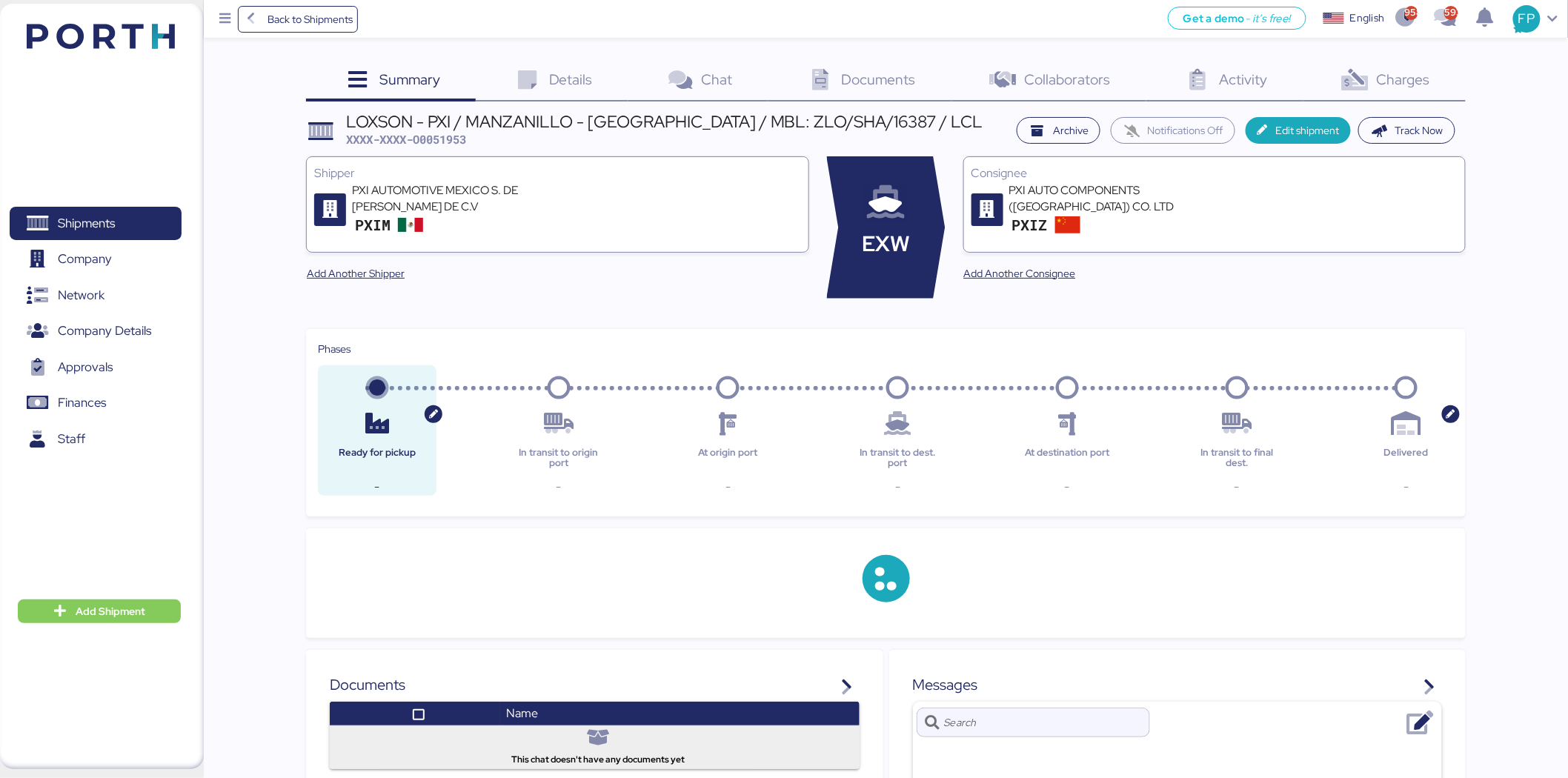
click at [1426, 99] on div "Charges 0" at bounding box center [1384, 82] width 162 height 40
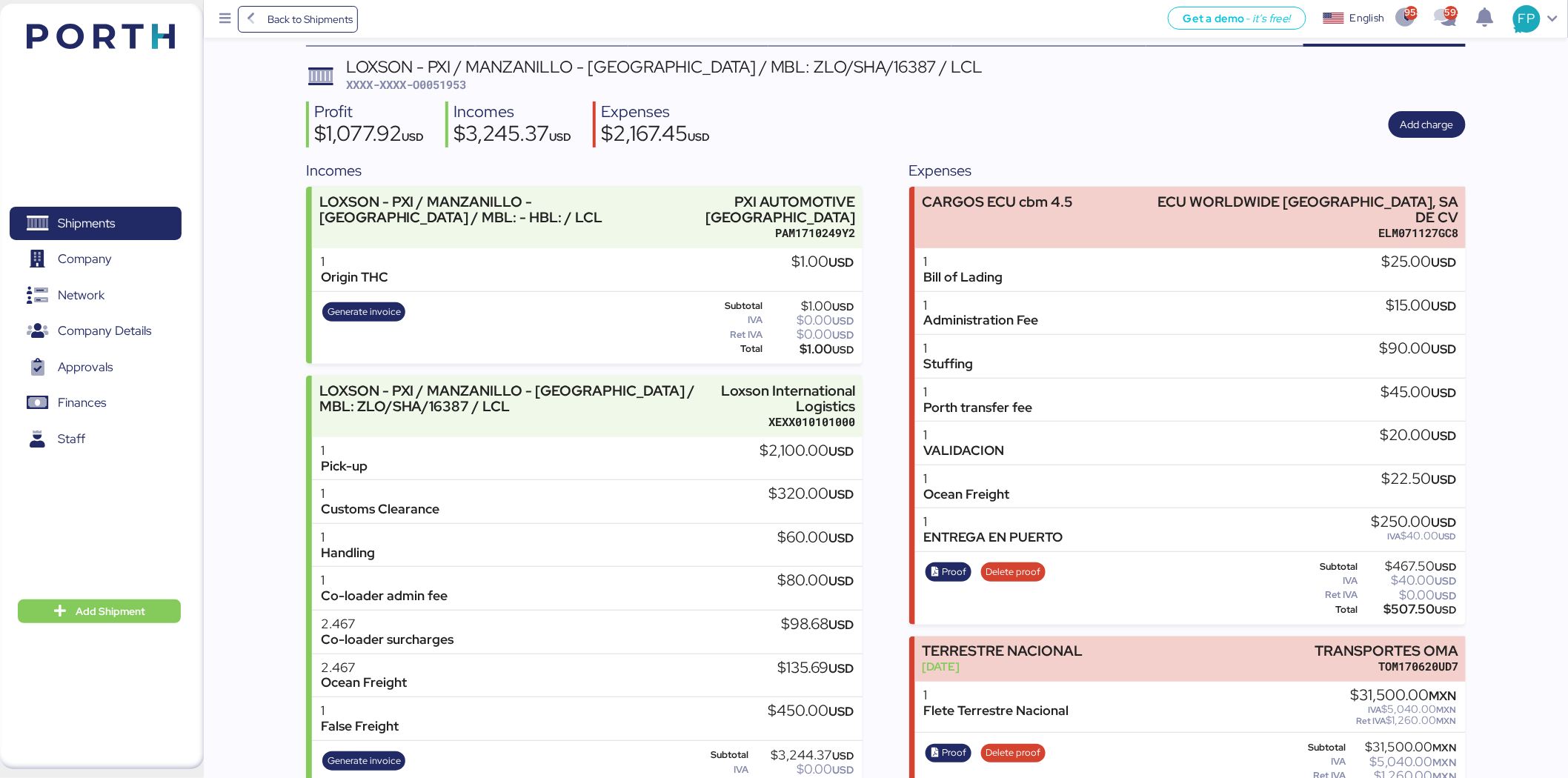
scroll to position [102, 0]
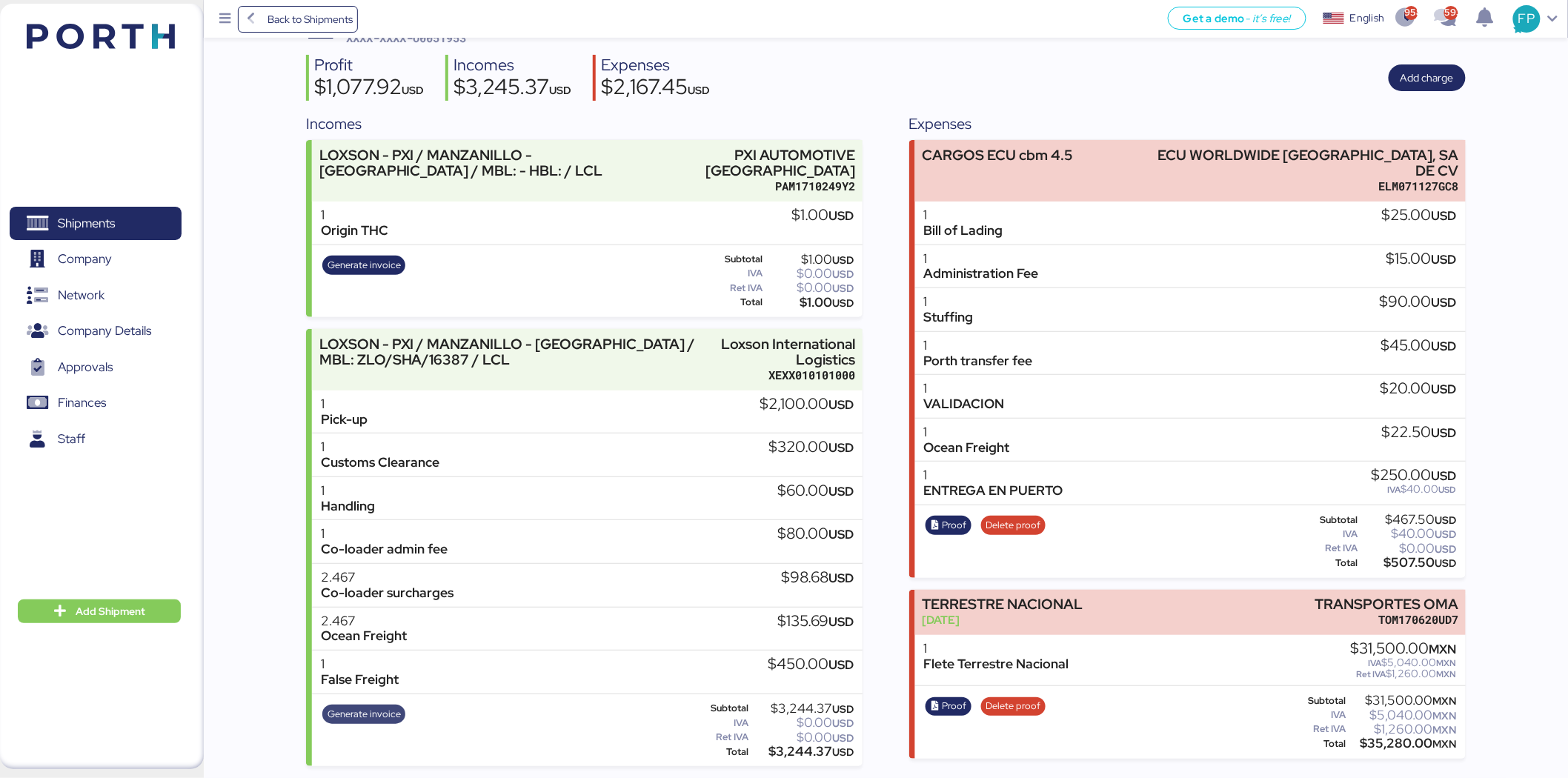
click at [343, 713] on span "Generate invoice" at bounding box center [364, 714] width 73 height 16
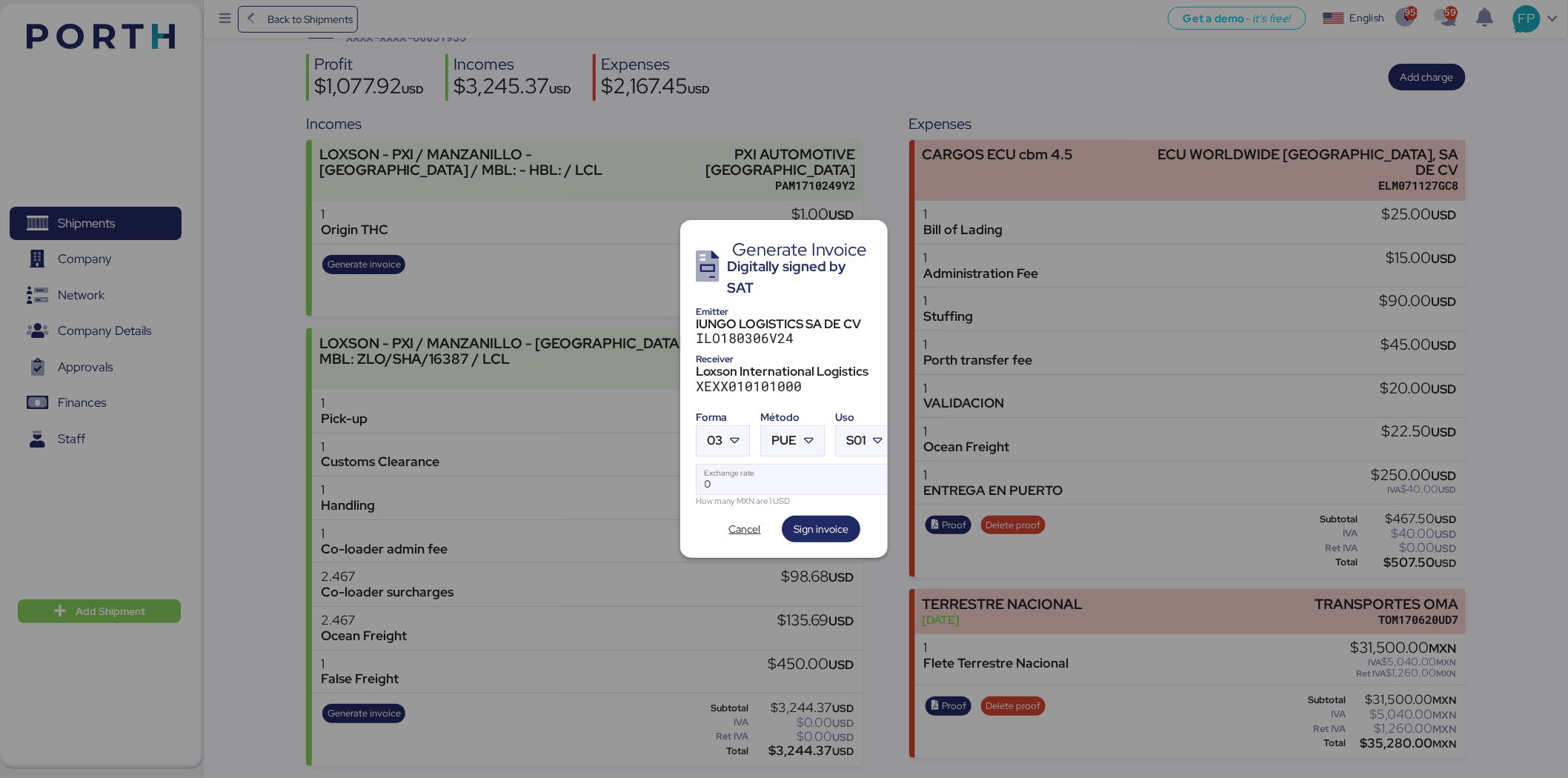
scroll to position [0, 0]
click at [733, 434] on icon at bounding box center [734, 441] width 15 height 15
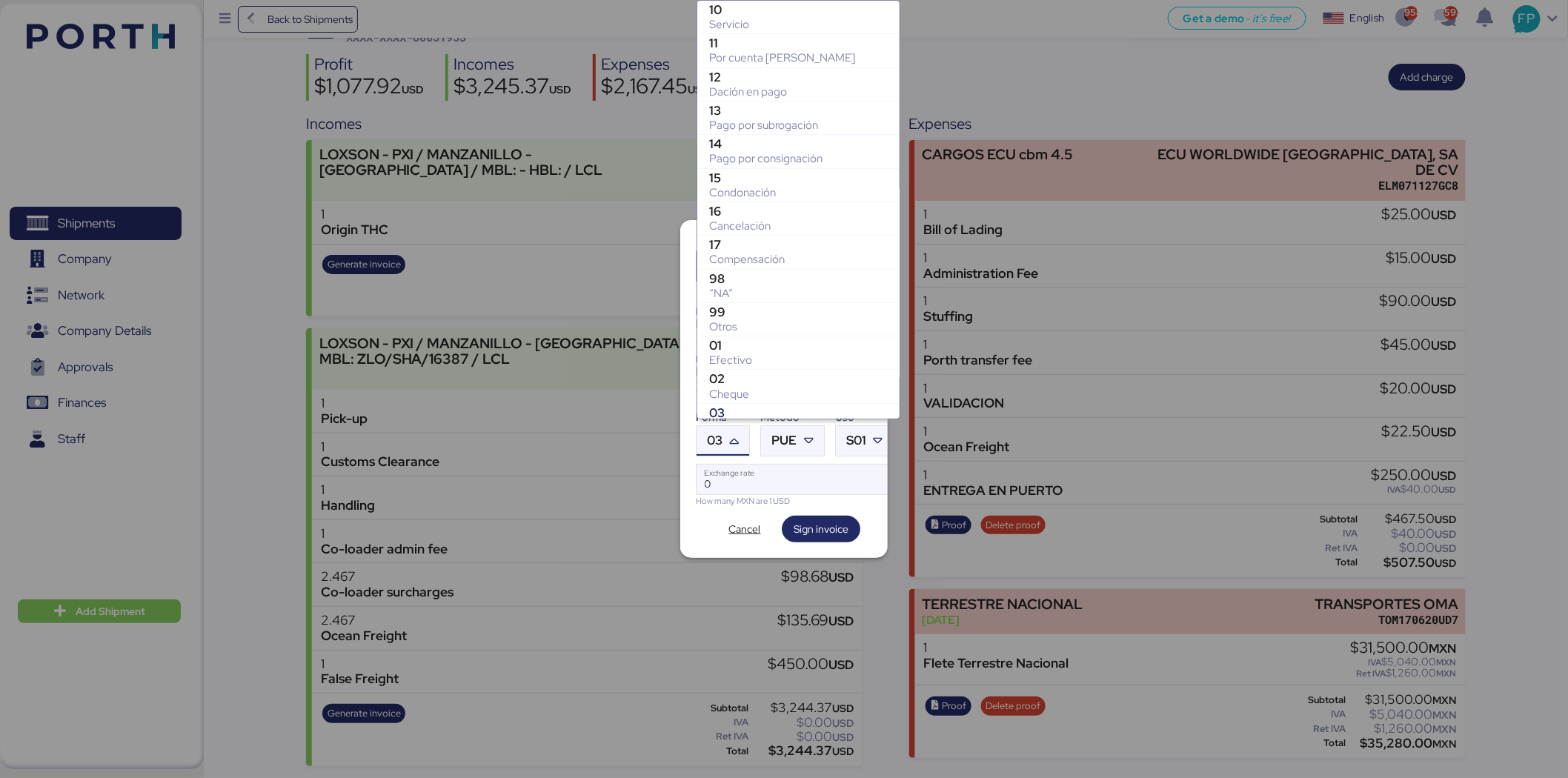
scroll to position [220, 0]
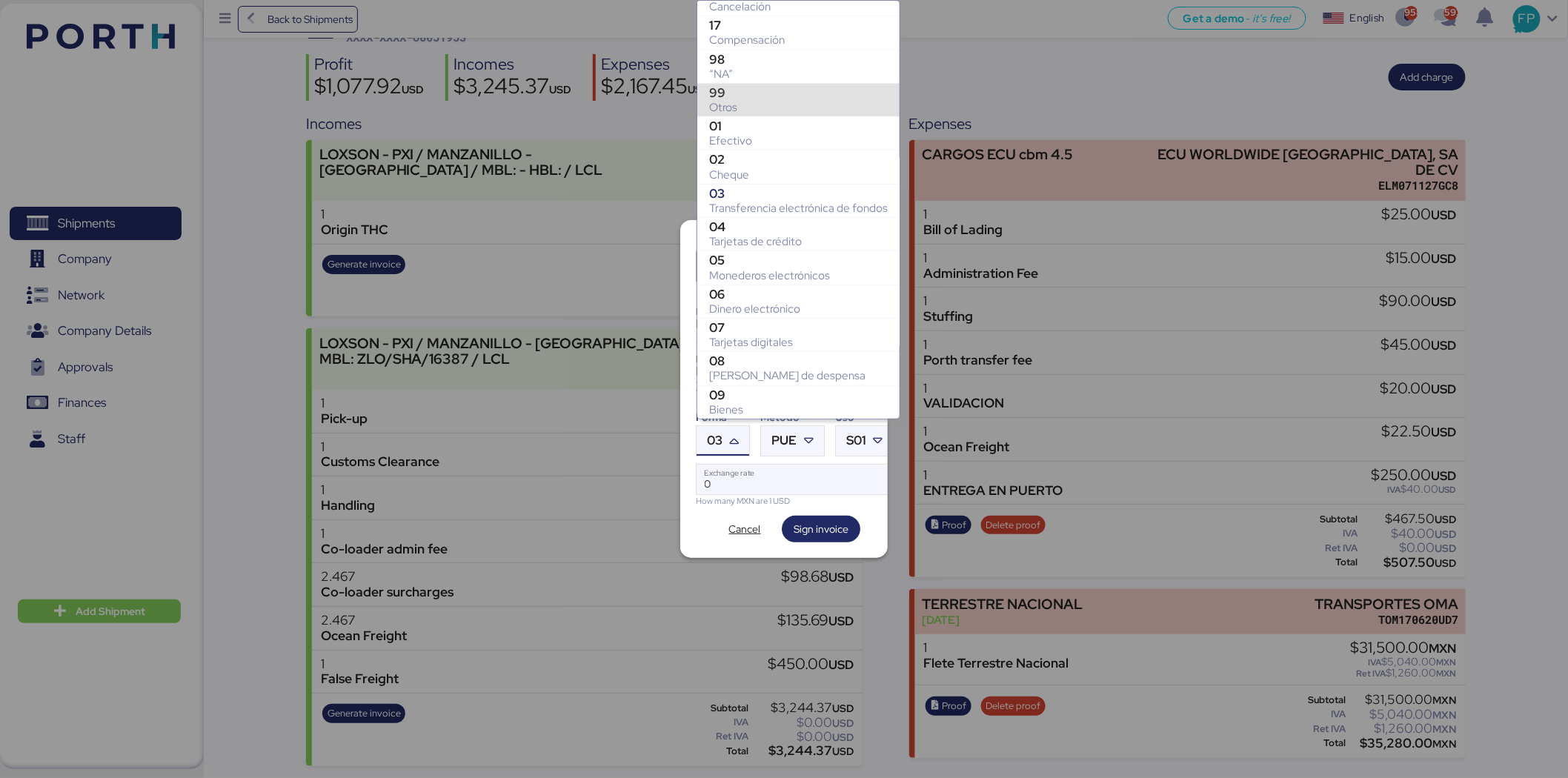
click at [760, 101] on div "Otros" at bounding box center [799, 107] width 179 height 15
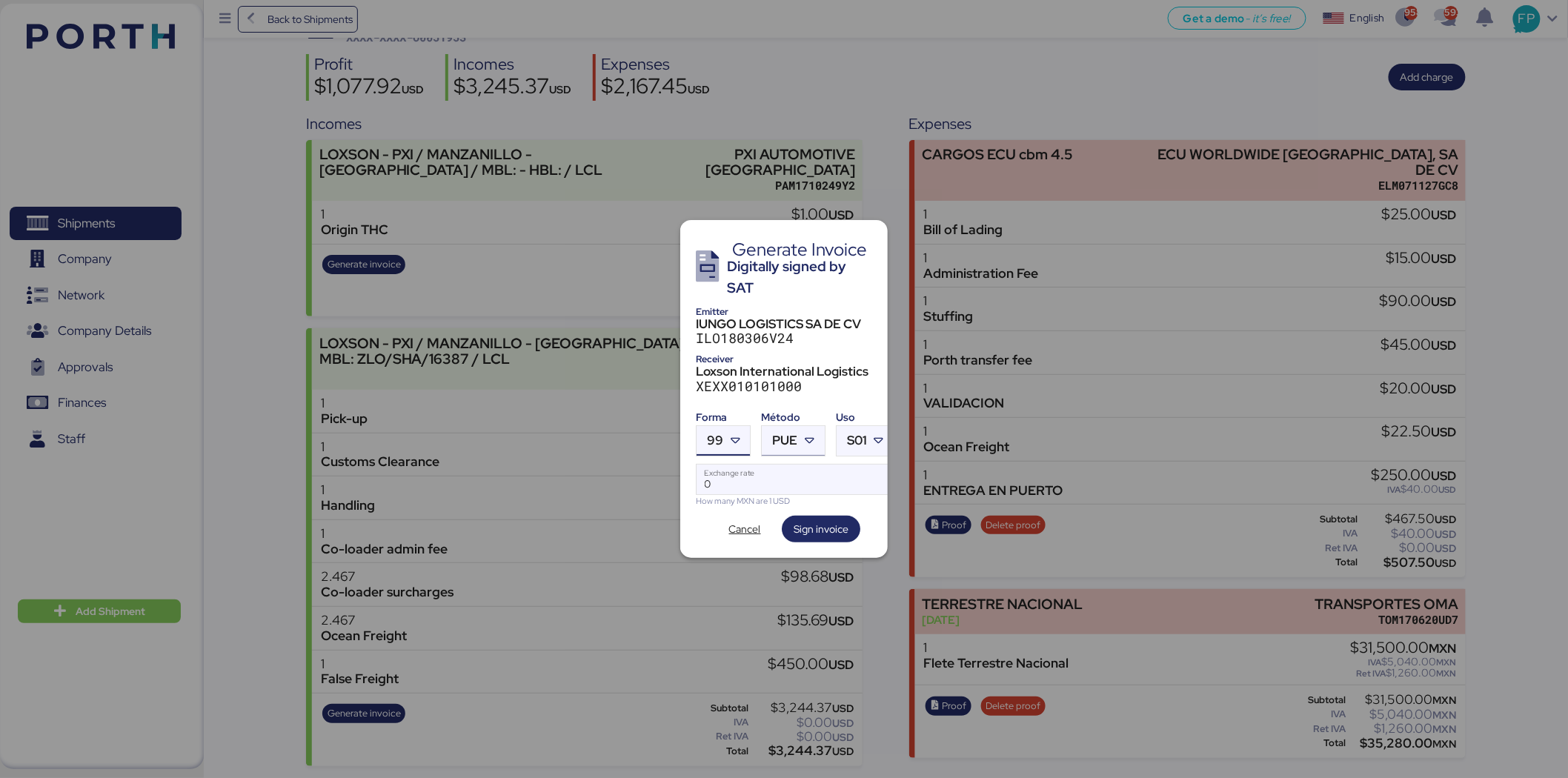
click at [798, 428] on div at bounding box center [811, 441] width 27 height 29
drag, startPoint x: 809, startPoint y: 510, endPoint x: 802, endPoint y: 478, distance: 32.8
click at [809, 510] on div "Pago en parcialidades o diferido" at bounding box center [853, 507] width 159 height 15
click at [797, 473] on input "Exchange rate" at bounding box center [795, 479] width 197 height 29
type input "0"
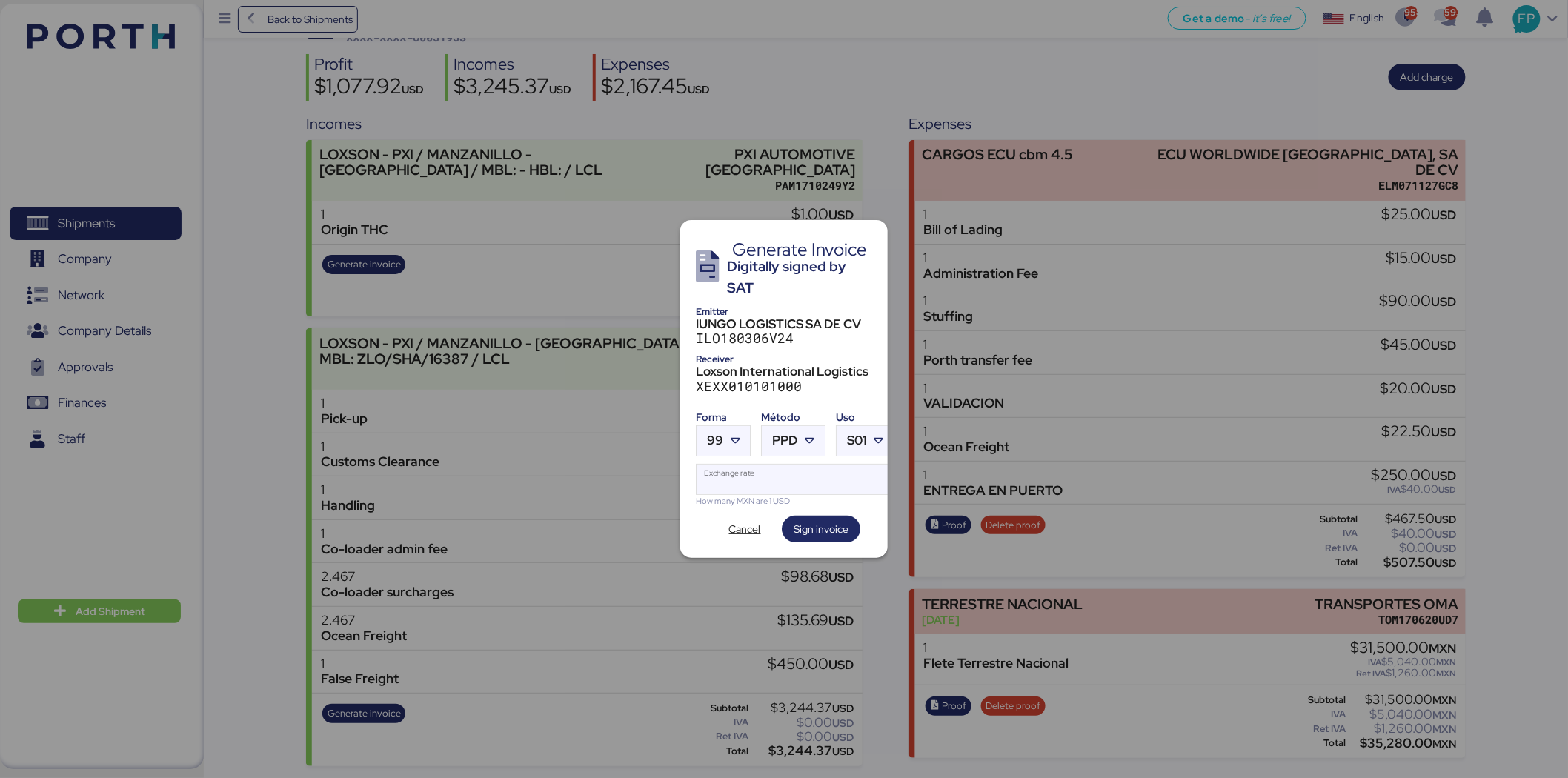
type input "0"
click at [742, 495] on div "How many MXN are 1 USD" at bounding box center [795, 501] width 199 height 12
click at [766, 464] on input "Exchange rate" at bounding box center [795, 479] width 197 height 29
paste input "18.5803"
type input "18.5803"
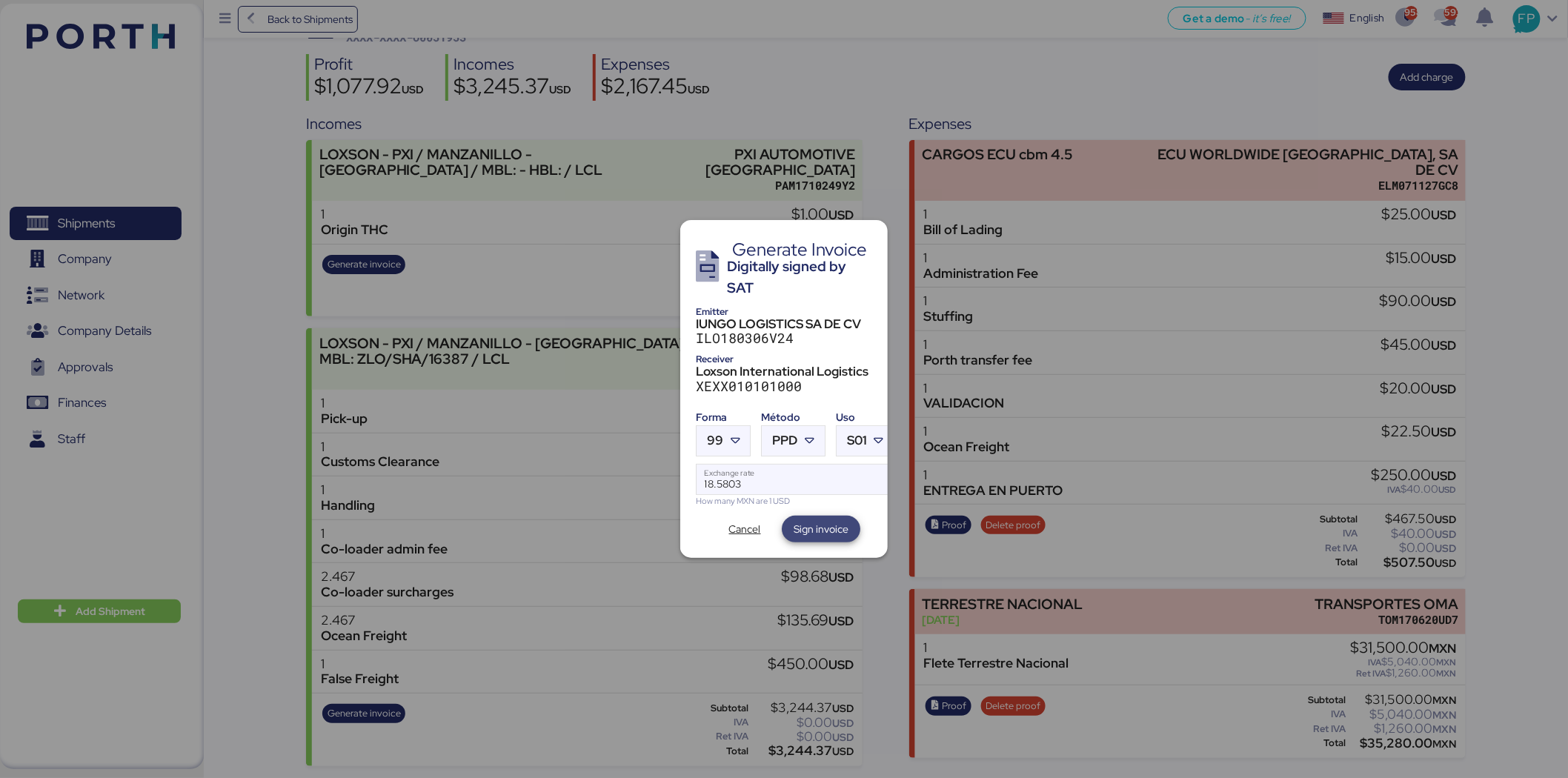
click at [852, 521] on span "Sign invoice" at bounding box center [821, 529] width 79 height 27
click at [842, 520] on span "Sign invoice" at bounding box center [820, 528] width 55 height 18
click at [783, 478] on input "18.5803" at bounding box center [795, 479] width 197 height 29
drag, startPoint x: 760, startPoint y: 486, endPoint x: 582, endPoint y: 506, distance: 179.1
click at [582, 506] on div "Generate Invoice Digitally signed by SAT Emitter IUNGO LOGISTICS SA DE CV ILO18…" at bounding box center [784, 389] width 1568 height 778
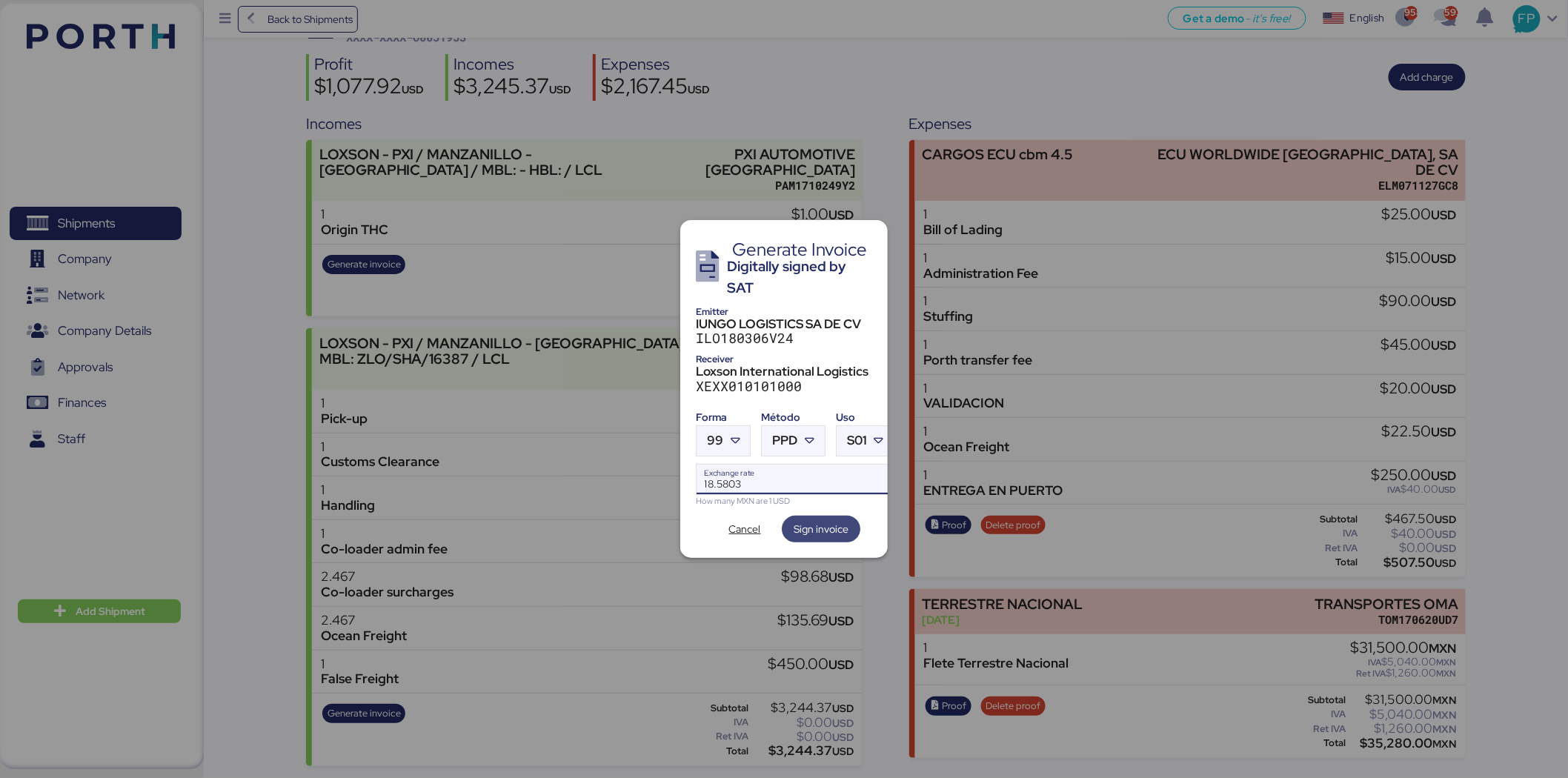
click at [817, 520] on span "Sign invoice" at bounding box center [820, 528] width 55 height 18
click at [725, 436] on div at bounding box center [736, 441] width 27 height 29
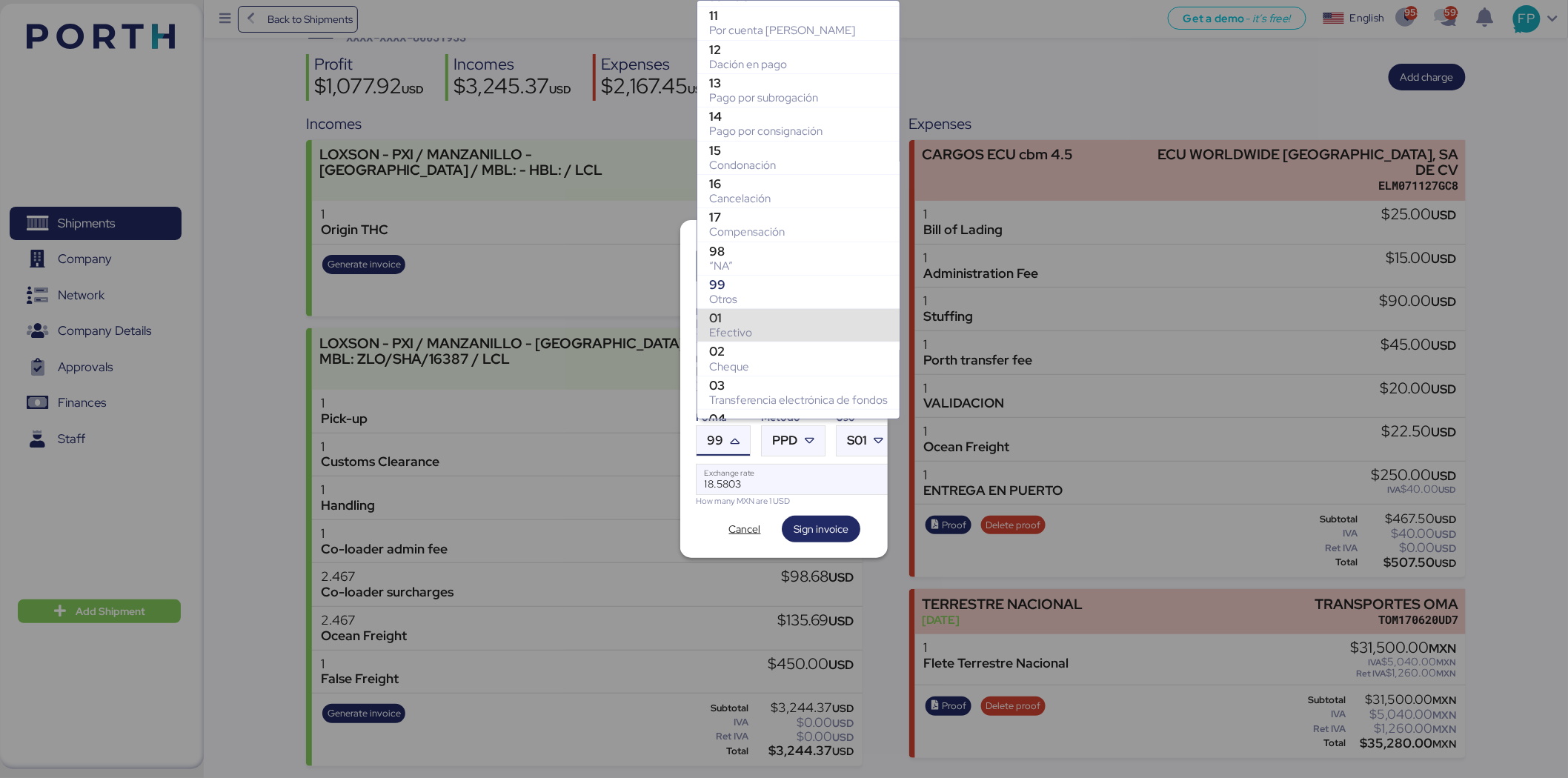
scroll to position [0, 0]
click at [743, 323] on div "Otros" at bounding box center [799, 327] width 179 height 15
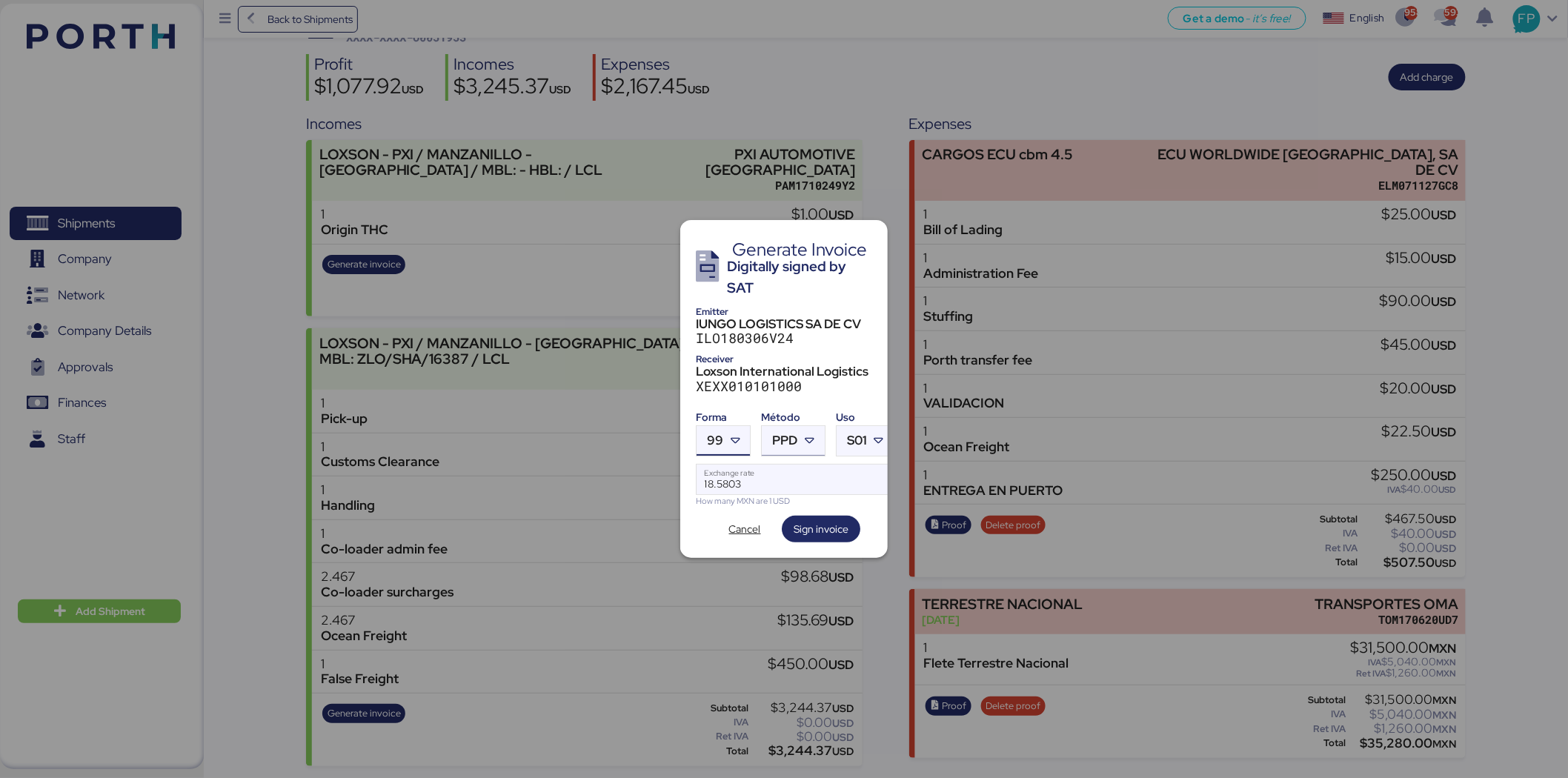
click at [787, 443] on div "PPD" at bounding box center [785, 441] width 25 height 29
click at [806, 495] on div "PPD" at bounding box center [853, 492] width 159 height 15
click at [782, 468] on input "18.5803" at bounding box center [795, 479] width 197 height 29
click at [816, 525] on span "Sign invoice" at bounding box center [820, 528] width 55 height 18
click at [812, 526] on span "Sign invoice" at bounding box center [820, 528] width 55 height 18
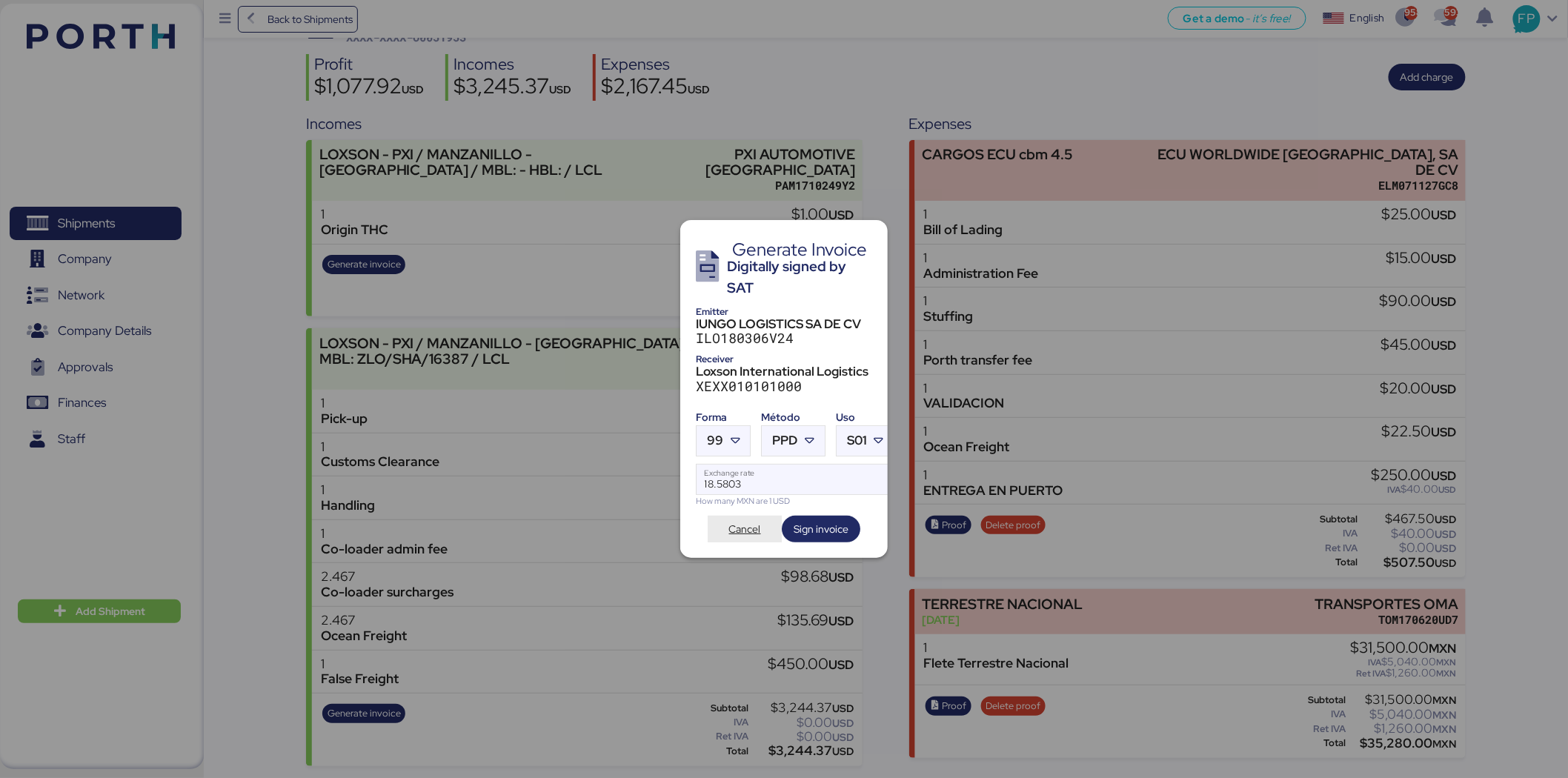
click at [735, 530] on span "Cancel" at bounding box center [745, 528] width 32 height 18
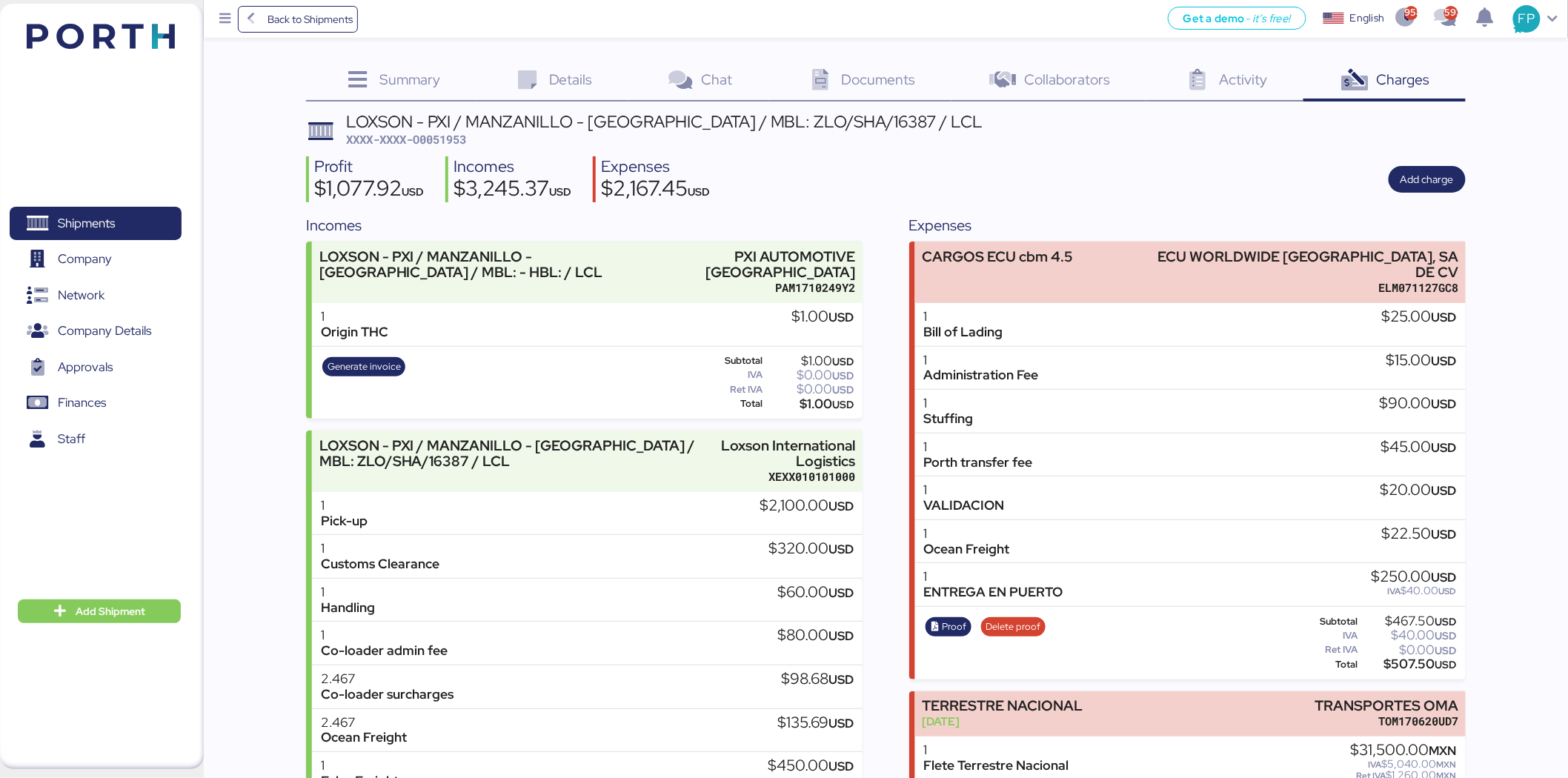
scroll to position [102, 0]
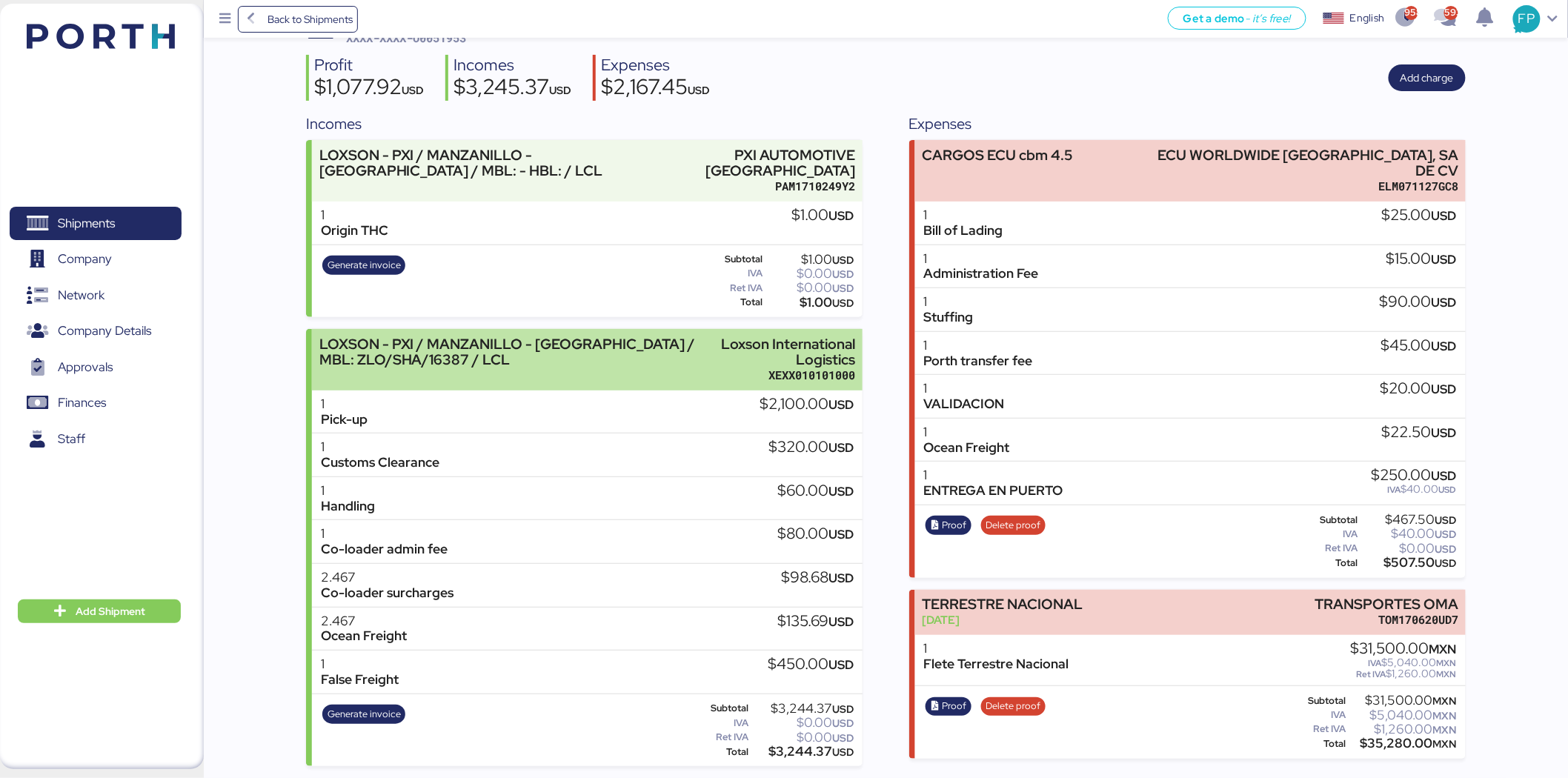
click at [695, 381] on div "LOXSON - PXI / MANZANILLO - [GEOGRAPHIC_DATA] / MBL: ZLO/SHA/16387 / LCL" at bounding box center [516, 360] width 394 height 47
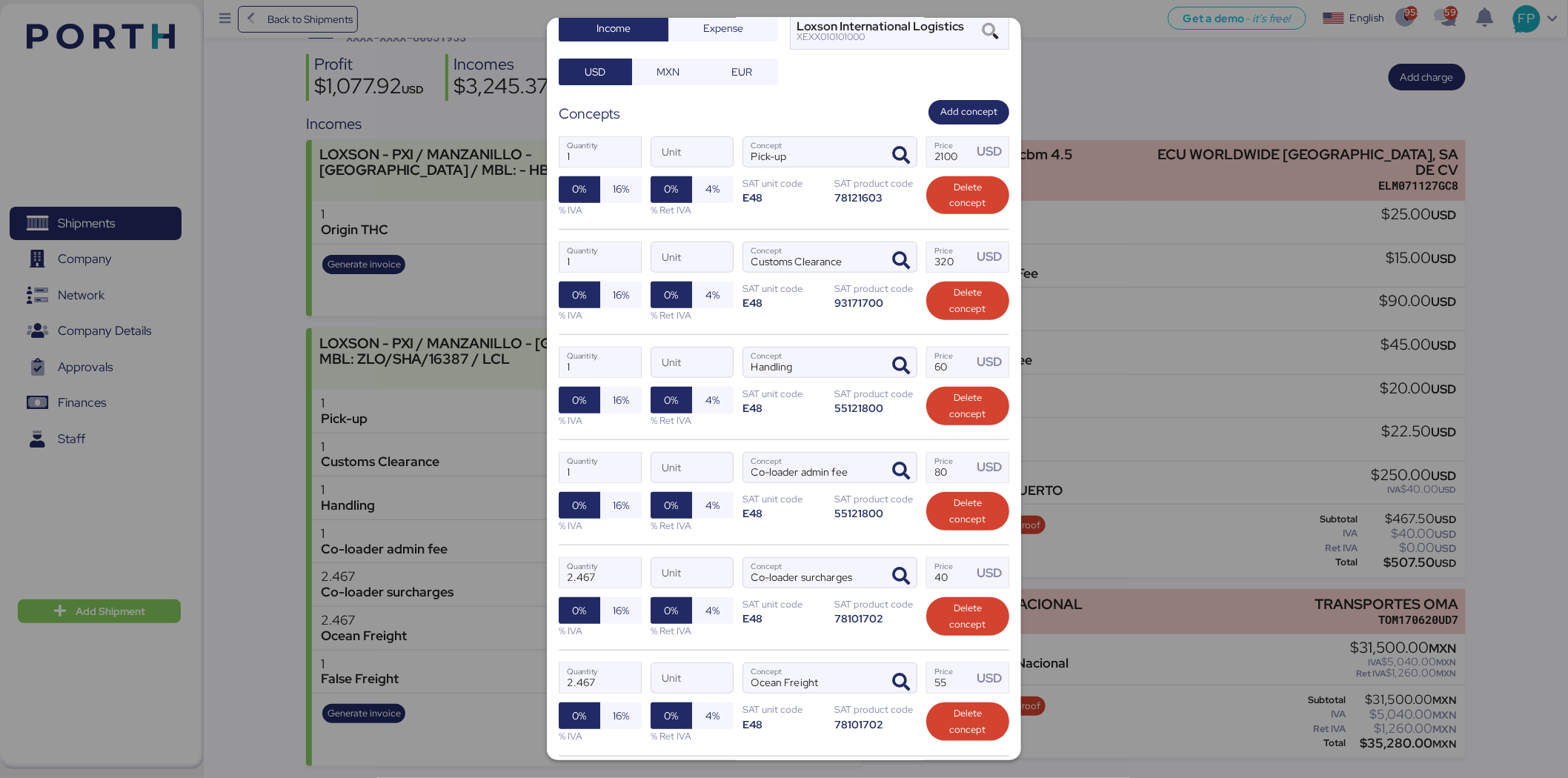
scroll to position [387, 0]
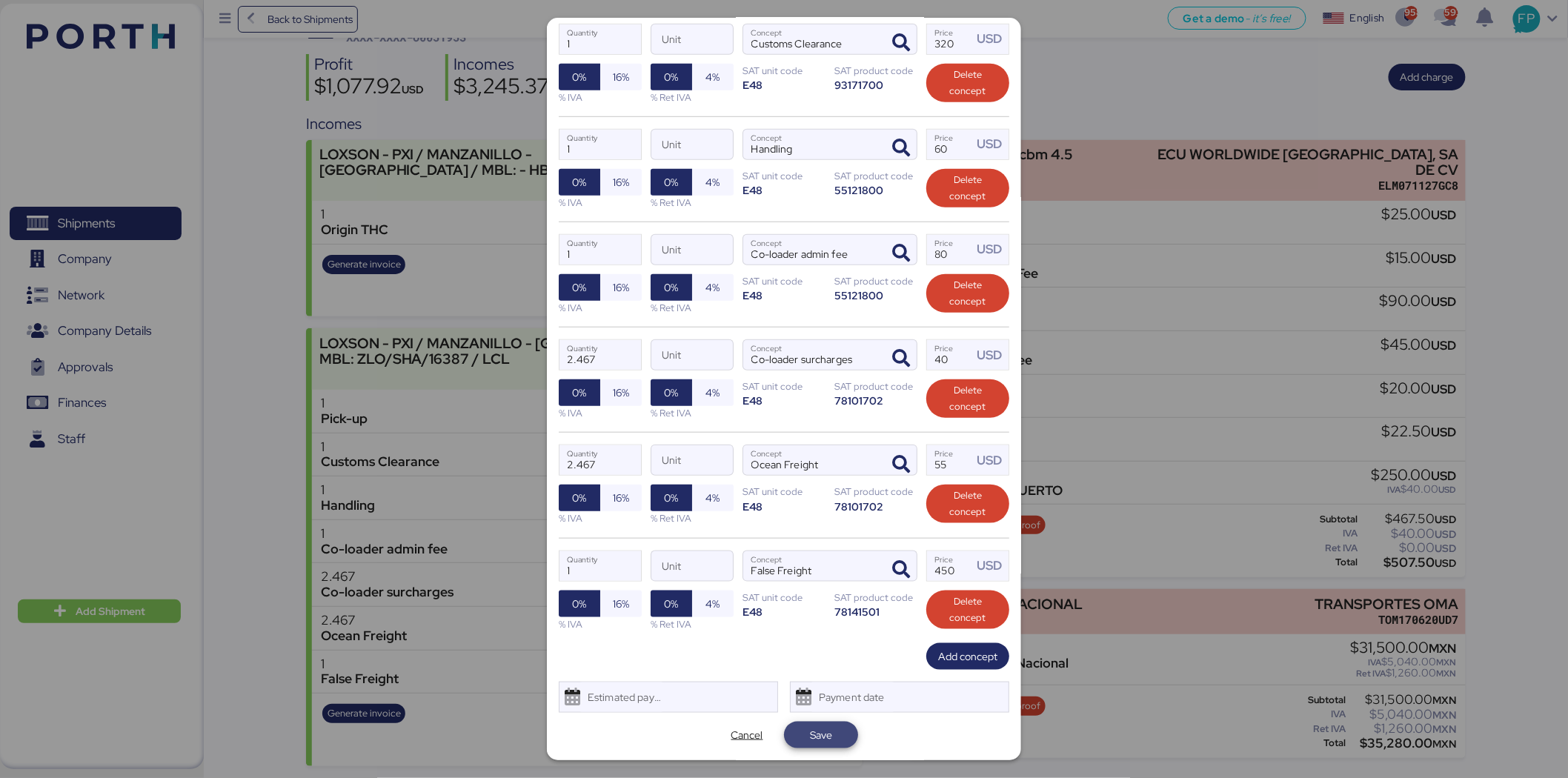
click at [842, 742] on span "Save" at bounding box center [821, 735] width 74 height 27
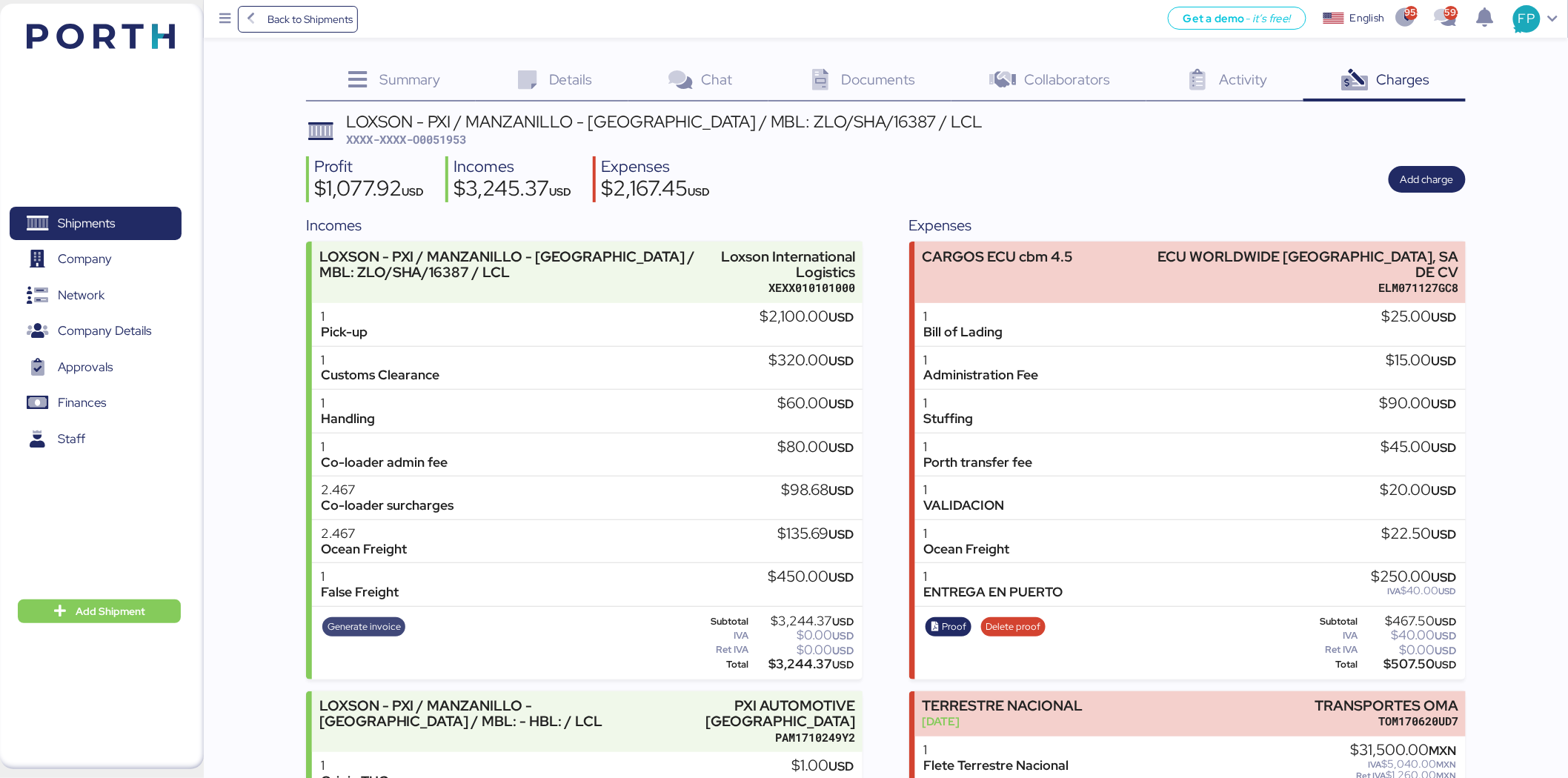
click at [359, 625] on span "Generate invoice" at bounding box center [364, 626] width 73 height 16
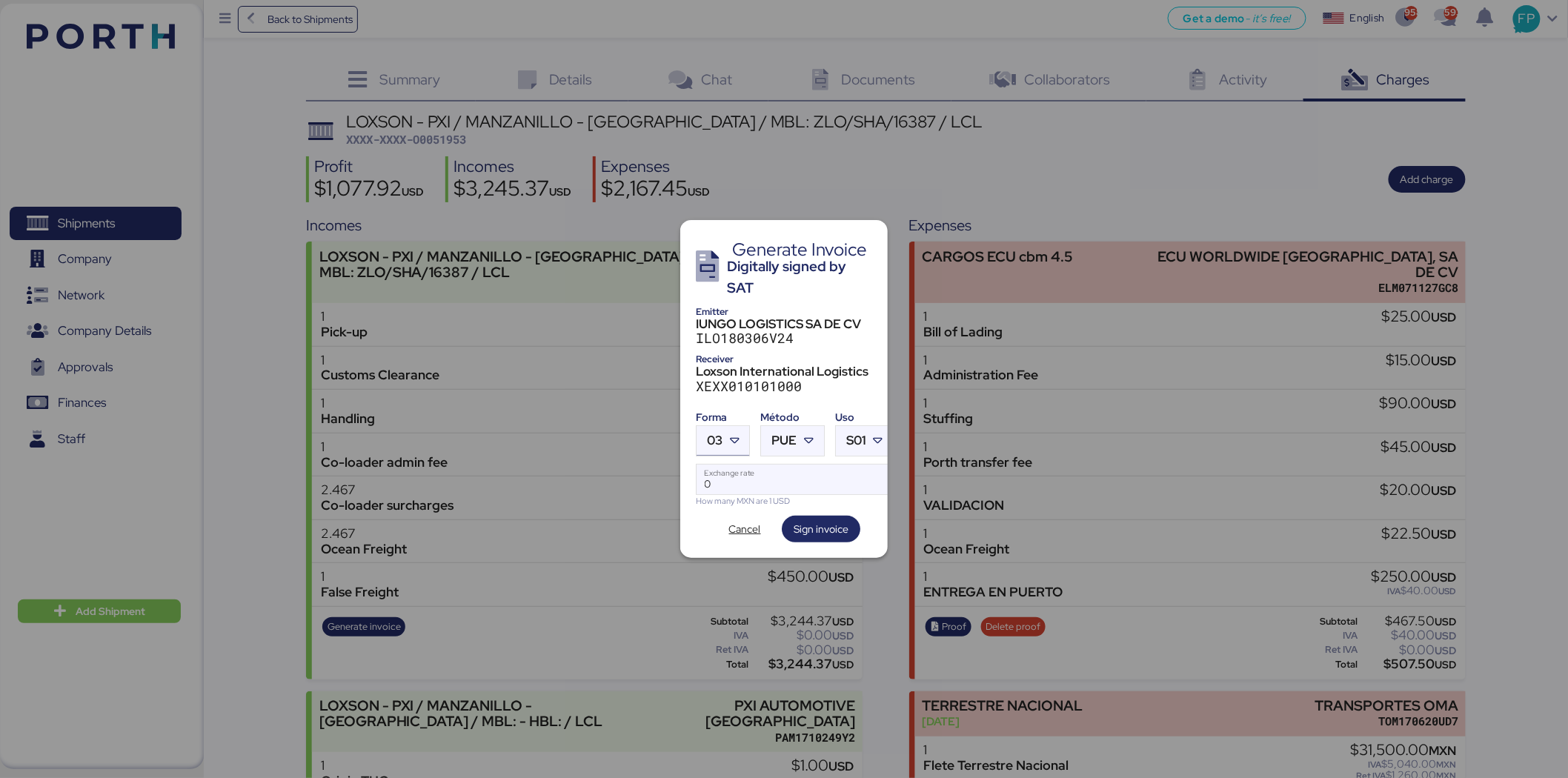
click at [714, 436] on span "03" at bounding box center [715, 441] width 15 height 12
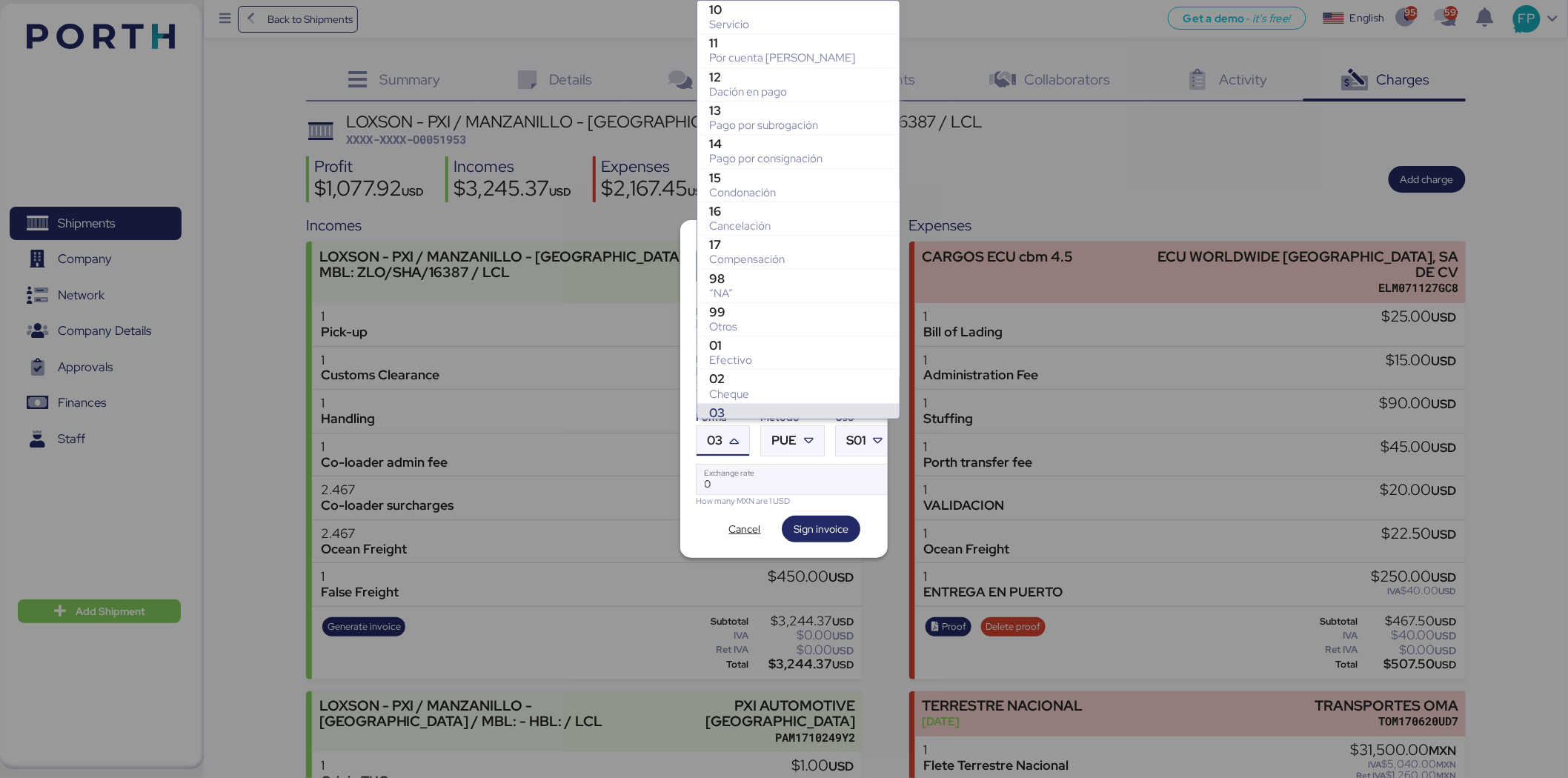
scroll to position [220, 0]
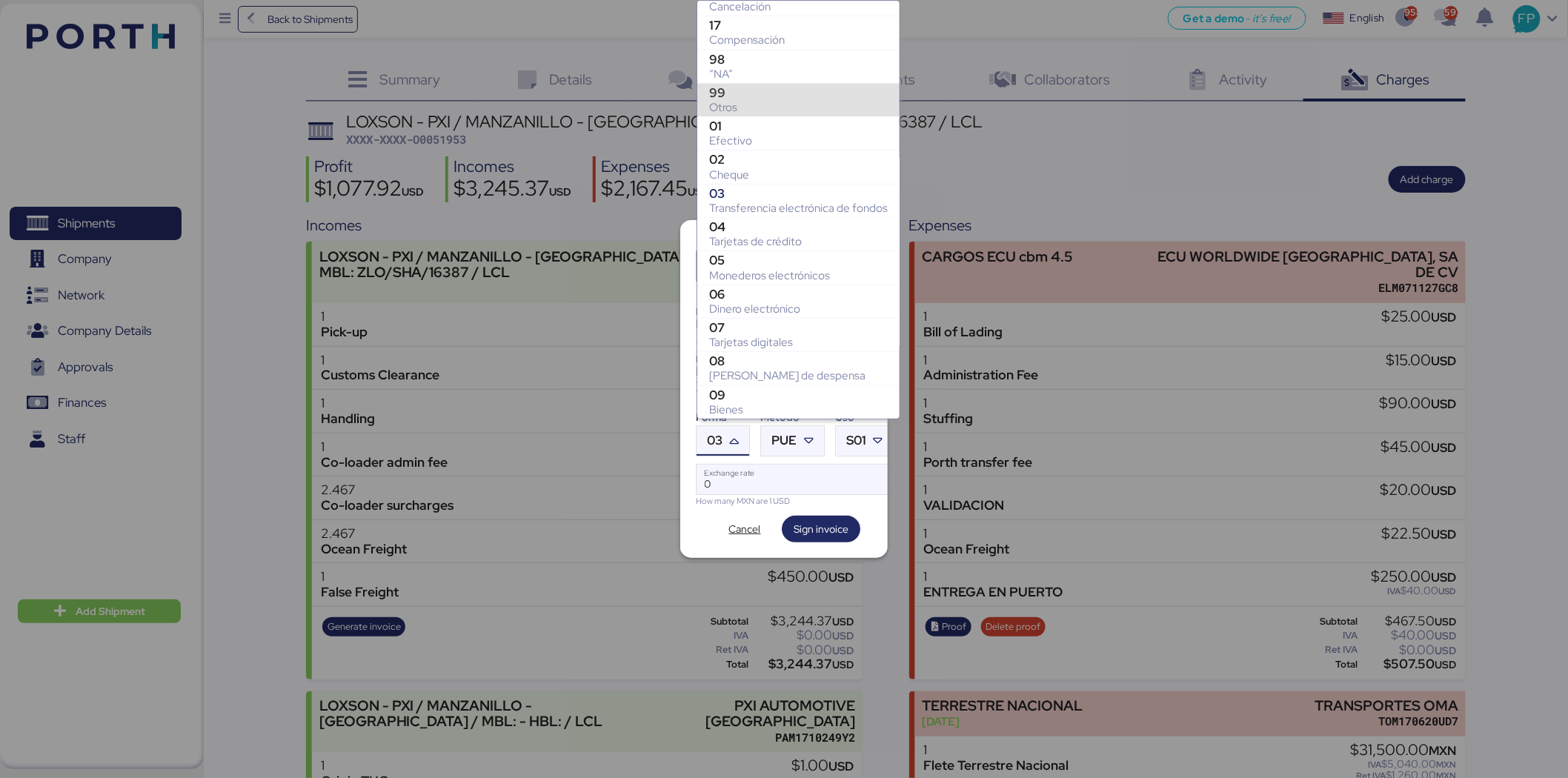
click at [739, 102] on div "Otros" at bounding box center [799, 107] width 179 height 15
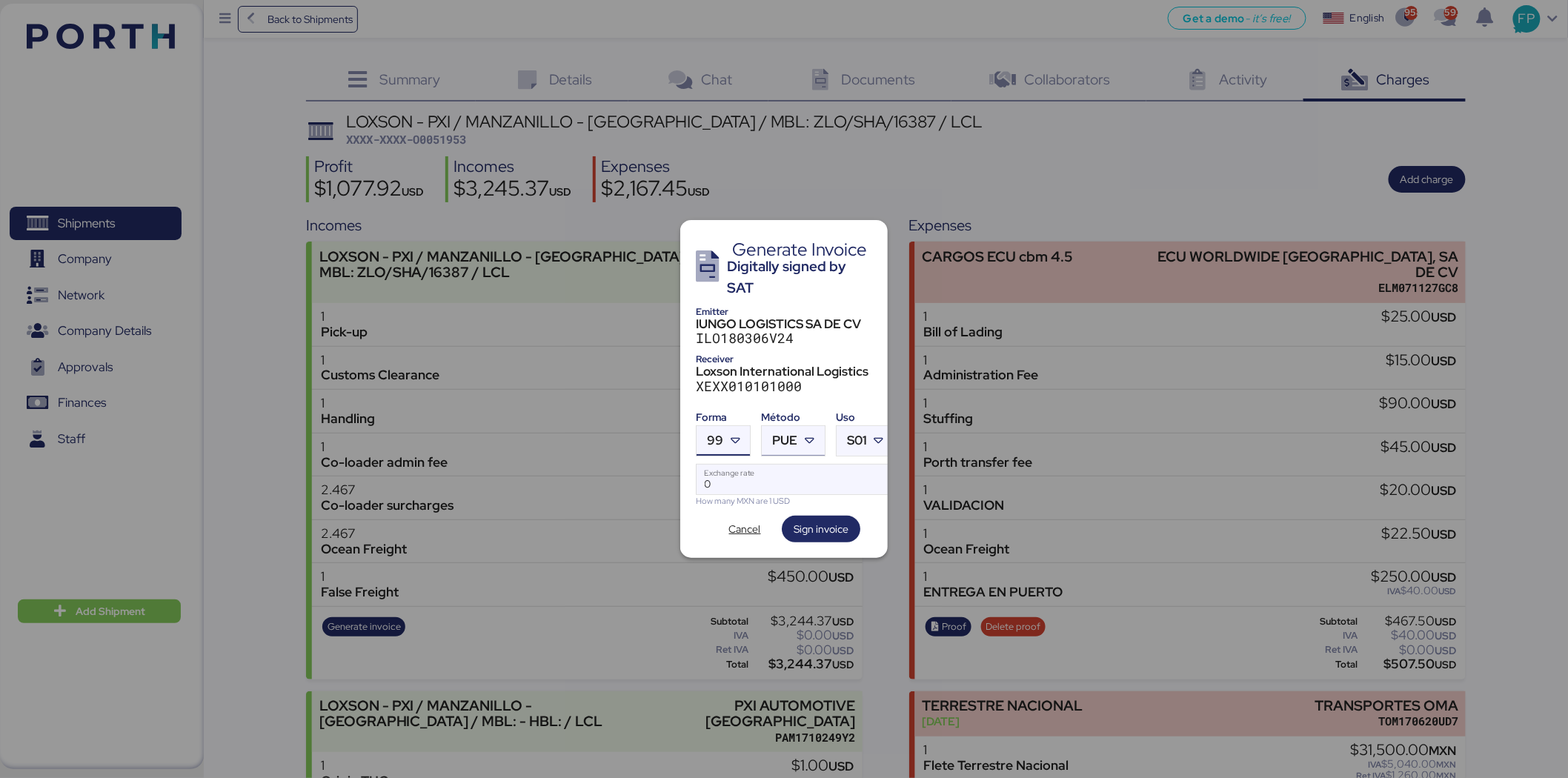
click at [786, 434] on span "PUE" at bounding box center [785, 441] width 25 height 12
click at [794, 505] on div "Pago en parcialidades o diferido" at bounding box center [853, 507] width 159 height 15
click at [787, 475] on input "Exchange rate" at bounding box center [795, 479] width 197 height 29
type input "0"
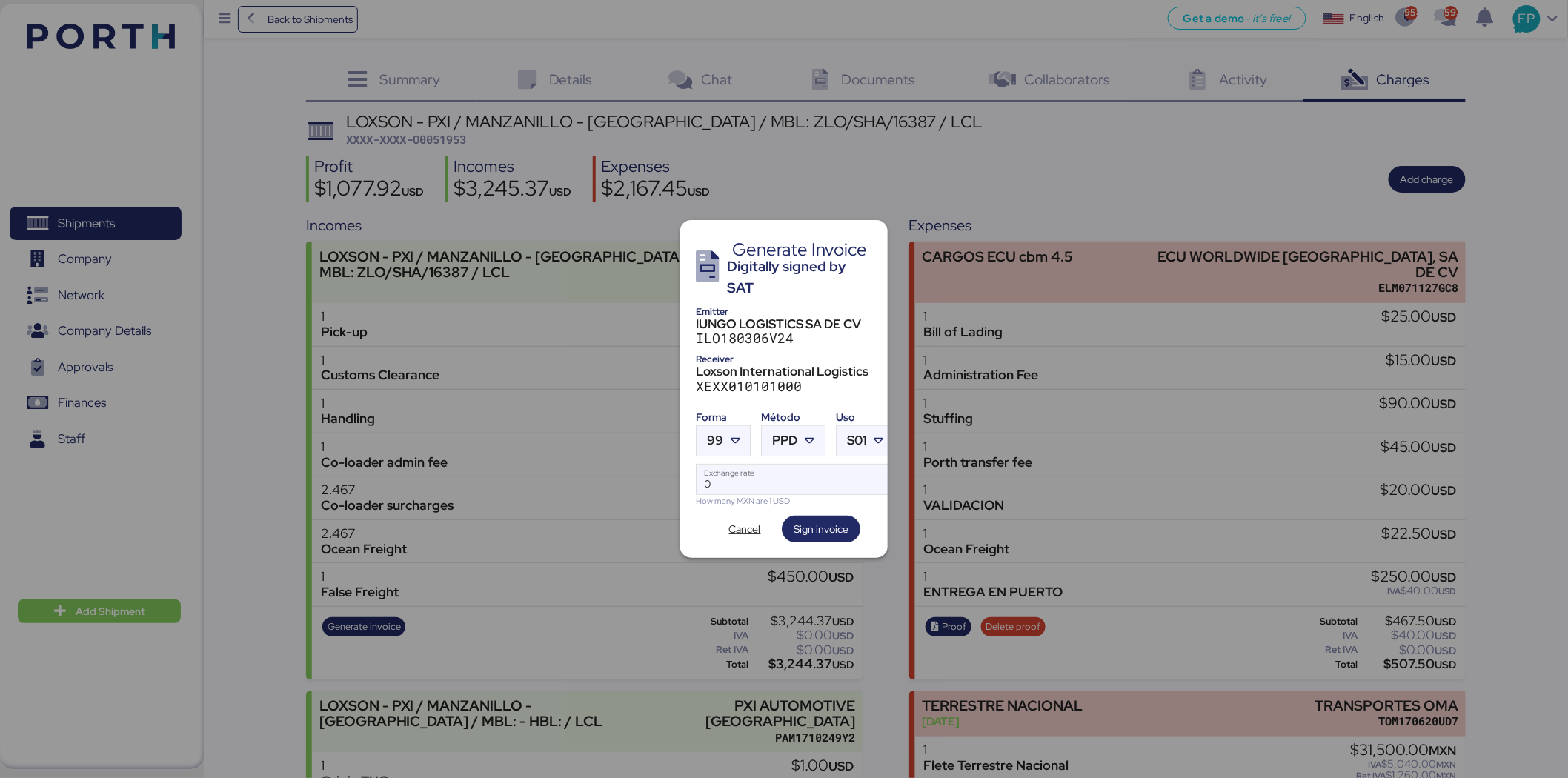
click at [705, 495] on div "How many MXN are 1 USD" at bounding box center [795, 501] width 199 height 12
drag, startPoint x: 778, startPoint y: 478, endPoint x: 685, endPoint y: 476, distance: 93.0
click at [685, 476] on div "Generate Invoice Digitally signed by SAT Emitter IUNGO LOGISTICS SA DE CV ILO18…" at bounding box center [783, 389] width 207 height 337
paste input "18.5803"
type input "18.5803"
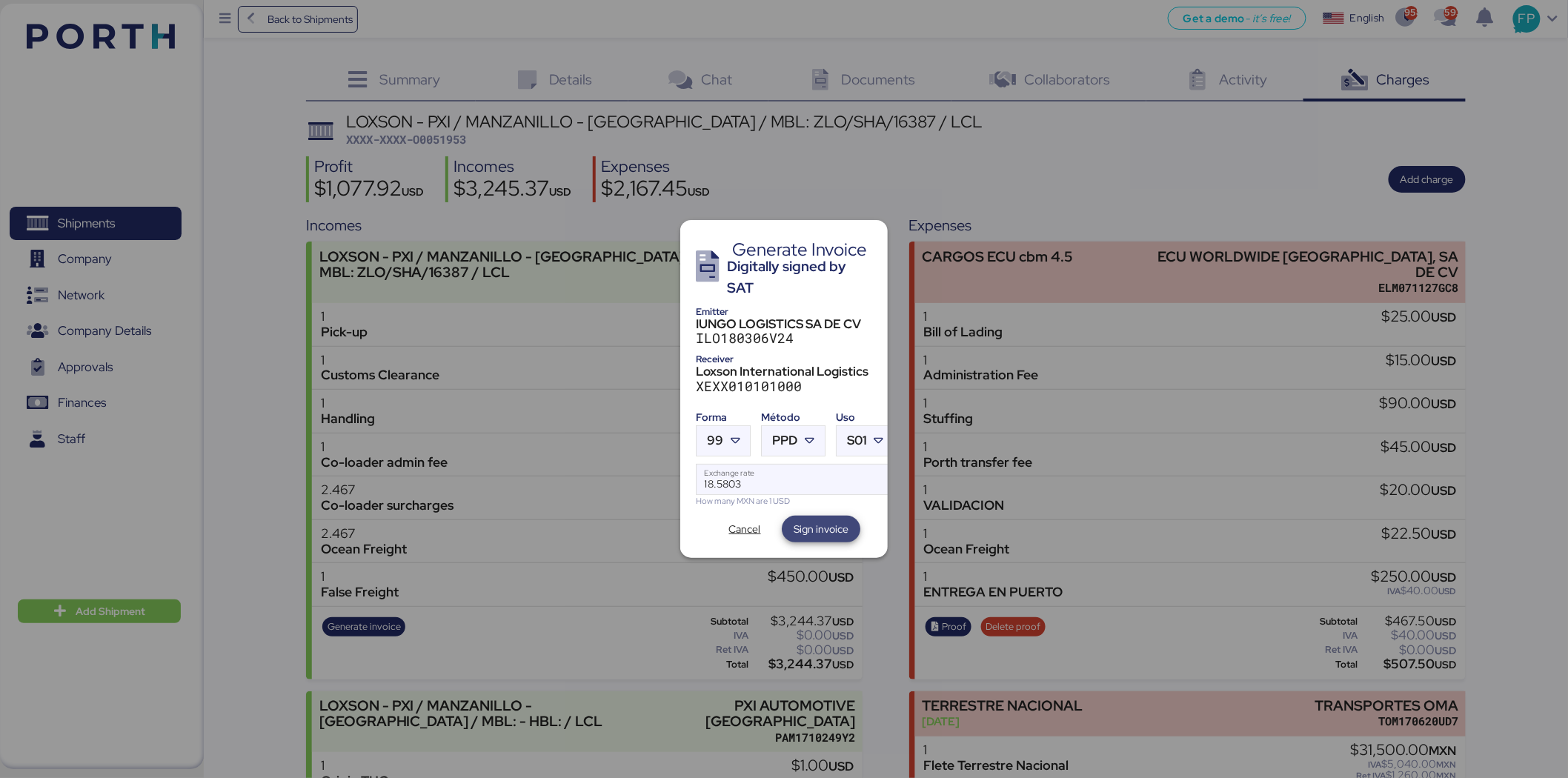
click at [833, 520] on span "Sign invoice" at bounding box center [820, 528] width 55 height 18
click at [818, 520] on span "Sign invoice" at bounding box center [820, 528] width 55 height 18
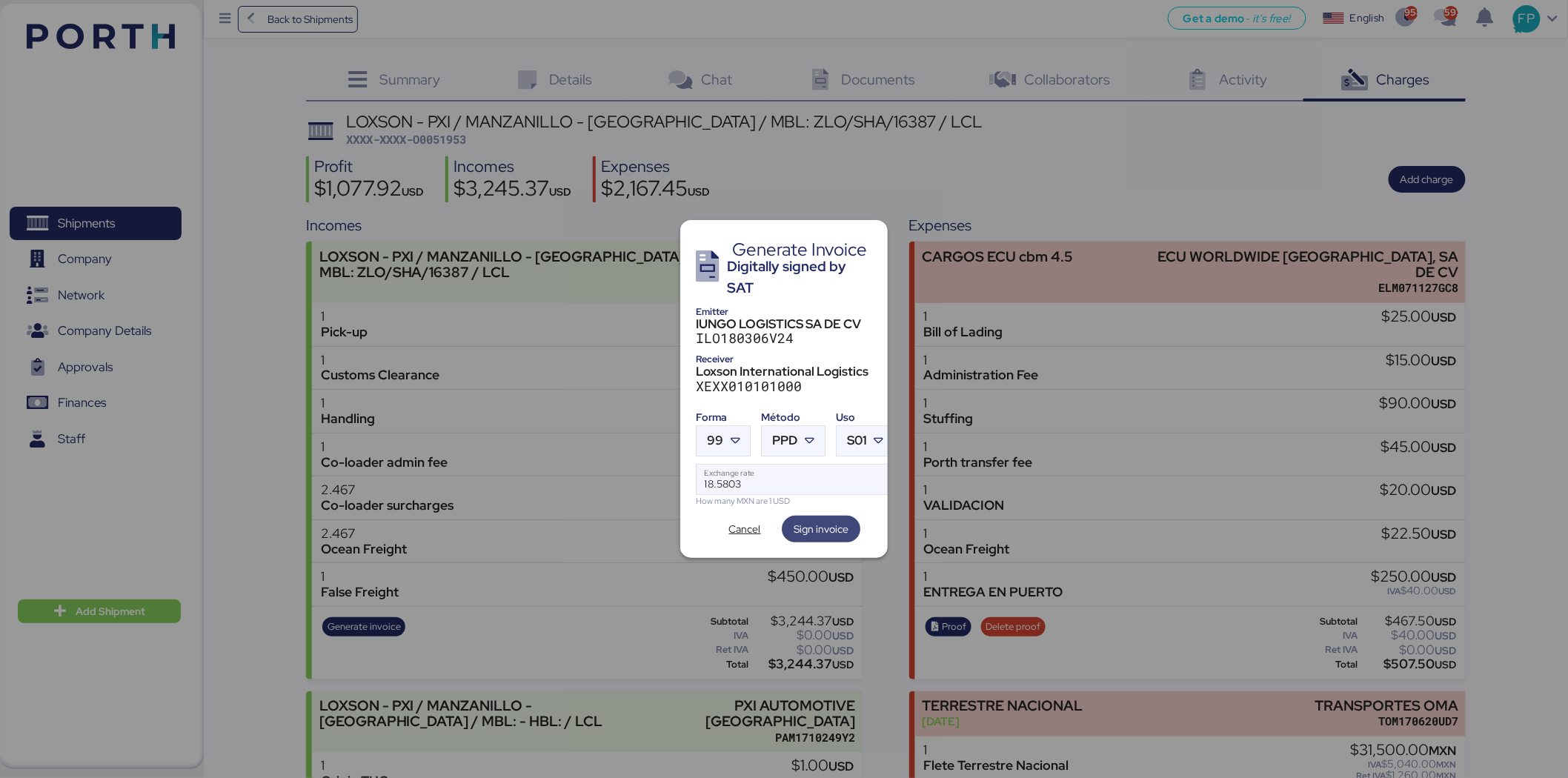
click at [817, 520] on span "Sign invoice" at bounding box center [820, 528] width 55 height 18
click at [750, 527] on span "Cancel" at bounding box center [745, 528] width 32 height 18
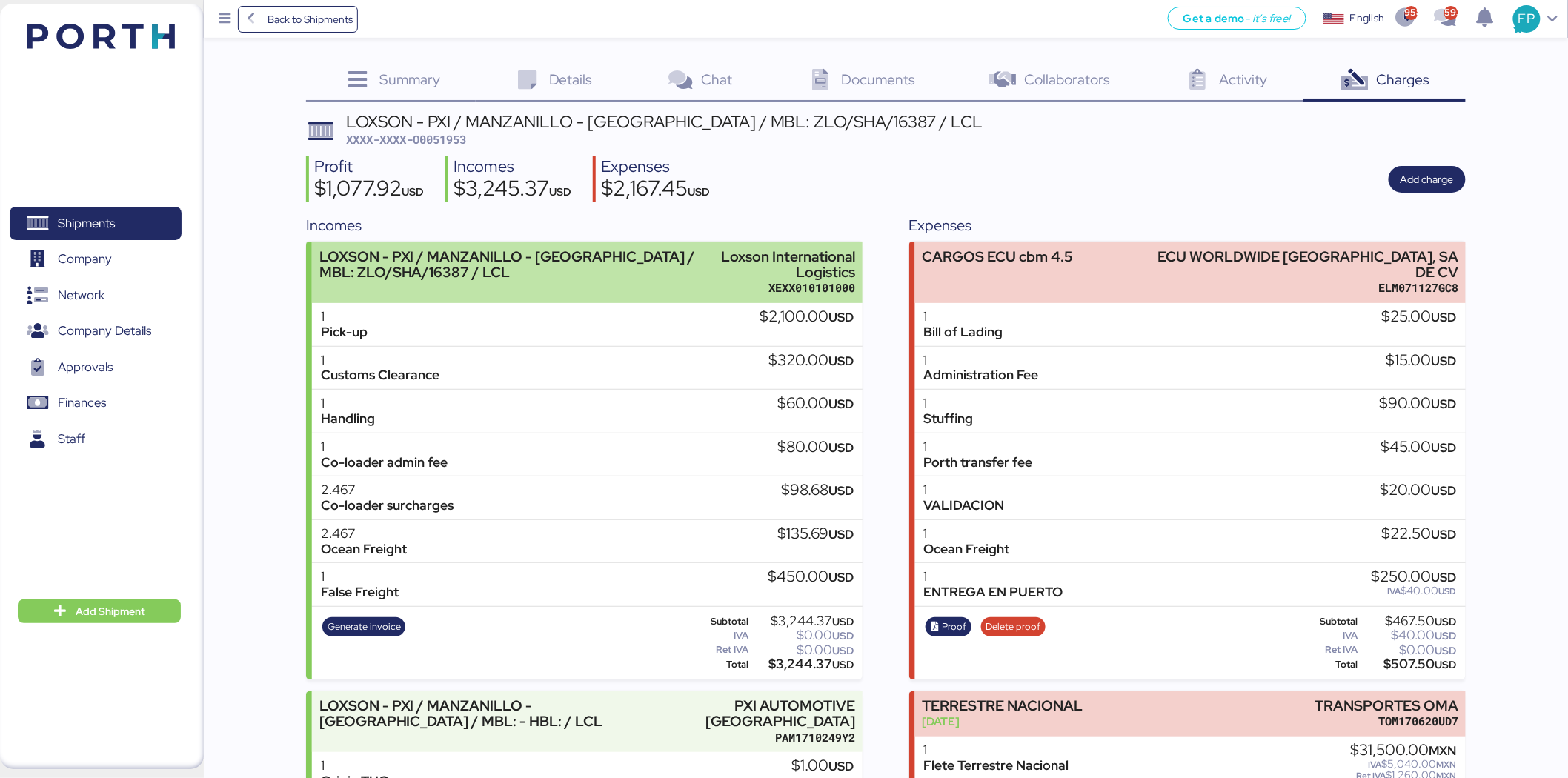
click at [675, 269] on div "LOXSON - PXI / MANZANILLO - [GEOGRAPHIC_DATA] / MBL: ZLO/SHA/16387 / LCL" at bounding box center [516, 264] width 394 height 31
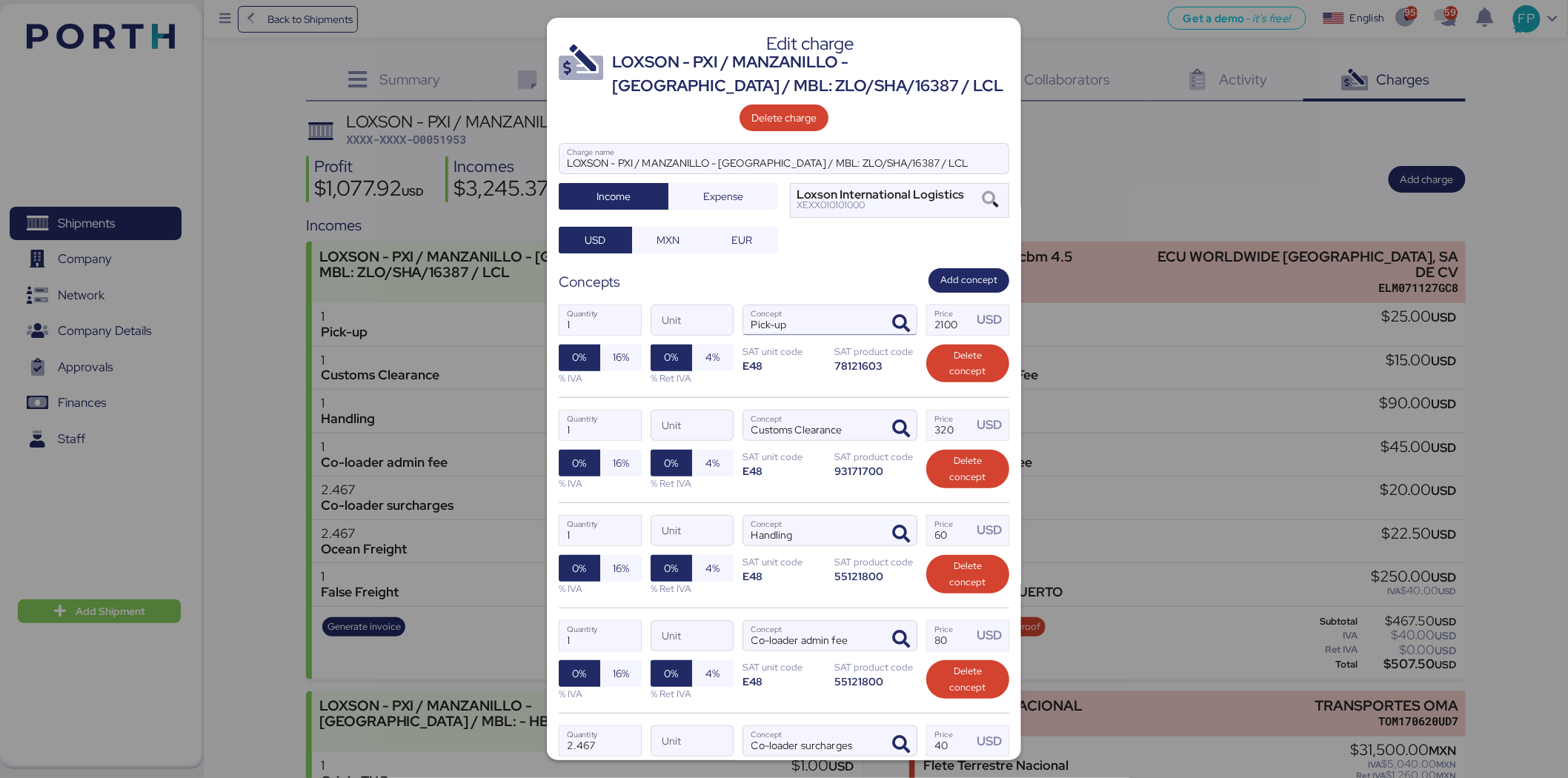
click at [823, 311] on input "Pick-up" at bounding box center [812, 320] width 138 height 29
type input "Pick-up"
click at [846, 418] on input "Customs Clearance" at bounding box center [812, 425] width 138 height 29
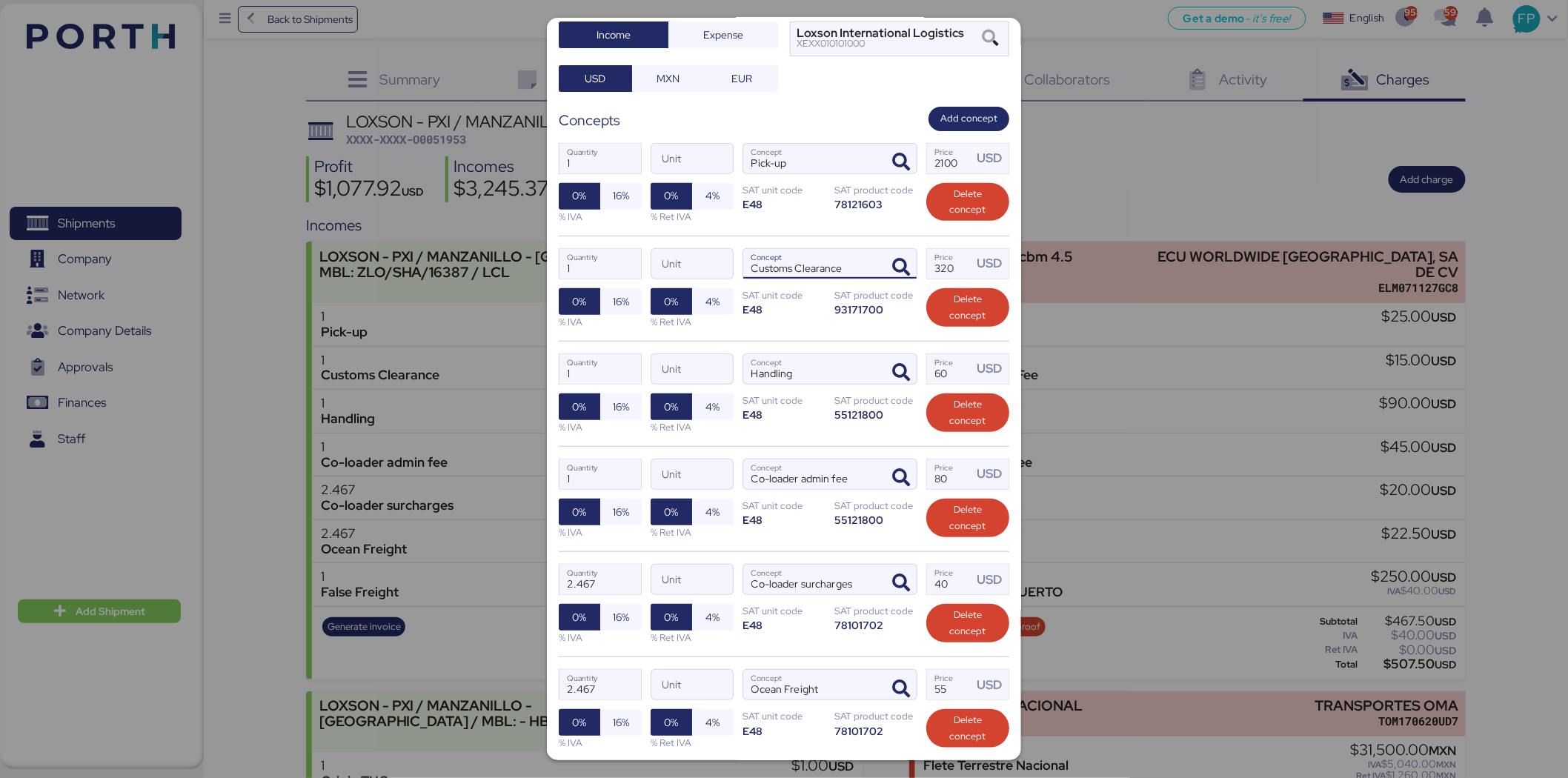
scroll to position [387, 0]
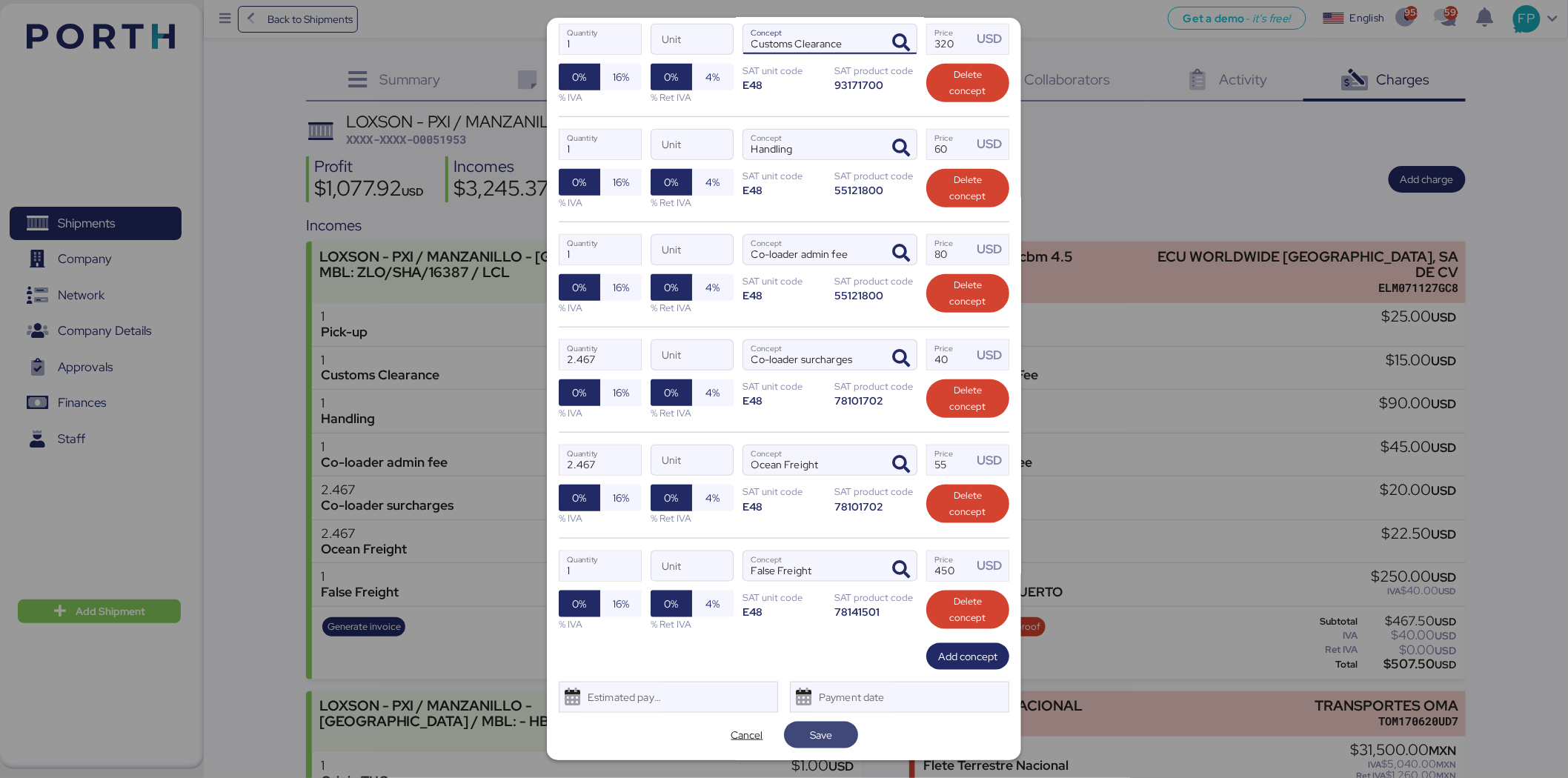
click at [819, 725] on span "Save" at bounding box center [820, 735] width 50 height 21
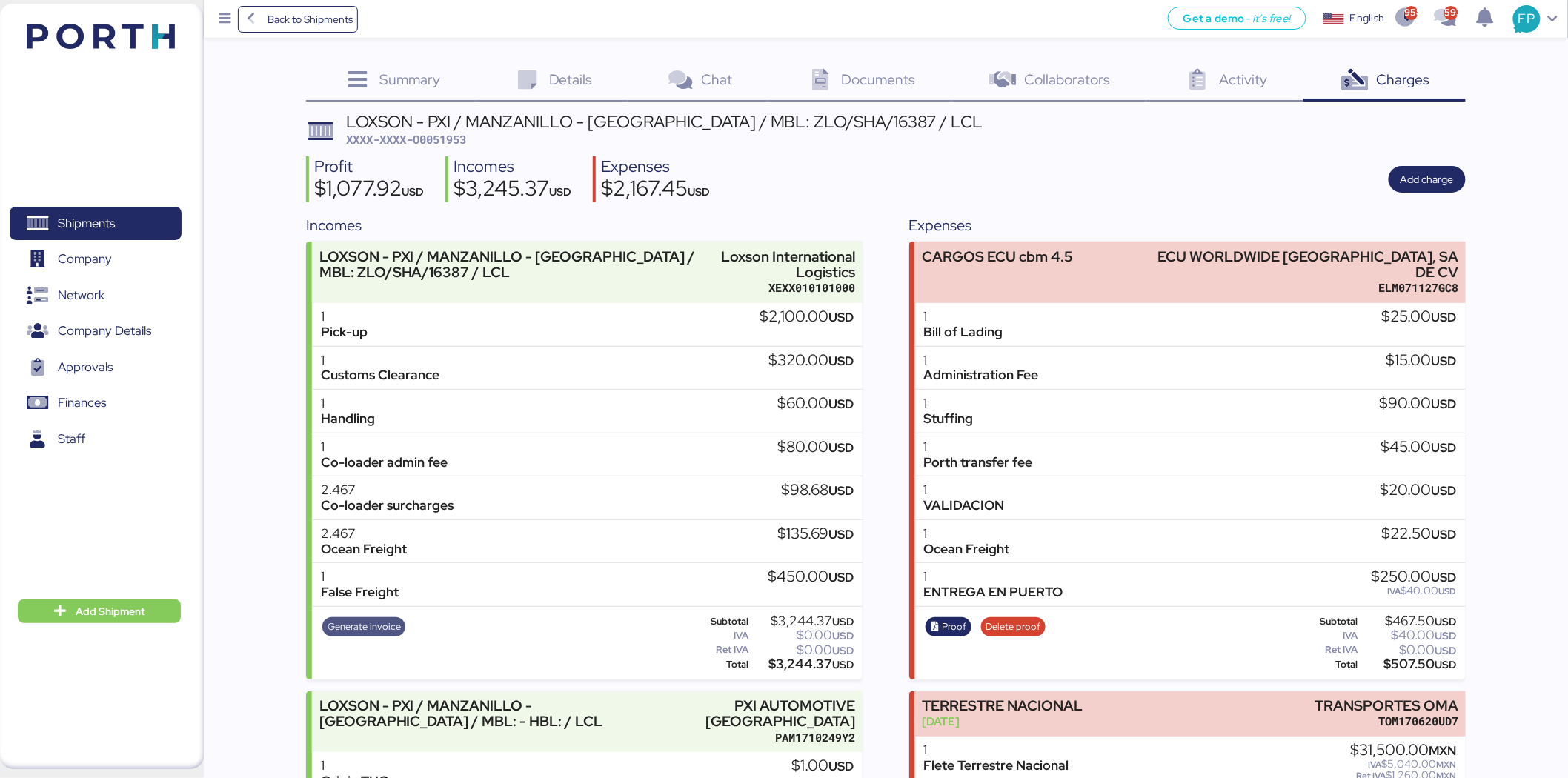
click at [362, 628] on span "Generate invoice" at bounding box center [364, 626] width 73 height 16
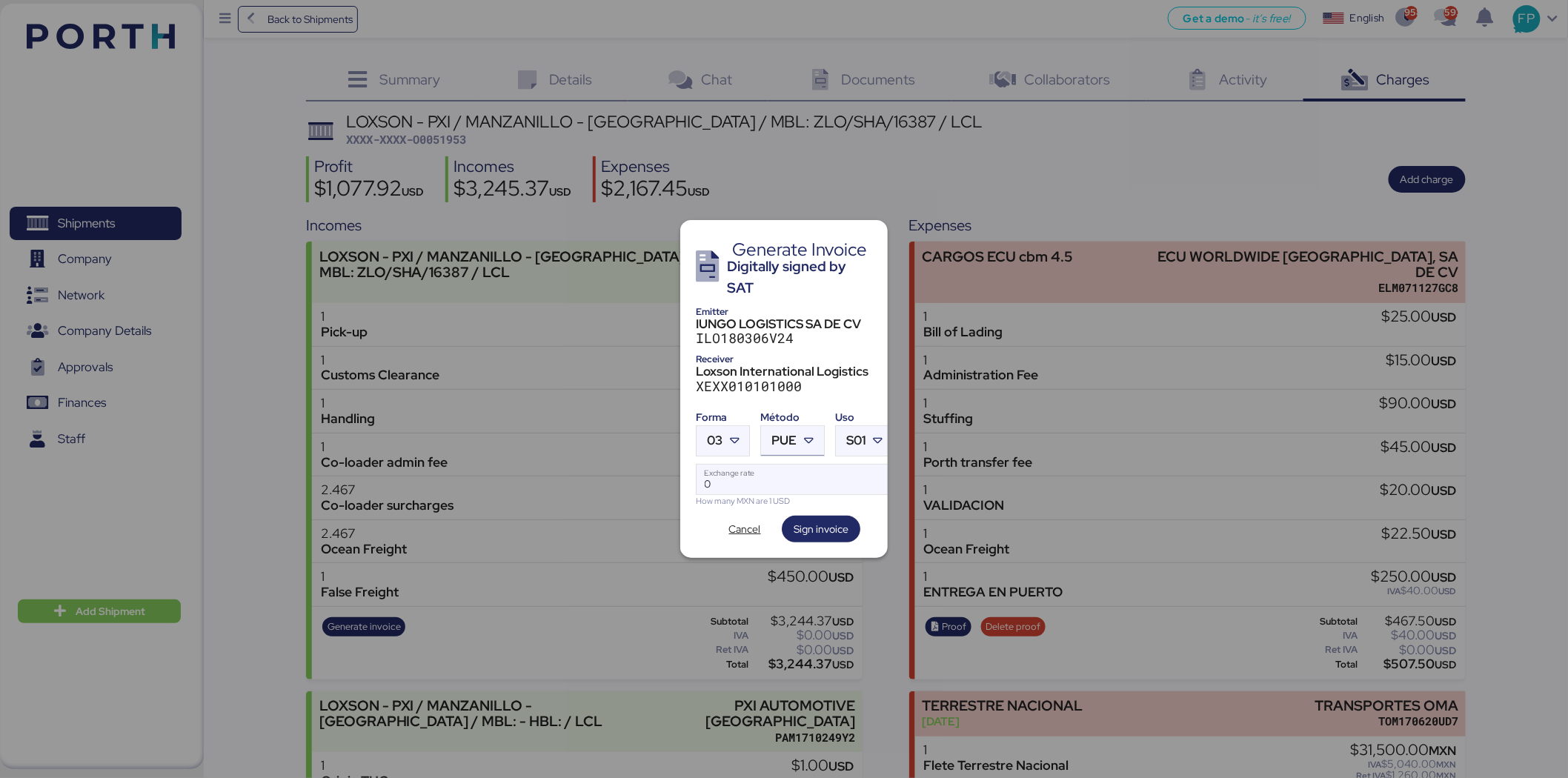
click at [792, 439] on span "PUE" at bounding box center [784, 441] width 25 height 12
click at [793, 498] on div "PPD" at bounding box center [853, 492] width 159 height 15
click at [734, 434] on icon at bounding box center [734, 441] width 15 height 15
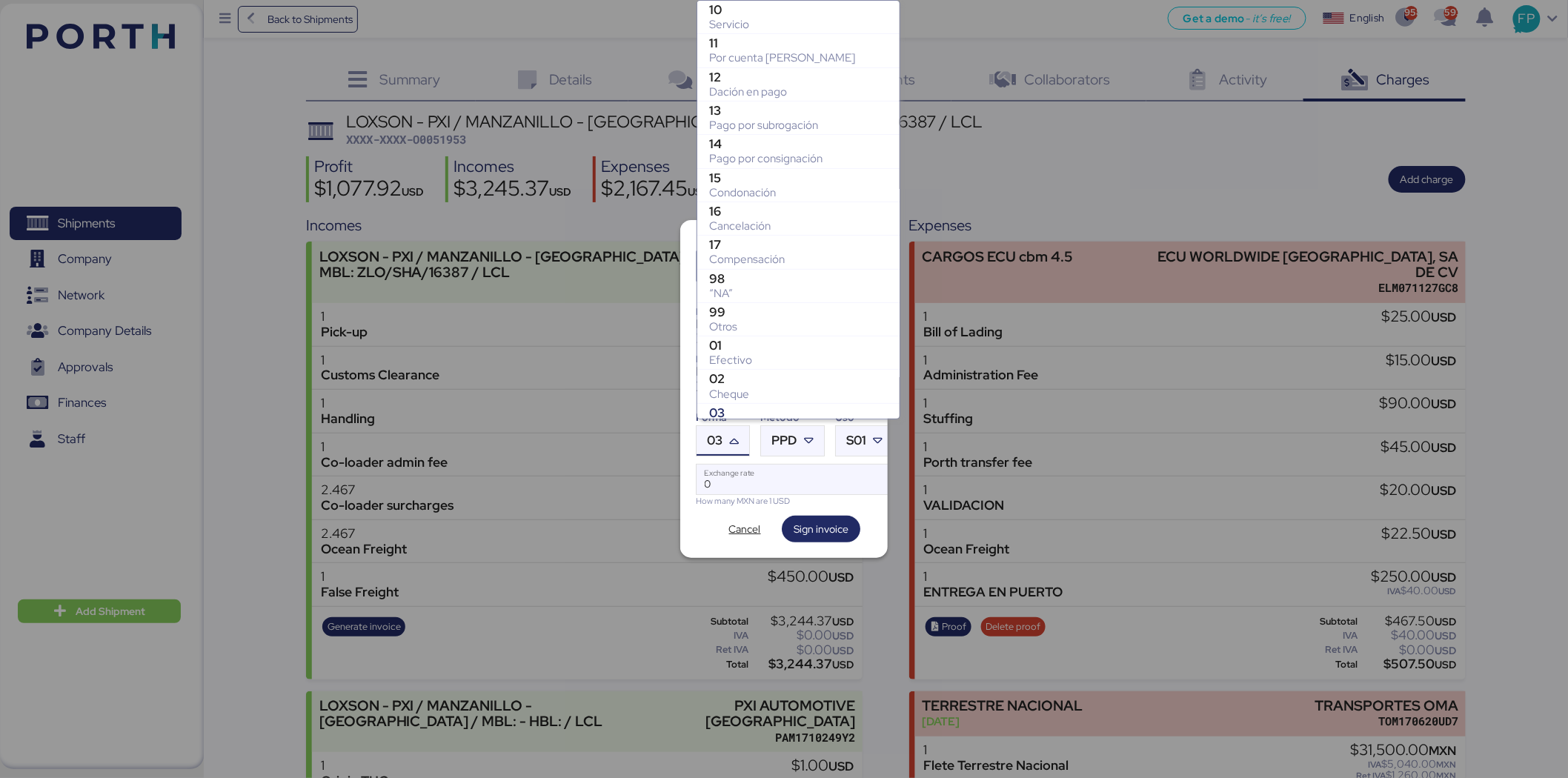
scroll to position [220, 0]
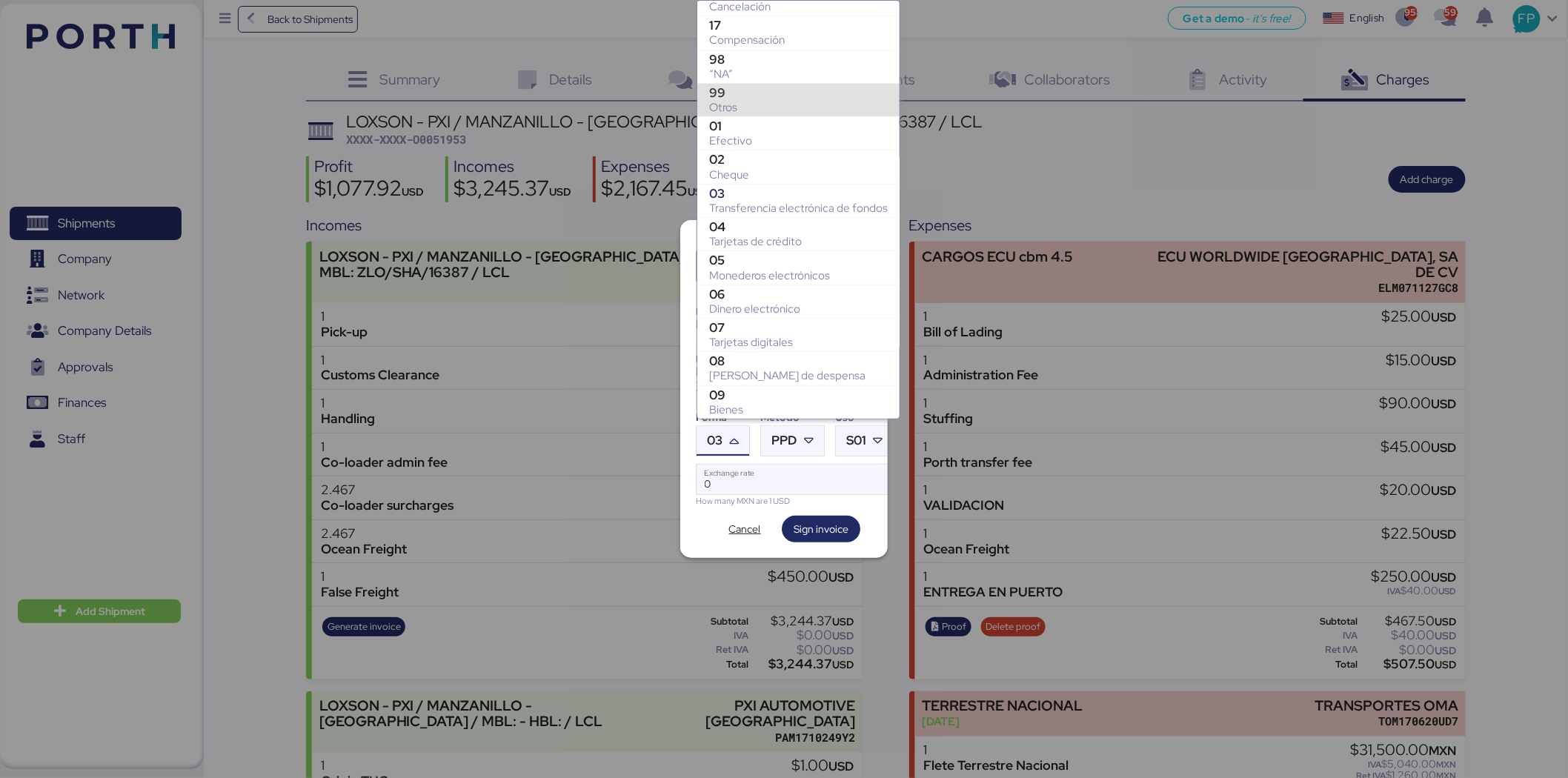
click at [754, 100] on div "Otros" at bounding box center [799, 107] width 179 height 15
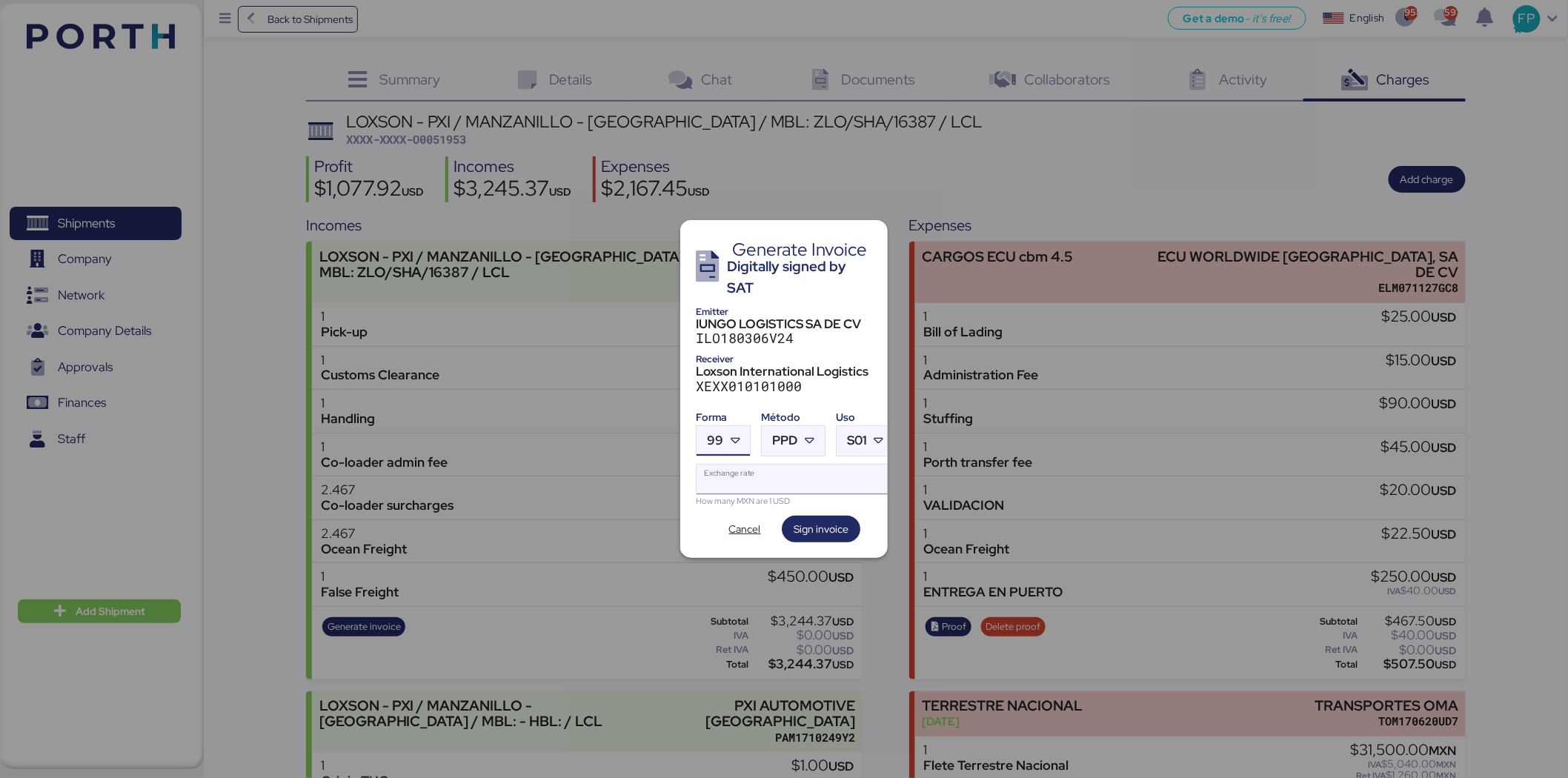
click at [733, 478] on input "Exchange rate" at bounding box center [795, 479] width 197 height 29
type input "0"
click at [809, 465] on input "Exchange rate" at bounding box center [795, 479] width 197 height 29
paste input "18.5803"
type input "18.5803"
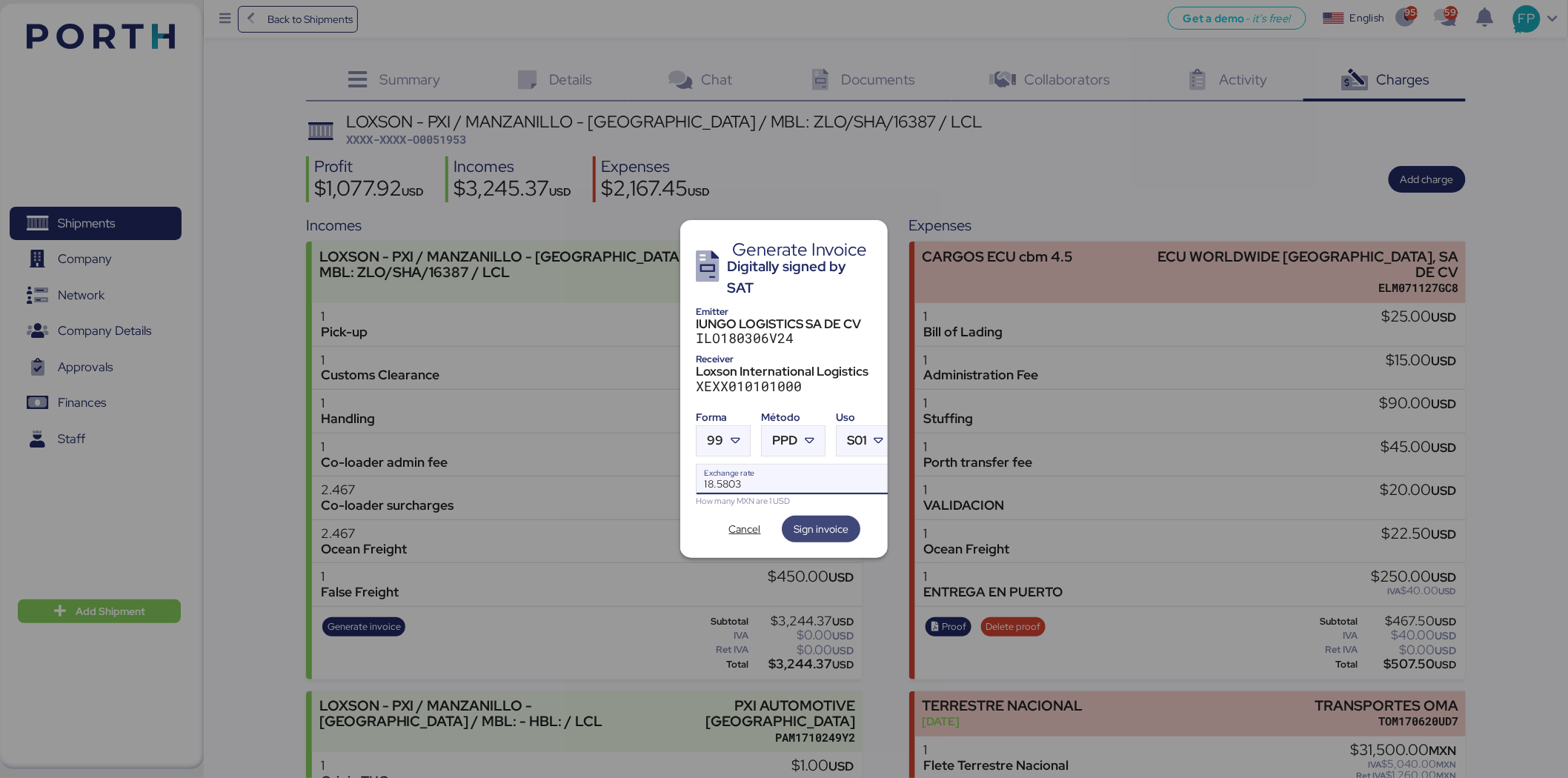
click at [838, 527] on span "Sign invoice" at bounding box center [820, 528] width 55 height 18
click at [820, 518] on span "Sign invoice" at bounding box center [820, 528] width 55 height 21
click at [819, 506] on div "Generate Invoice Digitally signed by SAT Emitter IUNGO LOGISTICS SA DE CV ILO18…" at bounding box center [783, 389] width 207 height 337
click at [843, 520] on span "Sign invoice" at bounding box center [820, 528] width 55 height 18
click at [821, 520] on span "Sign invoice" at bounding box center [820, 528] width 55 height 18
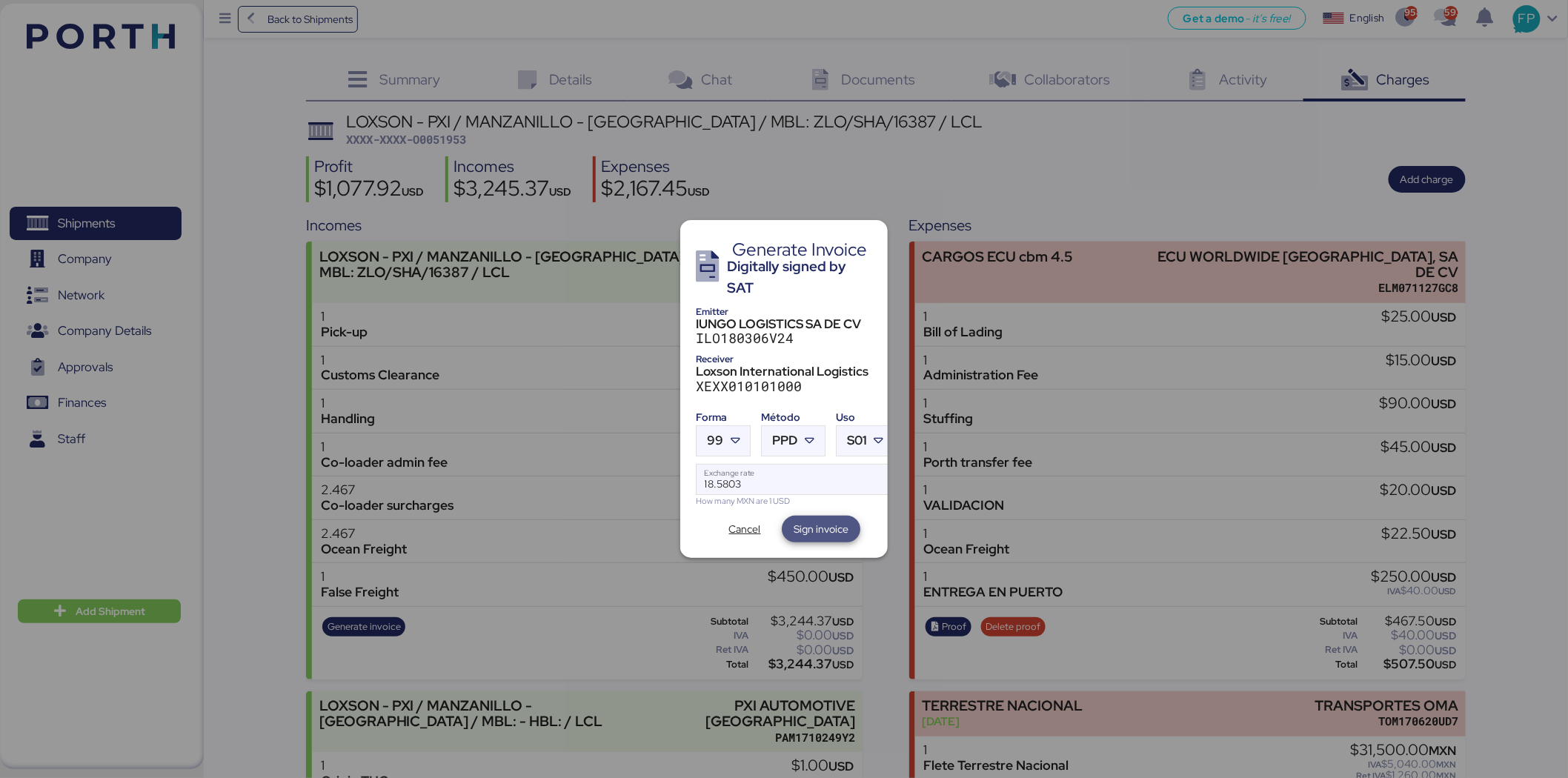
click at [821, 520] on span "Sign invoice" at bounding box center [820, 528] width 55 height 18
click at [741, 520] on span "Cancel" at bounding box center [745, 528] width 32 height 18
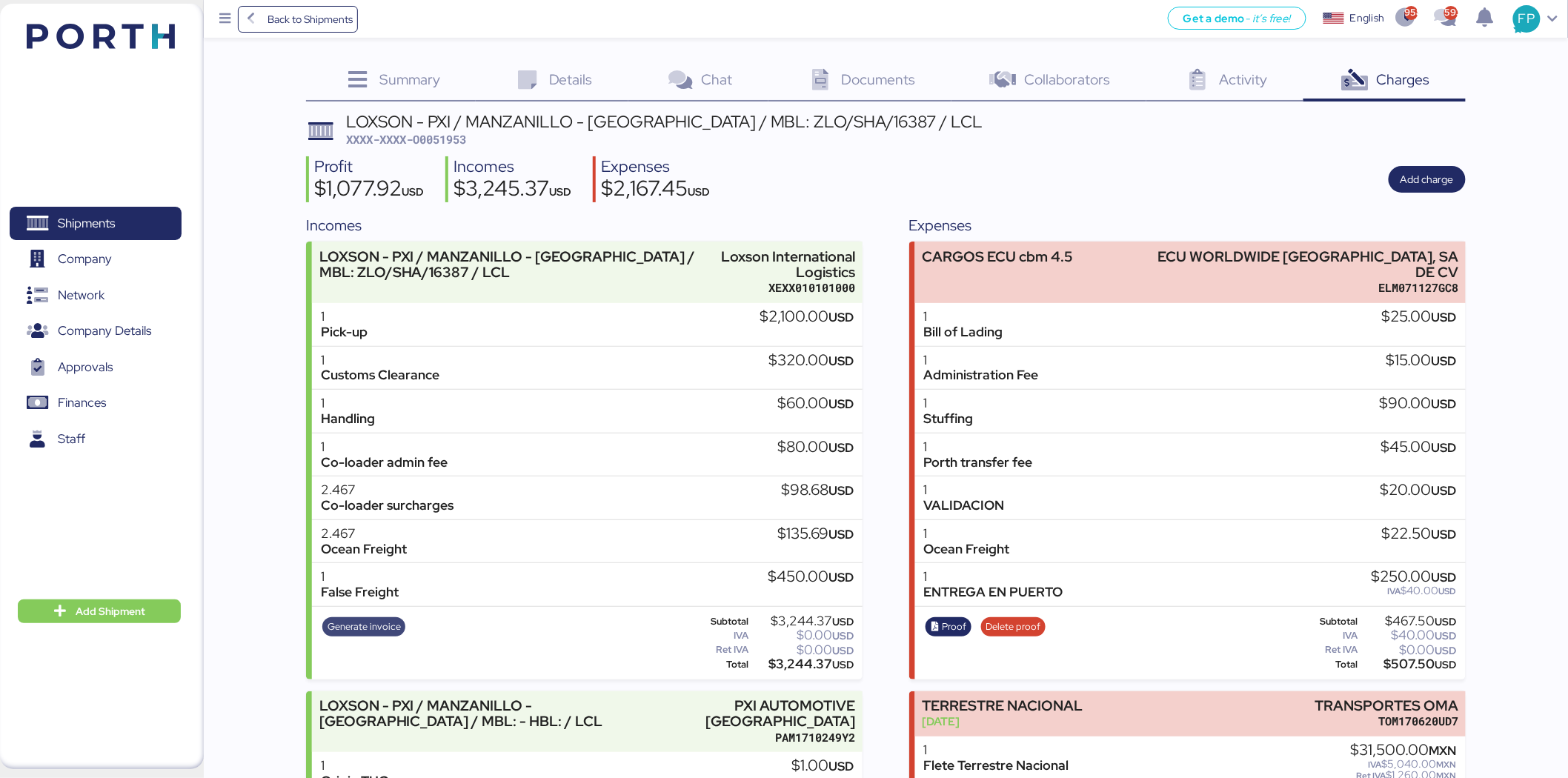
click at [358, 620] on span "Generate invoice" at bounding box center [364, 626] width 73 height 16
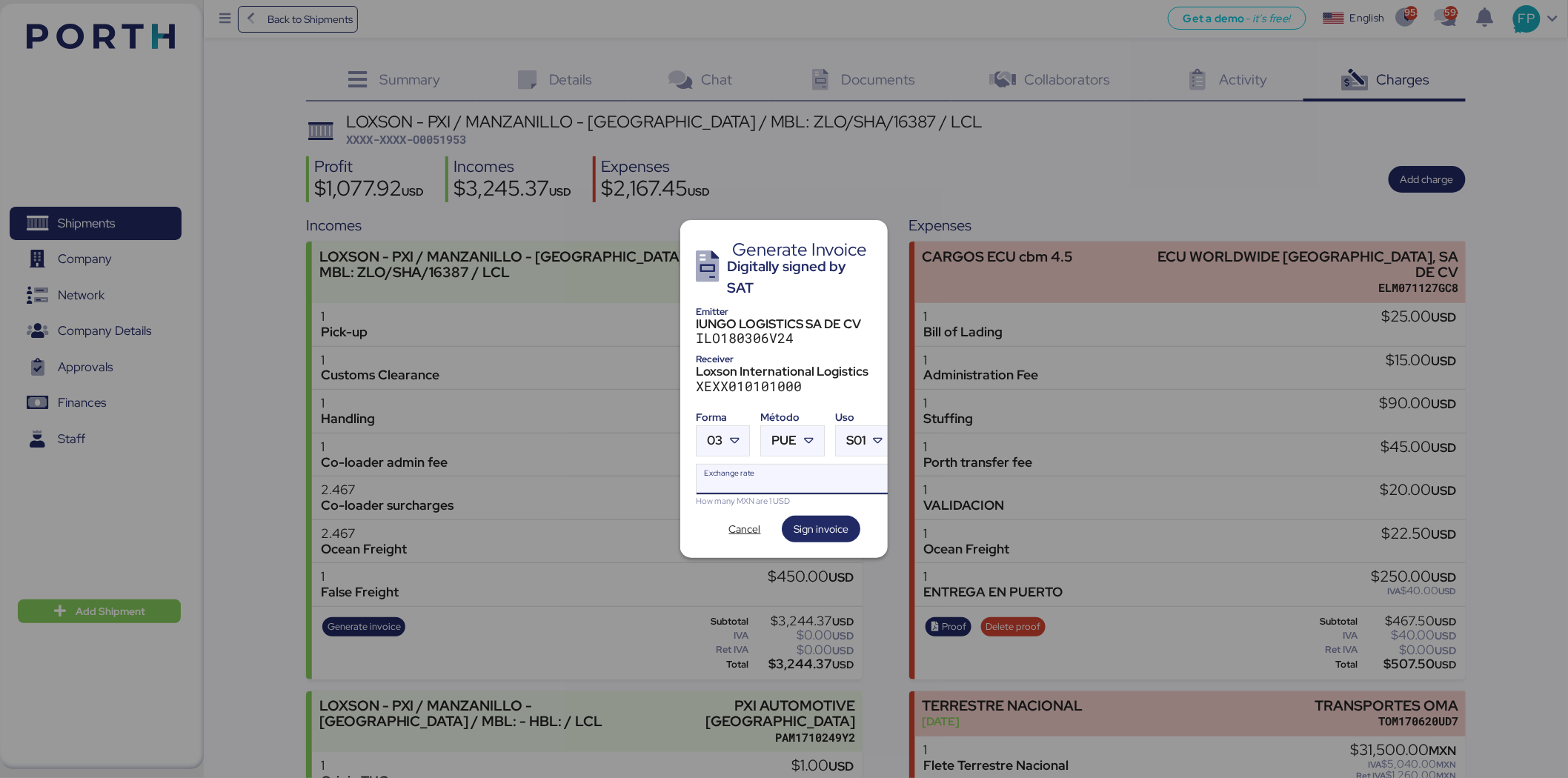
click at [751, 481] on input "Exchange rate" at bounding box center [794, 479] width 196 height 29
type input "0"
click at [735, 478] on input "Exchange rate" at bounding box center [794, 479] width 196 height 29
paste input "18.5803"
type input "18.5803"
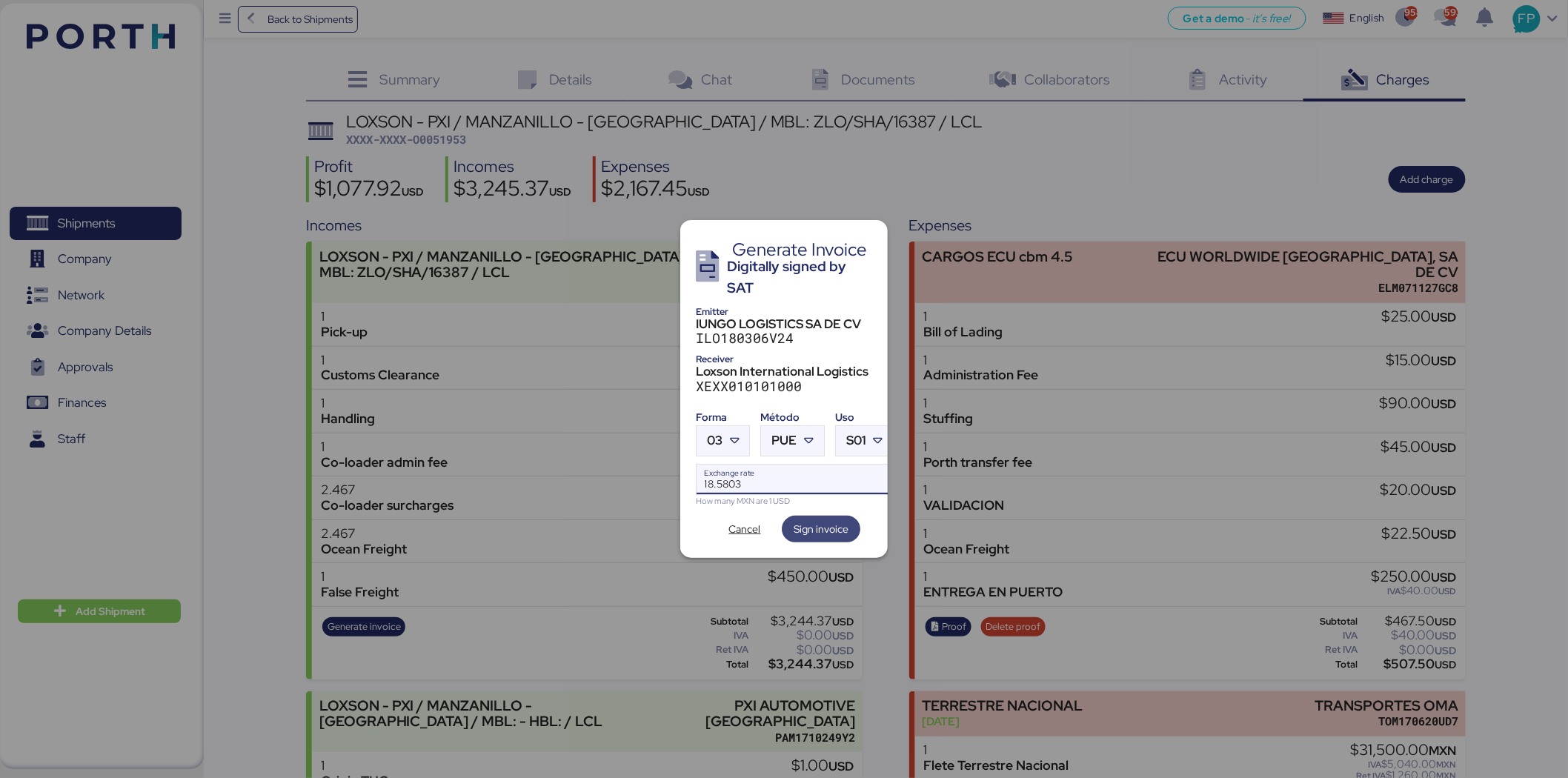
click at [831, 523] on span "Sign invoice" at bounding box center [820, 528] width 55 height 18
click at [804, 434] on icon at bounding box center [809, 441] width 15 height 15
click at [812, 484] on div "PPD Pago en parcialidades o diferido" at bounding box center [854, 499] width 183 height 33
click at [818, 520] on span "Sign invoice" at bounding box center [820, 528] width 55 height 18
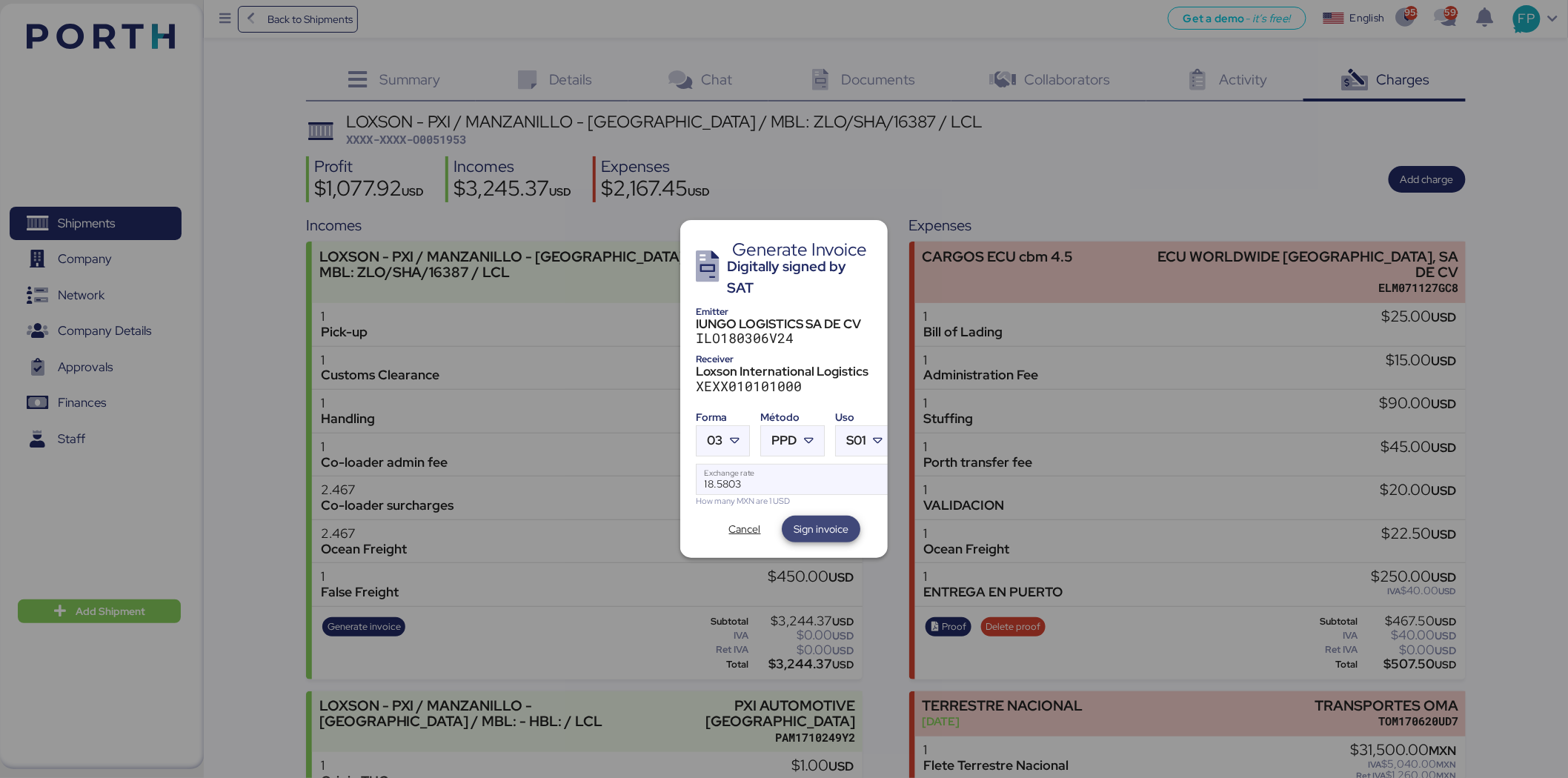
click at [818, 520] on span "Sign invoice" at bounding box center [820, 528] width 55 height 18
click at [768, 518] on span "Cancel" at bounding box center [744, 528] width 50 height 21
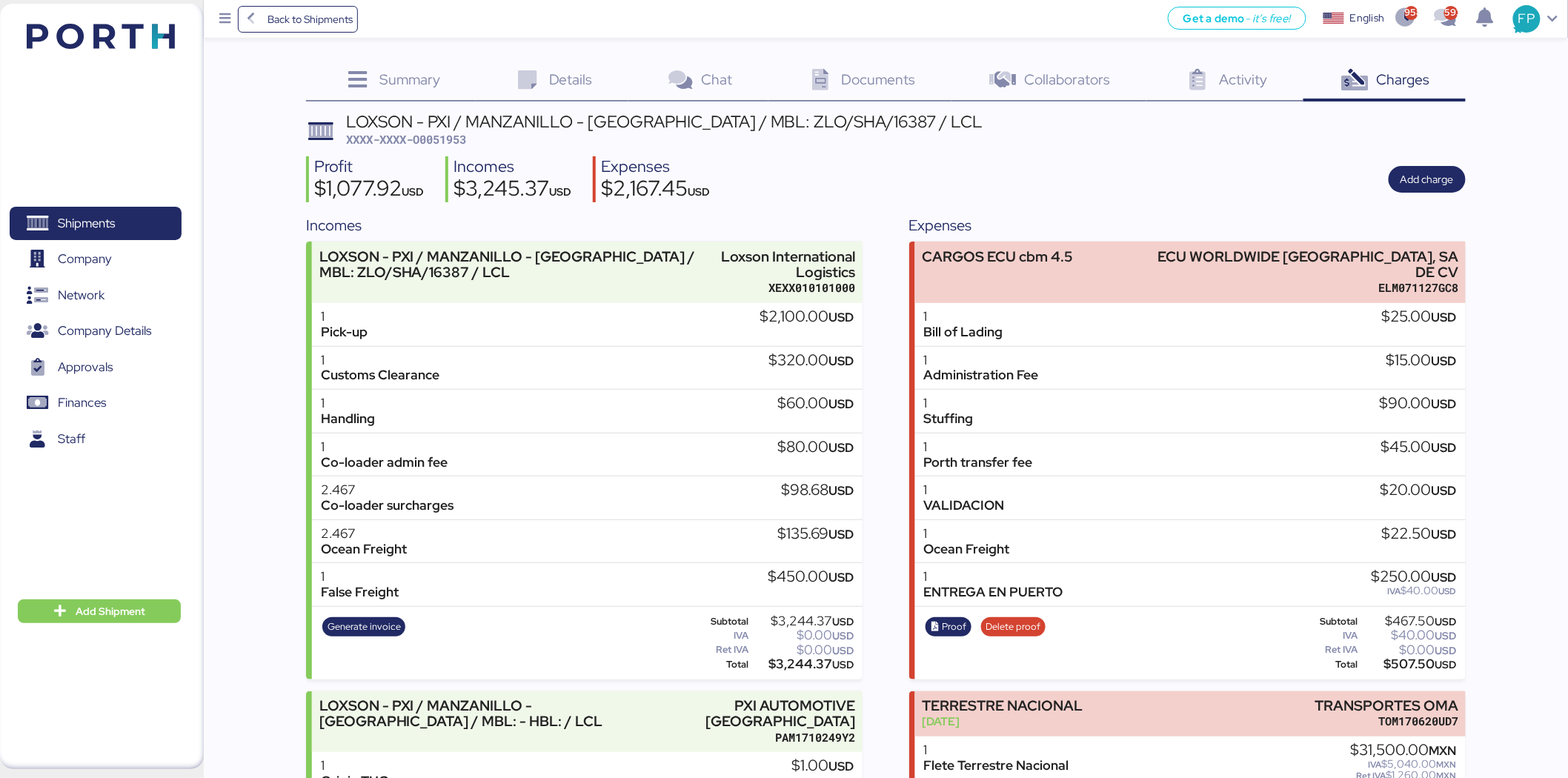
scroll to position [102, 0]
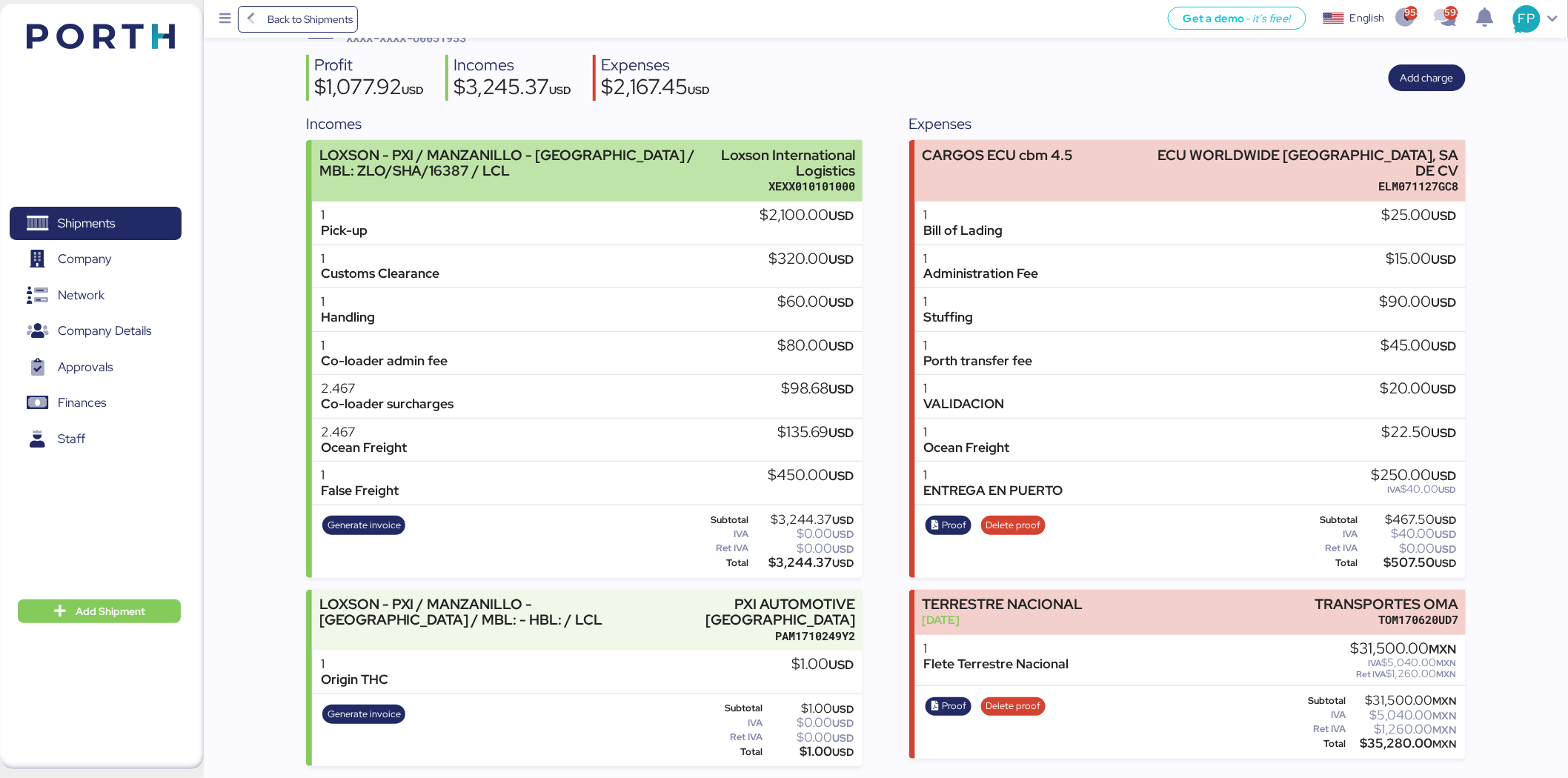
click at [509, 166] on div "LOXSON - PXI / MANZANILLO - SHANGHAI / MBL: ZLO/SHA/16387 / LCL" at bounding box center [516, 163] width 394 height 31
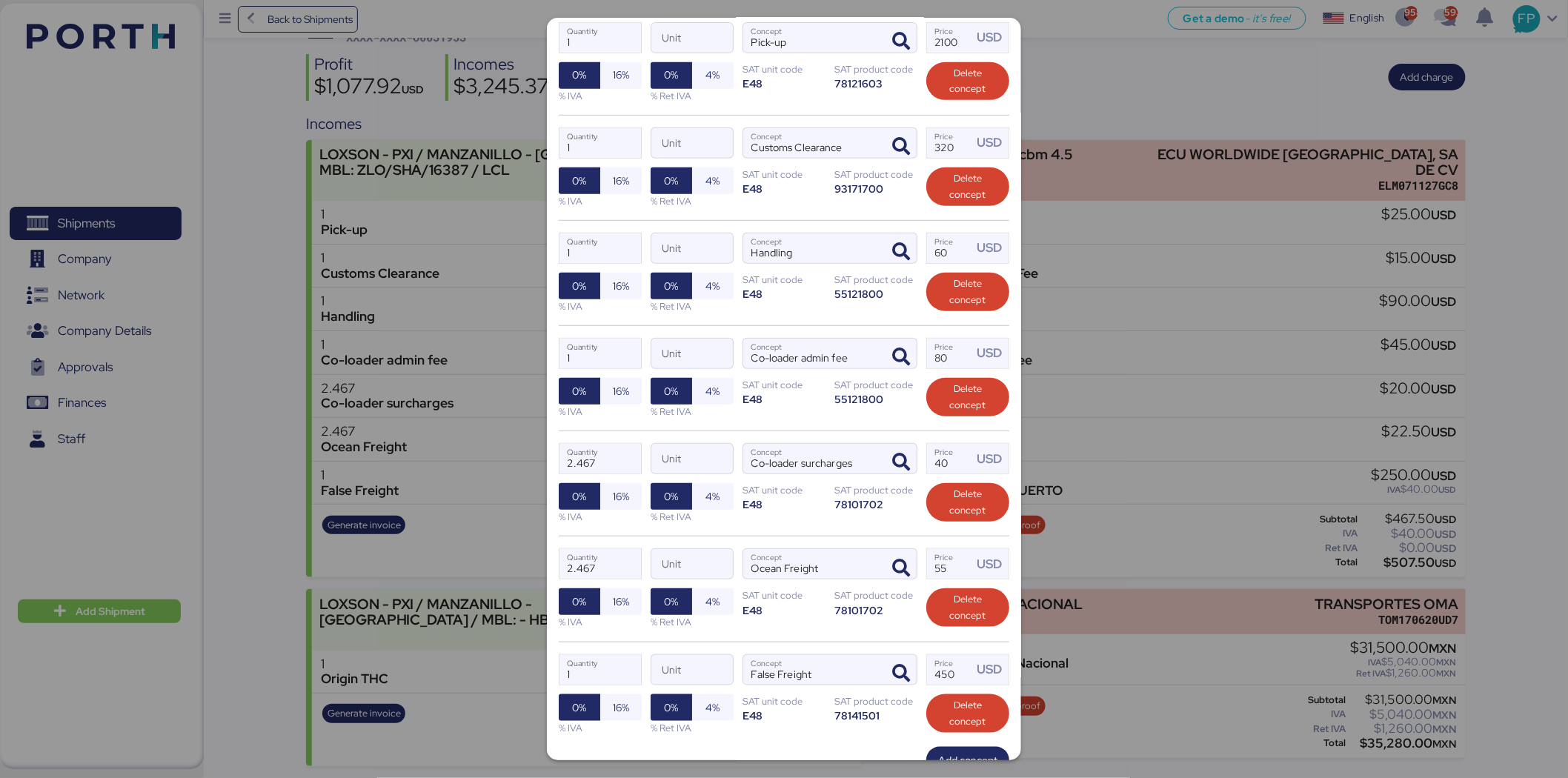
scroll to position [387, 0]
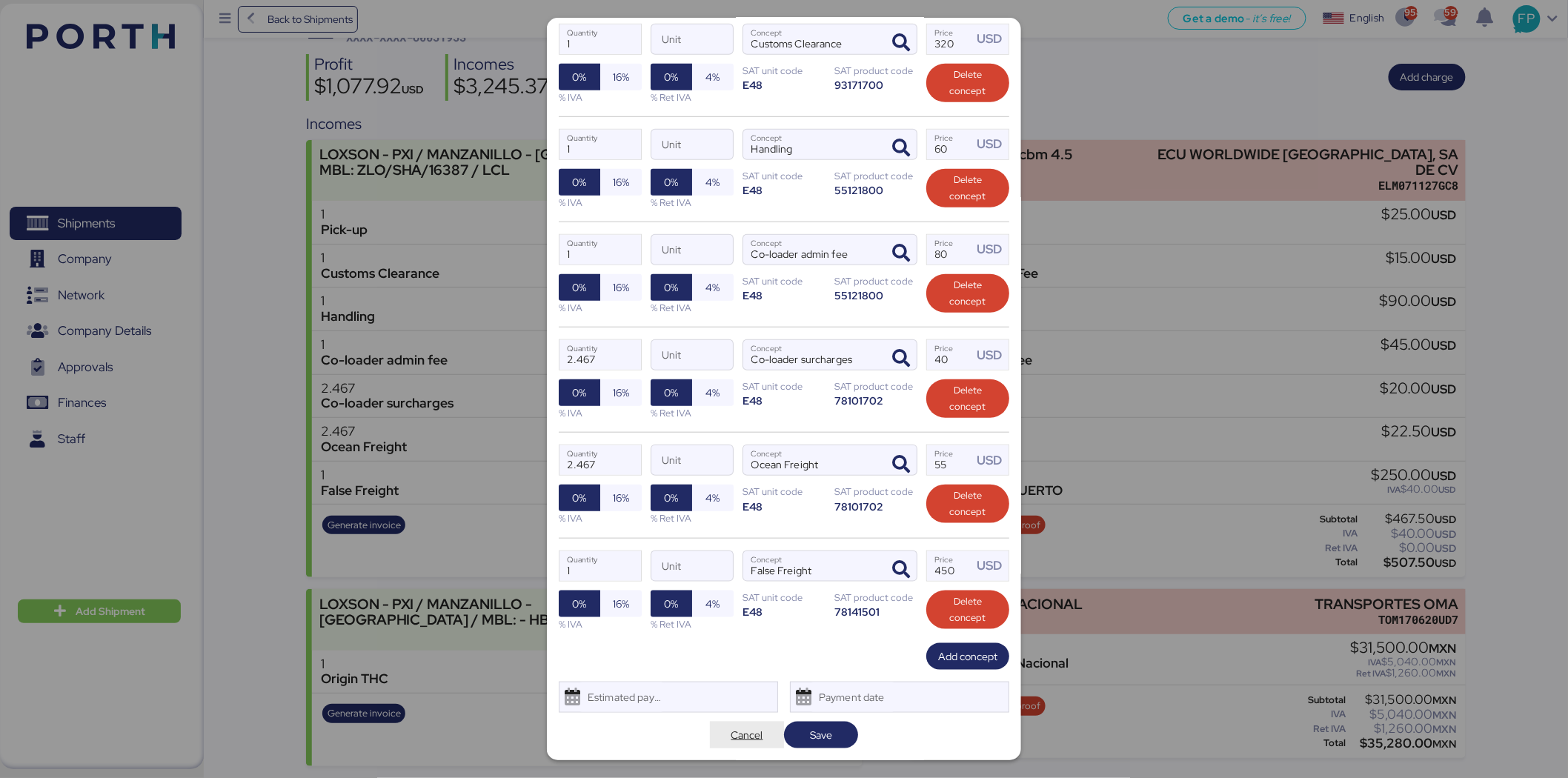
click at [746, 733] on span "Cancel" at bounding box center [747, 735] width 32 height 18
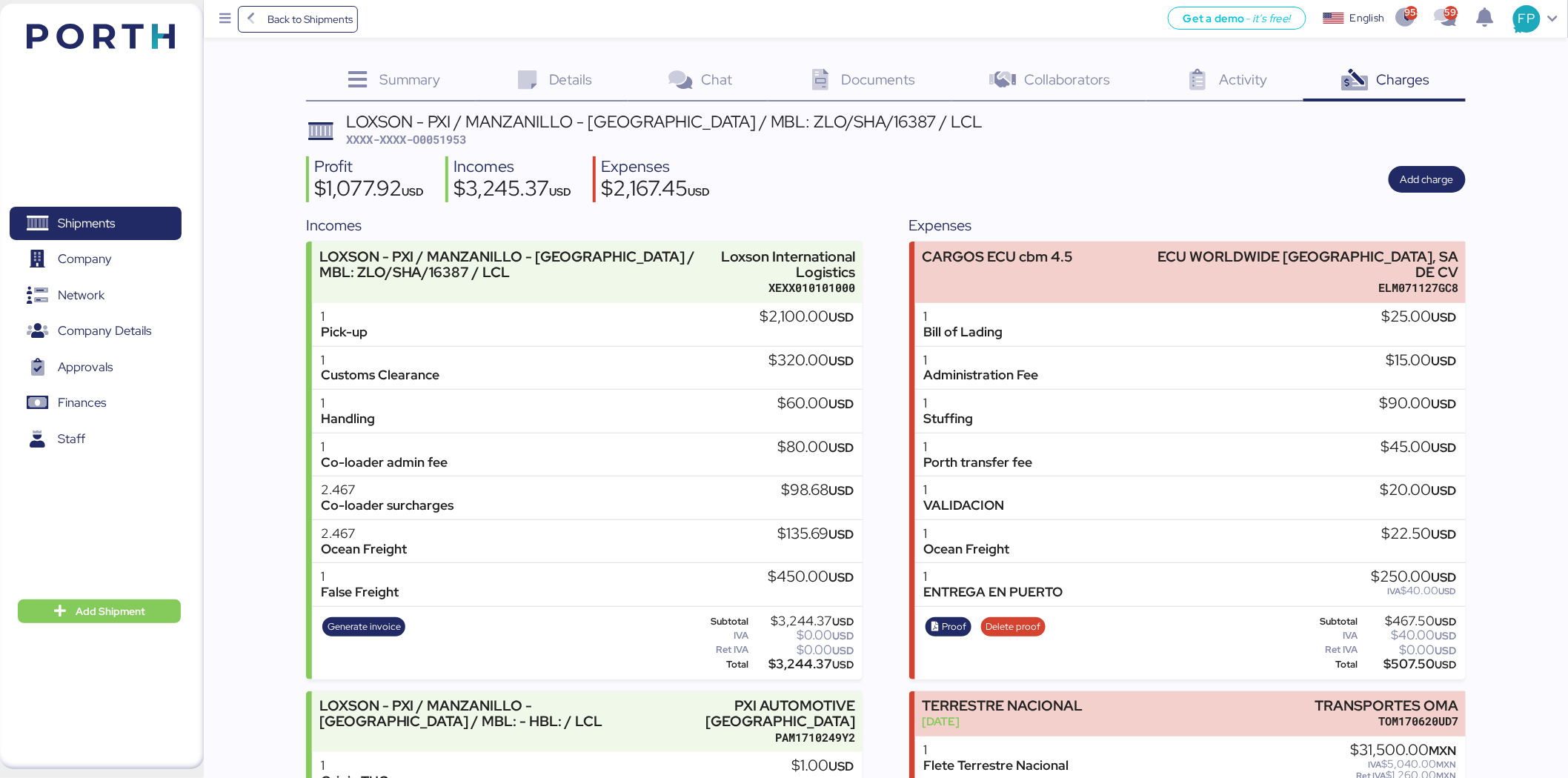
scroll to position [102, 0]
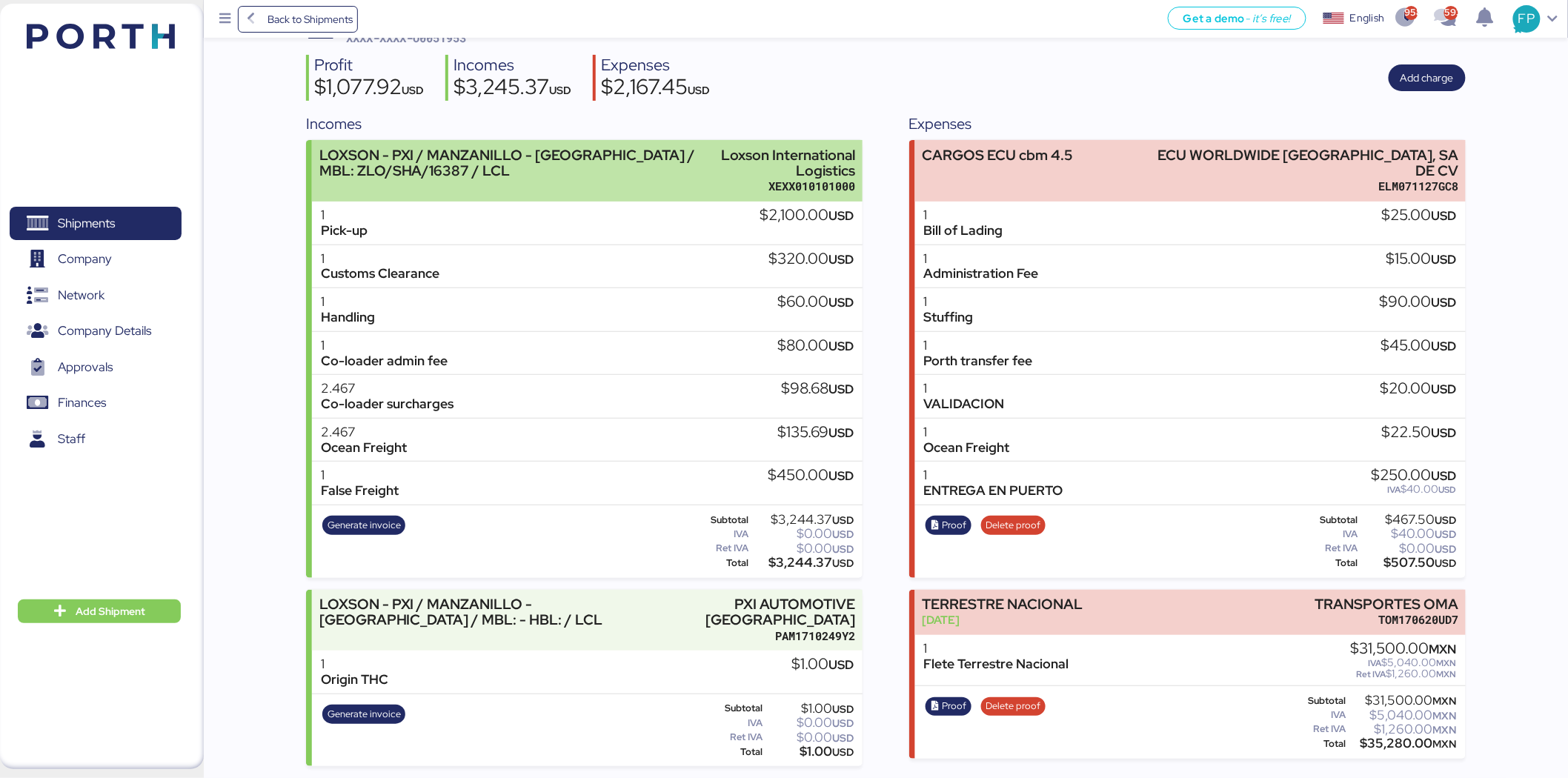
click at [646, 176] on div "LOXSON - PXI / MANZANILLO - SHANGHAI / MBL: ZLO/SHA/16387 / LCL" at bounding box center [516, 163] width 394 height 31
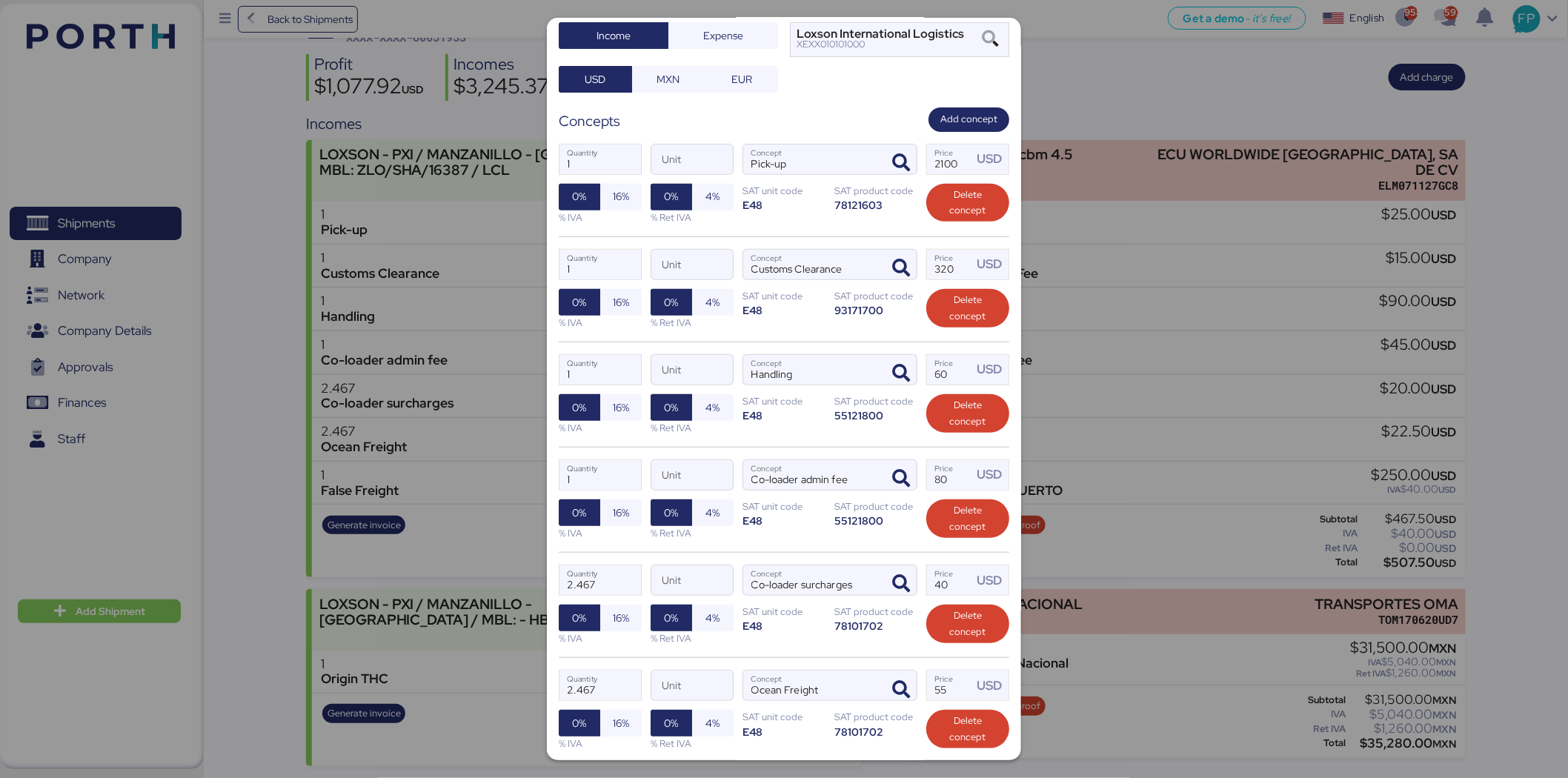
scroll to position [387, 0]
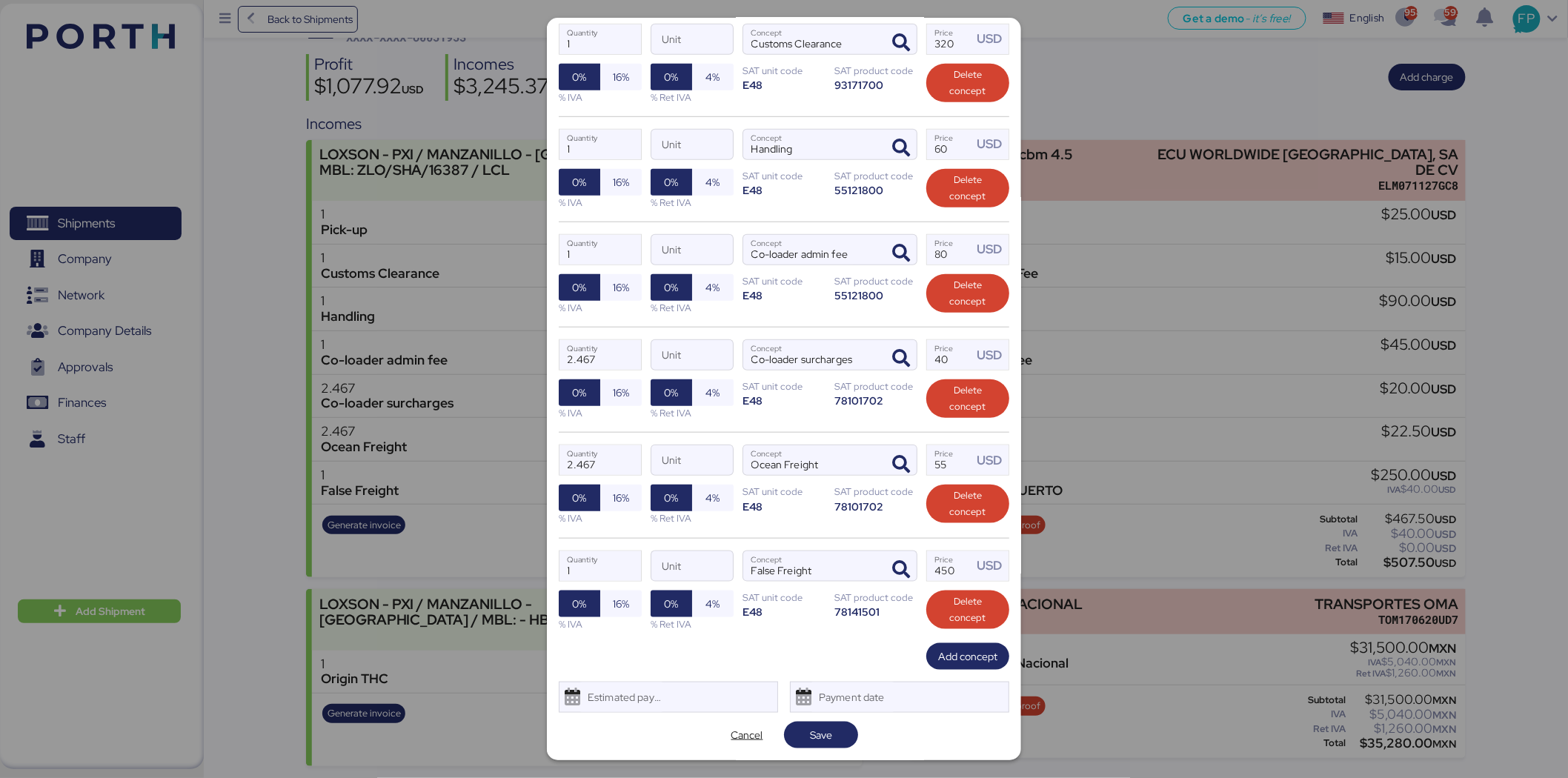
click at [739, 719] on div "Edit charge LOXSON - PXI / MANZANILLO - SHANGHAI / MBL: ZLO/SHA/16387 / LCL Del…" at bounding box center [784, 389] width 474 height 743
click at [745, 734] on span "Cancel" at bounding box center [747, 735] width 32 height 18
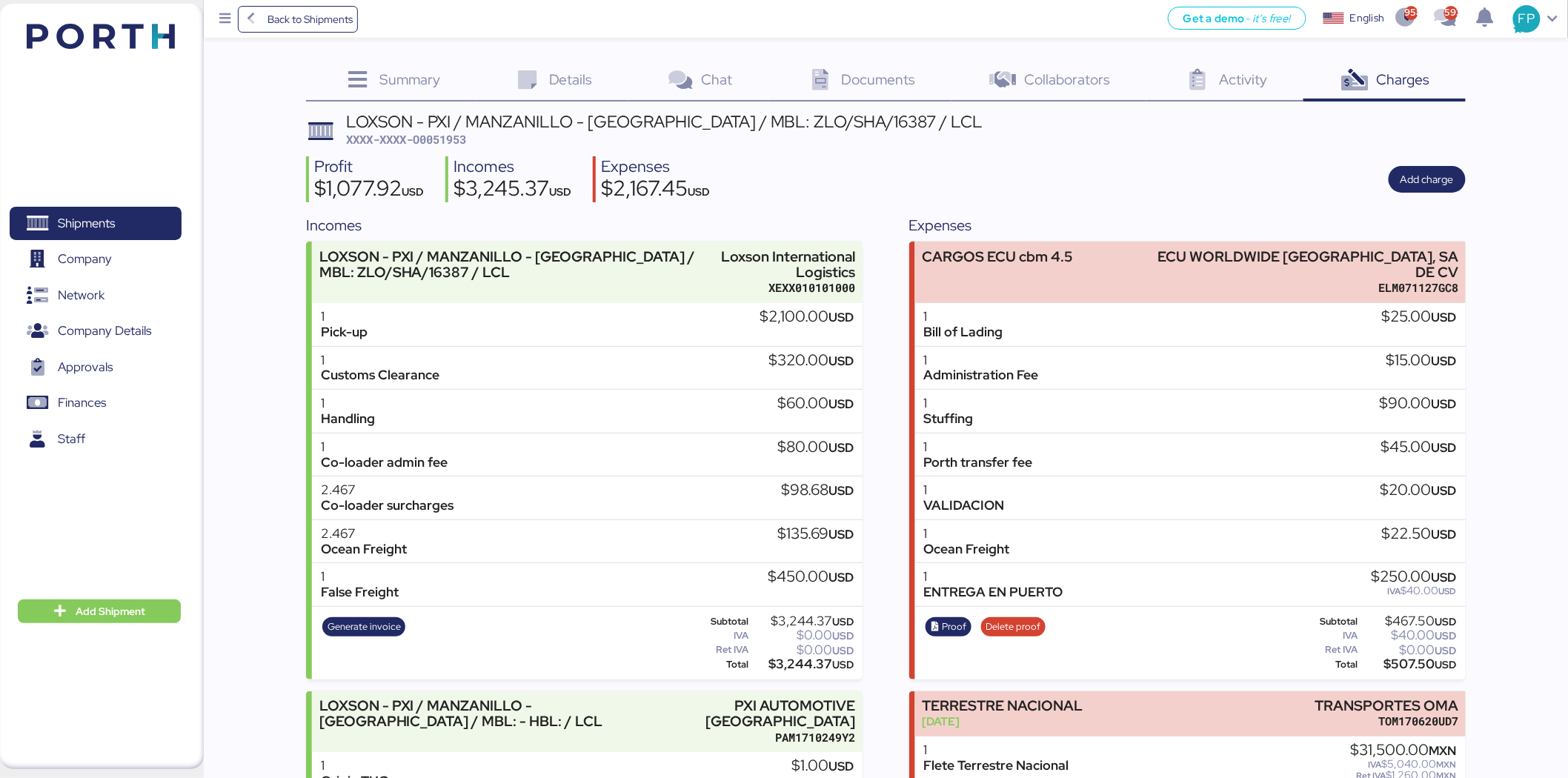
scroll to position [102, 0]
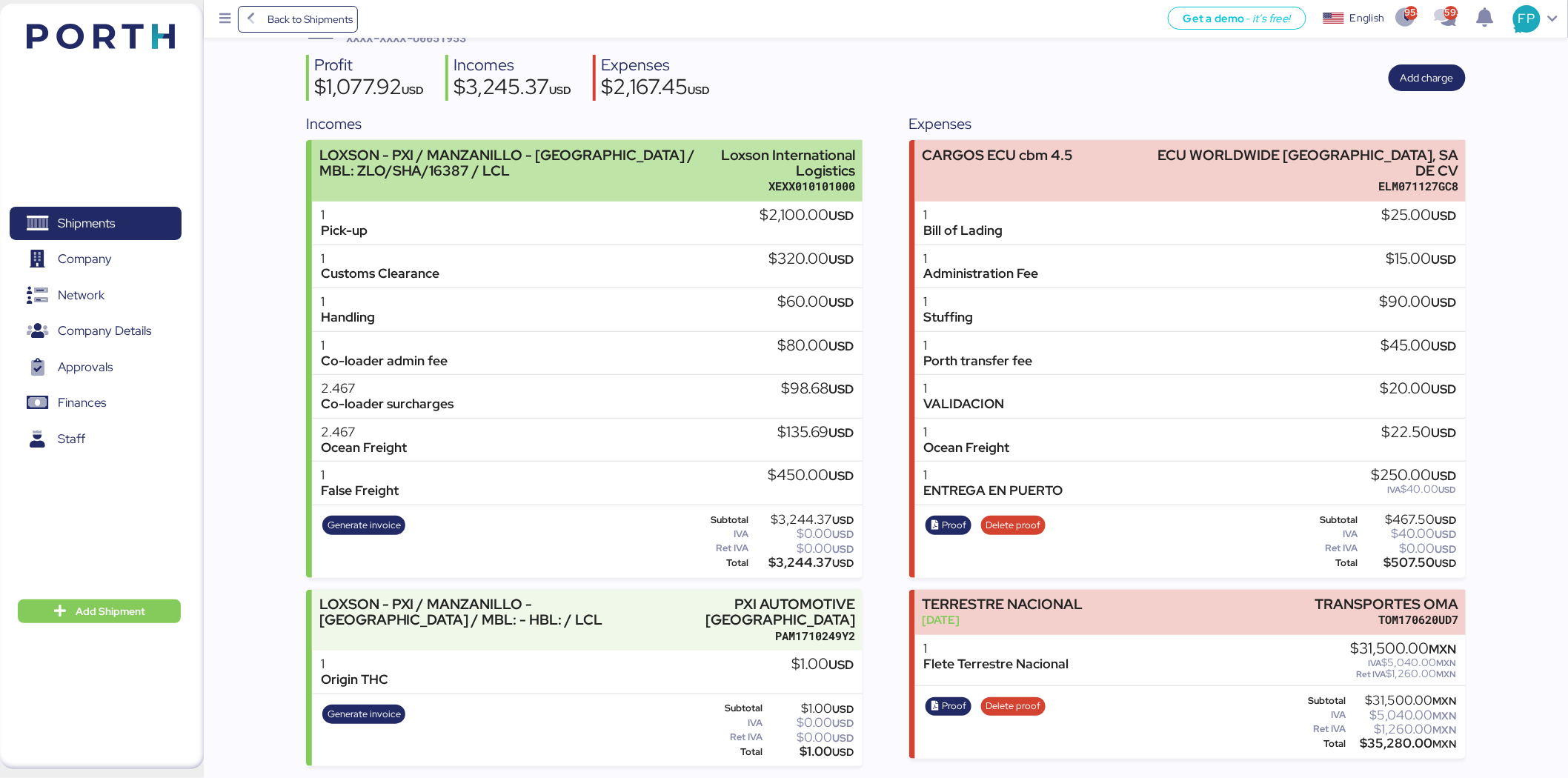
click at [672, 176] on div "LOXSON - PXI / MANZANILLO - SHANGHAI / MBL: ZLO/SHA/16387 / LCL" at bounding box center [516, 163] width 394 height 31
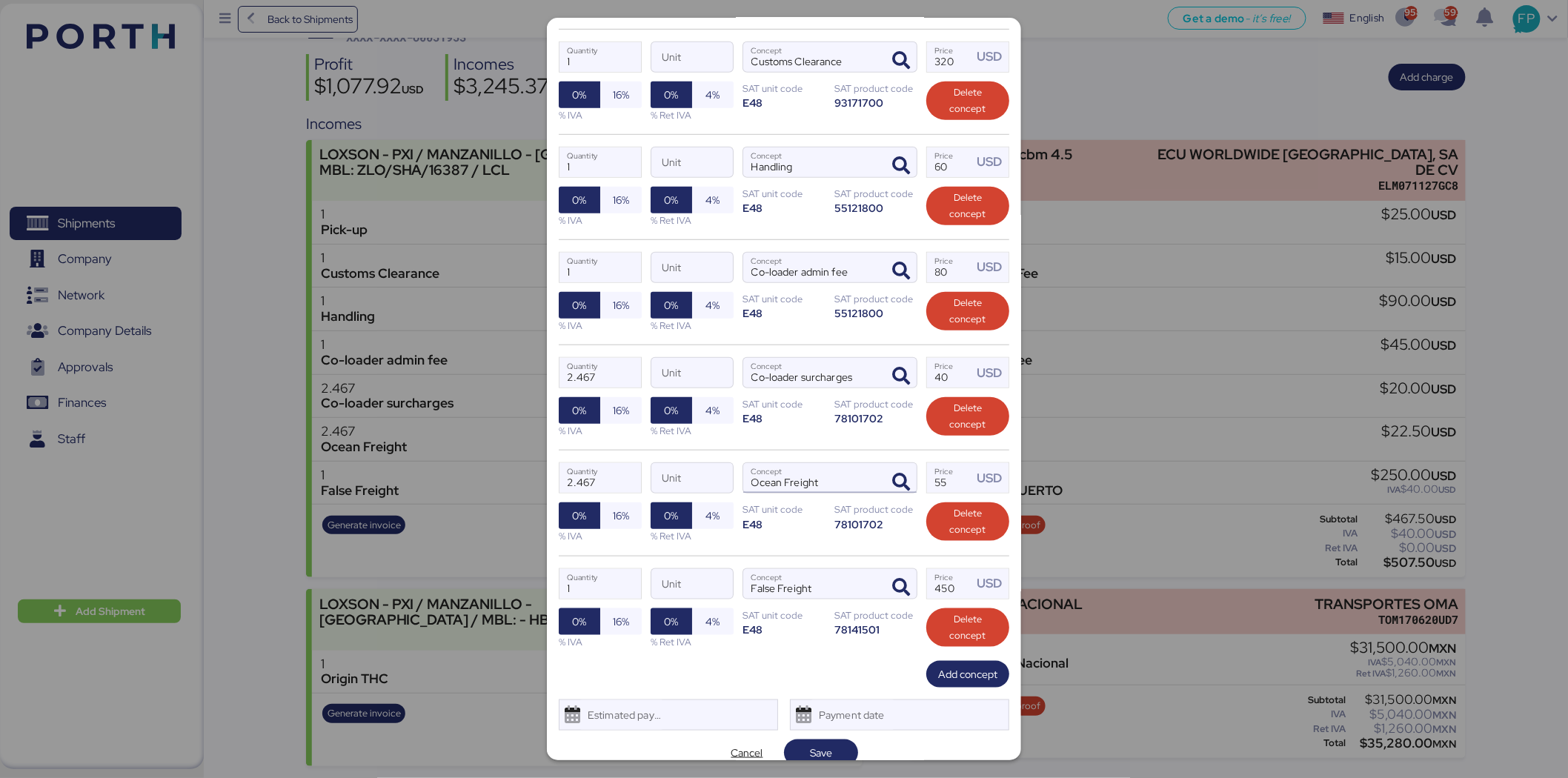
scroll to position [387, 0]
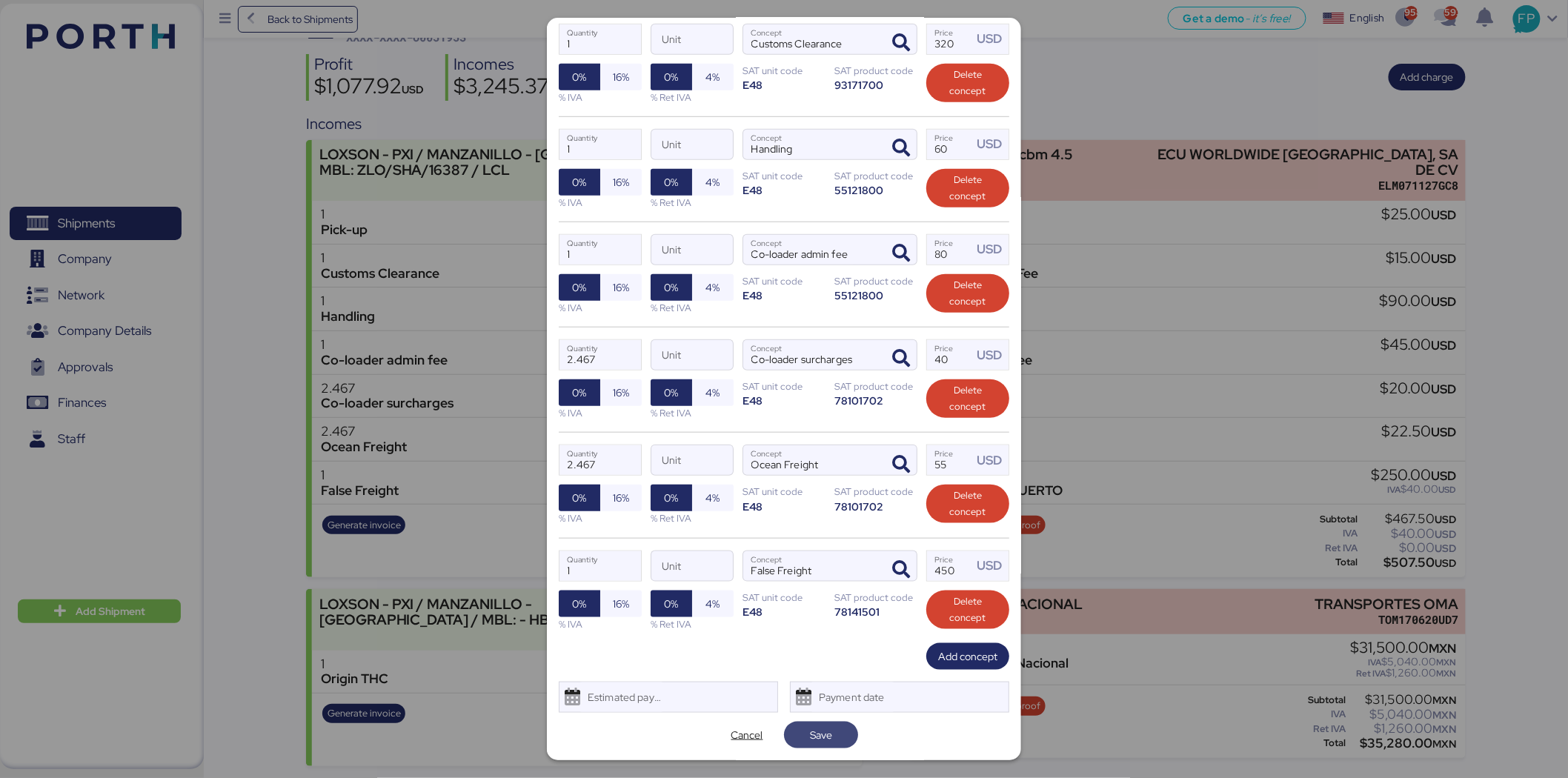
click at [823, 739] on span "Save" at bounding box center [821, 735] width 22 height 18
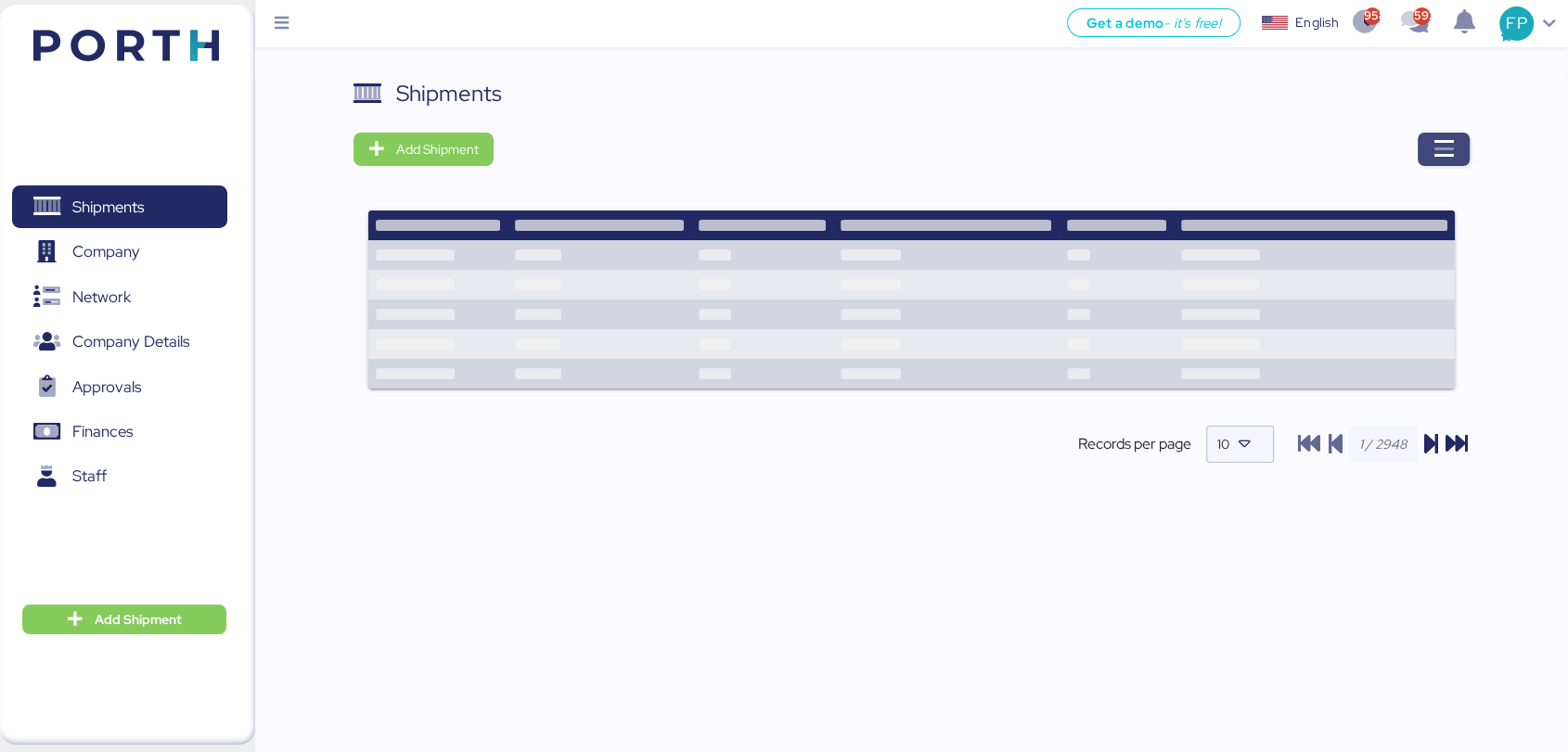
click at [1452, 147] on icon "button" at bounding box center [1444, 148] width 22 height 22
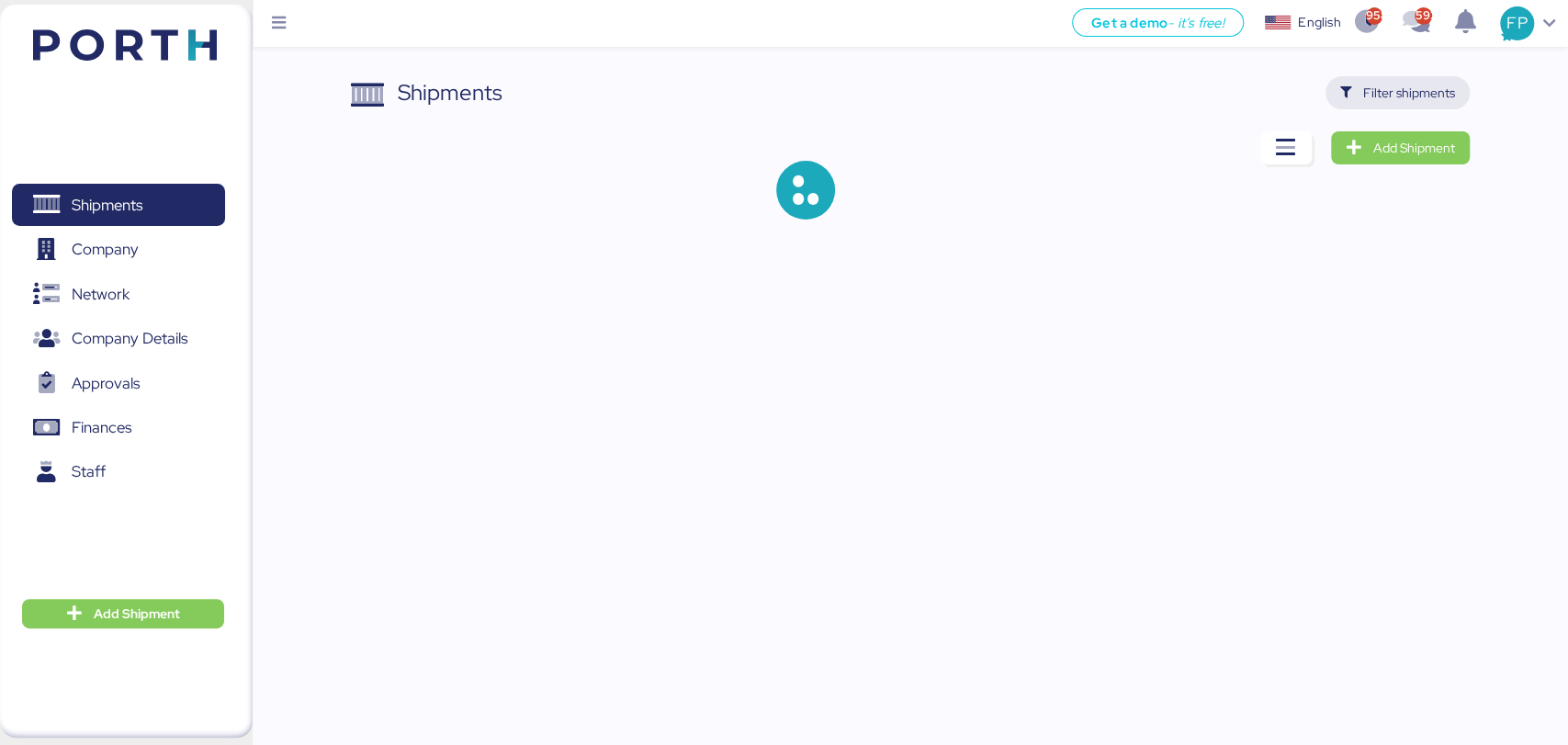
click at [1426, 103] on span "Filter shipments" at bounding box center [1409, 93] width 92 height 22
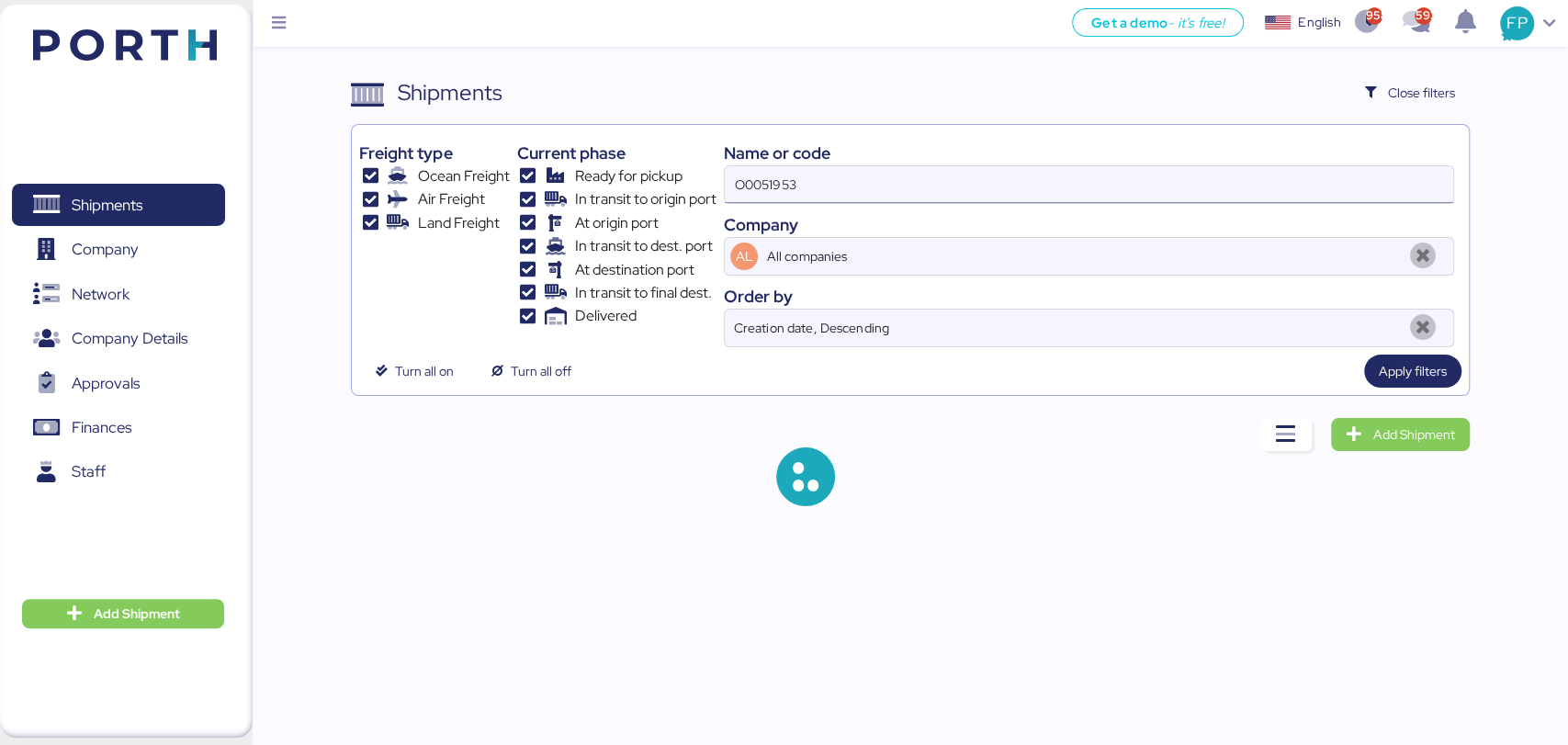
click at [794, 180] on input "O0051953" at bounding box center [1089, 184] width 728 height 36
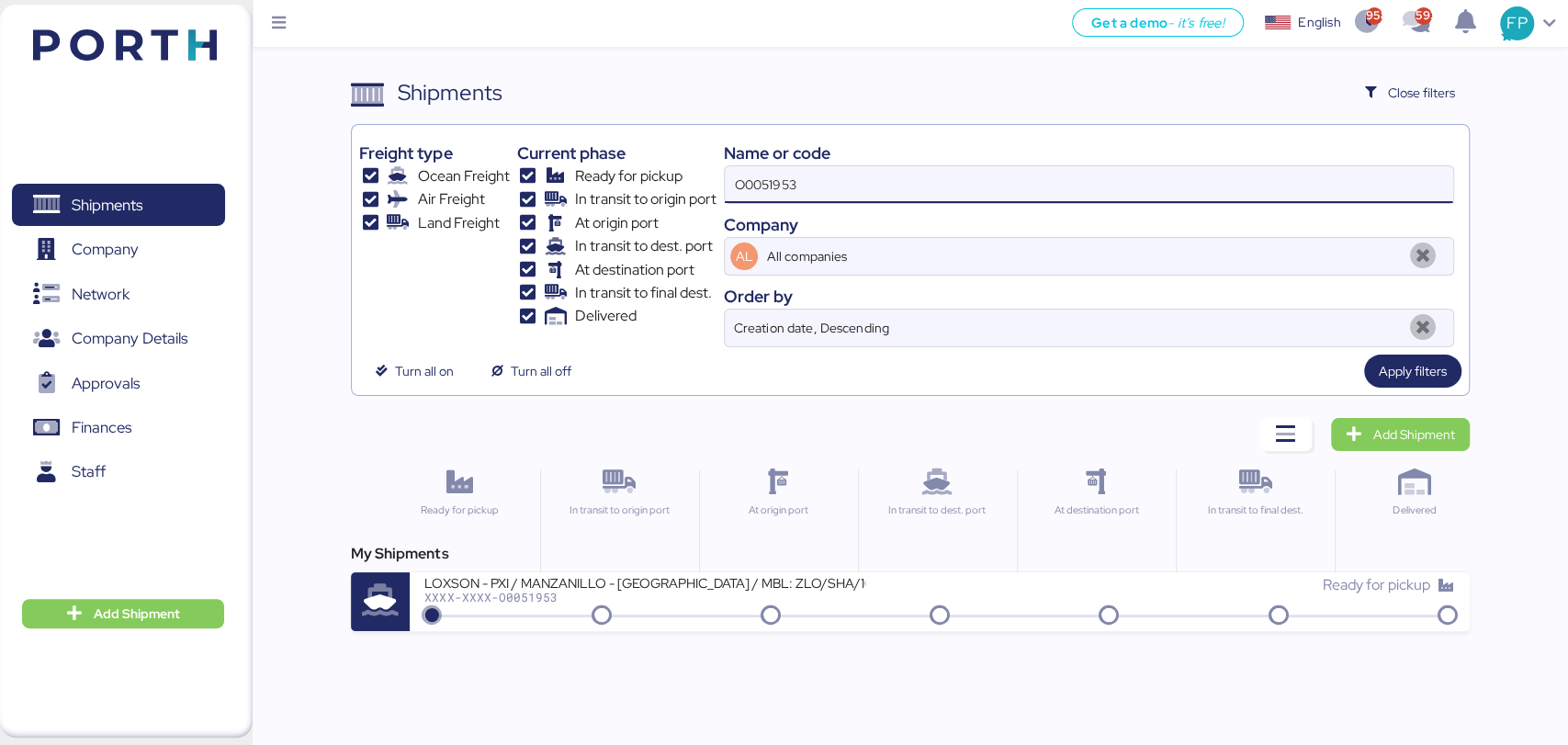
click at [766, 181] on input "O0051953" at bounding box center [1089, 184] width 728 height 36
click at [768, 181] on input "O0051953" at bounding box center [1089, 184] width 728 height 36
paste input "2005"
type input "O0052005"
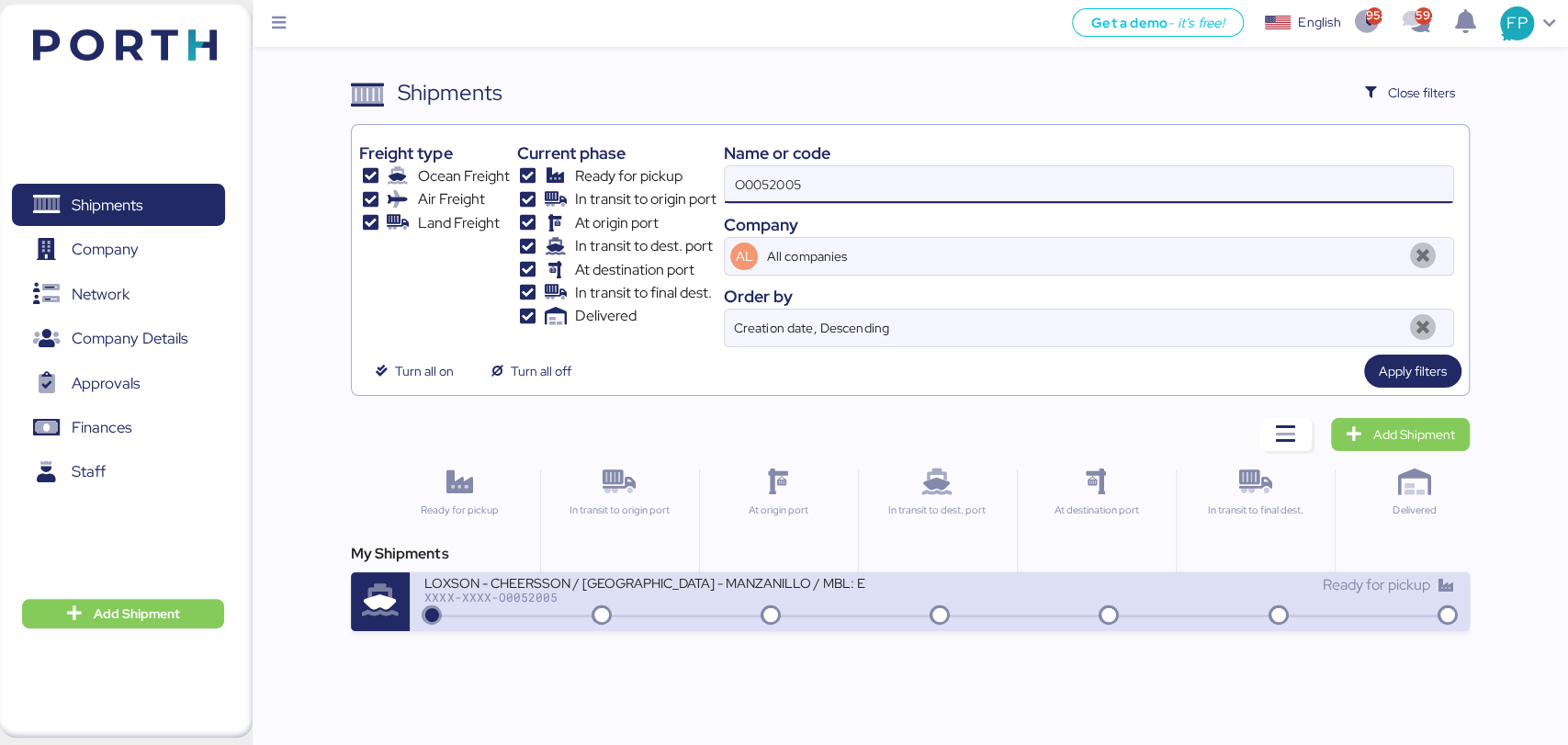
click at [683, 602] on div "XXXX-XXXX-O0052005" at bounding box center [645, 597] width 441 height 12
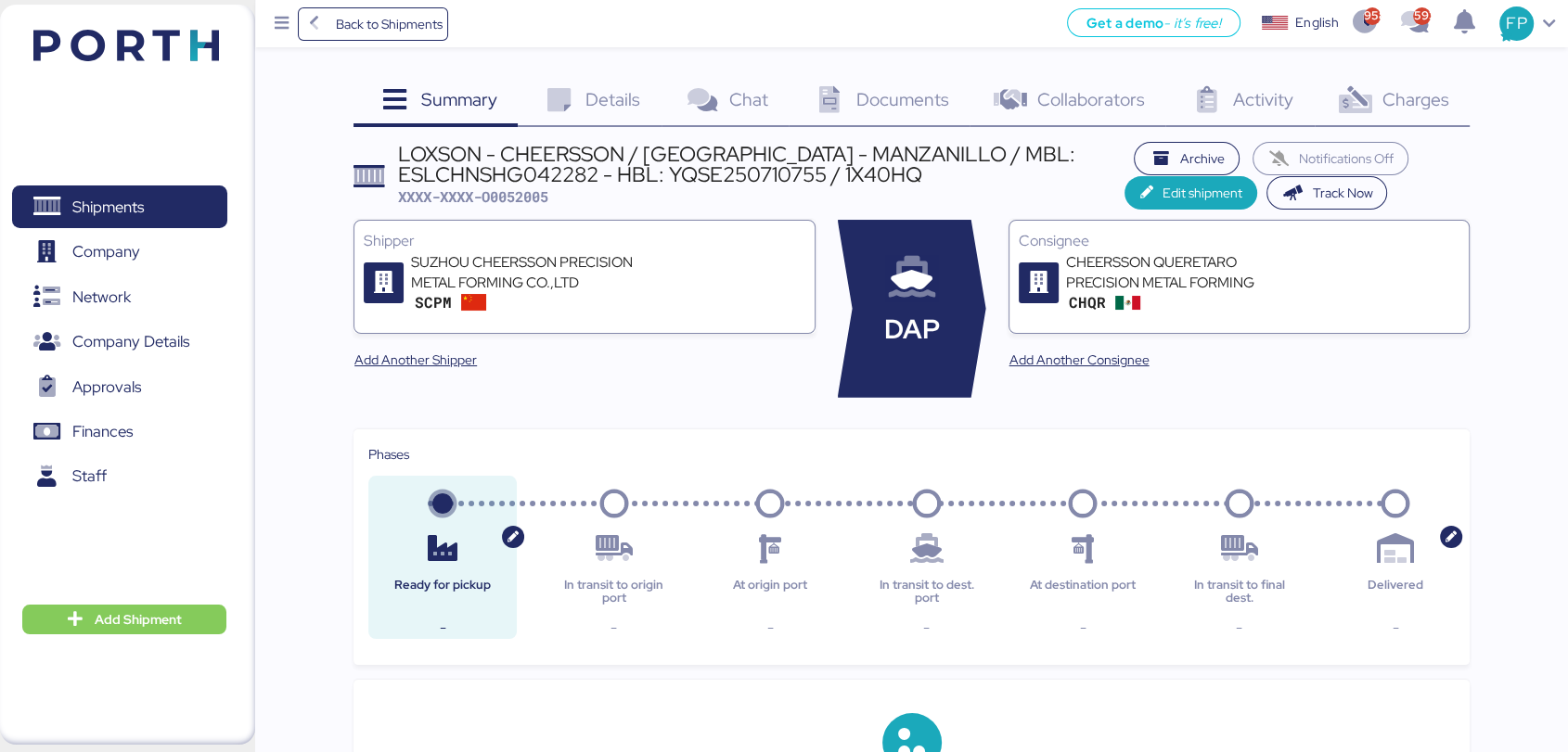
click at [1422, 106] on span "Charges" at bounding box center [1415, 98] width 67 height 24
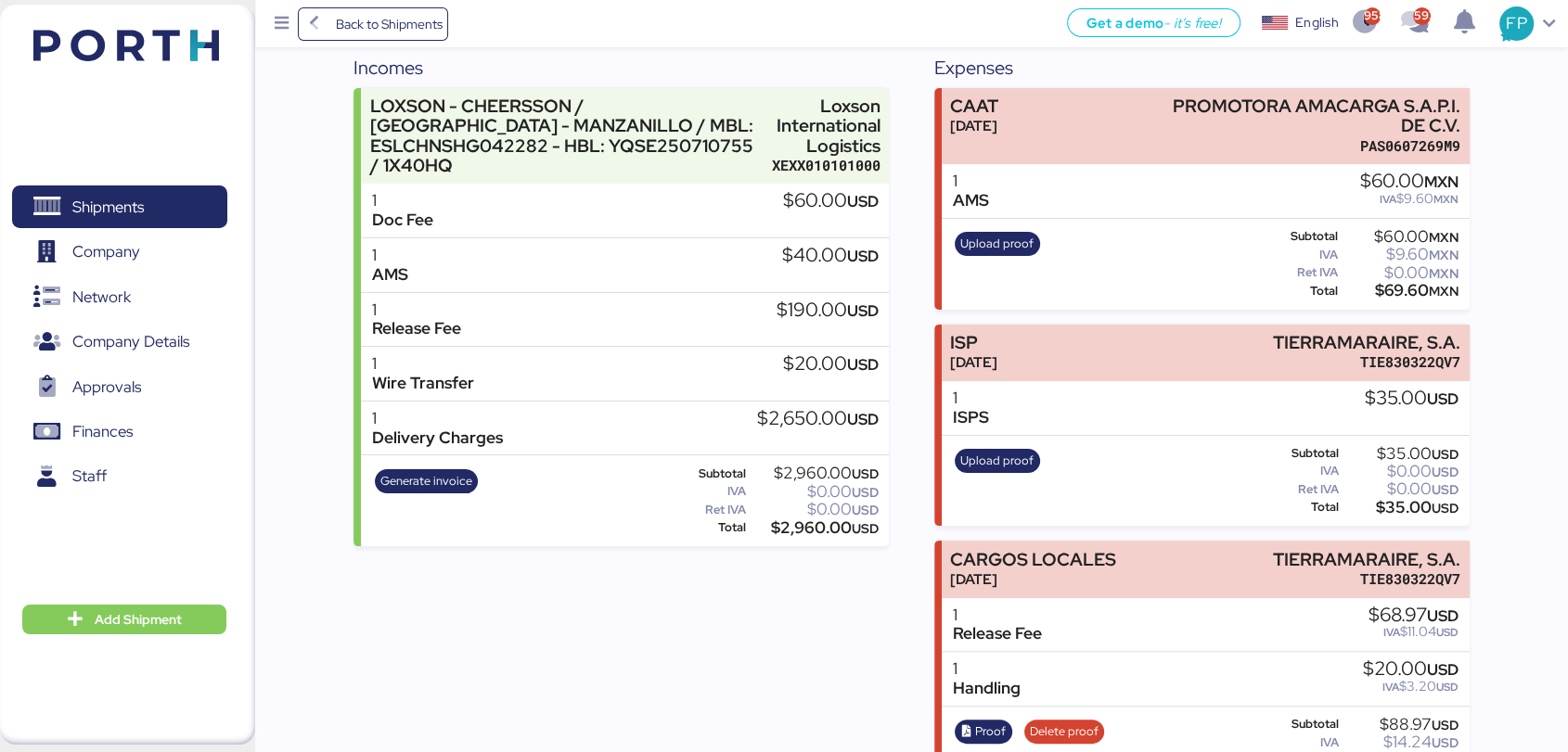
scroll to position [96, 0]
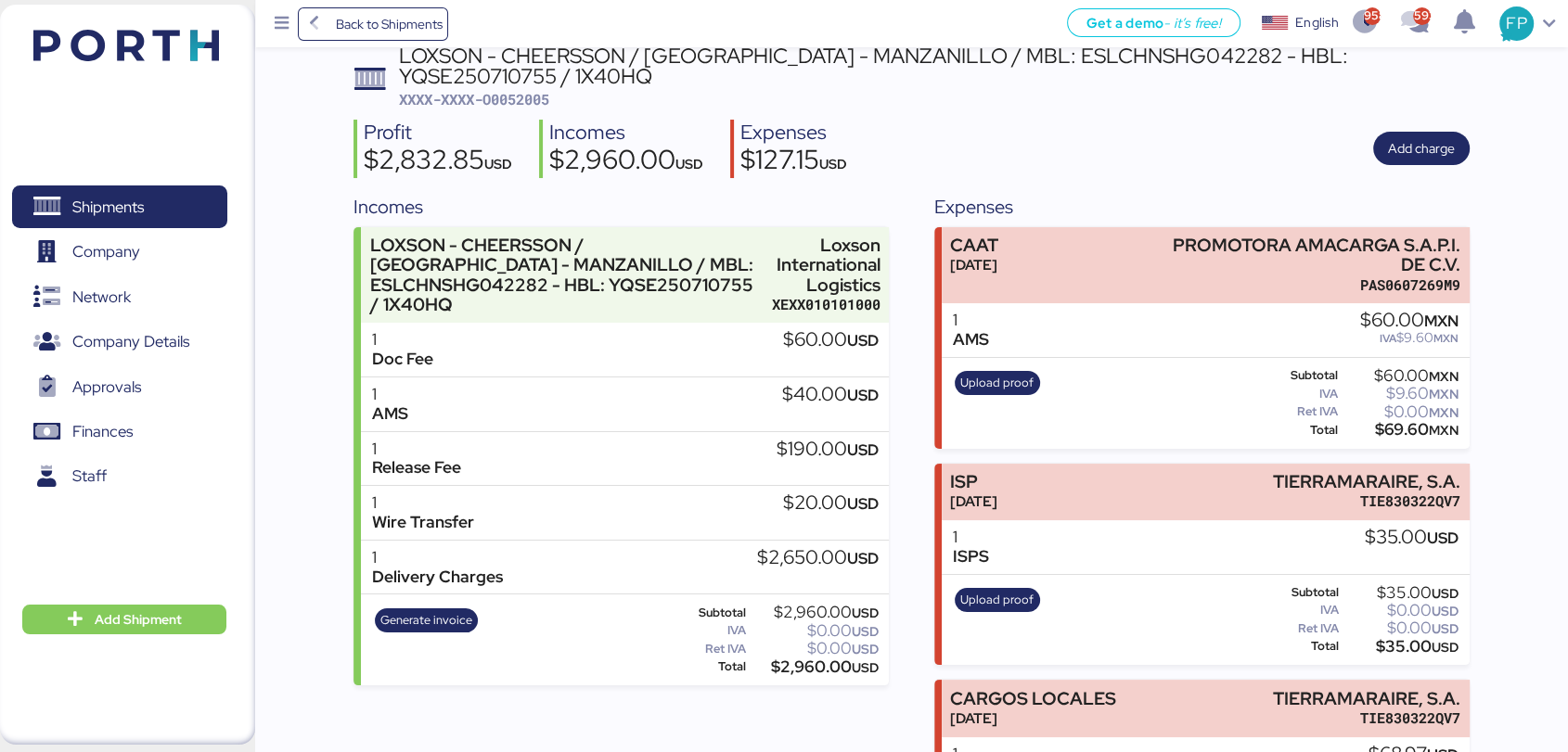
click at [531, 94] on span "XXXX-XXXX-O0052005" at bounding box center [474, 98] width 150 height 18
click at [530, 94] on span "XXXX-XXXX-O0052005" at bounding box center [474, 98] width 150 height 18
copy span "O0052005"
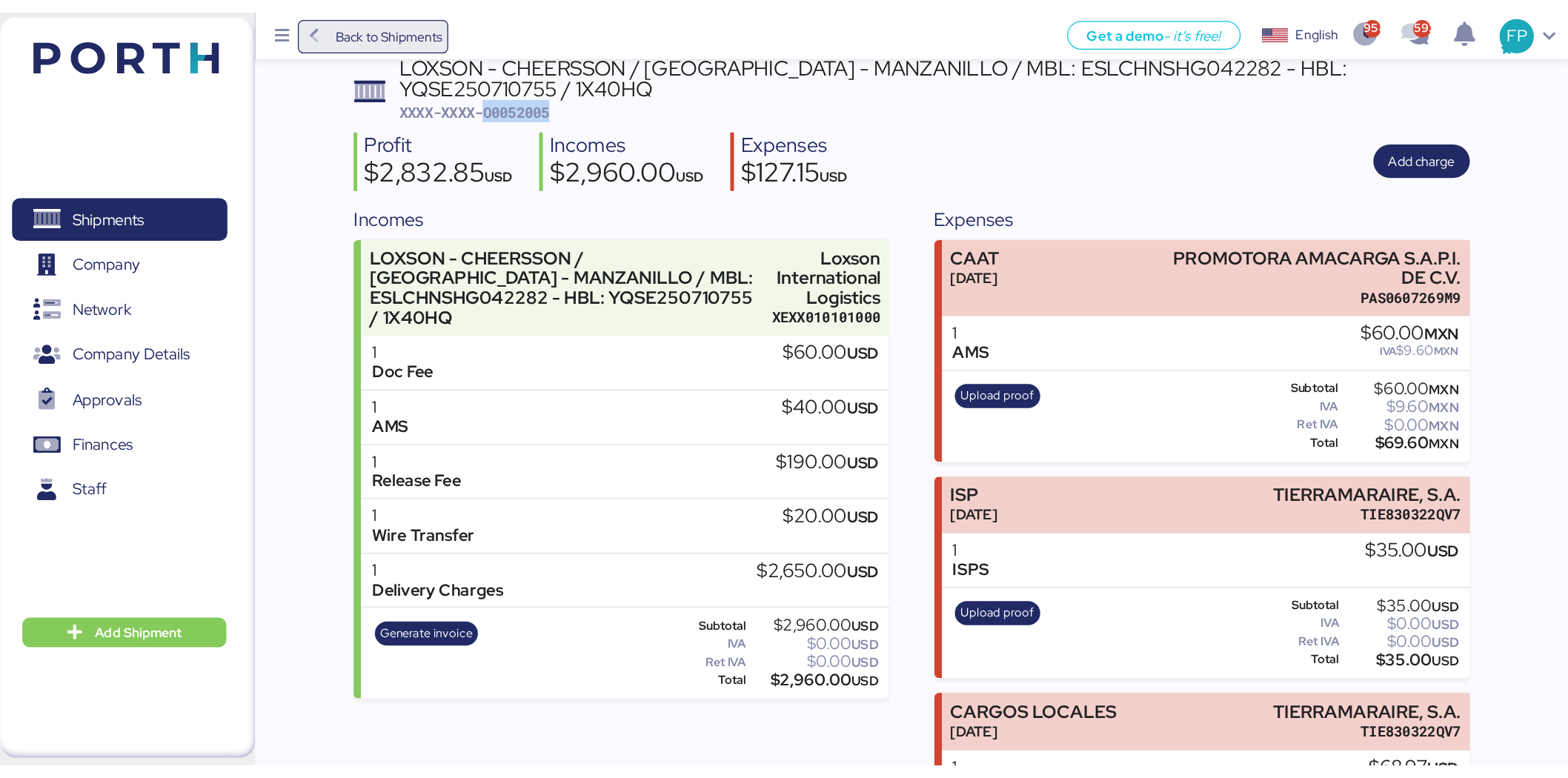
scroll to position [27, 0]
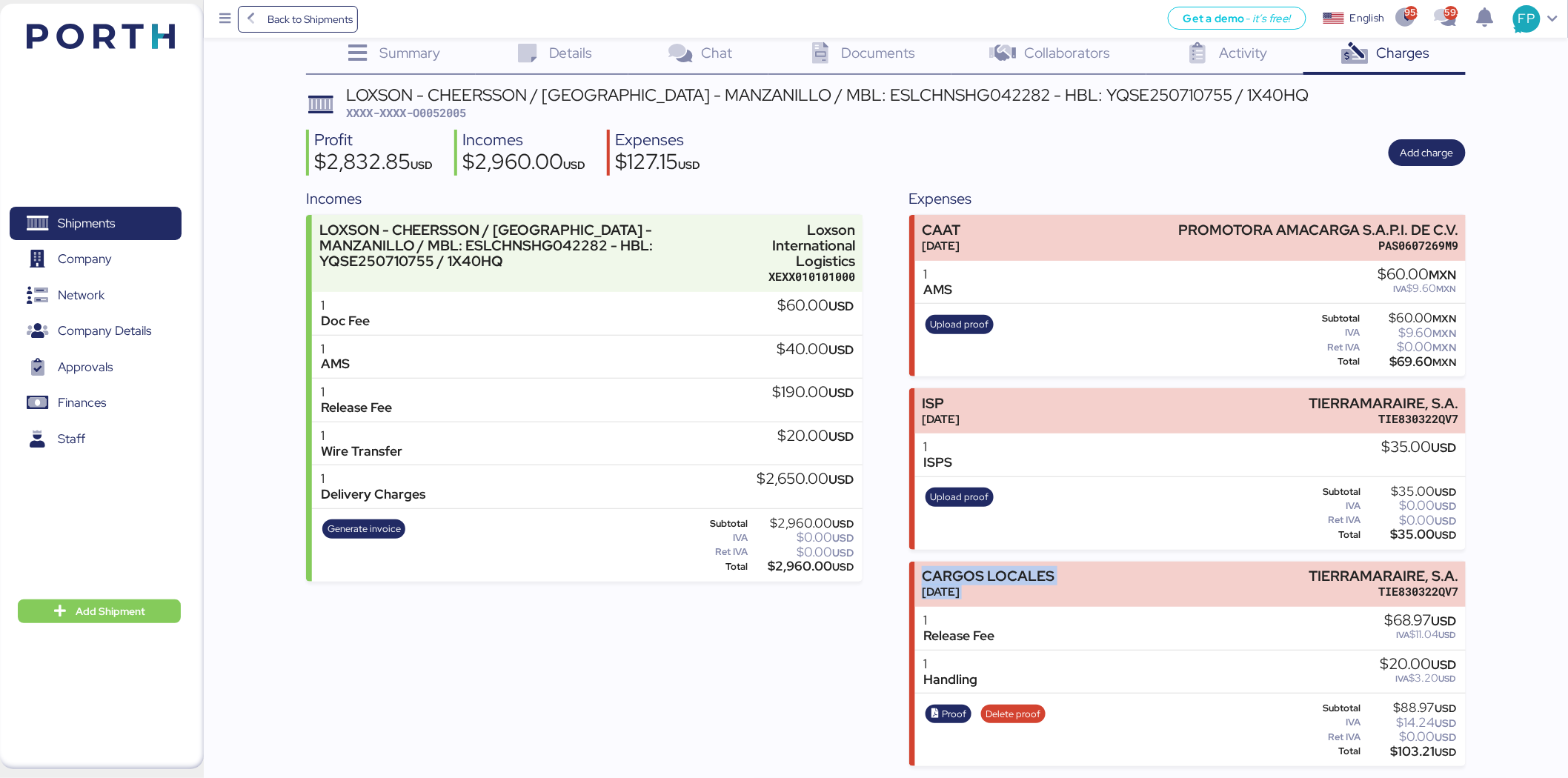
drag, startPoint x: 1310, startPoint y: 576, endPoint x: 1536, endPoint y: 548, distance: 227.7
click at [1251, 548] on div "Summary 0 Details 0 Chat 0 Documents 0 Collaborators 0 Activity 0 Charges 0 LOX…" at bounding box center [784, 369] width 1568 height 793
copy div "CARGOS LOCALES Aug 7, 2025"
click at [1251, 528] on div "Summary 0 Details 0 Chat 0 Documents 0 Collaborators 0 Activity 0 Charges 0 LOX…" at bounding box center [784, 369] width 1568 height 793
drag, startPoint x: 1309, startPoint y: 573, endPoint x: 1471, endPoint y: 572, distance: 162.0
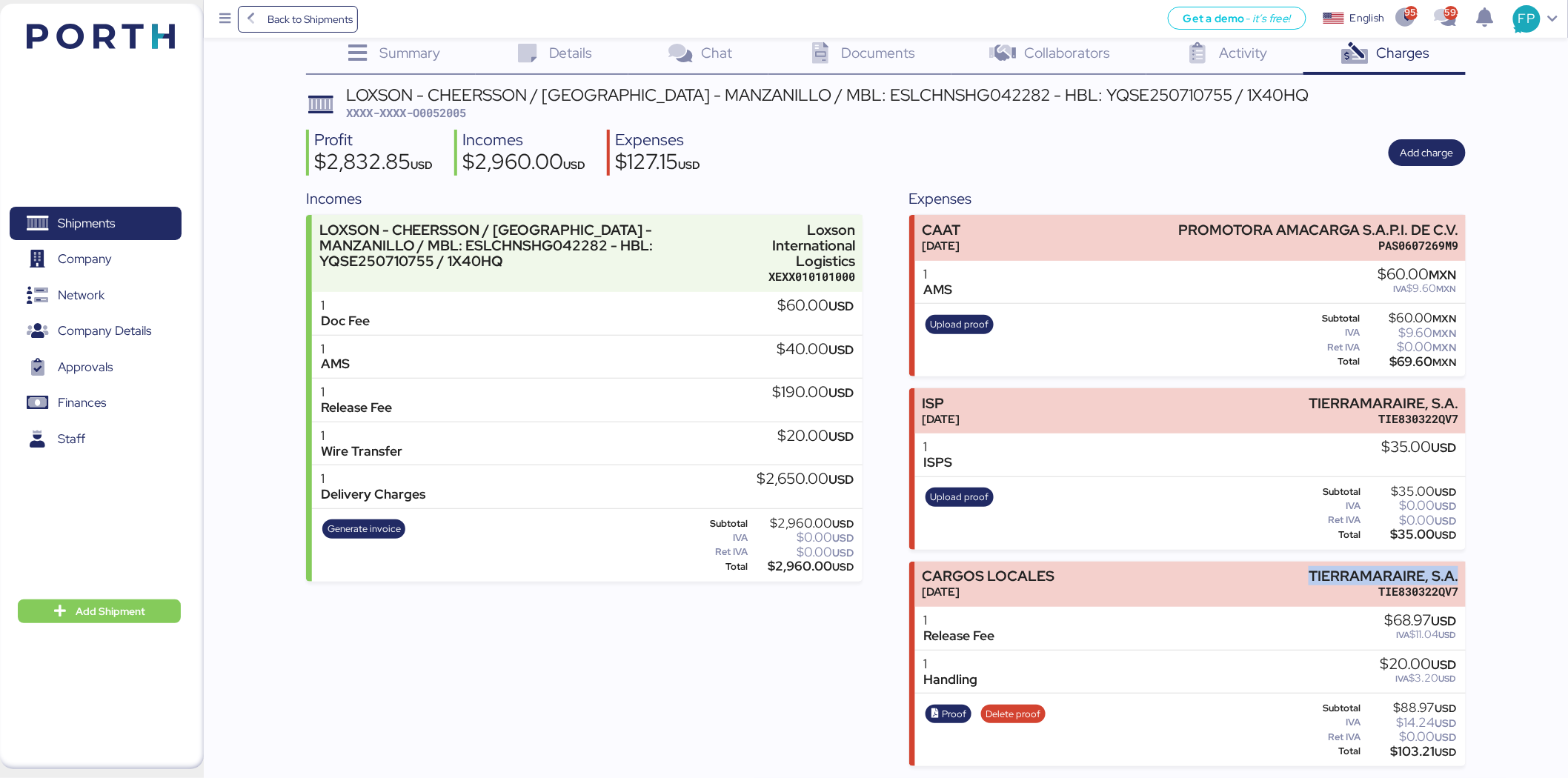
click at [1251, 572] on div "Summary 0 Details 0 Chat 0 Documents 0 Collaborators 0 Activity 0 Charges 0 LOX…" at bounding box center [784, 369] width 1568 height 793
copy div "TIERRAMARAIRE, S.A."
click at [1251, 600] on div "$103.21 USD" at bounding box center [1410, 752] width 92 height 11
copy div "103.21"
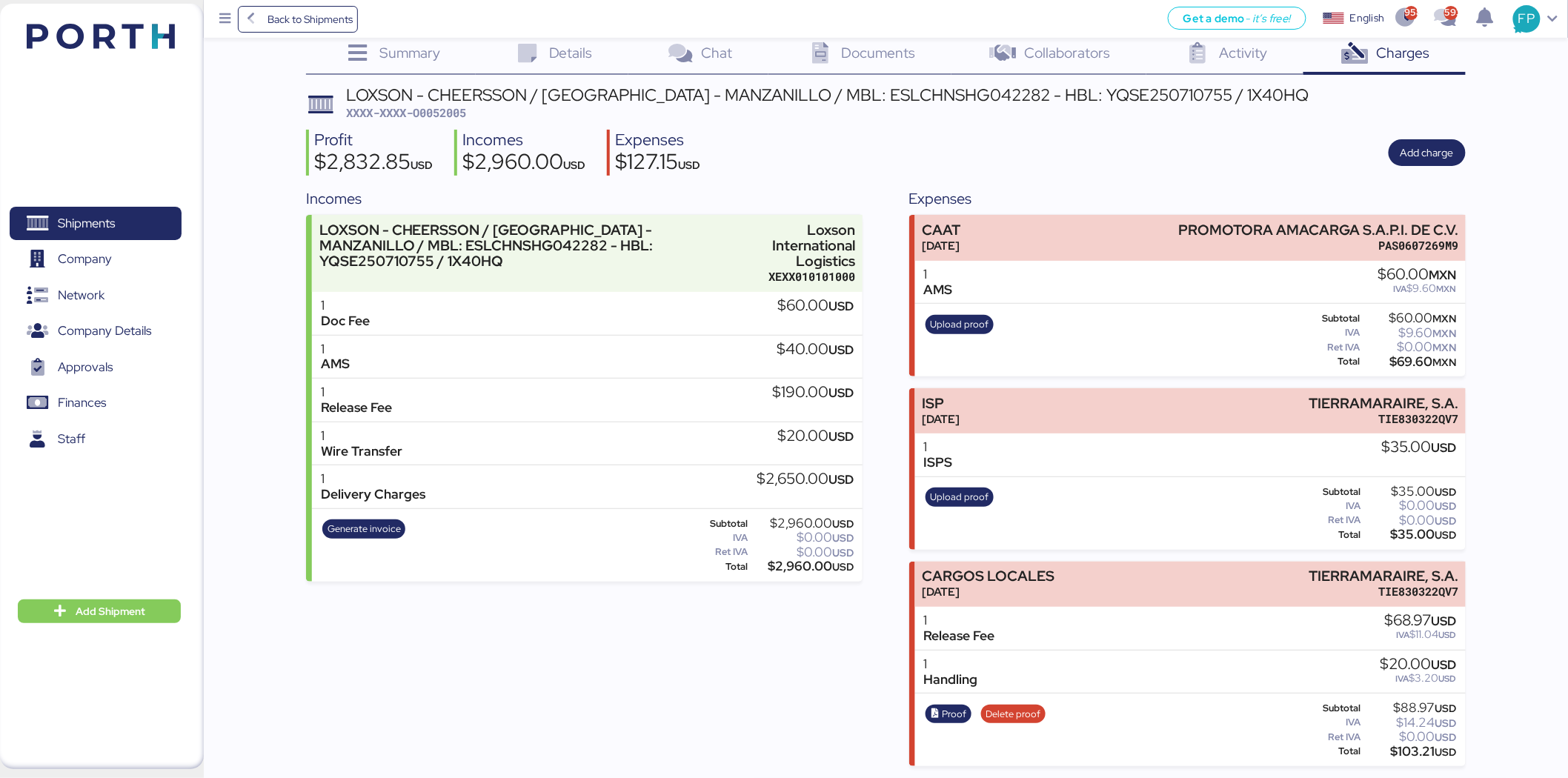
click at [1251, 534] on div "$35.00 USD" at bounding box center [1410, 535] width 92 height 11
copy div "35.00"
click at [79, 228] on span "Shipments" at bounding box center [86, 223] width 57 height 22
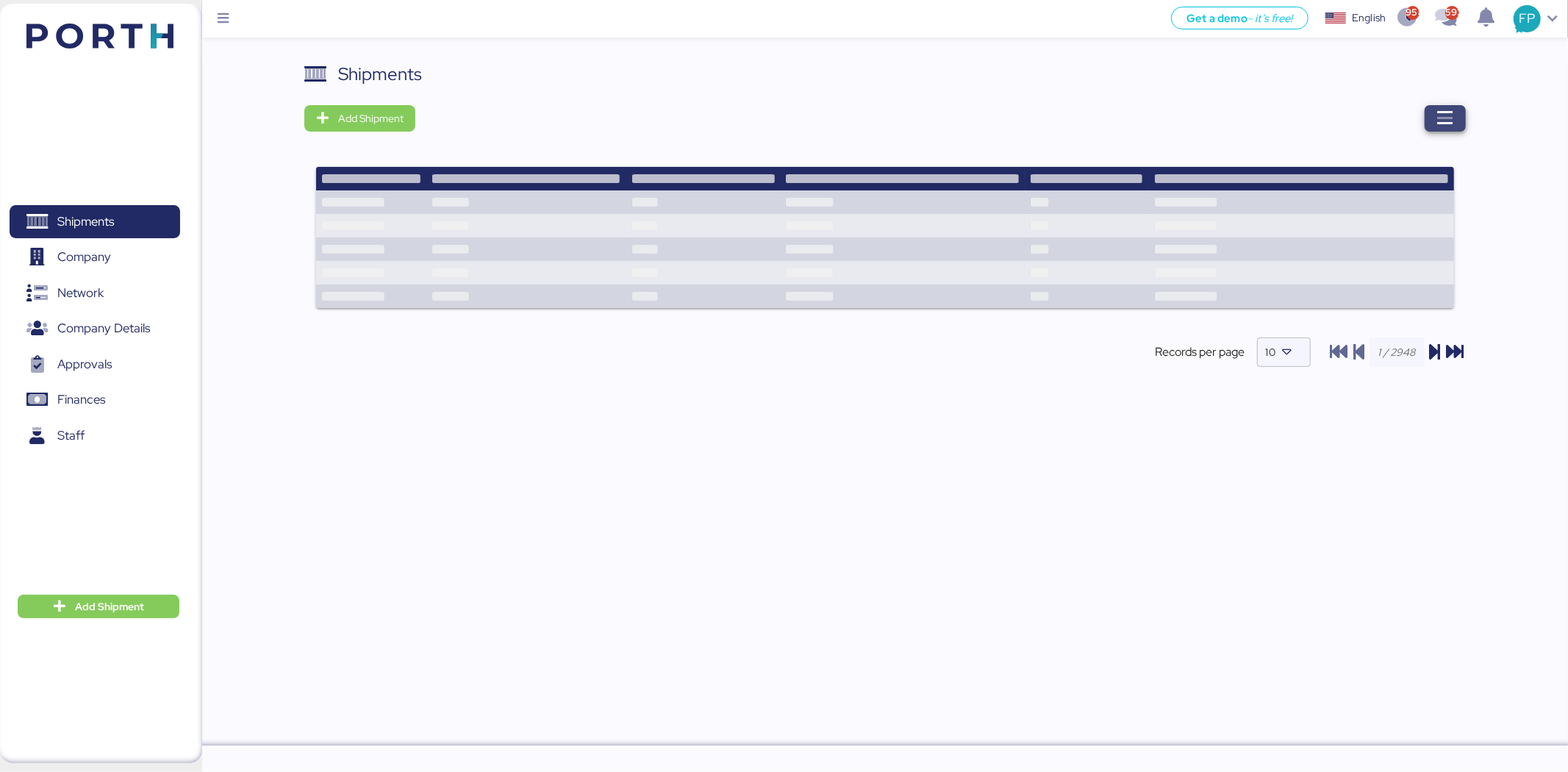
click at [1242, 122] on span "button" at bounding box center [1446, 118] width 41 height 27
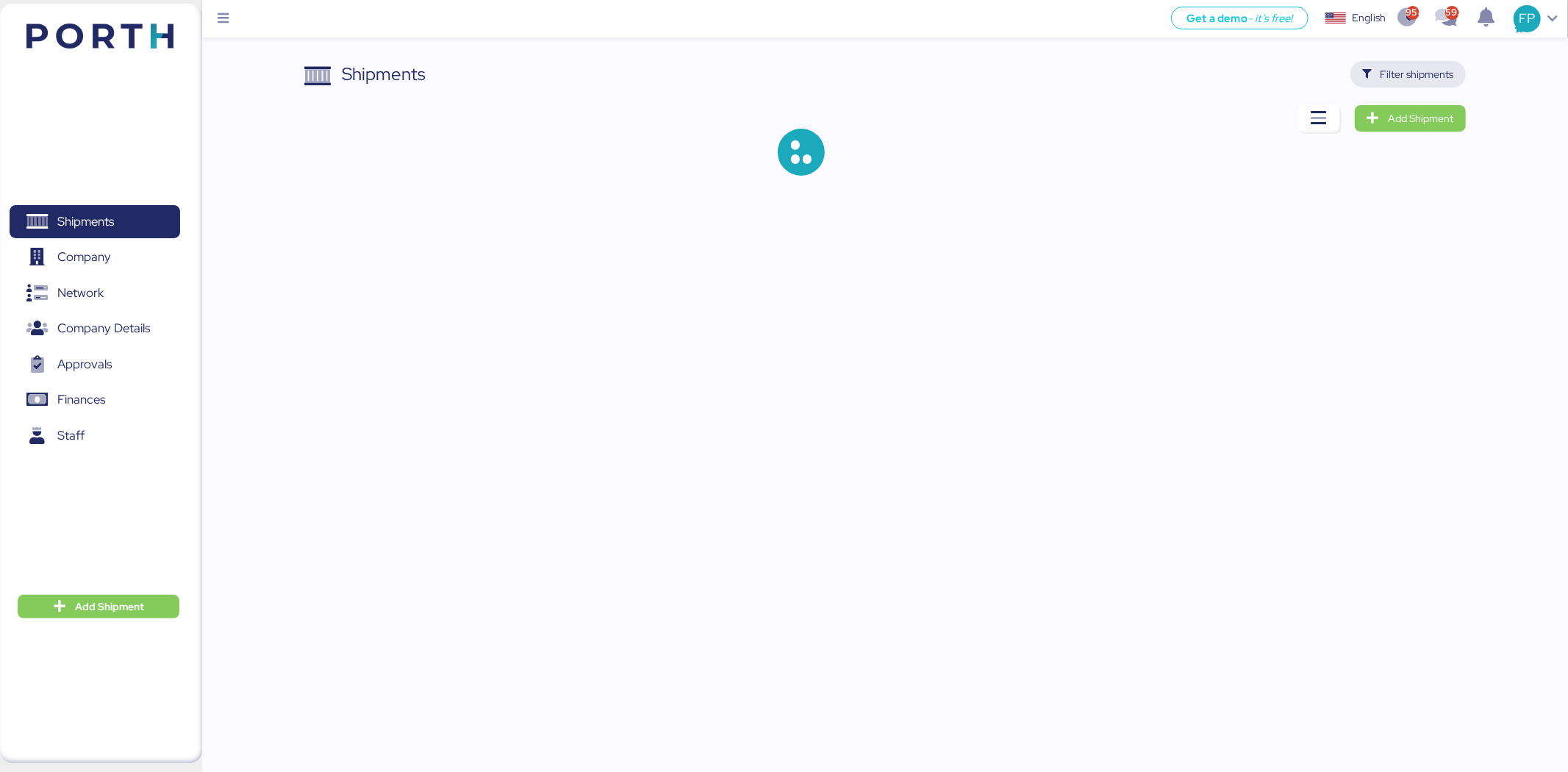
click at [1242, 69] on span "Filter shipments" at bounding box center [1417, 74] width 73 height 18
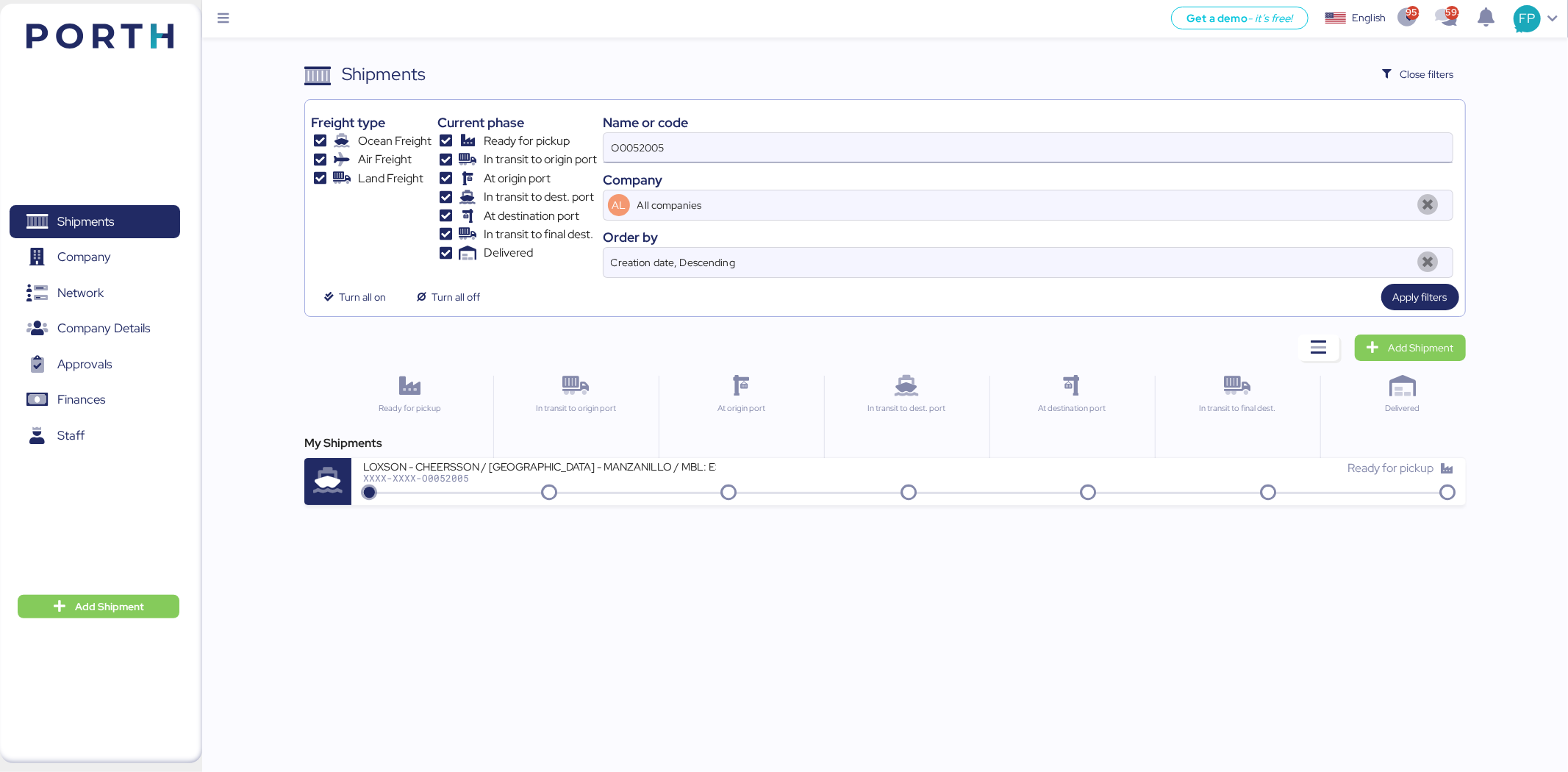
click at [655, 143] on input "O0052005" at bounding box center [1028, 148] width 849 height 29
click at [654, 143] on input "O0052005" at bounding box center [1028, 148] width 849 height 29
paste input "0763"
type input "O0050763"
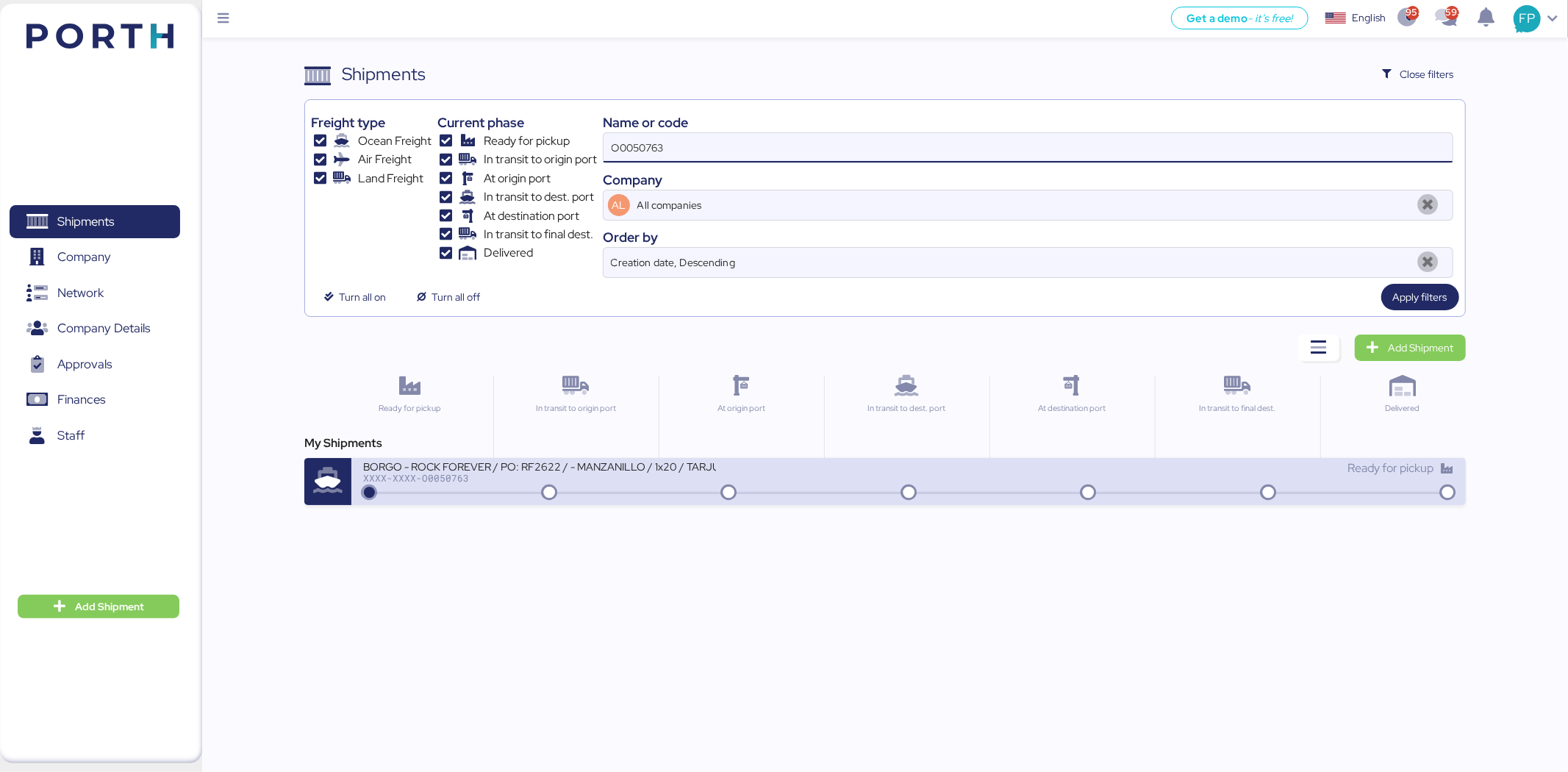
click at [623, 484] on div "BORGO - ROCK FOREVER / PO: RF2622 / - MANZANILLO / 1x20 / TARJUN XXXX-XXXX-O005…" at bounding box center [636, 475] width 546 height 31
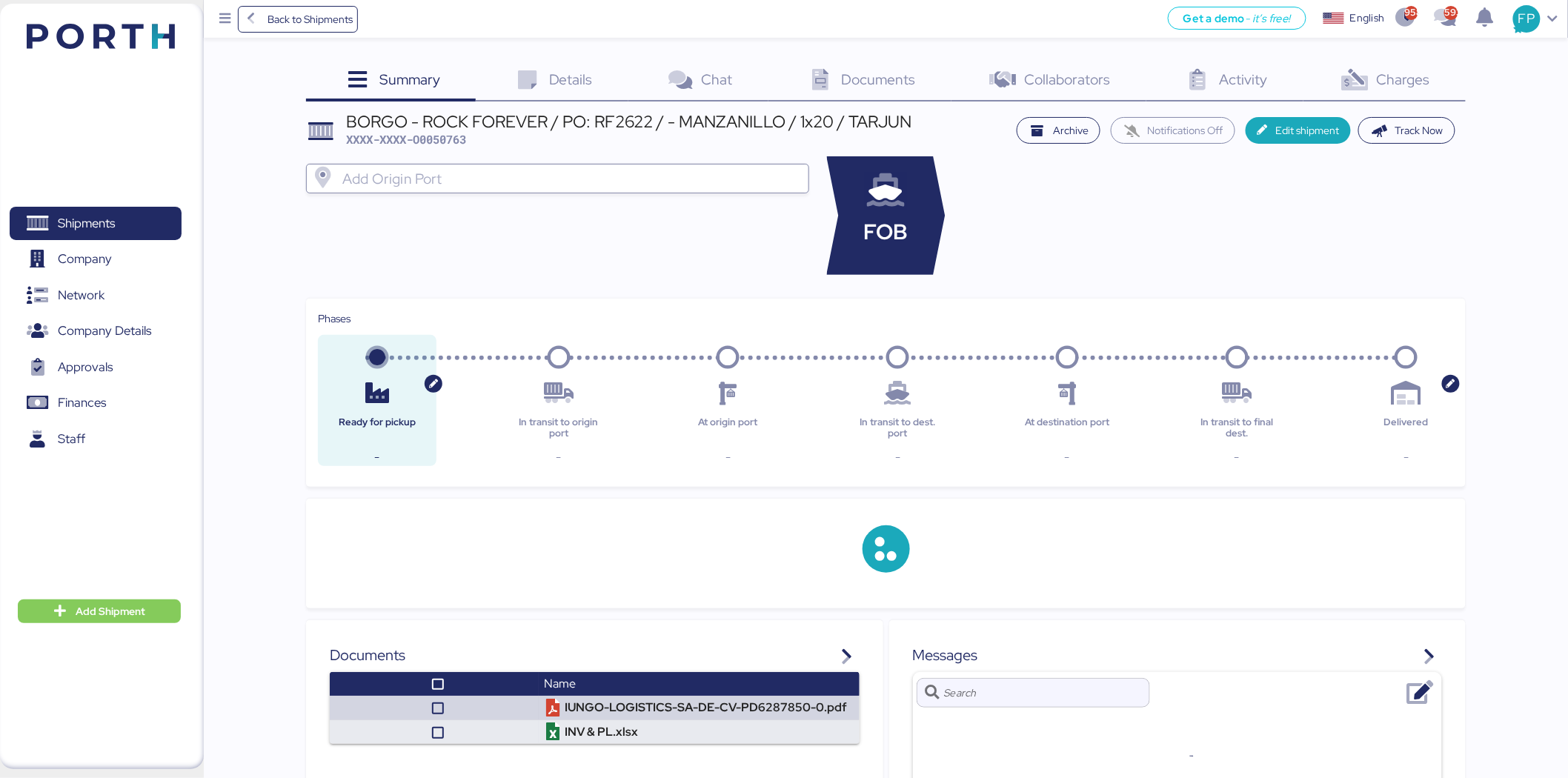
click at [1251, 90] on div "Charges 0" at bounding box center [1384, 82] width 162 height 40
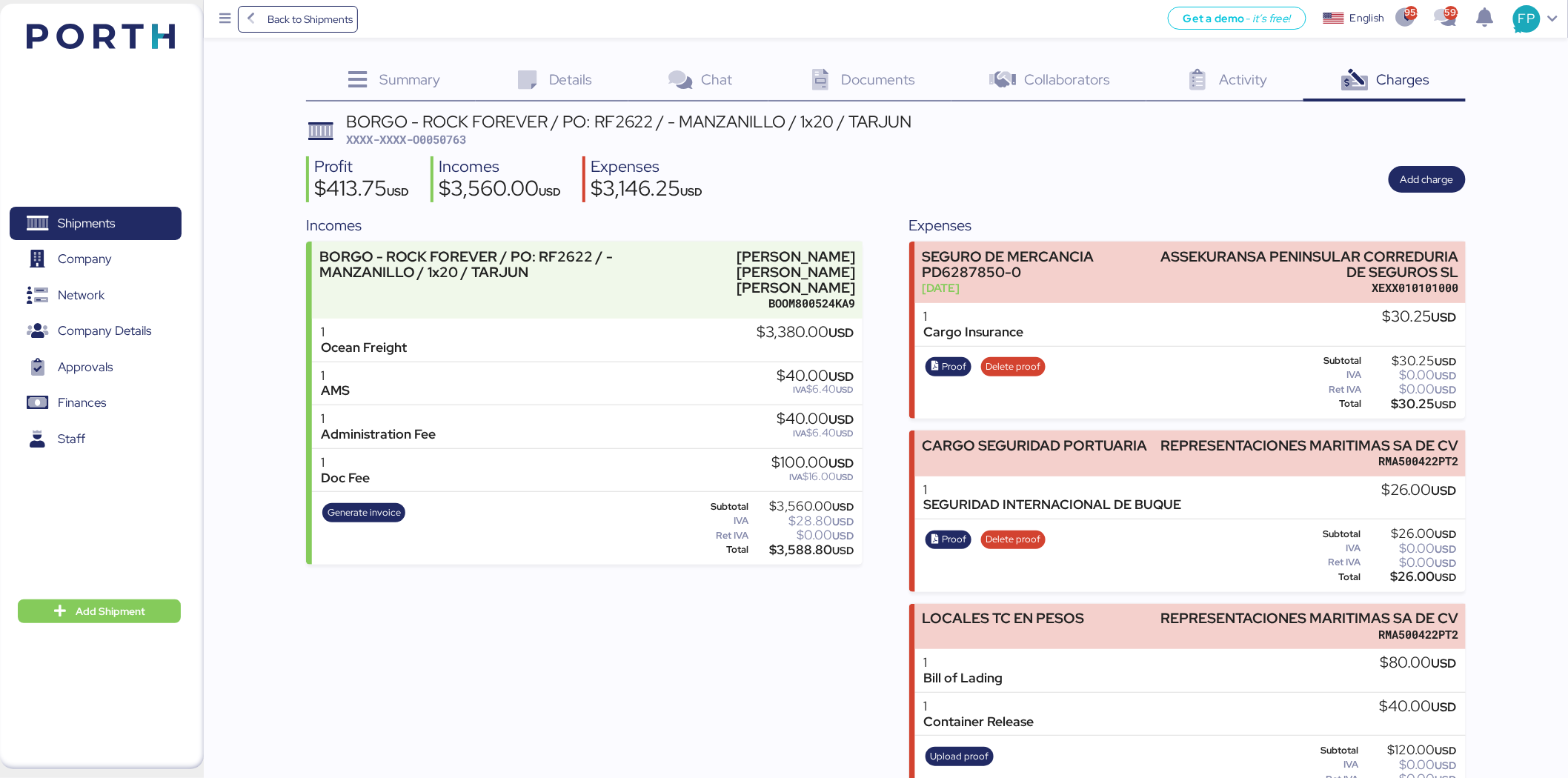
click at [436, 146] on span "XXXX-XXXX-O0050763" at bounding box center [406, 139] width 120 height 15
click at [434, 144] on span "XXXX-XXXX-O0050763" at bounding box center [406, 139] width 120 height 15
copy span "O0050763"
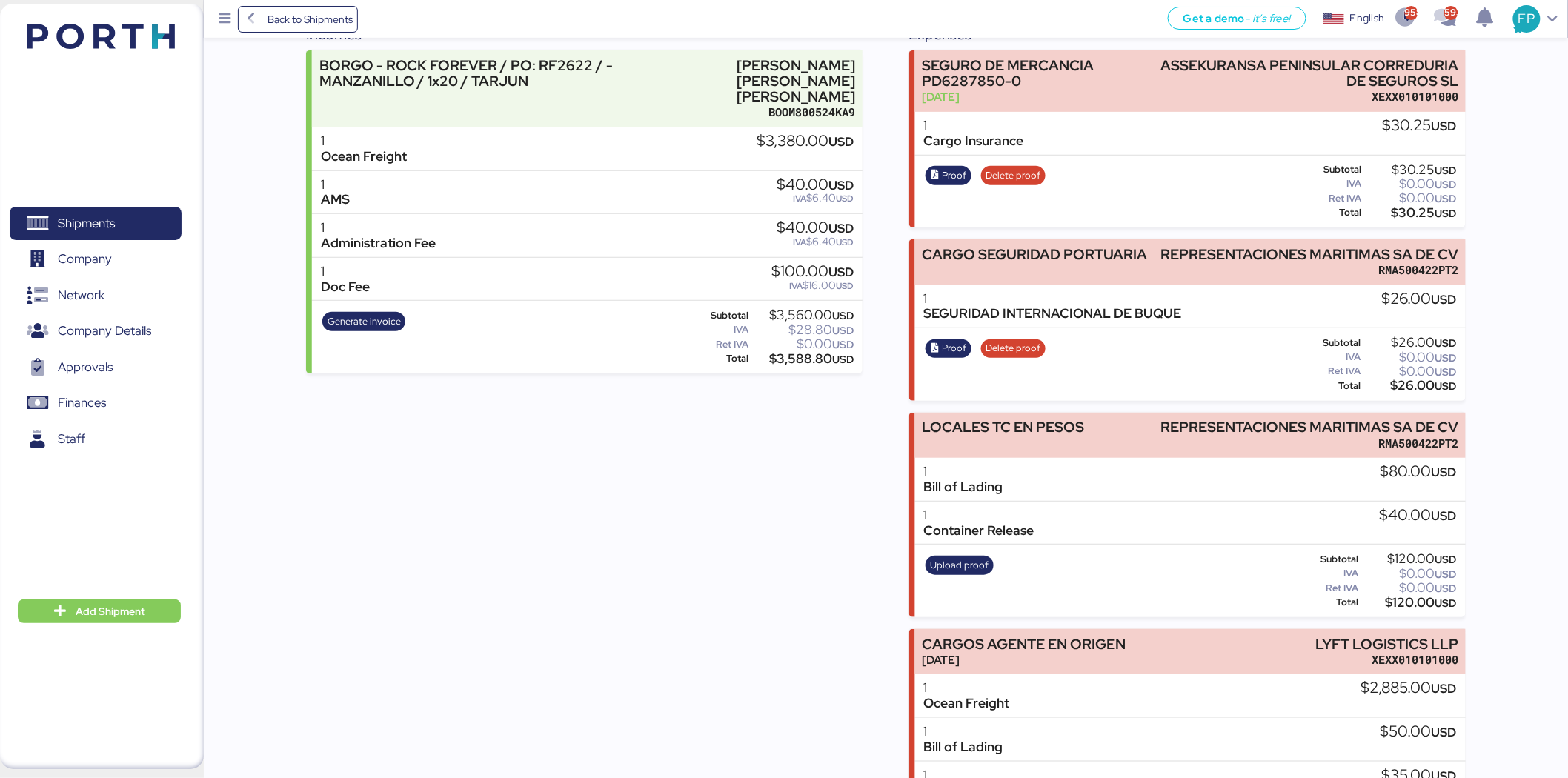
scroll to position [220, 0]
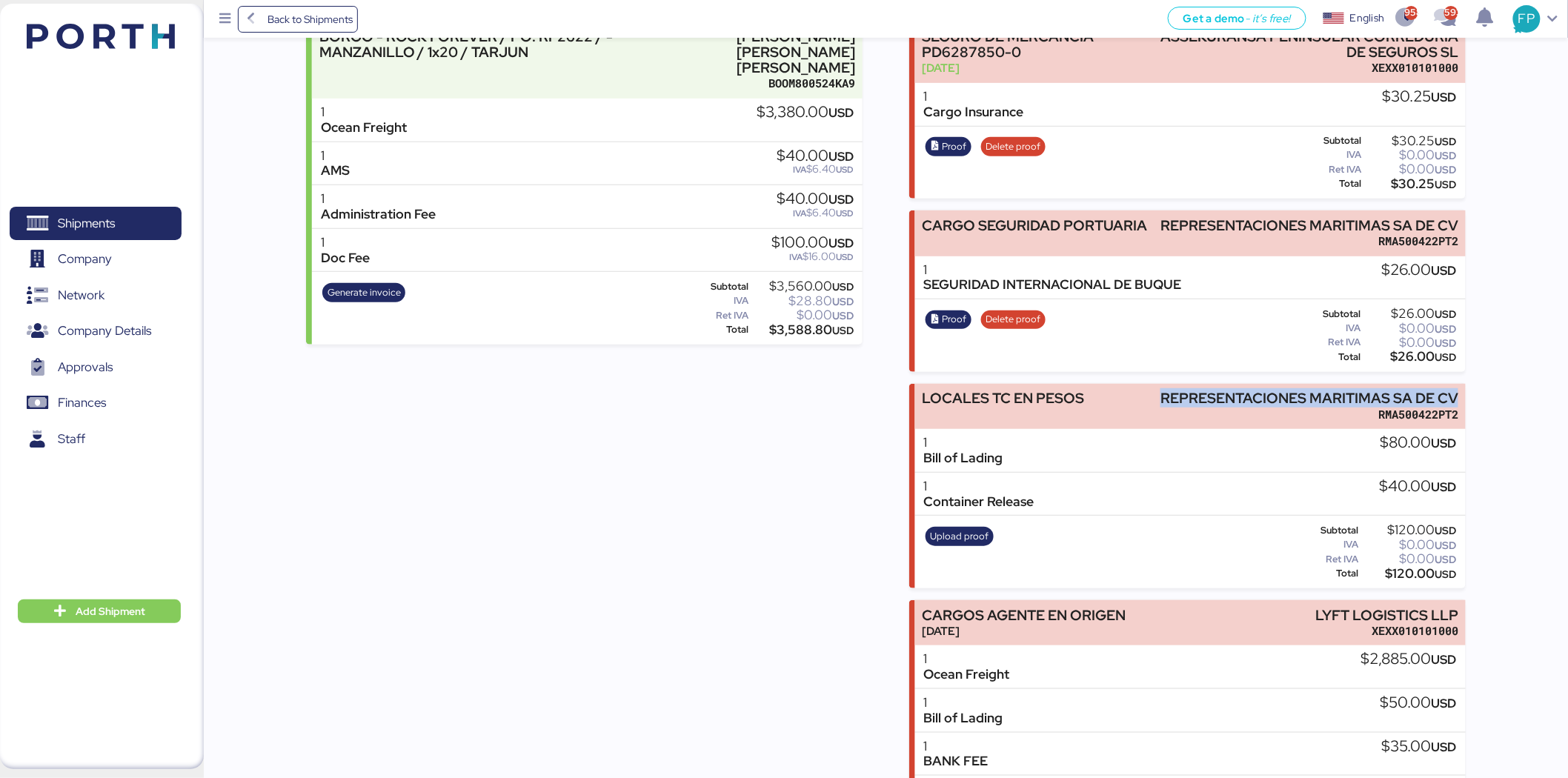
drag, startPoint x: 1204, startPoint y: 395, endPoint x: 1497, endPoint y: 393, distance: 293.0
click at [1251, 395] on div "Summary 0 Details 0 Chat 0 Documents 0 Collaborators 0 Activity 0 Charges 0 BOR…" at bounding box center [784, 314] width 1568 height 1068
copy div "REPRESENTACIONES MARITIMAS SA DE CV"
click at [1251, 572] on div "$120.00 USD" at bounding box center [1409, 574] width 95 height 11
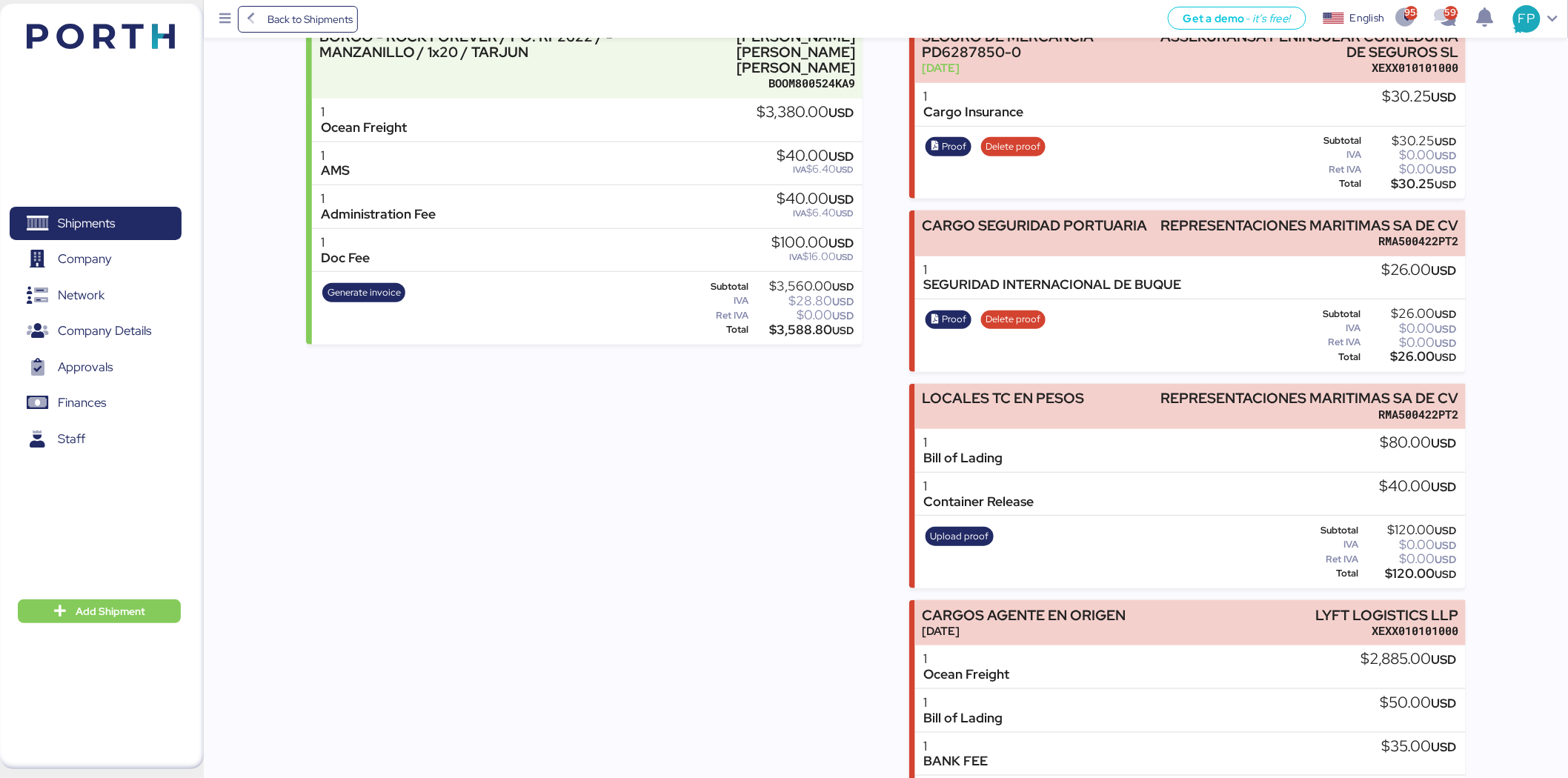
copy div "120.00"
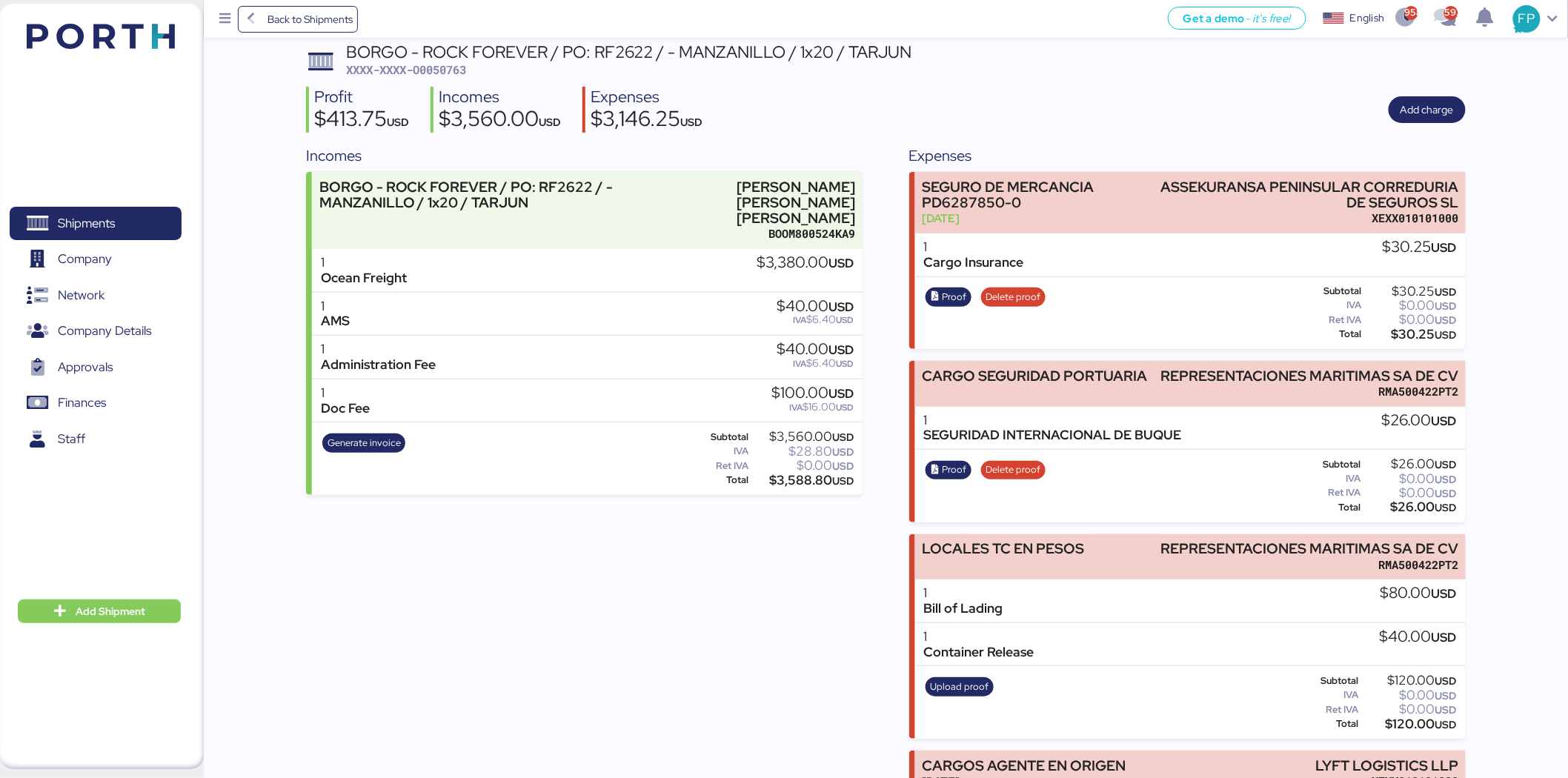
scroll to position [55, 0]
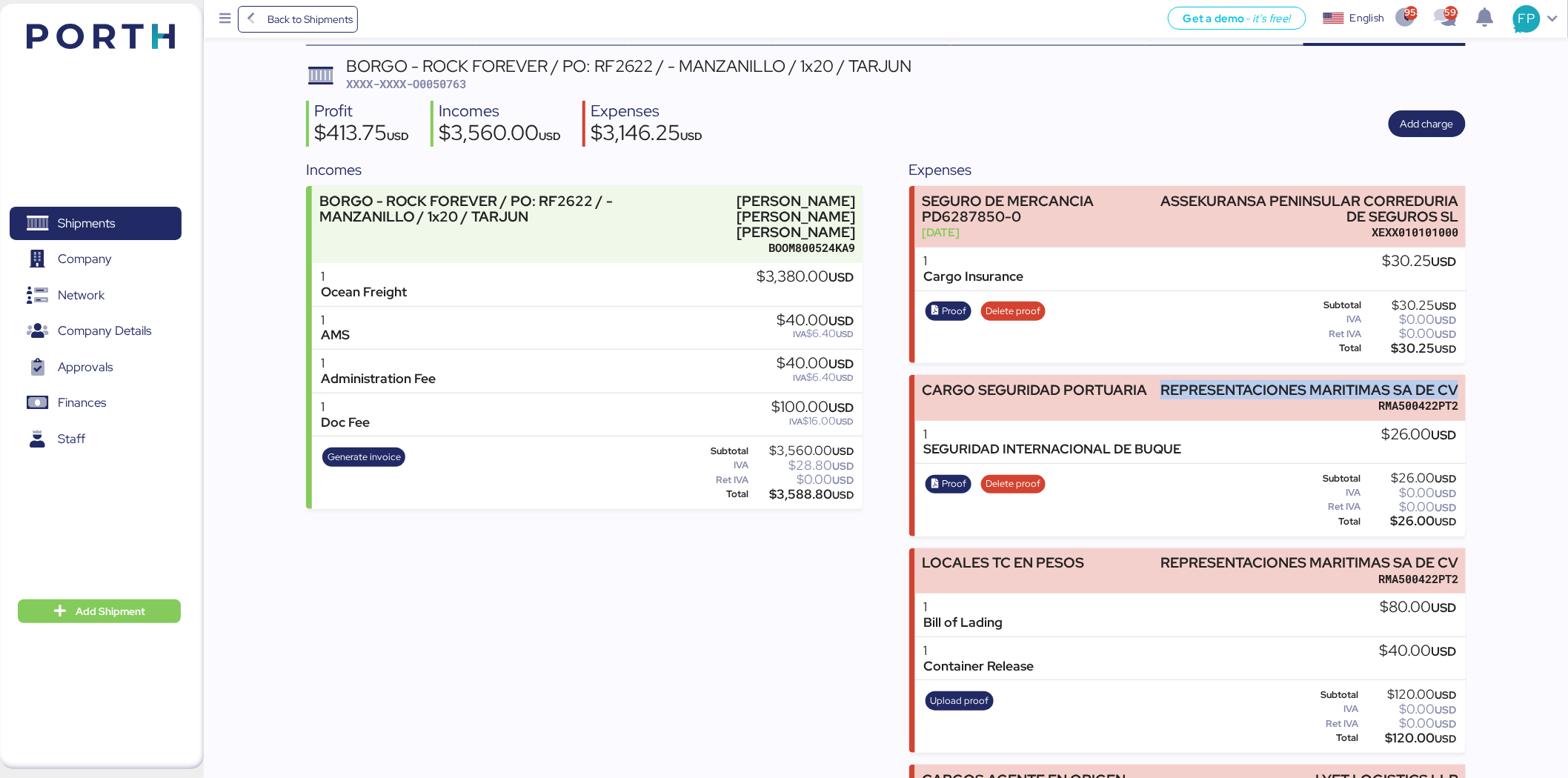
drag, startPoint x: 1196, startPoint y: 385, endPoint x: 1510, endPoint y: 385, distance: 314.0
click at [1251, 385] on div "Summary 0 Details 0 Chat 0 Documents 0 Collaborators 0 Activity 0 Charges 0 BOR…" at bounding box center [784, 478] width 1568 height 1068
copy div "REPRESENTACIONES MARITIMAS SA DE CV"
click at [1251, 521] on div "$26.00 USD" at bounding box center [1410, 521] width 92 height 11
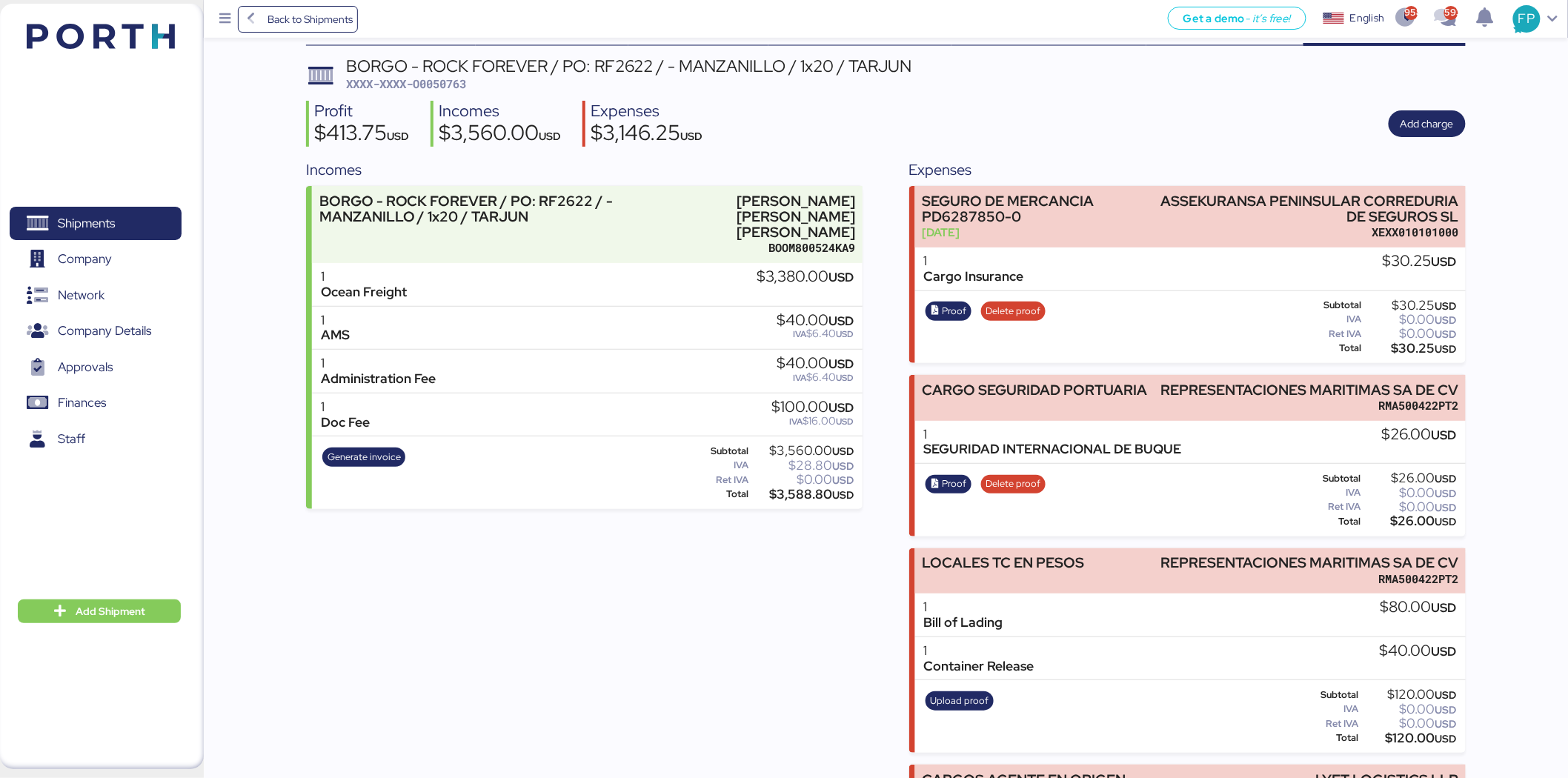
copy div "26.00"
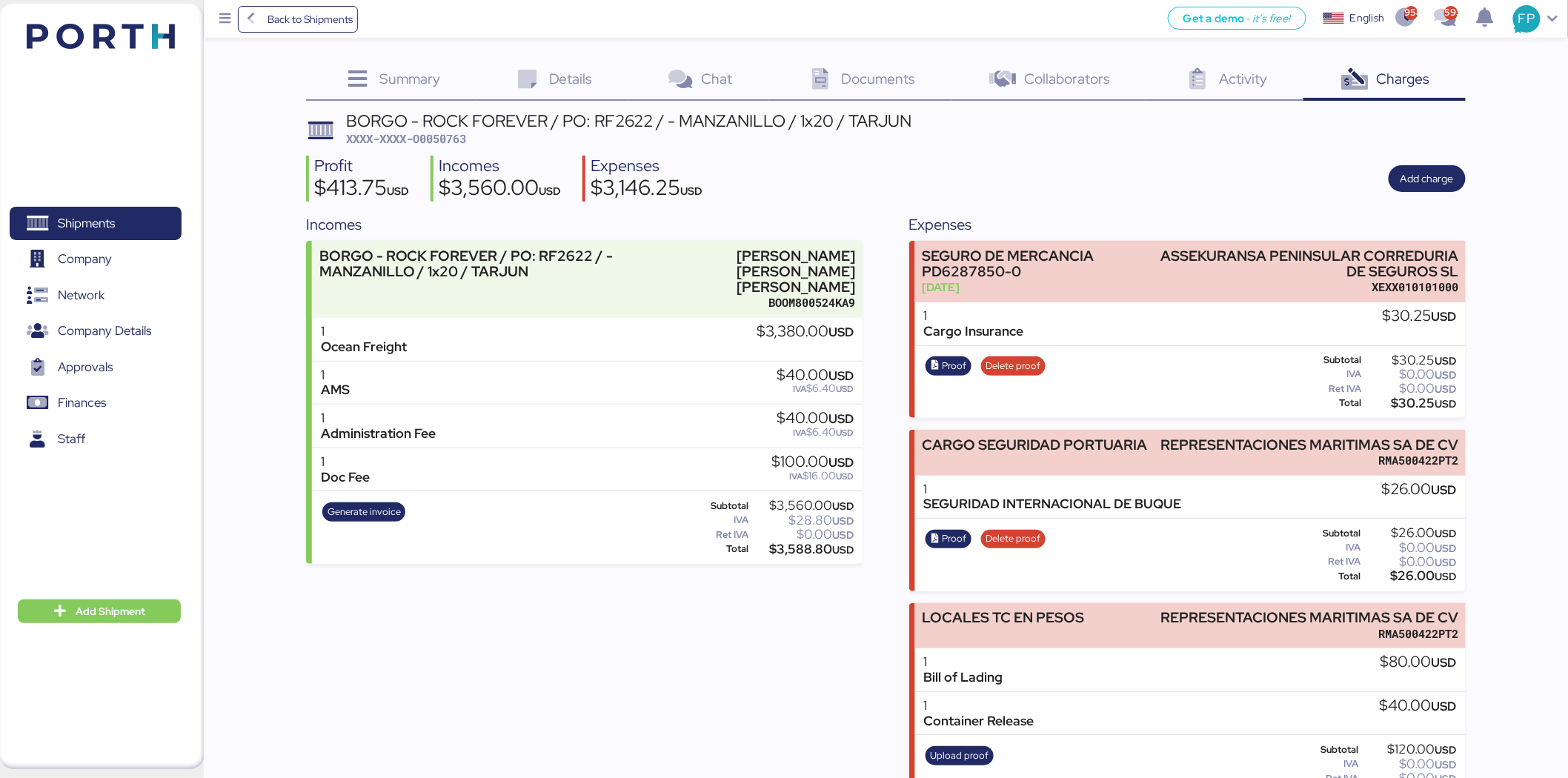
scroll to position [0, 0]
click at [460, 135] on span "XXXX-XXXX-O0050763" at bounding box center [406, 139] width 120 height 15
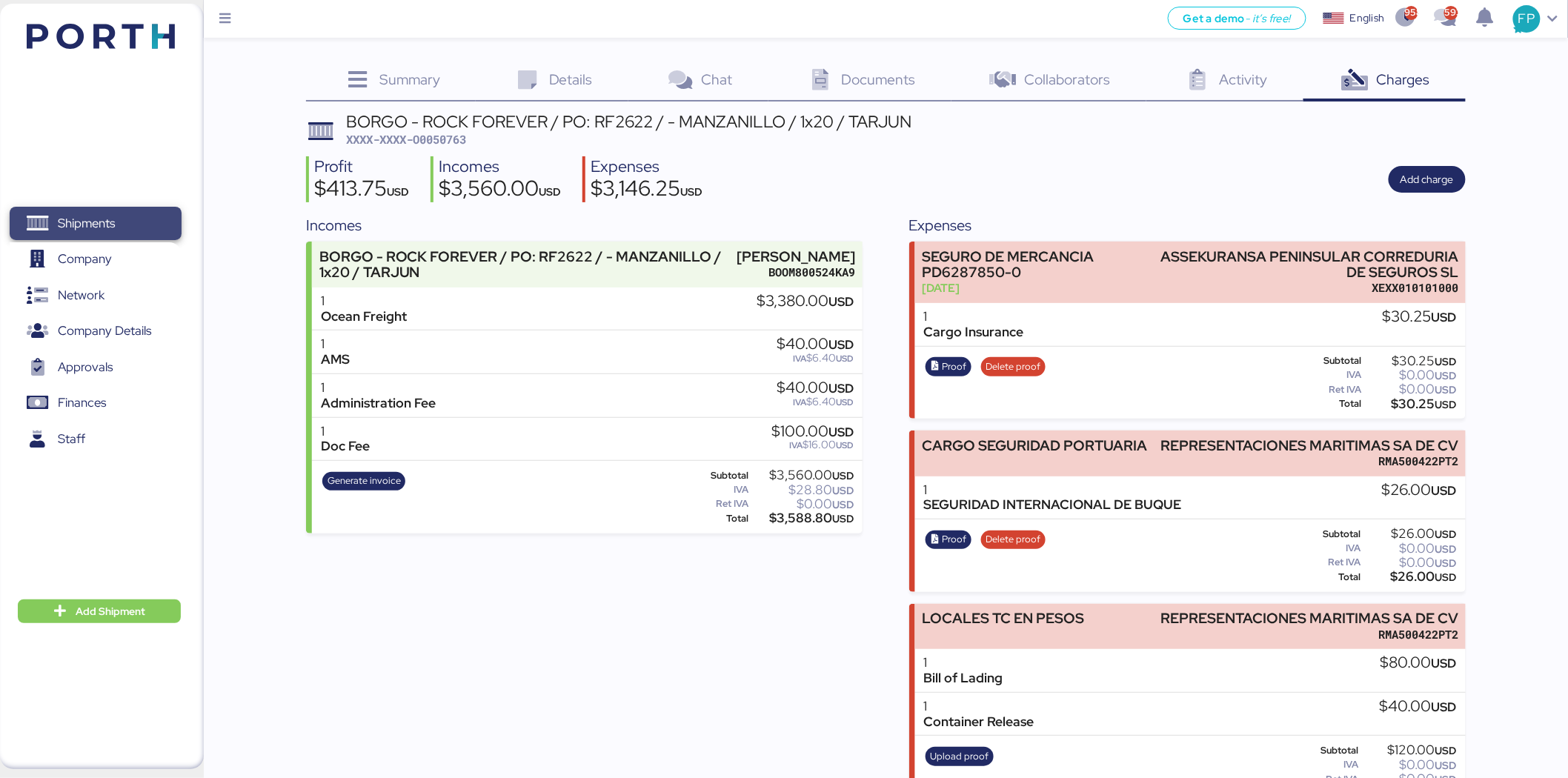
click at [127, 227] on span "Shipments" at bounding box center [95, 223] width 159 height 22
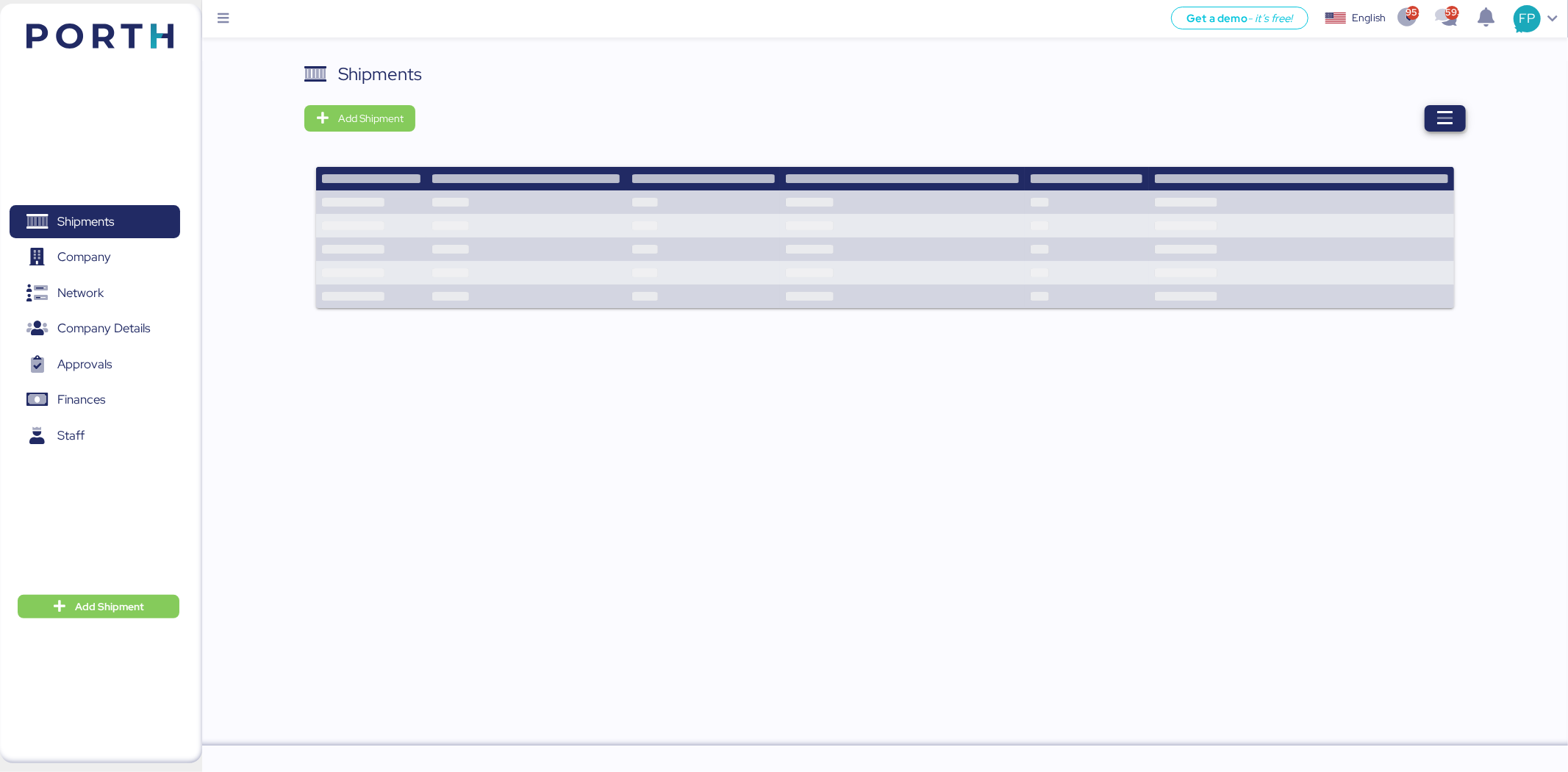
click at [1448, 104] on div "Shipments Add Shipment" at bounding box center [884, 194] width 1161 height 266
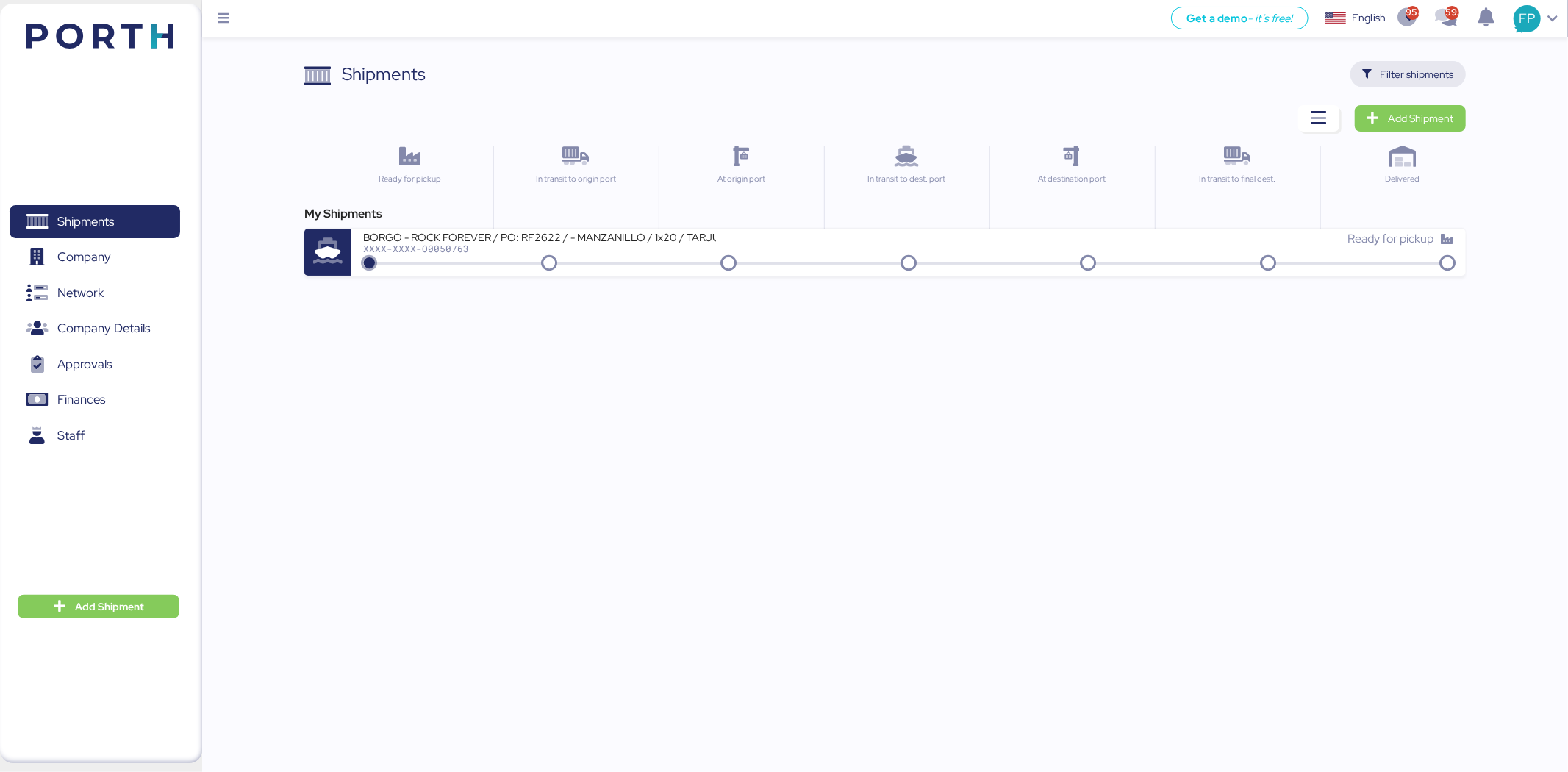
click at [1459, 82] on span "Filter shipments" at bounding box center [1408, 74] width 115 height 27
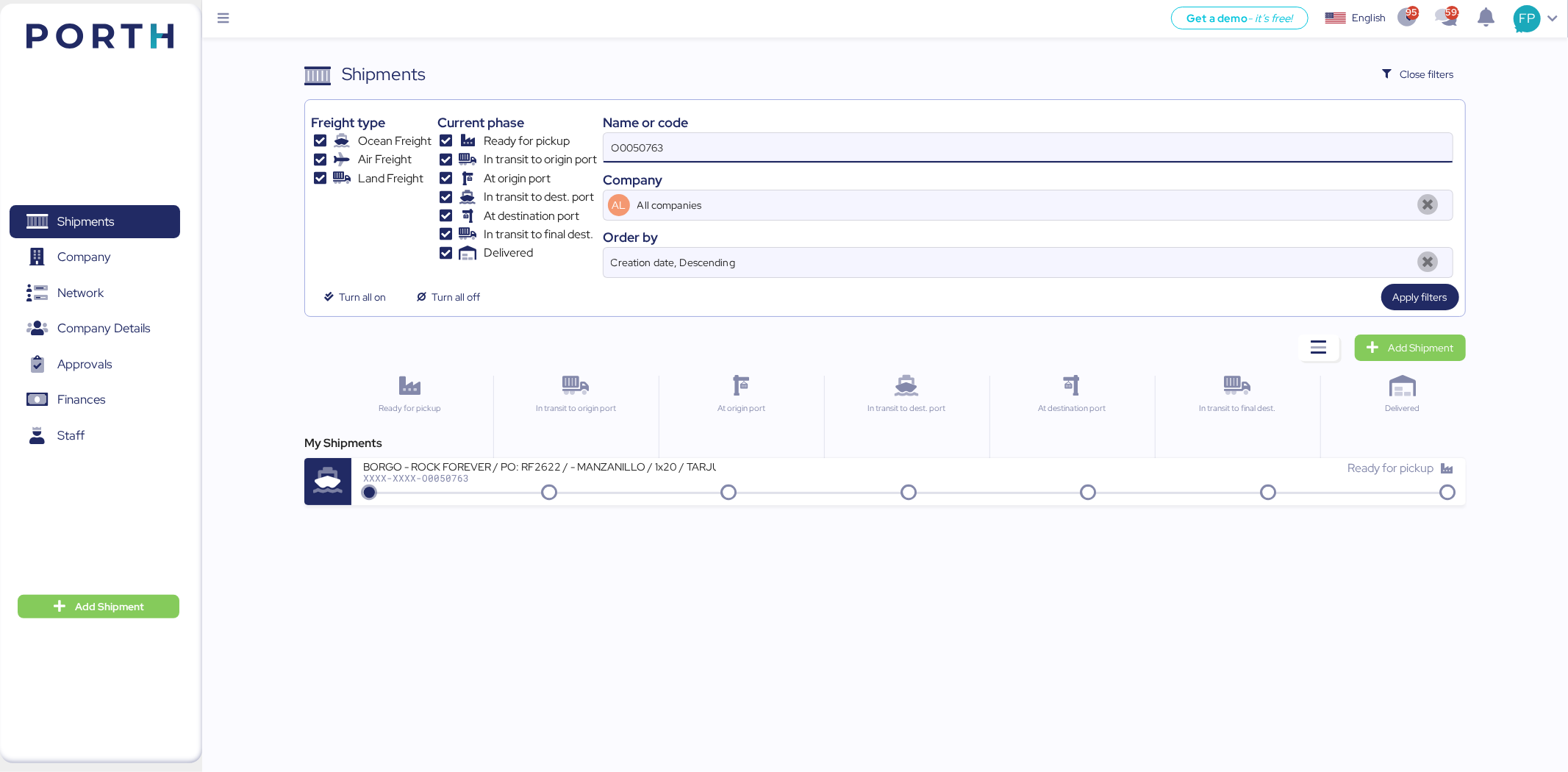
click at [633, 153] on input "O0050763" at bounding box center [1028, 148] width 849 height 29
paste input "201"
type input "O0052013"
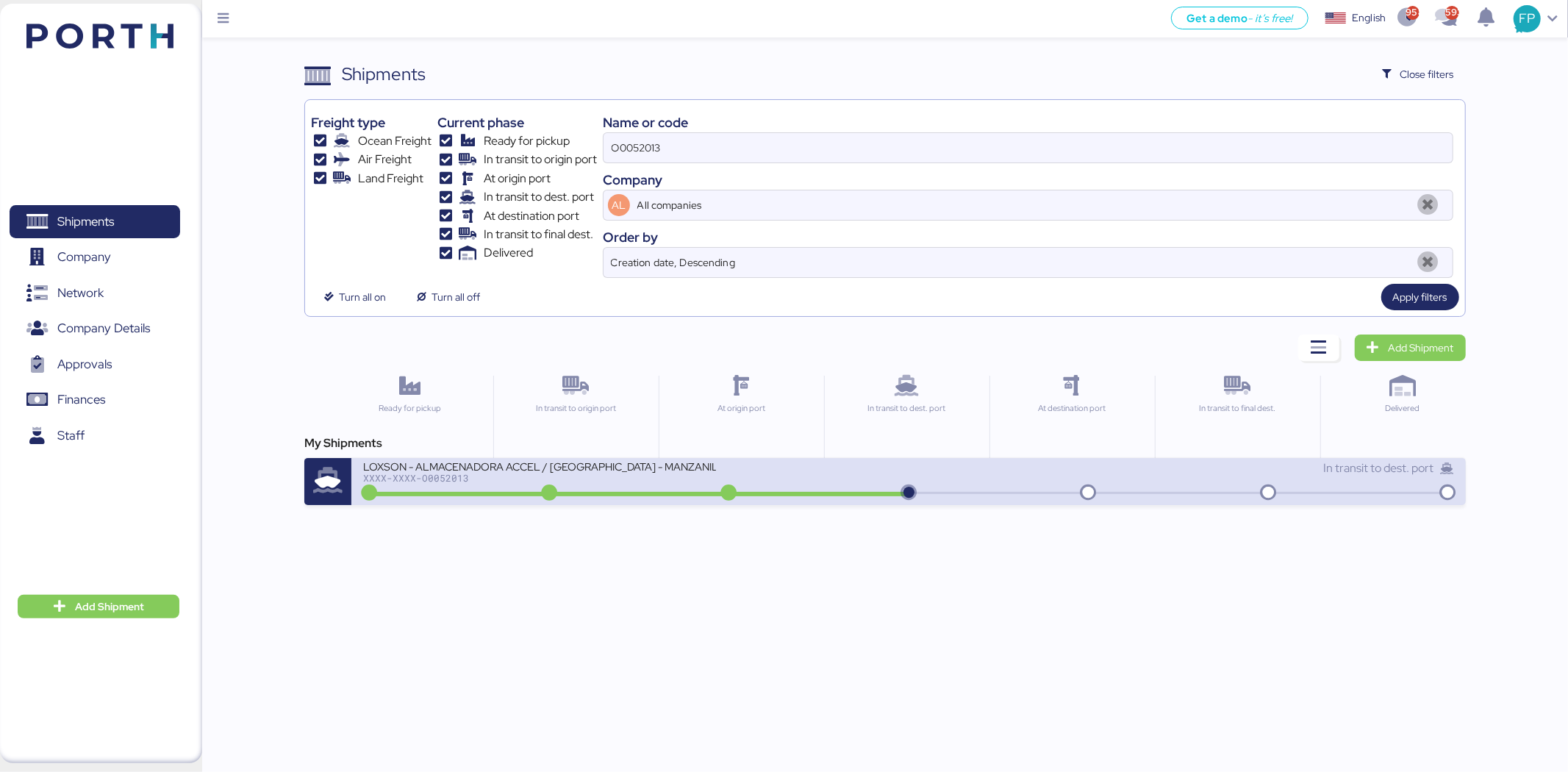
click at [638, 483] on div "XXXX-XXXX-O0052013" at bounding box center [539, 478] width 353 height 10
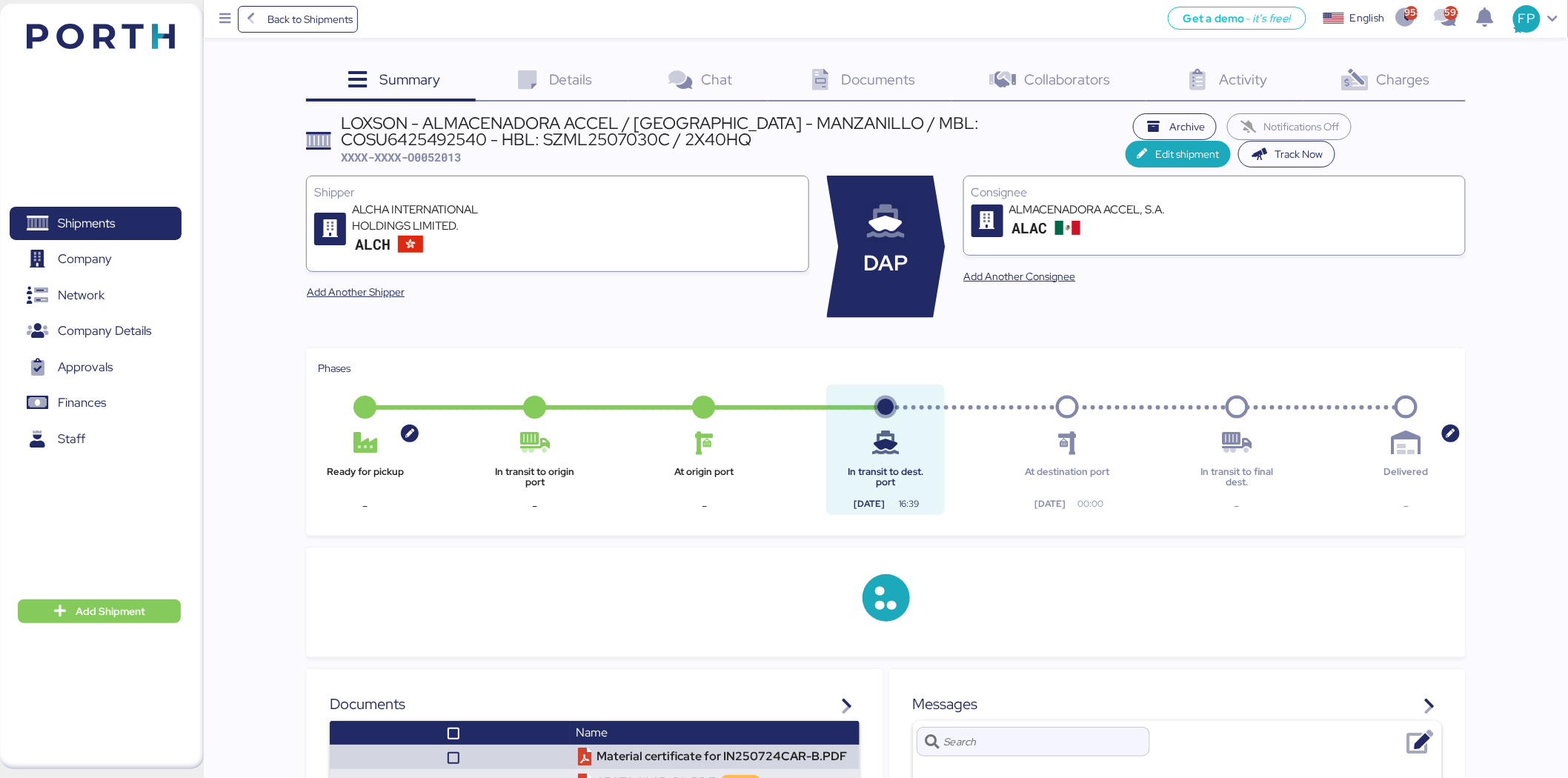
click at [1417, 88] on span "Charges" at bounding box center [1403, 79] width 53 height 19
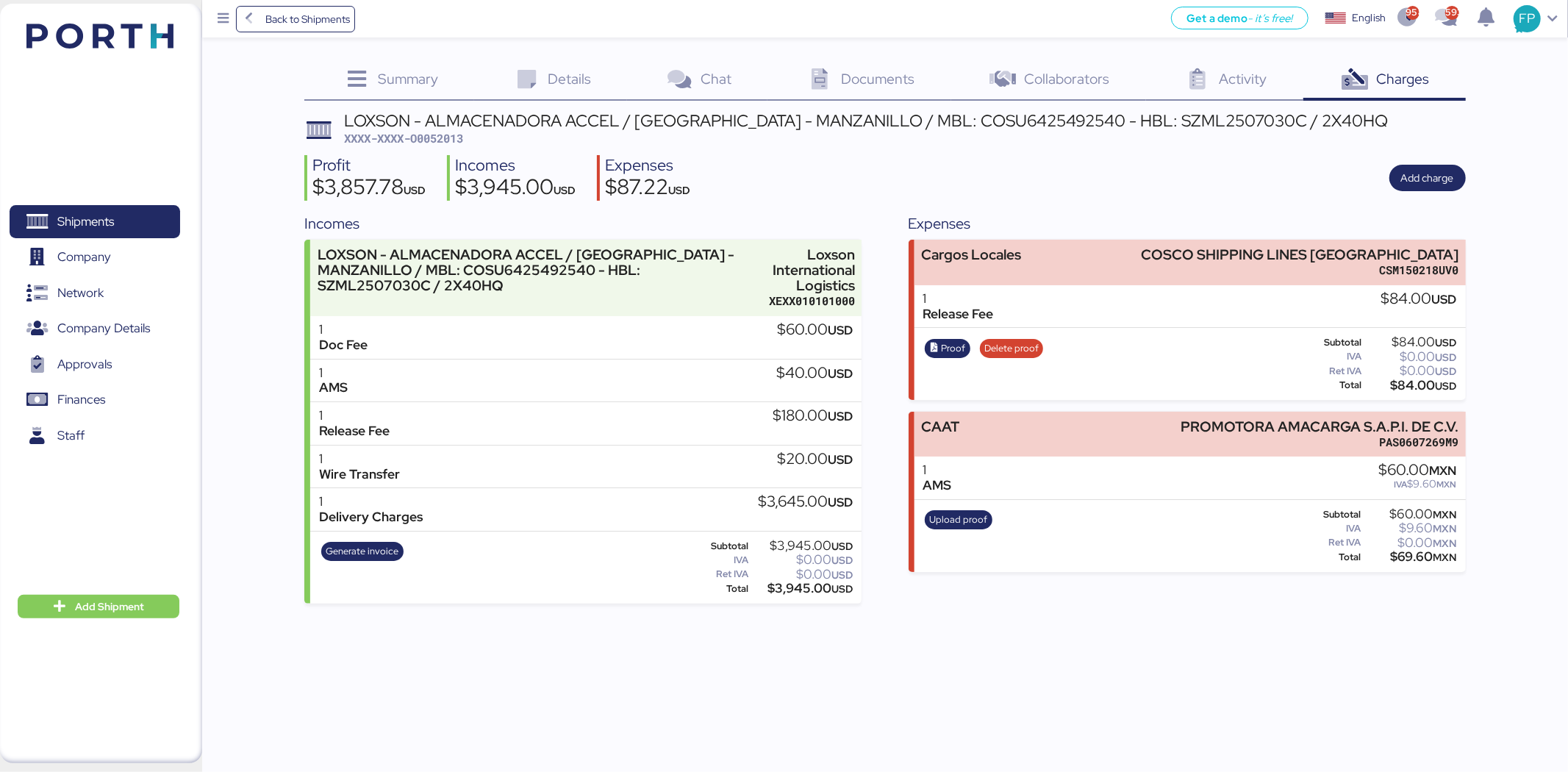
click at [439, 135] on span "XXXX-XXXX-O0052013" at bounding box center [403, 138] width 119 height 15
click at [441, 135] on span "XXXX-XXXX-O0052013" at bounding box center [403, 138] width 119 height 15
copy span "O0052013"
drag, startPoint x: 1258, startPoint y: 251, endPoint x: 1496, endPoint y: 251, distance: 238.0
click at [1496, 251] on div "Summary 0 Details 0 Chat 0 Documents 0 Collaborators 0 Activity 0 Charges 0 LOX…" at bounding box center [784, 302] width 1568 height 604
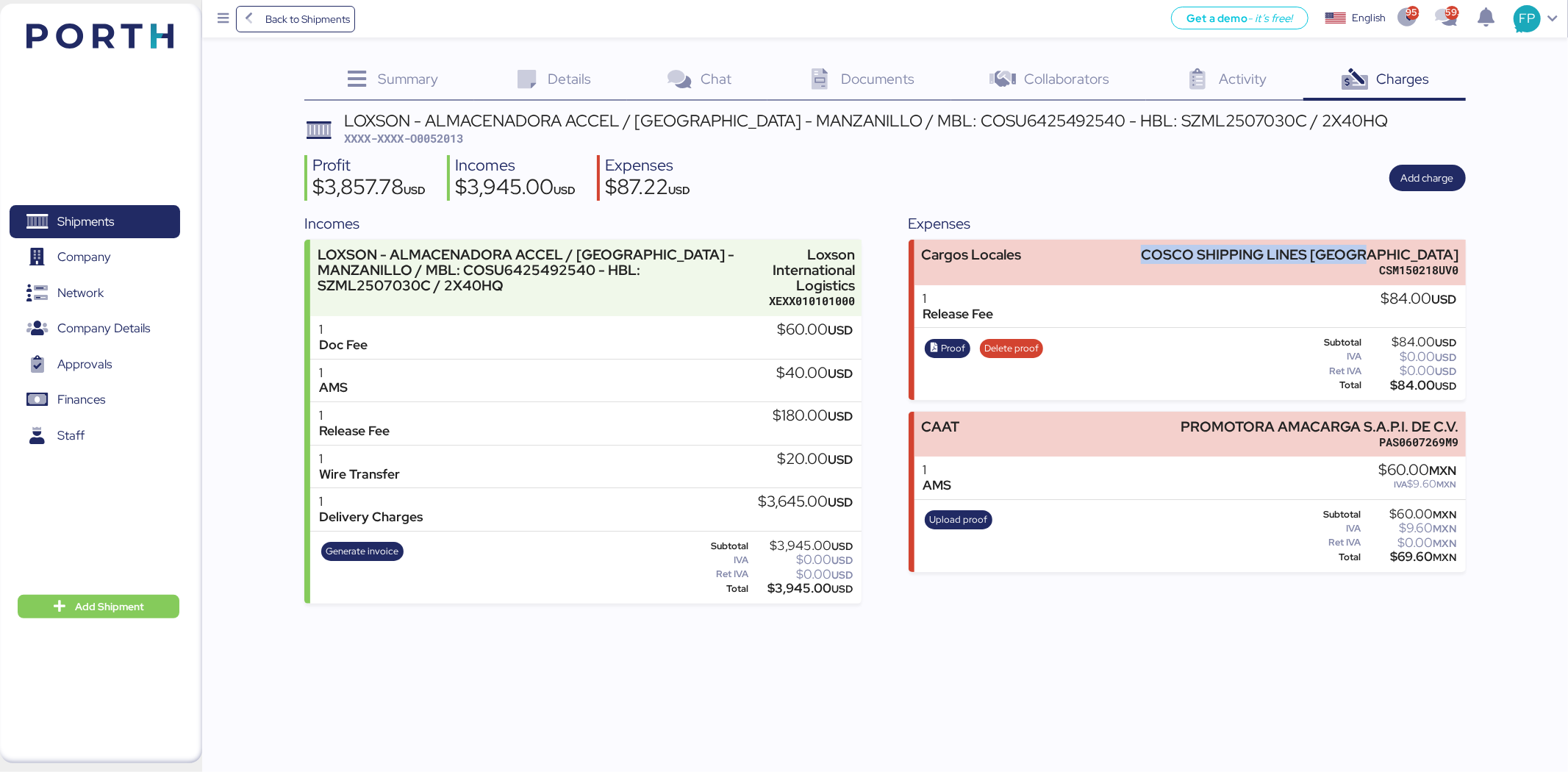
copy div "COSCO SHIPPING LINES [GEOGRAPHIC_DATA]"
click at [1417, 388] on div "$84.00 USD" at bounding box center [1411, 385] width 92 height 11
copy div "84.00"
click at [956, 118] on div "LOXSON - ALMACENADORA ACCEL / [GEOGRAPHIC_DATA] - MANZANILLO / MBL: COSU6425492…" at bounding box center [866, 120] width 1044 height 16
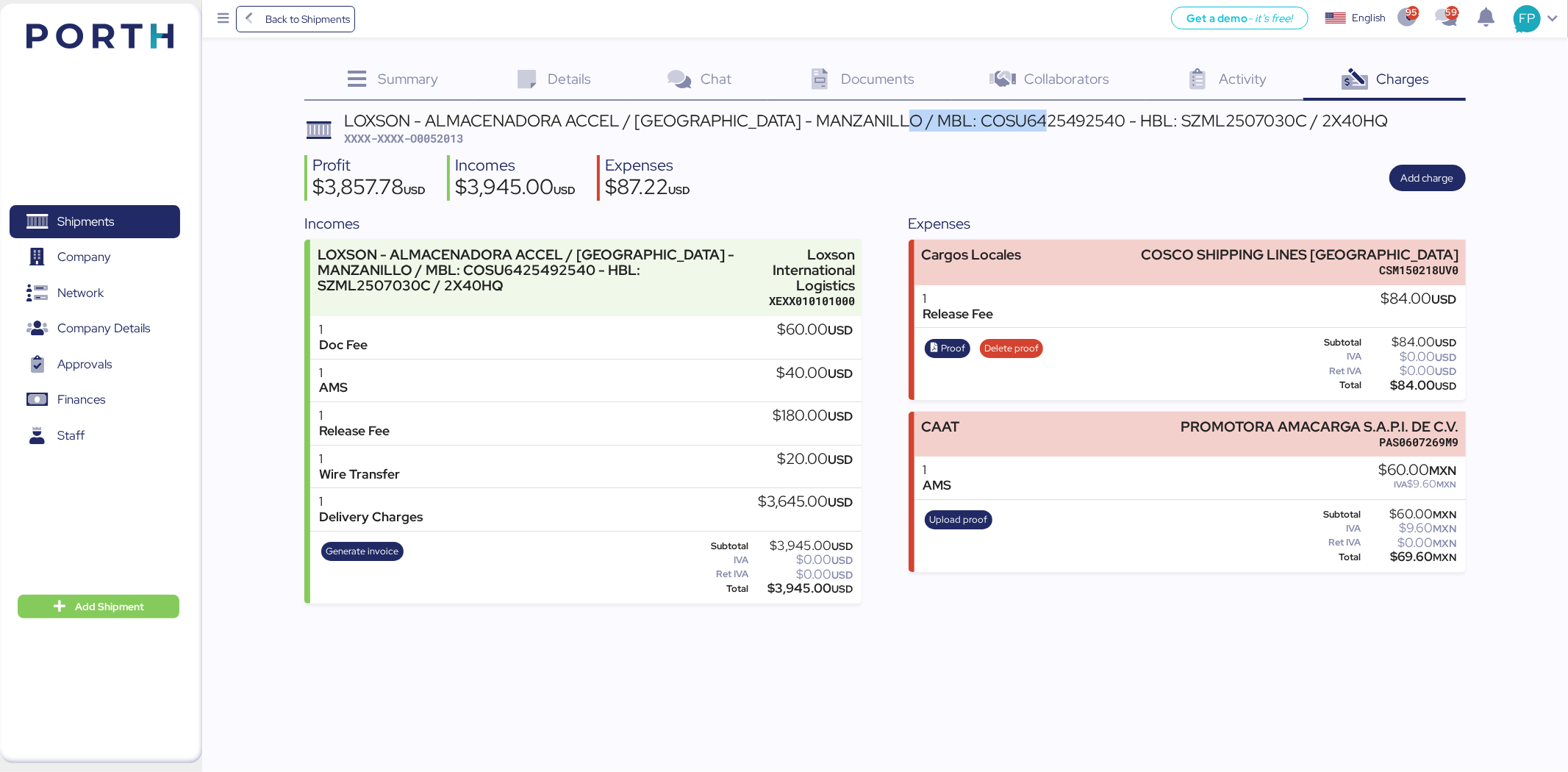
click at [954, 118] on div "LOXSON - ALMACENADORA ACCEL / [GEOGRAPHIC_DATA] - MANZANILLO / MBL: COSU6425492…" at bounding box center [866, 120] width 1044 height 16
copy div "COSU6425492540"
click at [135, 222] on span "Shipments" at bounding box center [94, 222] width 158 height 21
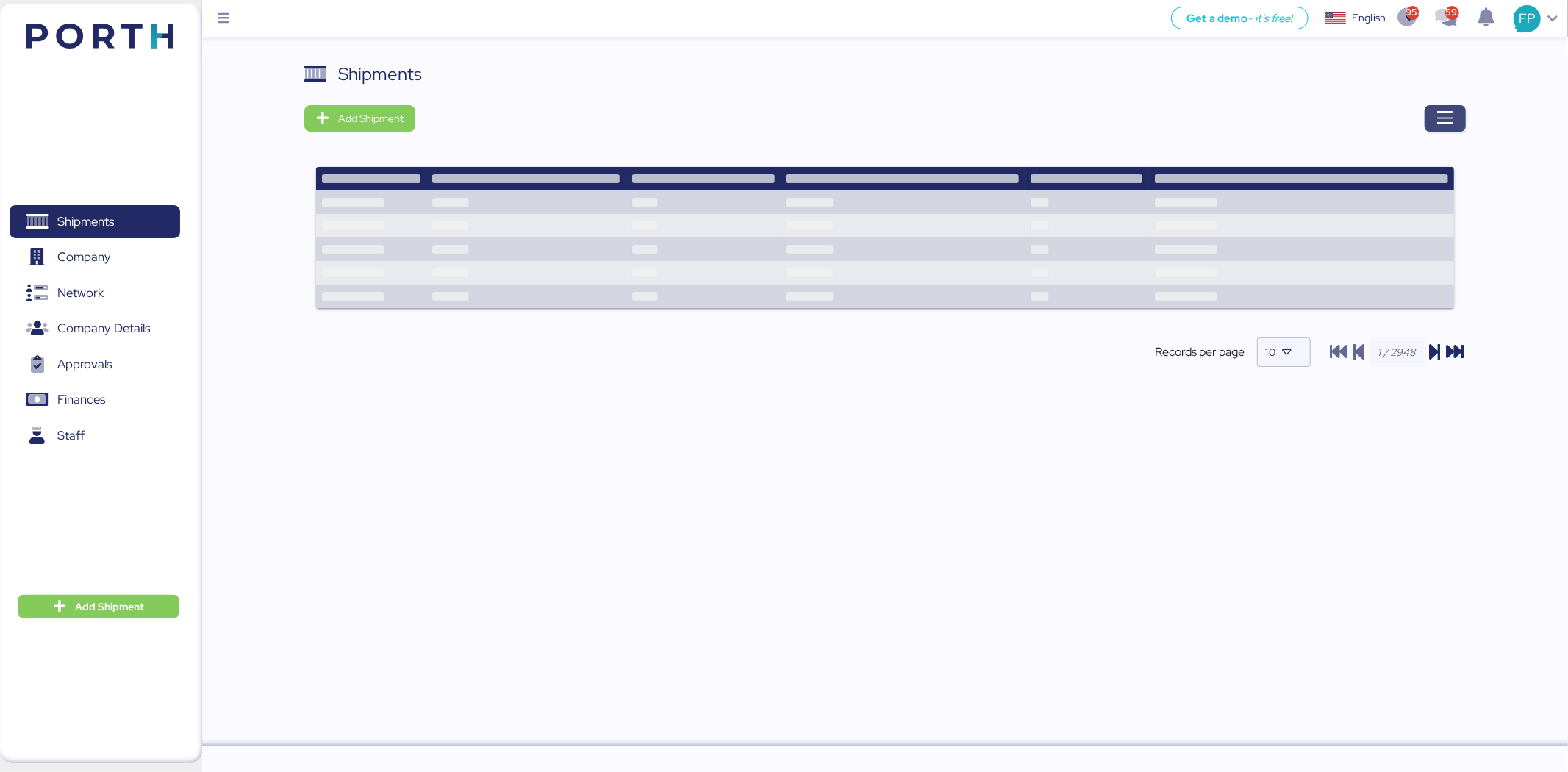
click at [1456, 115] on span "button" at bounding box center [1446, 118] width 41 height 27
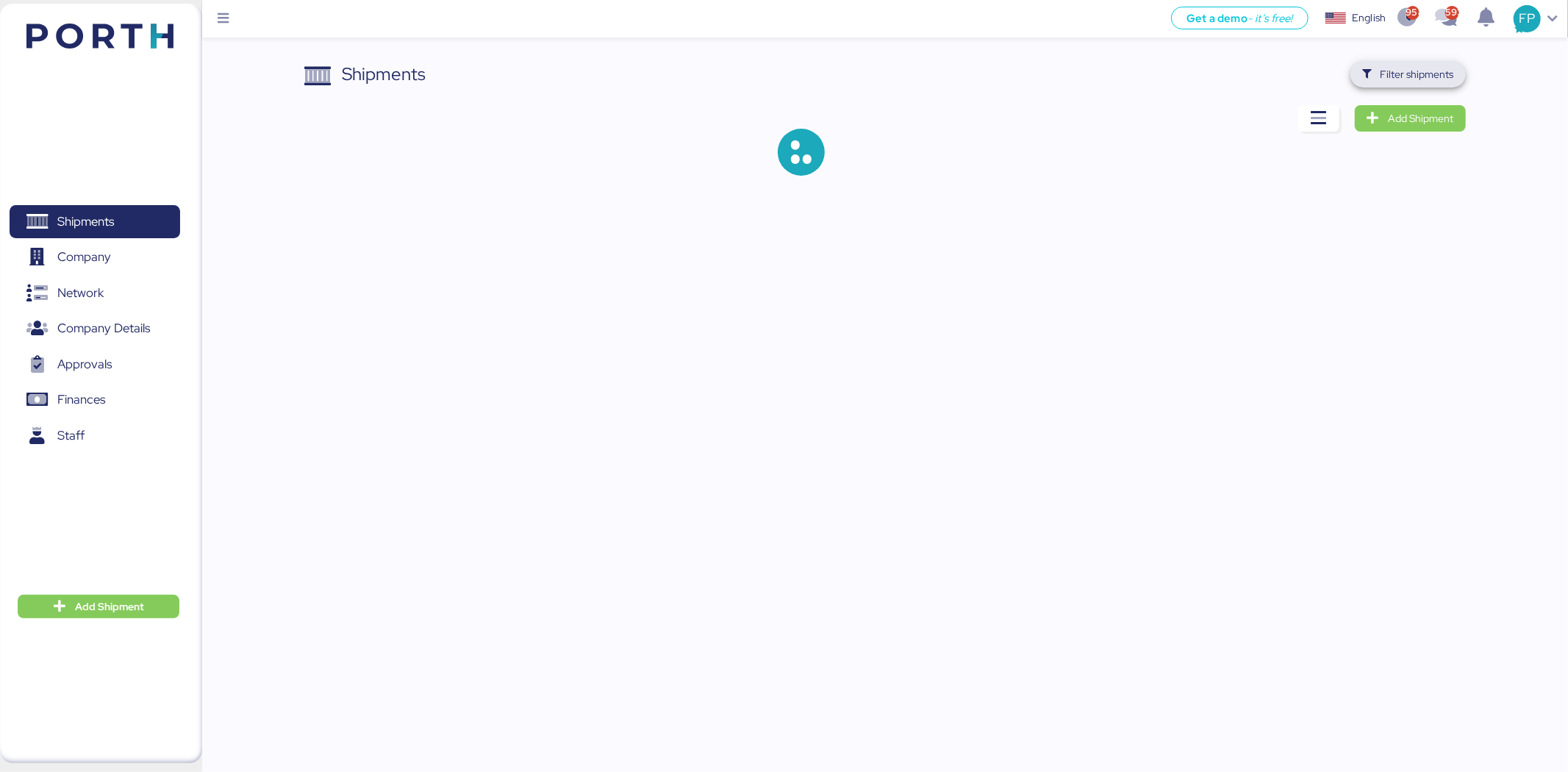
click at [1432, 76] on span "Filter shipments" at bounding box center [1417, 74] width 73 height 18
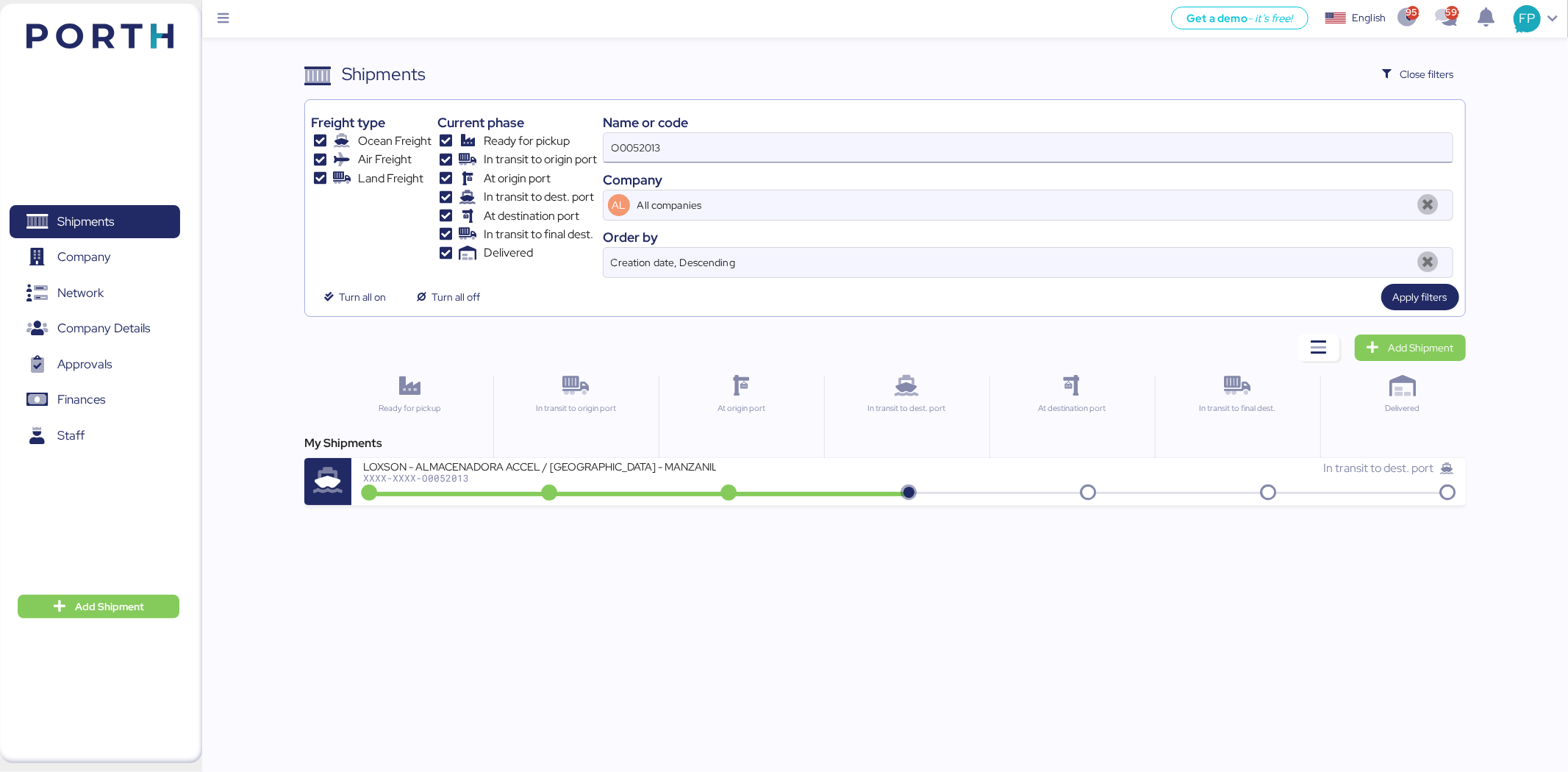
click at [635, 145] on input "O0052013" at bounding box center [1028, 148] width 849 height 29
paste input "1847"
type input "O0051847"
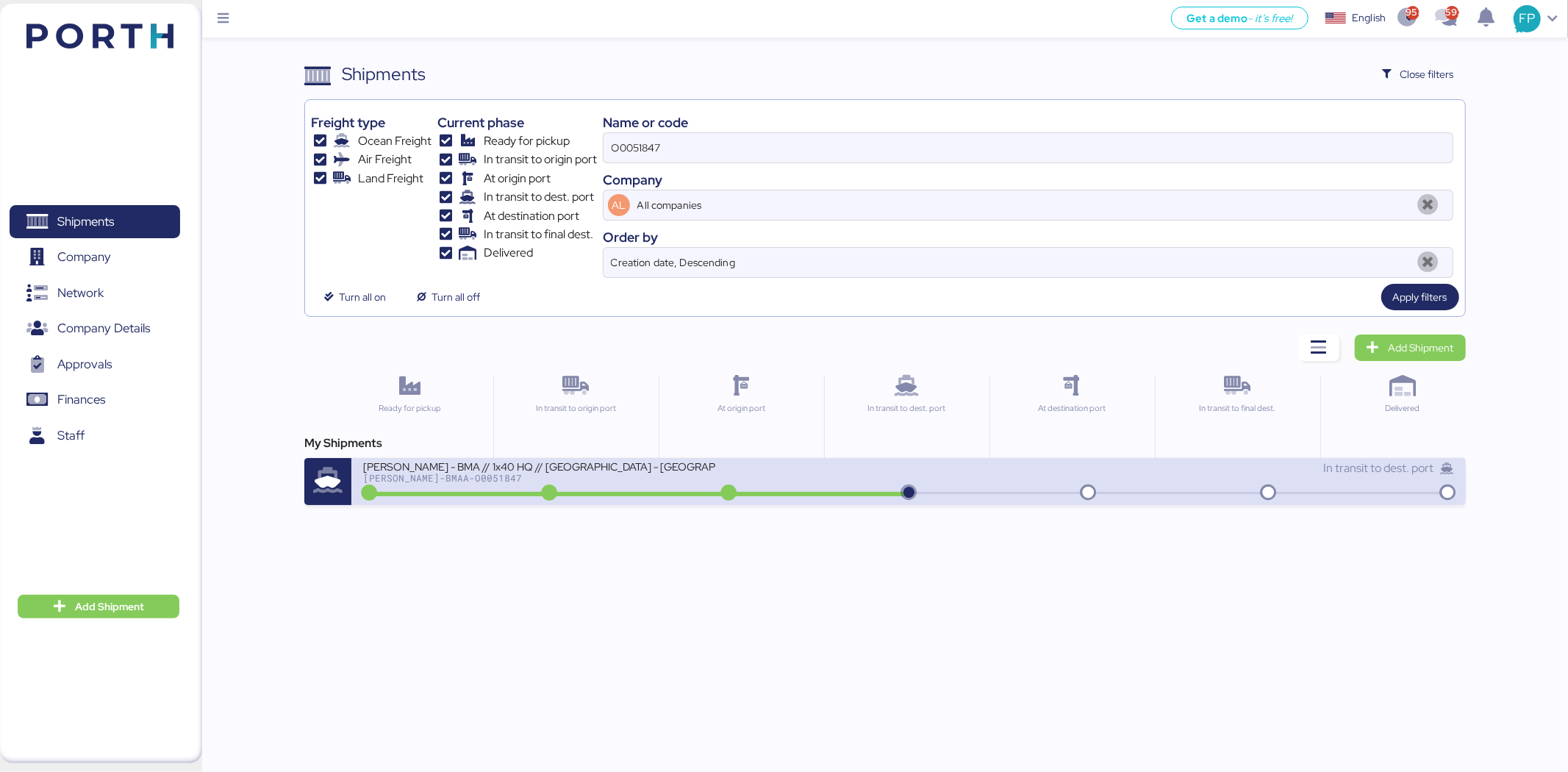
click at [604, 488] on div "[PERSON_NAME] - BMA // 1x40 HQ // [GEOGRAPHIC_DATA] - [GEOGRAPHIC_DATA] // MBL:…" at bounding box center [636, 475] width 546 height 31
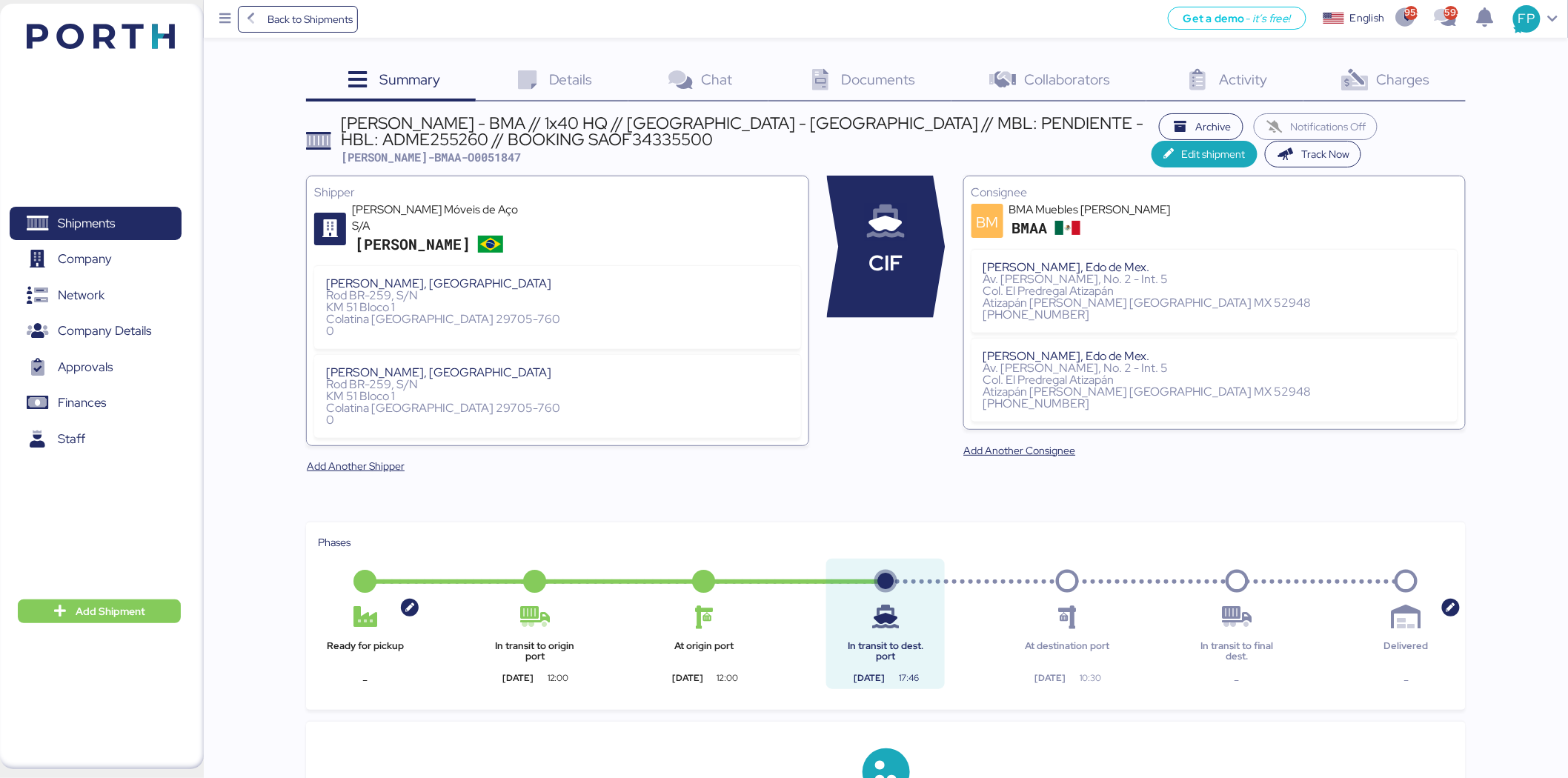
click at [1416, 89] on div "Charges 0" at bounding box center [1384, 82] width 162 height 40
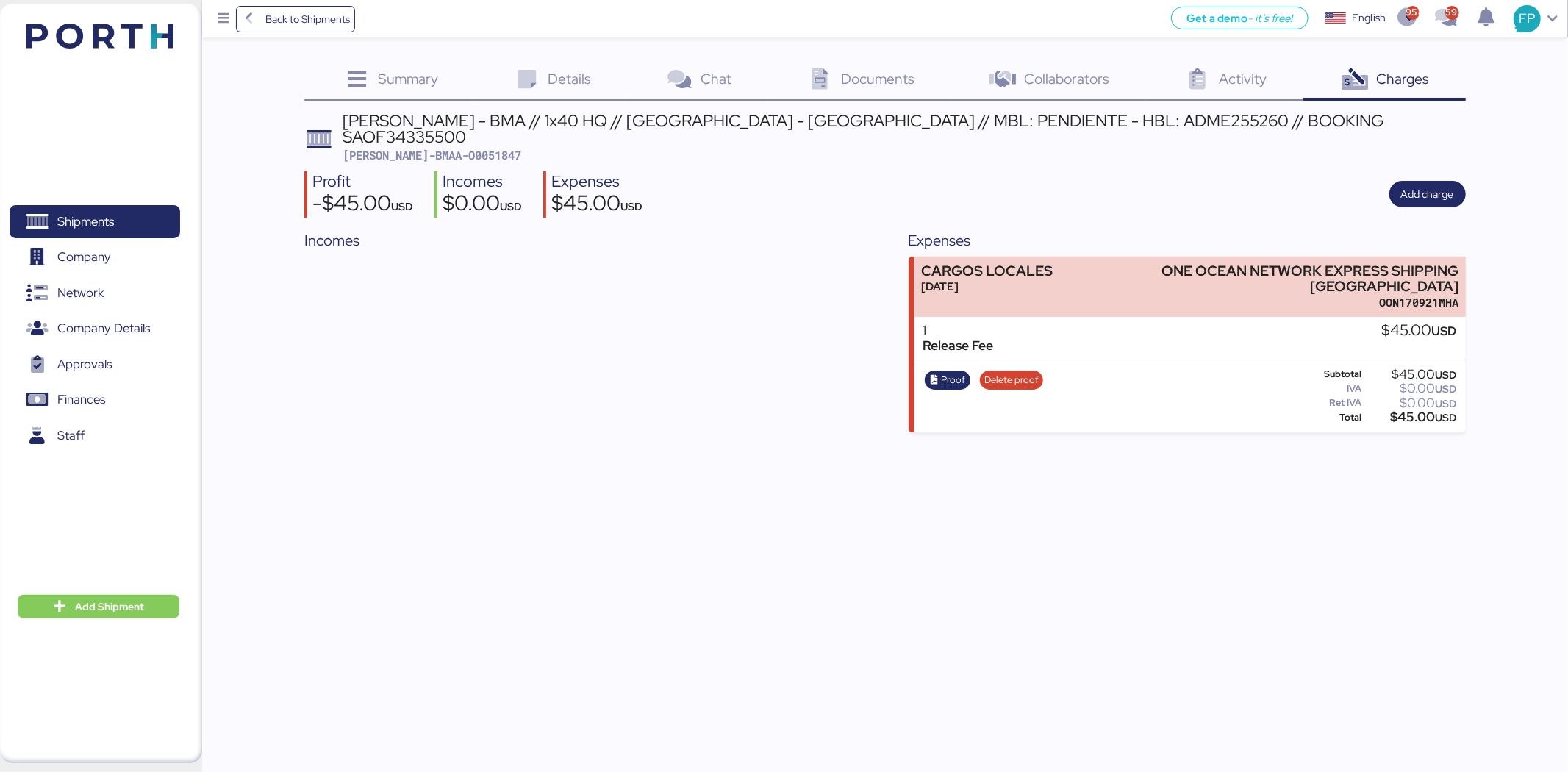
click at [435, 148] on span "[PERSON_NAME]-BMAA-O0051847" at bounding box center [432, 154] width 179 height 15
copy span "O0051847"
drag, startPoint x: 1157, startPoint y: 260, endPoint x: 1500, endPoint y: 258, distance: 343.0
click at [1500, 258] on div "Summary 0 Details 0 Chat 0 Documents 0 Collaborators 0 Activity 0 Charges 0 [PE…" at bounding box center [784, 216] width 1568 height 433
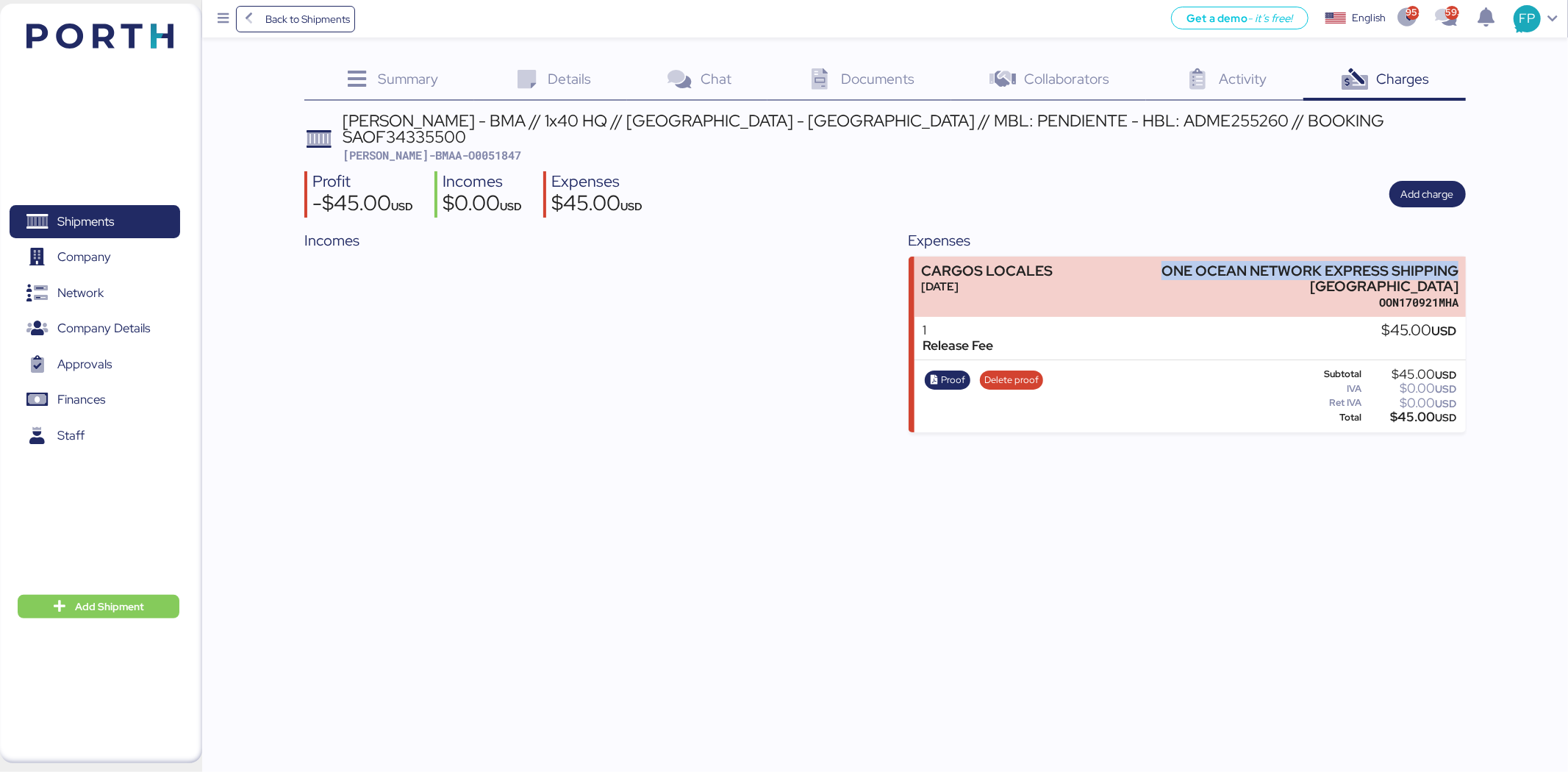
copy div "ONE OCEAN NETWORK EXPRESS SHIPPING"
click at [100, 222] on span "Shipments" at bounding box center [86, 222] width 57 height 21
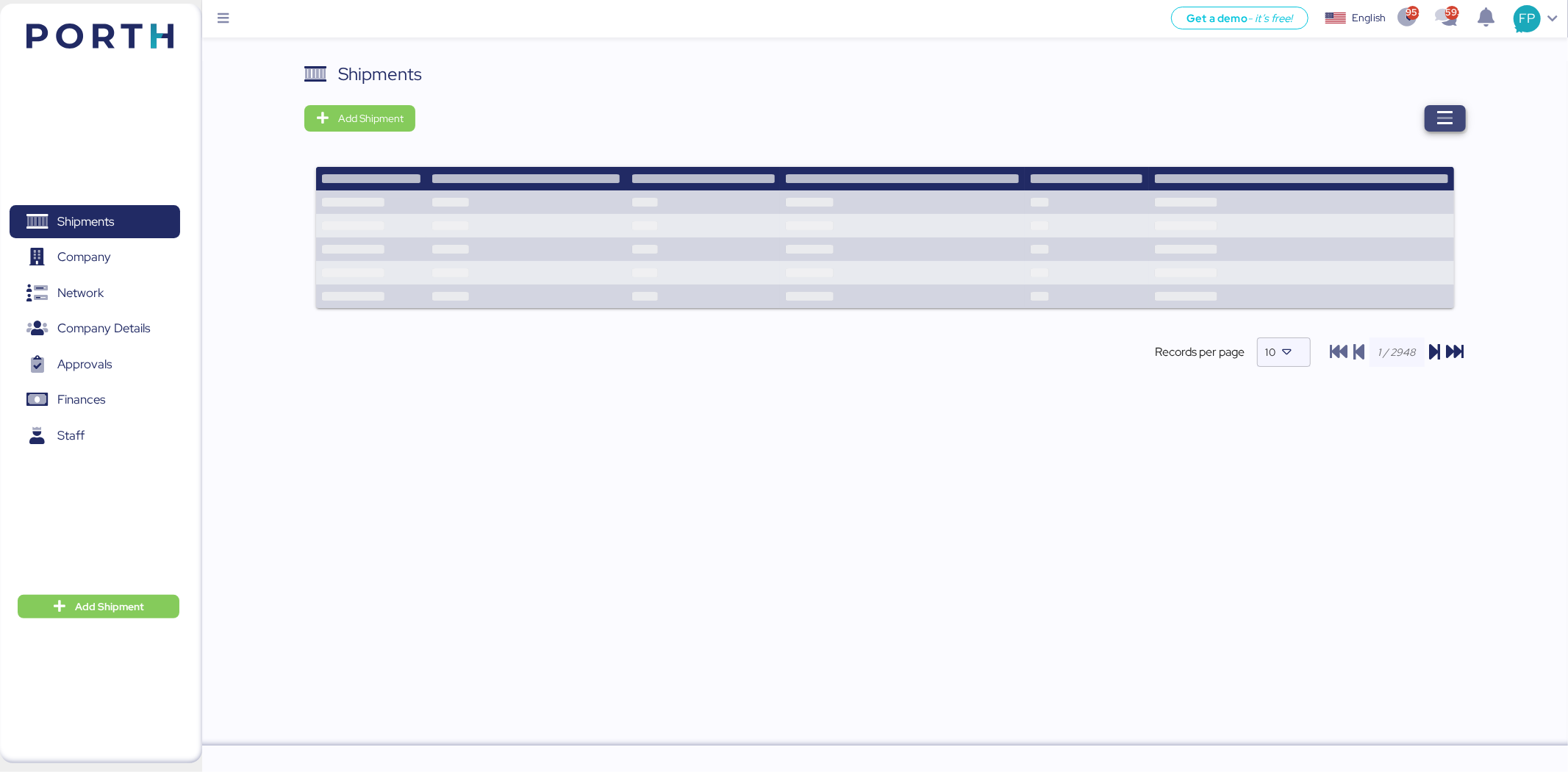
click at [1449, 114] on icon "button" at bounding box center [1445, 118] width 18 height 18
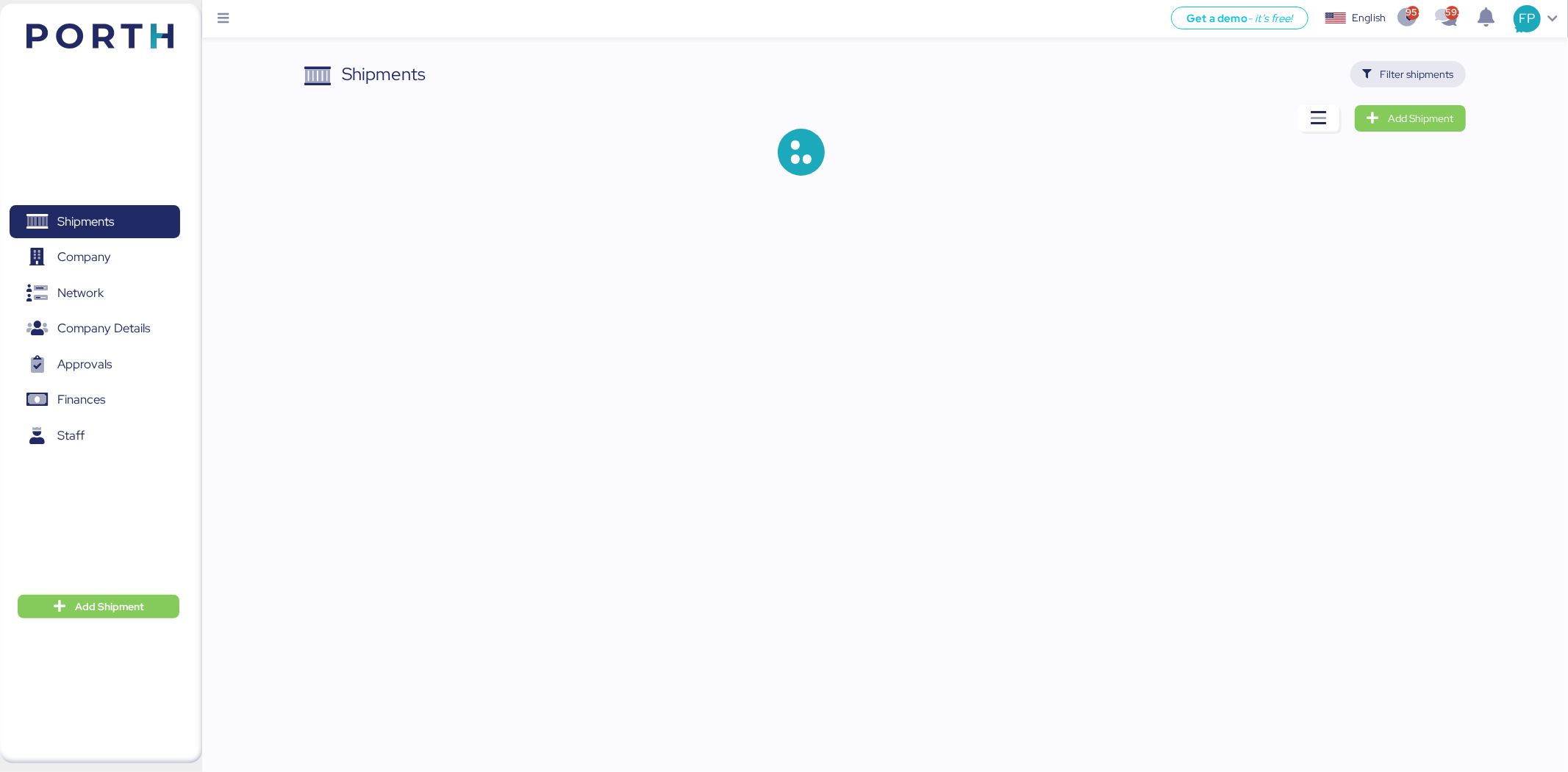
click at [1416, 72] on span "Filter shipments" at bounding box center [1417, 74] width 73 height 18
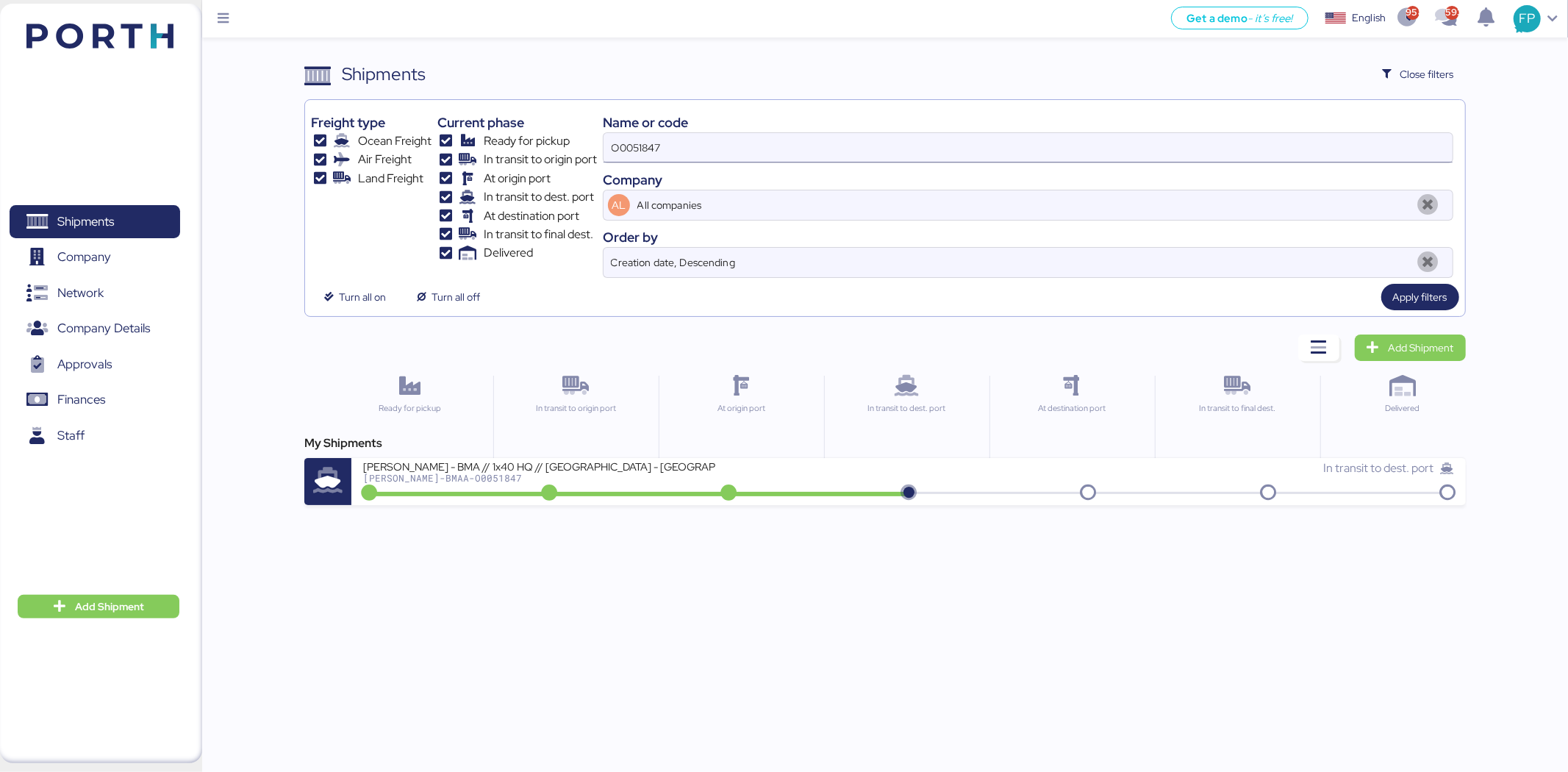
click at [650, 138] on input "O0051847" at bounding box center [1028, 148] width 849 height 29
paste input "986"
type input "O0051986"
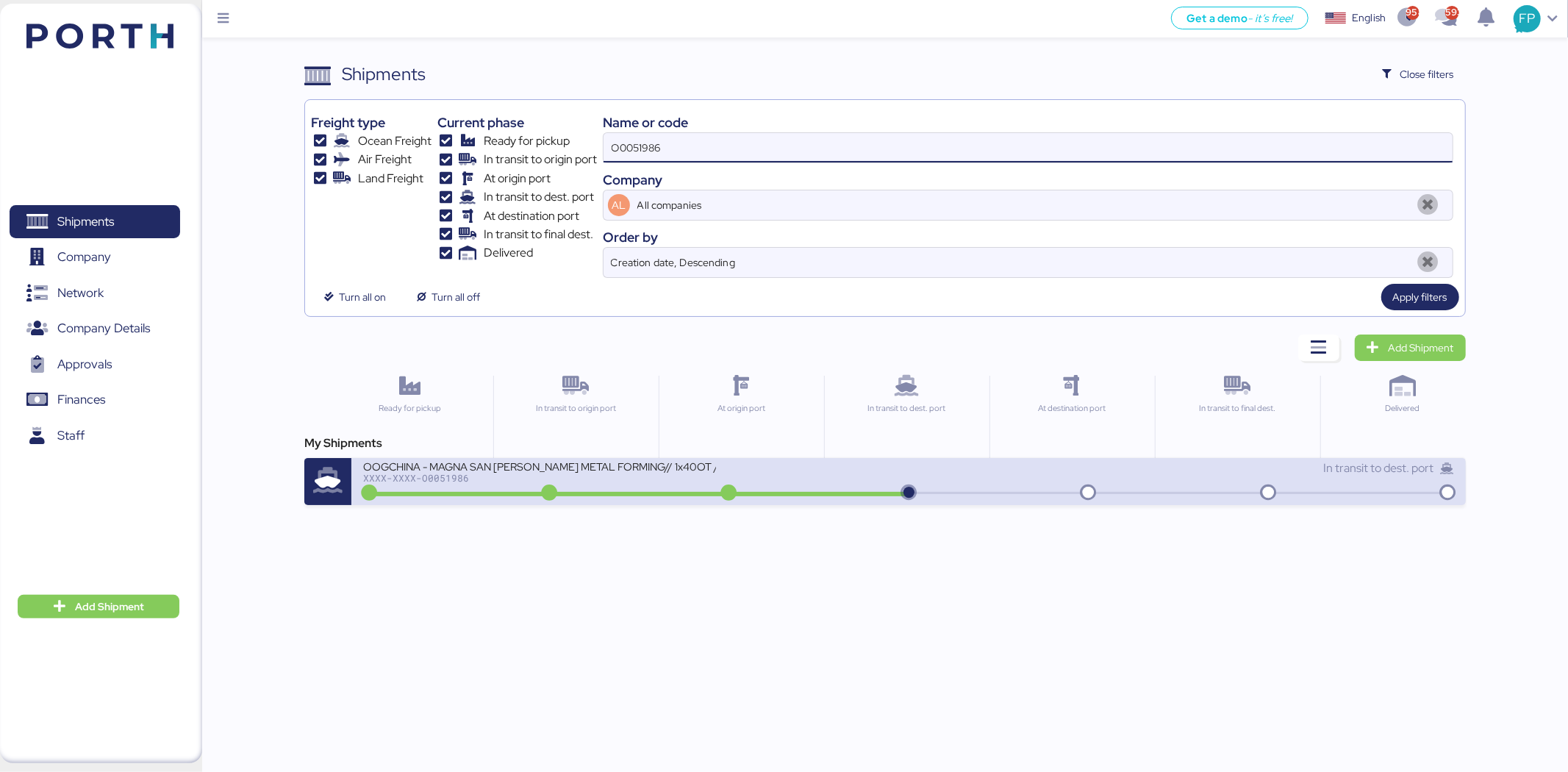
click at [694, 482] on div "XXXX-XXXX-O0051986" at bounding box center [539, 478] width 353 height 10
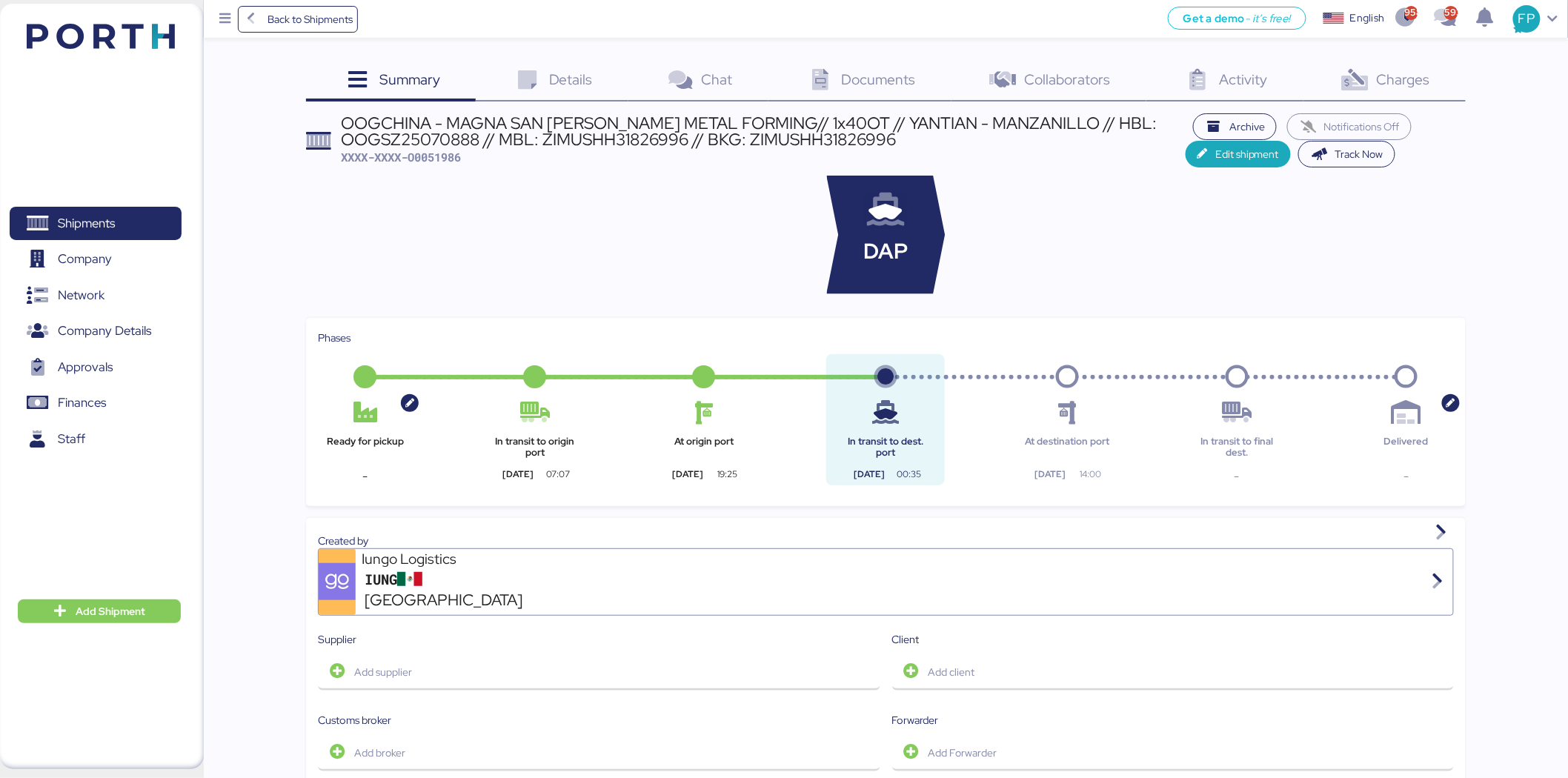
click at [1397, 79] on span "Charges" at bounding box center [1403, 79] width 53 height 19
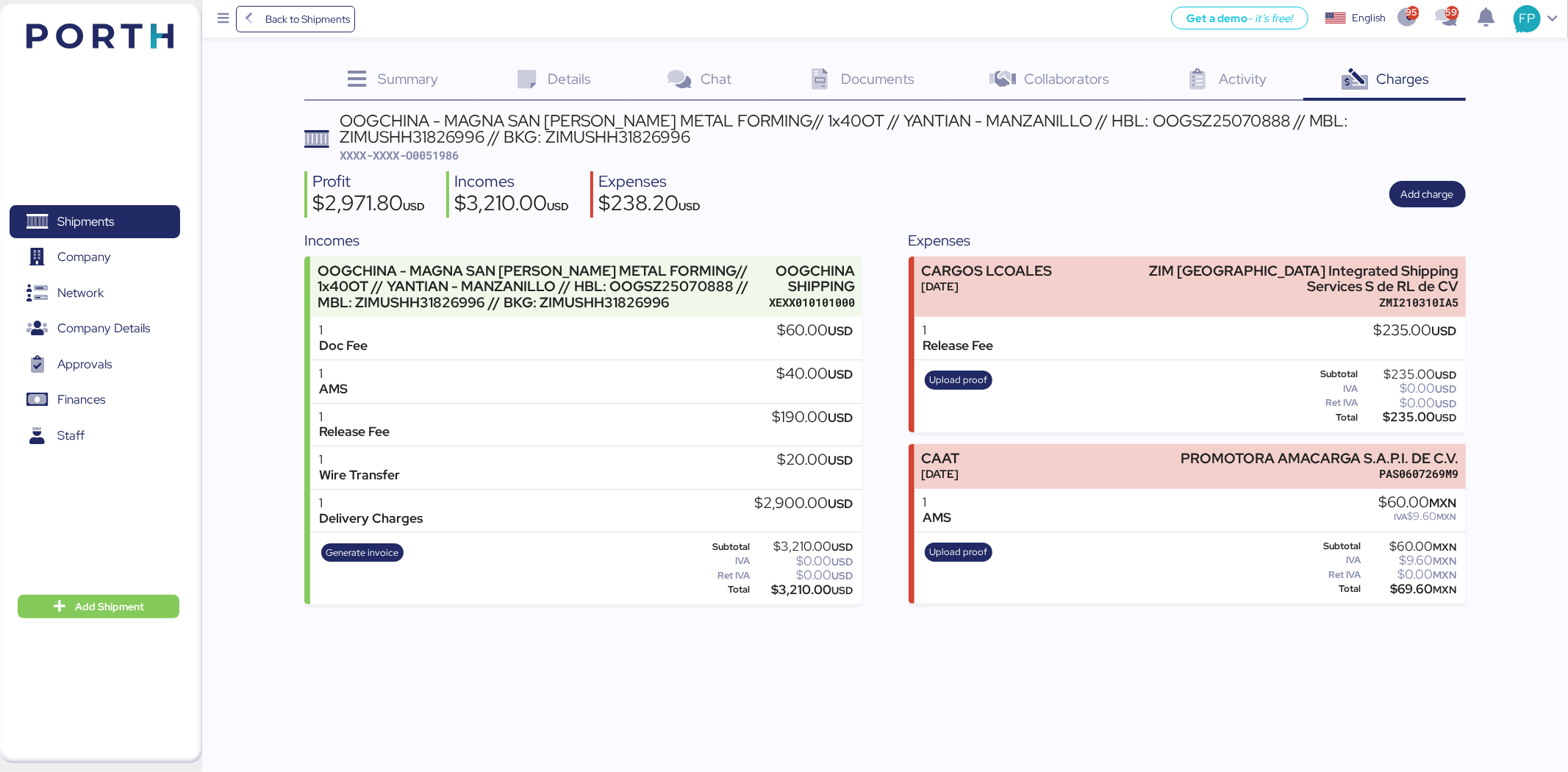
click at [457, 153] on span "XXXX-XXXX-O0051986" at bounding box center [399, 154] width 119 height 15
copy span "O0051986"
drag, startPoint x: 1141, startPoint y: 263, endPoint x: 1540, endPoint y: 281, distance: 399.4
click at [1472, 281] on div "Summary 0 Details 0 Chat 0 Documents 0 Collaborators 0 Activity 0 Charges 0 OOG…" at bounding box center [784, 302] width 1568 height 605
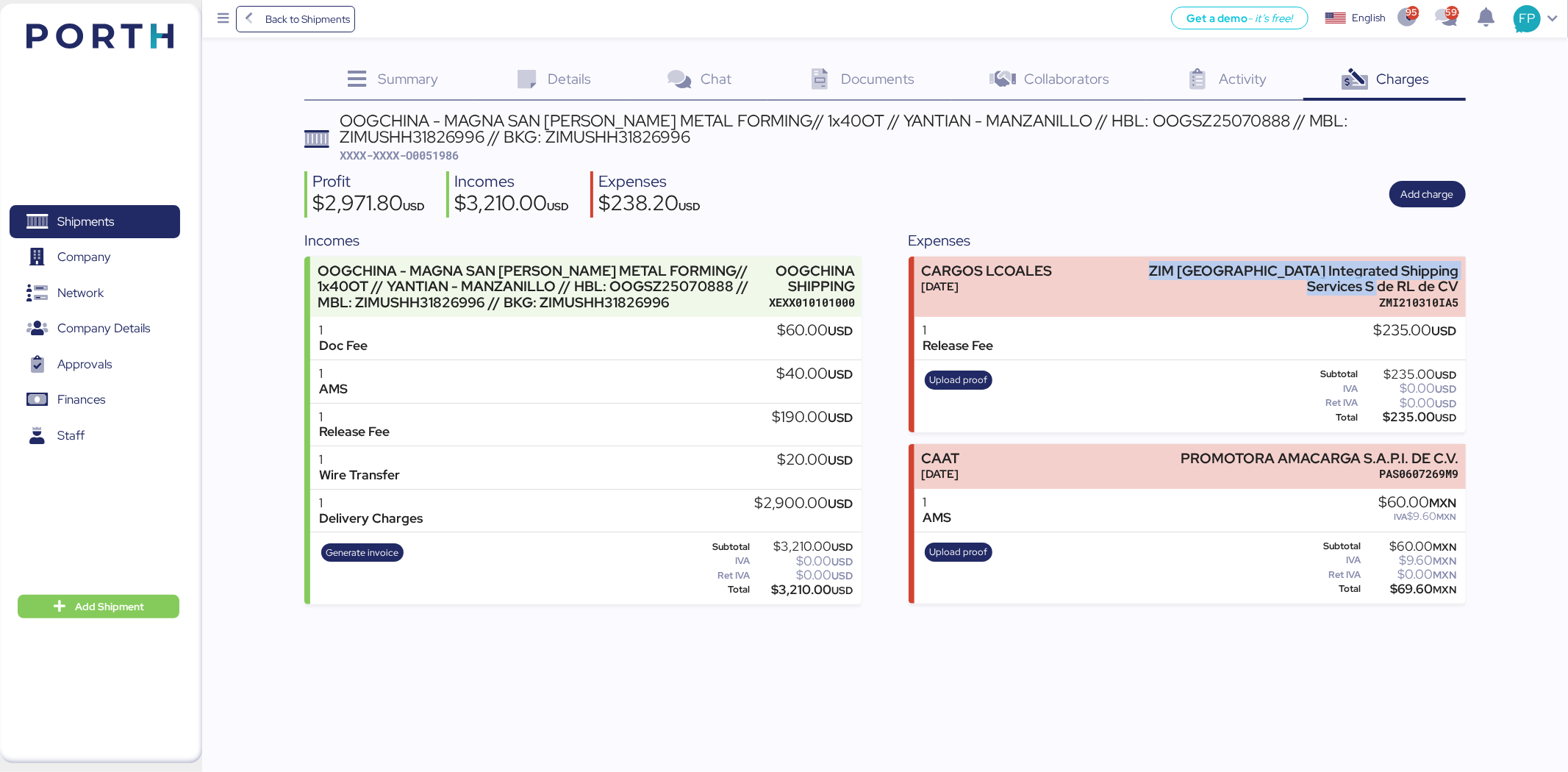
copy div "ZIM [GEOGRAPHIC_DATA] Integrated Shipping Services S de RL de CV"
drag, startPoint x: 110, startPoint y: 215, endPoint x: 136, endPoint y: 215, distance: 26.0
click at [111, 215] on span "Shipments" at bounding box center [86, 222] width 57 height 21
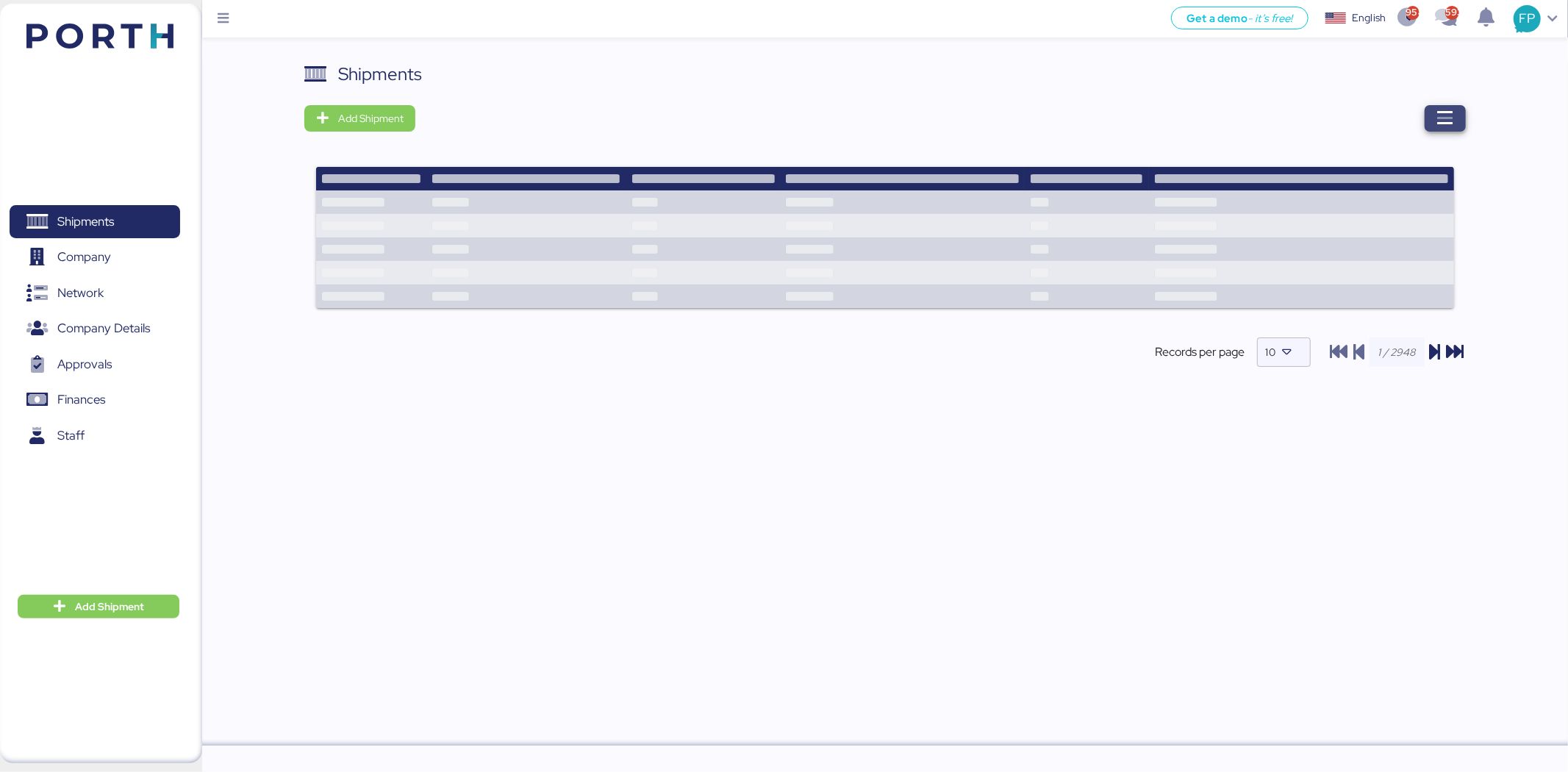
click at [1456, 123] on span "button" at bounding box center [1446, 118] width 41 height 27
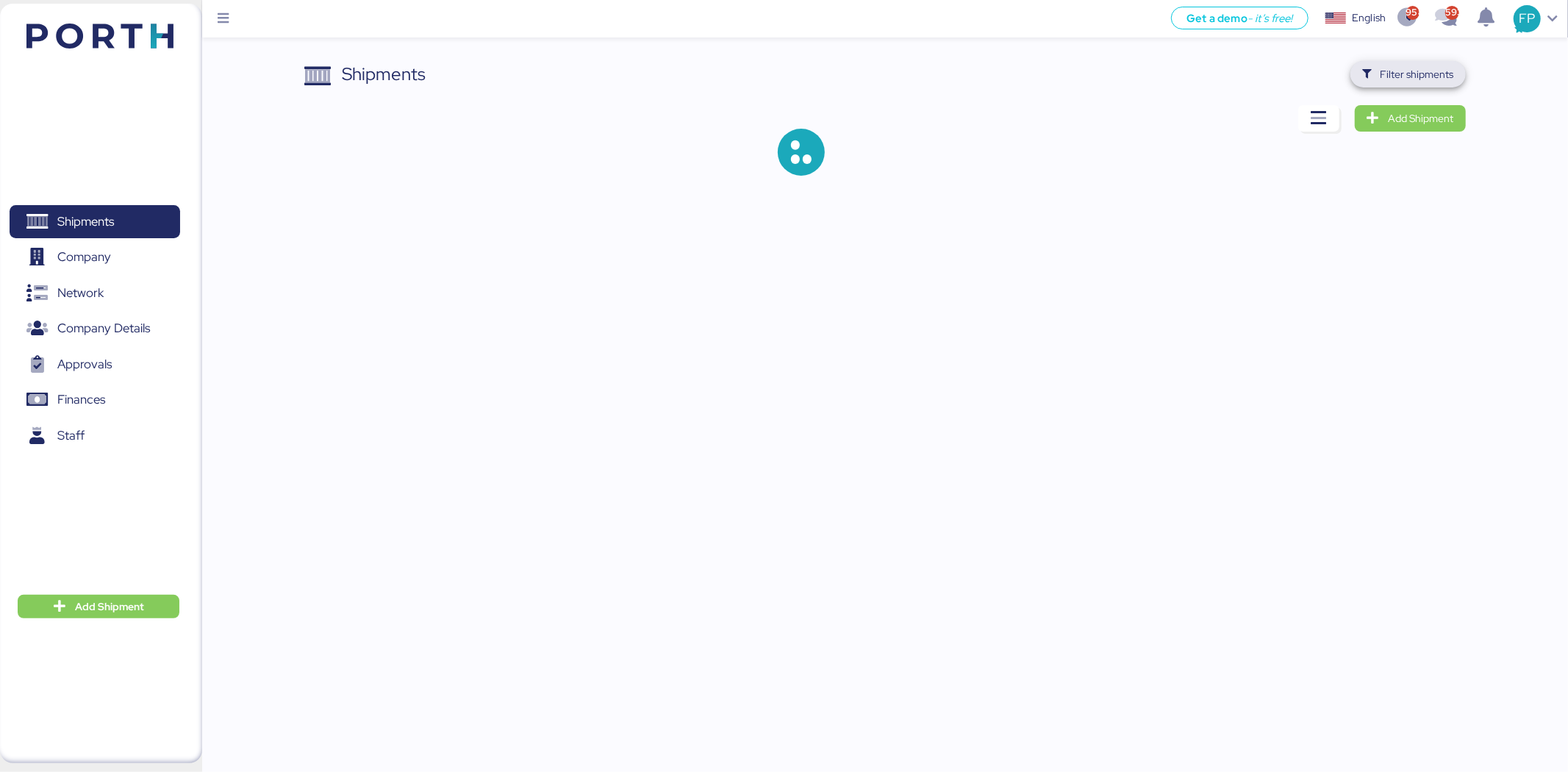
click at [1415, 72] on span "Filter shipments" at bounding box center [1417, 74] width 73 height 18
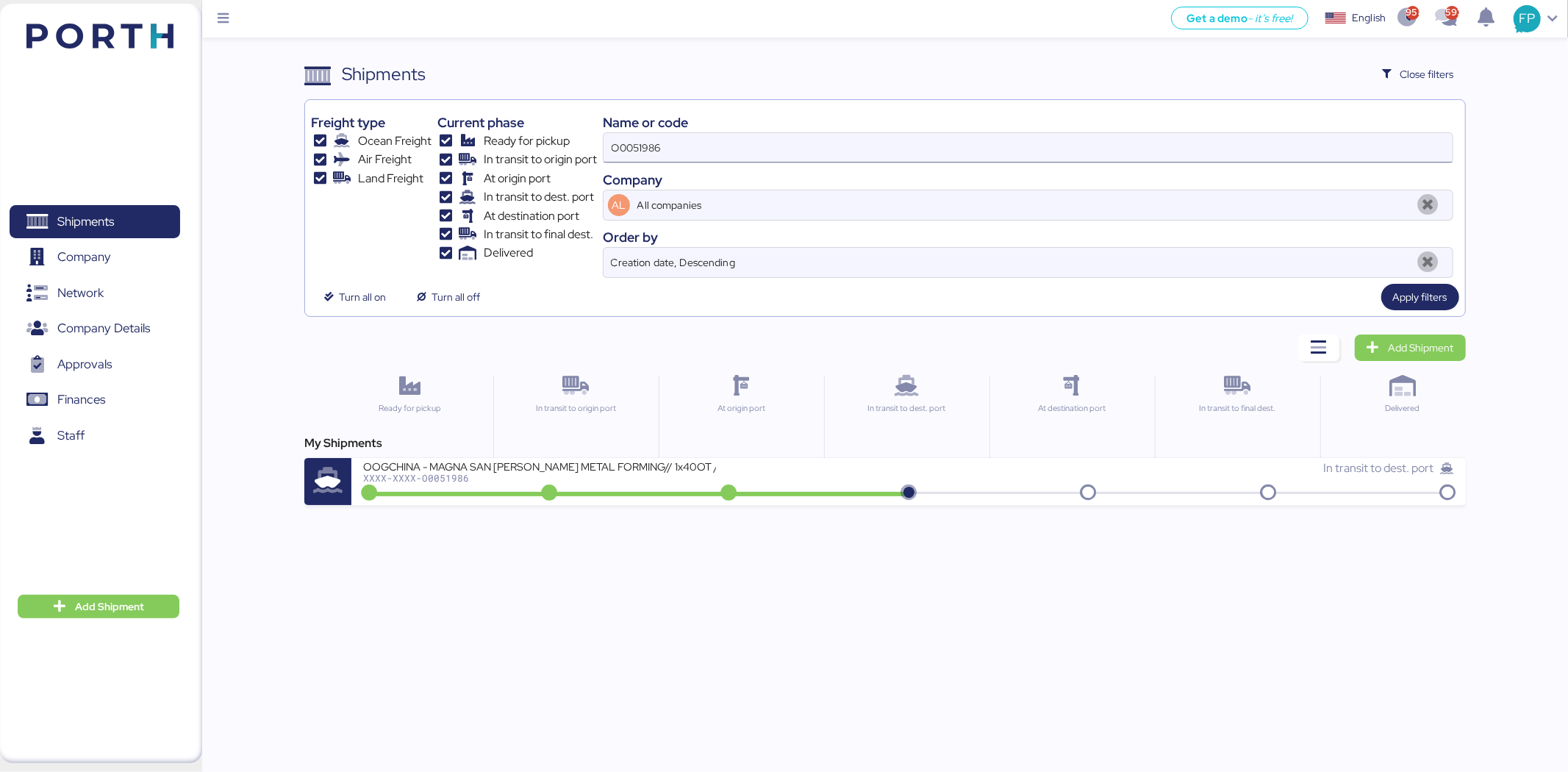
click at [662, 141] on input "O0051986" at bounding box center [1028, 148] width 849 height 29
click at [660, 141] on input "O0051986" at bounding box center [1028, 148] width 849 height 29
paste input "2005"
type input "O0052005"
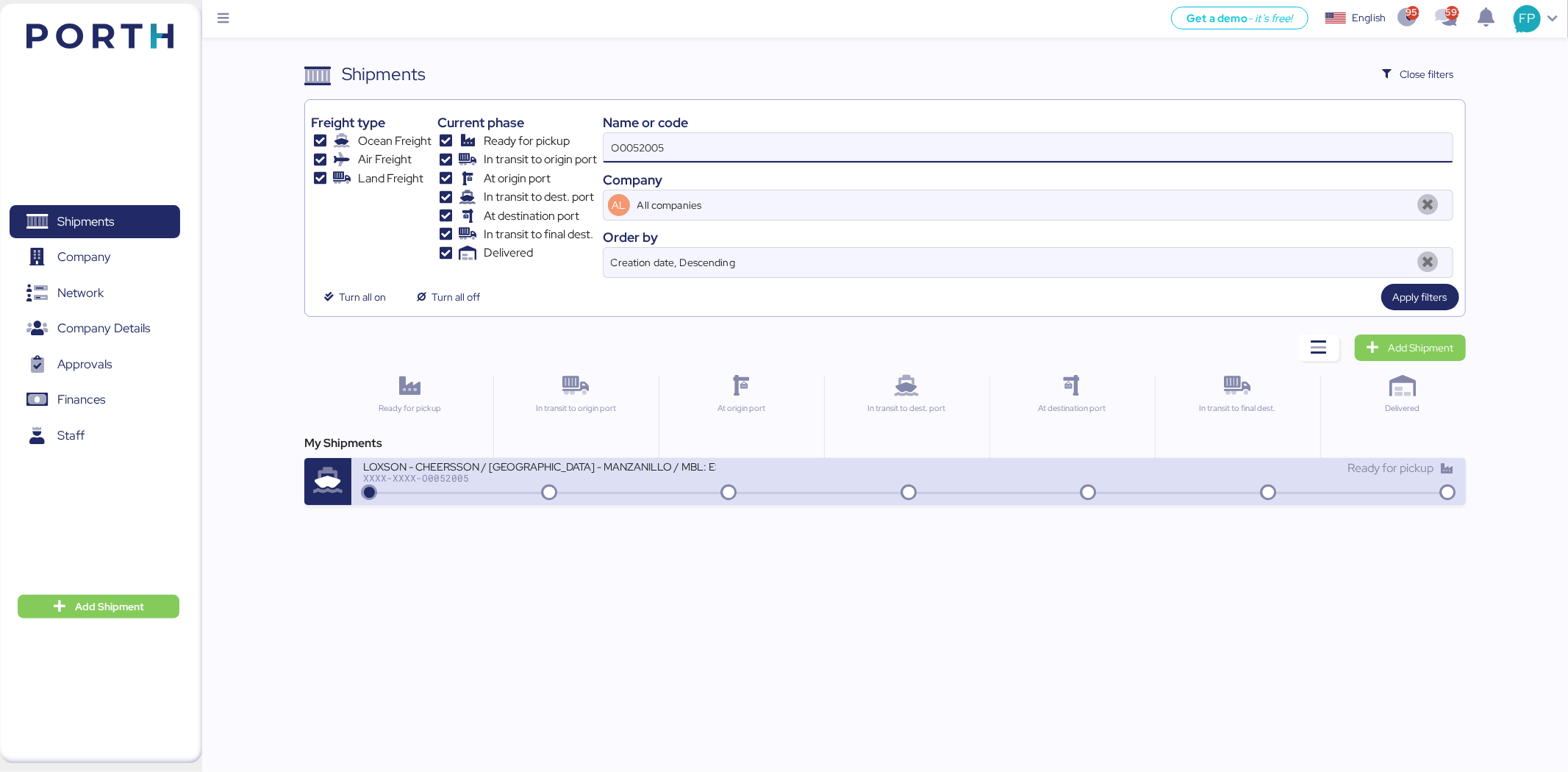
click at [535, 459] on div "LOXSON - CHEERSSON / [GEOGRAPHIC_DATA] - MANZANILLO / MBL: ESLCHNSHG042282 - HB…" at bounding box center [539, 465] width 353 height 12
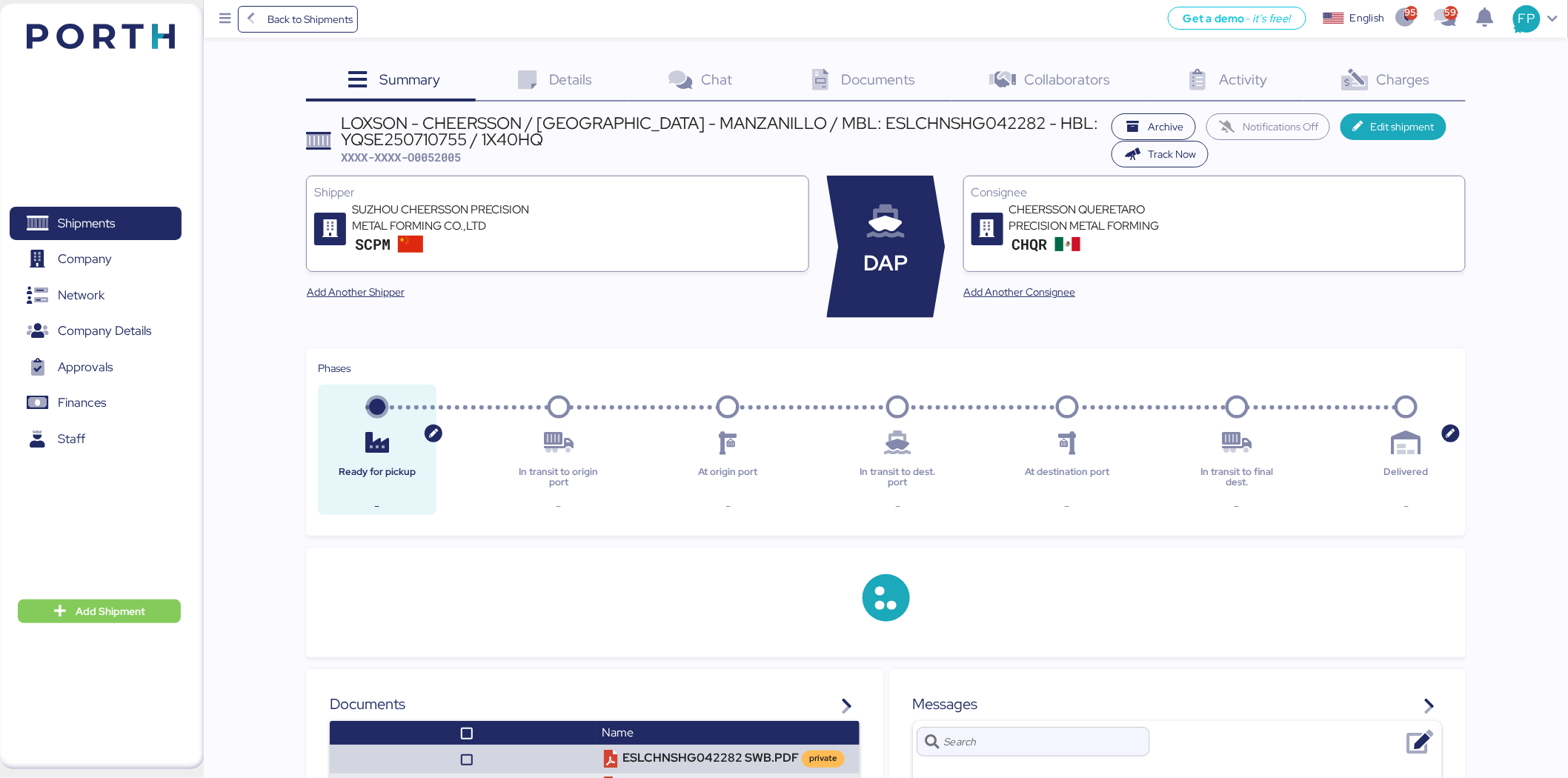
click at [1408, 86] on span "Charges" at bounding box center [1403, 79] width 53 height 19
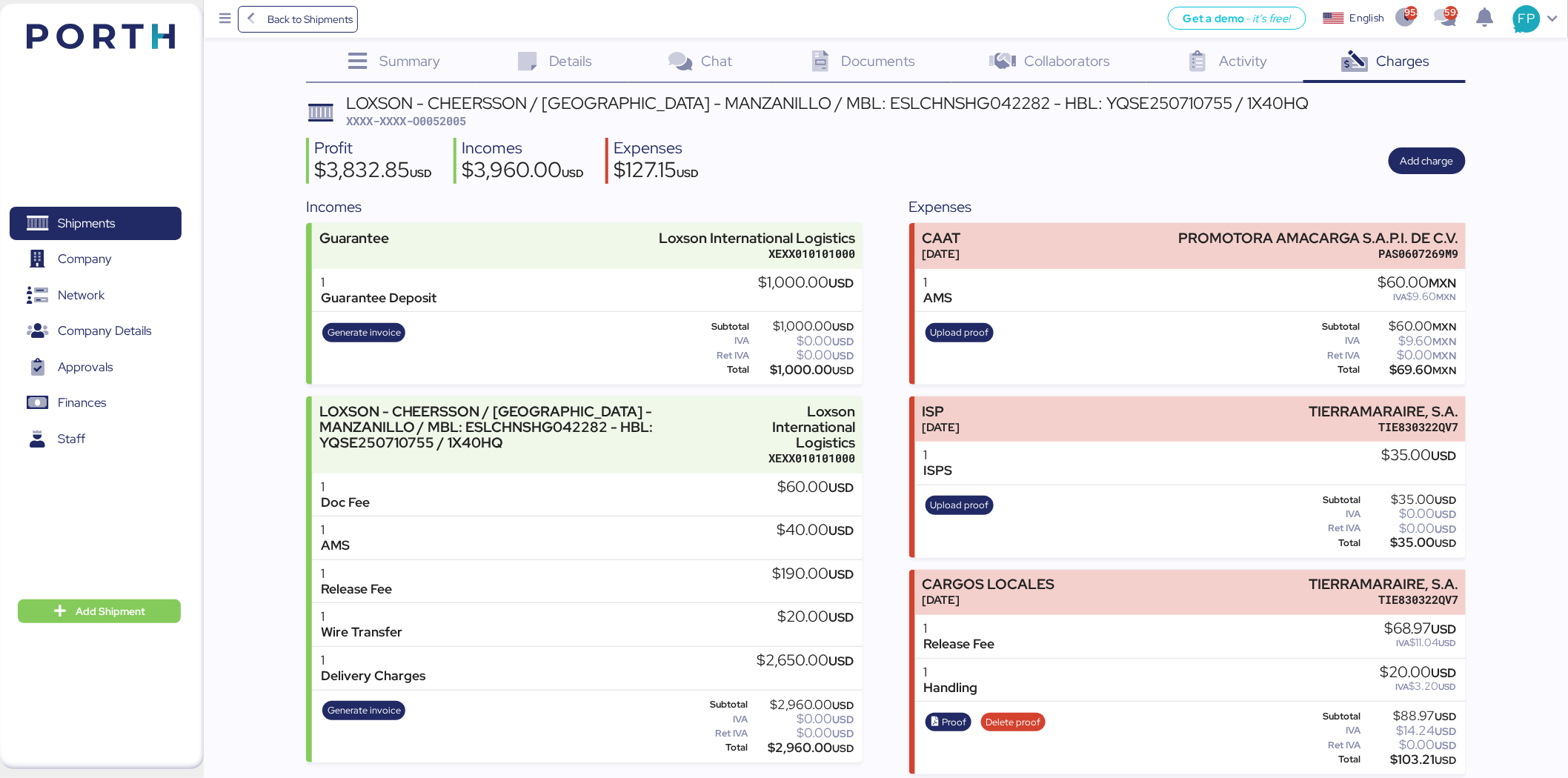
scroll to position [27, 0]
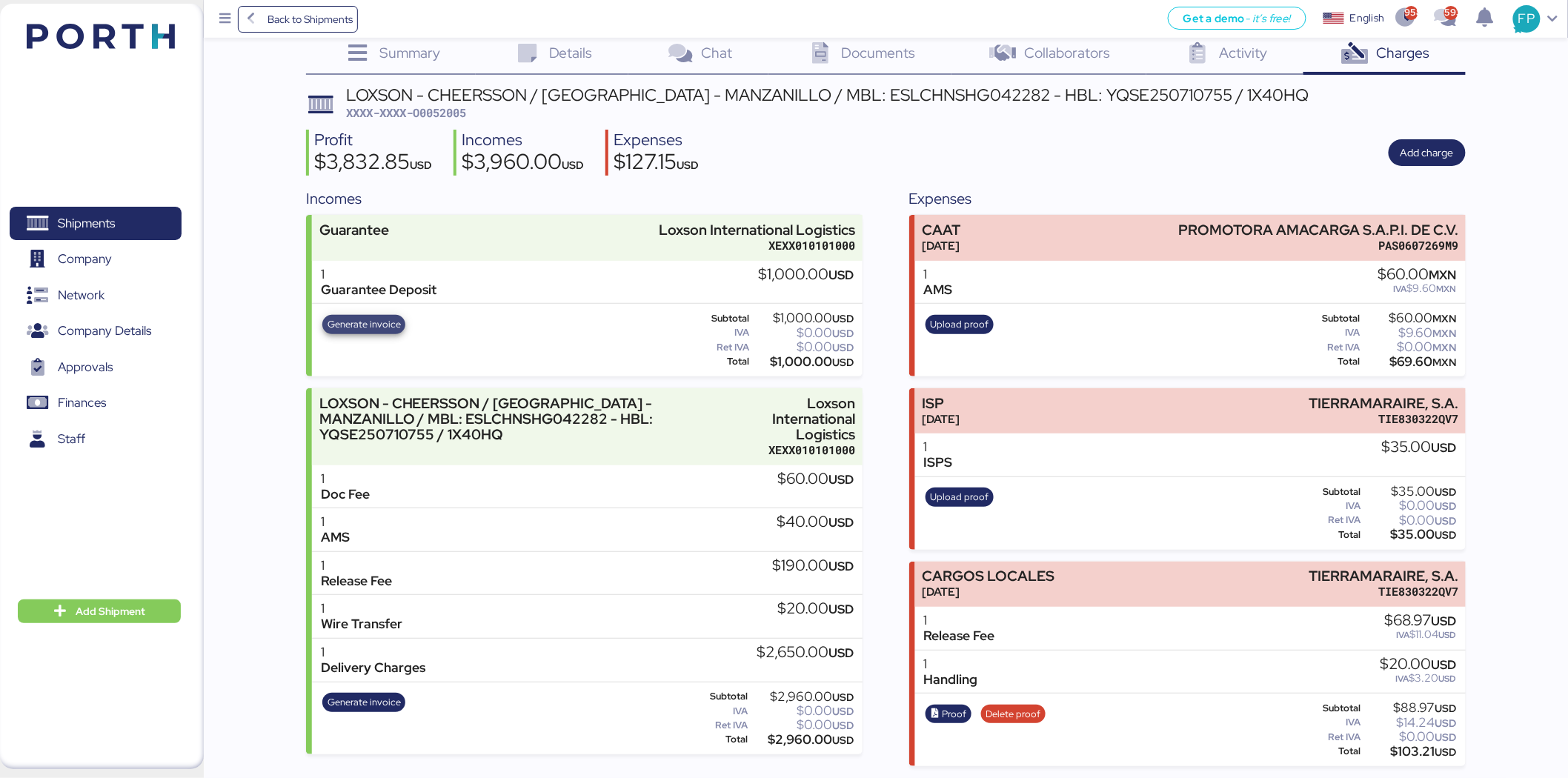
click at [378, 322] on span "Generate invoice" at bounding box center [364, 324] width 73 height 16
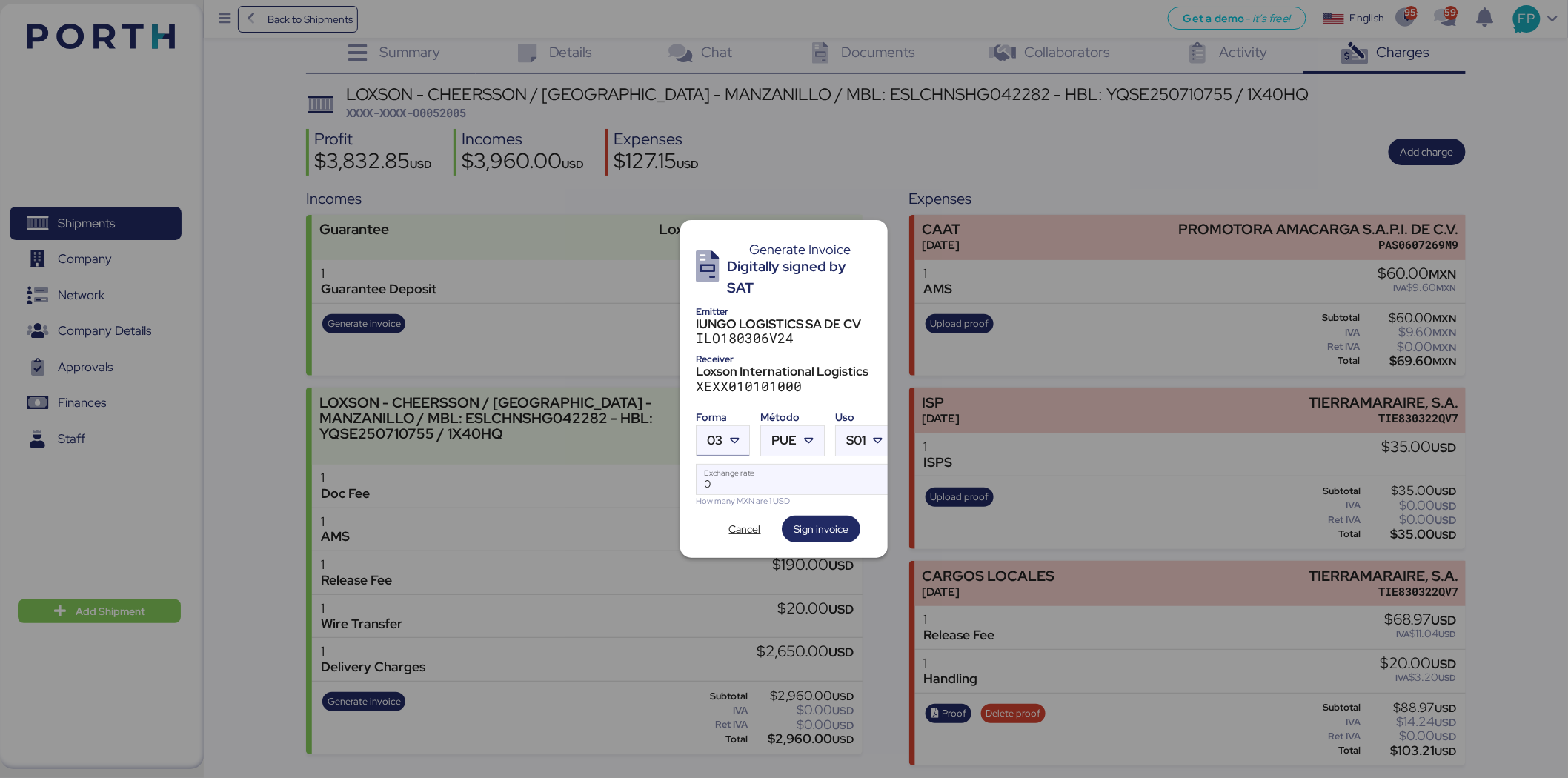
click at [715, 426] on div "03" at bounding box center [715, 441] width 15 height 29
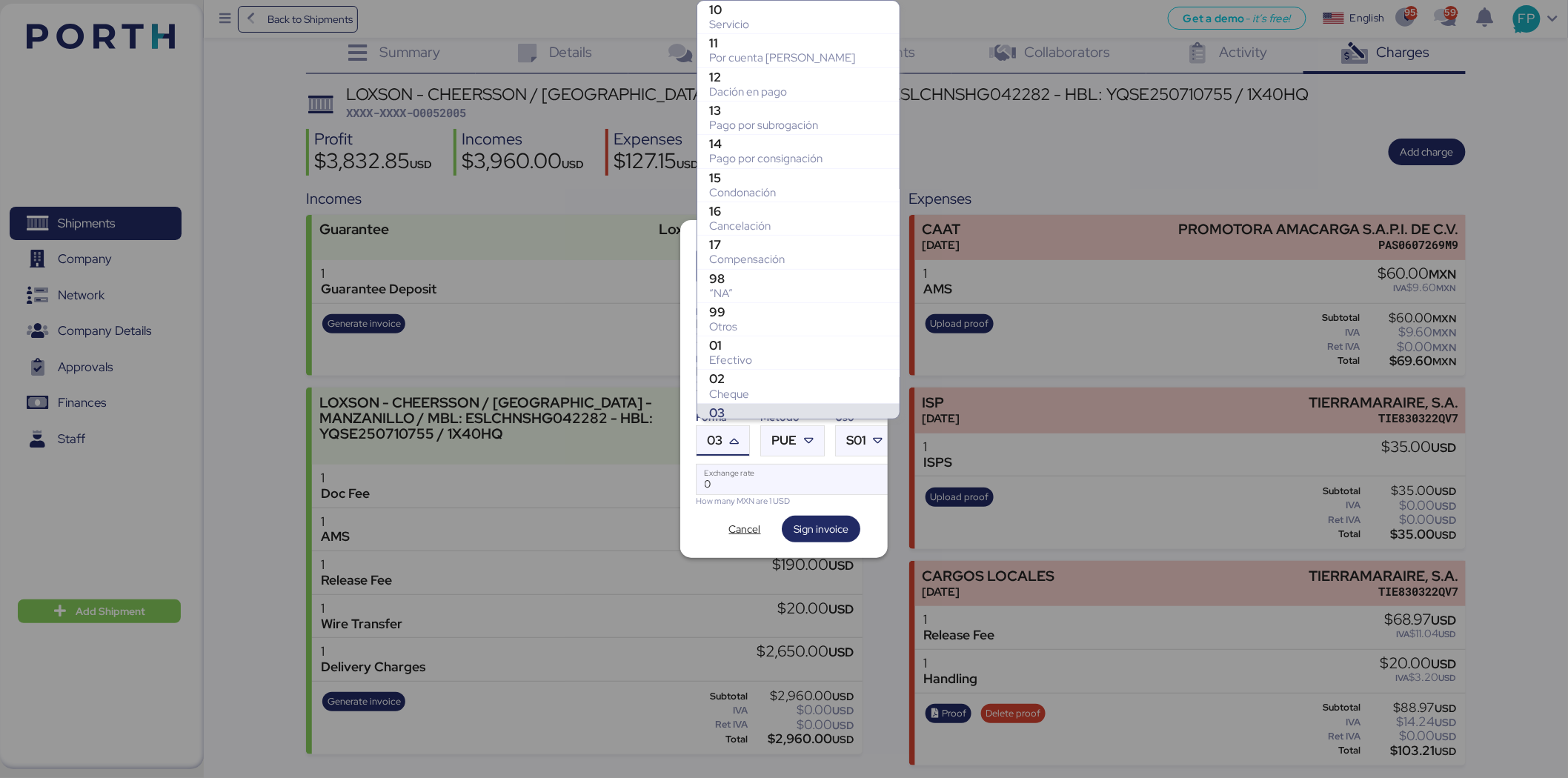
scroll to position [220, 0]
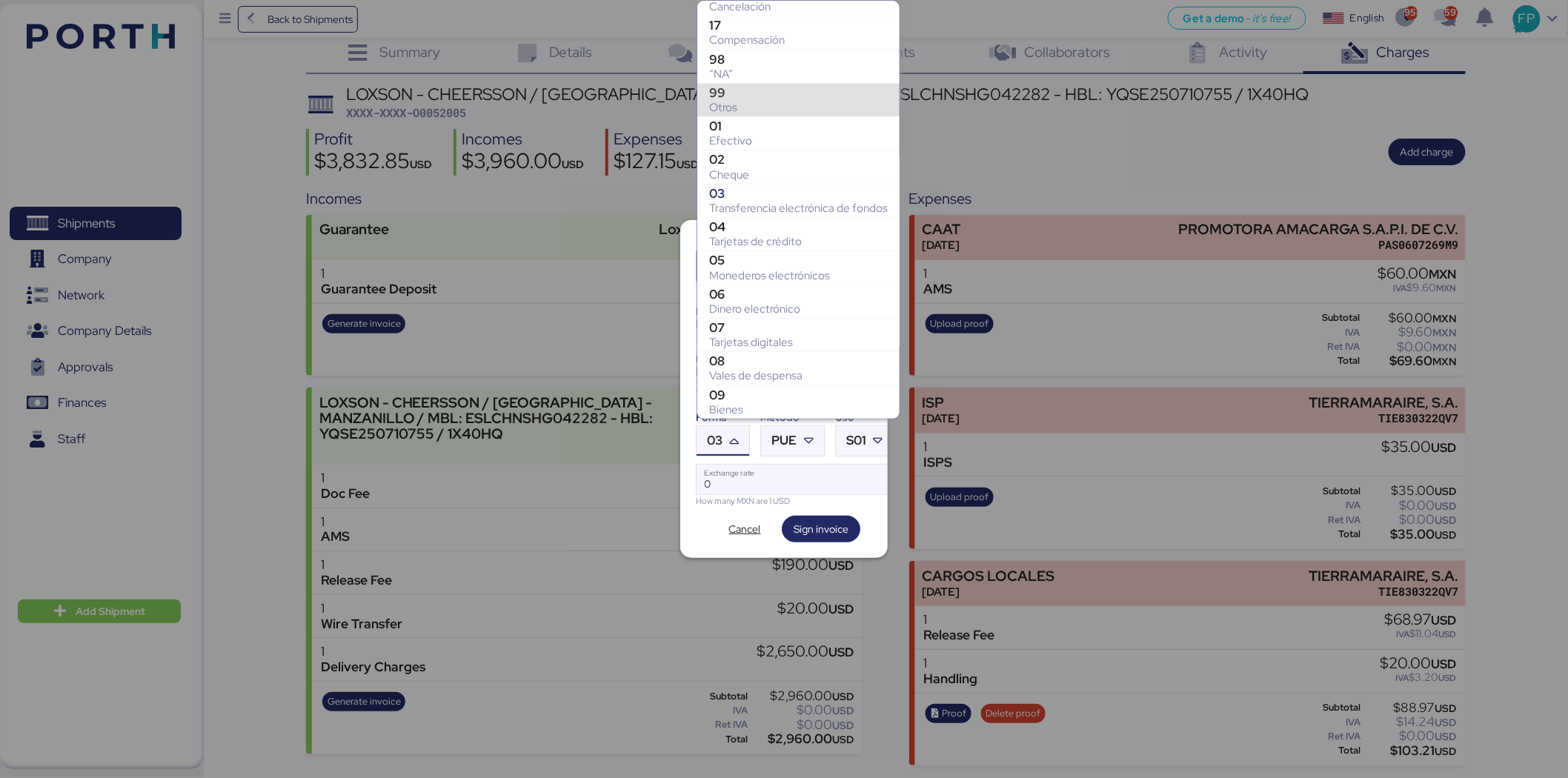
click at [727, 97] on div "99" at bounding box center [799, 92] width 179 height 15
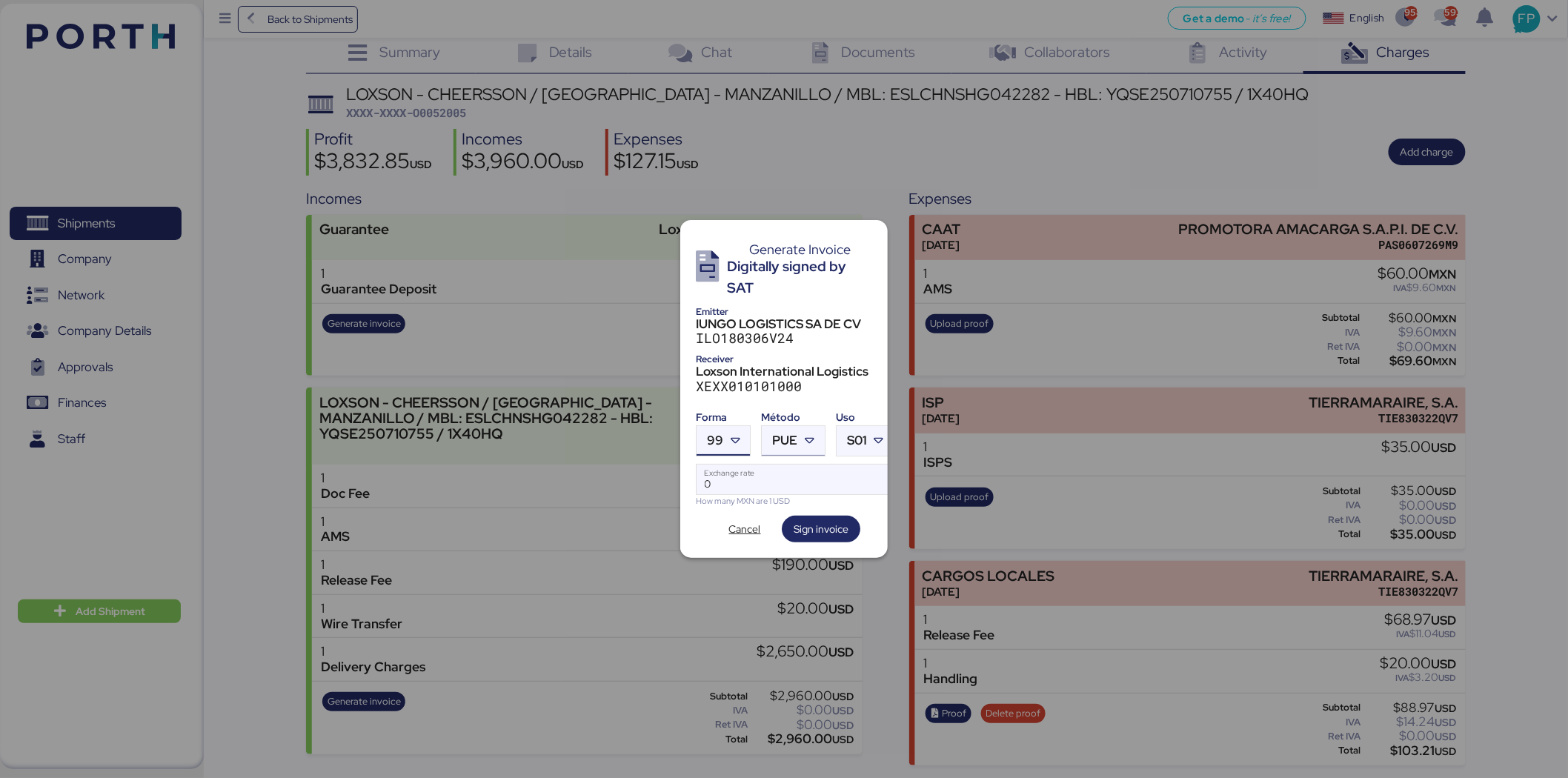
click at [791, 434] on span "PUE" at bounding box center [785, 441] width 25 height 12
click at [801, 506] on div "Pago en parcialidades o diferido" at bounding box center [853, 507] width 159 height 15
click at [776, 480] on input "Exchange rate" at bounding box center [795, 479] width 197 height 29
type input "0"
click at [719, 472] on input "Exchange rate" at bounding box center [795, 479] width 197 height 29
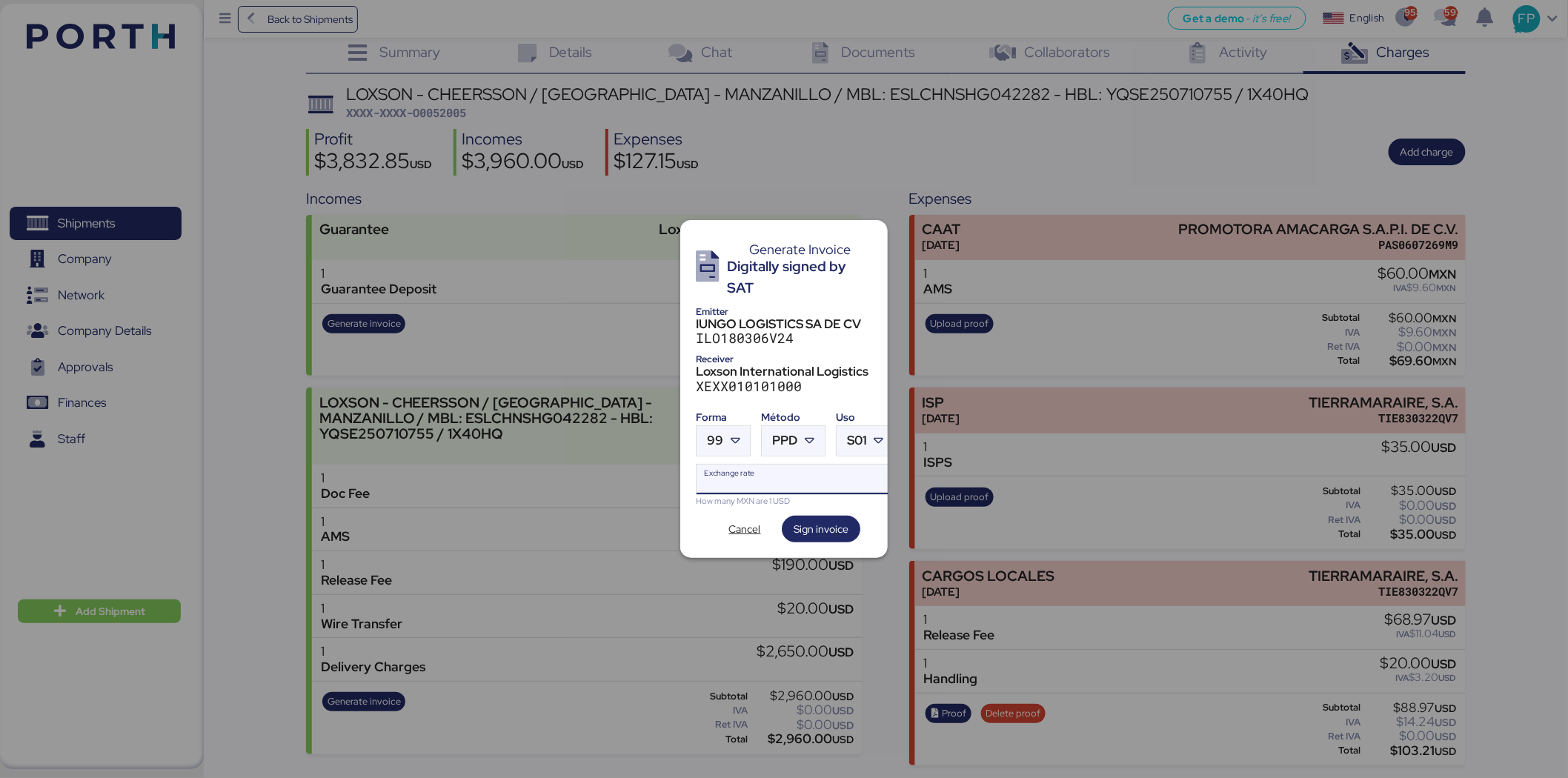
paste input "18.6402"
type input "18.6402"
click at [810, 520] on span "Sign invoice" at bounding box center [820, 528] width 55 height 18
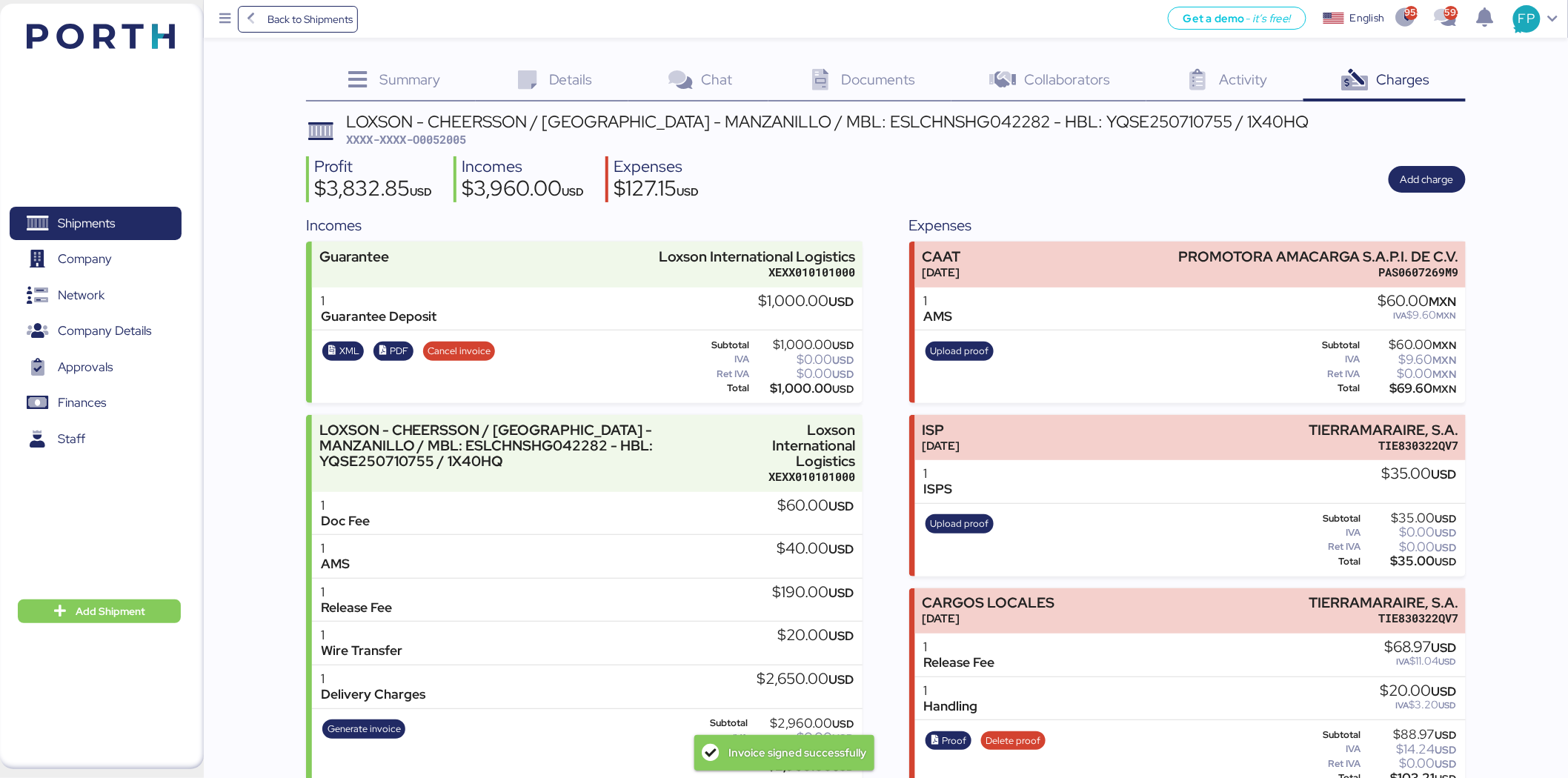
click at [461, 148] on div "LOXSON - CHEERSSON / [GEOGRAPHIC_DATA] - MANZANILLO / MBL: ESLCHNSHG042282 - HB…" at bounding box center [886, 453] width 1160 height 679
click at [457, 146] on span "XXXX-XXXX-O0052005" at bounding box center [406, 139] width 120 height 15
copy span "O0052005"
click at [1410, 179] on span "Add charge" at bounding box center [1426, 179] width 53 height 18
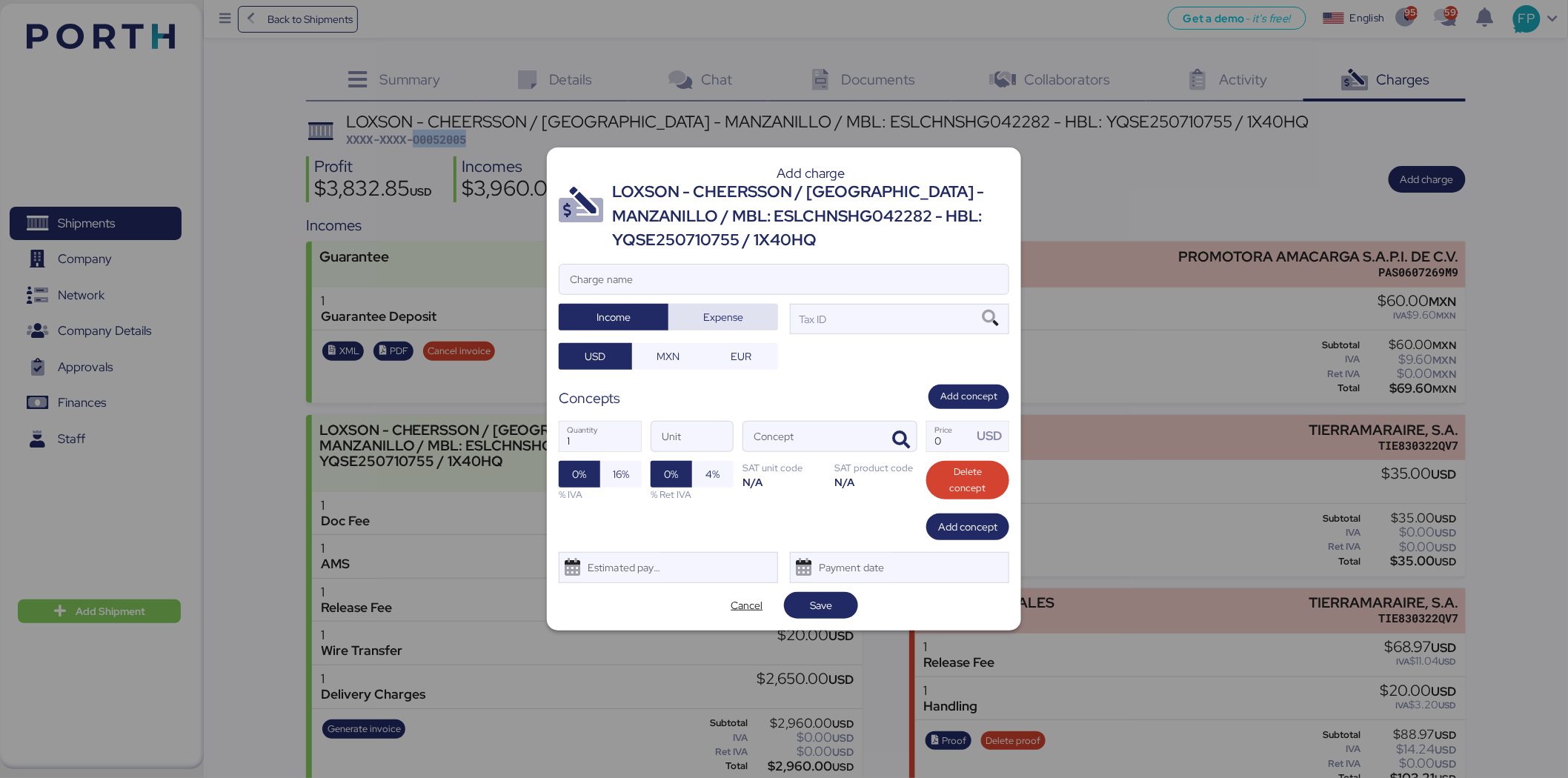
click at [713, 312] on span "Expense" at bounding box center [723, 317] width 40 height 18
click at [693, 276] on input "Charge name" at bounding box center [783, 279] width 449 height 29
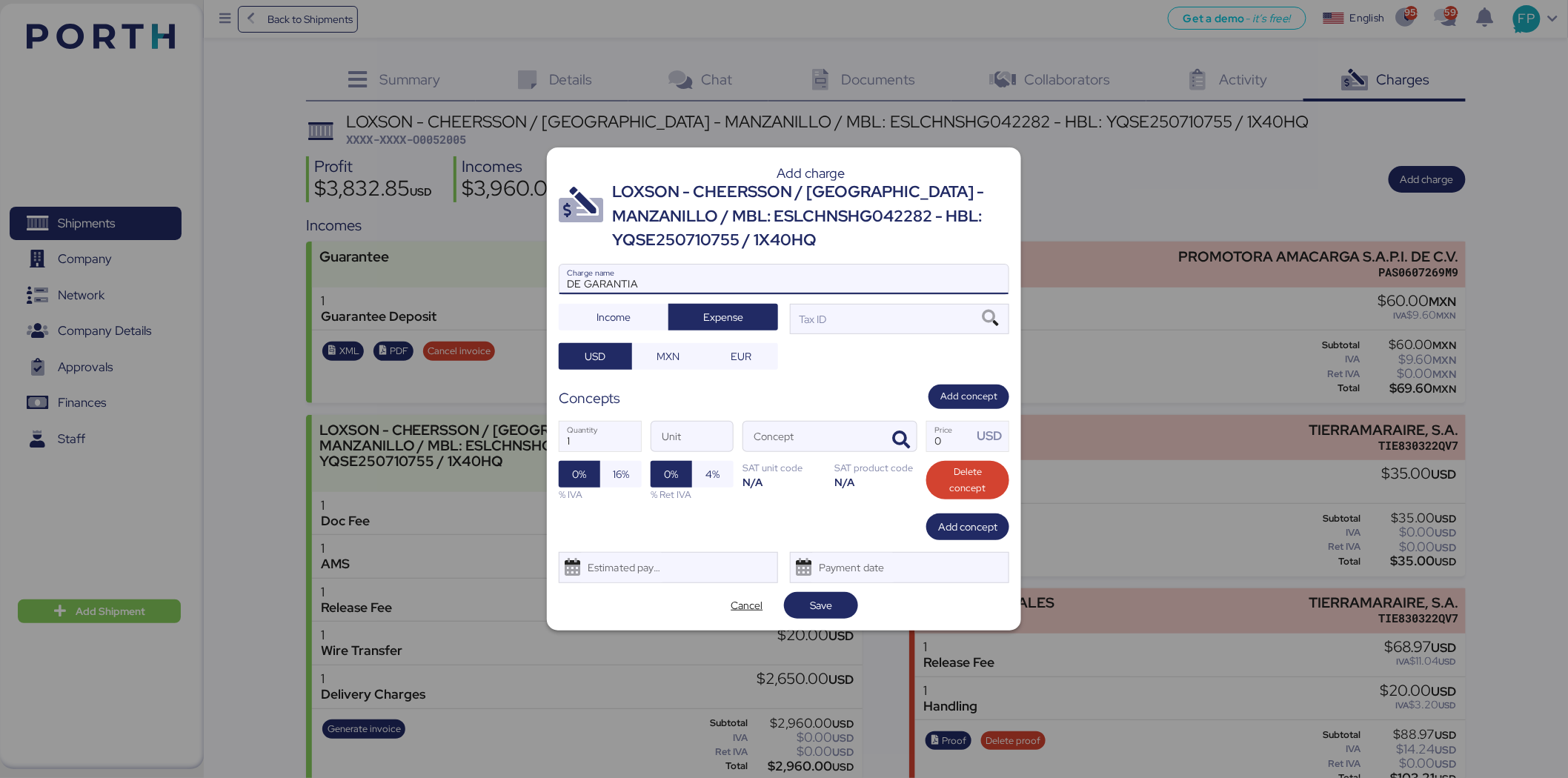
click at [581, 283] on input "DE GARANTIA" at bounding box center [783, 279] width 449 height 29
type input "DEV GARANTIA"
click at [812, 315] on div "Tax ID" at bounding box center [811, 319] width 30 height 16
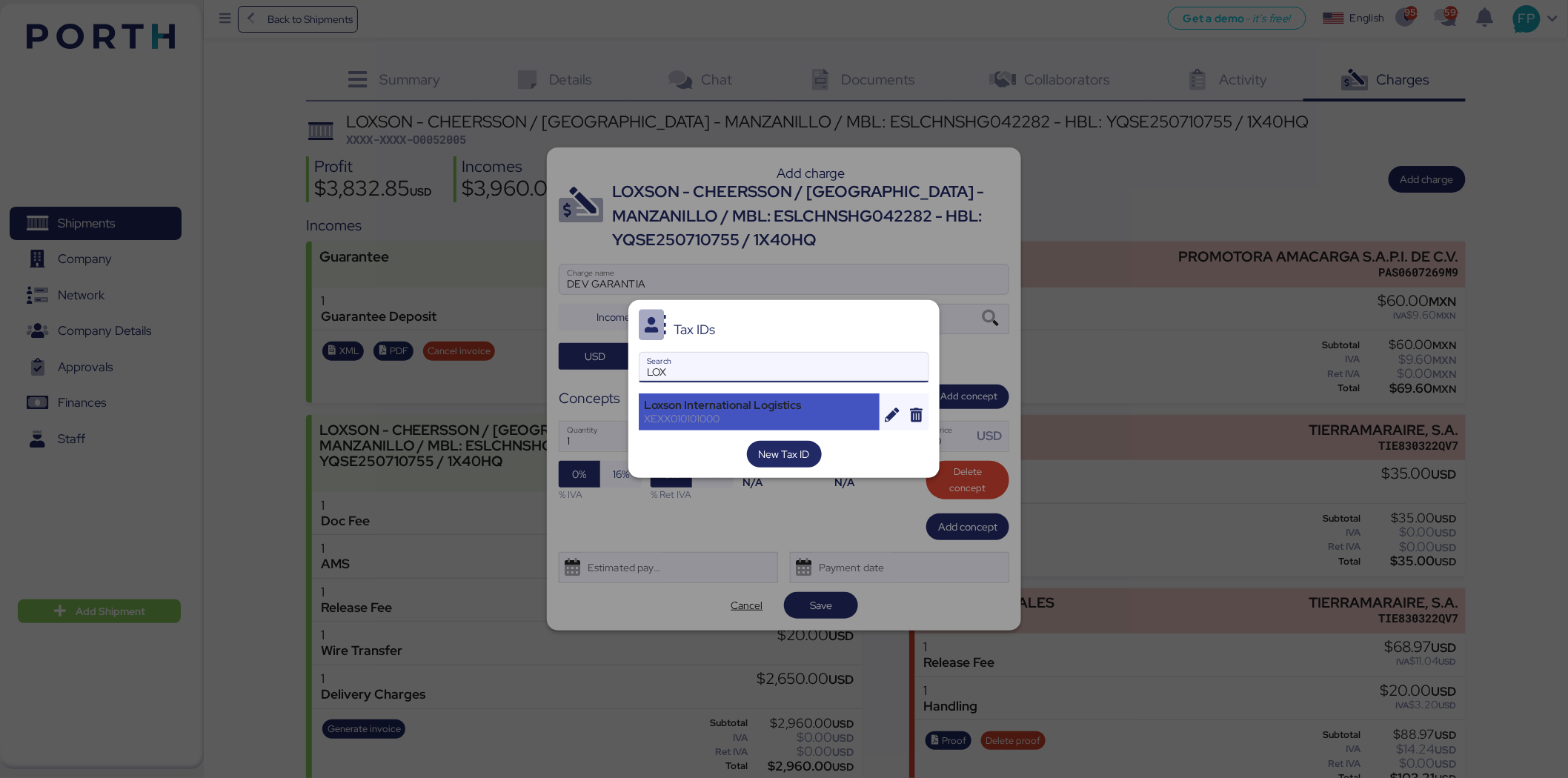
type input "LOX"
click at [716, 401] on div "Loxson International Logistics" at bounding box center [759, 405] width 230 height 13
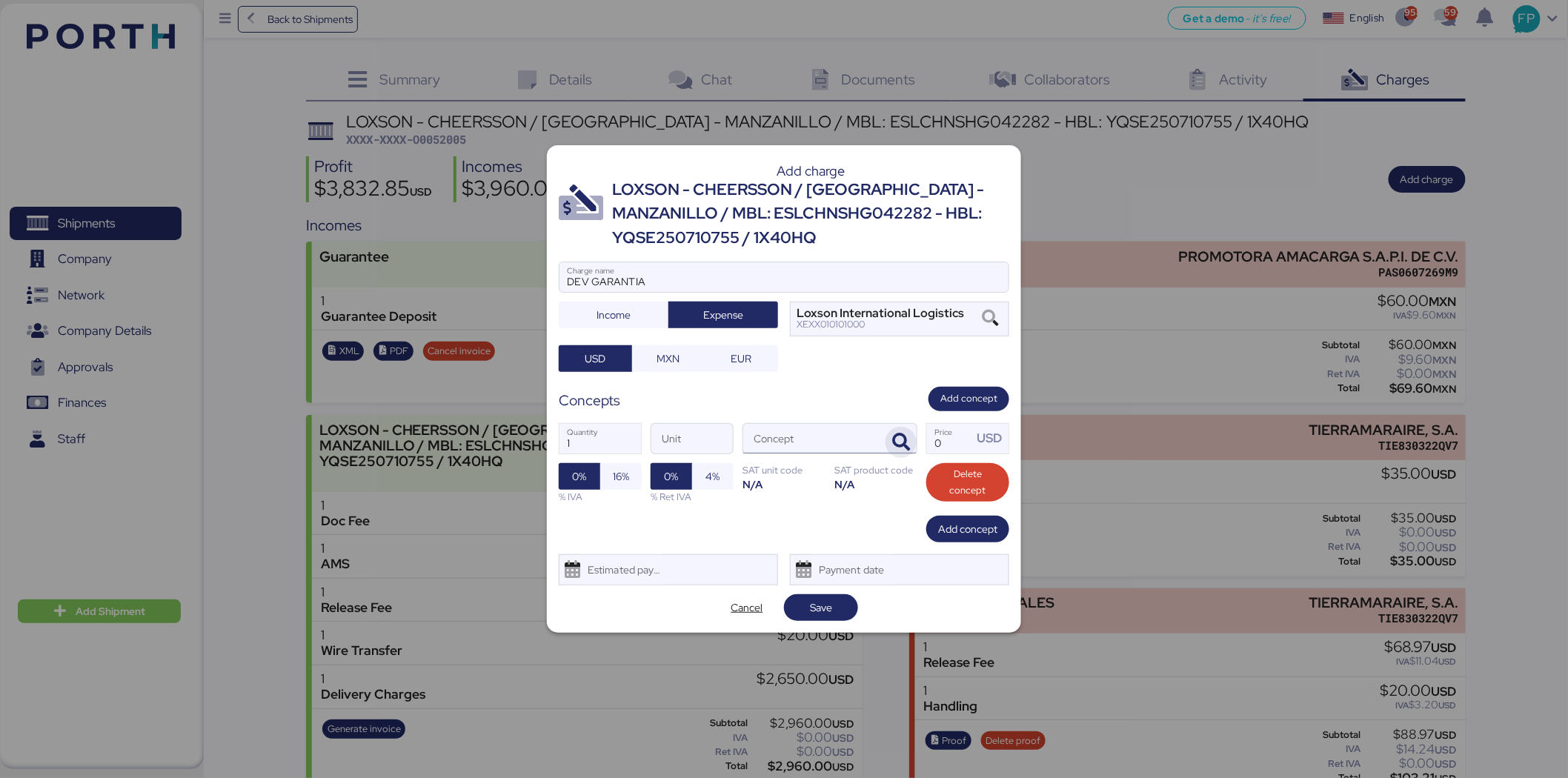
click at [900, 436] on icon "button" at bounding box center [900, 442] width 18 height 18
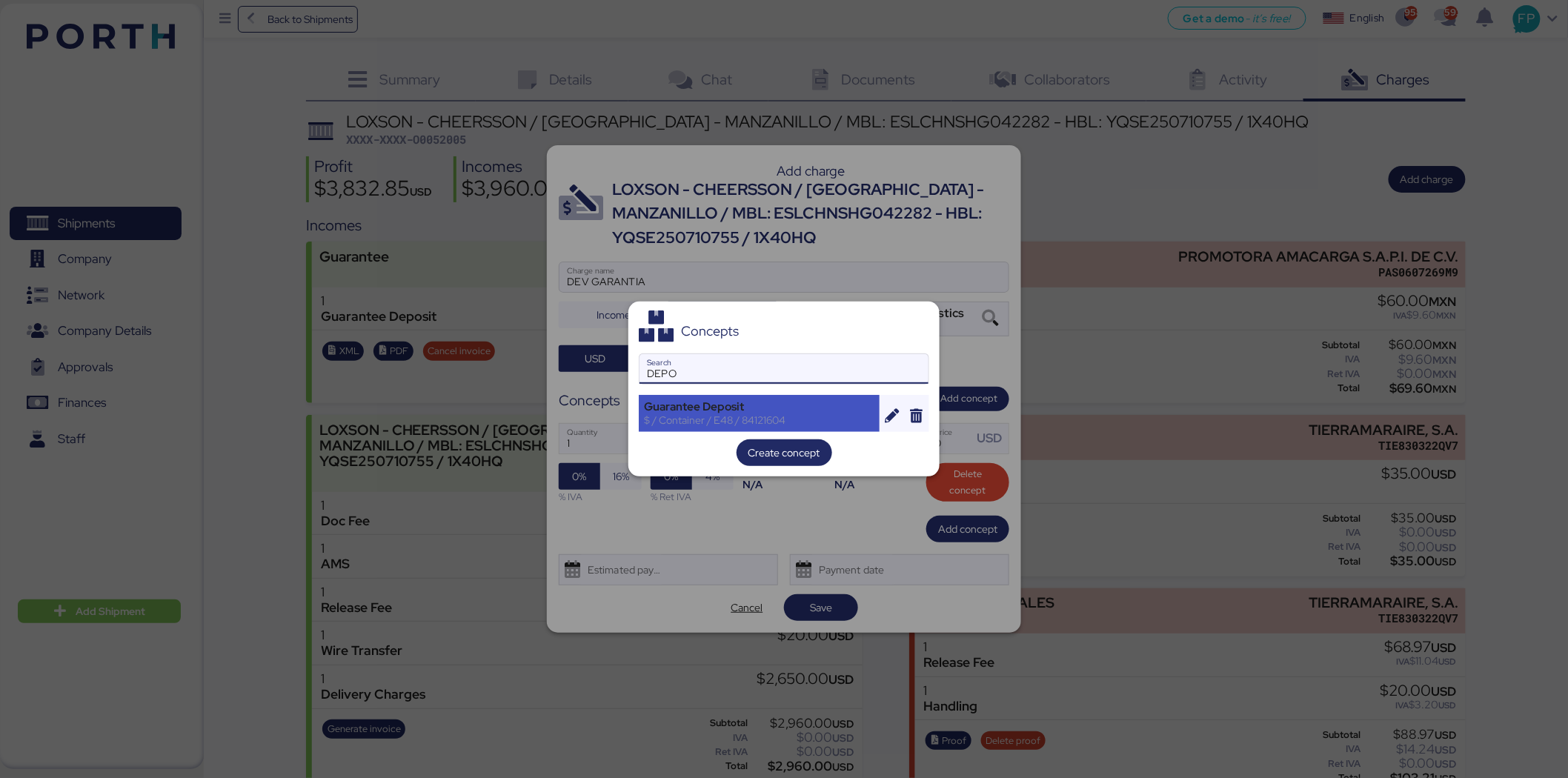
type input "DEPO"
click at [719, 418] on div "$ / Container / E48 / 84121604" at bounding box center [759, 420] width 230 height 13
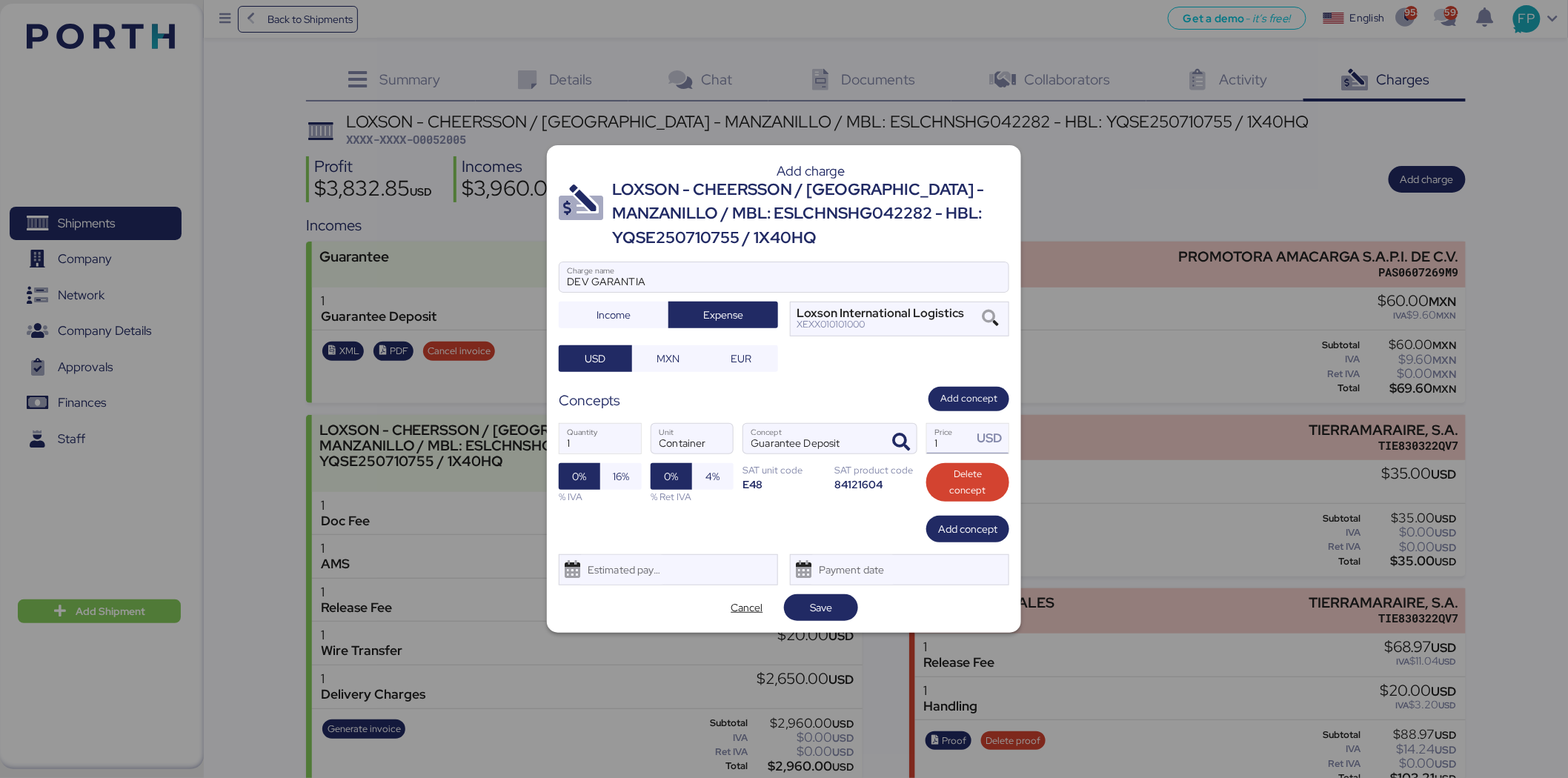
click at [953, 442] on input "1" at bounding box center [950, 438] width 46 height 29
type input "1000"
click at [825, 611] on span "Save" at bounding box center [821, 607] width 22 height 18
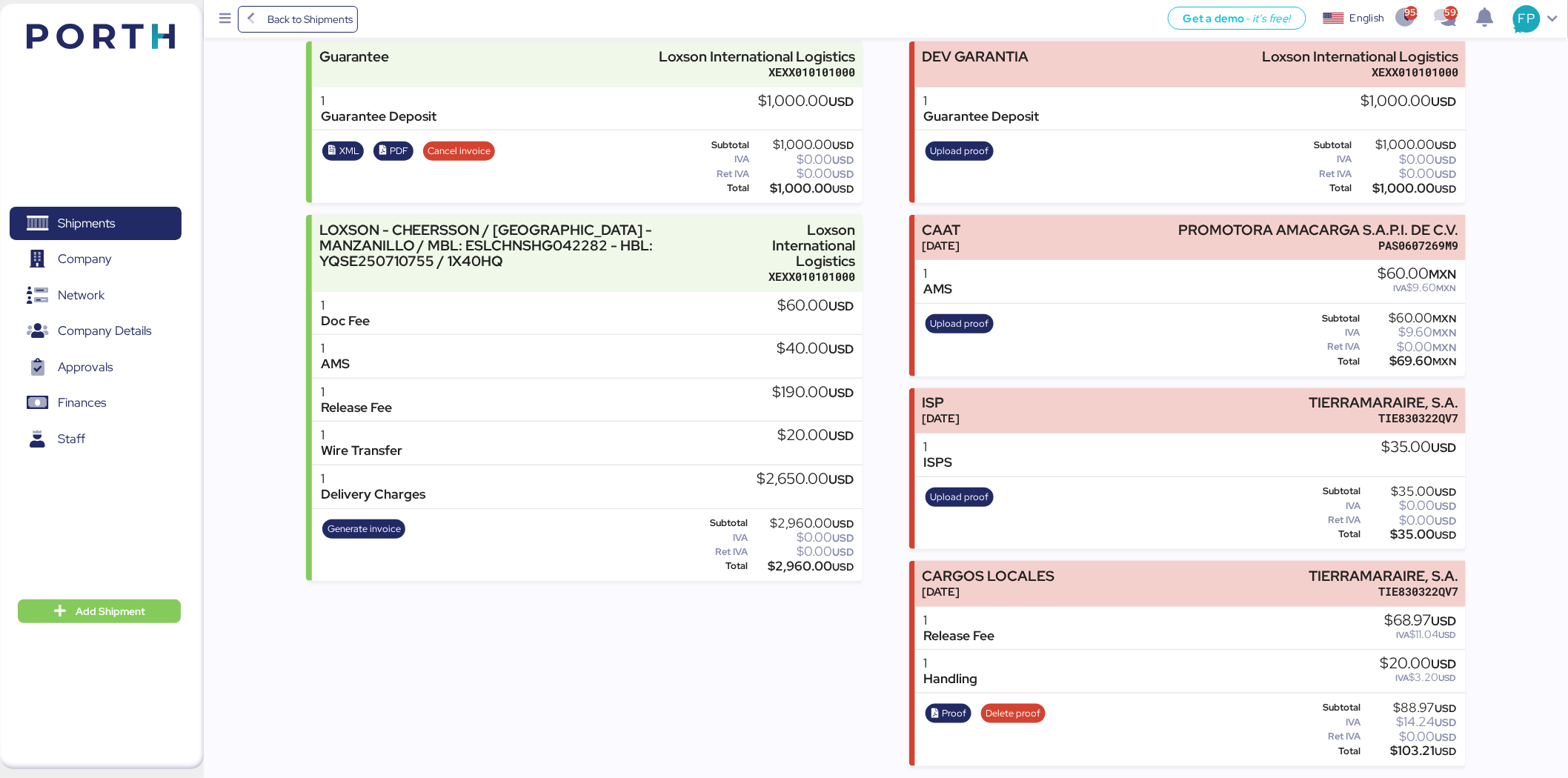
scroll to position [116, 0]
